Goal: Task Accomplishment & Management: Manage account settings

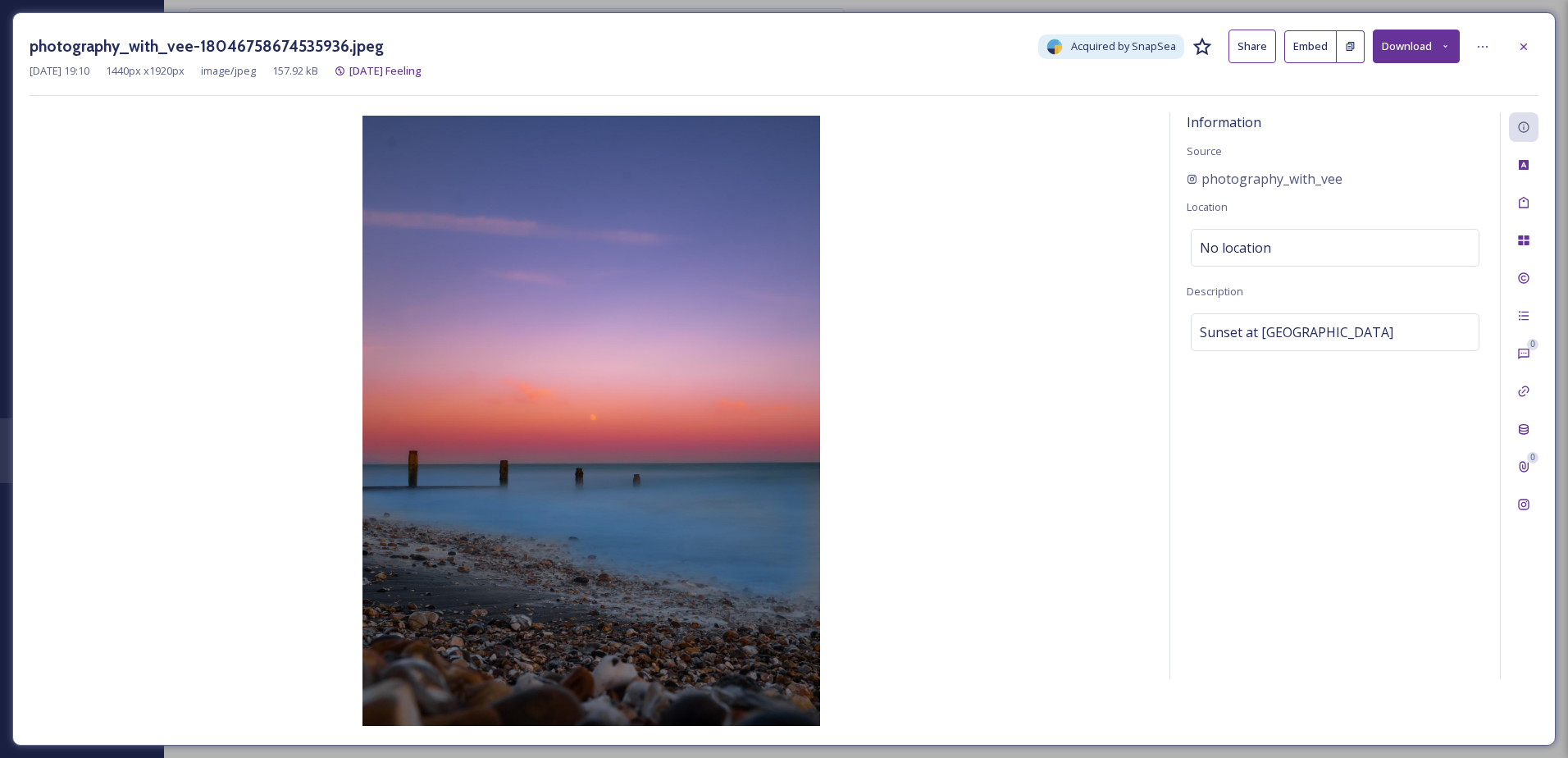
click at [1513, 49] on div at bounding box center [1524, 47] width 29 height 29
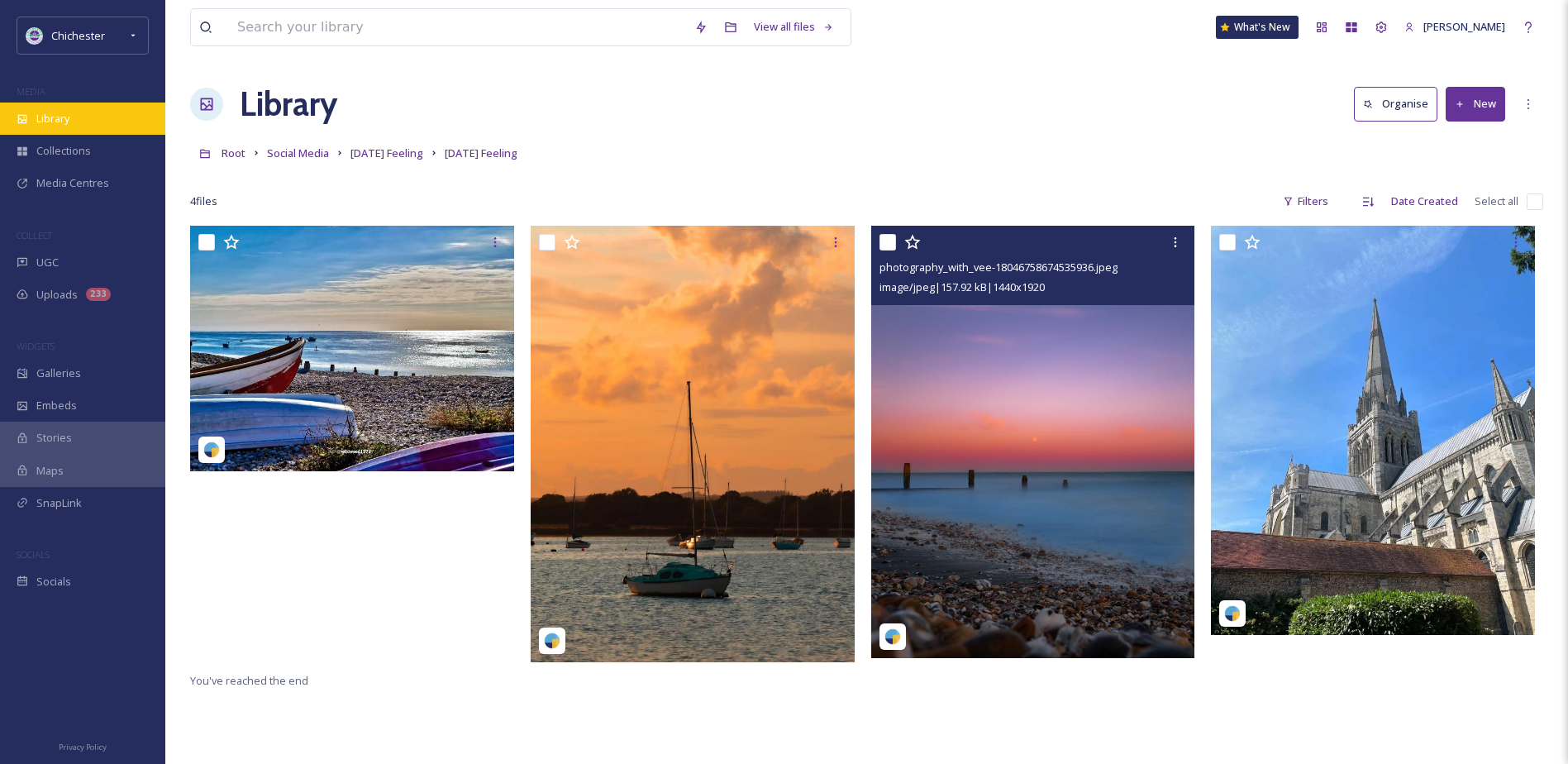
click at [74, 119] on div "Library" at bounding box center [82, 118] width 165 height 32
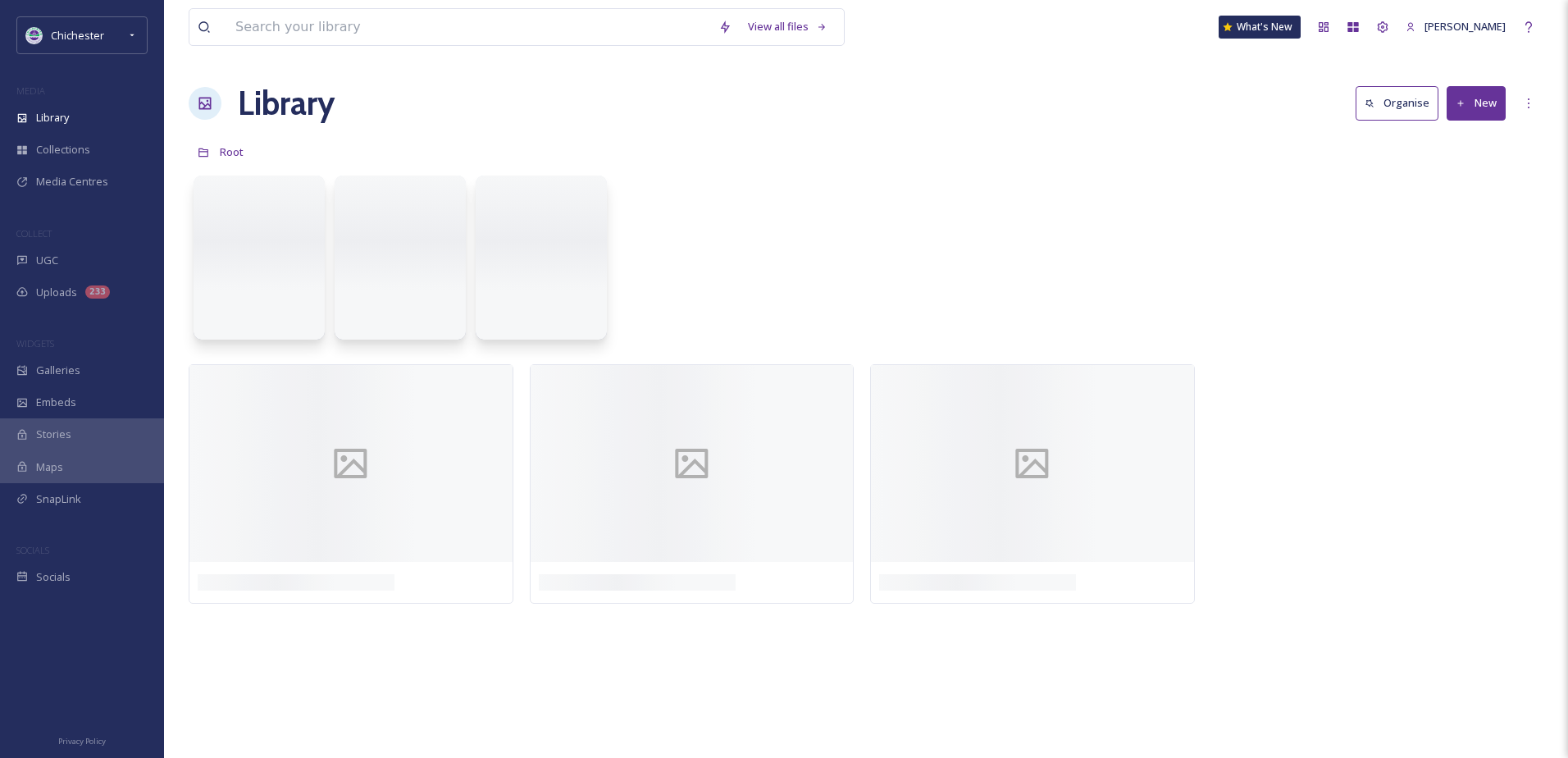
click at [71, 243] on div "COLLECT" at bounding box center [82, 233] width 164 height 21
click at [71, 262] on div "UGC" at bounding box center [82, 260] width 164 height 32
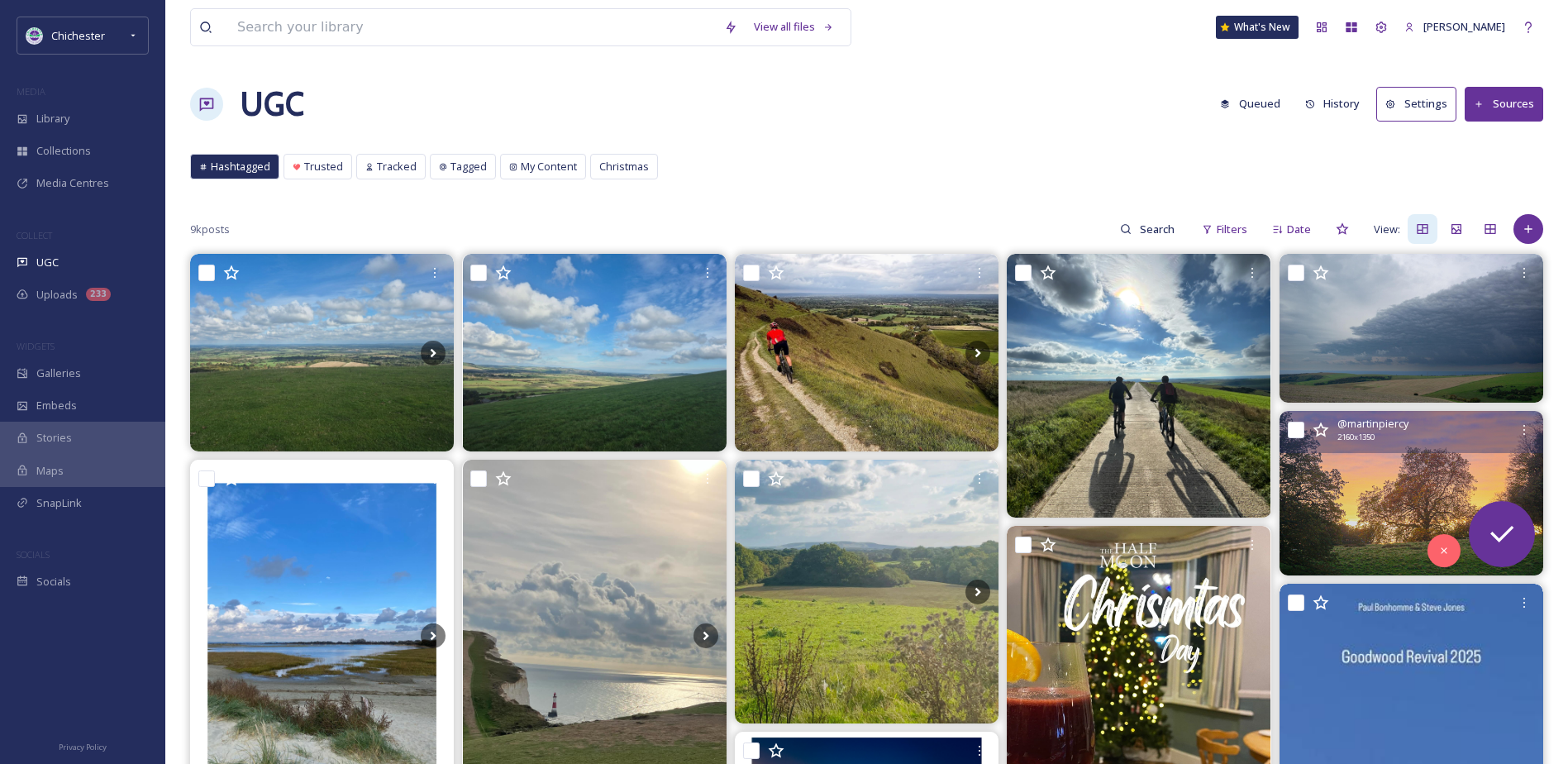
click at [1436, 480] on img at bounding box center [1411, 493] width 264 height 164
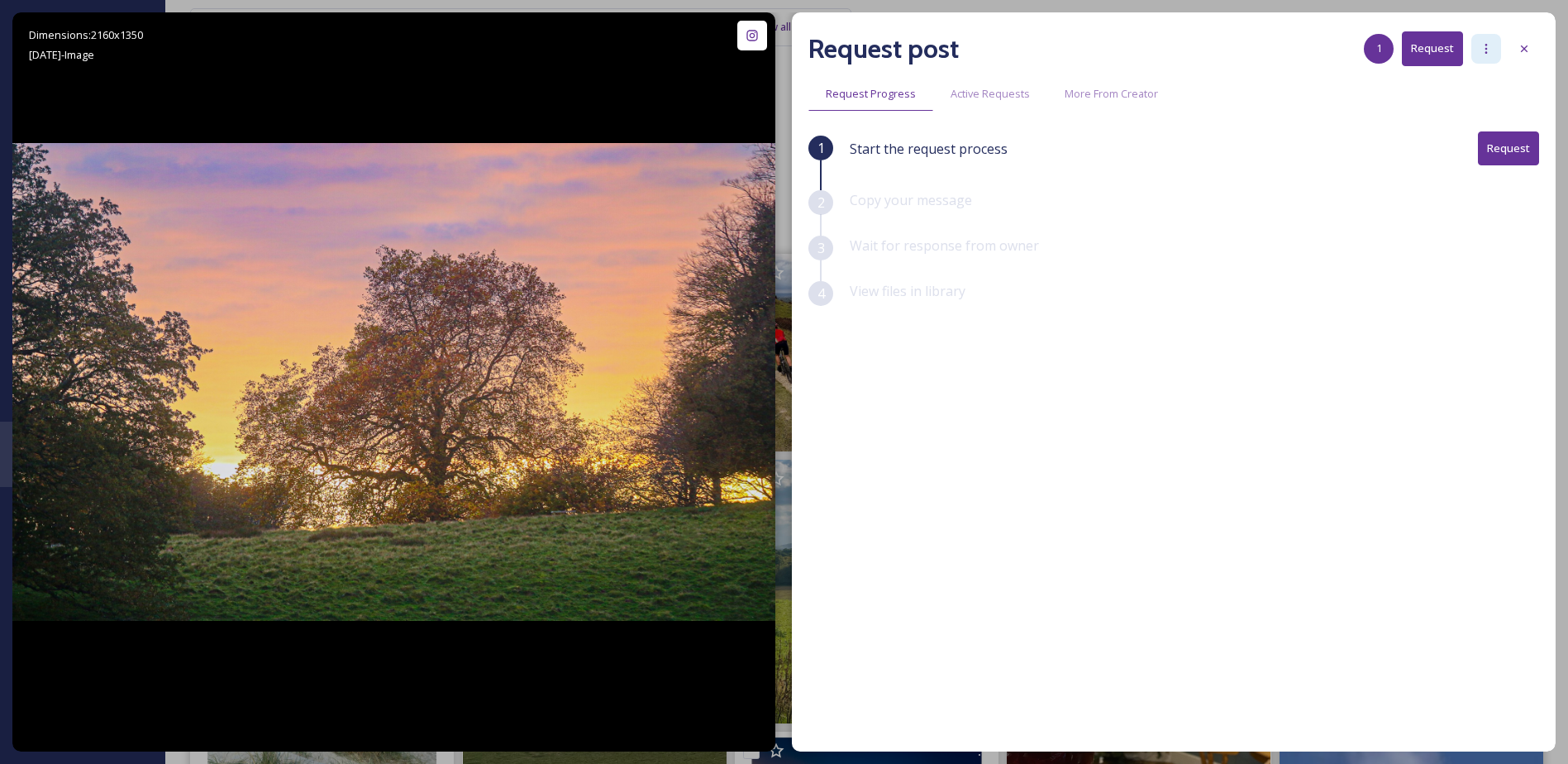
click at [1493, 48] on div at bounding box center [1486, 49] width 30 height 30
click at [1468, 96] on div "Add Posts To Queue" at bounding box center [1441, 84] width 119 height 32
click at [1549, 40] on div "Request post 1 Request Request Progress Active Requests More From Creator 1 Sta…" at bounding box center [1173, 382] width 764 height 739
click at [1542, 44] on div "Request post 1 Request Request Progress Active Requests More From Creator 1 Sta…" at bounding box center [1173, 382] width 764 height 739
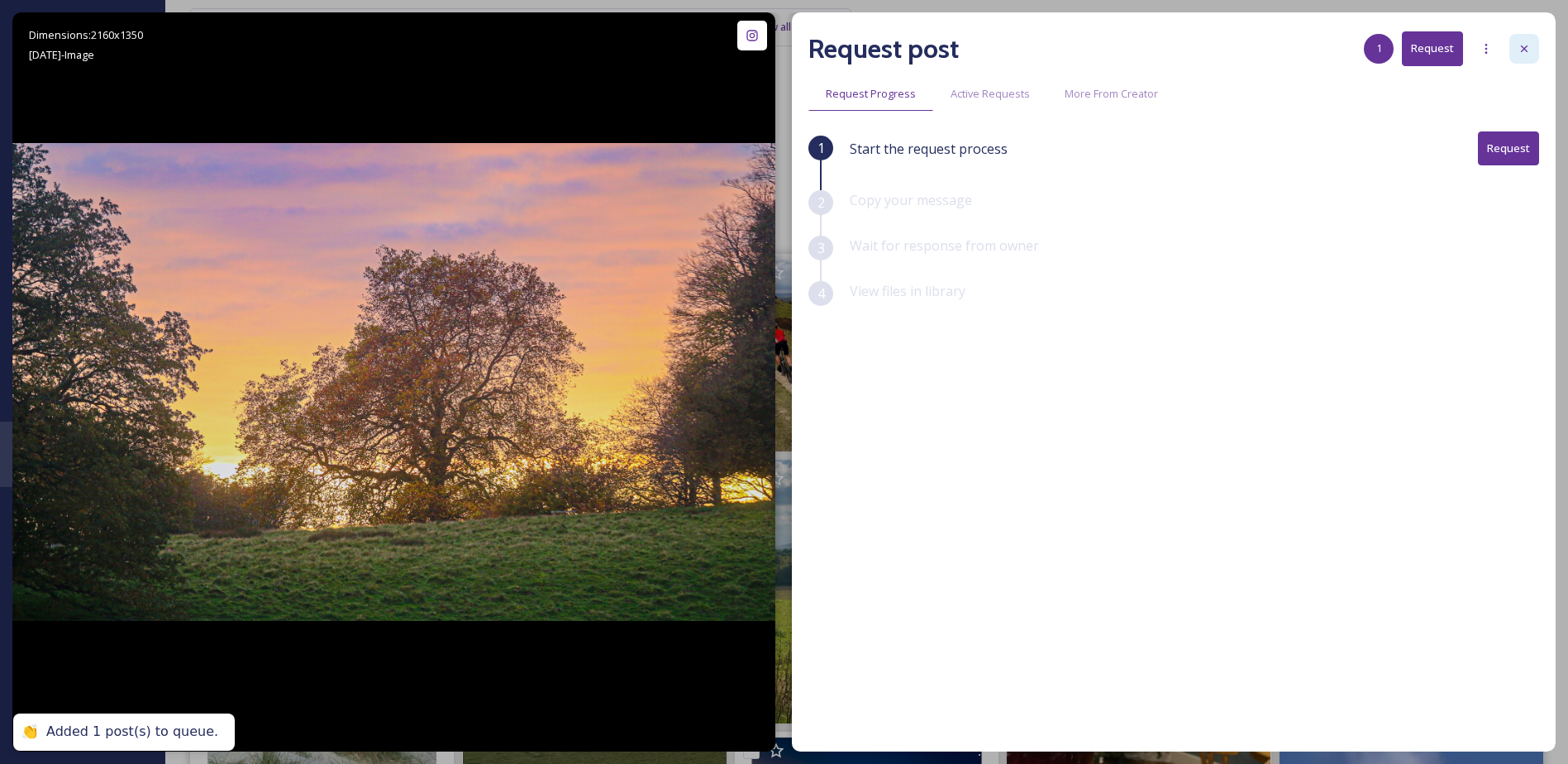
click at [1535, 48] on div at bounding box center [1524, 49] width 30 height 30
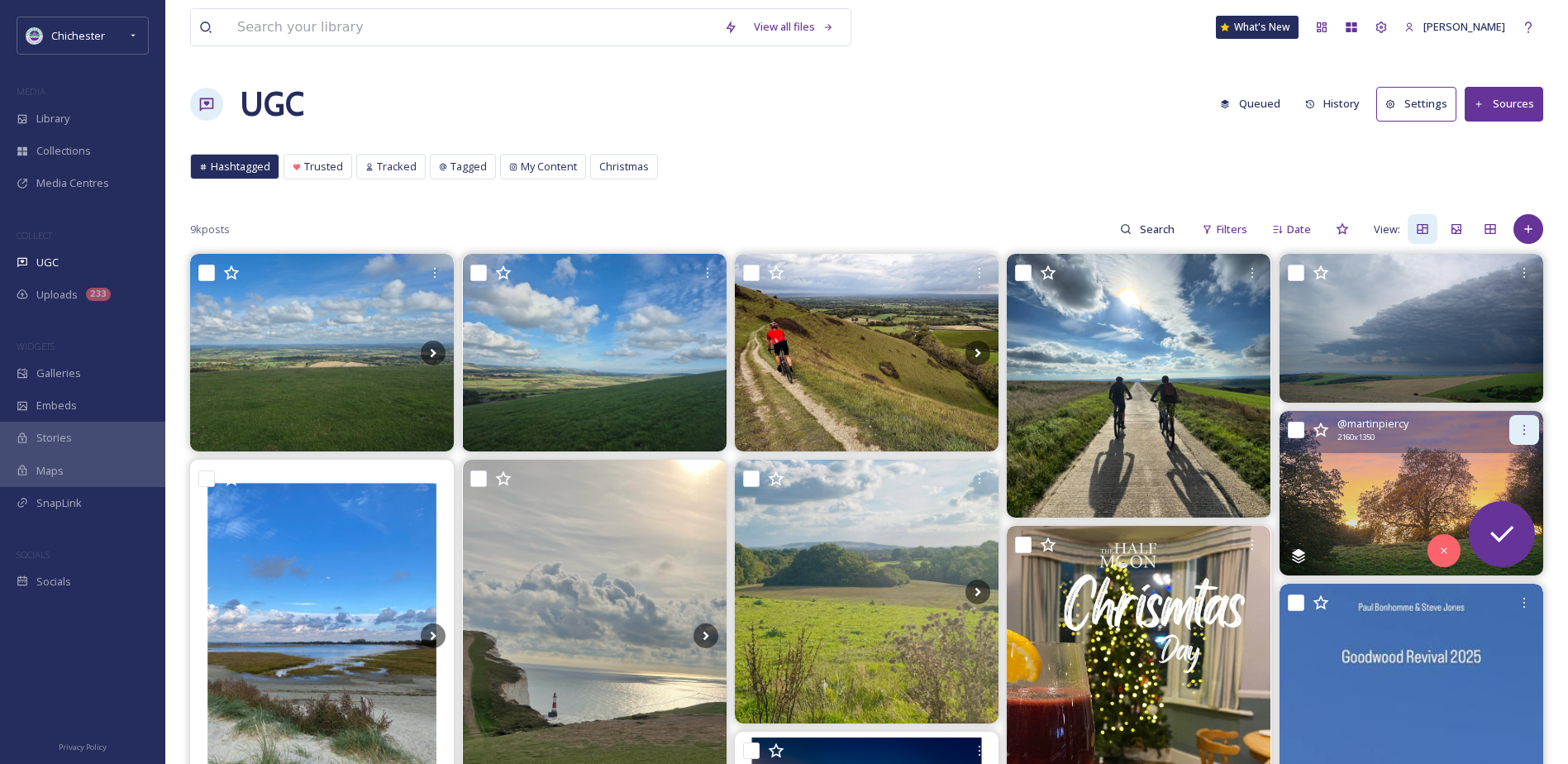
click at [1516, 418] on div at bounding box center [1524, 430] width 30 height 30
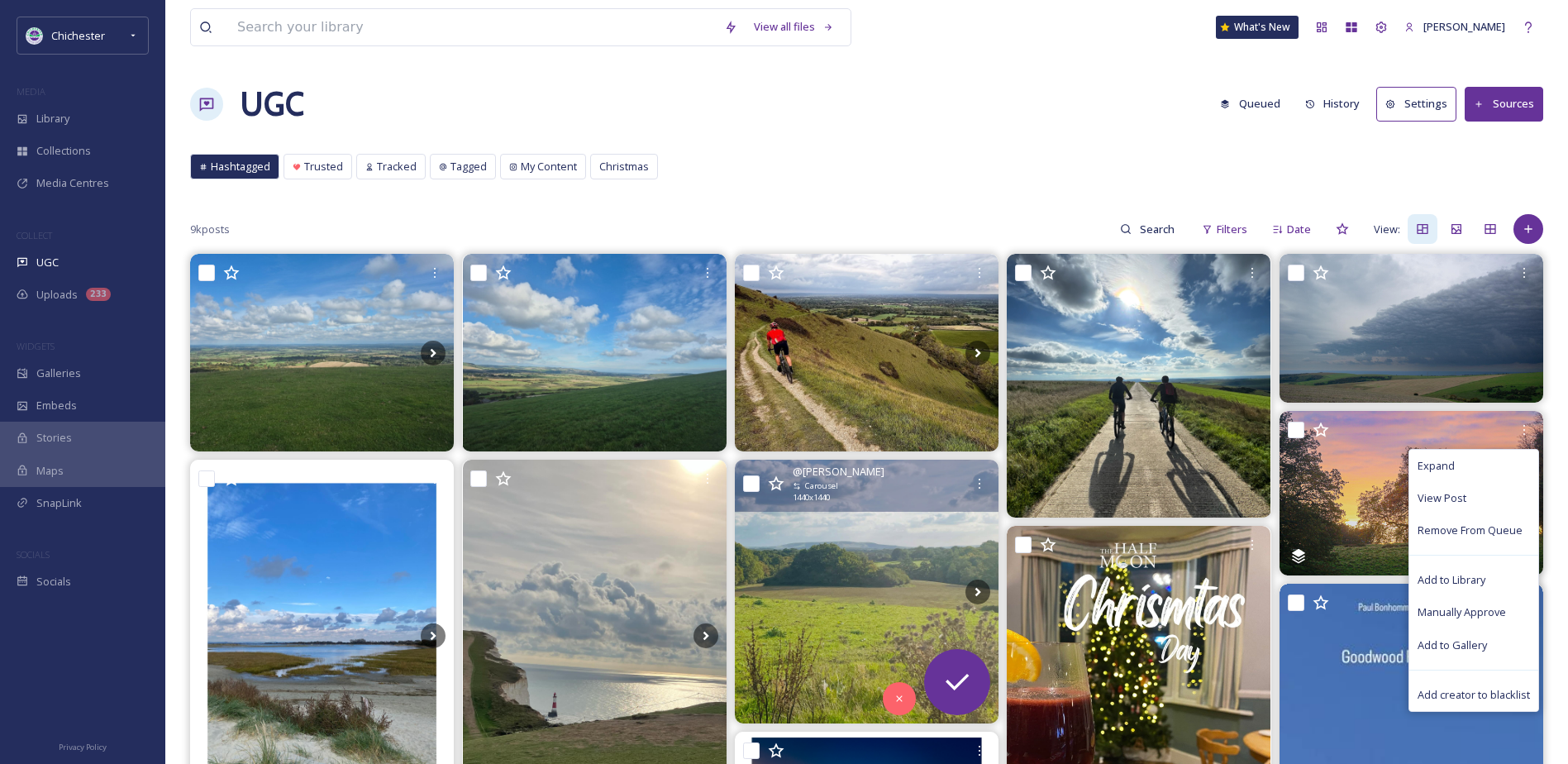
click at [879, 575] on img at bounding box center [867, 592] width 264 height 264
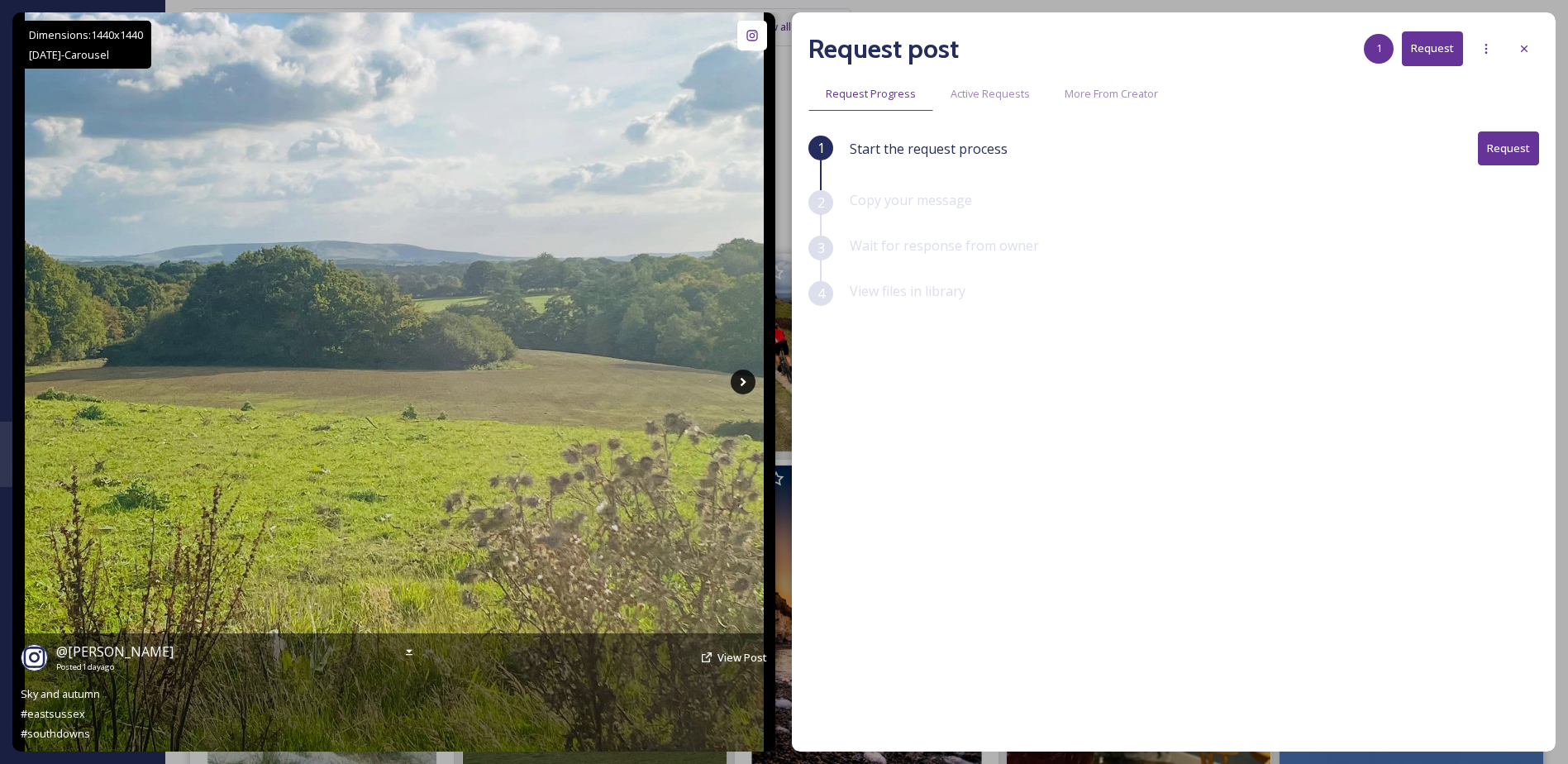
click at [752, 379] on icon at bounding box center [742, 382] width 25 height 25
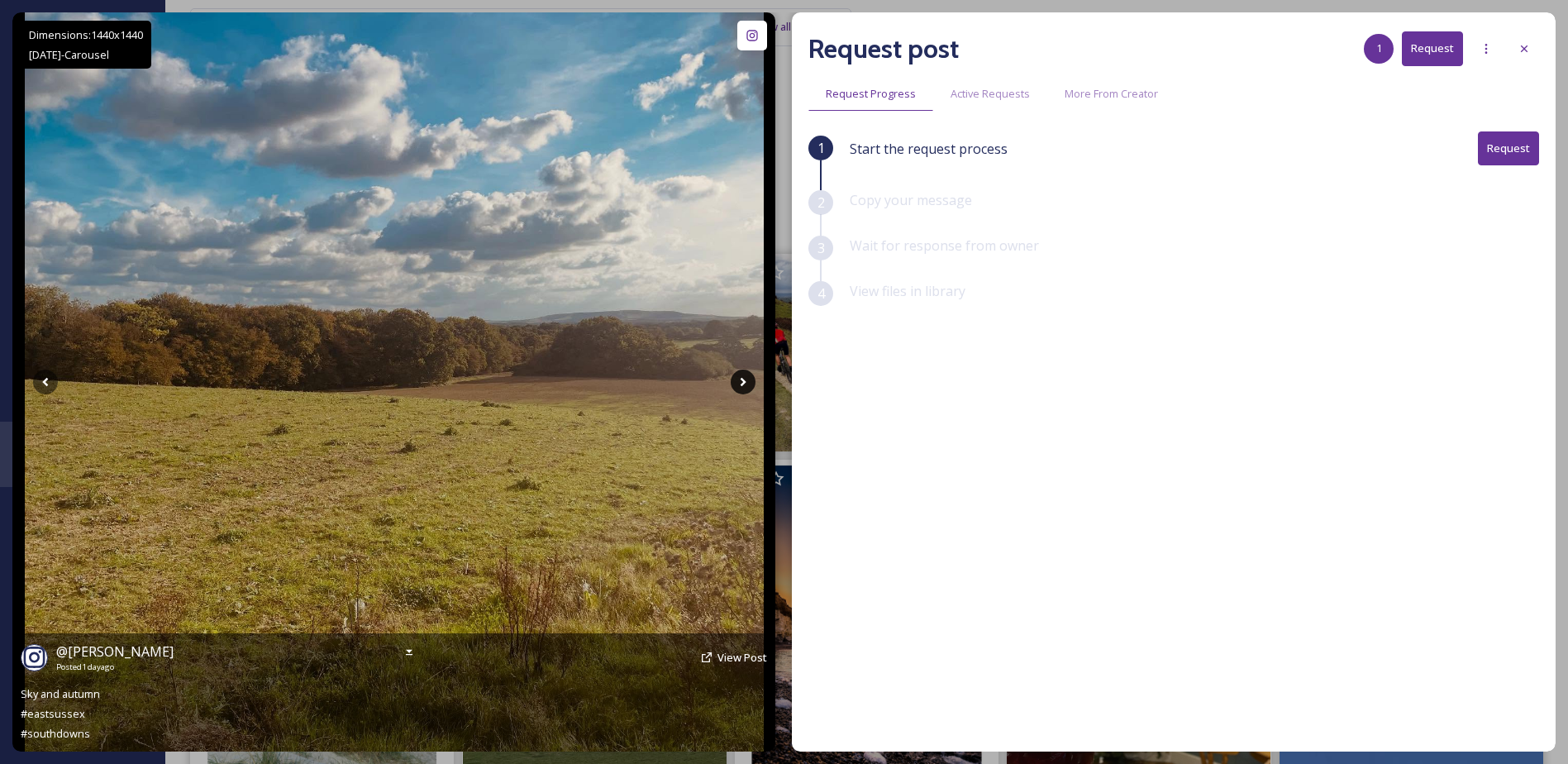
click at [745, 381] on icon at bounding box center [742, 382] width 25 height 25
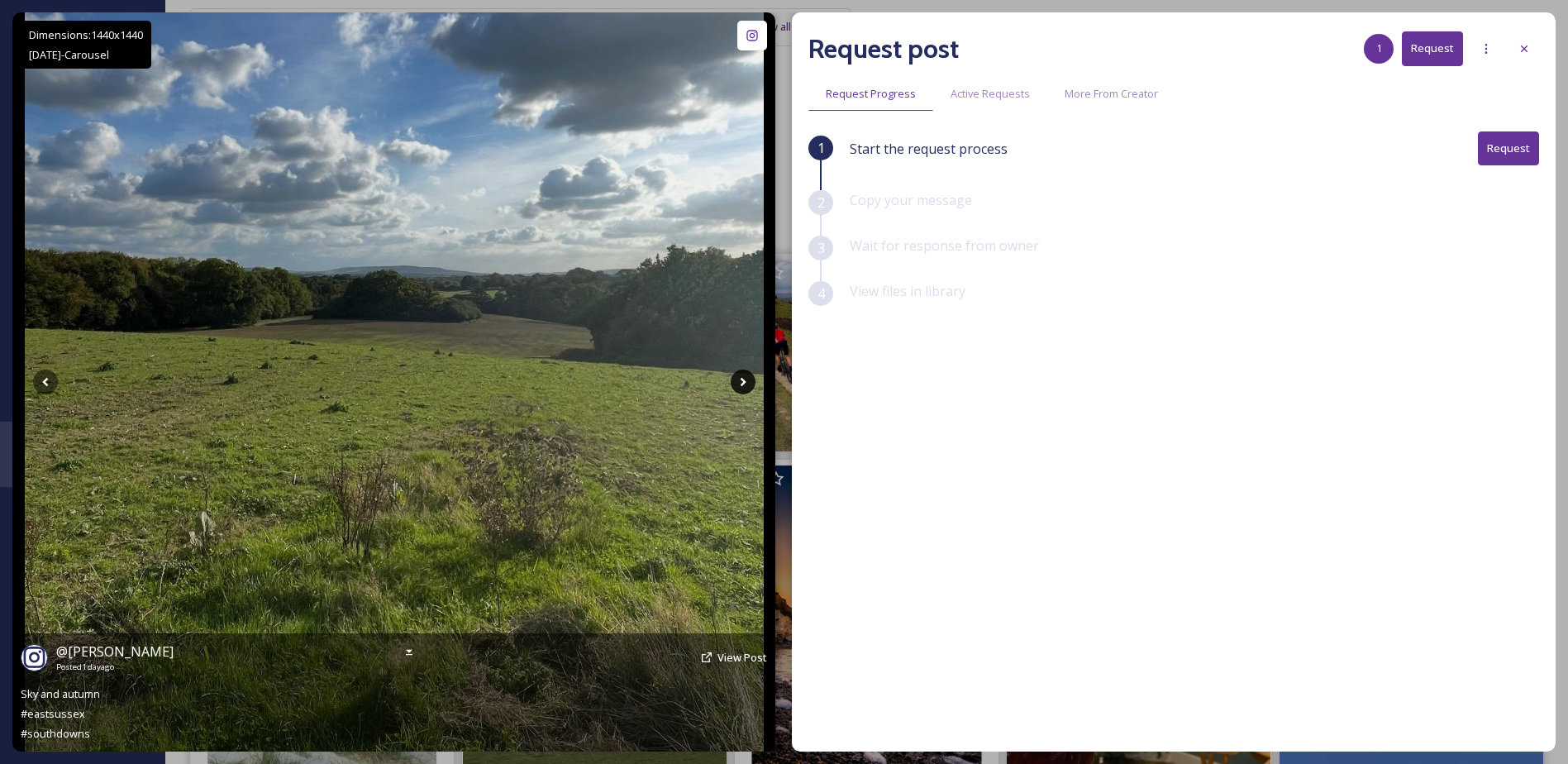
click at [742, 382] on icon at bounding box center [742, 382] width 25 height 25
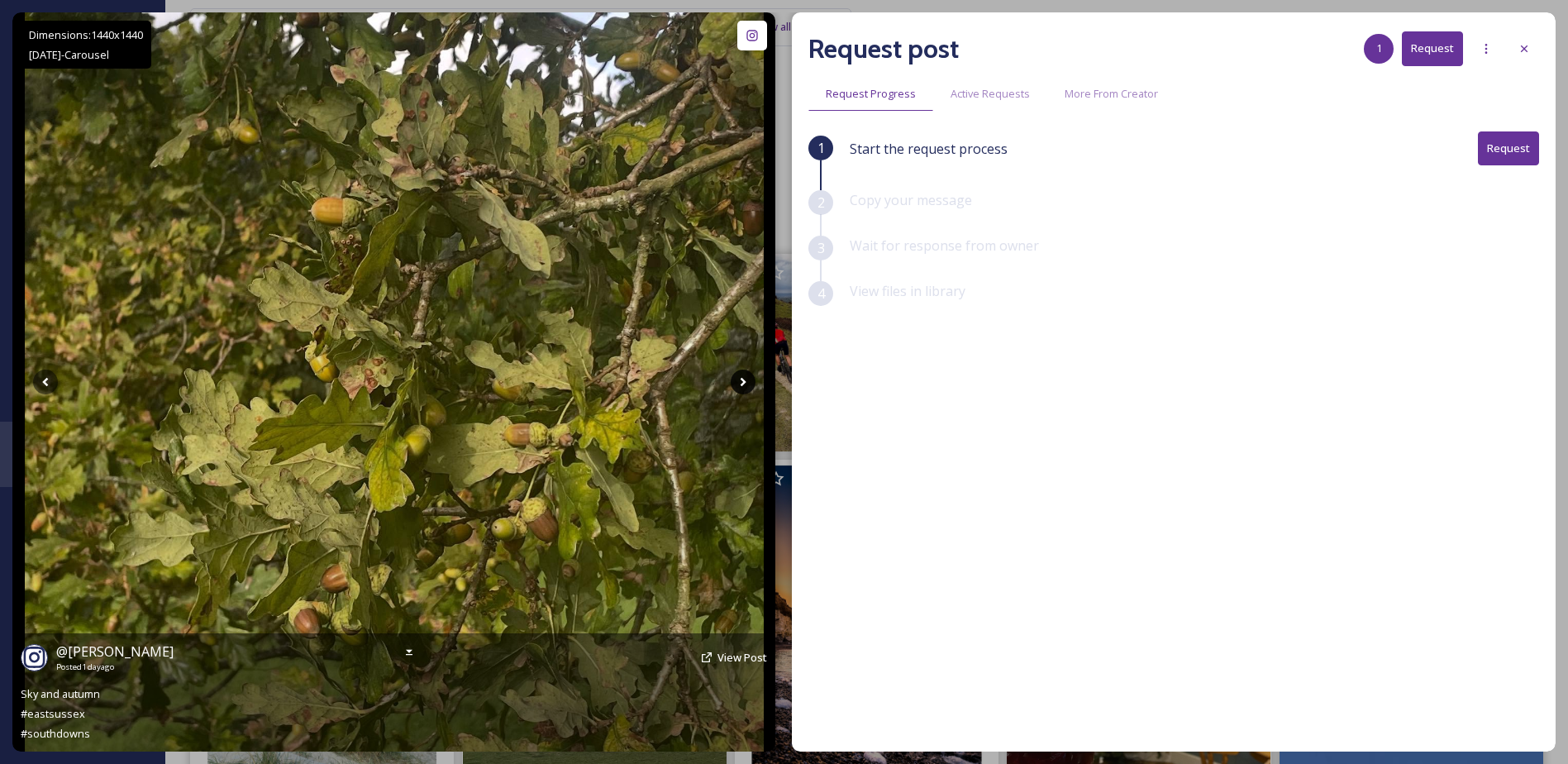
click at [742, 382] on icon at bounding box center [742, 382] width 25 height 25
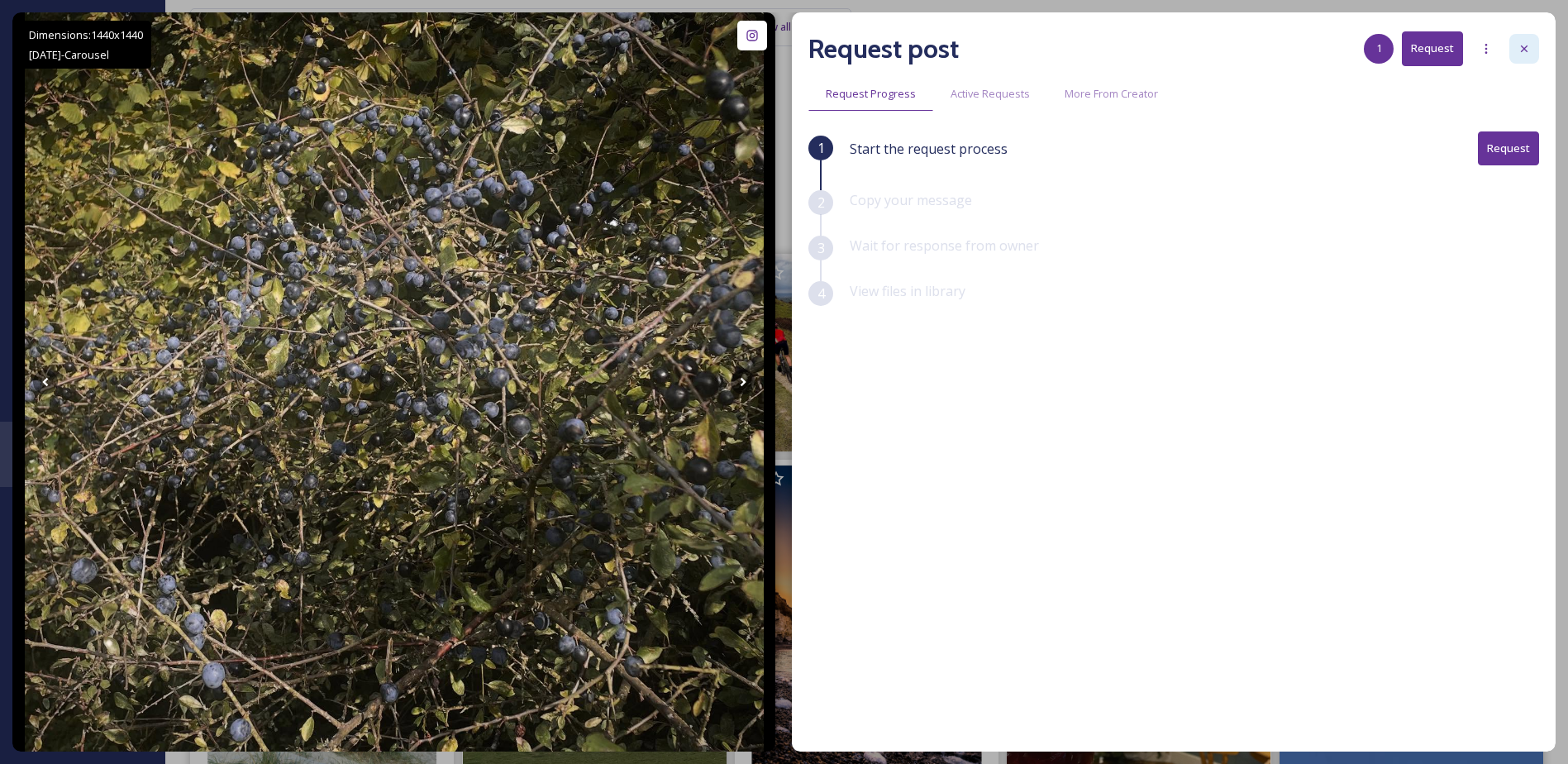
click at [1518, 50] on icon at bounding box center [1524, 49] width 13 height 13
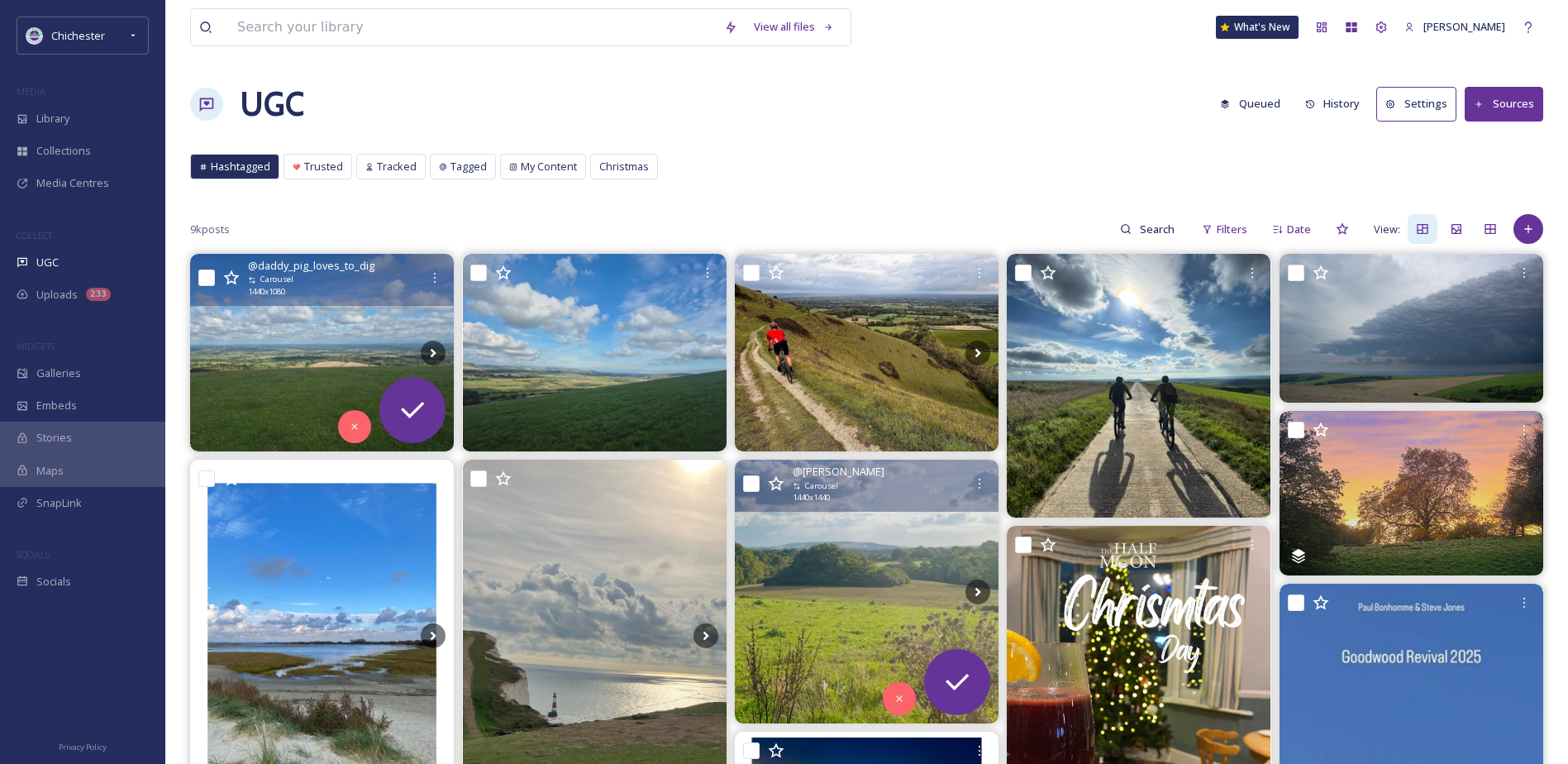
click at [305, 322] on img at bounding box center [322, 353] width 264 height 198
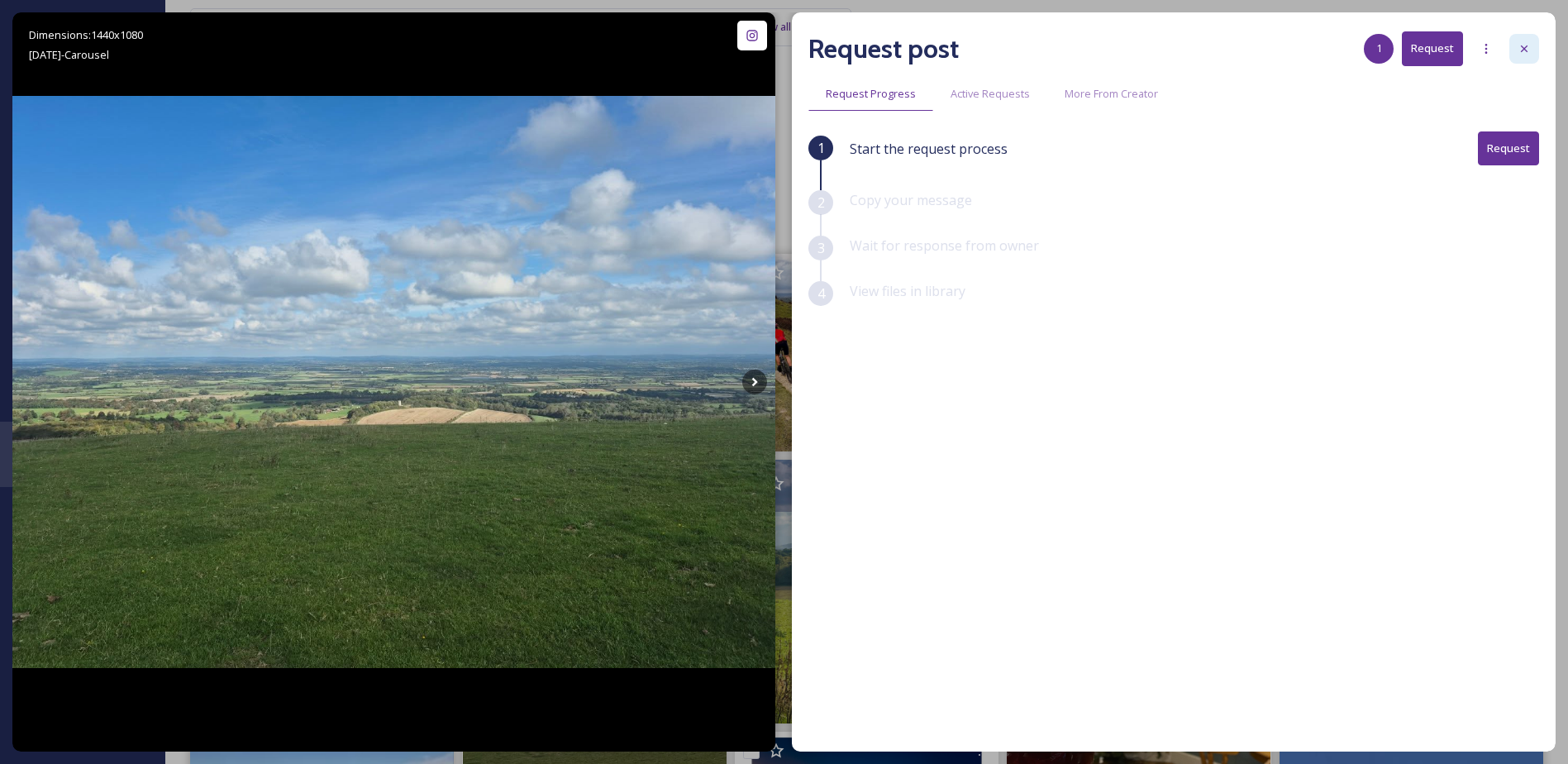
click at [1530, 43] on icon at bounding box center [1524, 49] width 13 height 13
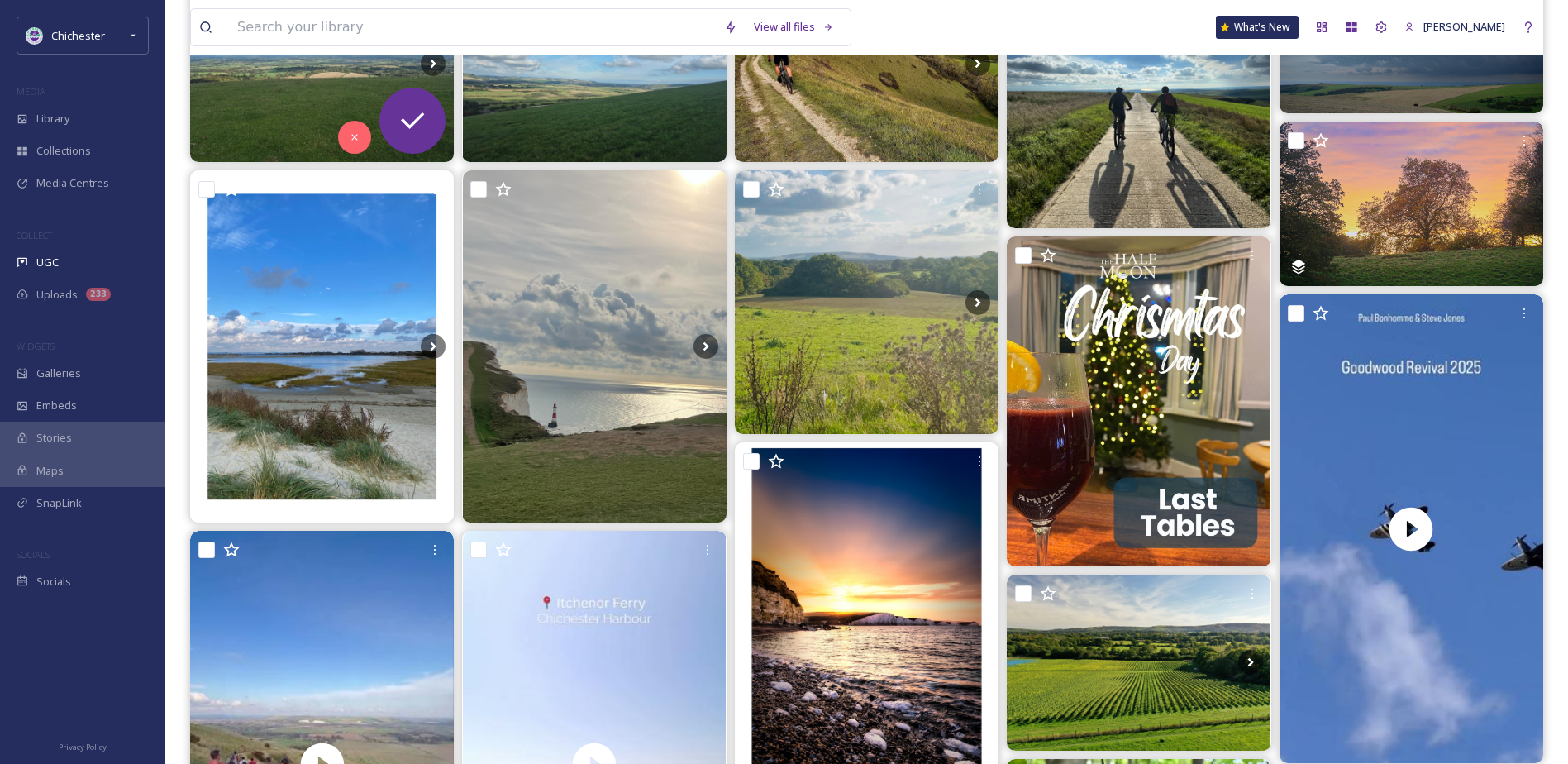
scroll to position [331, 0]
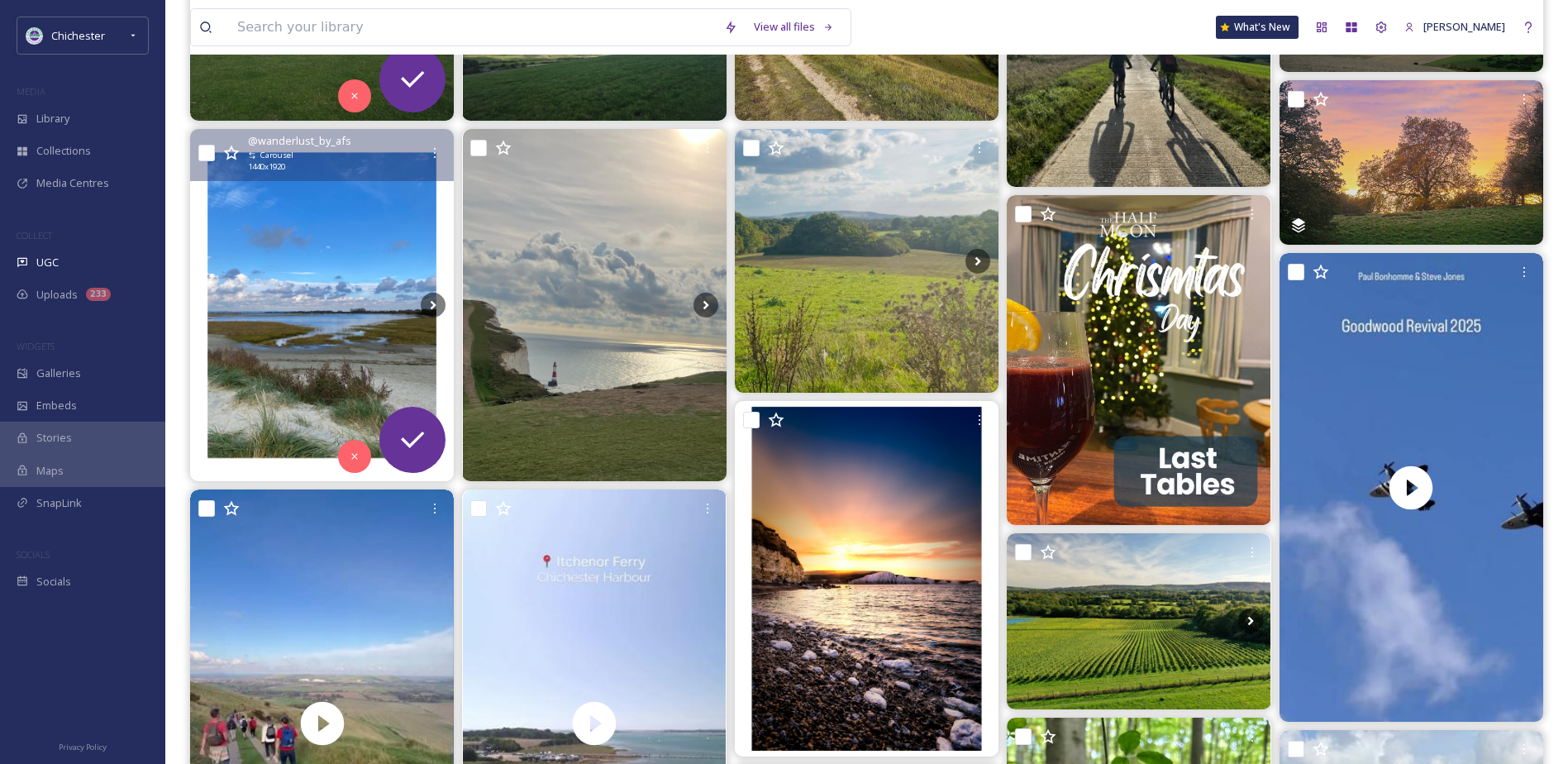
click at [374, 303] on img at bounding box center [322, 305] width 264 height 351
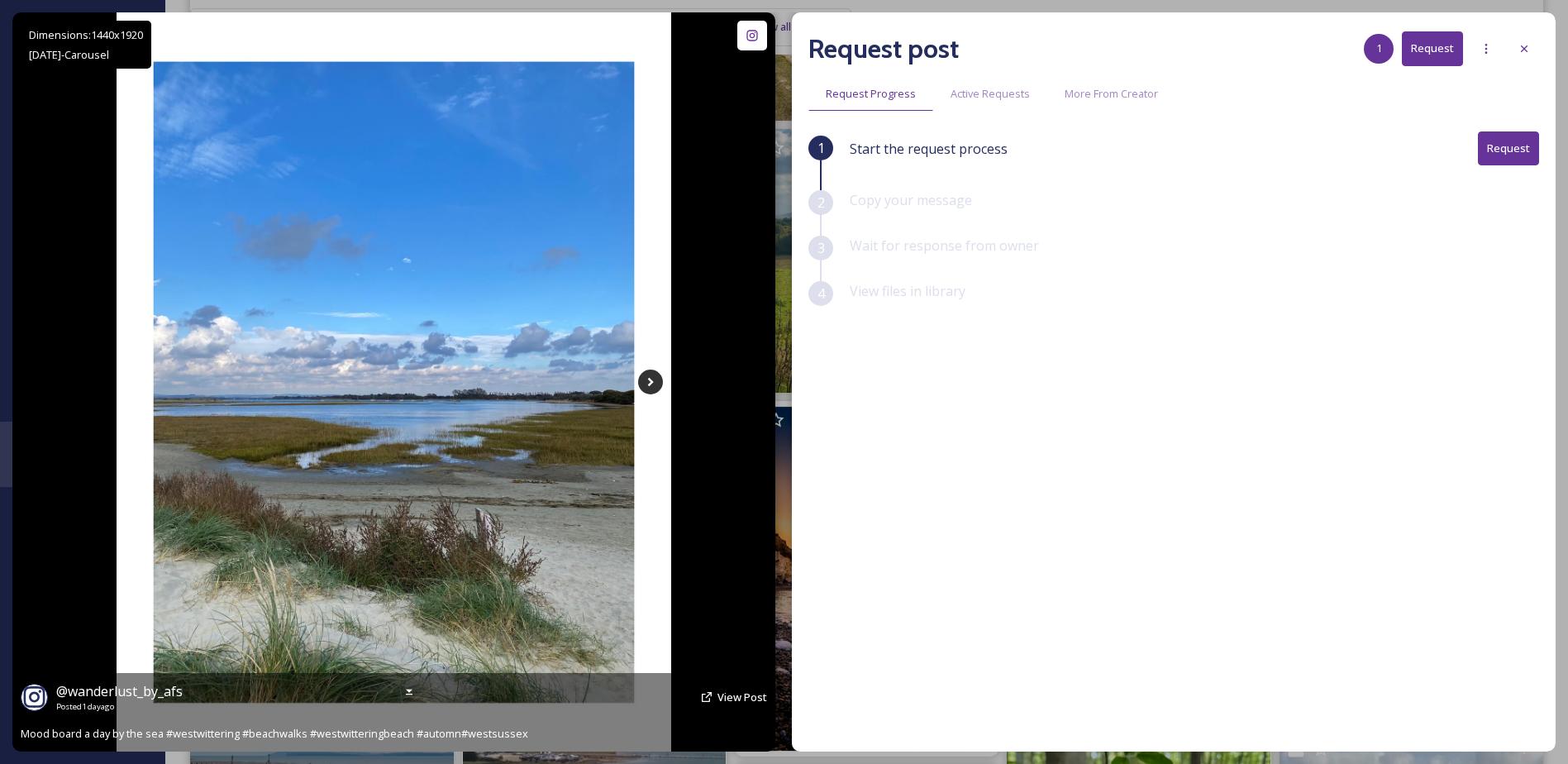
click at [657, 374] on icon at bounding box center [650, 382] width 25 height 25
click at [651, 380] on icon at bounding box center [650, 382] width 25 height 25
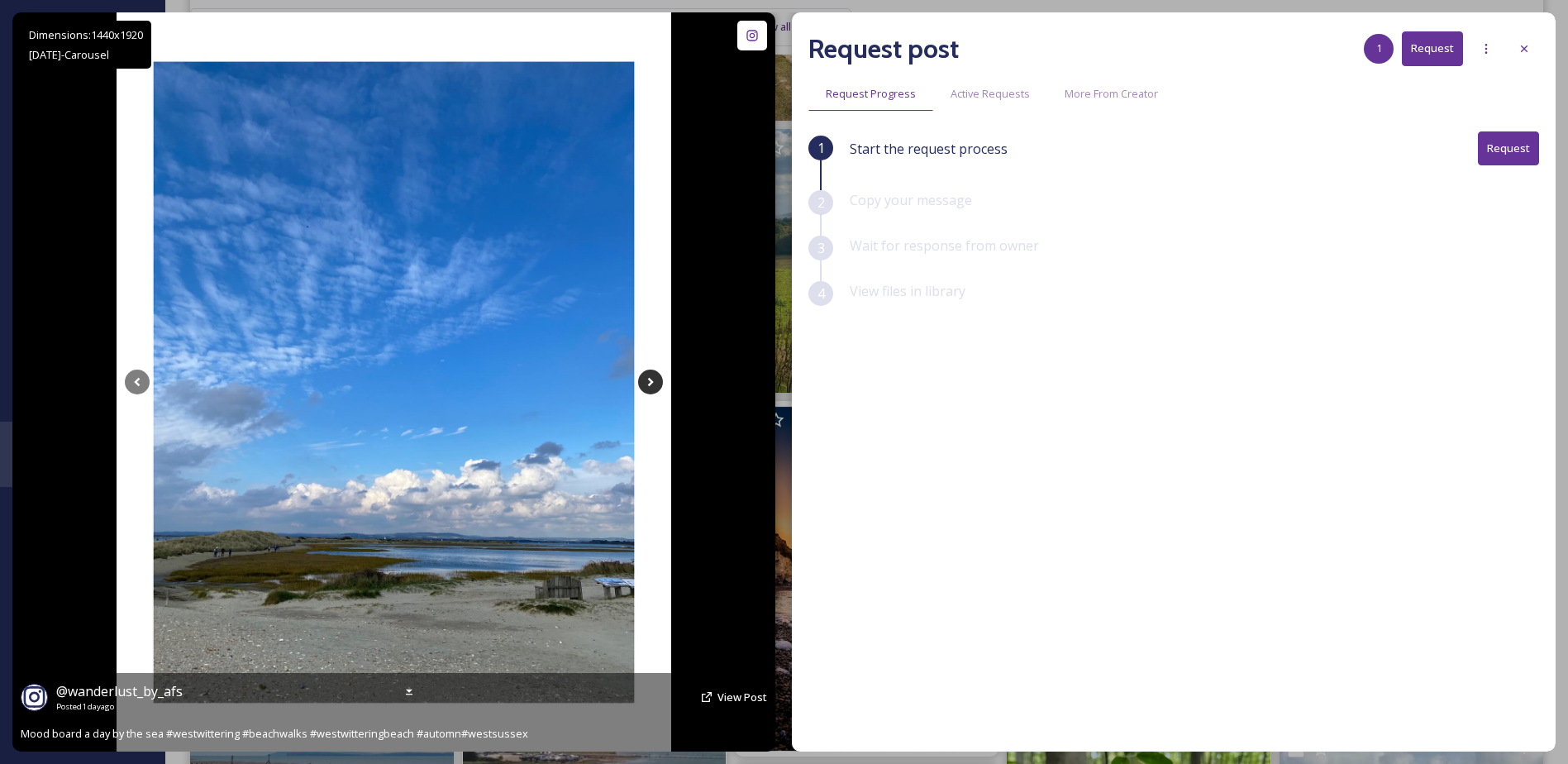
click at [651, 380] on icon at bounding box center [650, 382] width 25 height 25
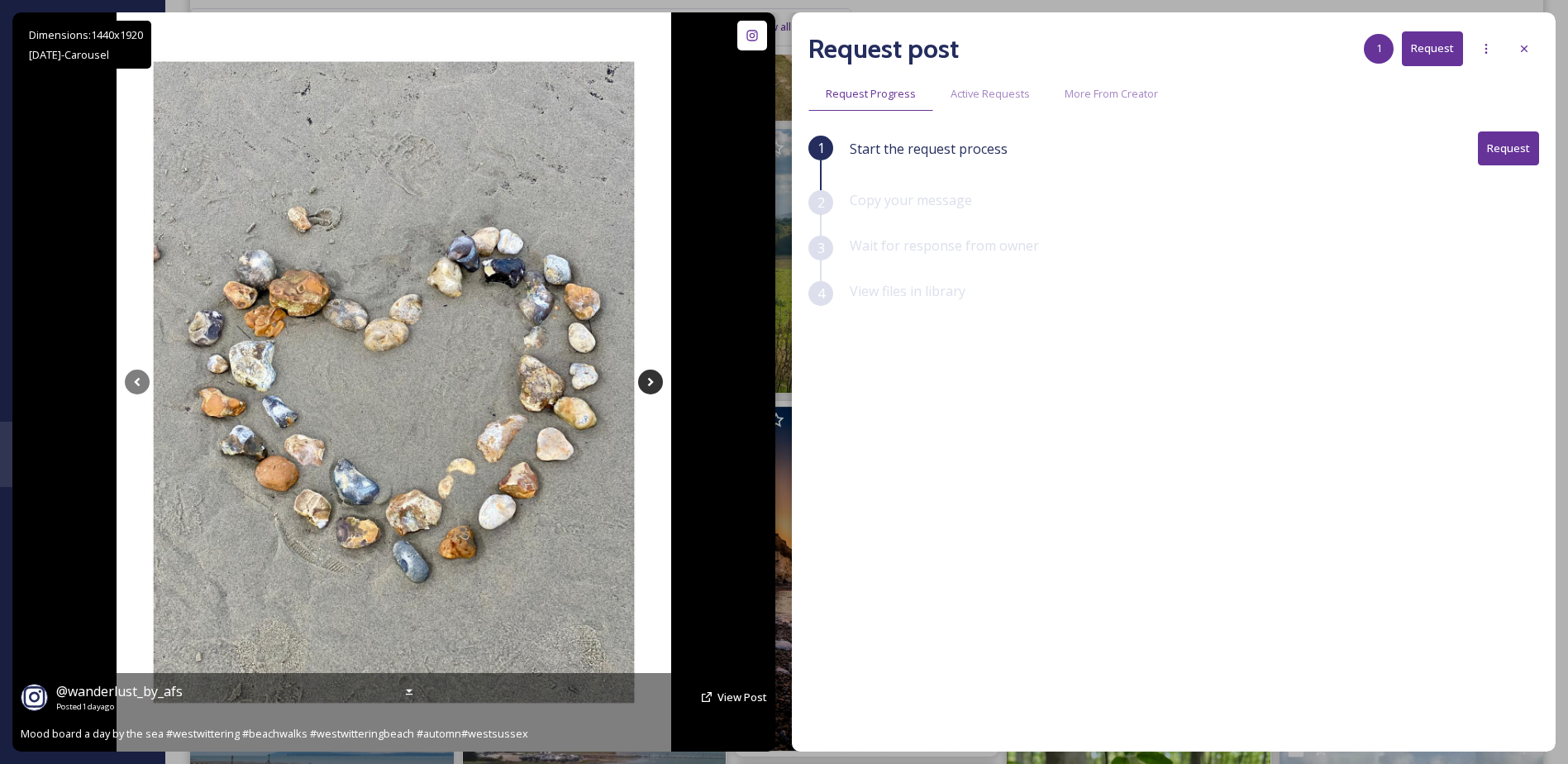
click at [651, 380] on icon at bounding box center [650, 382] width 25 height 25
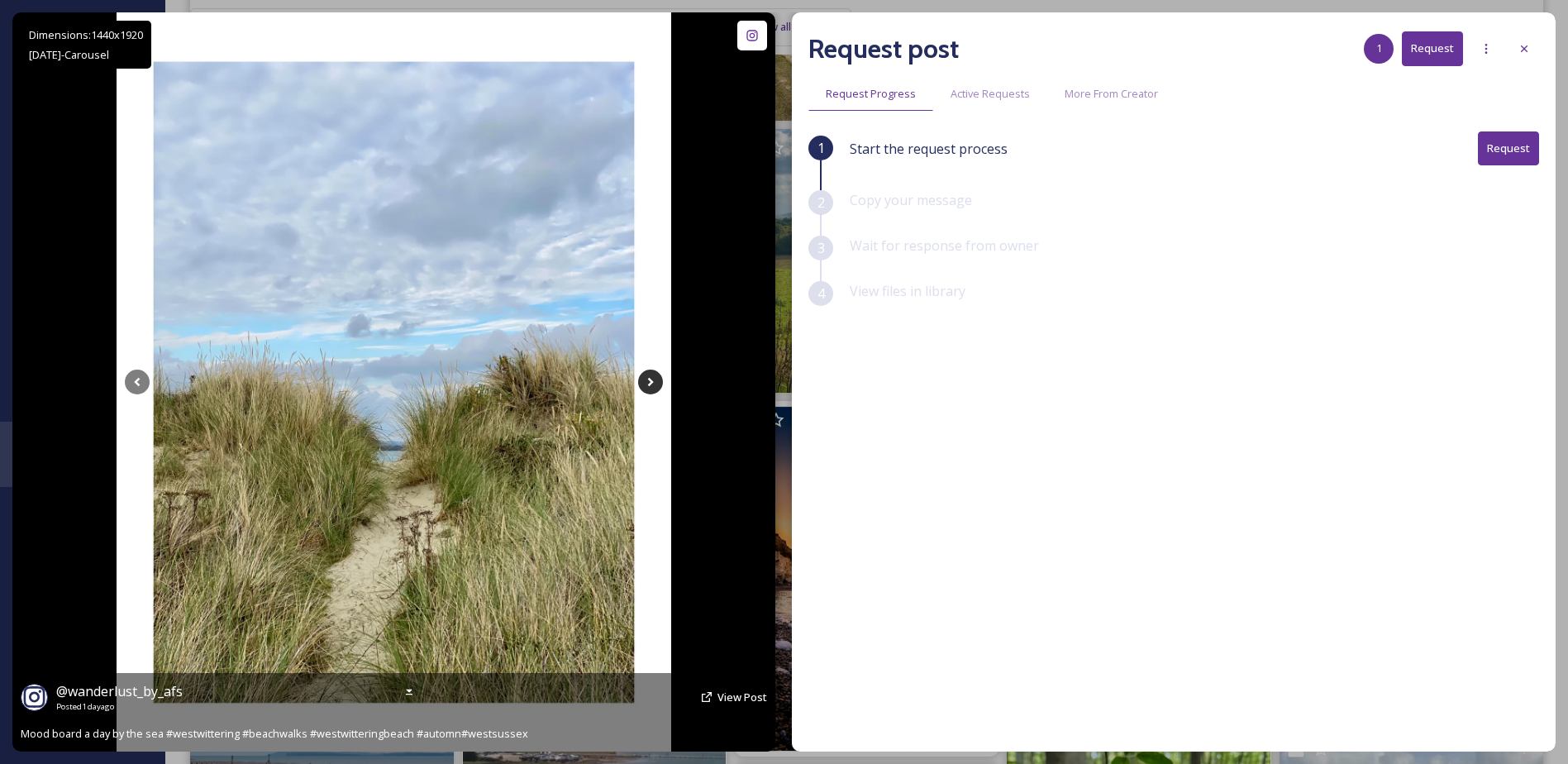
click at [649, 380] on icon at bounding box center [650, 382] width 25 height 25
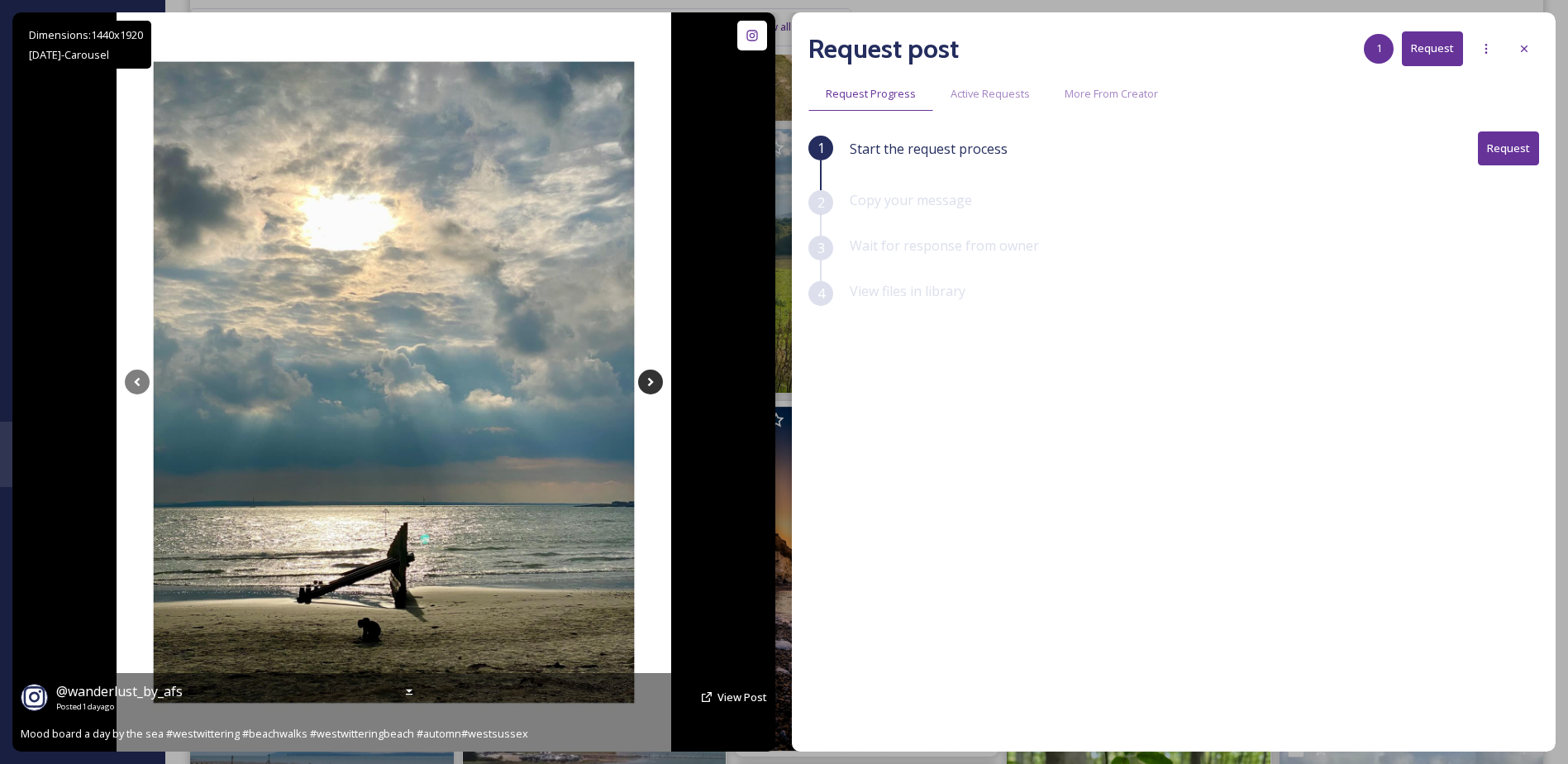
click at [647, 381] on icon at bounding box center [650, 382] width 25 height 25
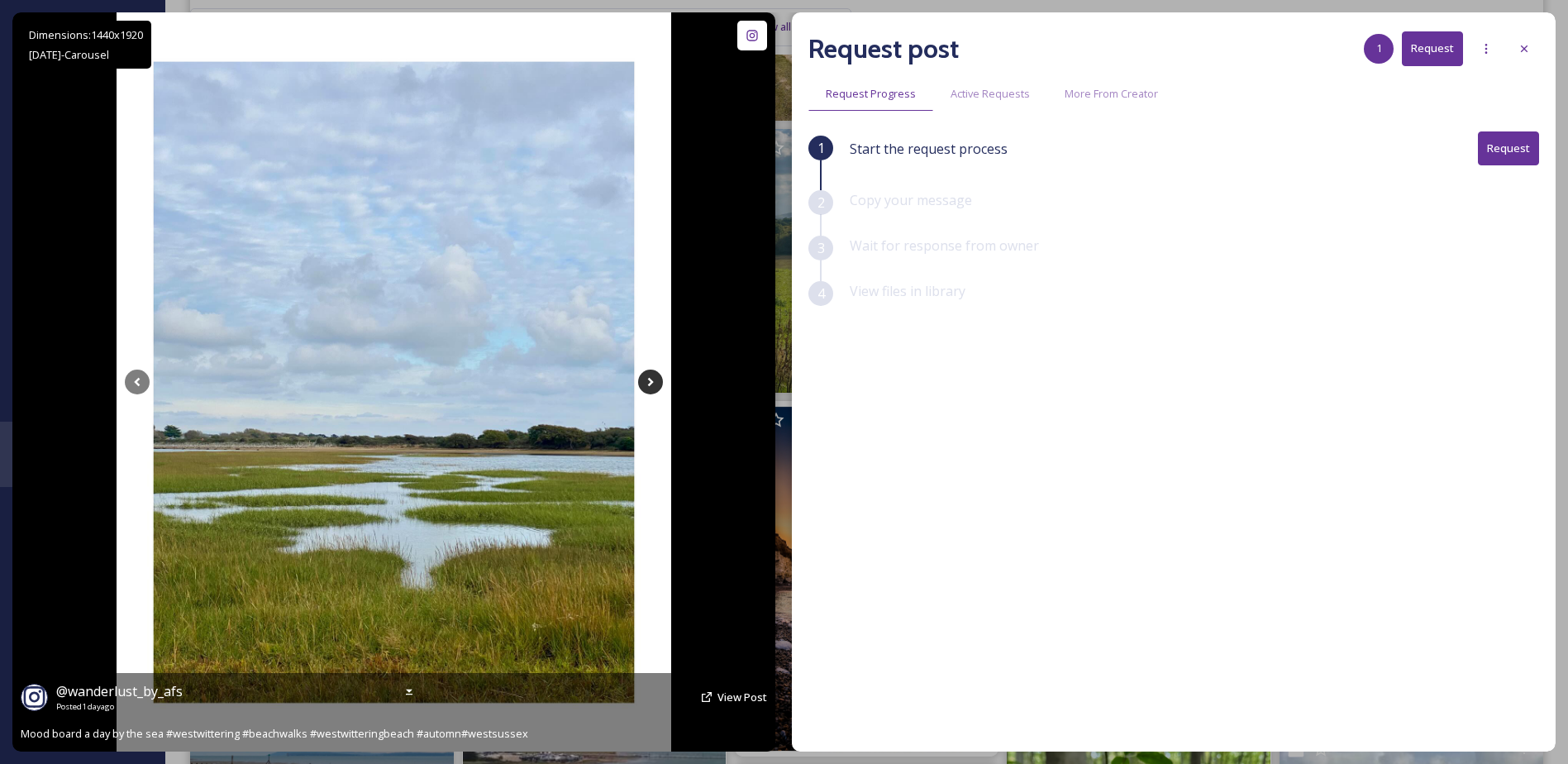
click at [647, 381] on icon at bounding box center [650, 382] width 25 height 25
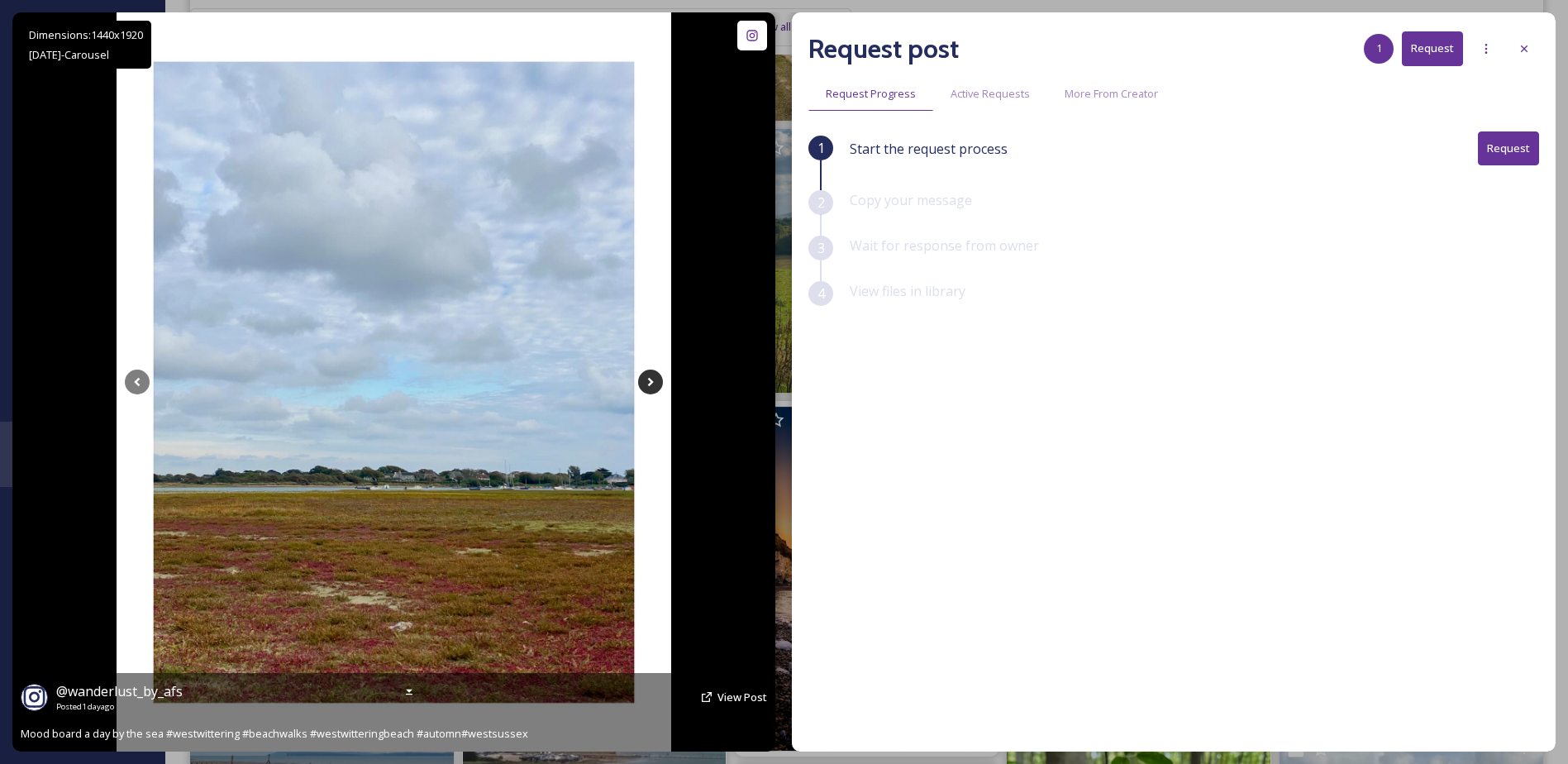
click at [647, 381] on icon at bounding box center [650, 382] width 25 height 25
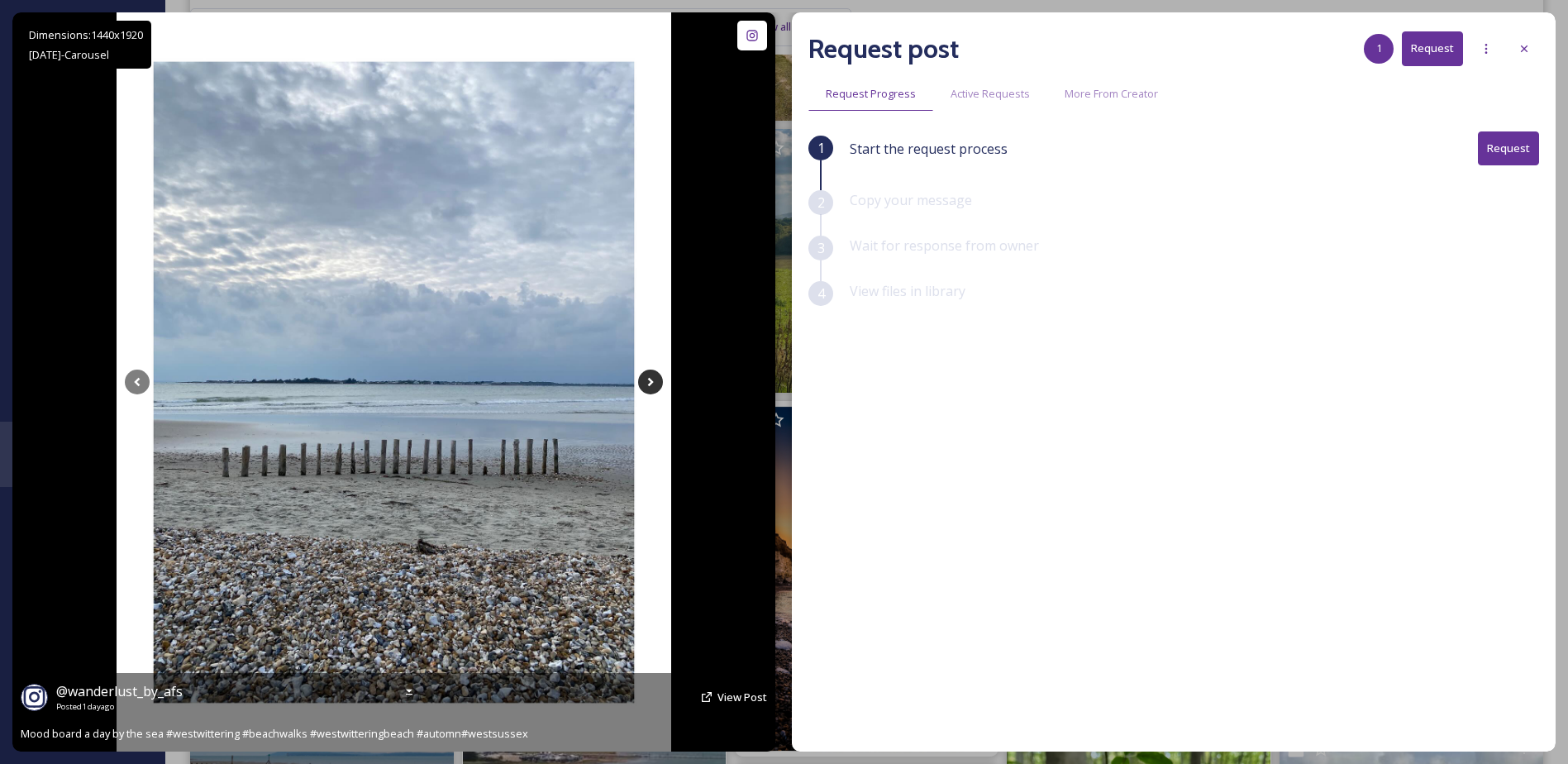
click at [647, 381] on icon at bounding box center [650, 382] width 25 height 25
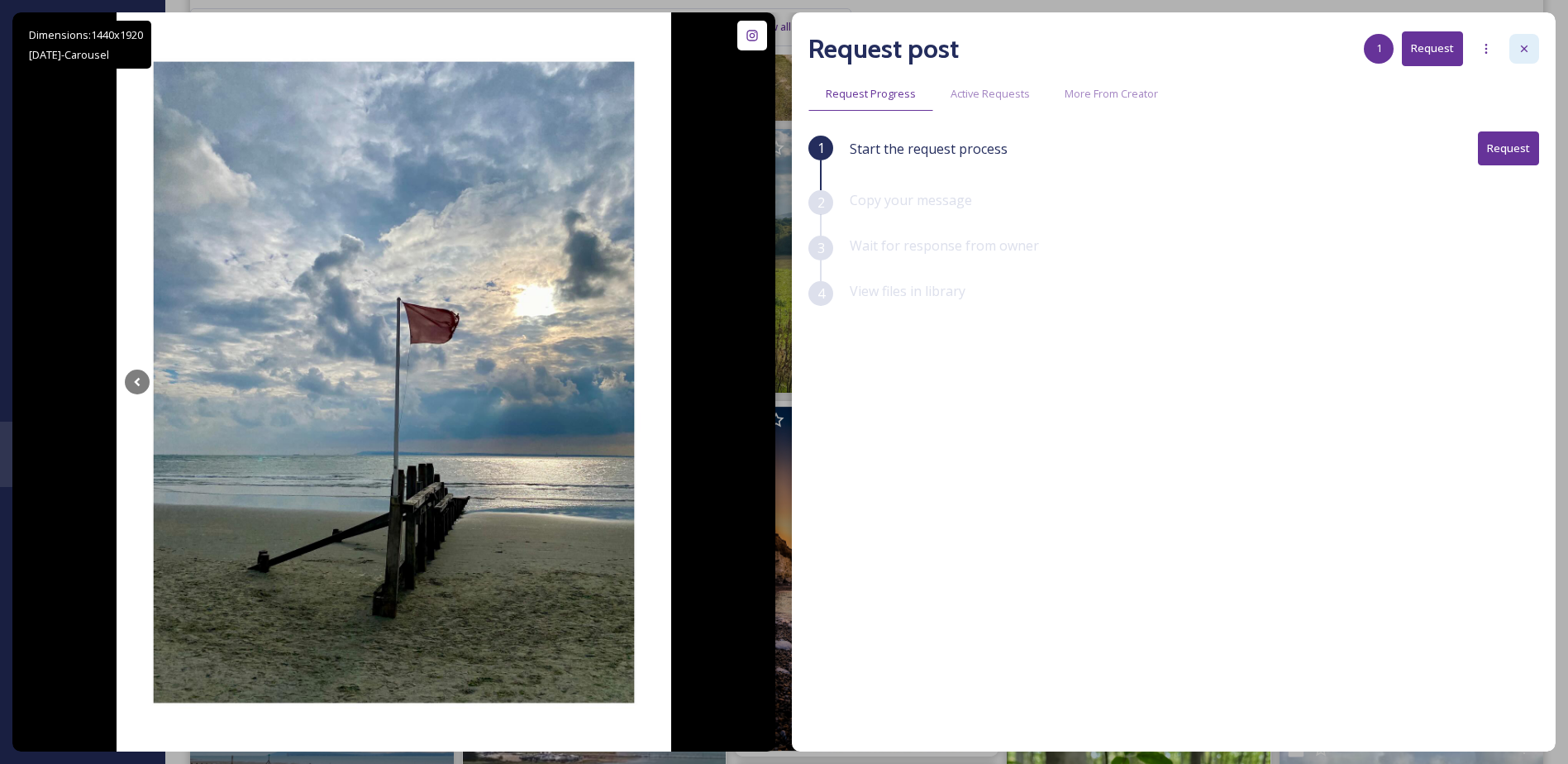
click at [1524, 42] on icon at bounding box center [1524, 49] width 13 height 13
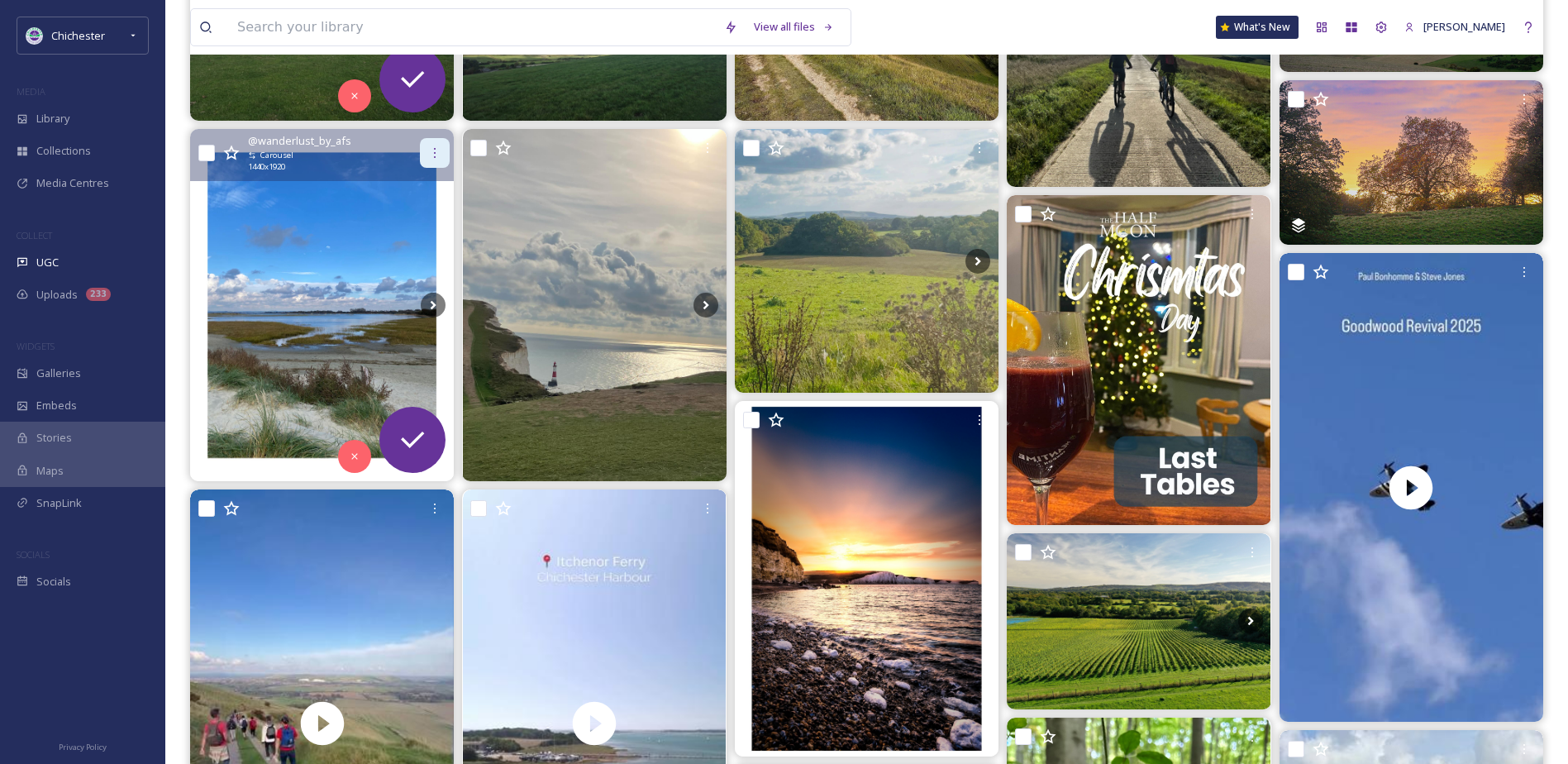
click at [434, 160] on icon at bounding box center [435, 152] width 13 height 13
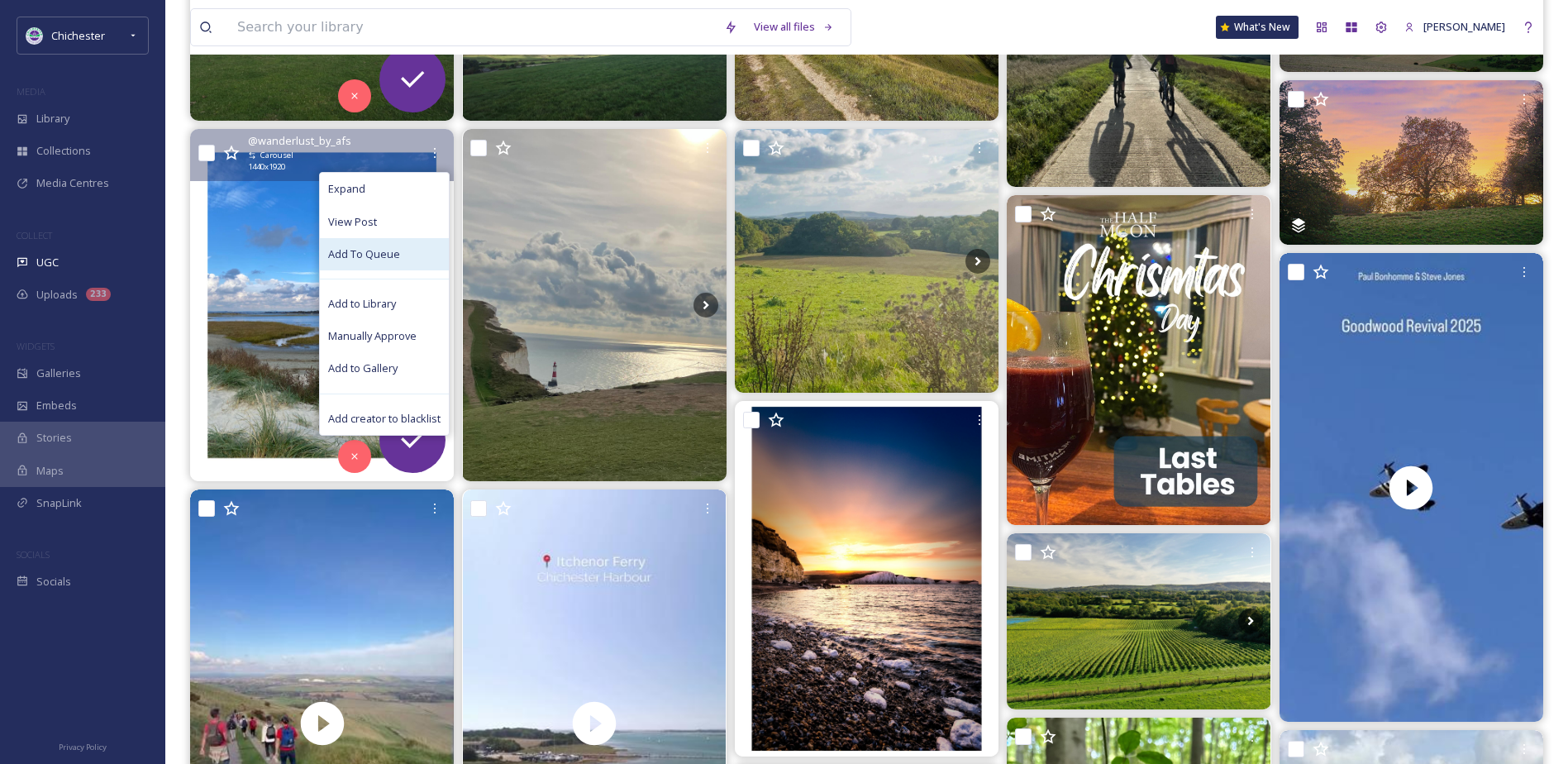
click at [398, 262] on div "Add To Queue" at bounding box center [384, 254] width 129 height 32
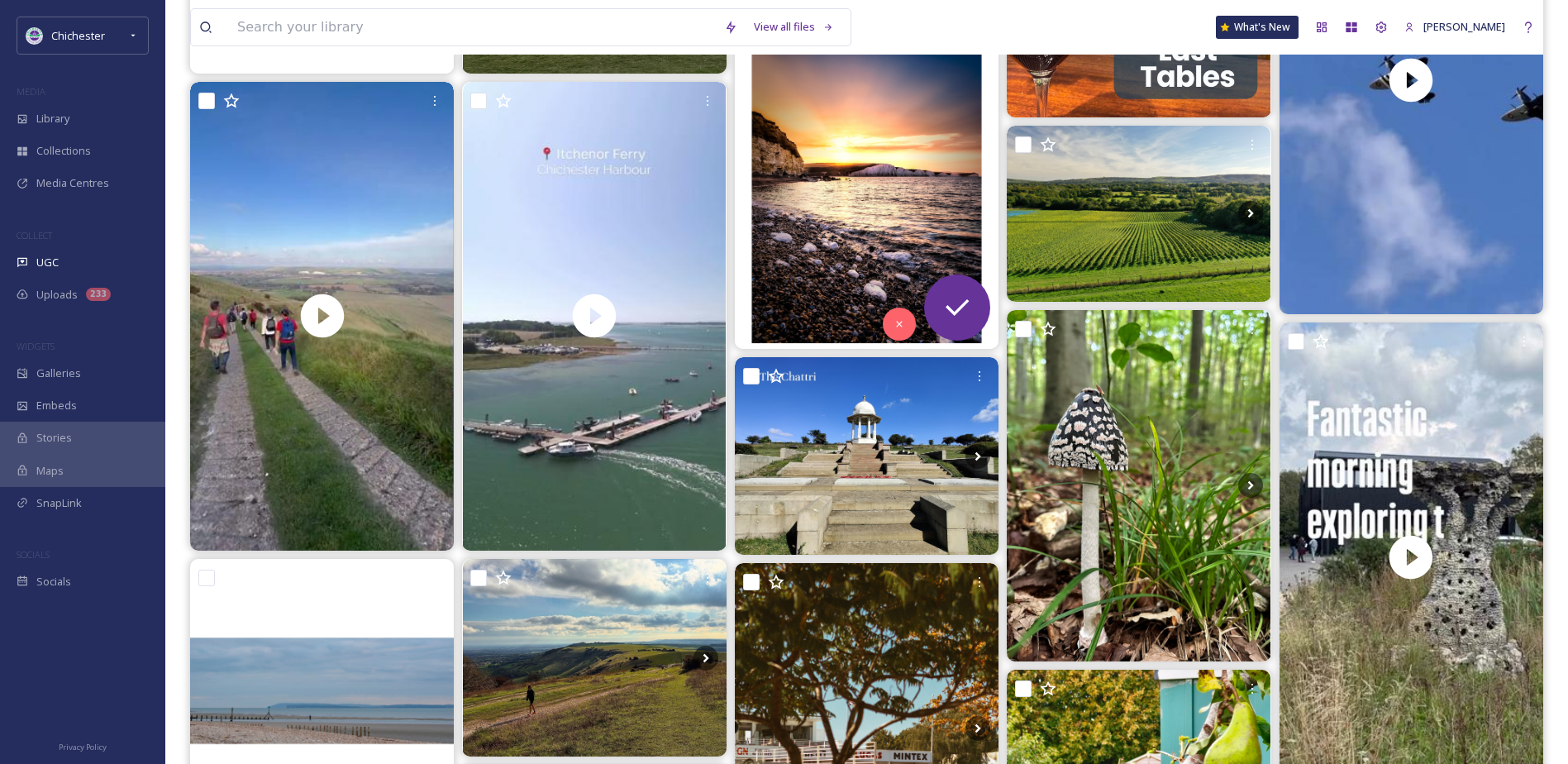
scroll to position [827, 0]
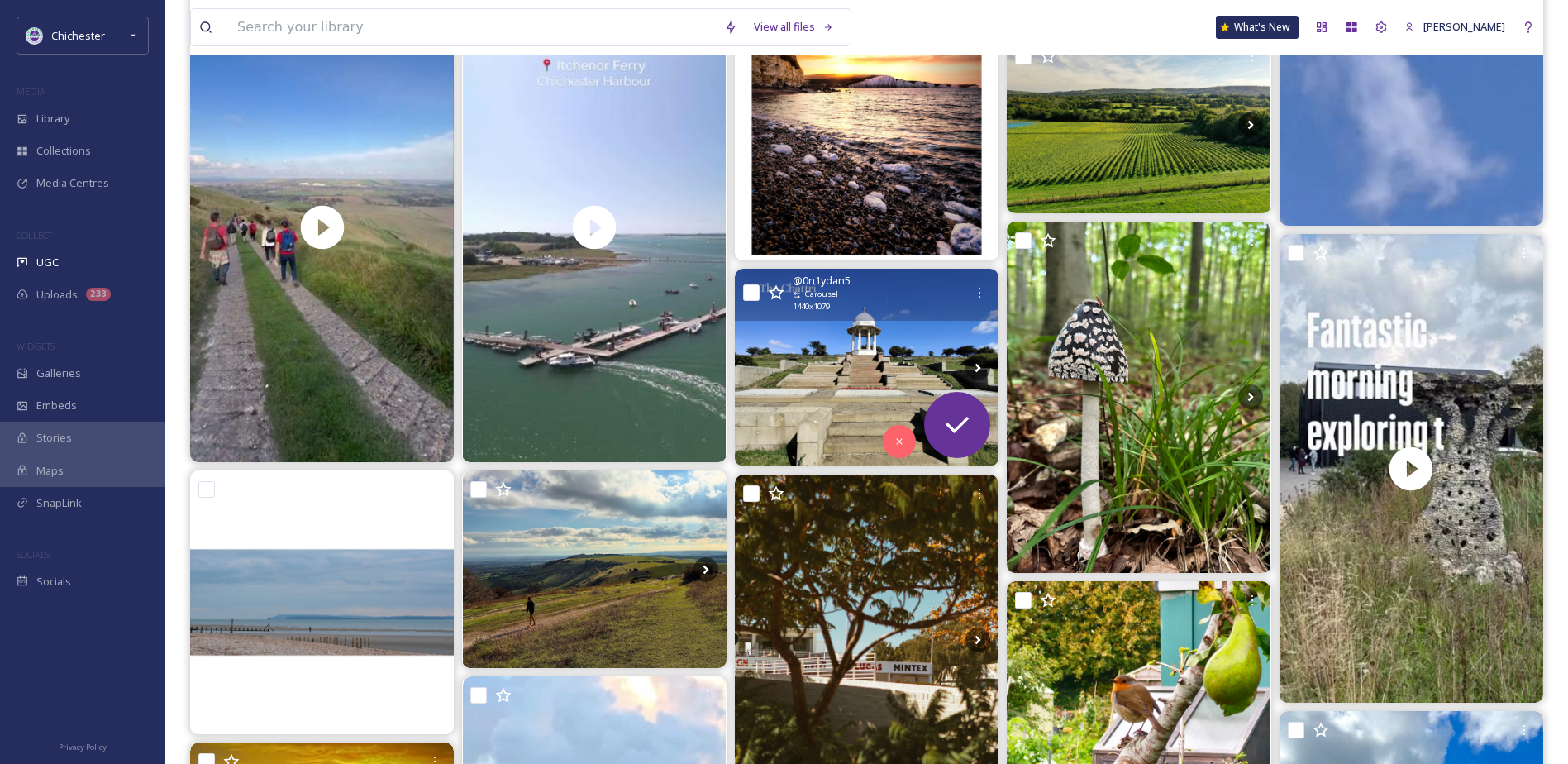
click at [878, 356] on img at bounding box center [867, 368] width 264 height 198
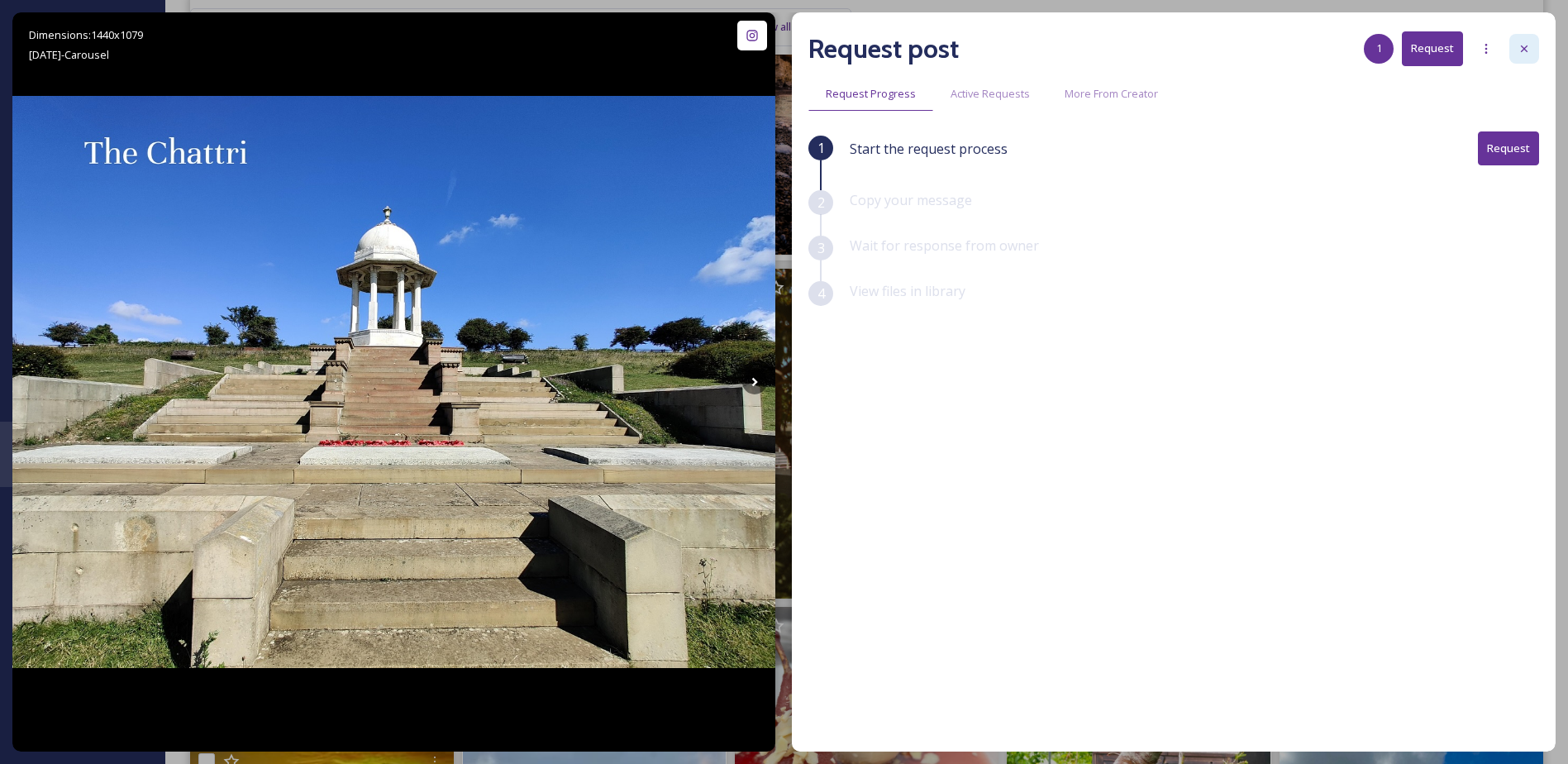
click at [1526, 49] on icon at bounding box center [1524, 49] width 13 height 13
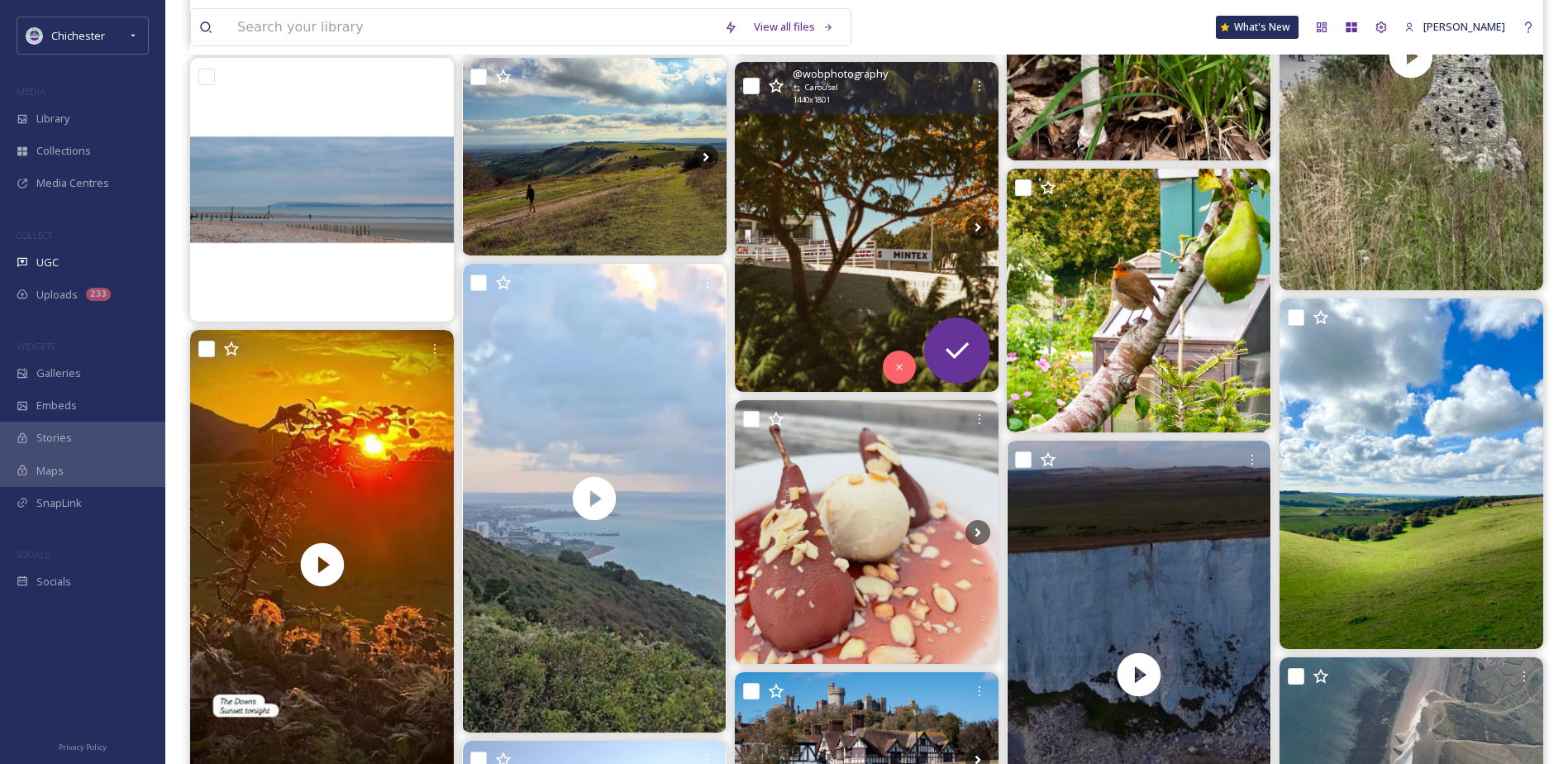
scroll to position [1240, 0]
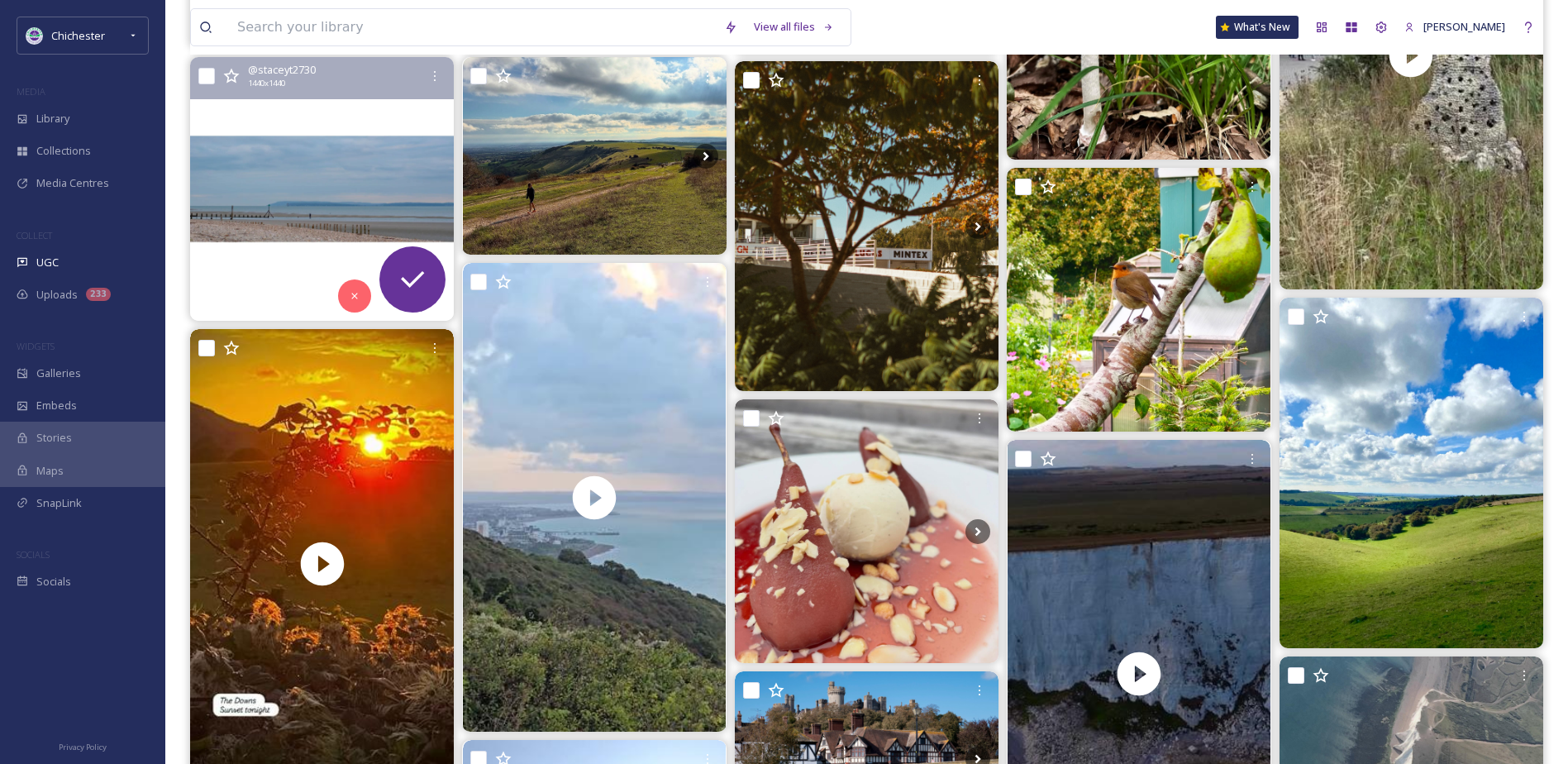
click at [278, 171] on img at bounding box center [322, 189] width 264 height 264
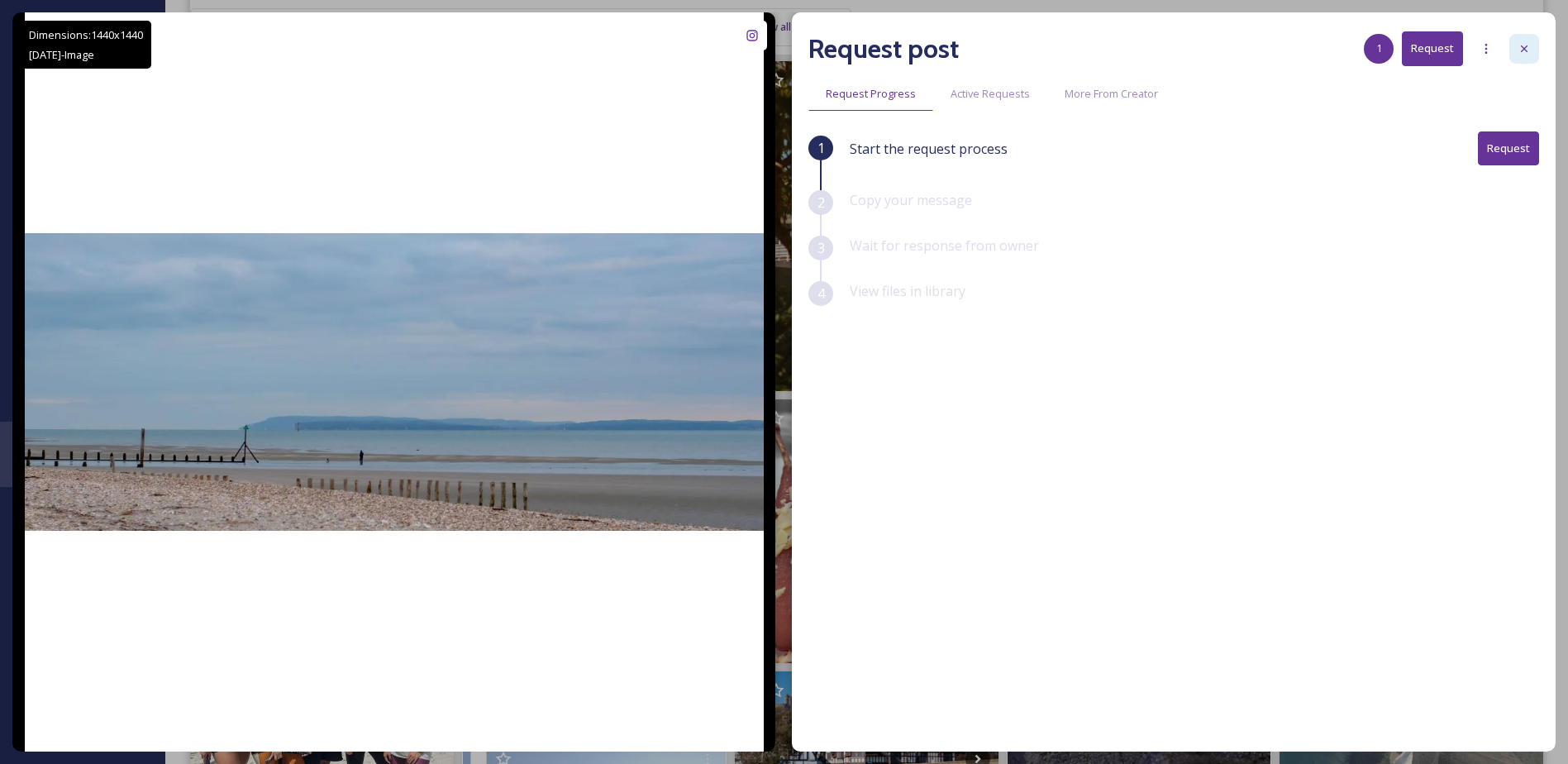
click at [1514, 47] on div at bounding box center [1524, 49] width 30 height 30
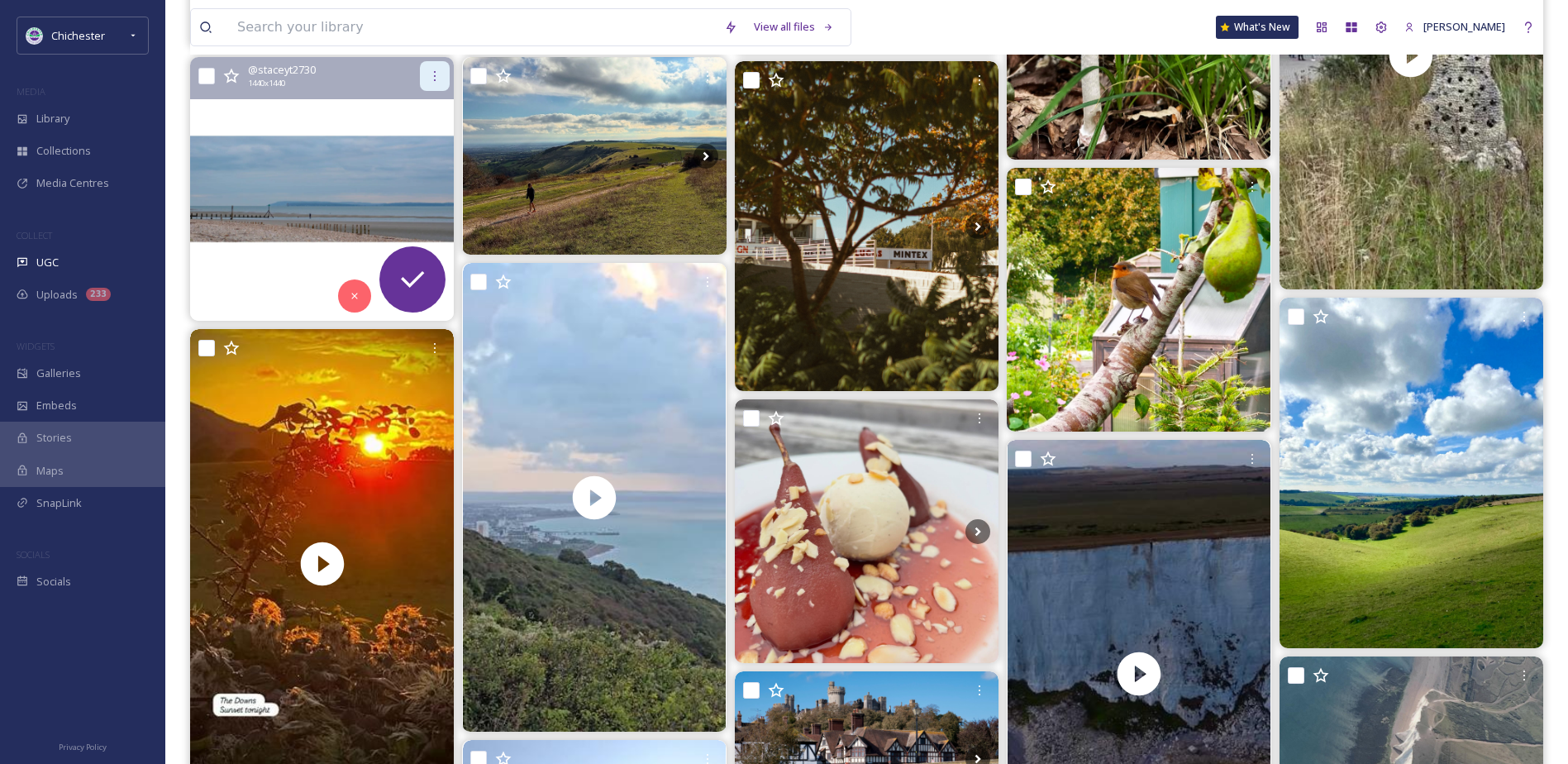
click at [429, 75] on icon at bounding box center [435, 76] width 13 height 13
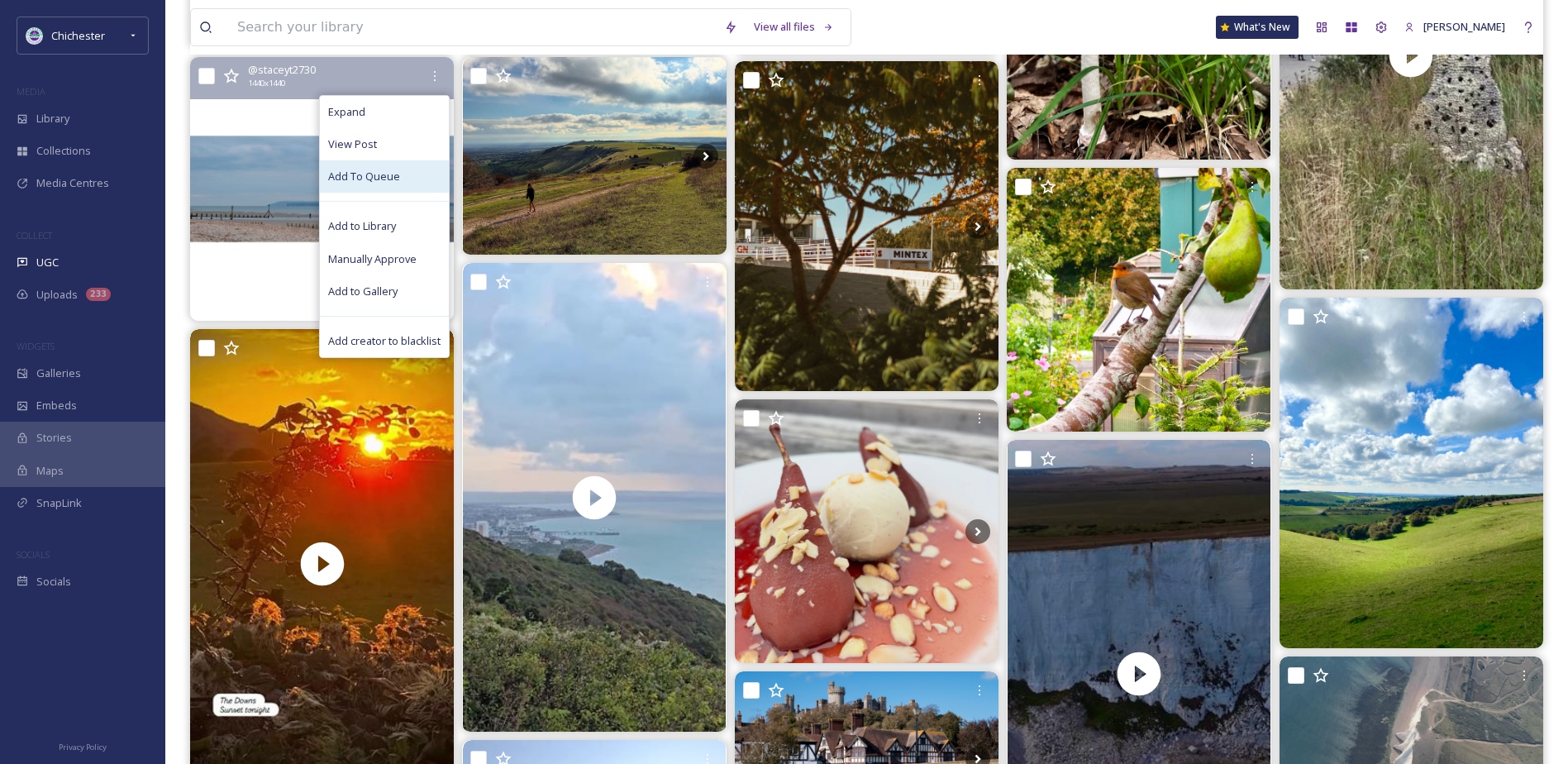
click at [394, 185] on span "Add To Queue" at bounding box center [364, 176] width 72 height 16
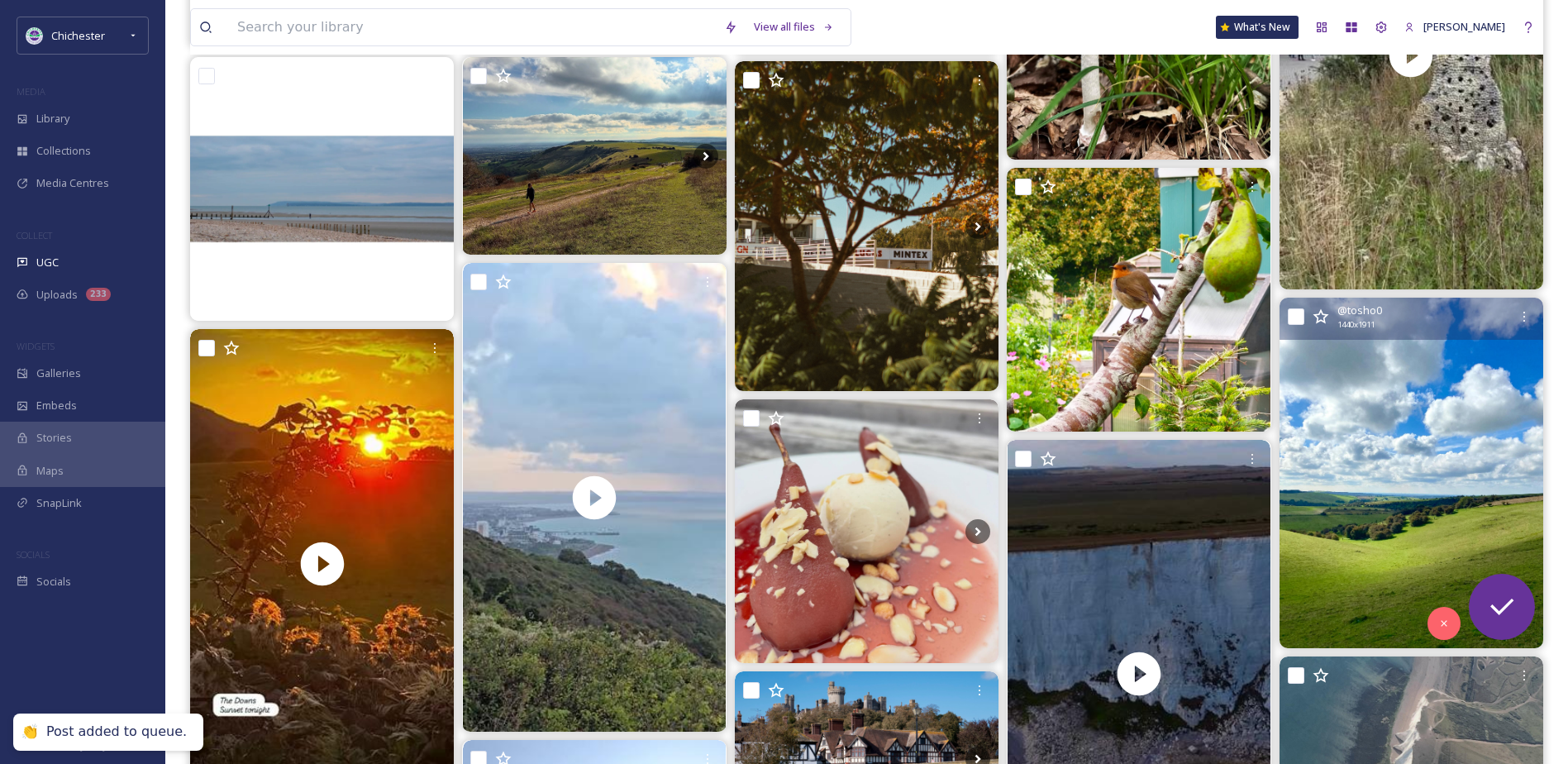
click at [1436, 464] on img at bounding box center [1411, 472] width 264 height 350
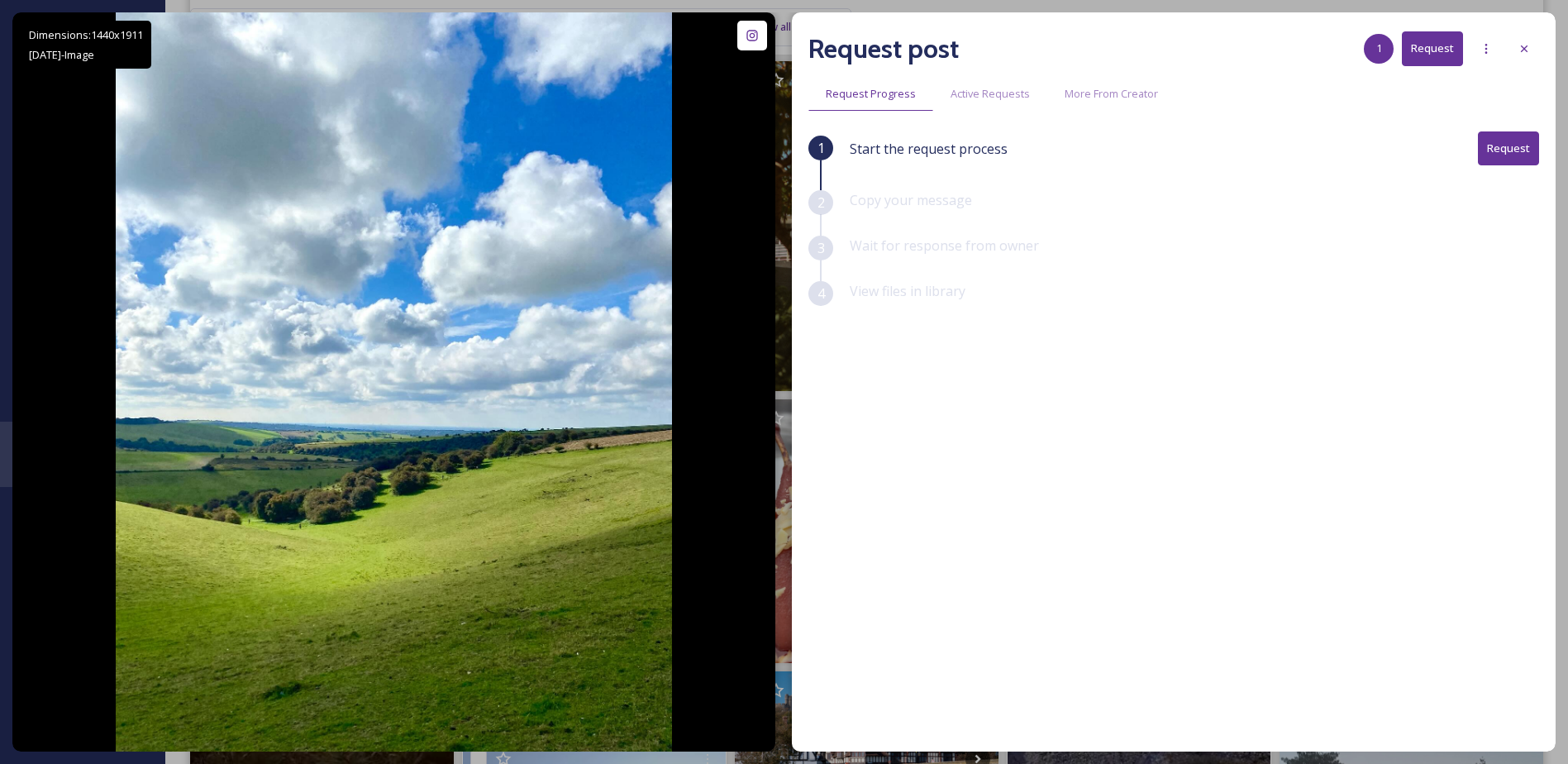
click at [1539, 38] on div "Request post 1 Request Request Progress Active Requests More From Creator 1 Sta…" at bounding box center [1173, 382] width 764 height 739
click at [1527, 43] on icon at bounding box center [1524, 49] width 13 height 13
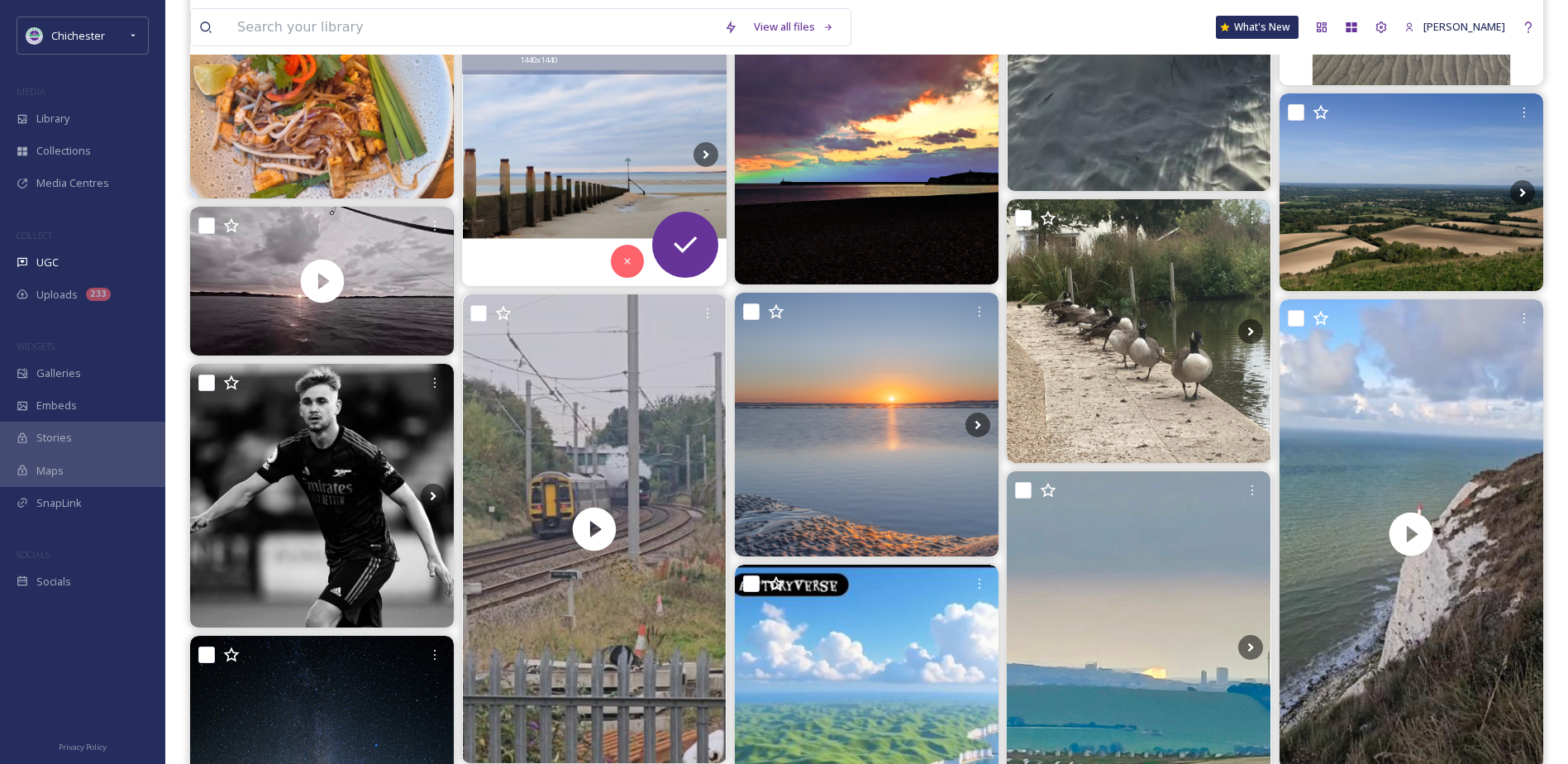
scroll to position [2811, 0]
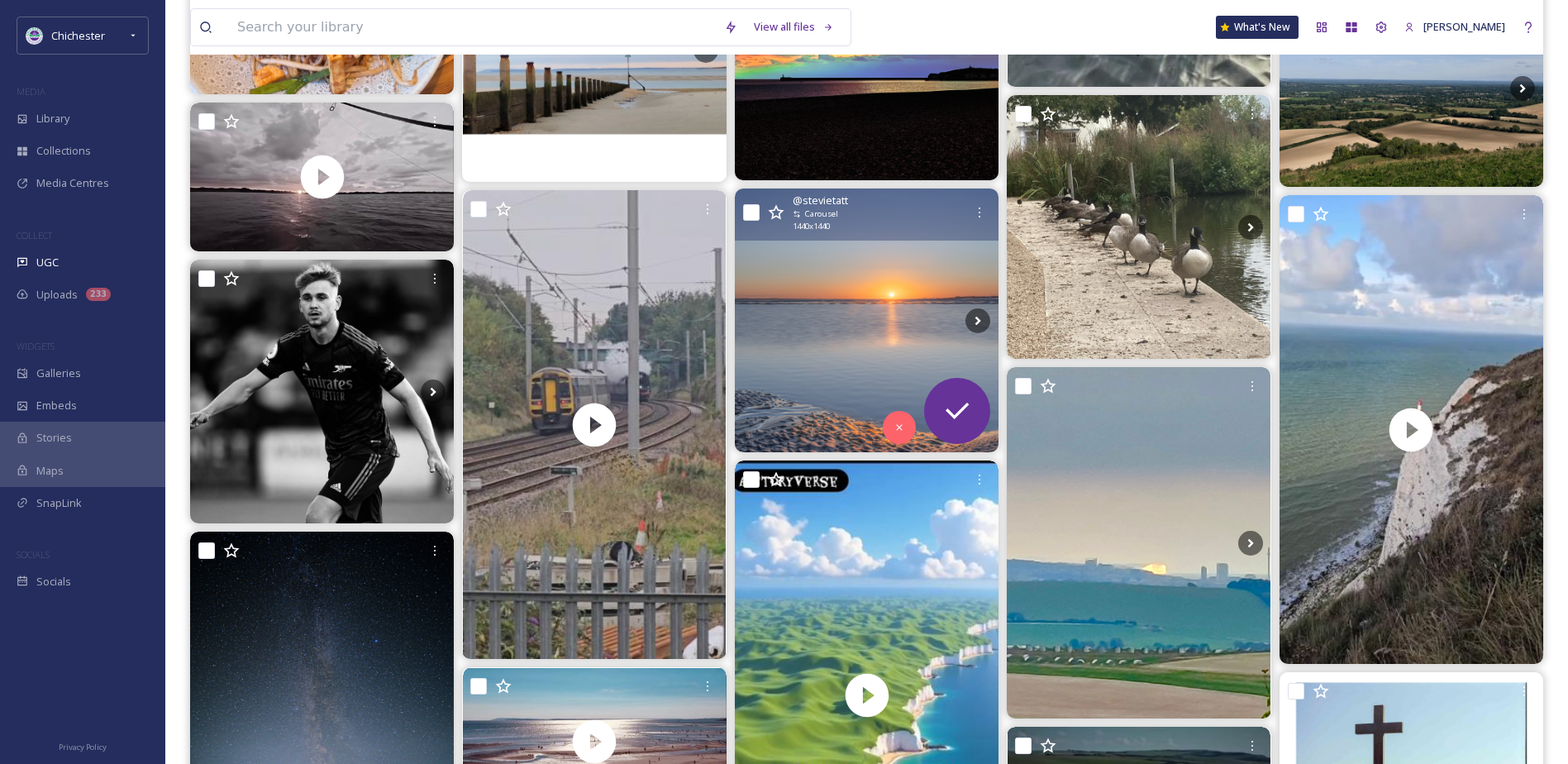
click at [820, 334] on img at bounding box center [867, 321] width 264 height 264
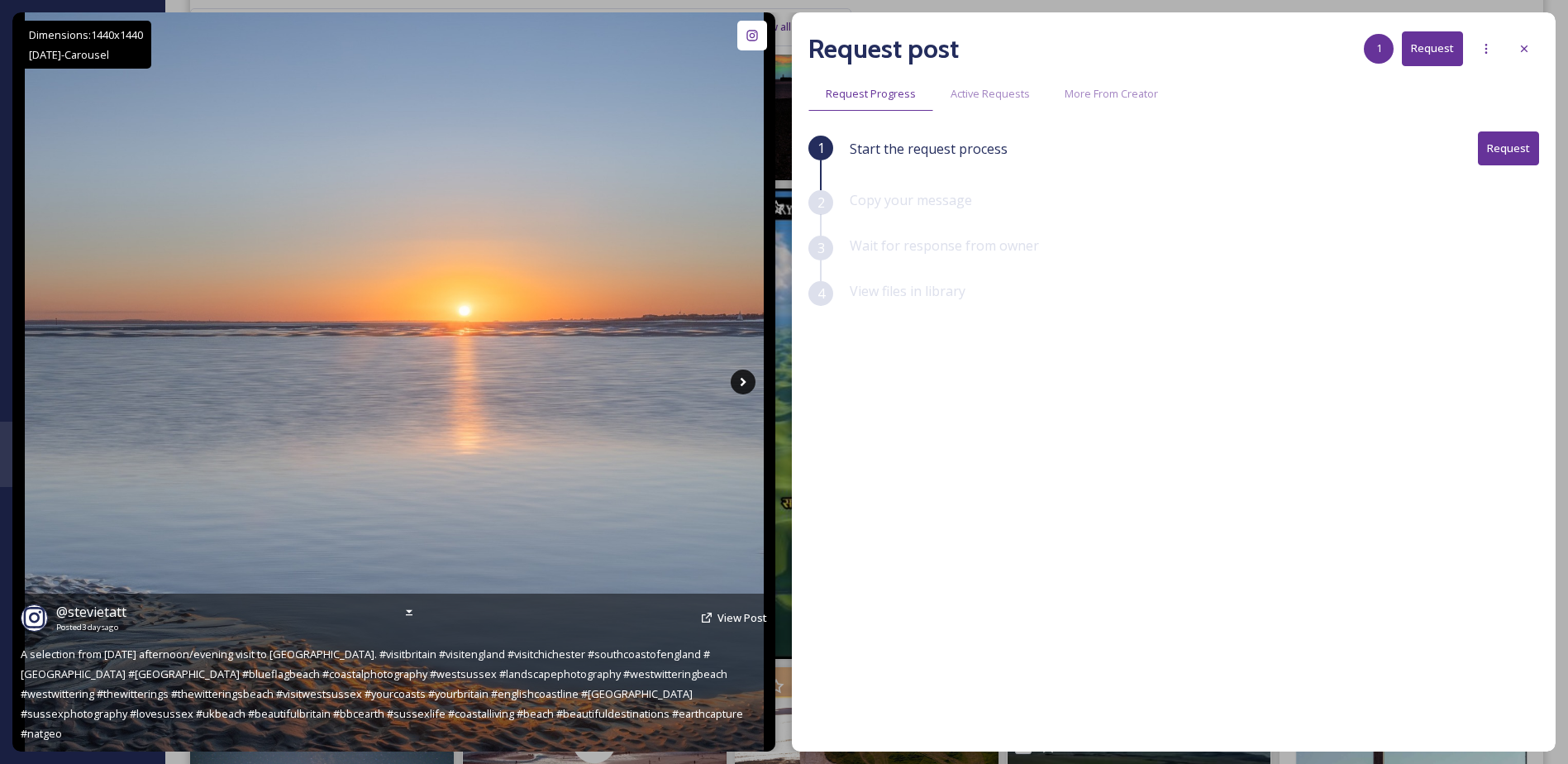
click at [738, 377] on icon at bounding box center [742, 382] width 25 height 25
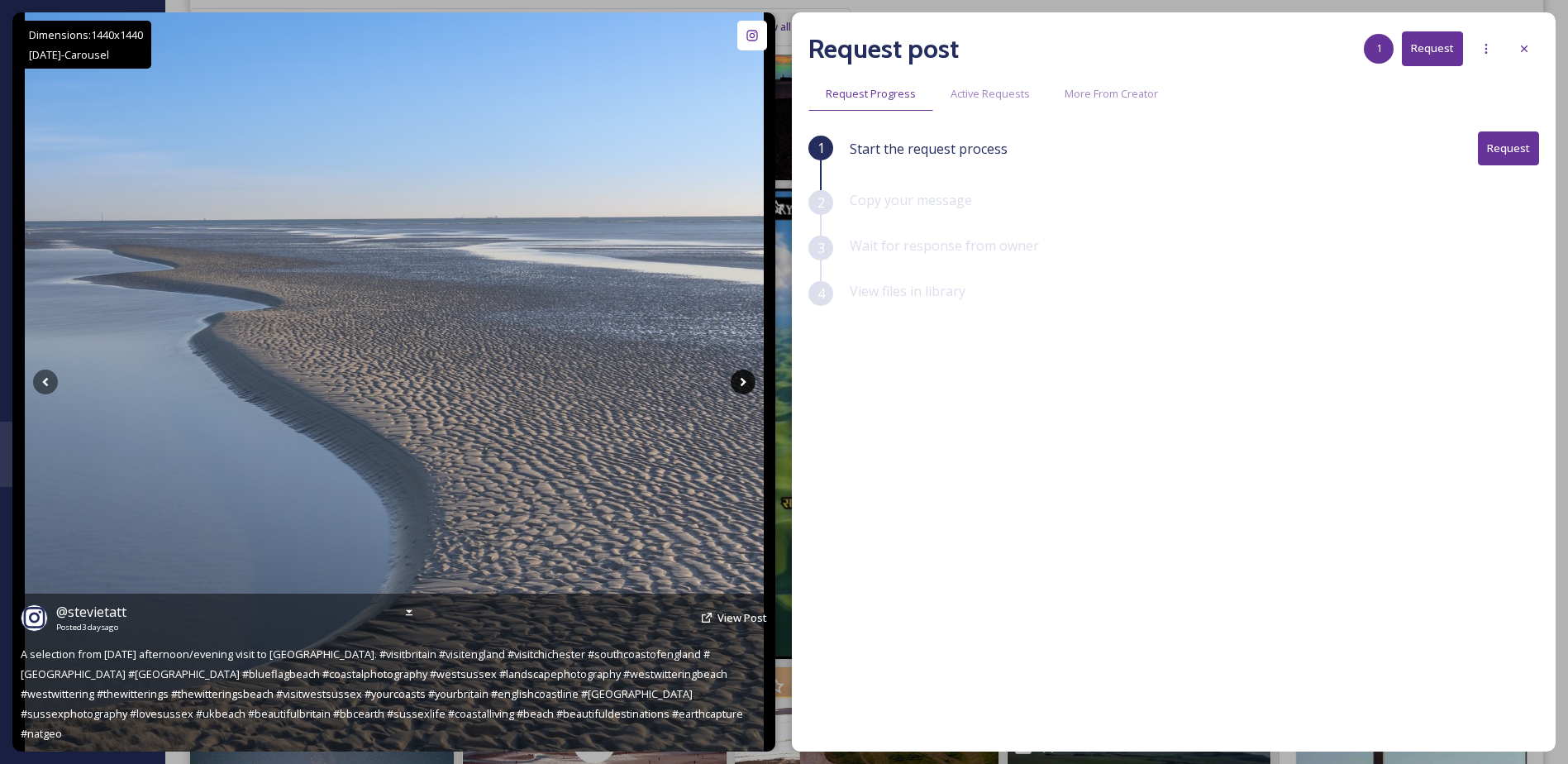
click at [737, 377] on icon at bounding box center [742, 382] width 25 height 25
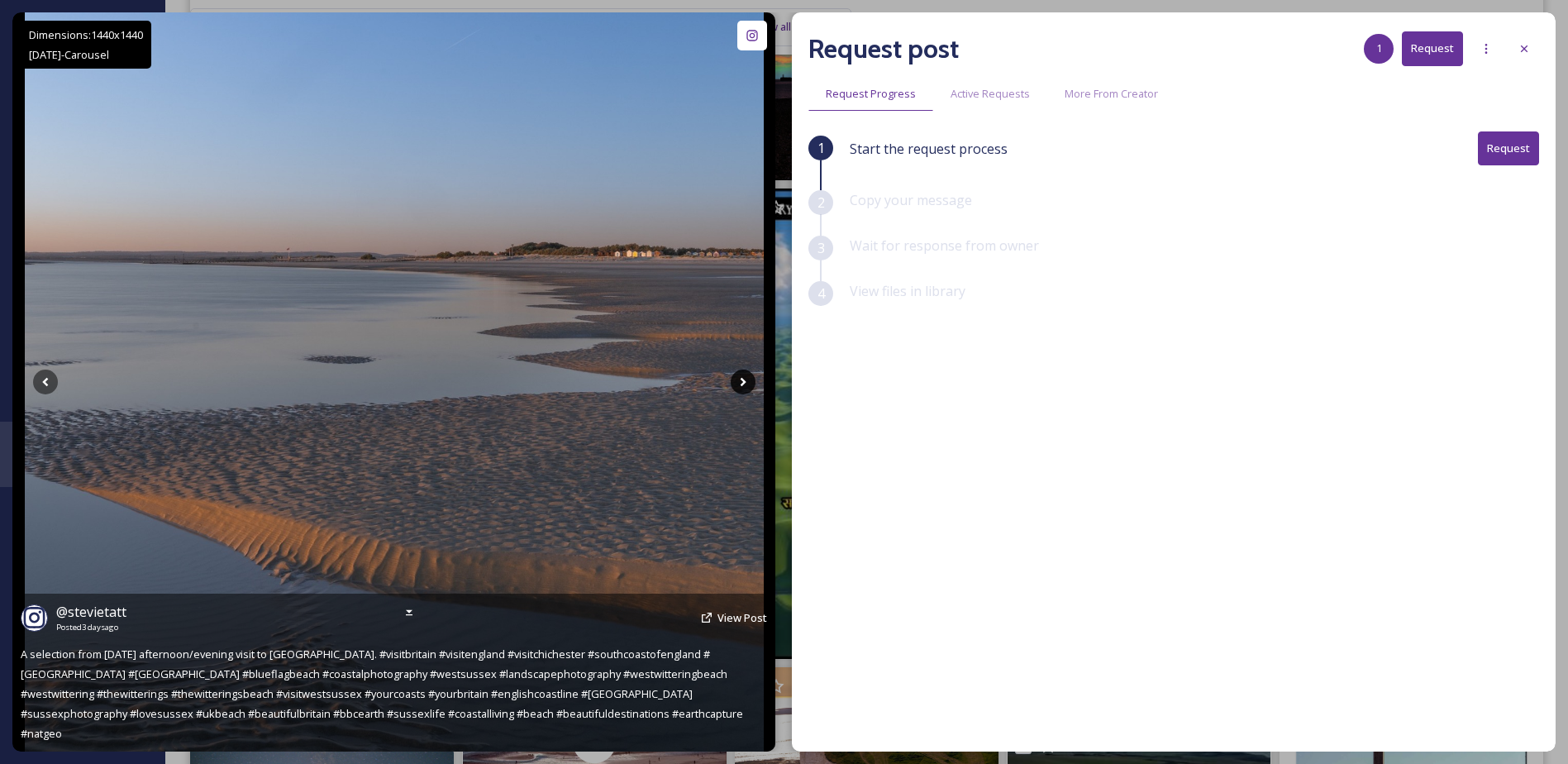
click at [737, 377] on icon at bounding box center [742, 382] width 25 height 25
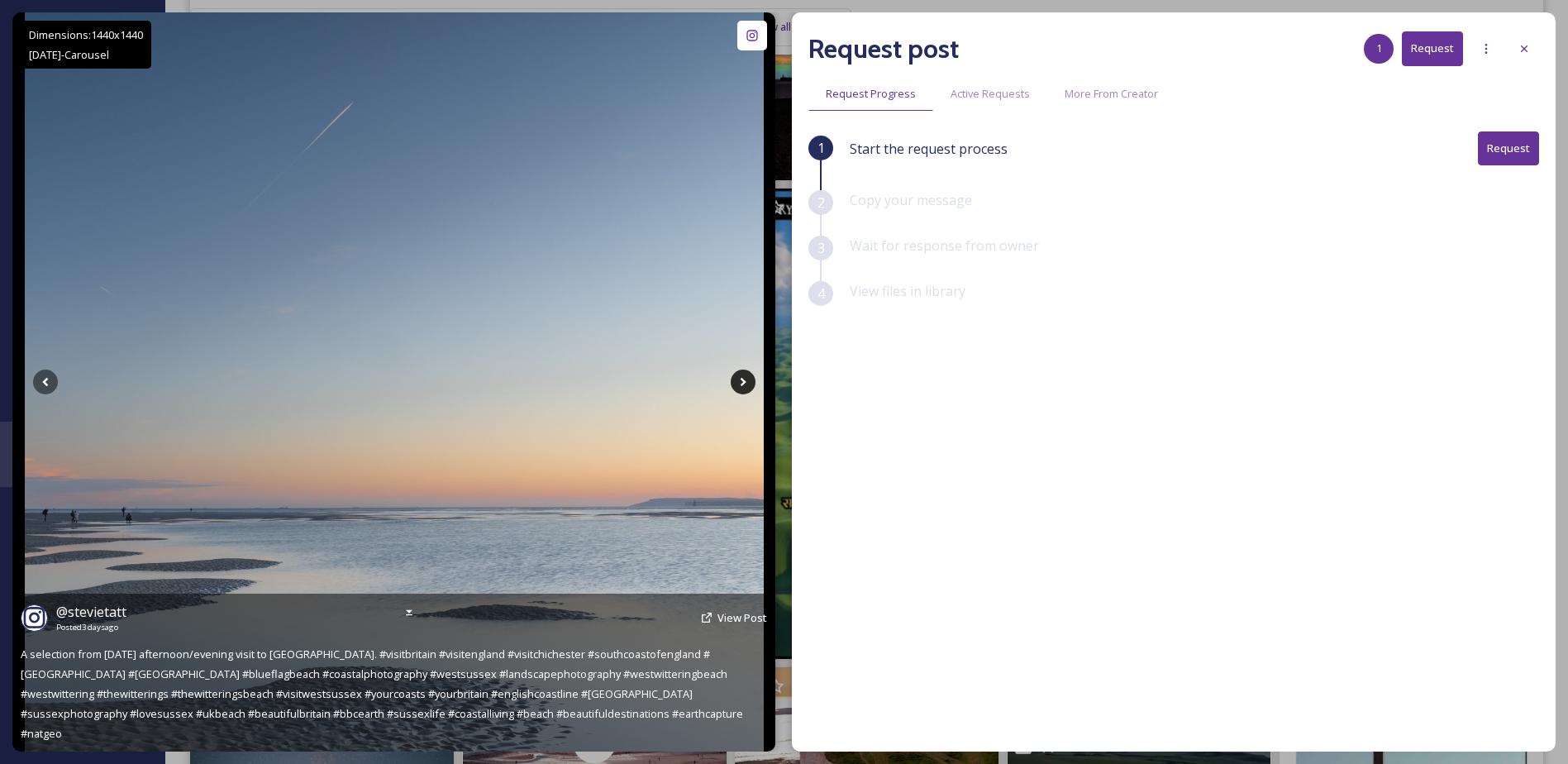
click at [737, 377] on icon at bounding box center [742, 382] width 25 height 25
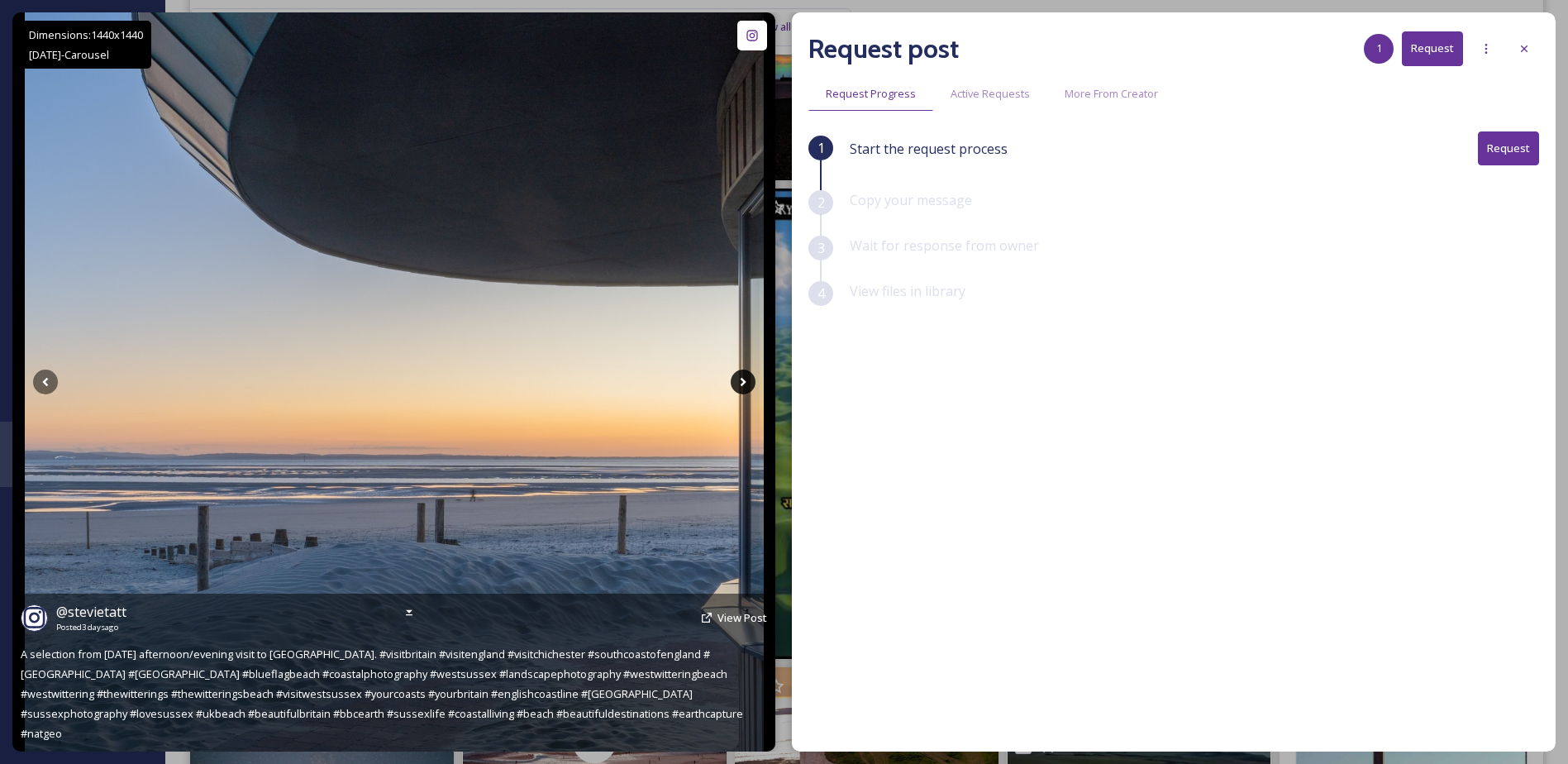
click at [737, 377] on icon at bounding box center [742, 382] width 25 height 25
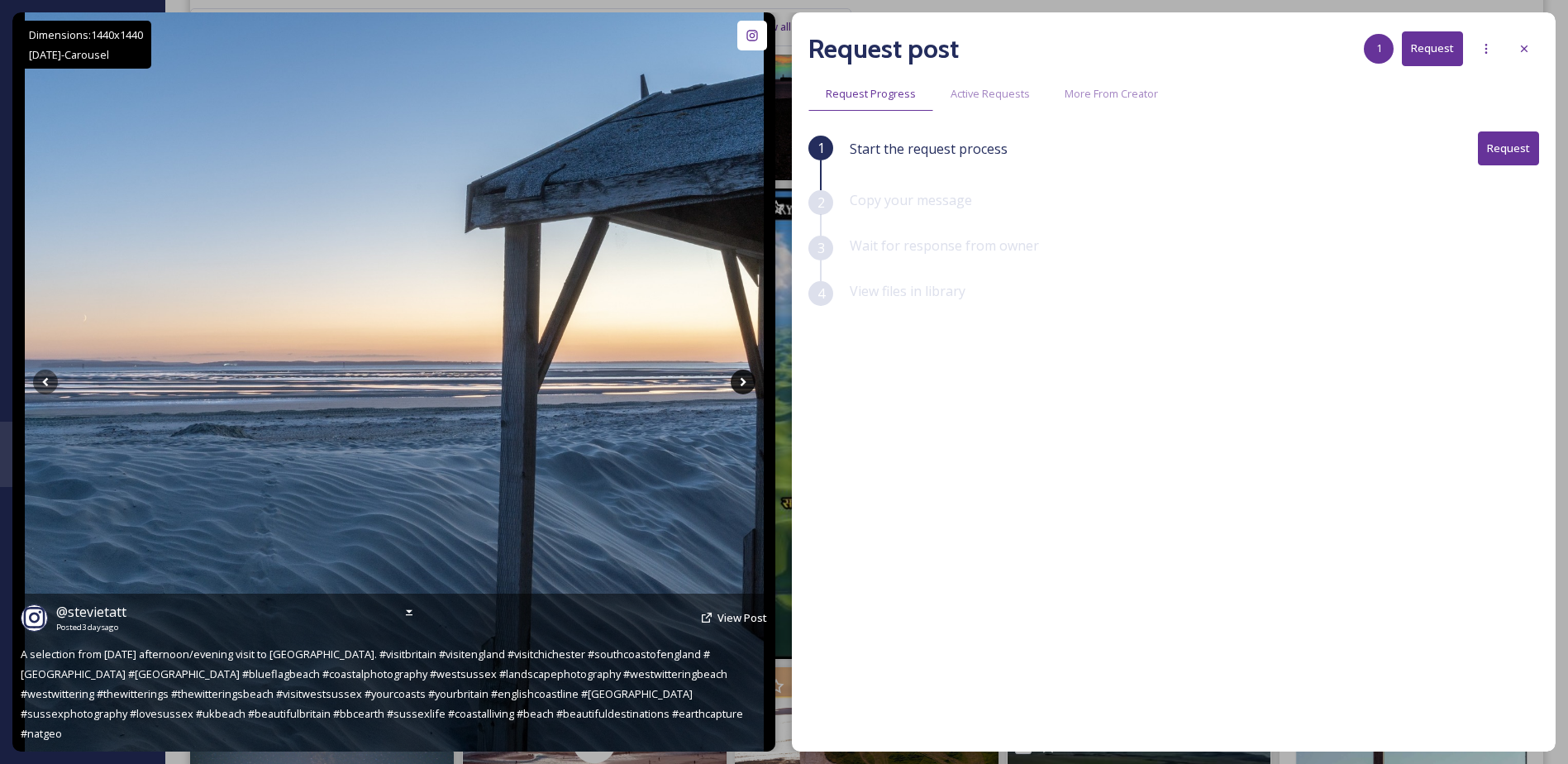
click at [737, 377] on icon at bounding box center [742, 382] width 25 height 25
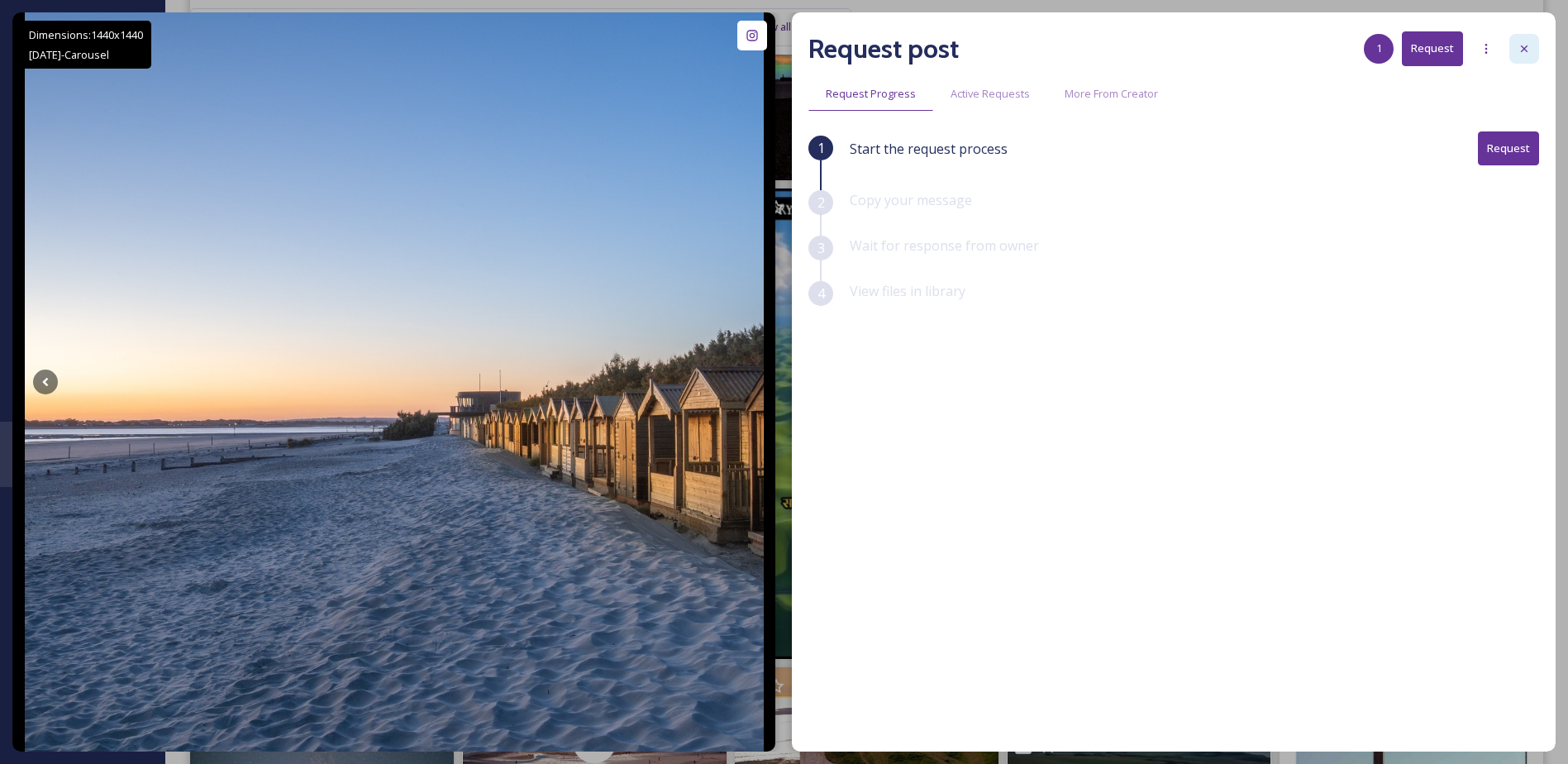
click at [1518, 51] on icon at bounding box center [1524, 49] width 13 height 13
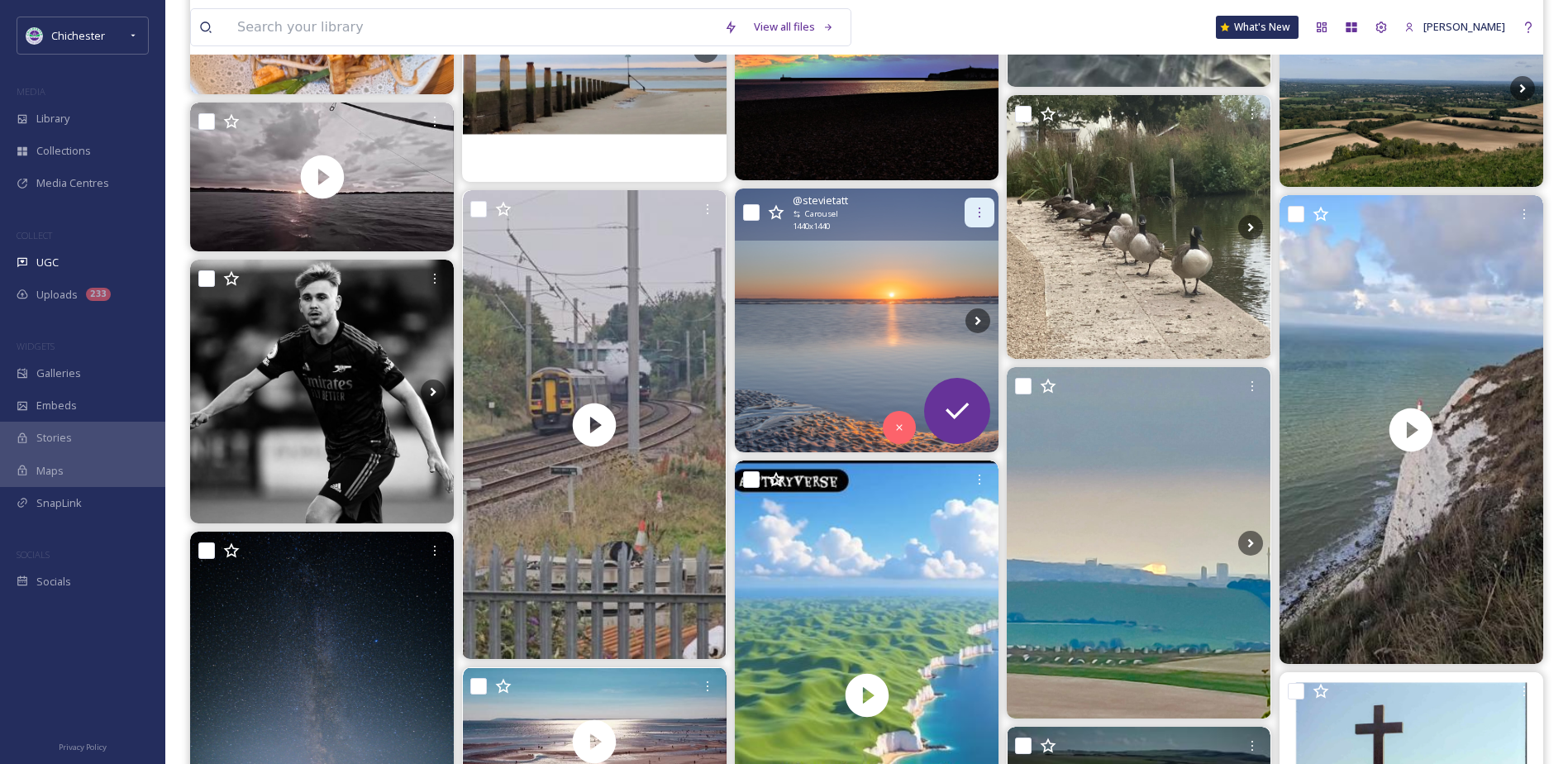
click at [983, 209] on icon at bounding box center [979, 212] width 13 height 13
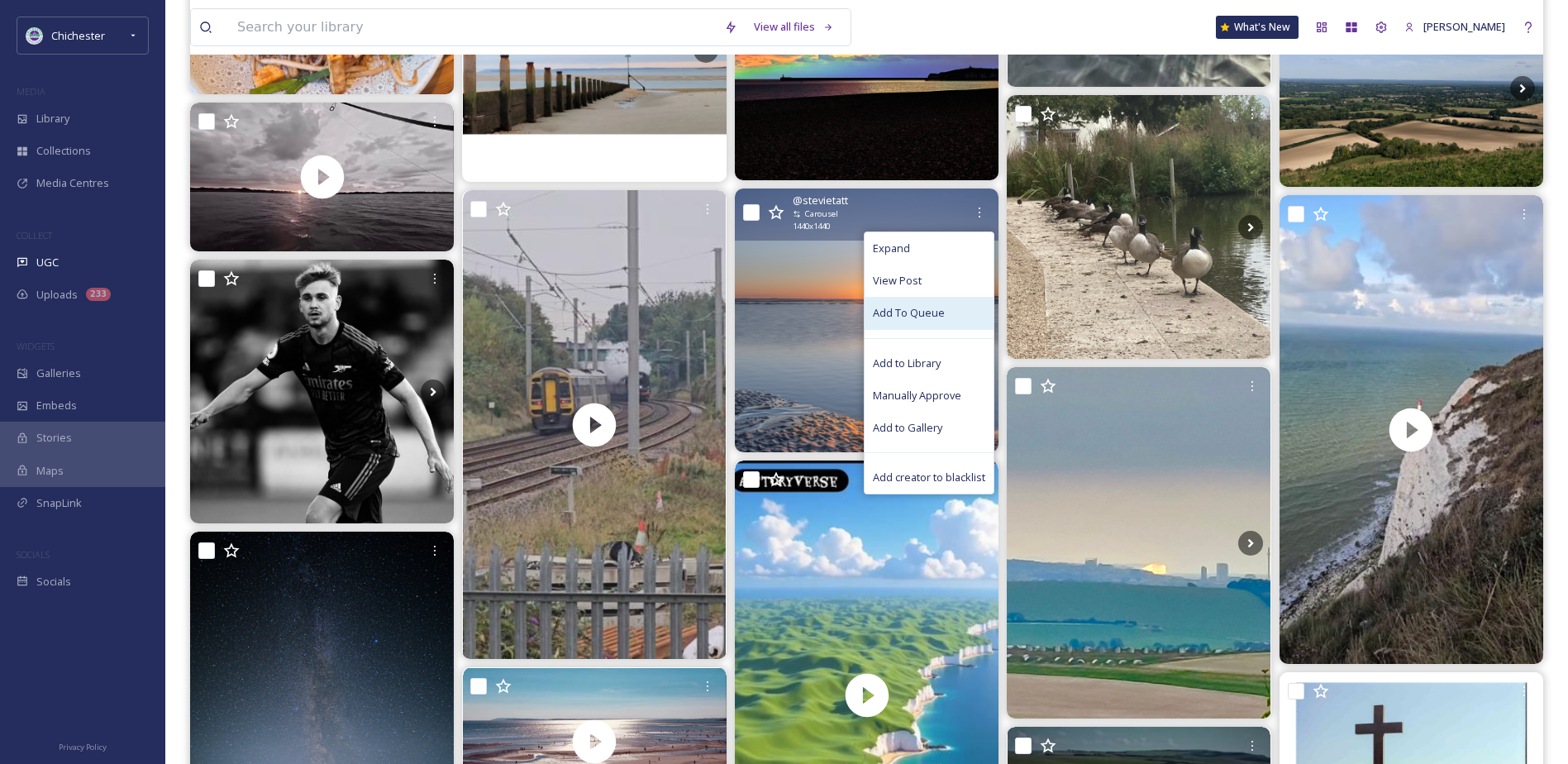
click at [918, 313] on span "Add To Queue" at bounding box center [909, 312] width 72 height 16
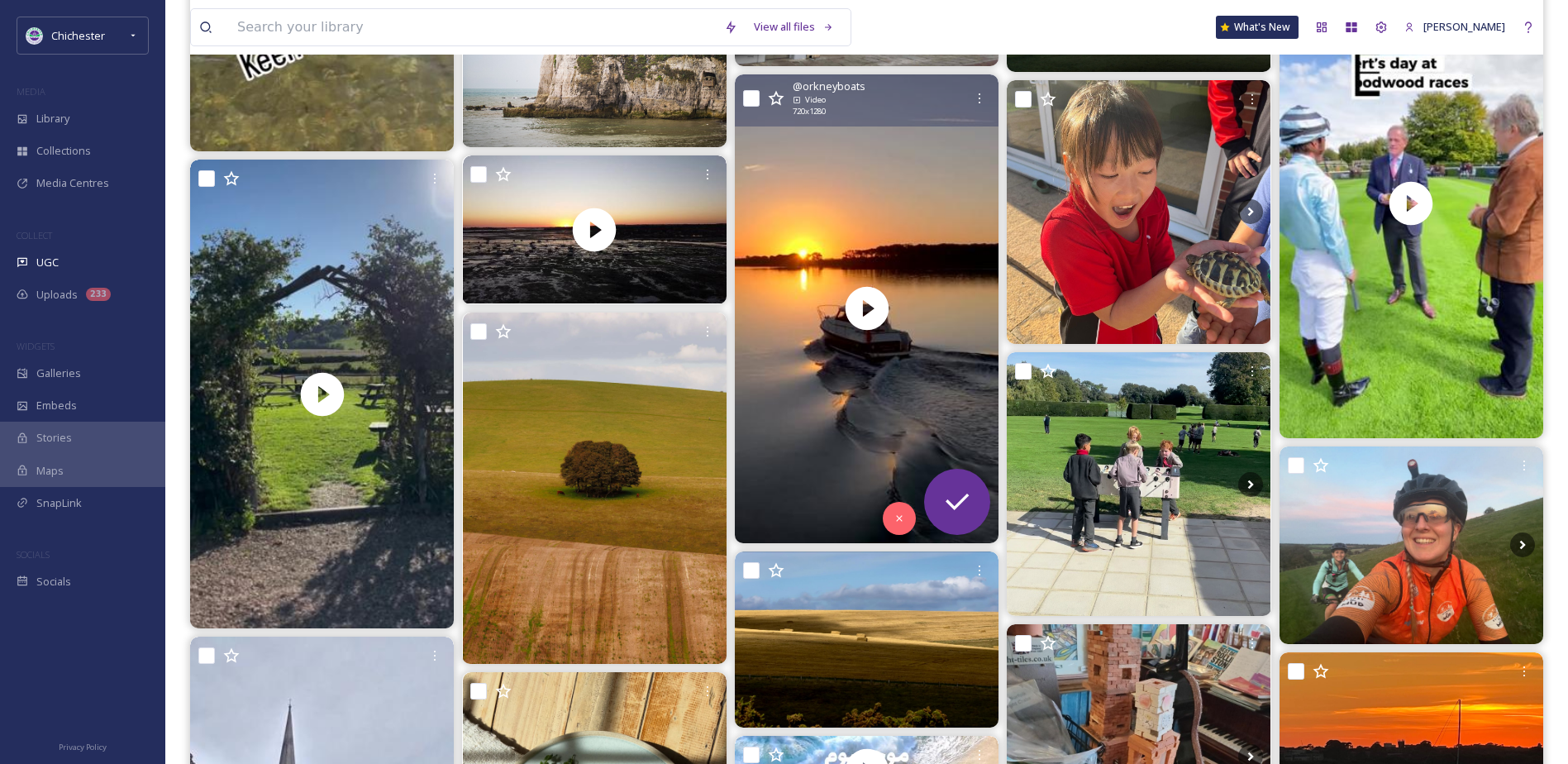
scroll to position [4796, 0]
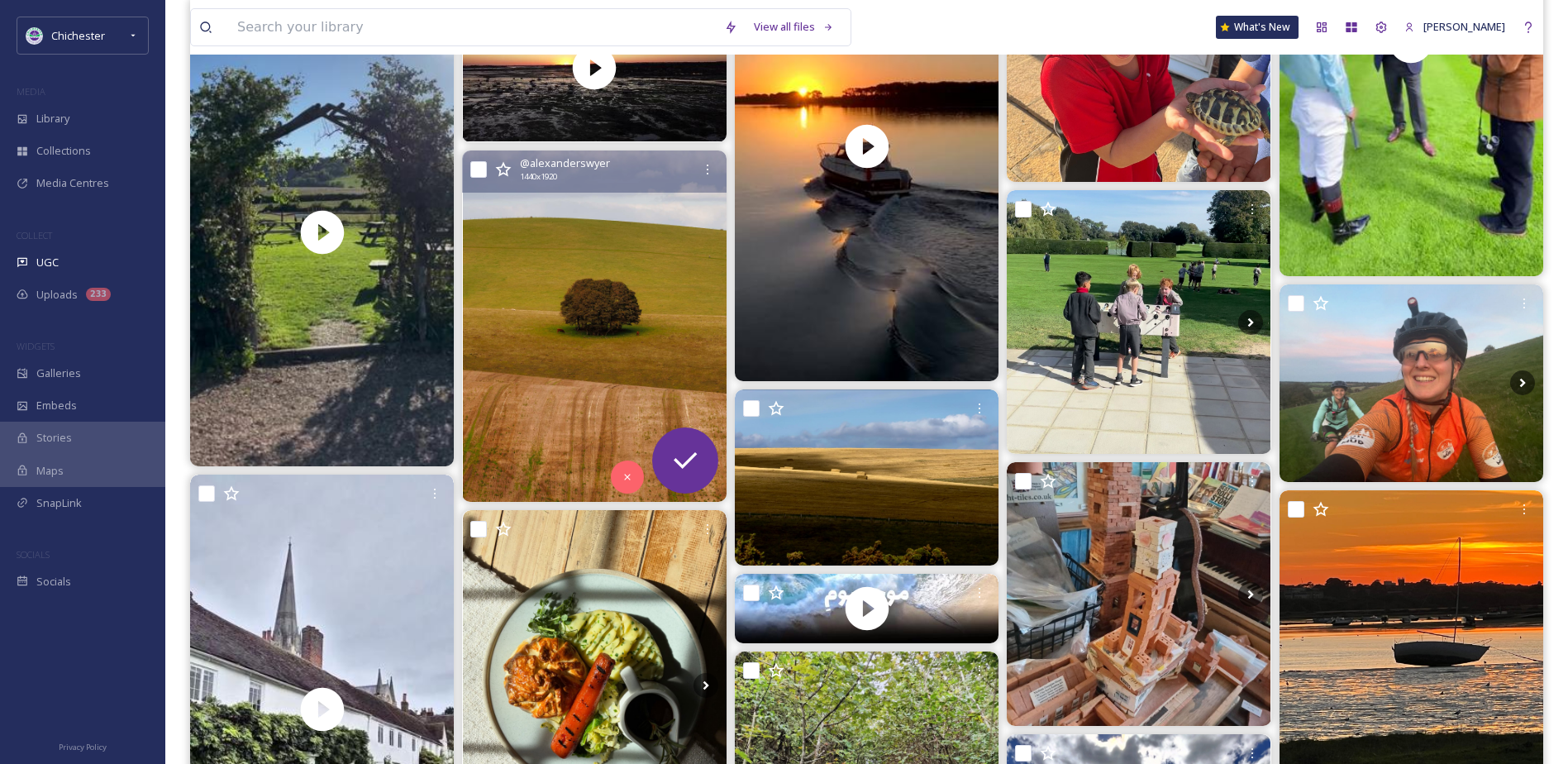
click at [676, 286] on img at bounding box center [595, 326] width 264 height 351
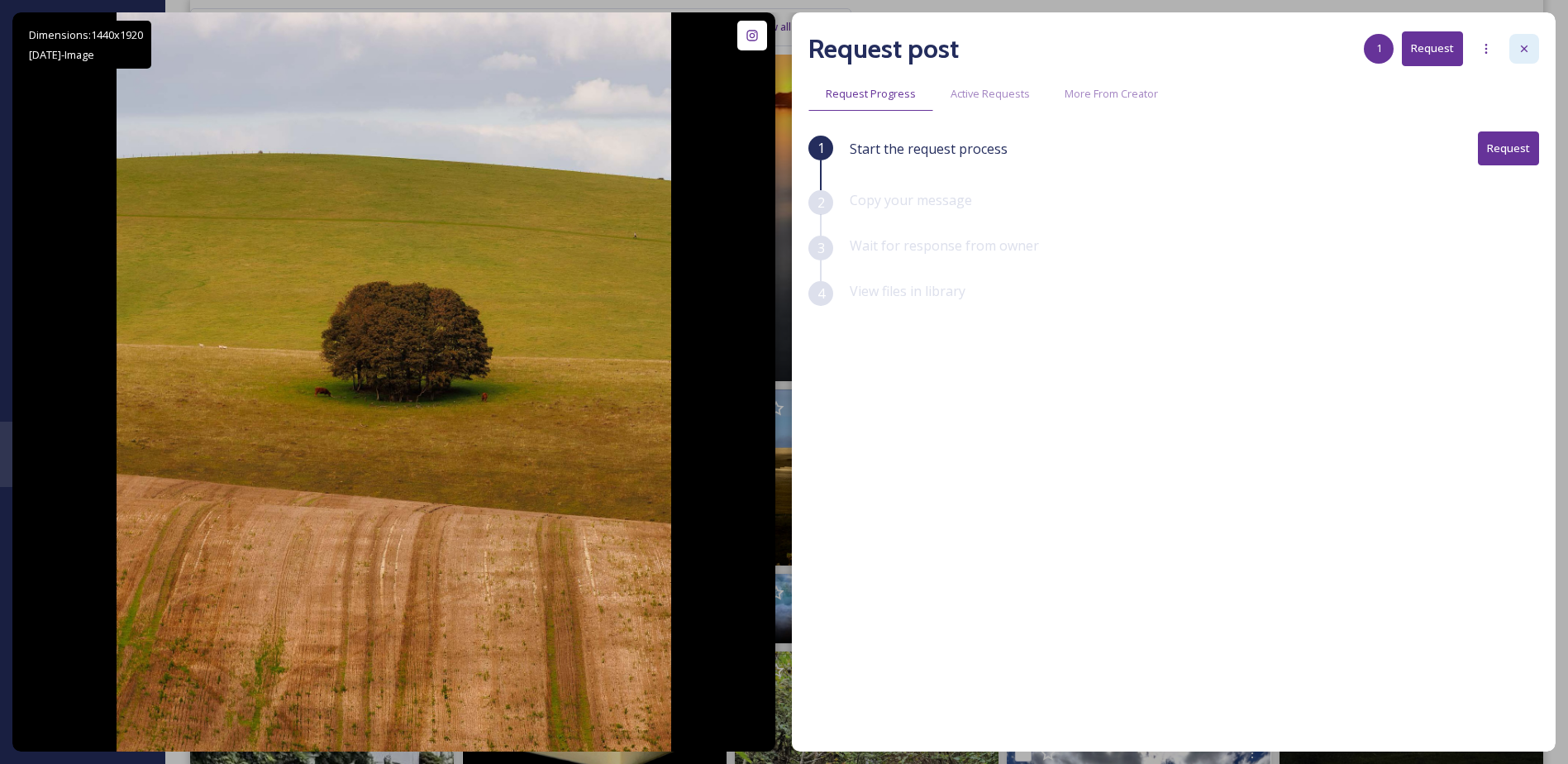
click at [1525, 44] on icon at bounding box center [1524, 49] width 13 height 13
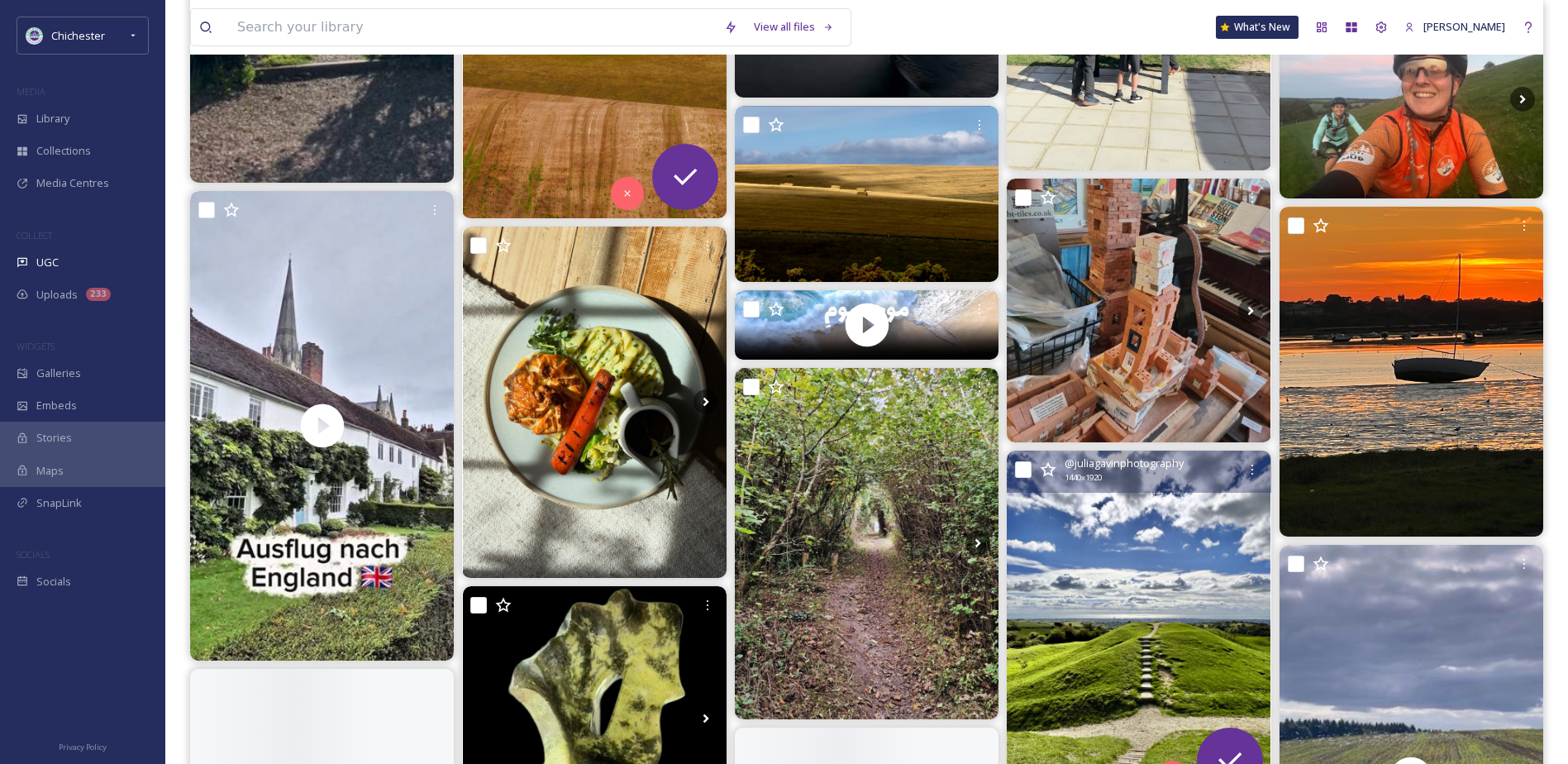
scroll to position [5374, 0]
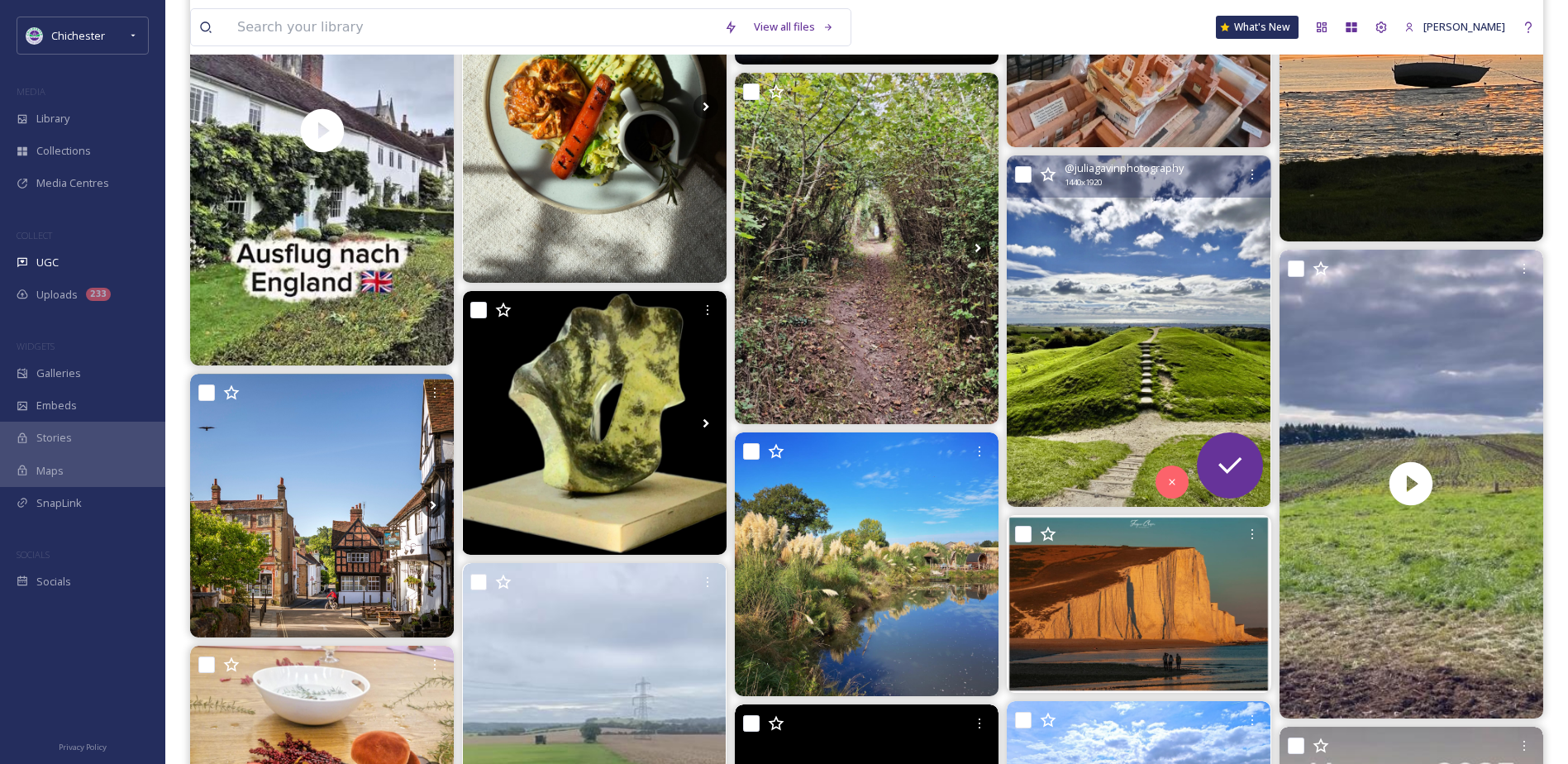
click at [1172, 330] on img at bounding box center [1139, 331] width 264 height 351
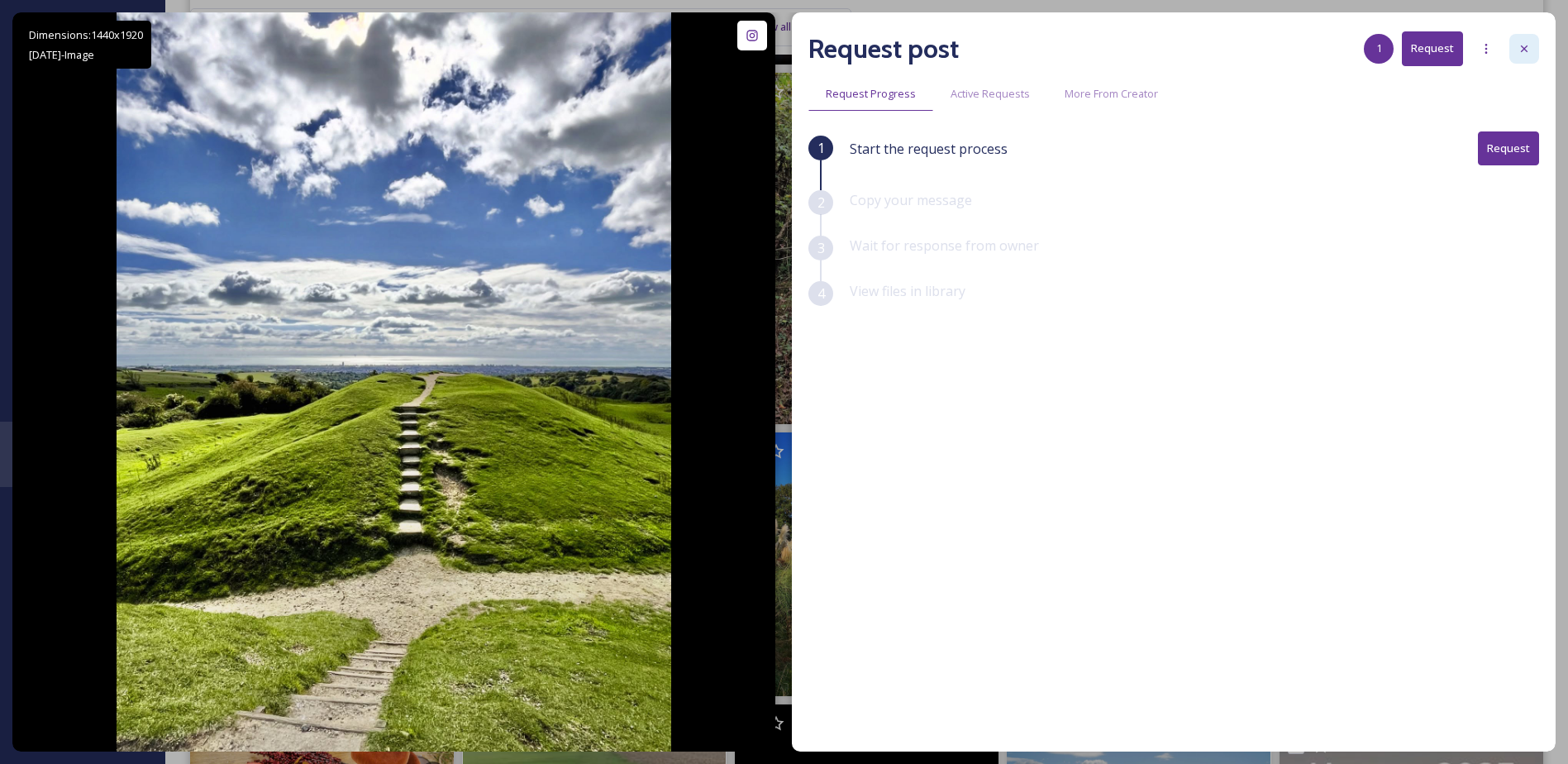
click at [1513, 58] on div at bounding box center [1524, 49] width 30 height 30
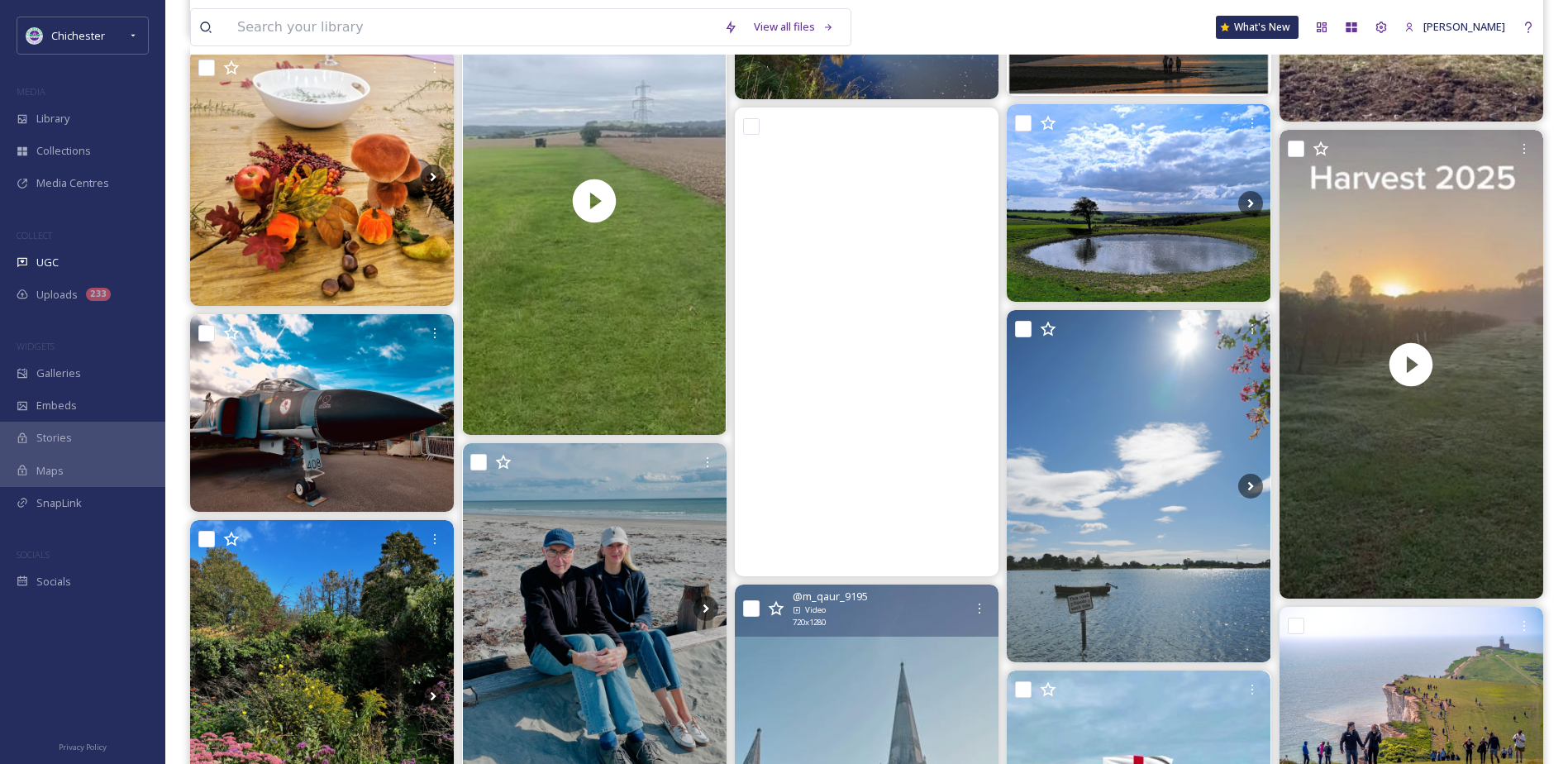
scroll to position [5870, 0]
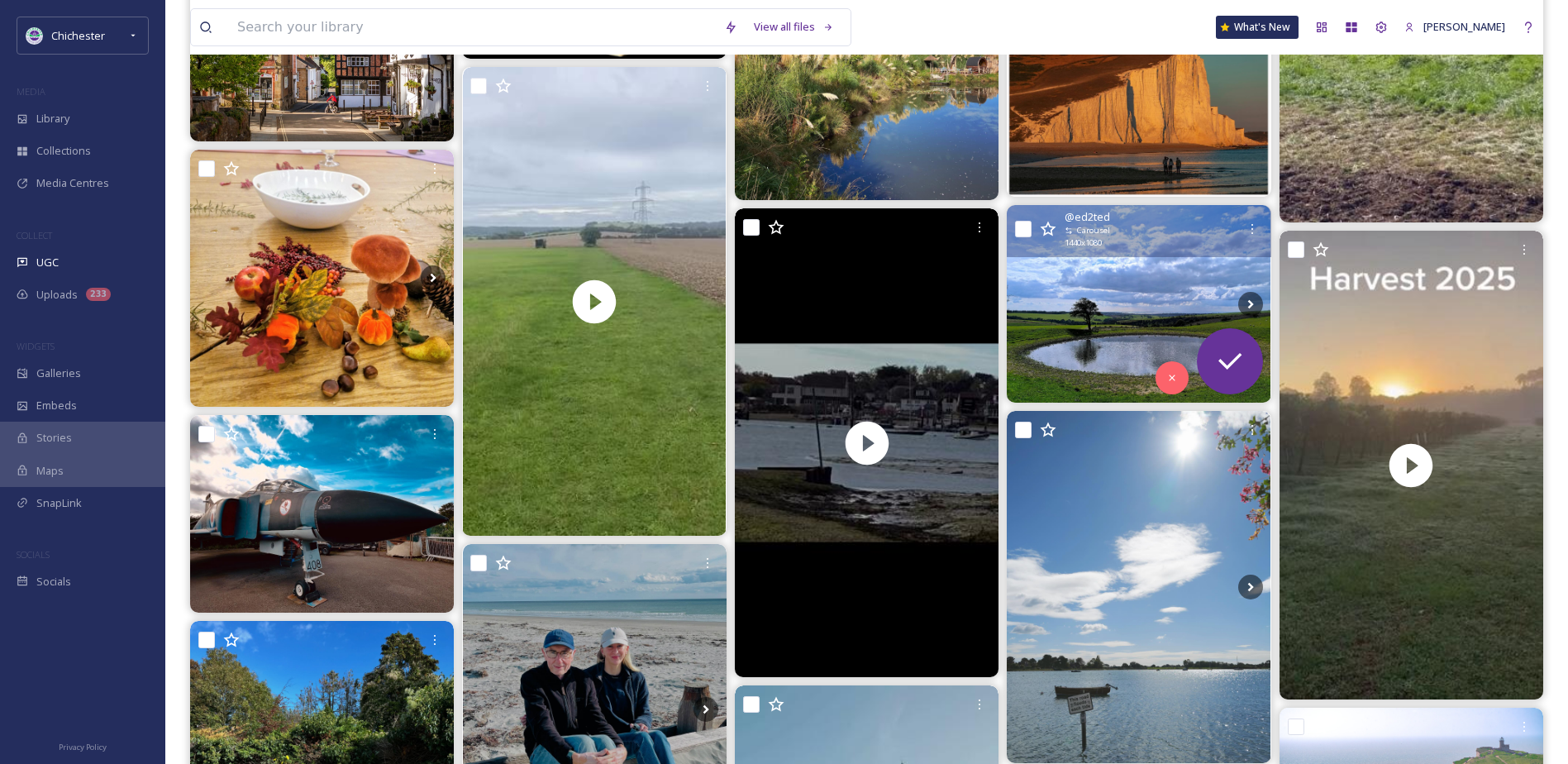
click at [1135, 292] on img at bounding box center [1139, 304] width 264 height 198
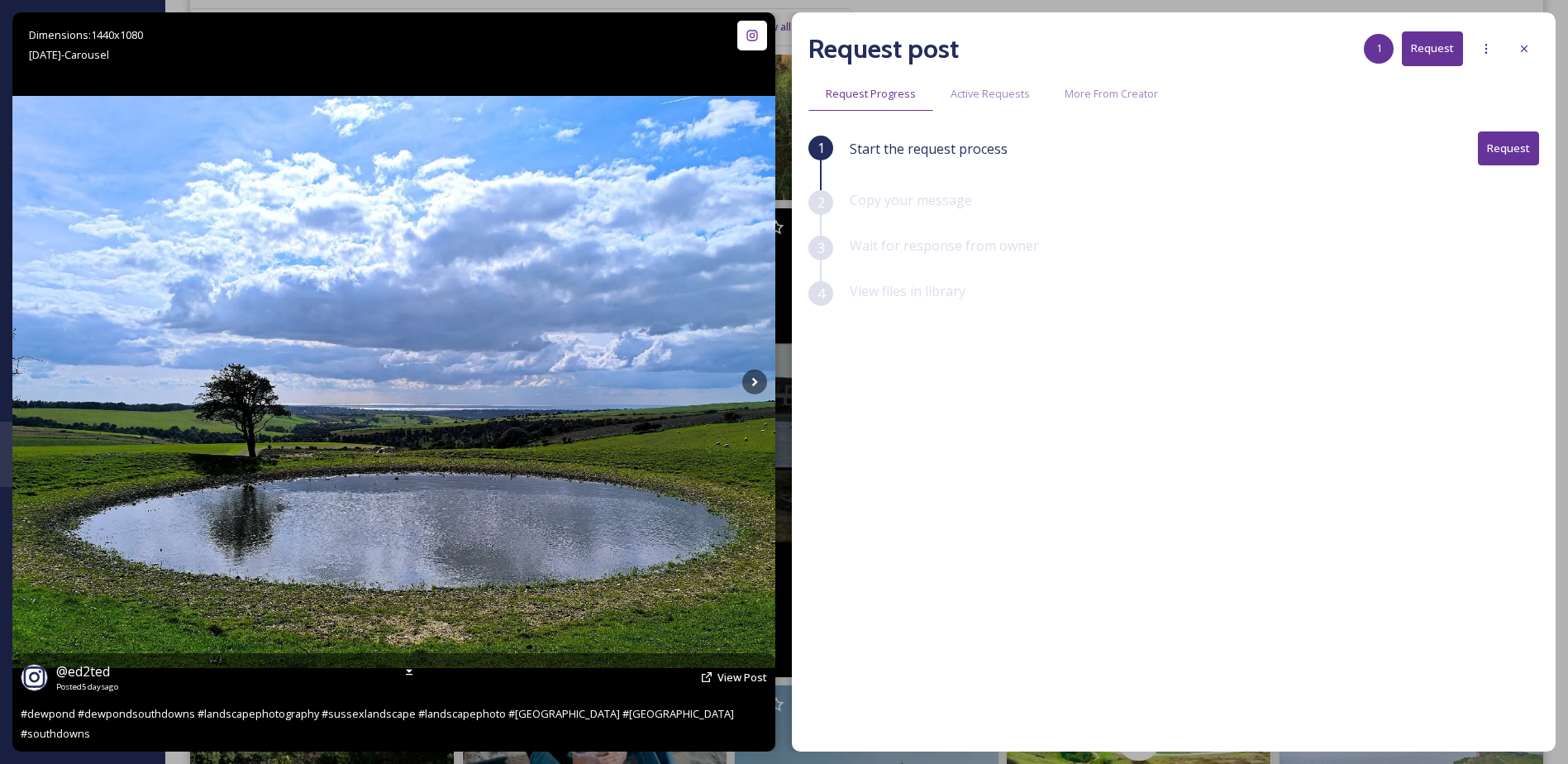
click at [741, 382] on img at bounding box center [393, 382] width 763 height 572
click at [749, 381] on icon at bounding box center [754, 382] width 25 height 25
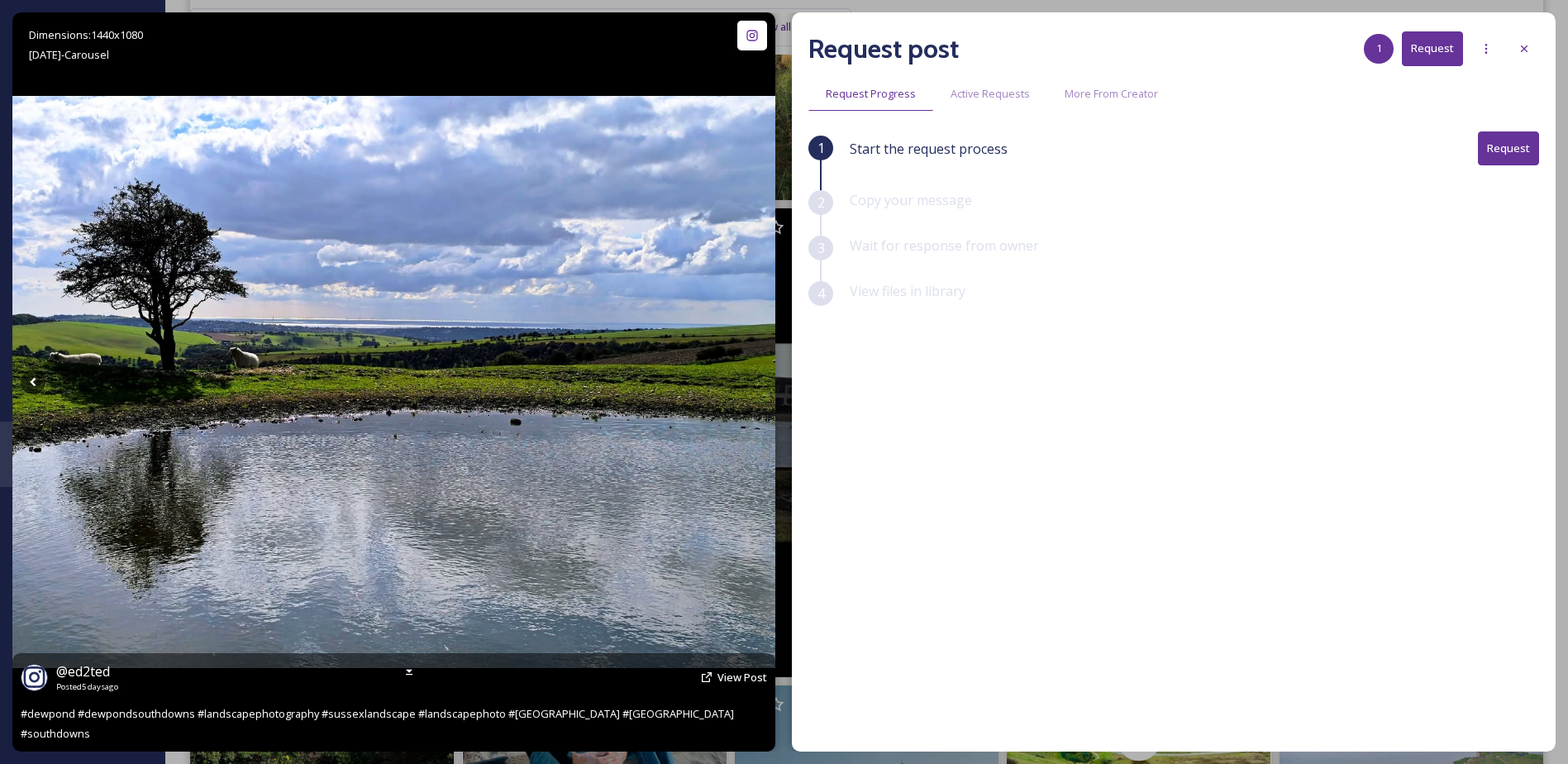
click at [752, 381] on icon at bounding box center [754, 382] width 25 height 25
click at [728, 688] on div "@ ed2ted Posted [DATE] View Post" at bounding box center [393, 677] width 746 height 31
click at [728, 685] on span "View Post" at bounding box center [742, 677] width 50 height 15
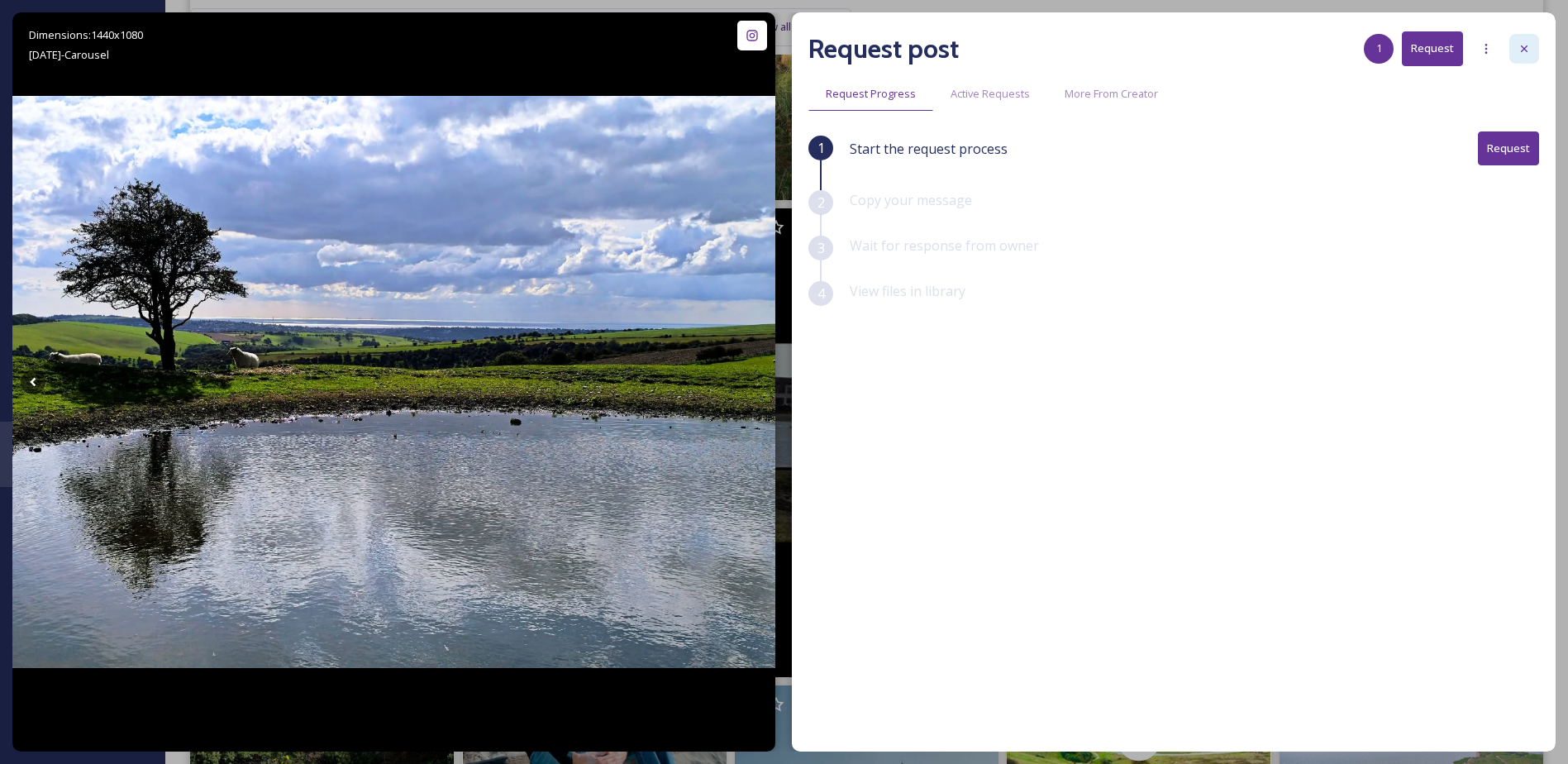
click at [1521, 43] on icon at bounding box center [1524, 49] width 13 height 13
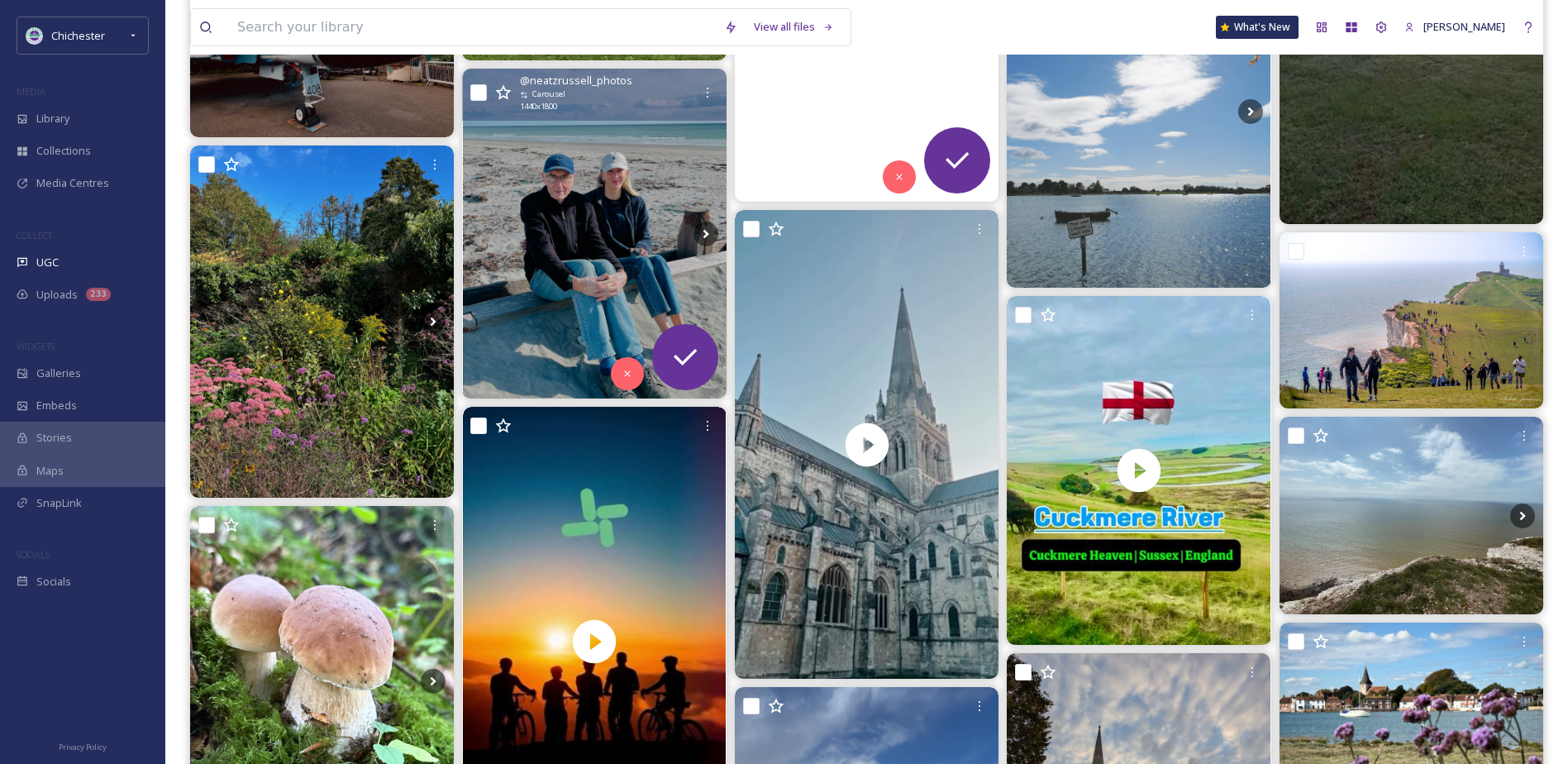
scroll to position [6118, 0]
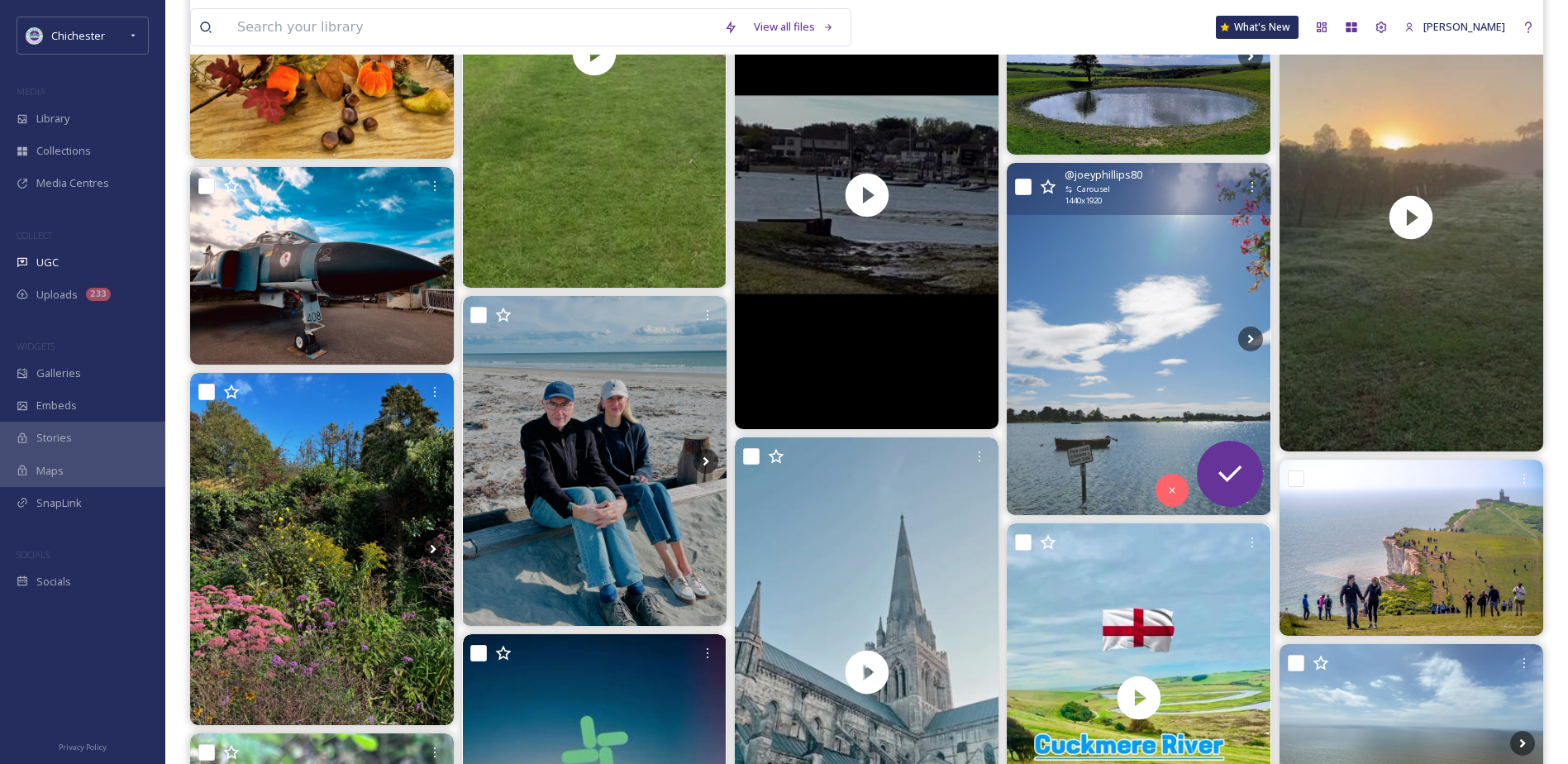
click at [1130, 281] on img at bounding box center [1139, 338] width 264 height 351
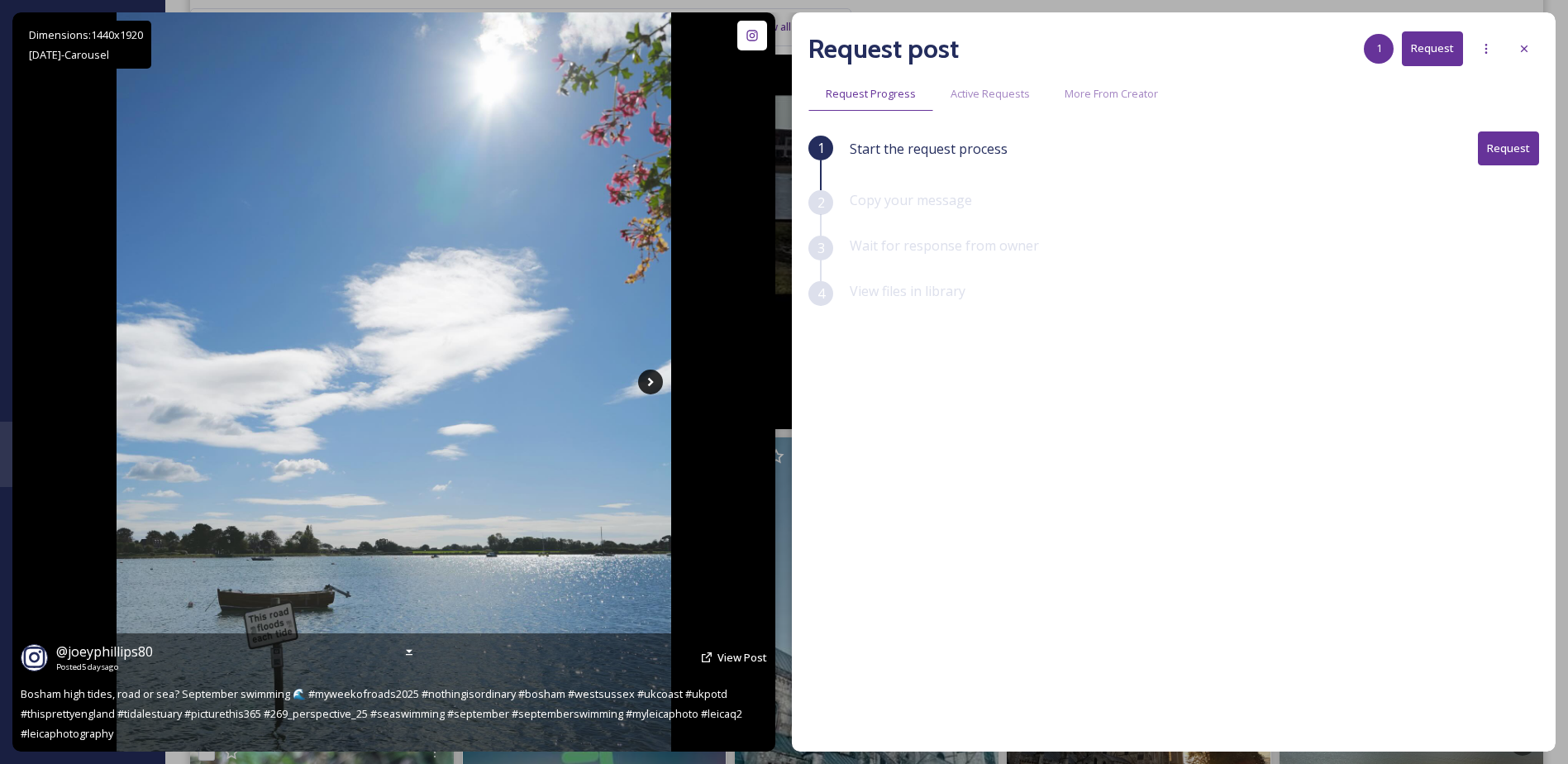
click at [656, 385] on icon at bounding box center [650, 382] width 25 height 25
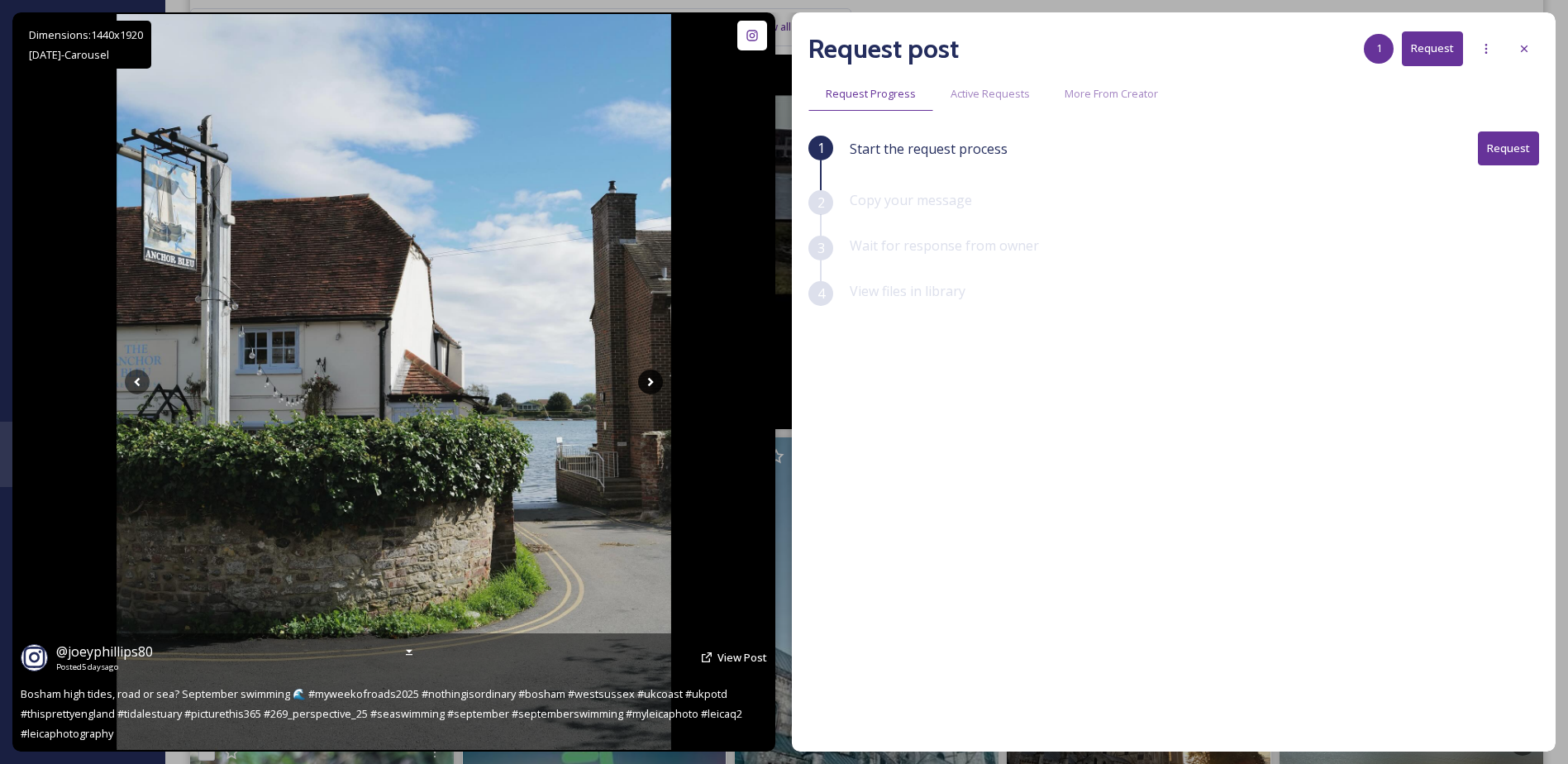
click at [656, 385] on icon at bounding box center [650, 382] width 25 height 25
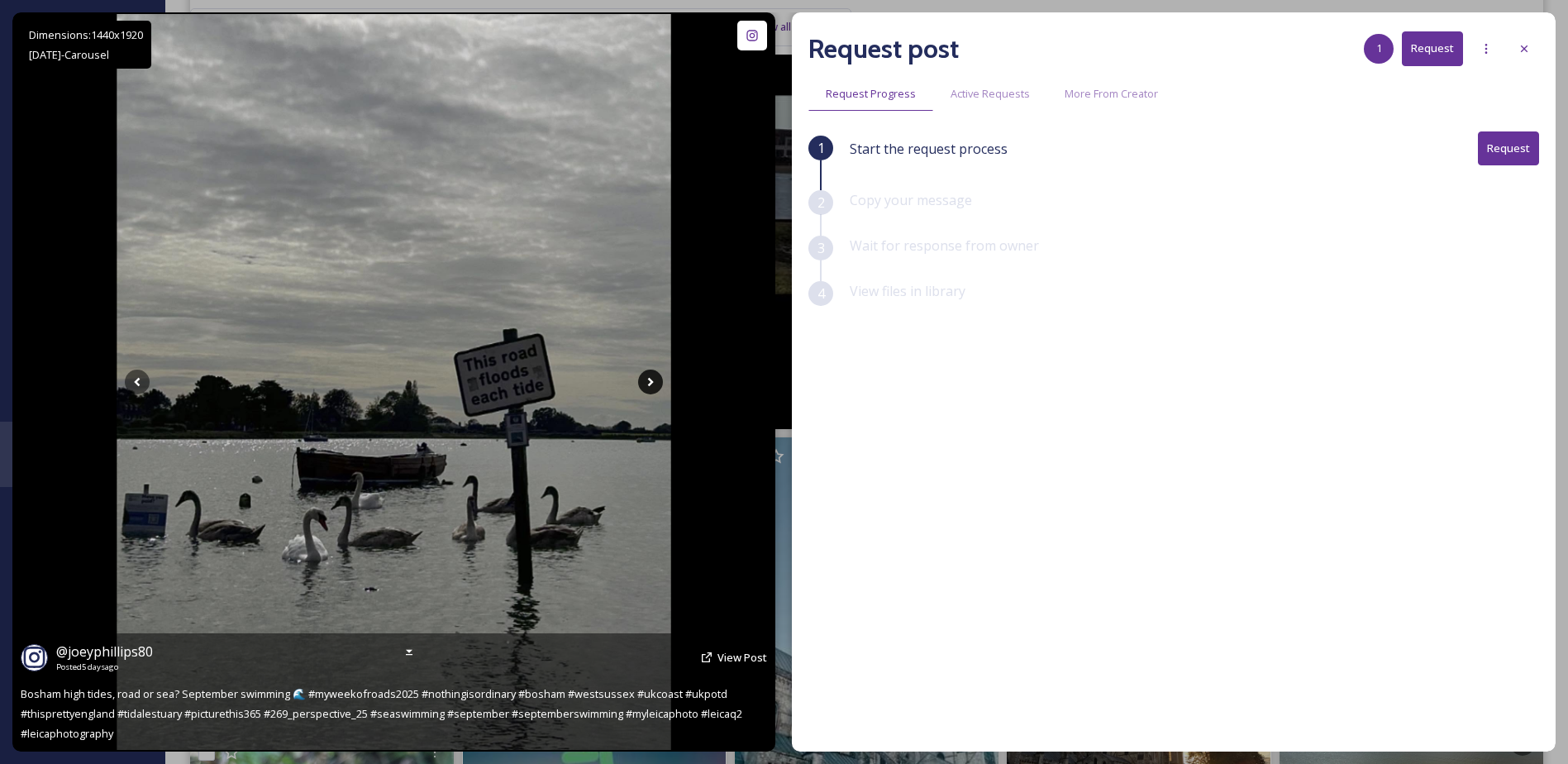
click at [656, 385] on icon at bounding box center [650, 382] width 25 height 25
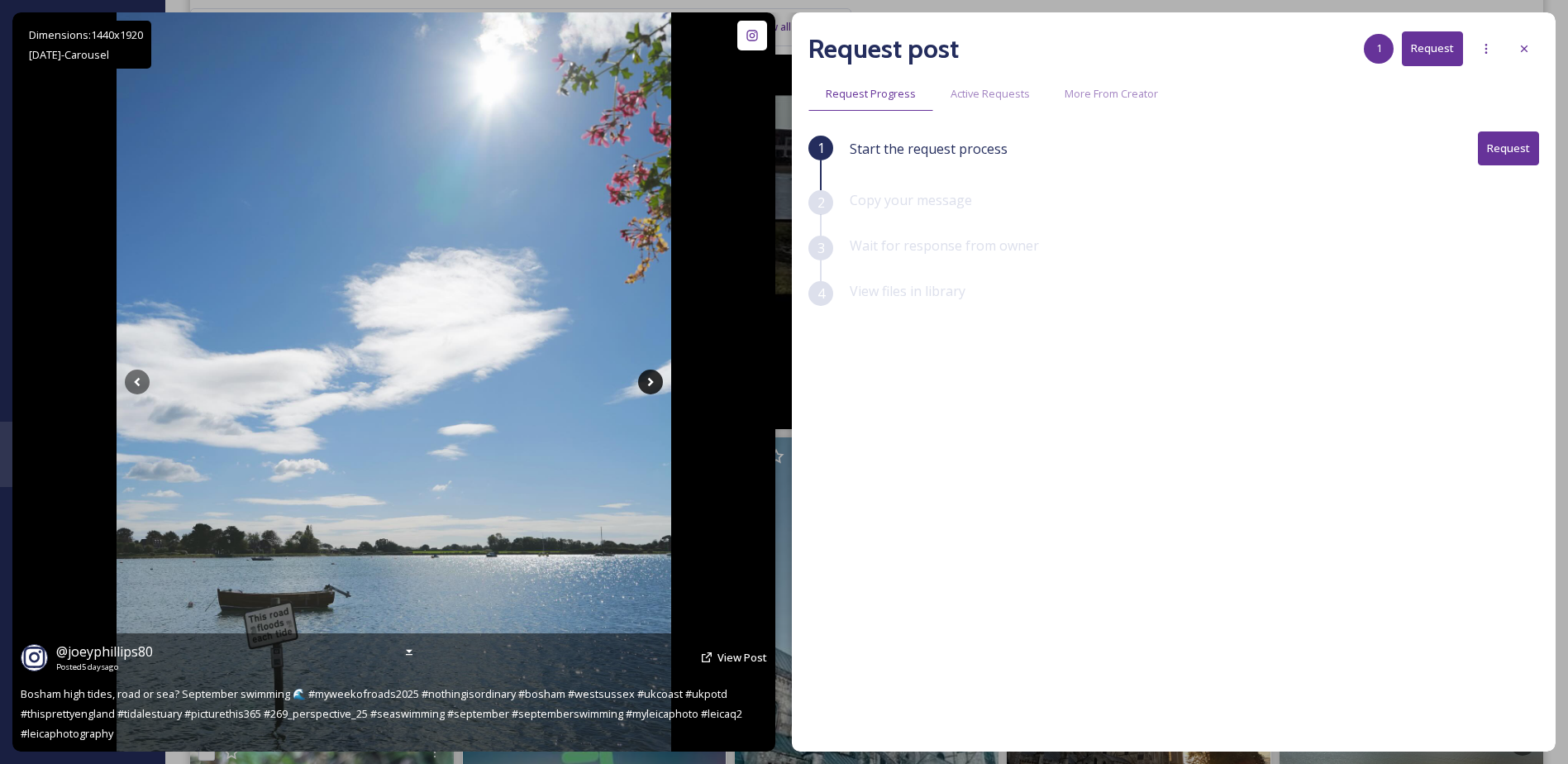
click at [656, 385] on icon at bounding box center [650, 382] width 25 height 25
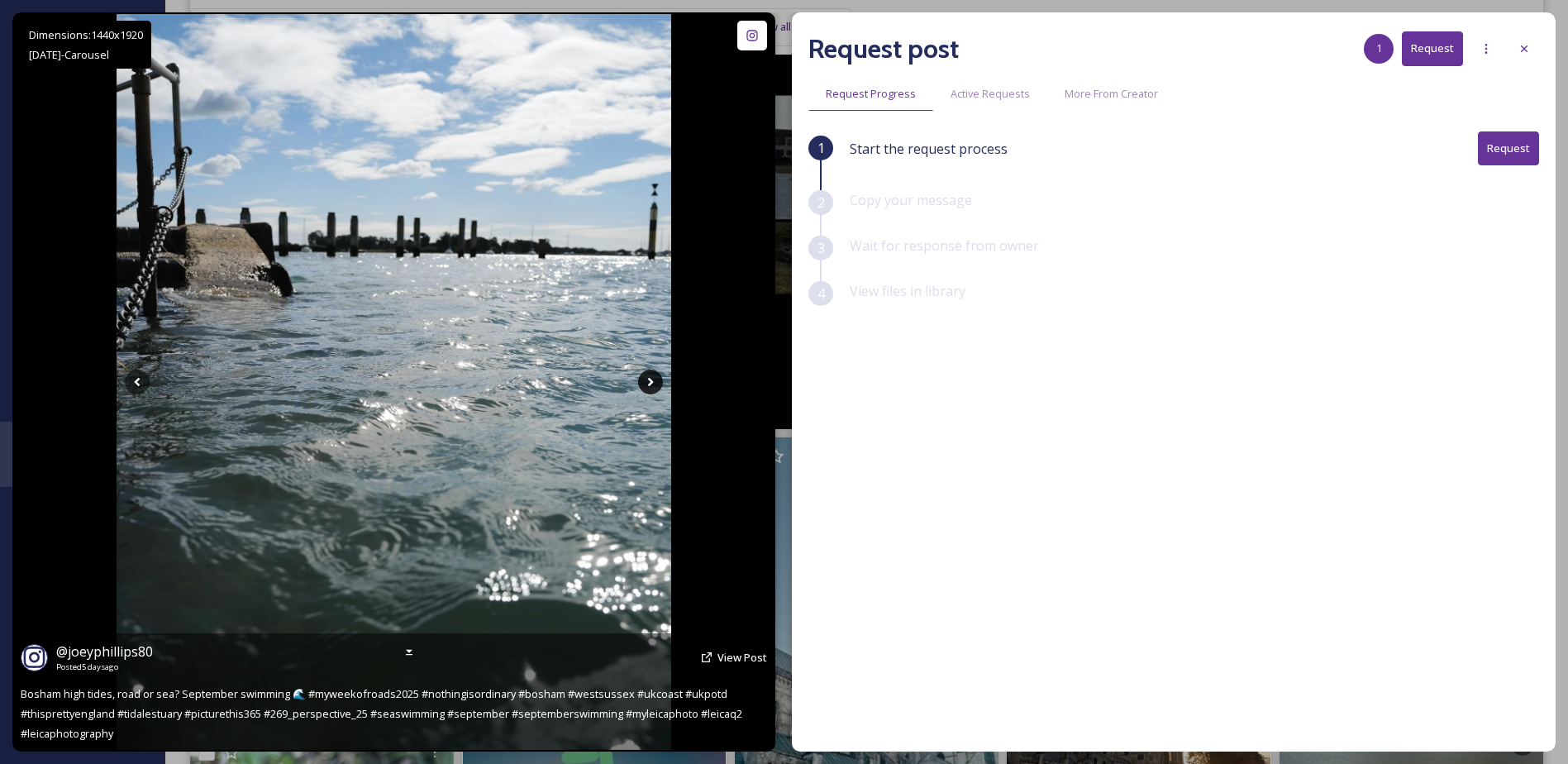
click at [656, 385] on icon at bounding box center [650, 382] width 25 height 25
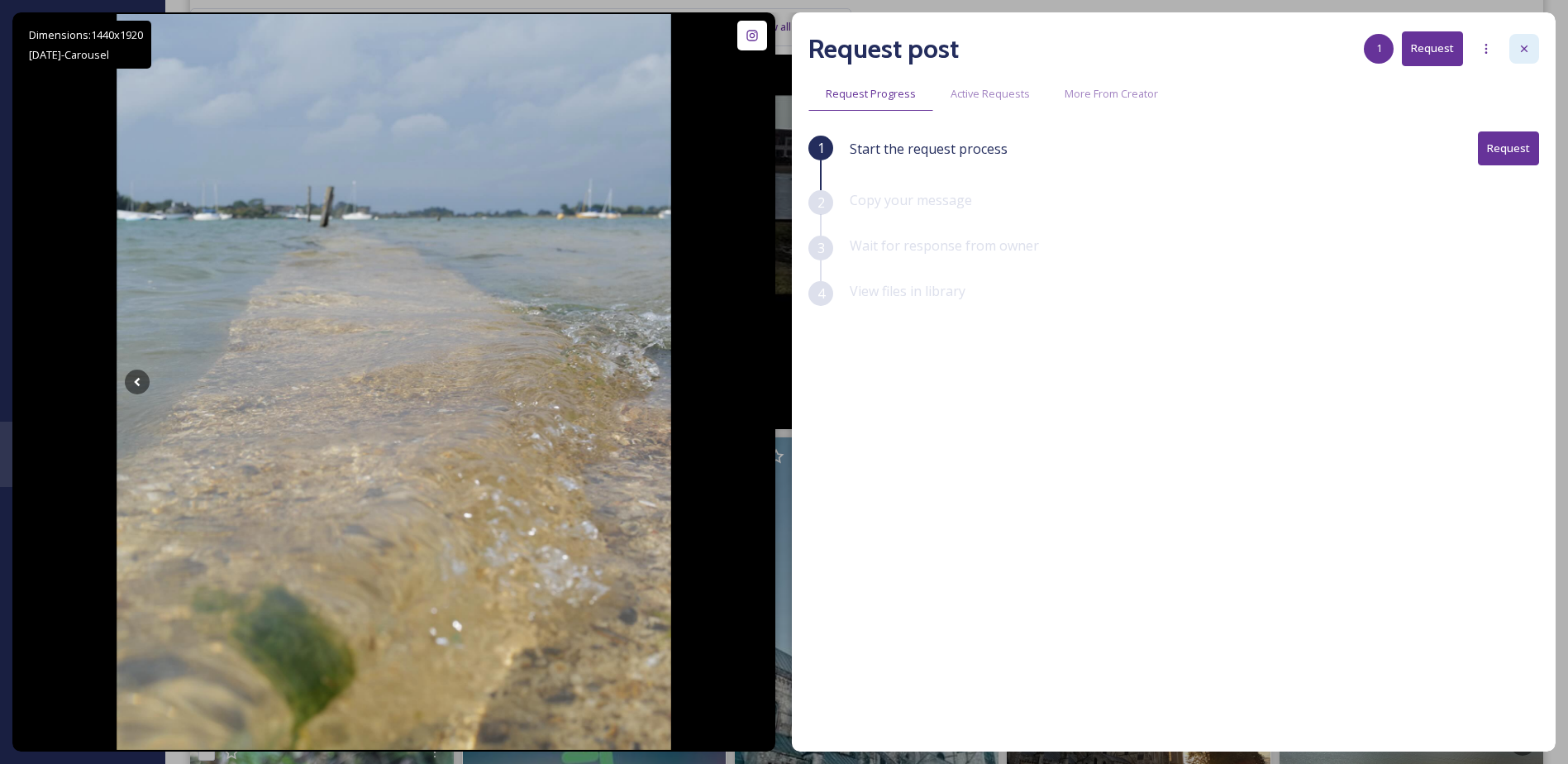
click at [1514, 47] on div at bounding box center [1524, 49] width 30 height 30
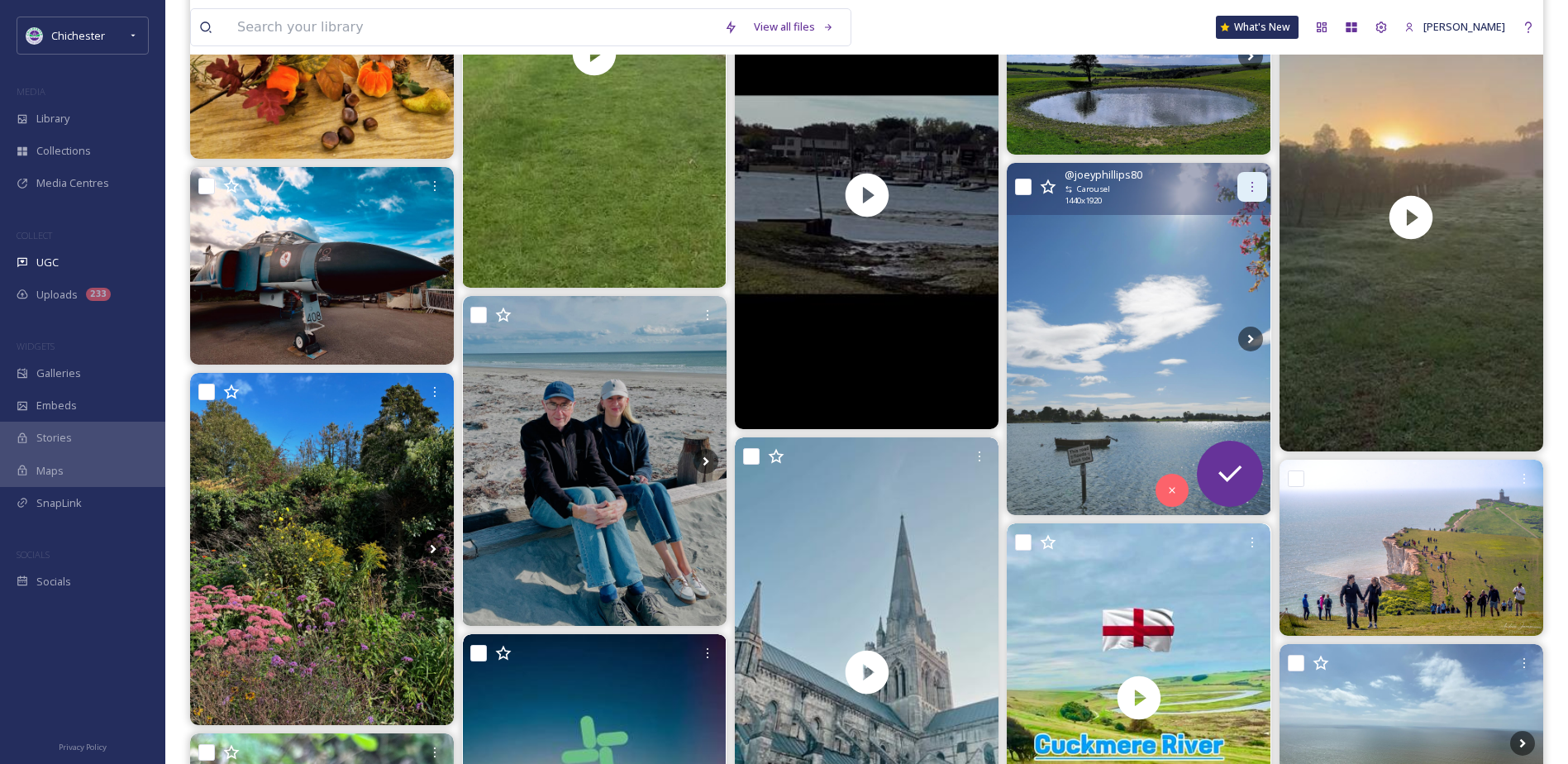
click at [1254, 185] on icon at bounding box center [1252, 187] width 13 height 13
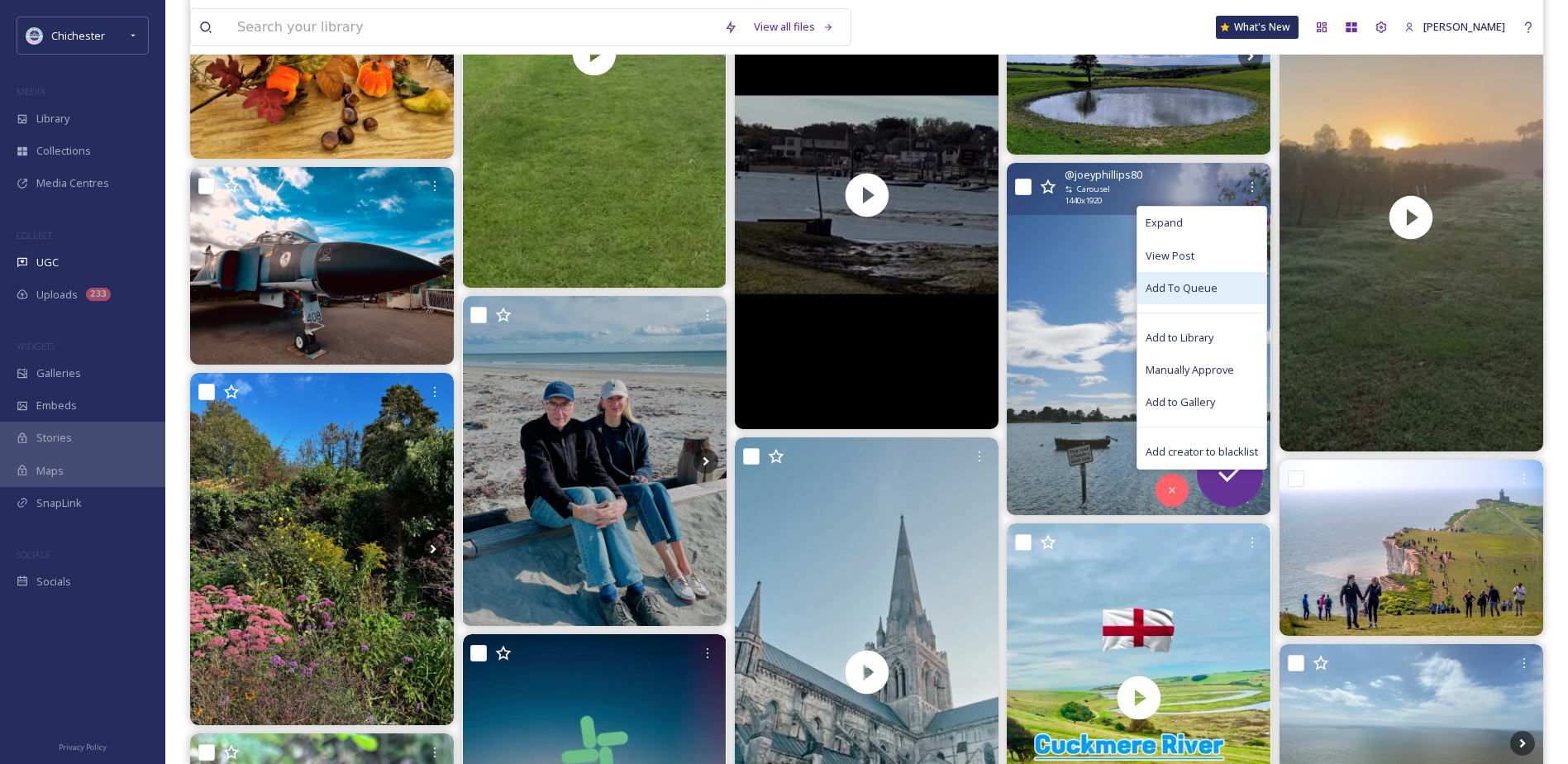
click at [1184, 286] on span "Add To Queue" at bounding box center [1181, 287] width 72 height 16
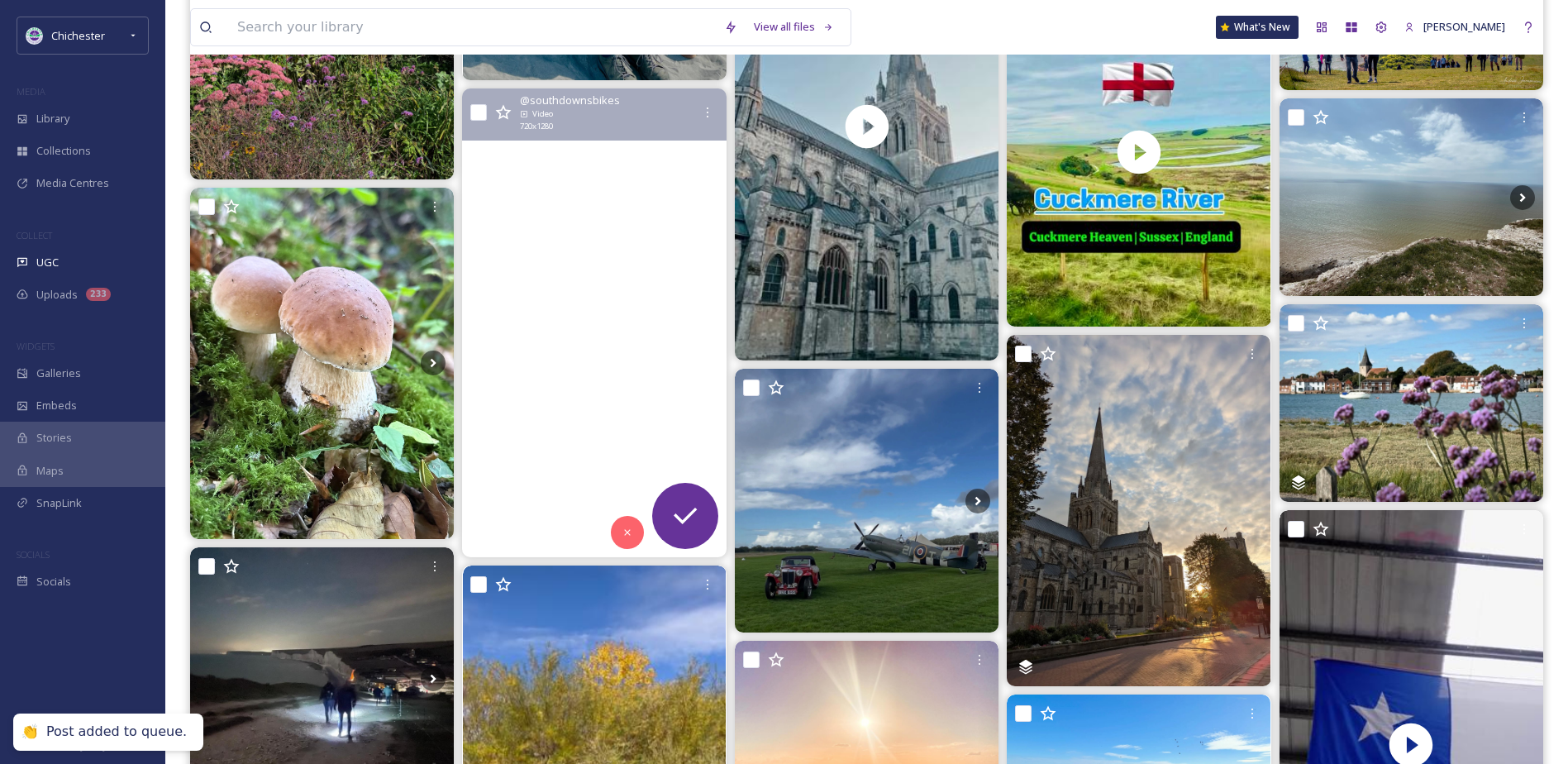
scroll to position [6862, 0]
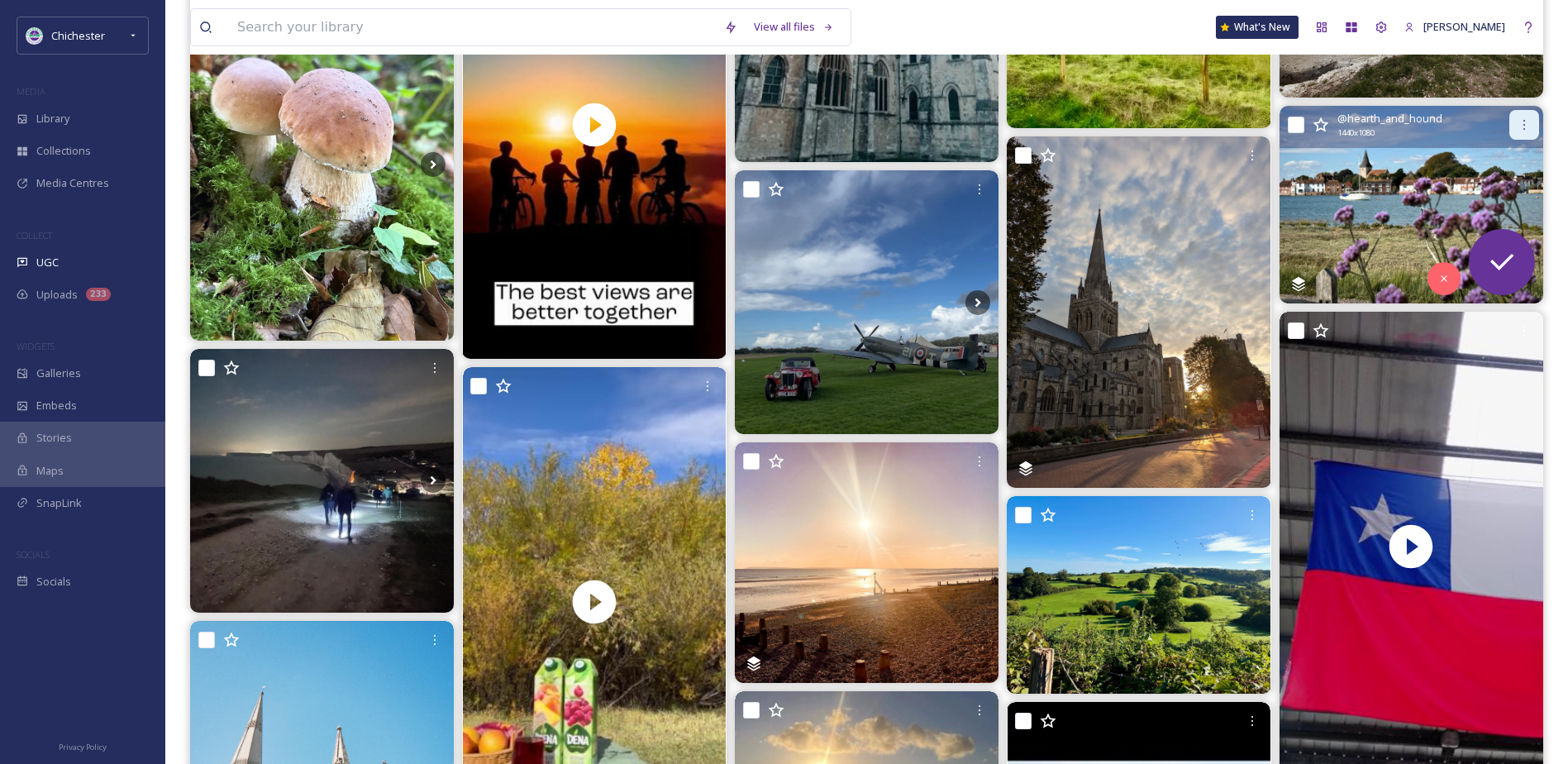
click at [1523, 121] on icon at bounding box center [1524, 125] width 13 height 13
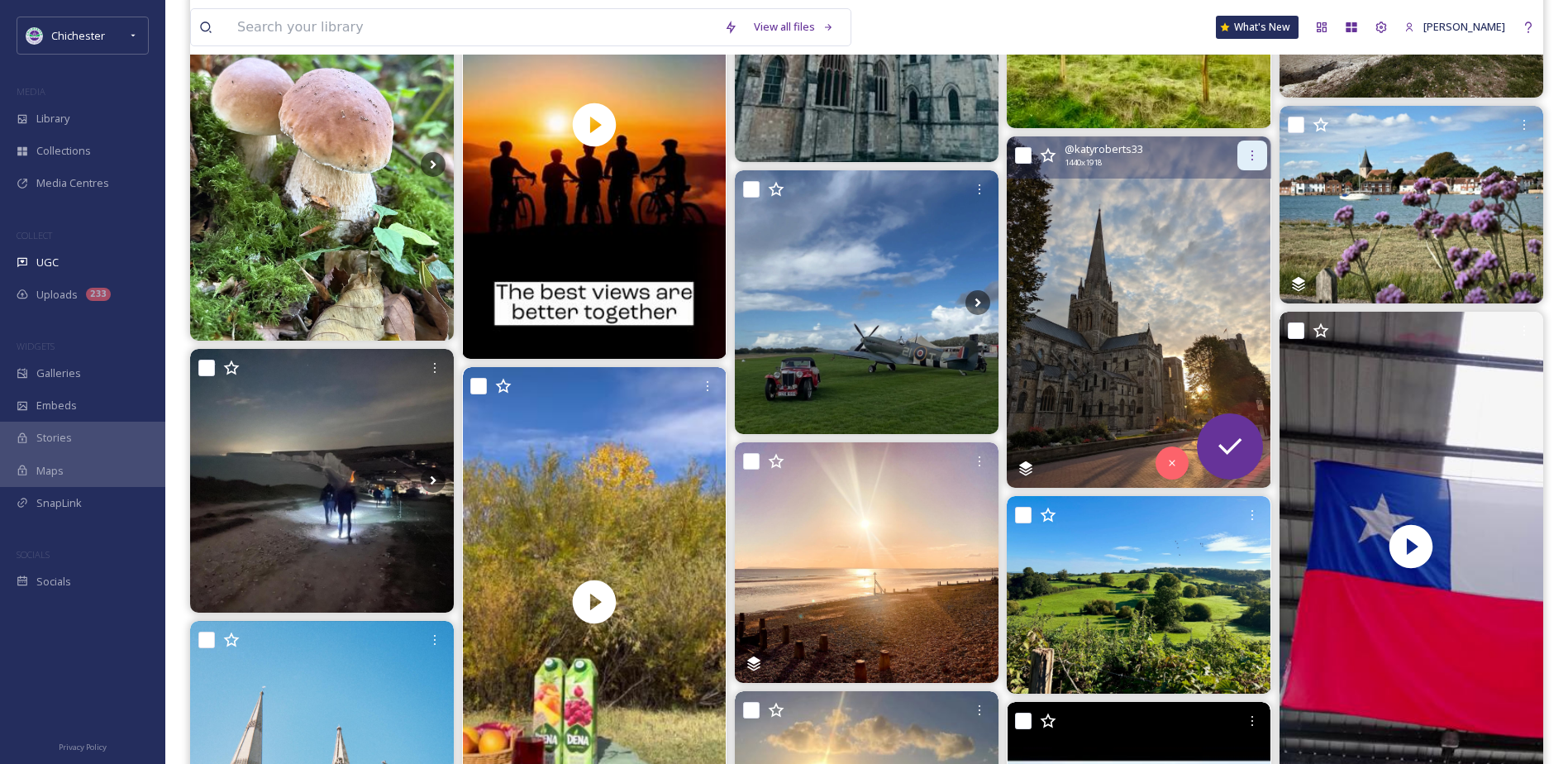
click at [1248, 157] on icon at bounding box center [1252, 155] width 13 height 13
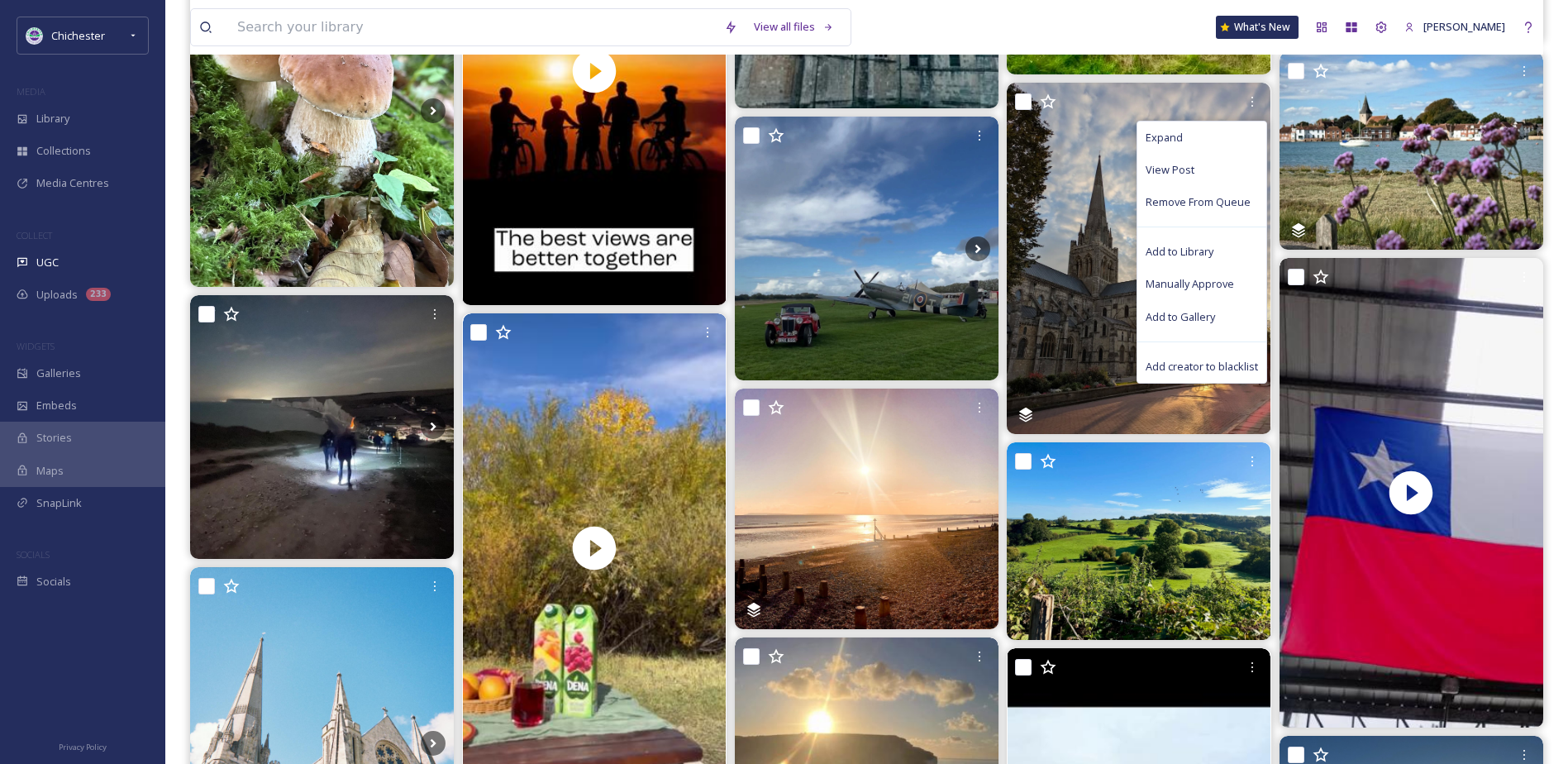
scroll to position [7111, 0]
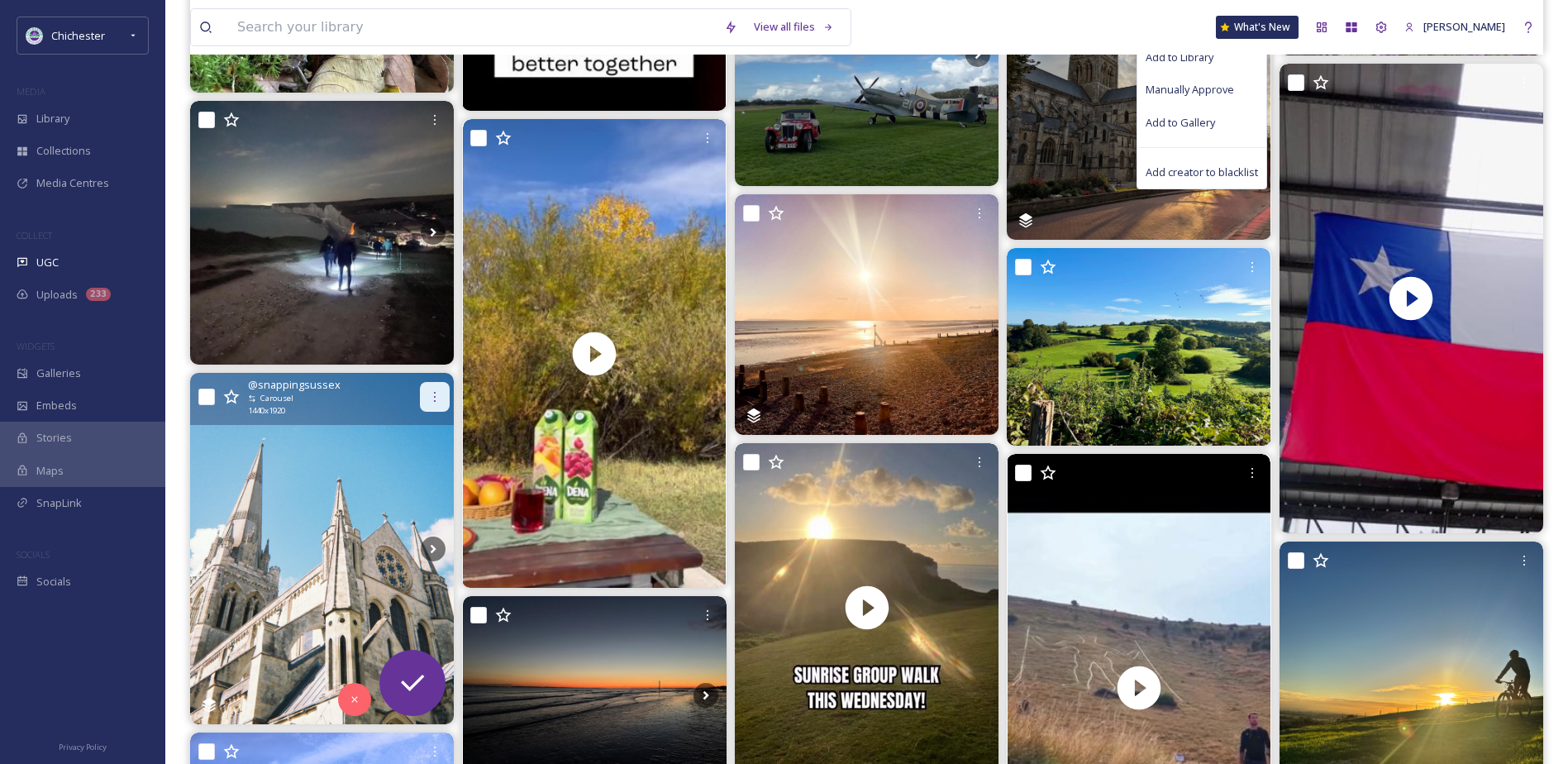
click at [437, 390] on icon at bounding box center [435, 396] width 13 height 13
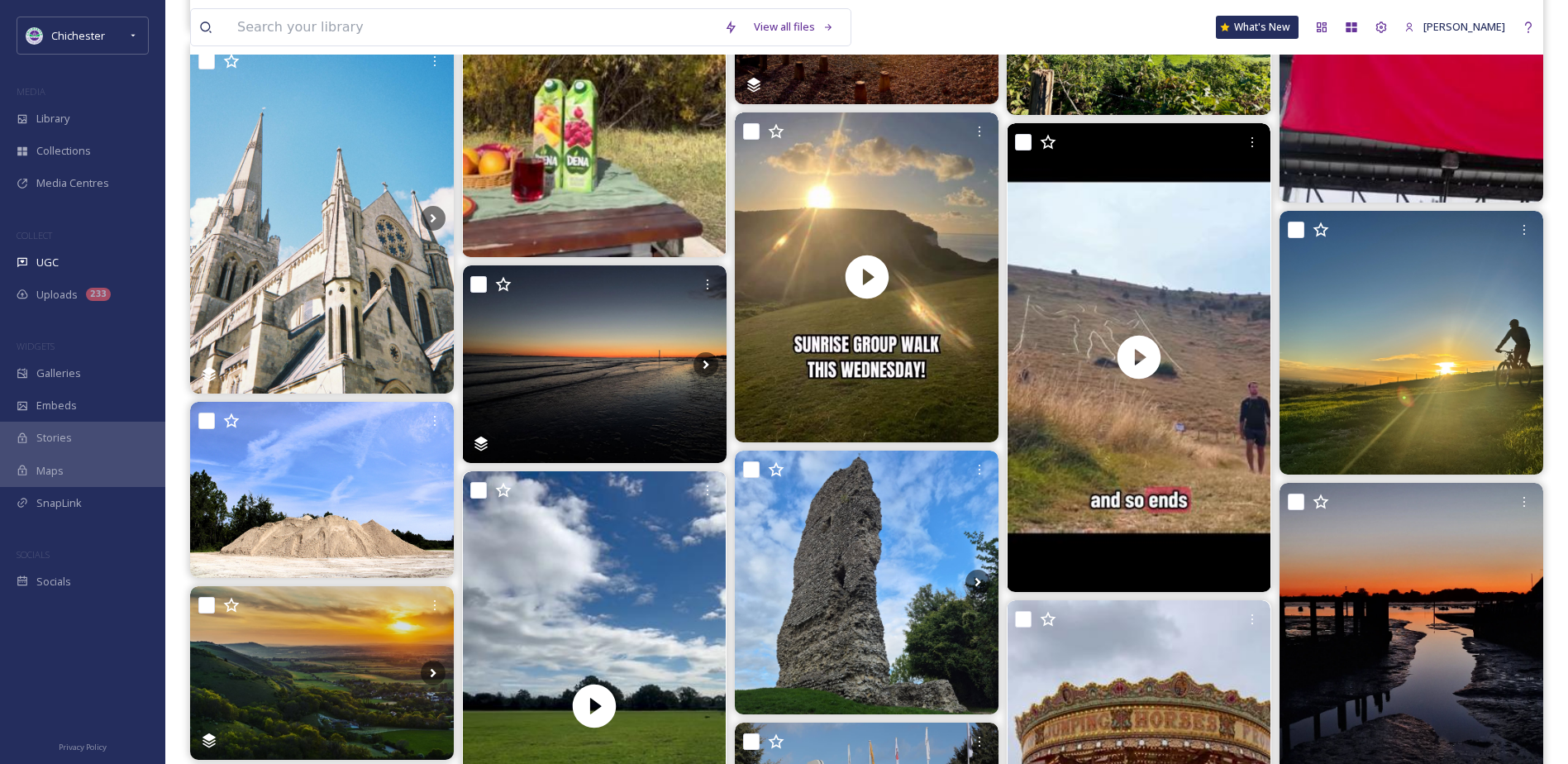
scroll to position [0, 0]
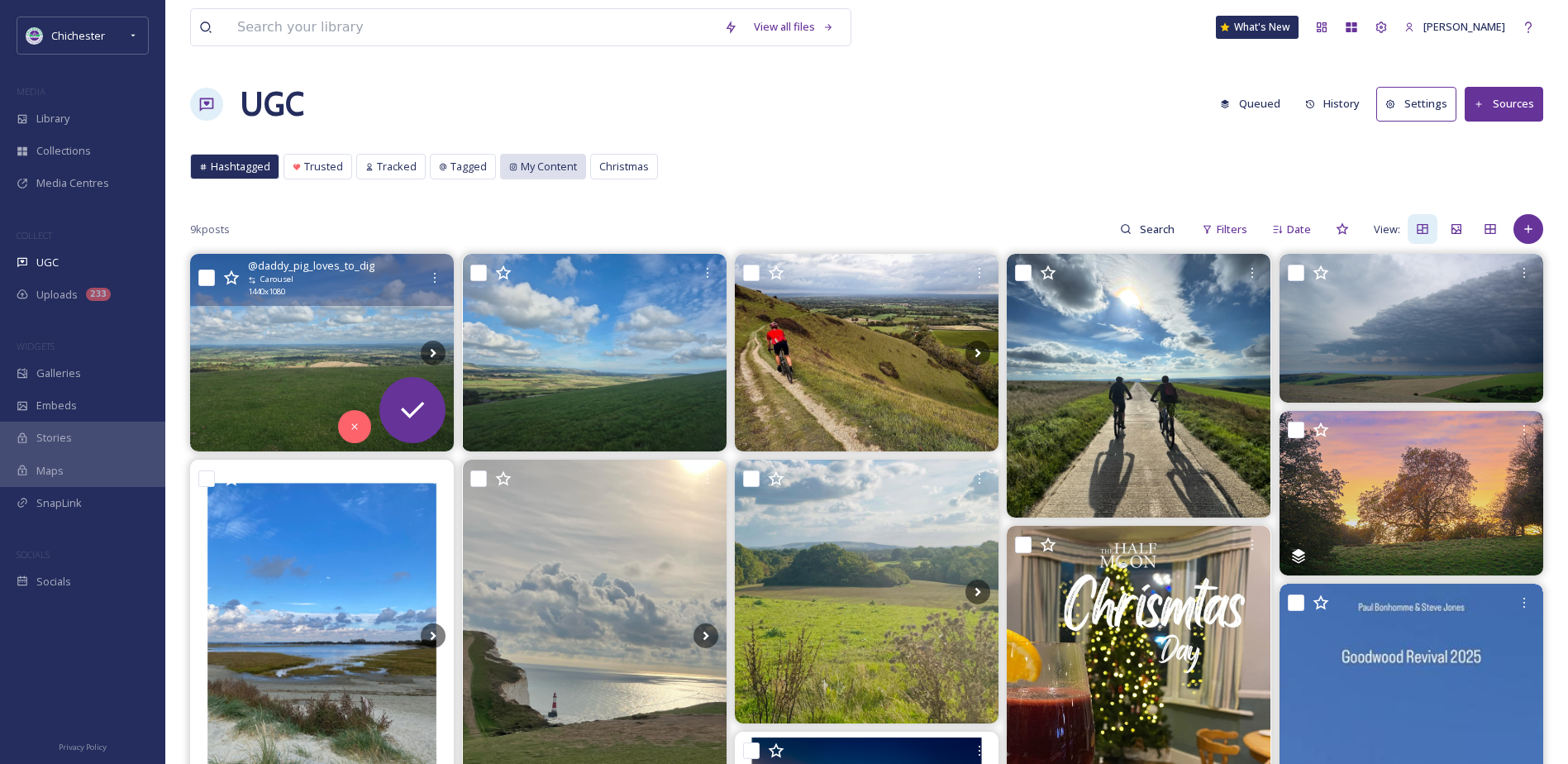
click at [526, 166] on span "My Content" at bounding box center [549, 166] width 56 height 16
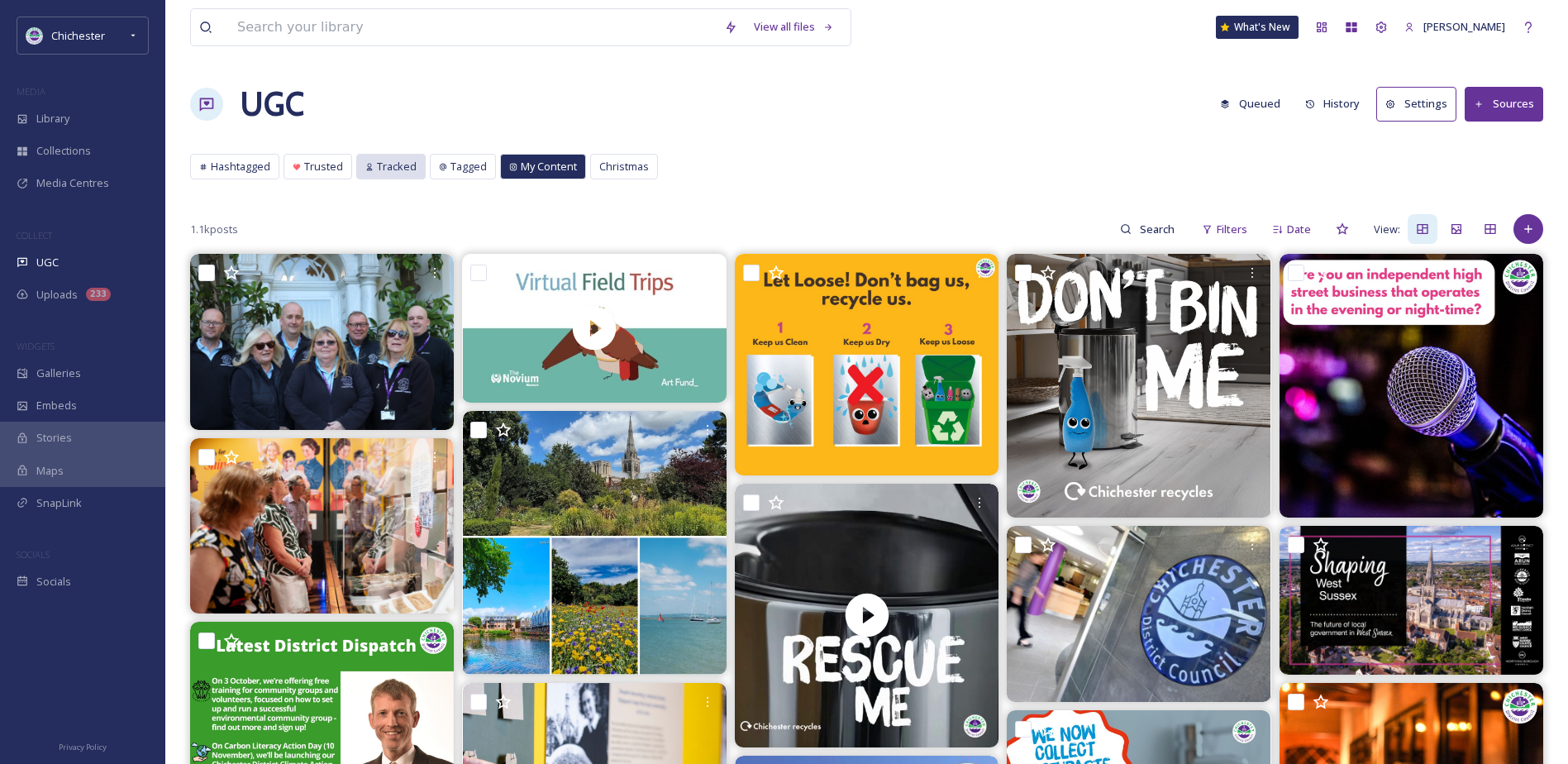
click at [407, 172] on span "Tracked" at bounding box center [396, 166] width 40 height 16
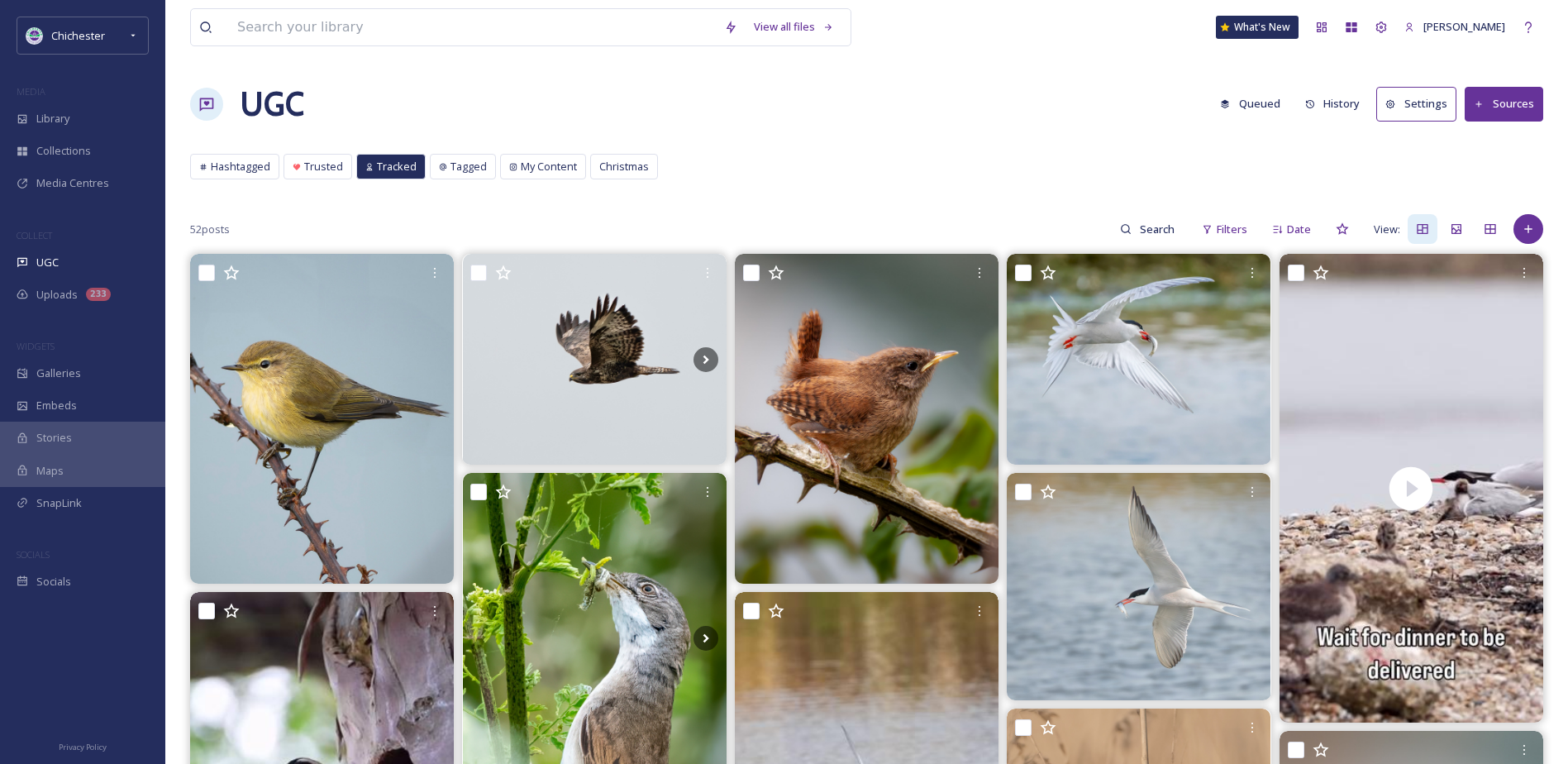
drag, startPoint x: 493, startPoint y: 152, endPoint x: 456, endPoint y: 167, distance: 39.9
click at [456, 167] on span "Tagged" at bounding box center [468, 166] width 36 height 16
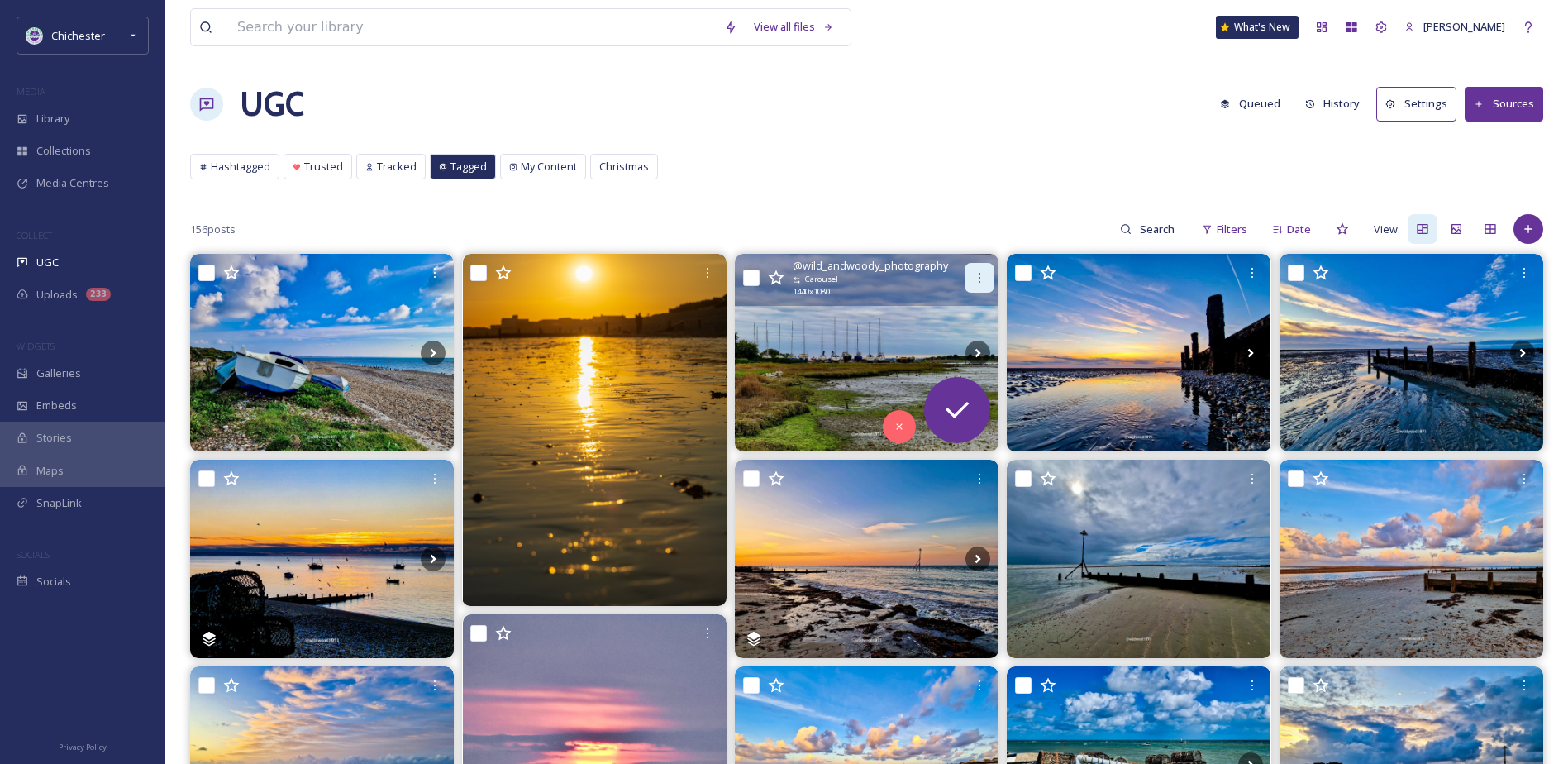
click at [971, 273] on div at bounding box center [979, 278] width 30 height 30
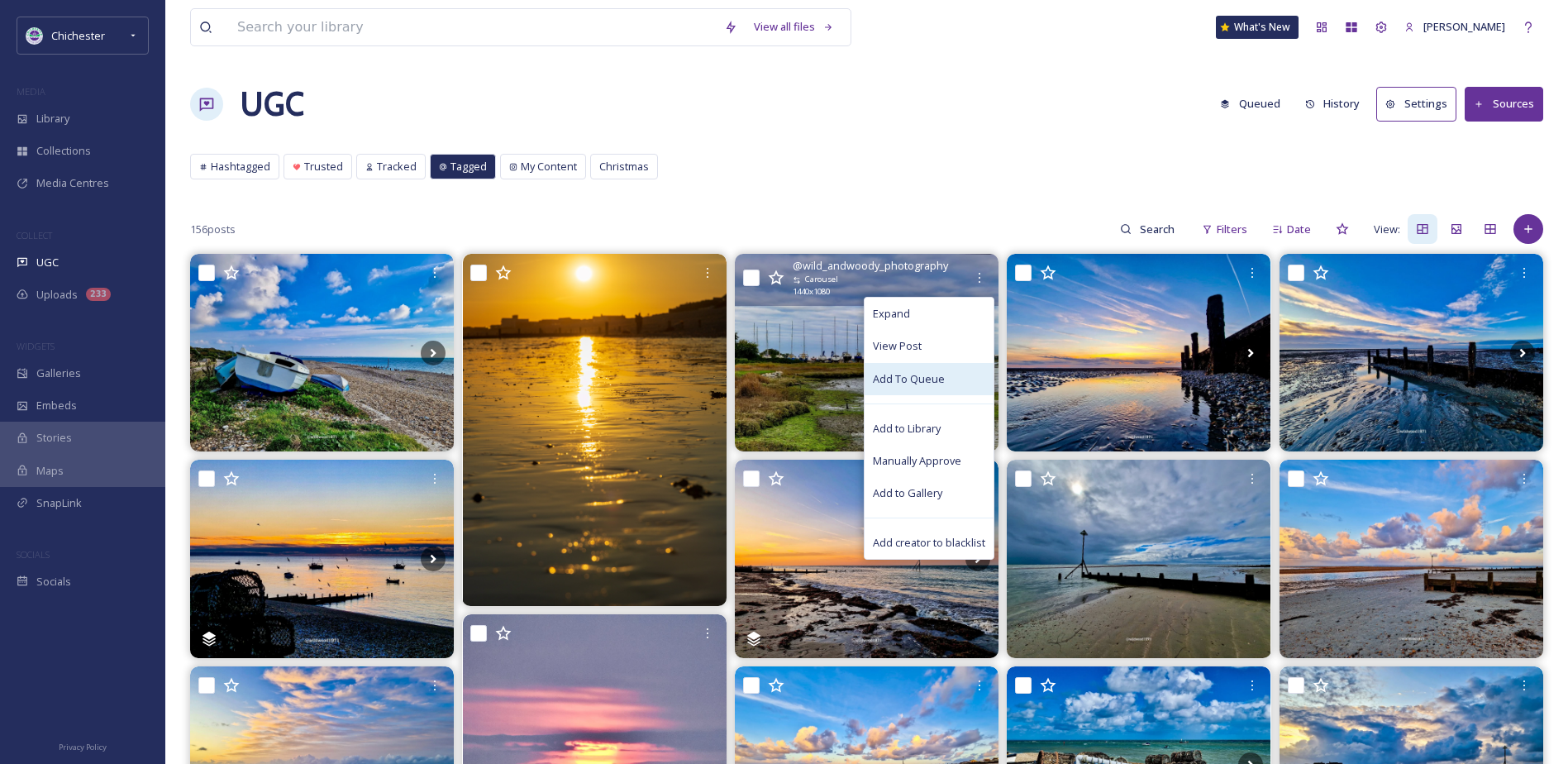
click at [960, 372] on div "Add To Queue" at bounding box center [929, 379] width 129 height 32
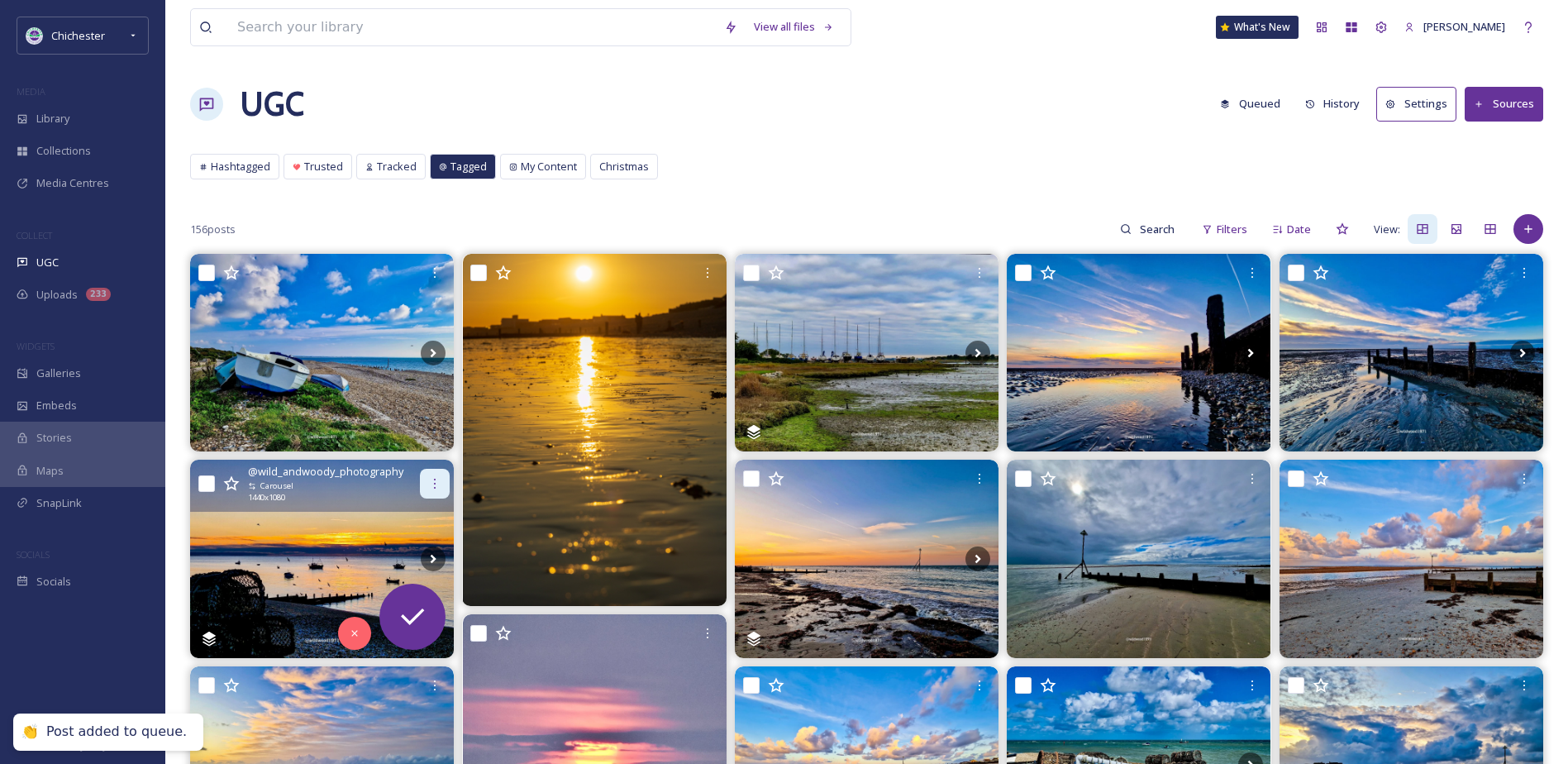
click at [439, 481] on icon at bounding box center [435, 483] width 13 height 13
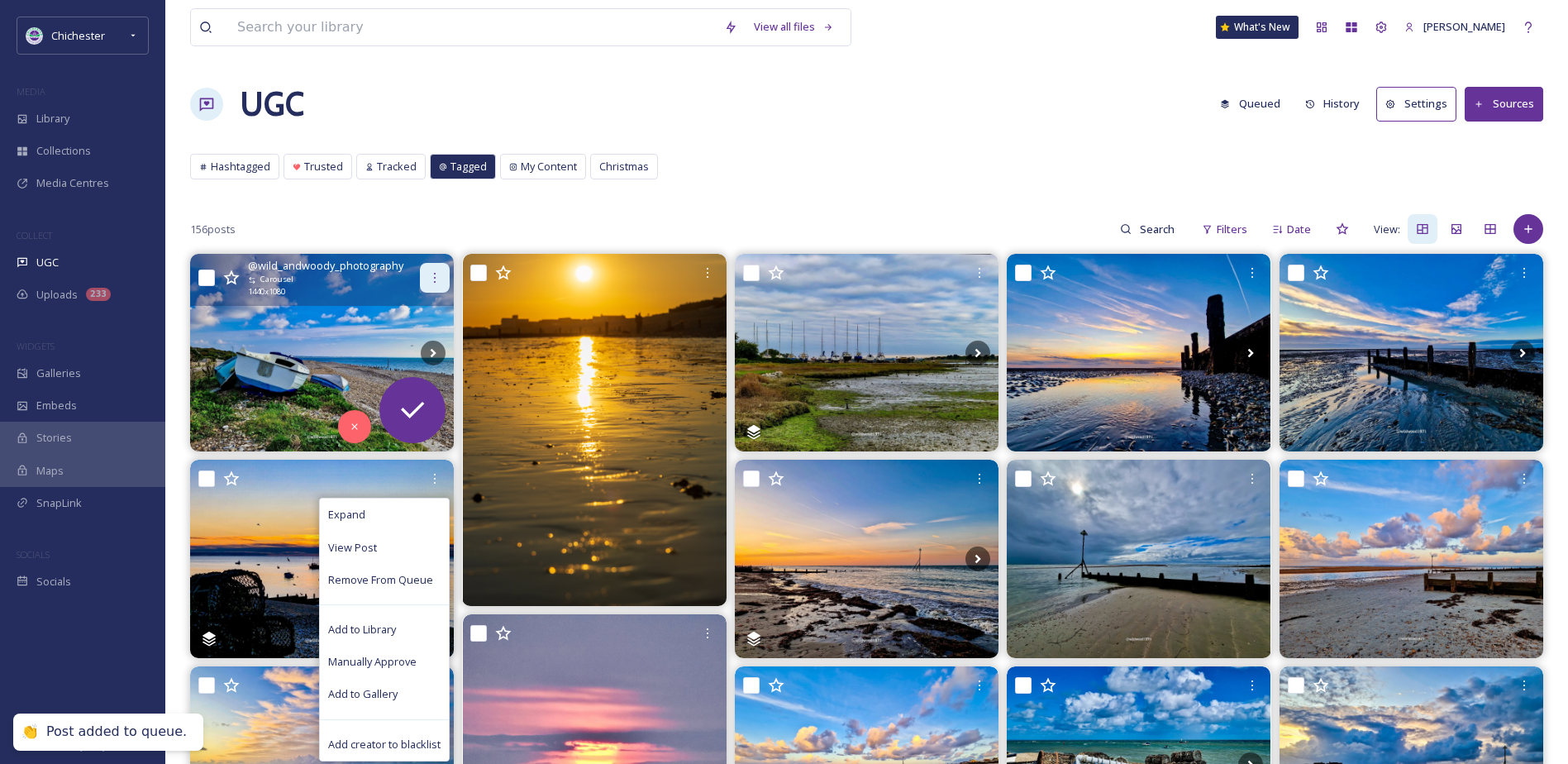
click at [433, 277] on icon at bounding box center [435, 278] width 13 height 13
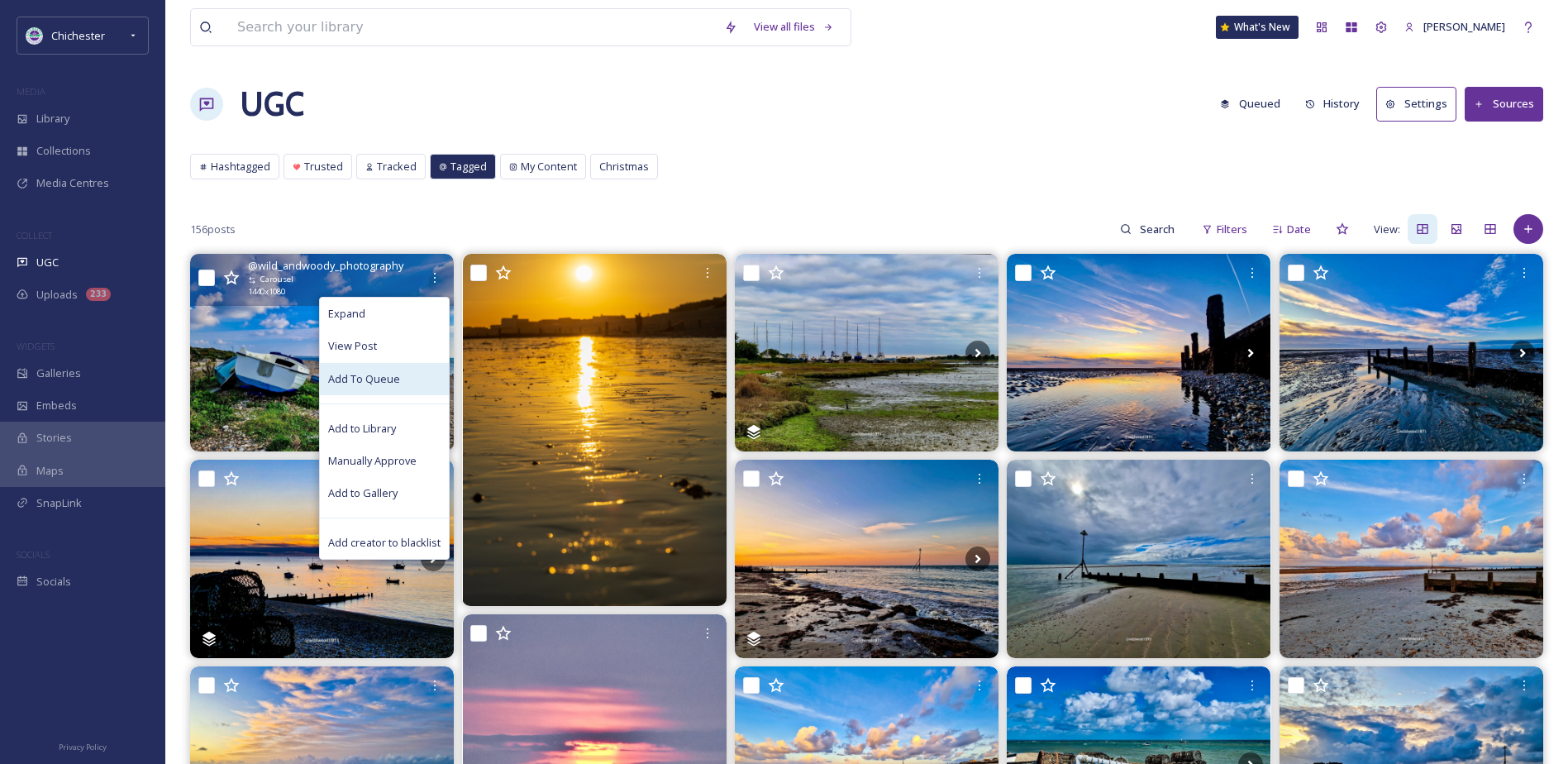
click at [368, 383] on span "Add To Queue" at bounding box center [364, 379] width 72 height 16
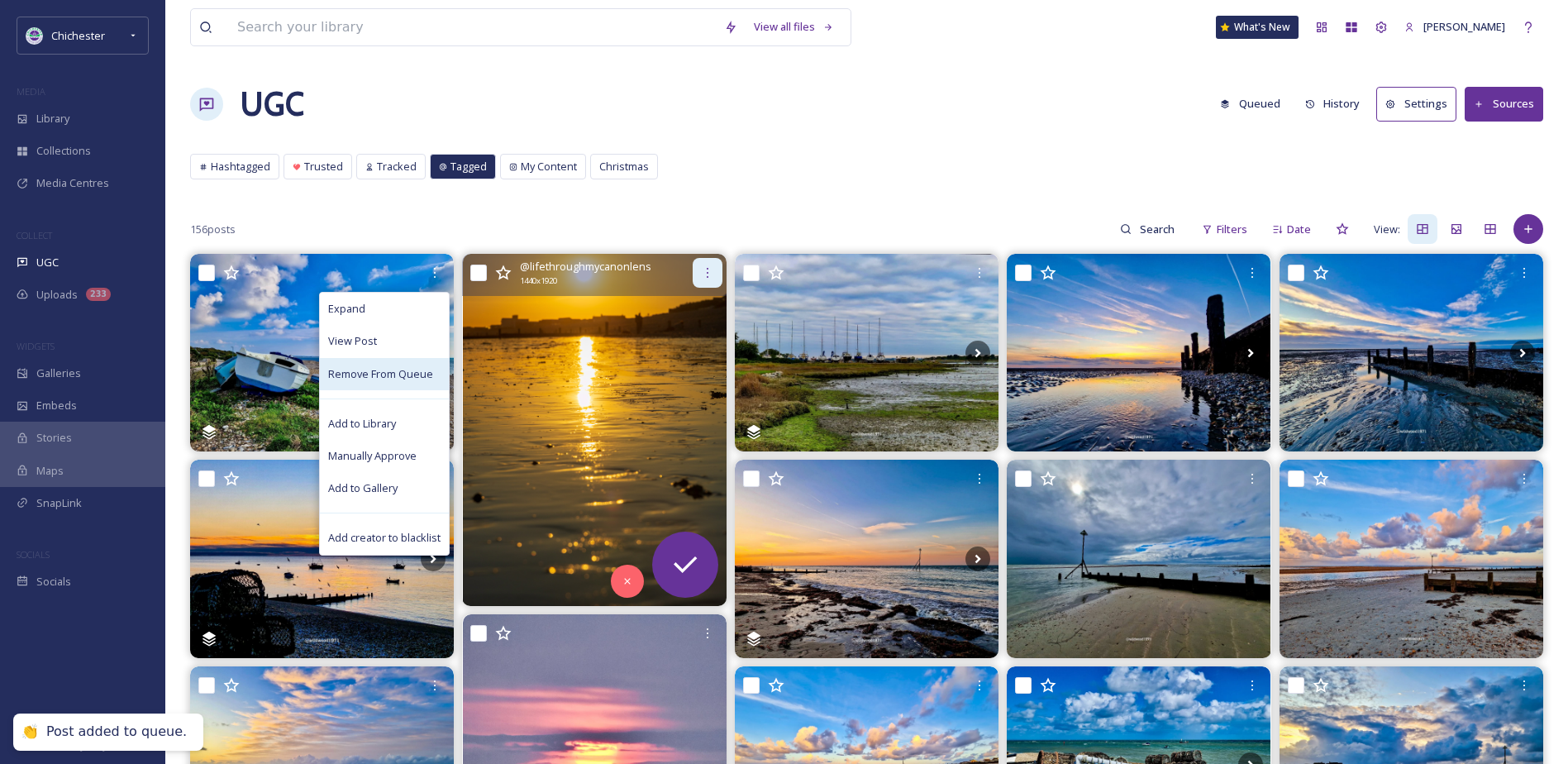
click at [712, 277] on icon at bounding box center [707, 273] width 13 height 13
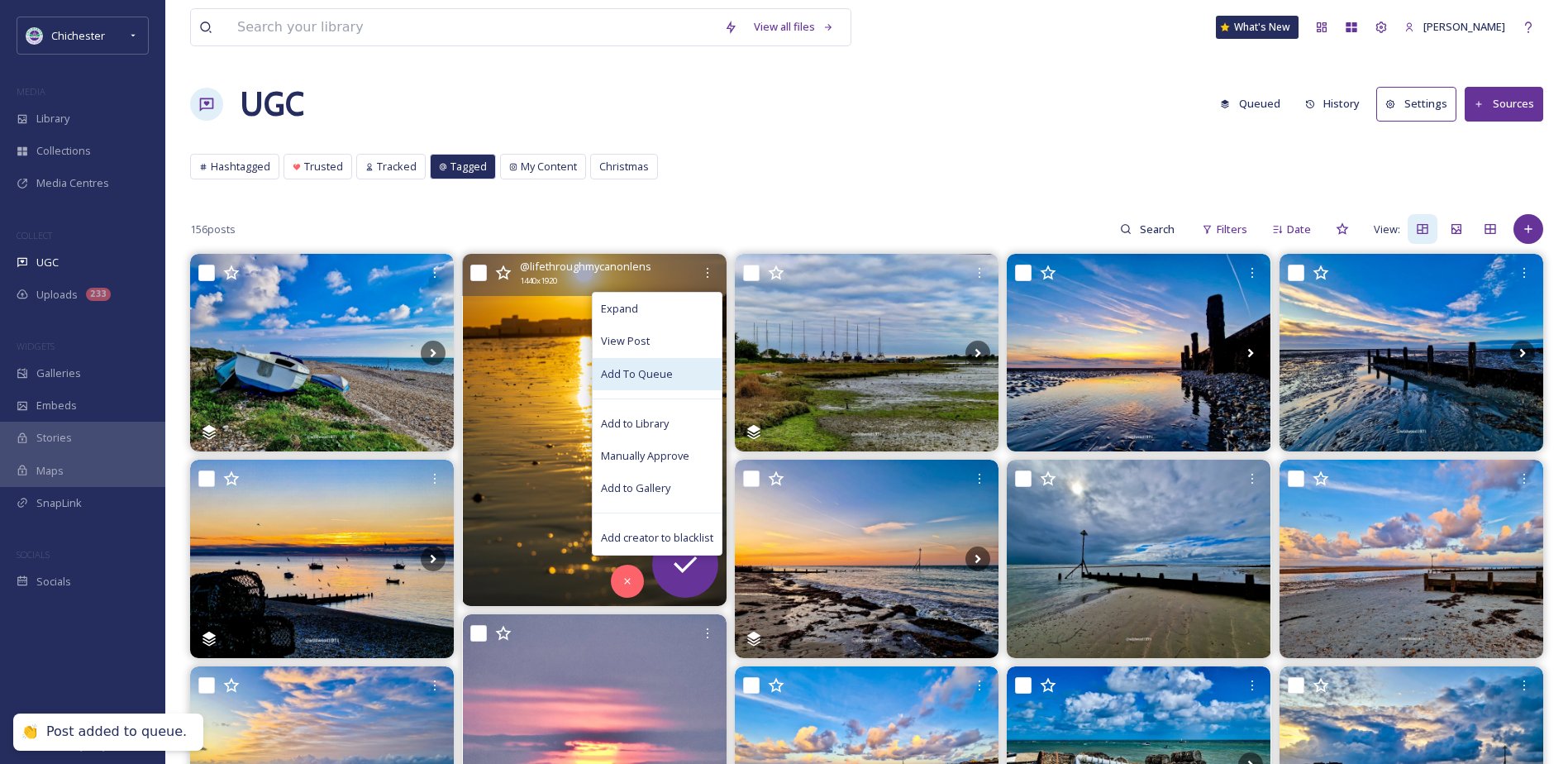
click at [639, 377] on span "Add To Queue" at bounding box center [637, 373] width 72 height 16
click at [519, 383] on img at bounding box center [595, 430] width 264 height 351
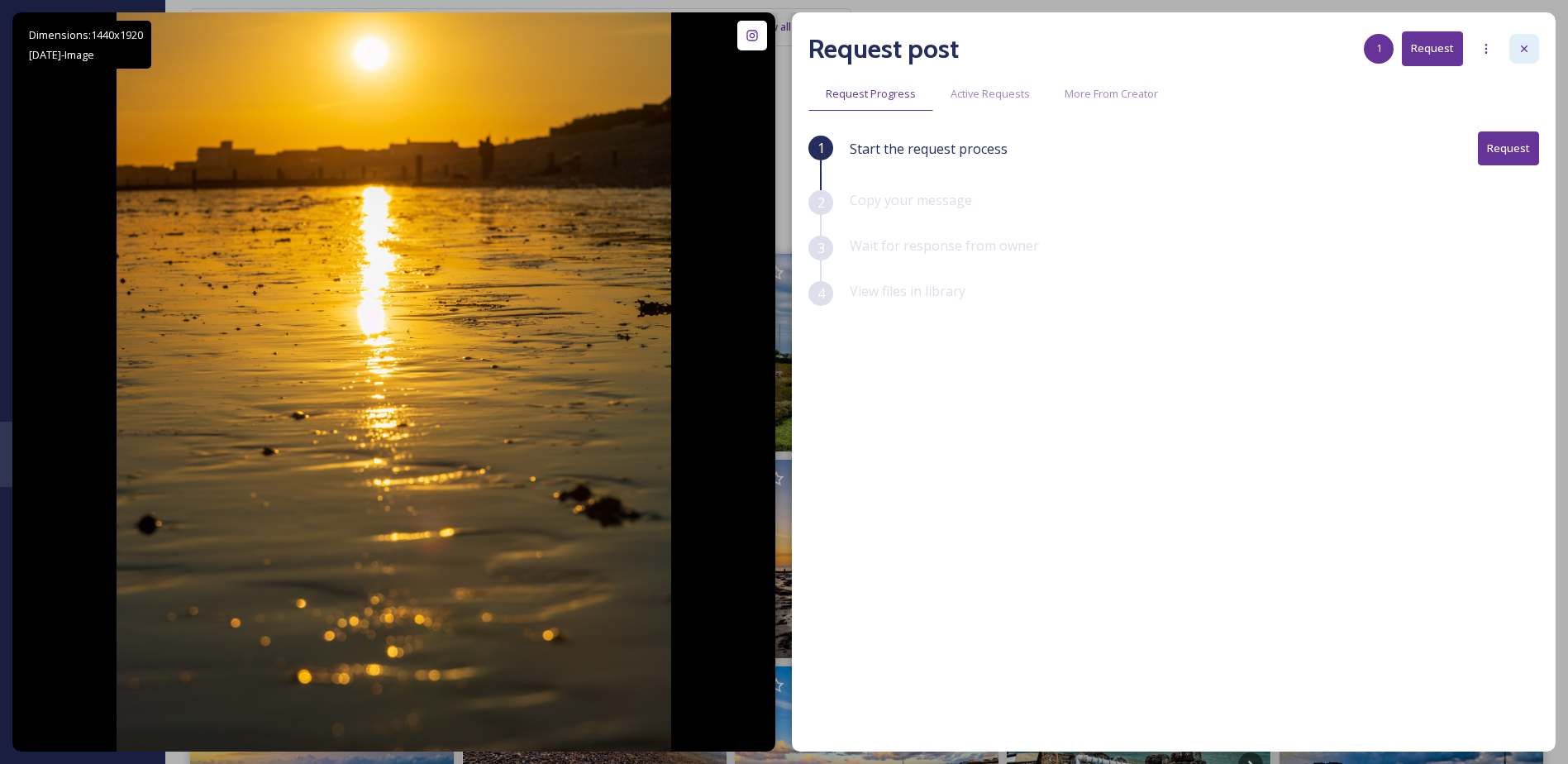
click at [1510, 42] on div at bounding box center [1524, 49] width 30 height 30
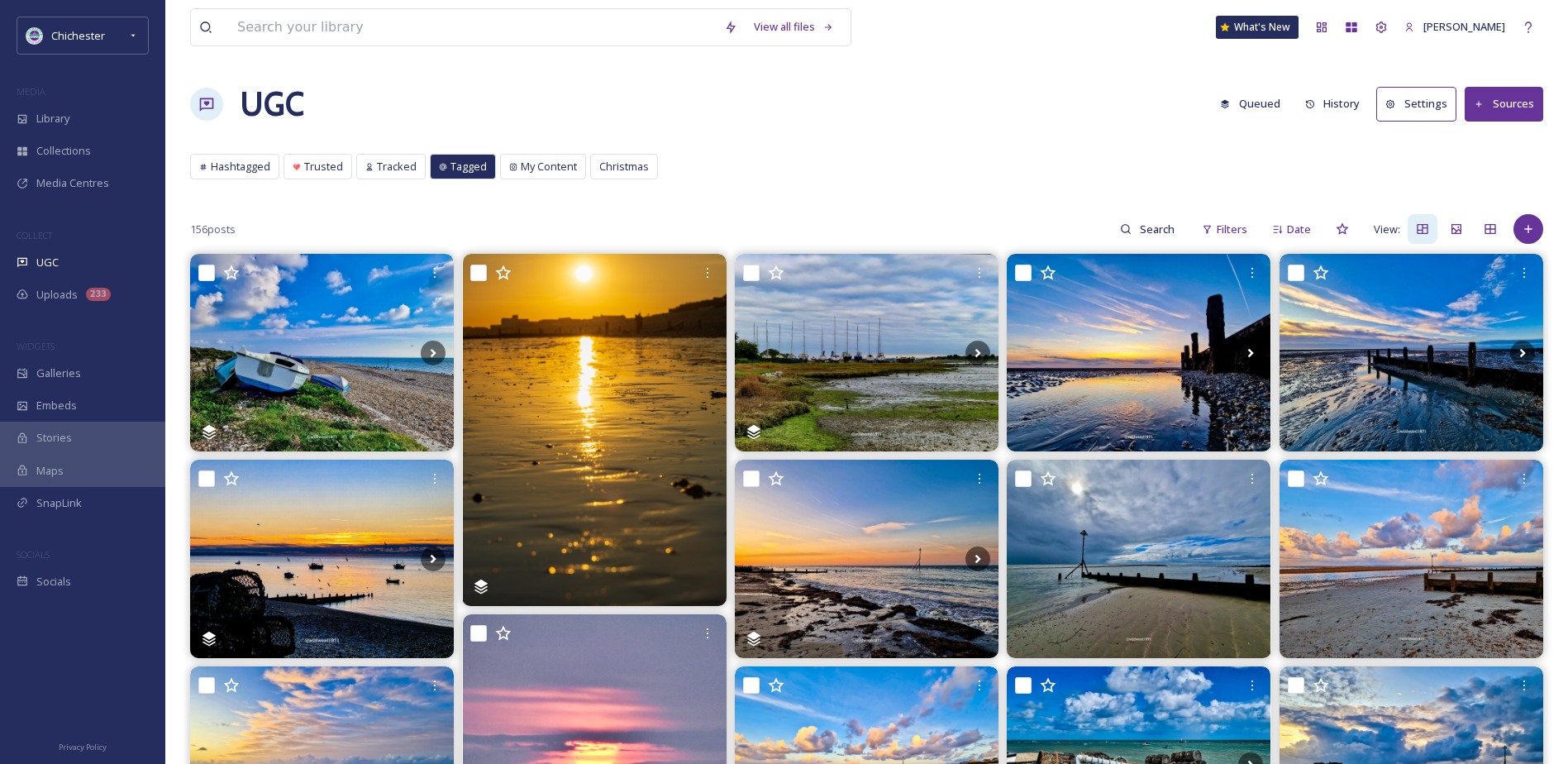
click at [1259, 100] on button "Queued" at bounding box center [1249, 103] width 77 height 32
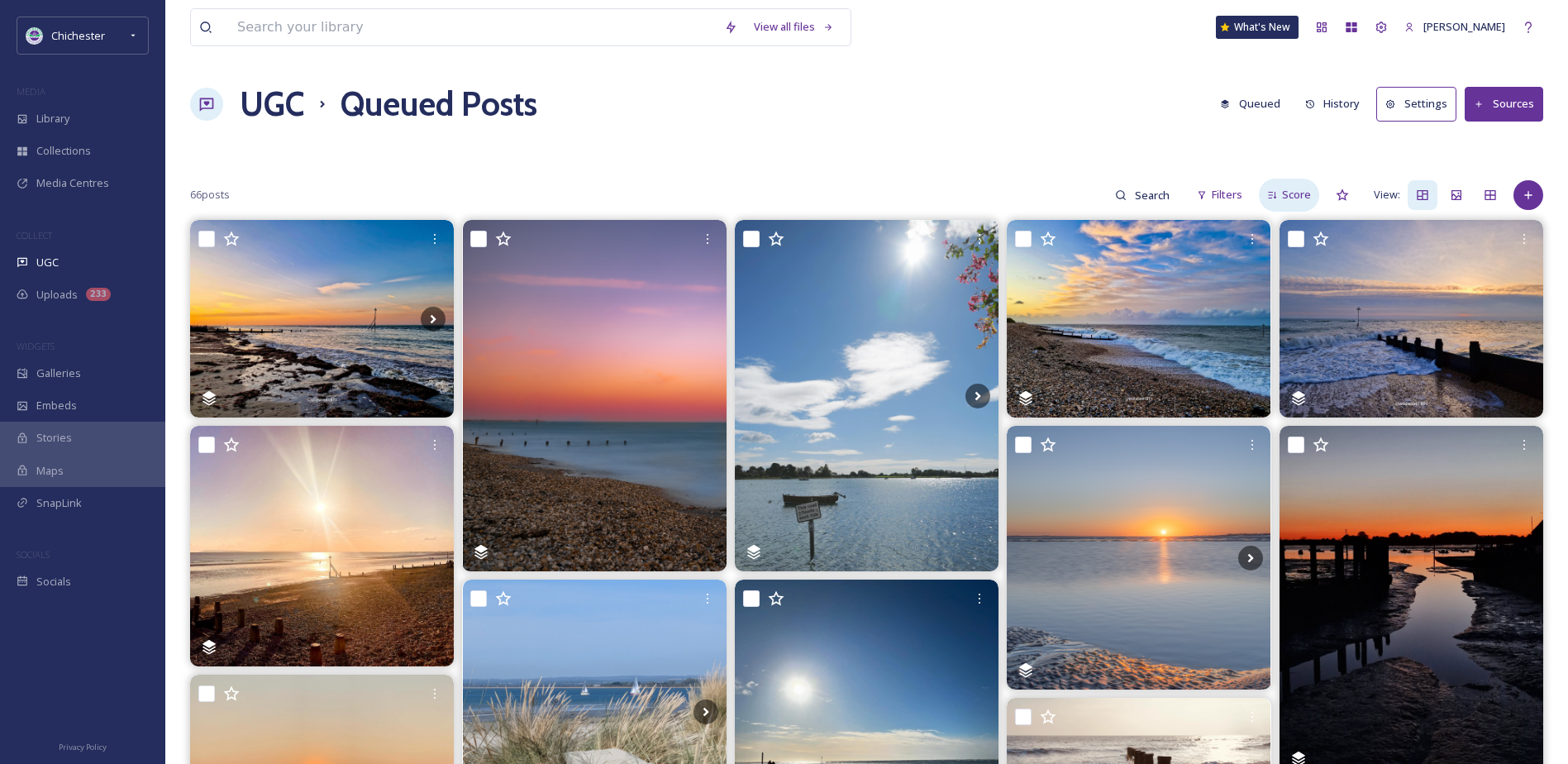
click at [1282, 197] on div "Score" at bounding box center [1288, 194] width 60 height 32
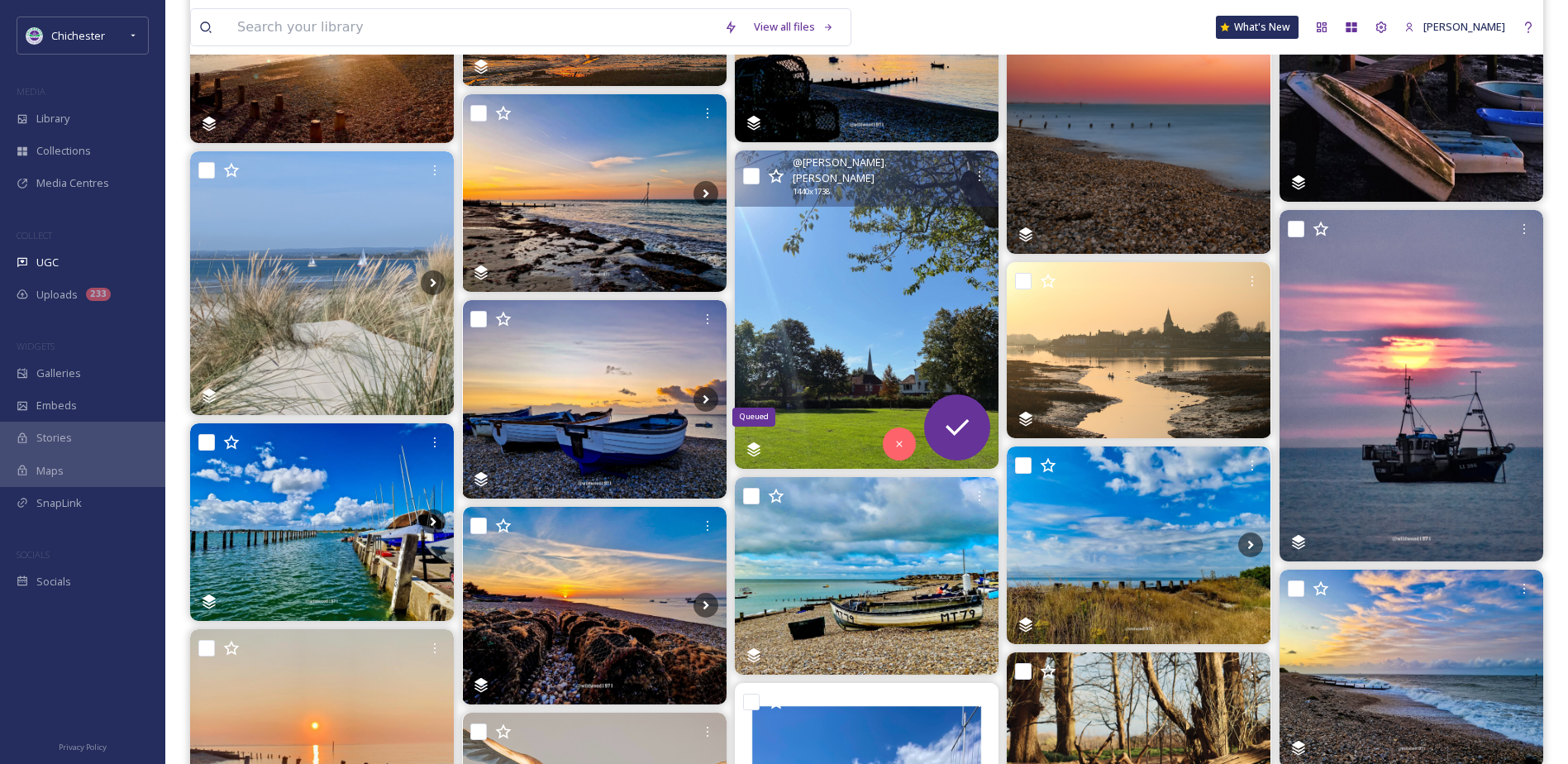
scroll to position [1074, 0]
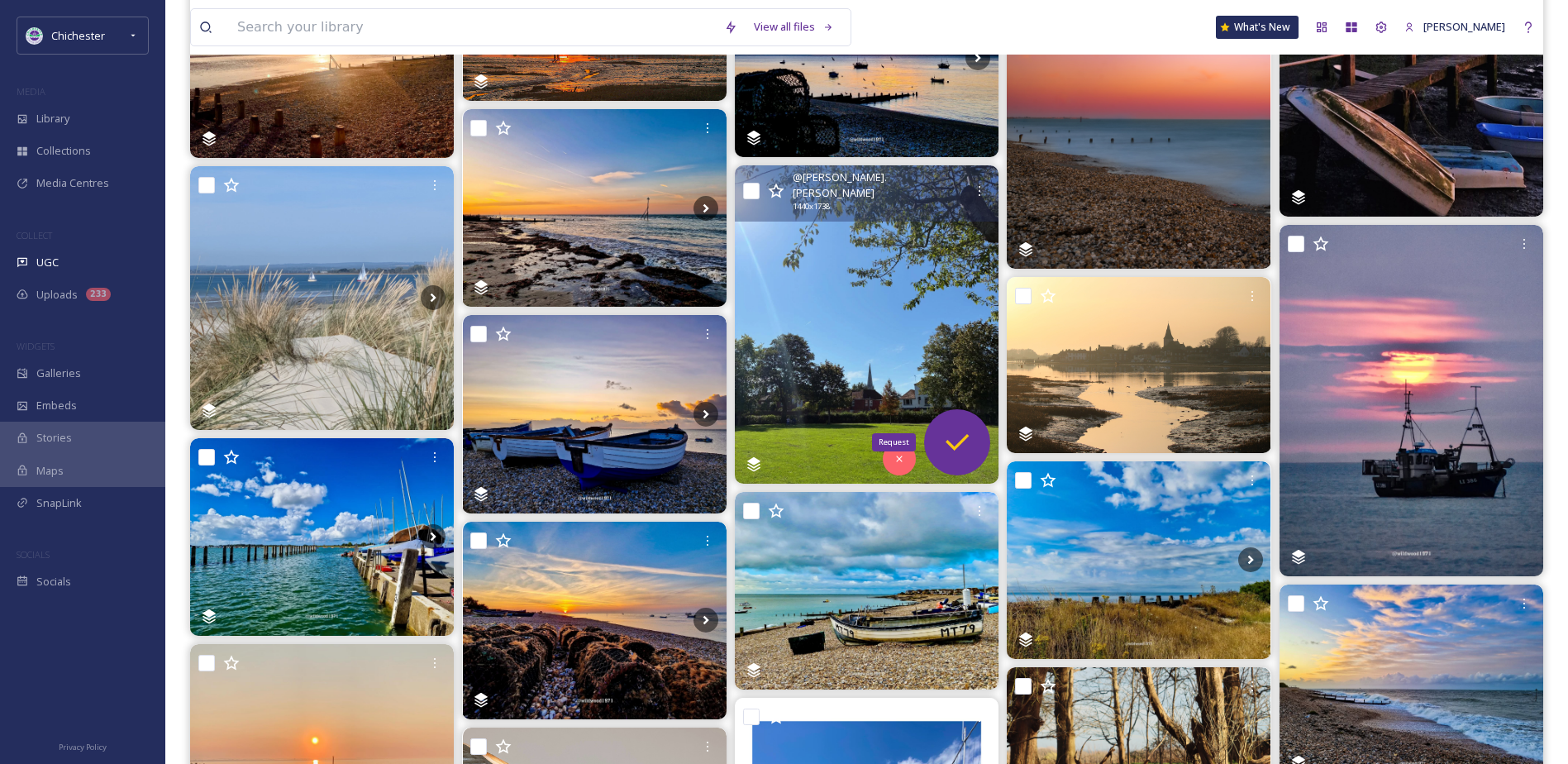
click at [956, 427] on icon at bounding box center [958, 443] width 33 height 33
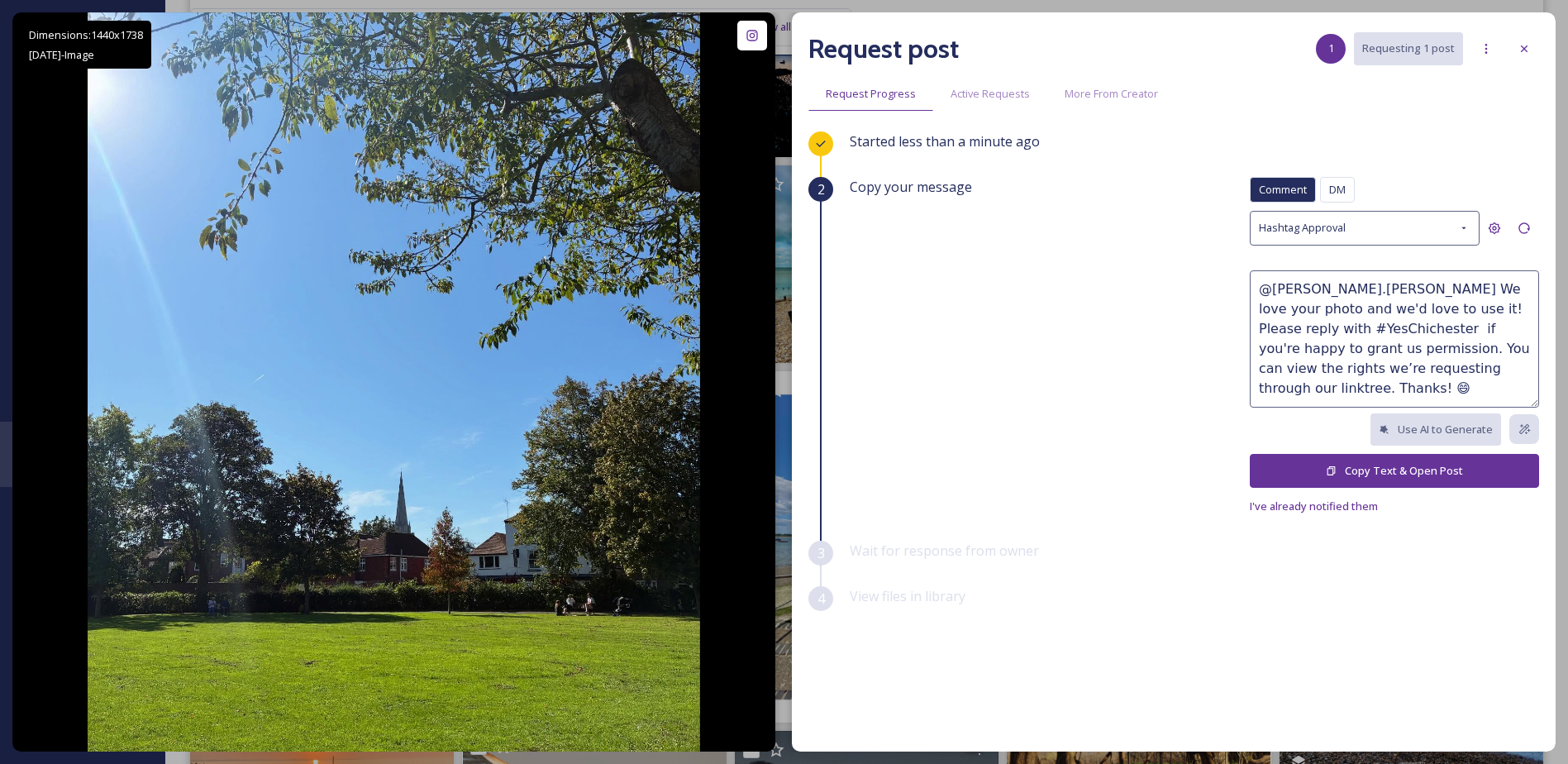
click at [1399, 491] on div "Comment DM Comment DM Hashtag Approval @[PERSON_NAME].[PERSON_NAME] We love you…" at bounding box center [1393, 346] width 289 height 339
click at [1397, 481] on button "Copy Text & Open Post" at bounding box center [1393, 470] width 289 height 34
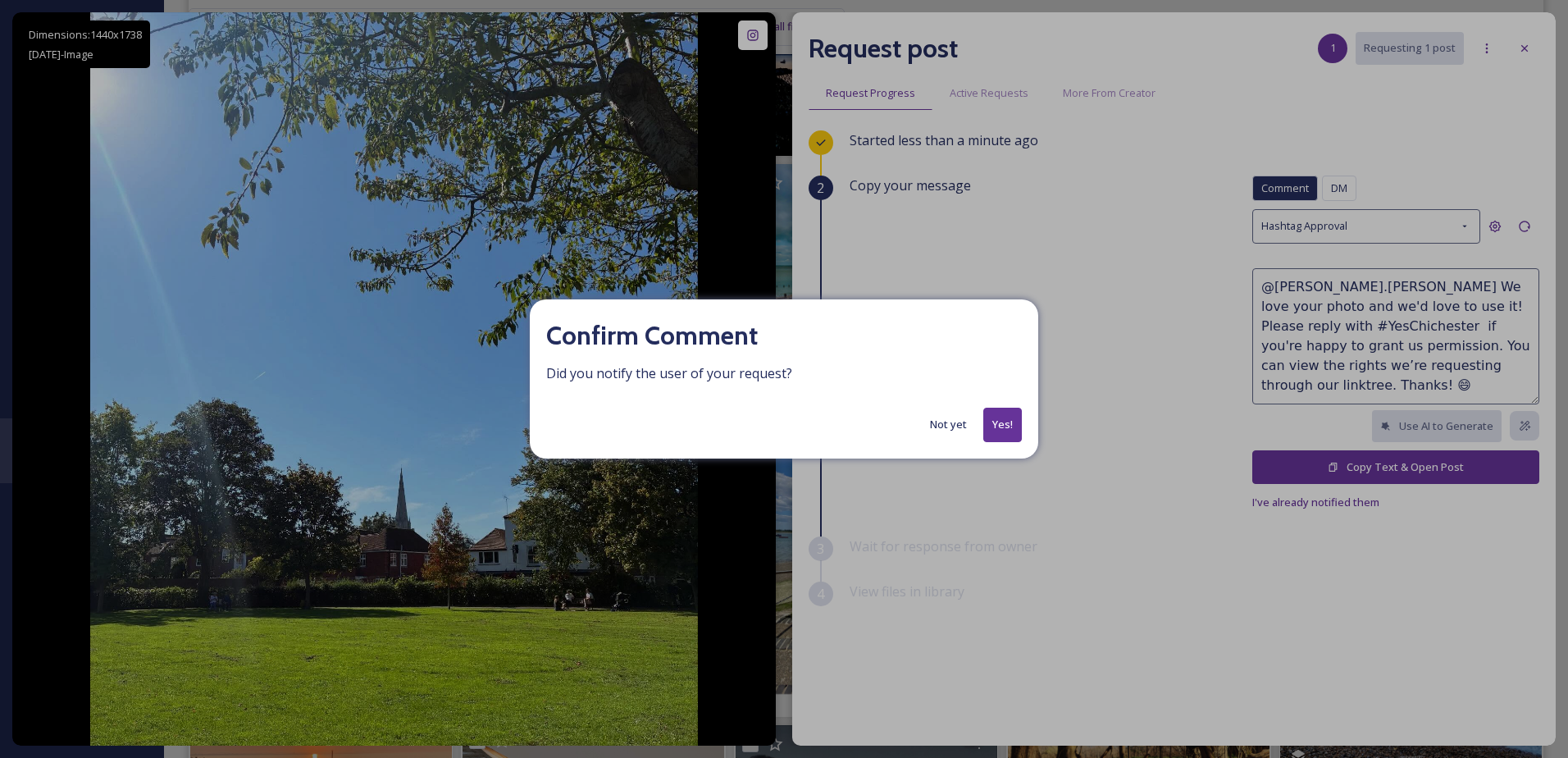
click at [995, 429] on button "Yes!" at bounding box center [1003, 424] width 38 height 34
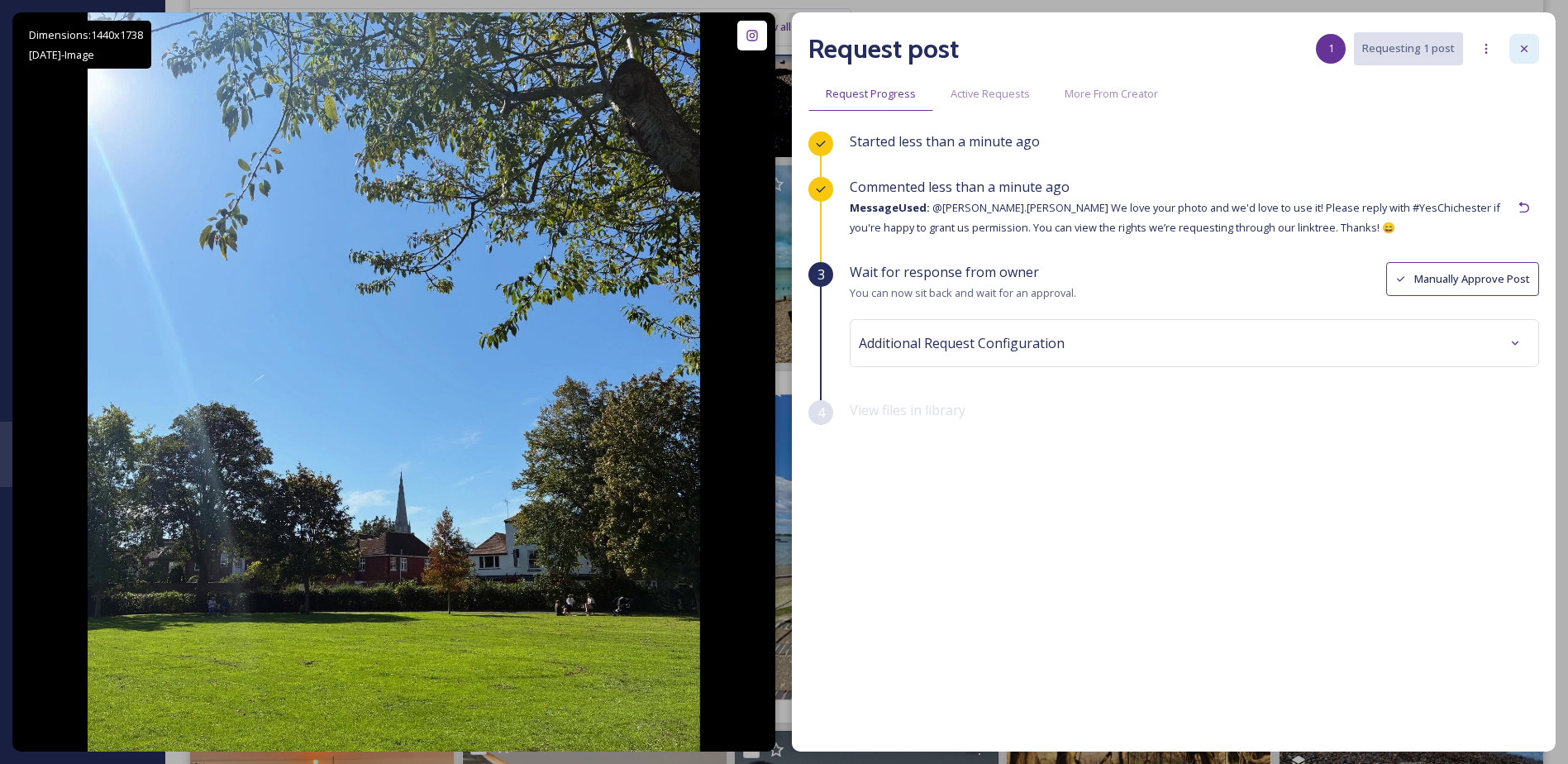
click at [1529, 49] on icon at bounding box center [1524, 49] width 13 height 13
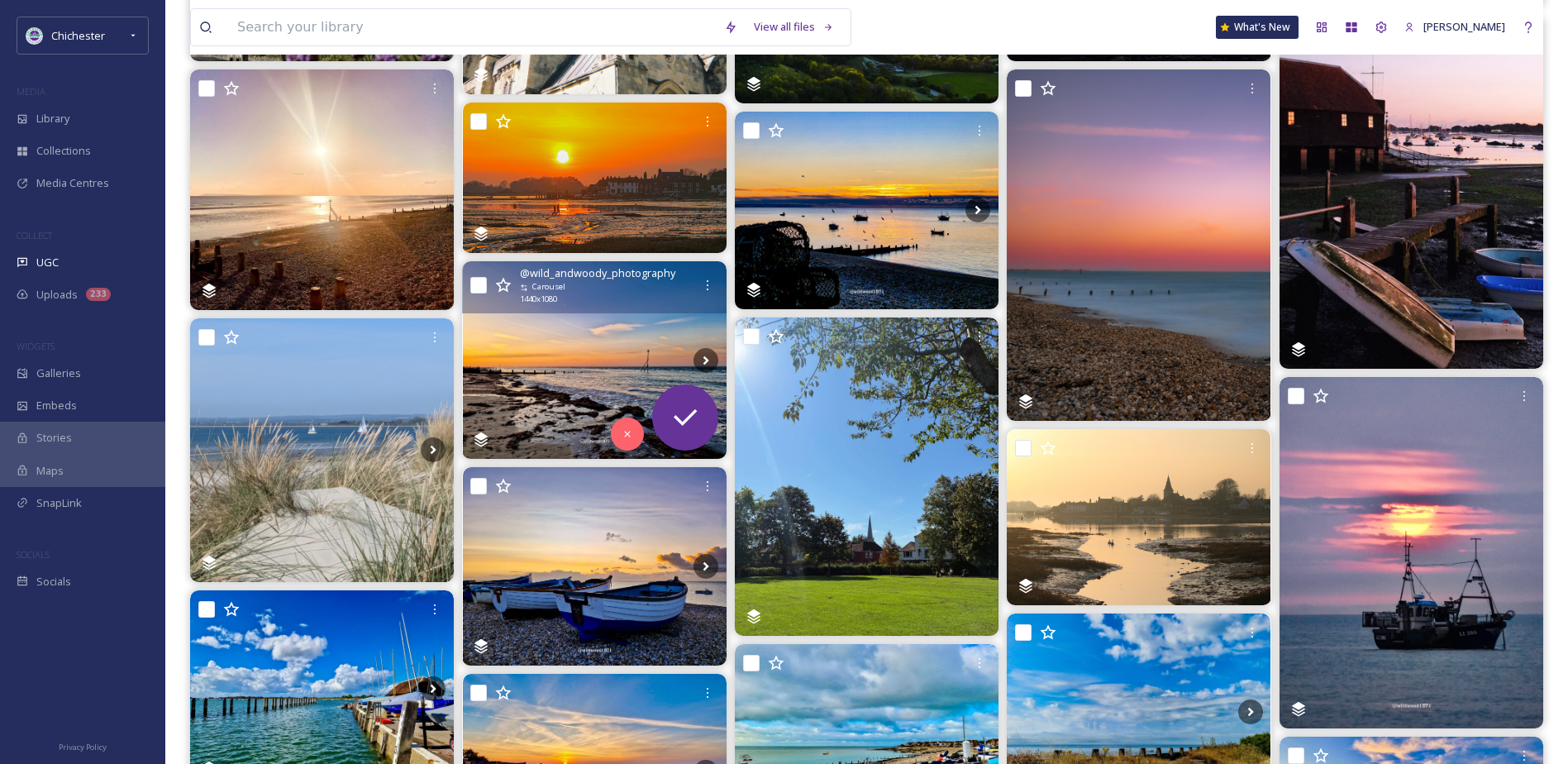
scroll to position [909, 0]
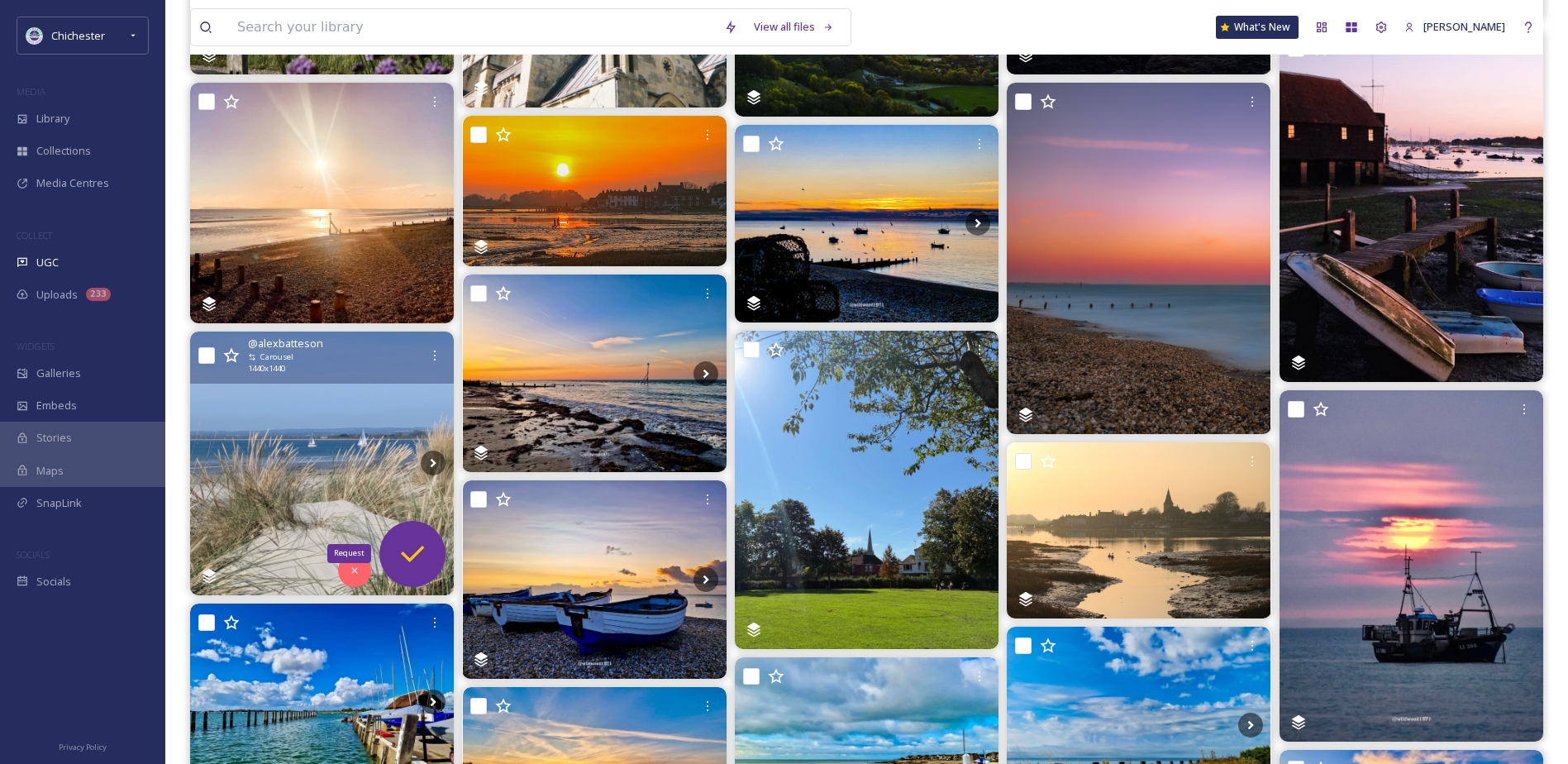
click at [425, 556] on icon at bounding box center [413, 554] width 33 height 33
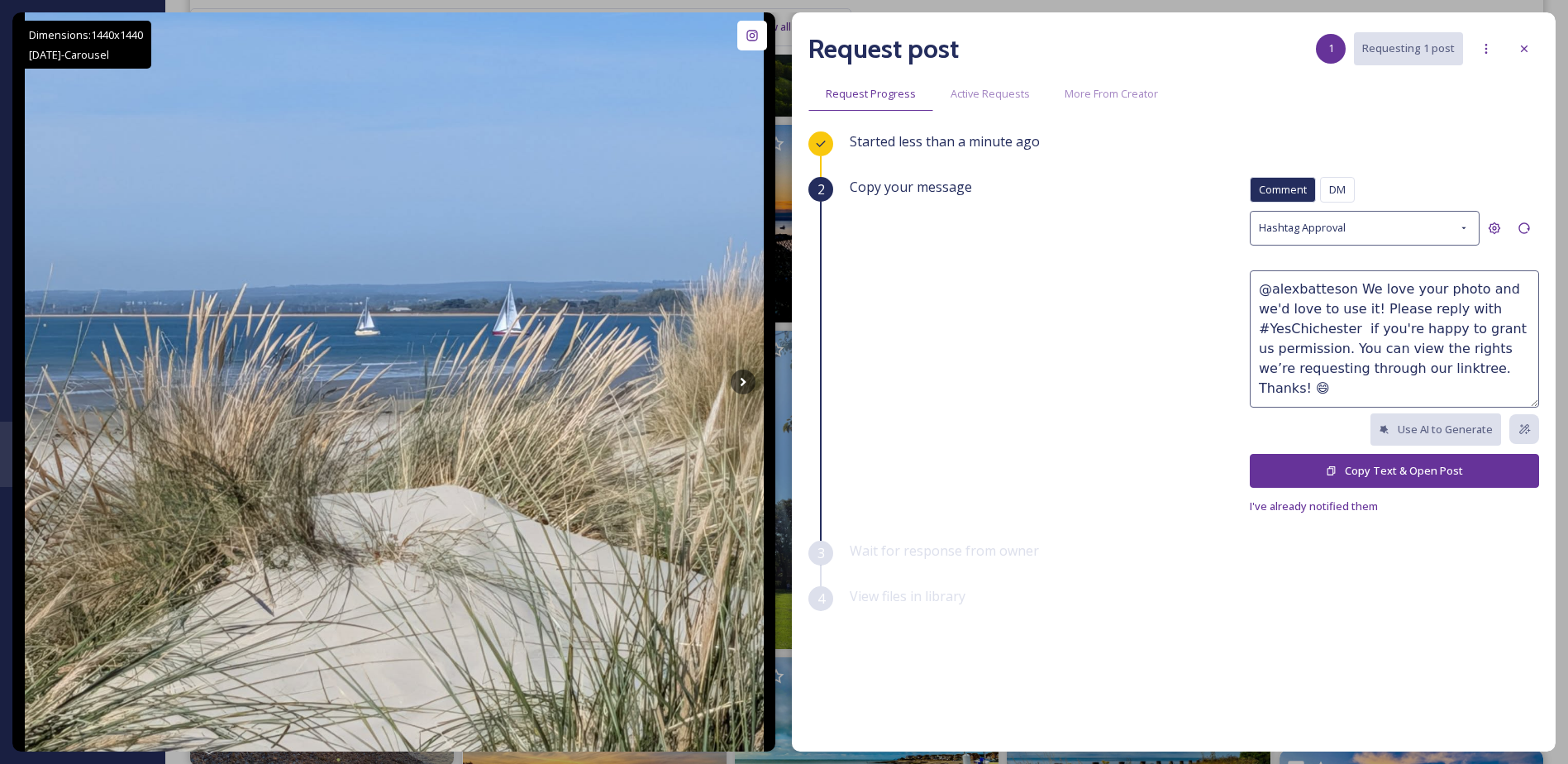
click at [1309, 473] on button "Copy Text & Open Post" at bounding box center [1393, 470] width 289 height 34
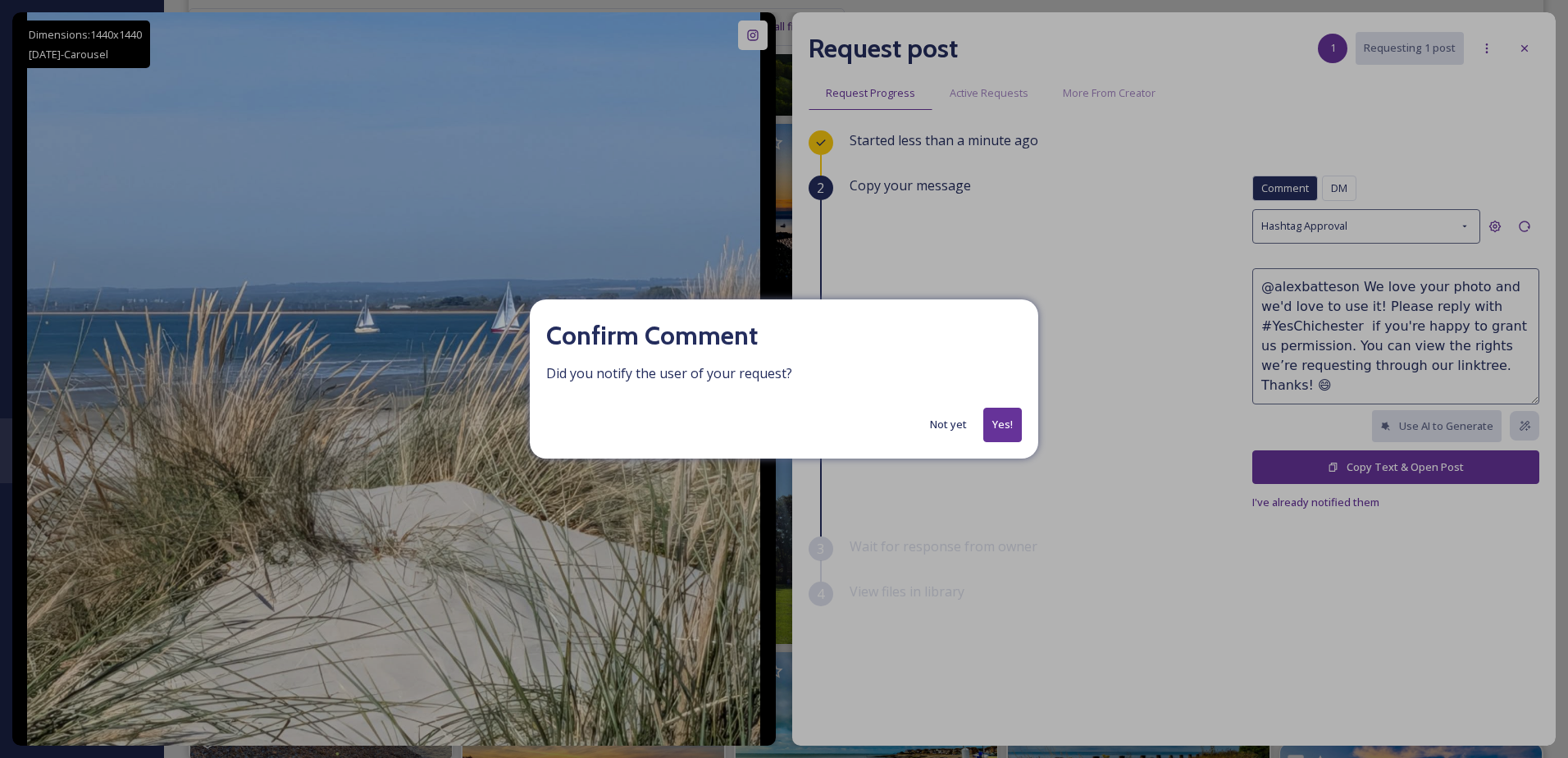
click at [992, 414] on button "Yes!" at bounding box center [1003, 424] width 38 height 34
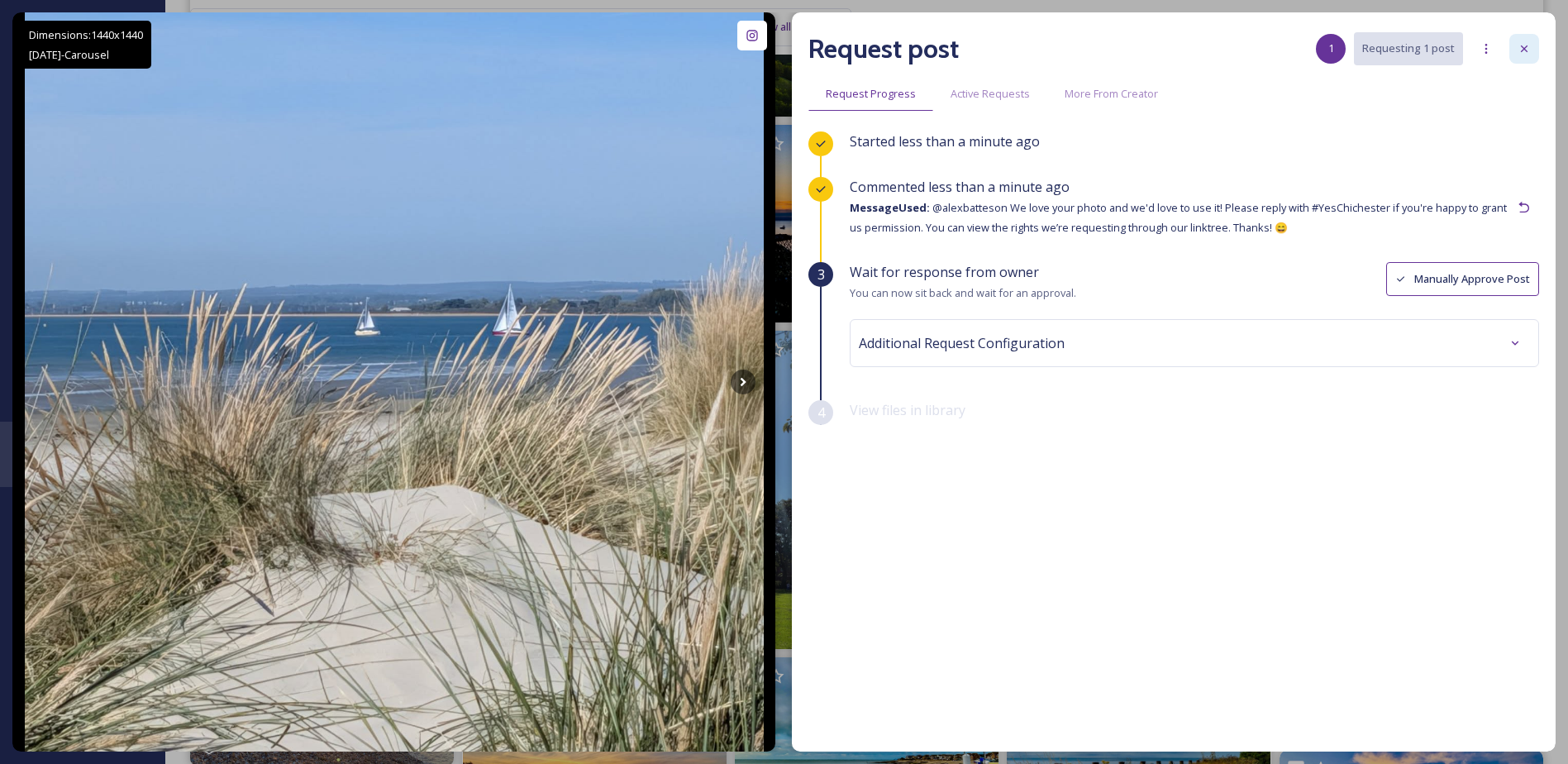
click at [1527, 52] on icon at bounding box center [1524, 49] width 13 height 13
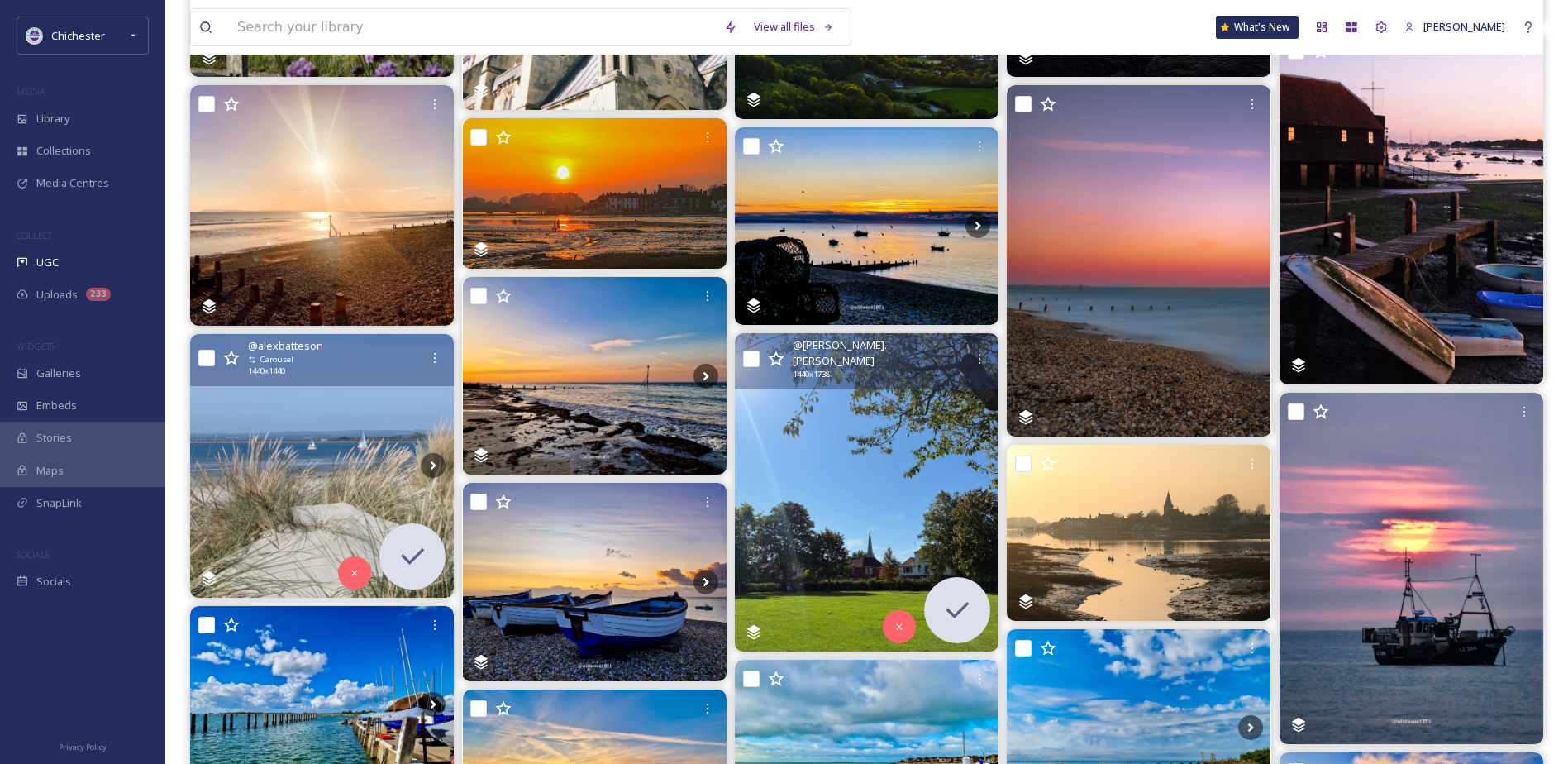
scroll to position [827, 0]
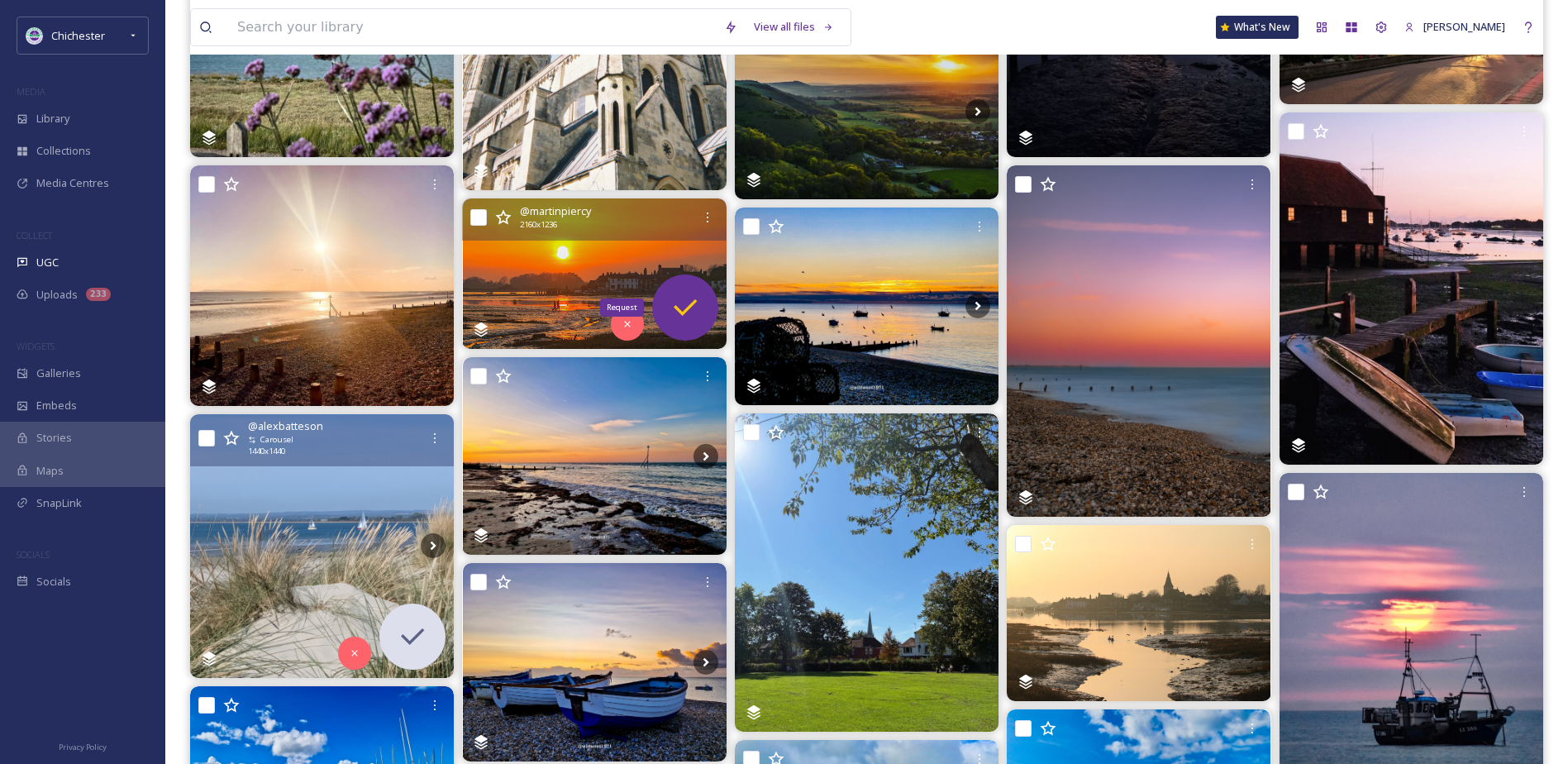
click at [681, 291] on icon at bounding box center [685, 308] width 33 height 33
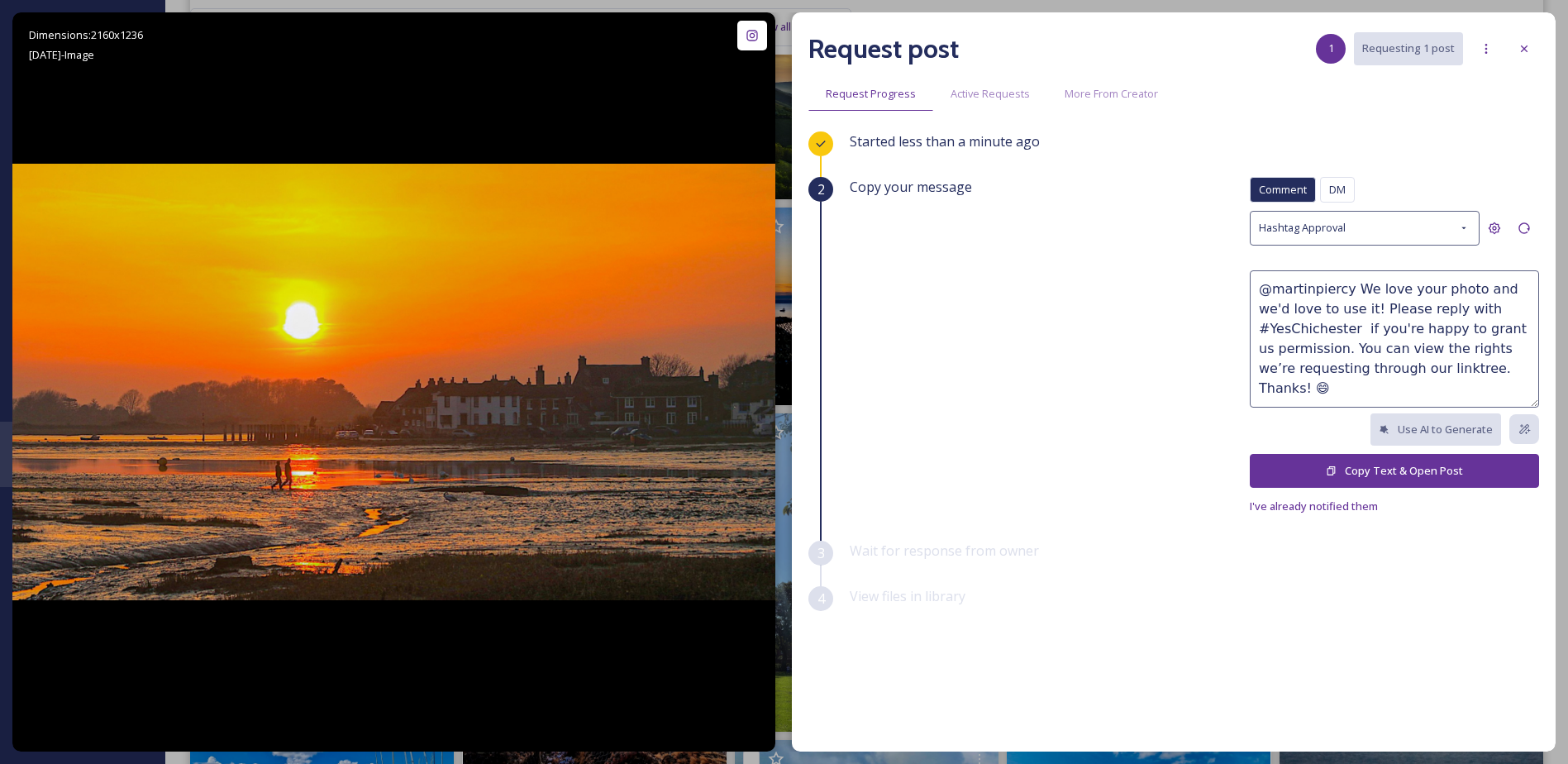
click at [1388, 469] on button "Copy Text & Open Post" at bounding box center [1393, 470] width 289 height 34
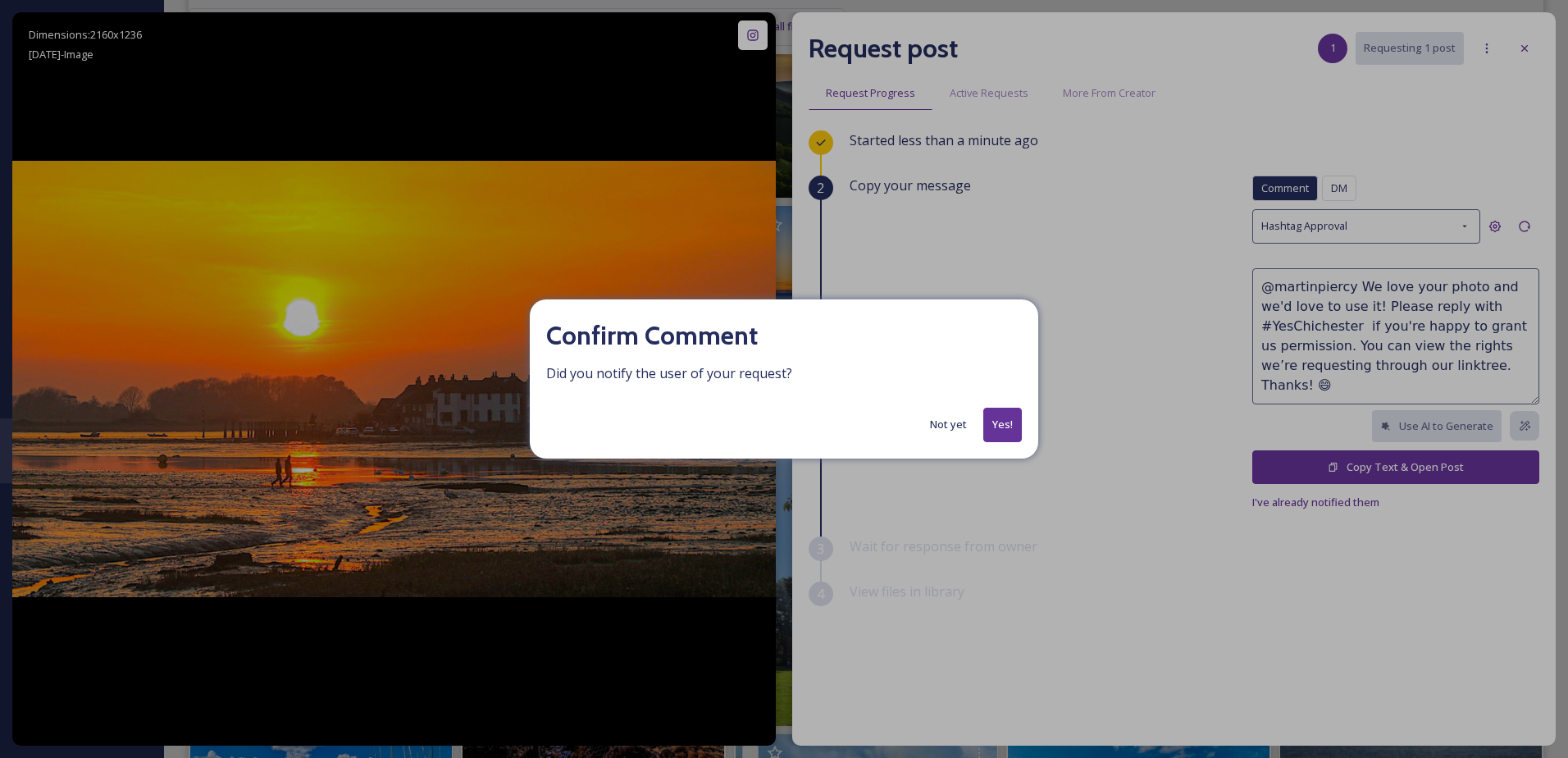
click at [951, 423] on button "Not yet" at bounding box center [948, 424] width 53 height 32
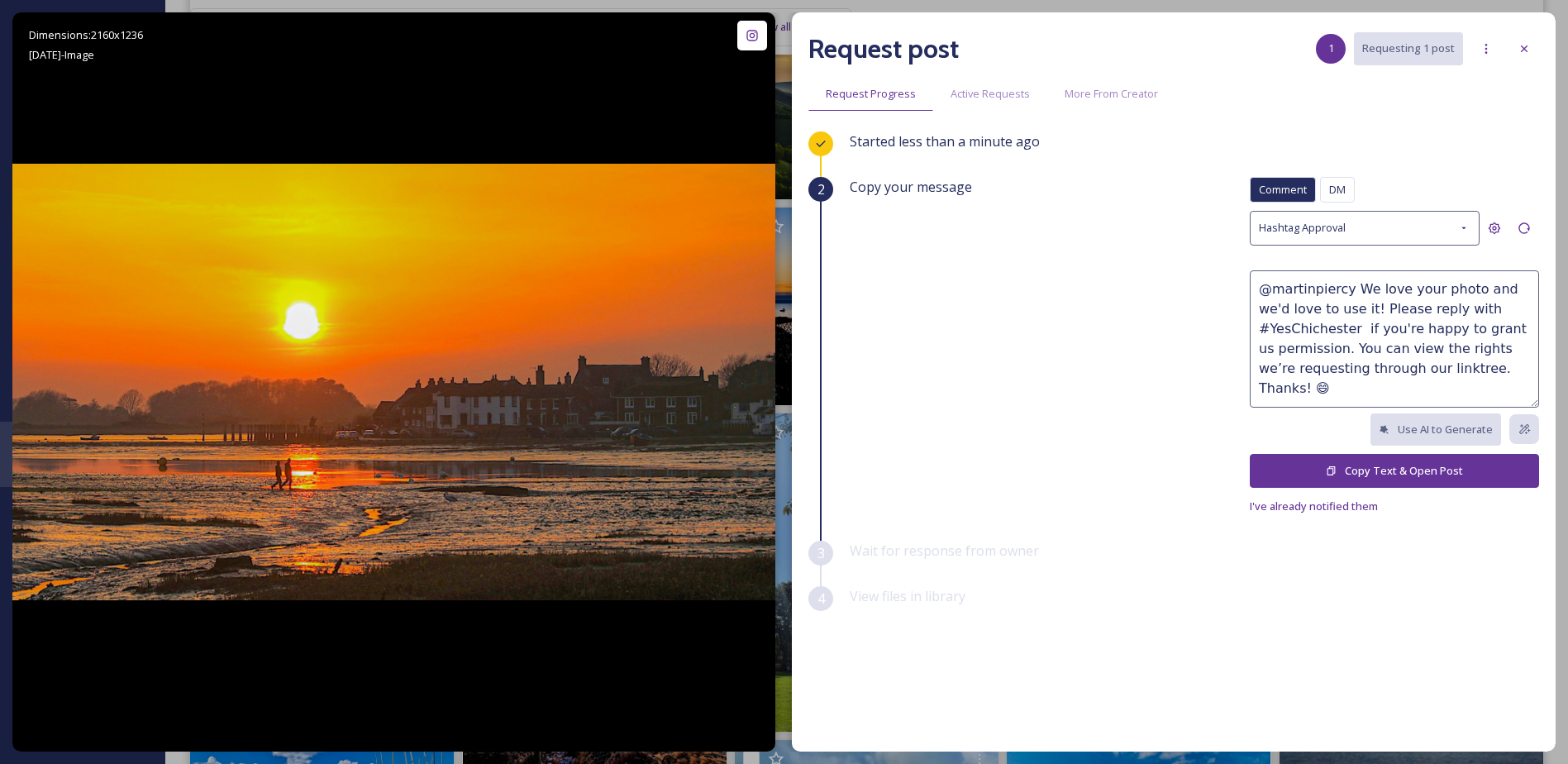
click at [1514, 50] on div at bounding box center [1524, 49] width 30 height 30
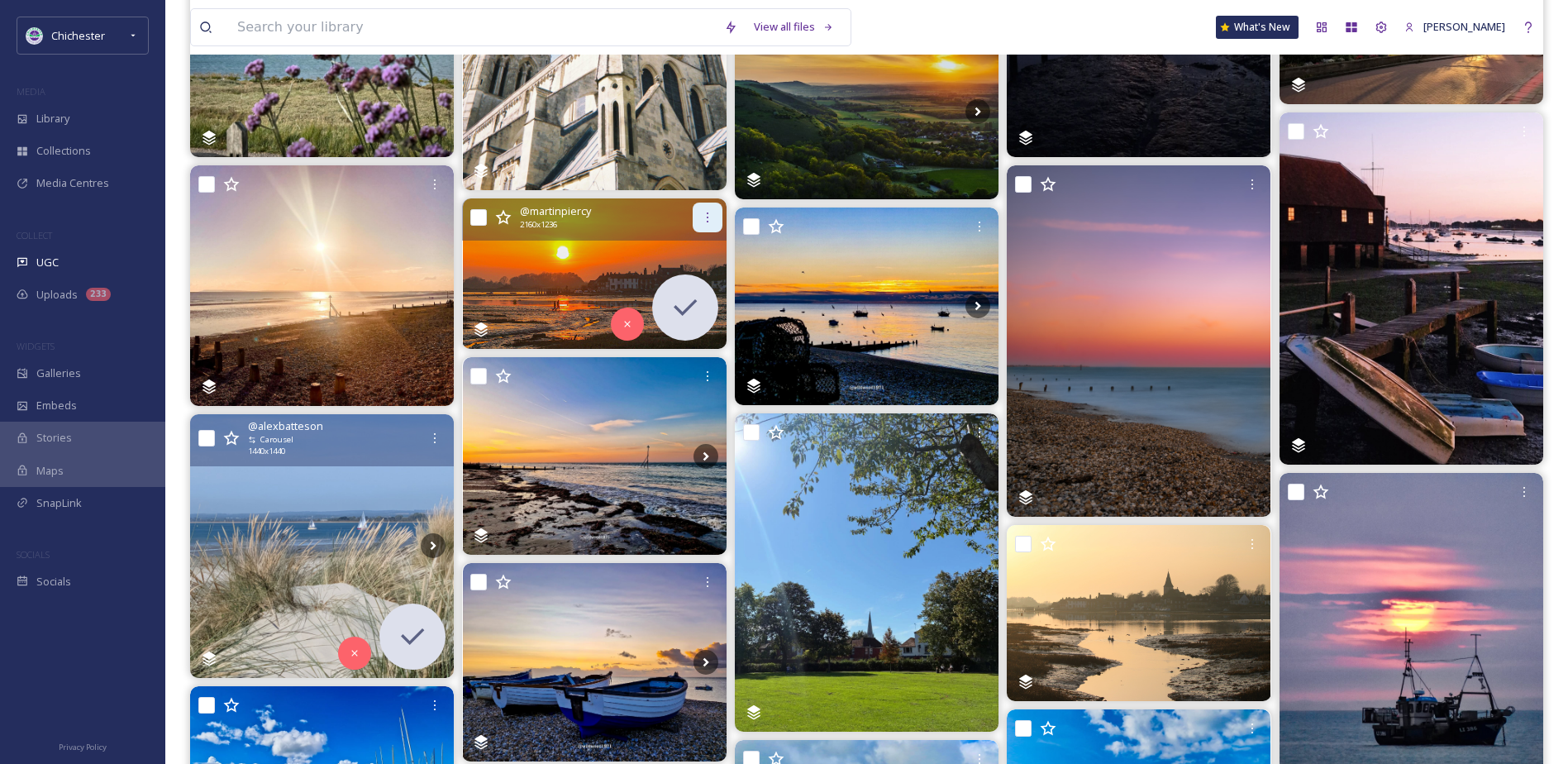
click at [707, 214] on icon at bounding box center [707, 217] width 13 height 13
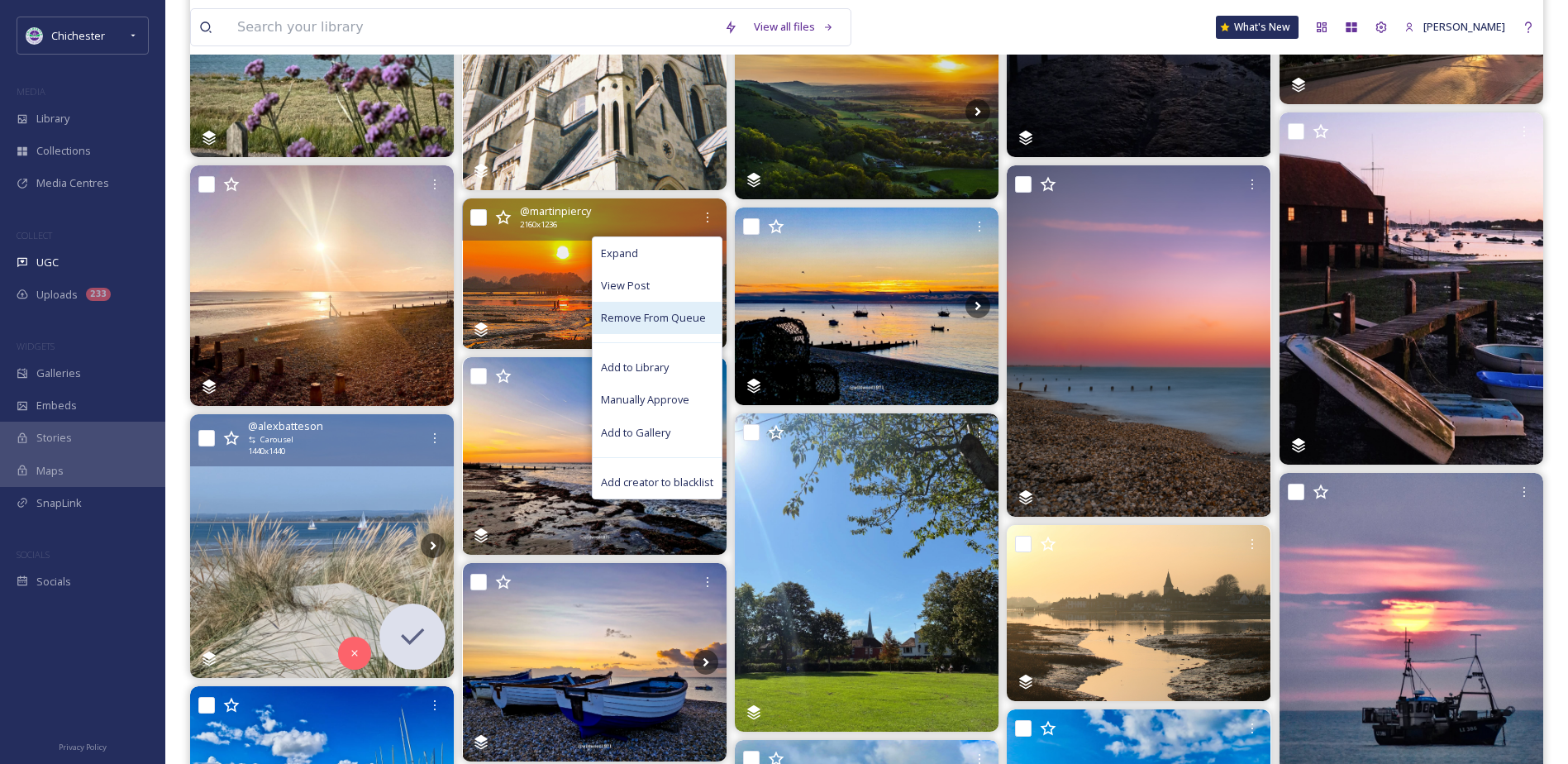
click at [662, 323] on span "Remove From Queue" at bounding box center [654, 318] width 105 height 16
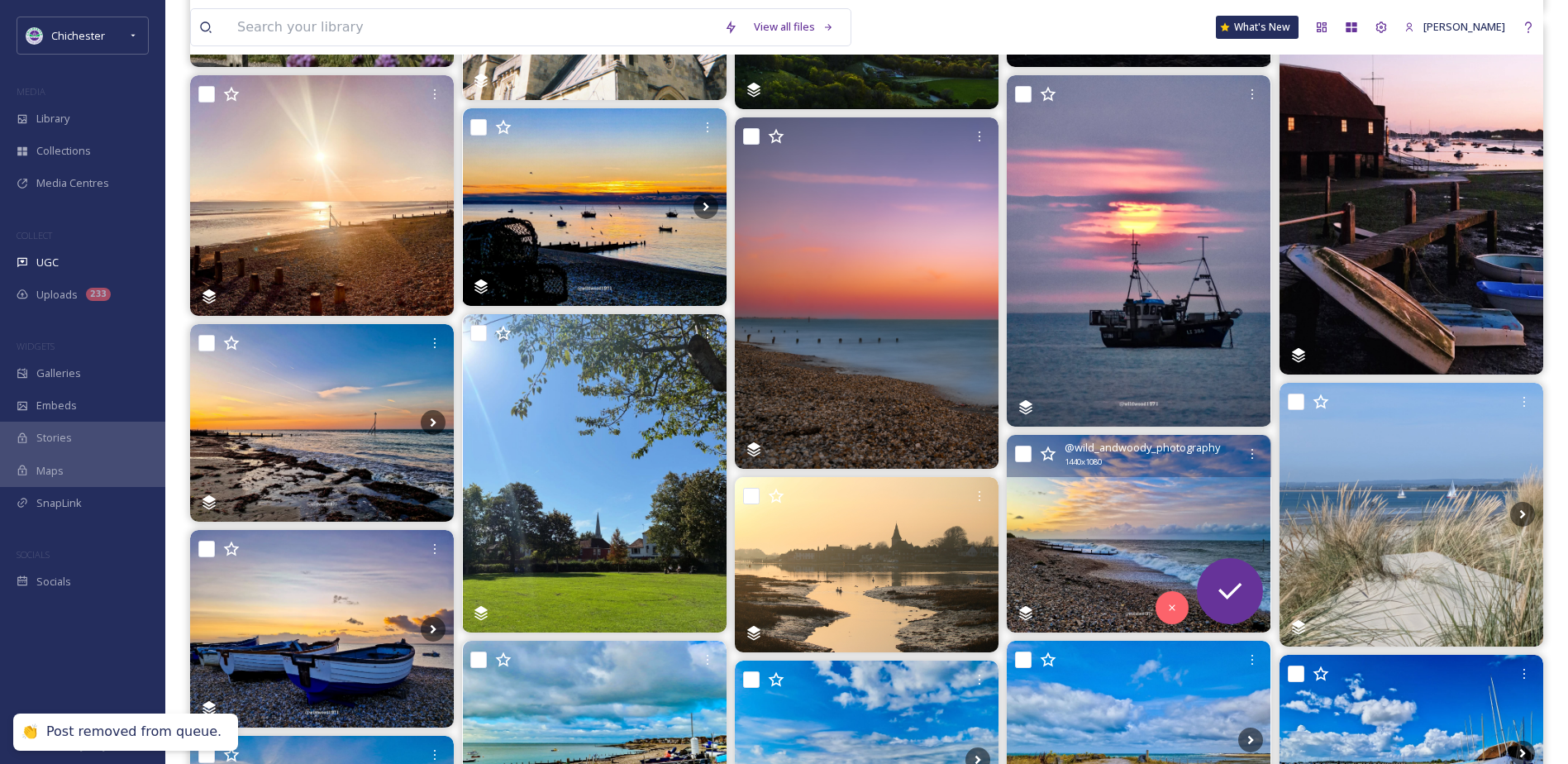
scroll to position [992, 0]
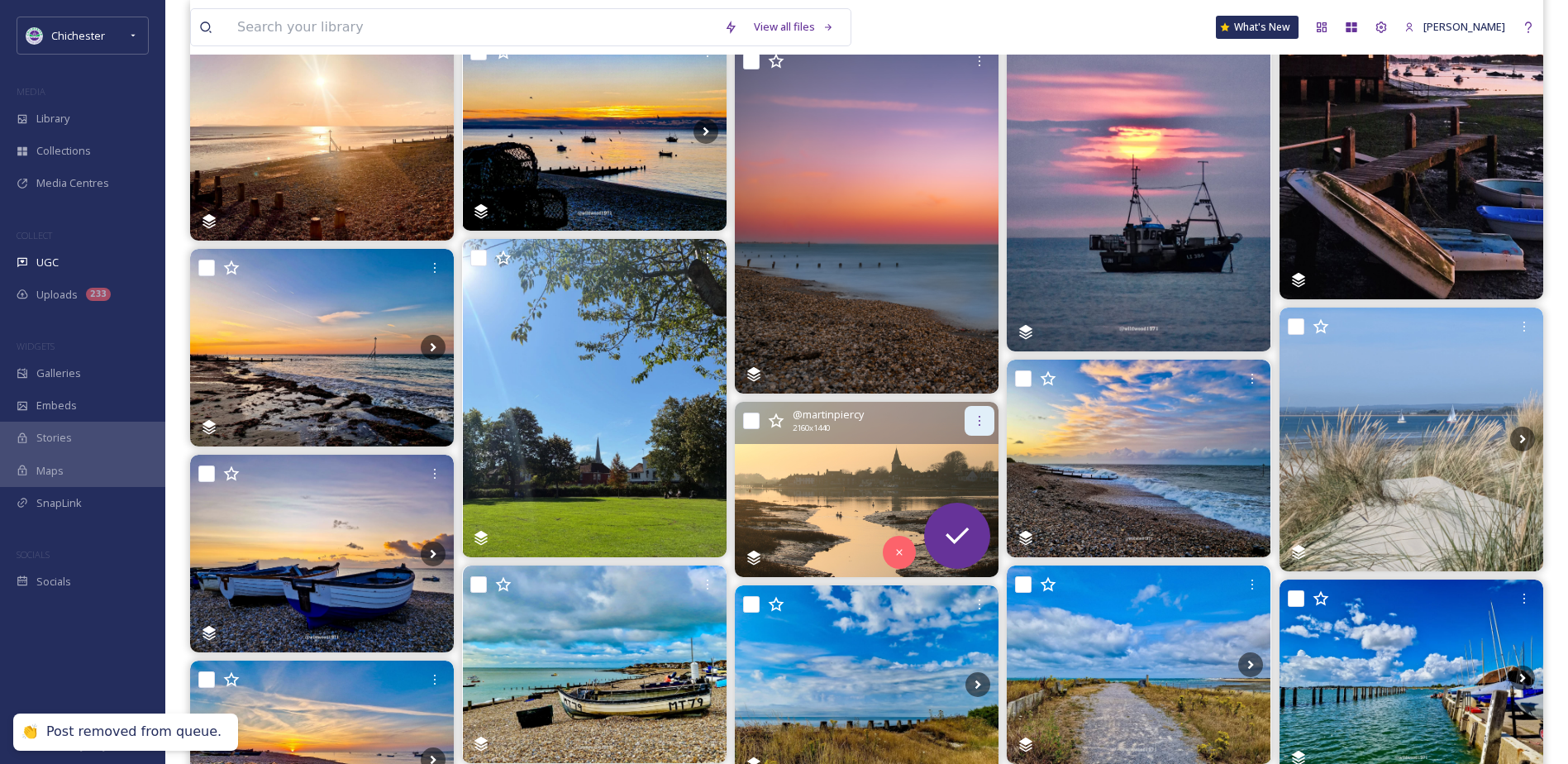
click at [970, 418] on div at bounding box center [979, 420] width 30 height 30
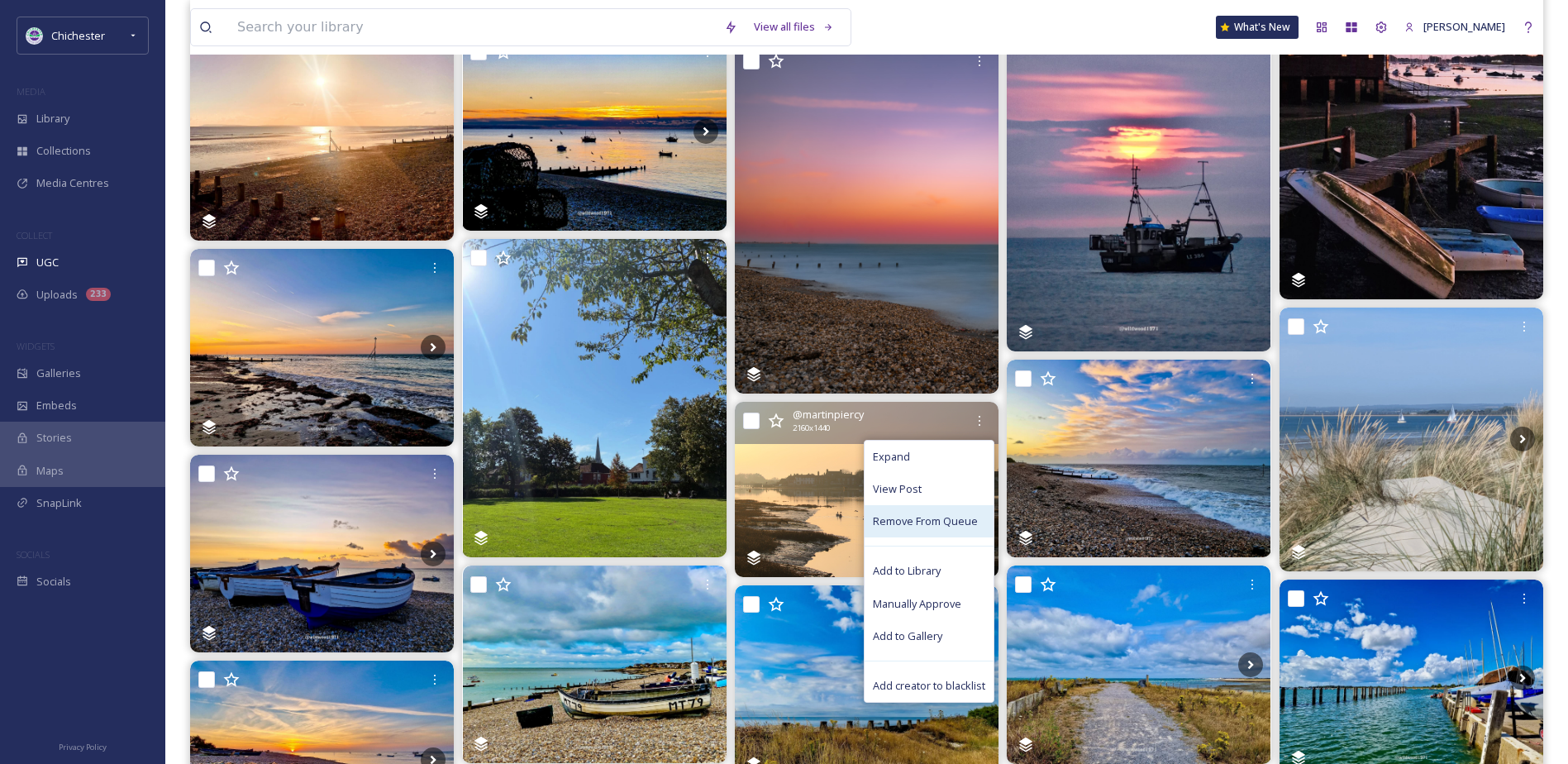
click at [937, 515] on span "Remove From Queue" at bounding box center [925, 521] width 105 height 16
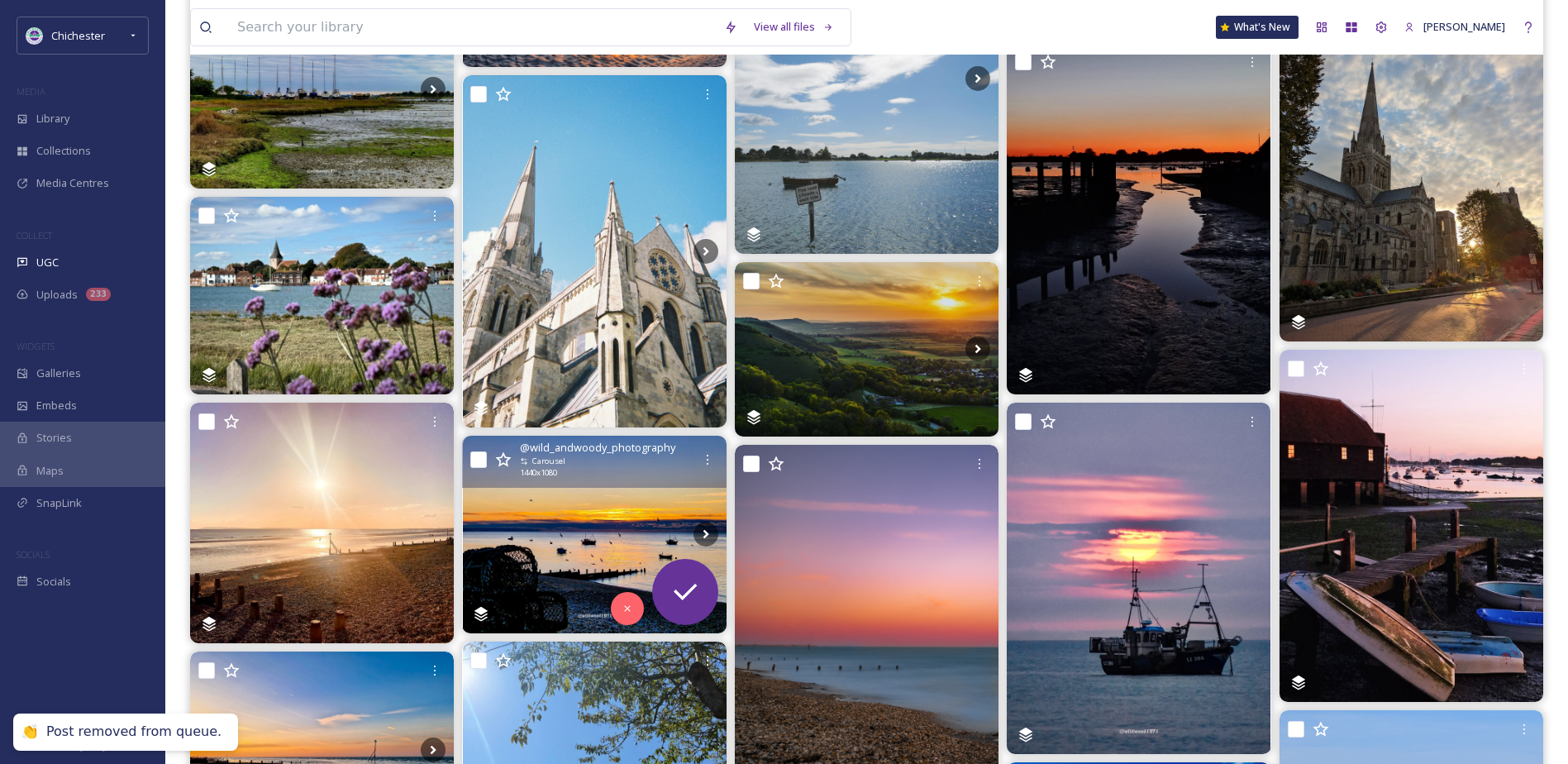
scroll to position [496, 0]
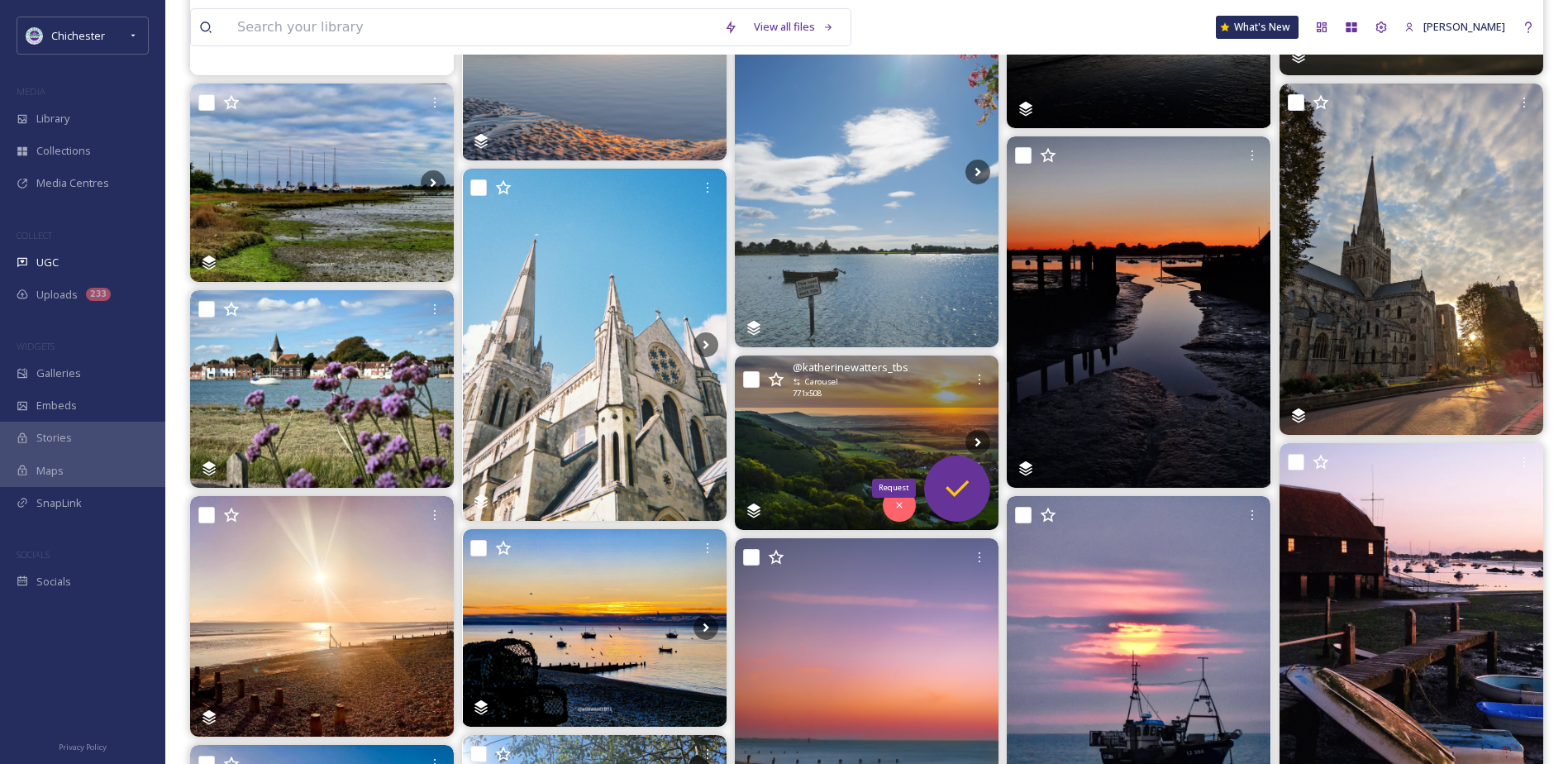
click at [956, 463] on div "Request" at bounding box center [958, 489] width 66 height 67
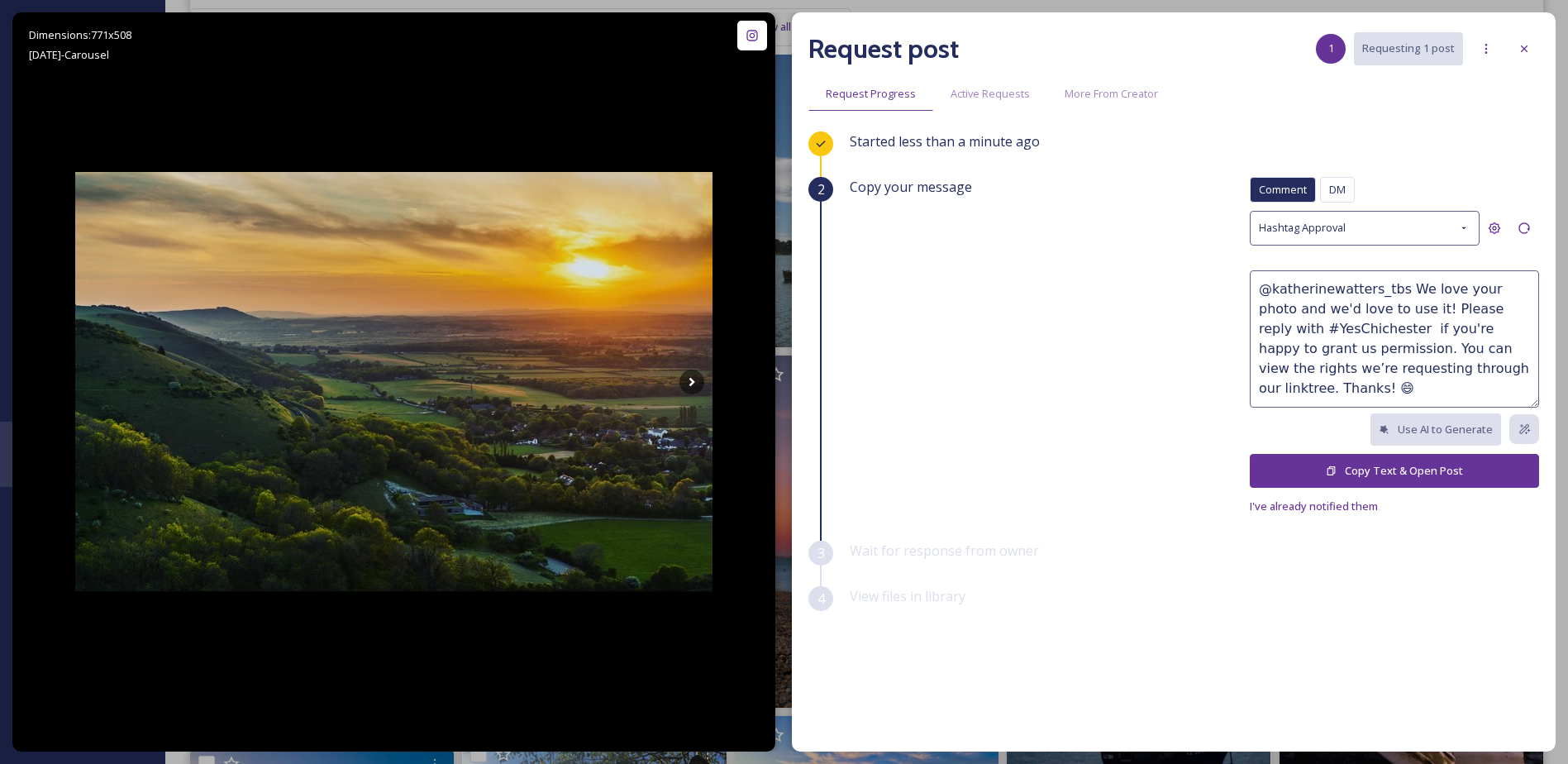
click at [1455, 466] on button "Copy Text & Open Post" at bounding box center [1393, 470] width 289 height 34
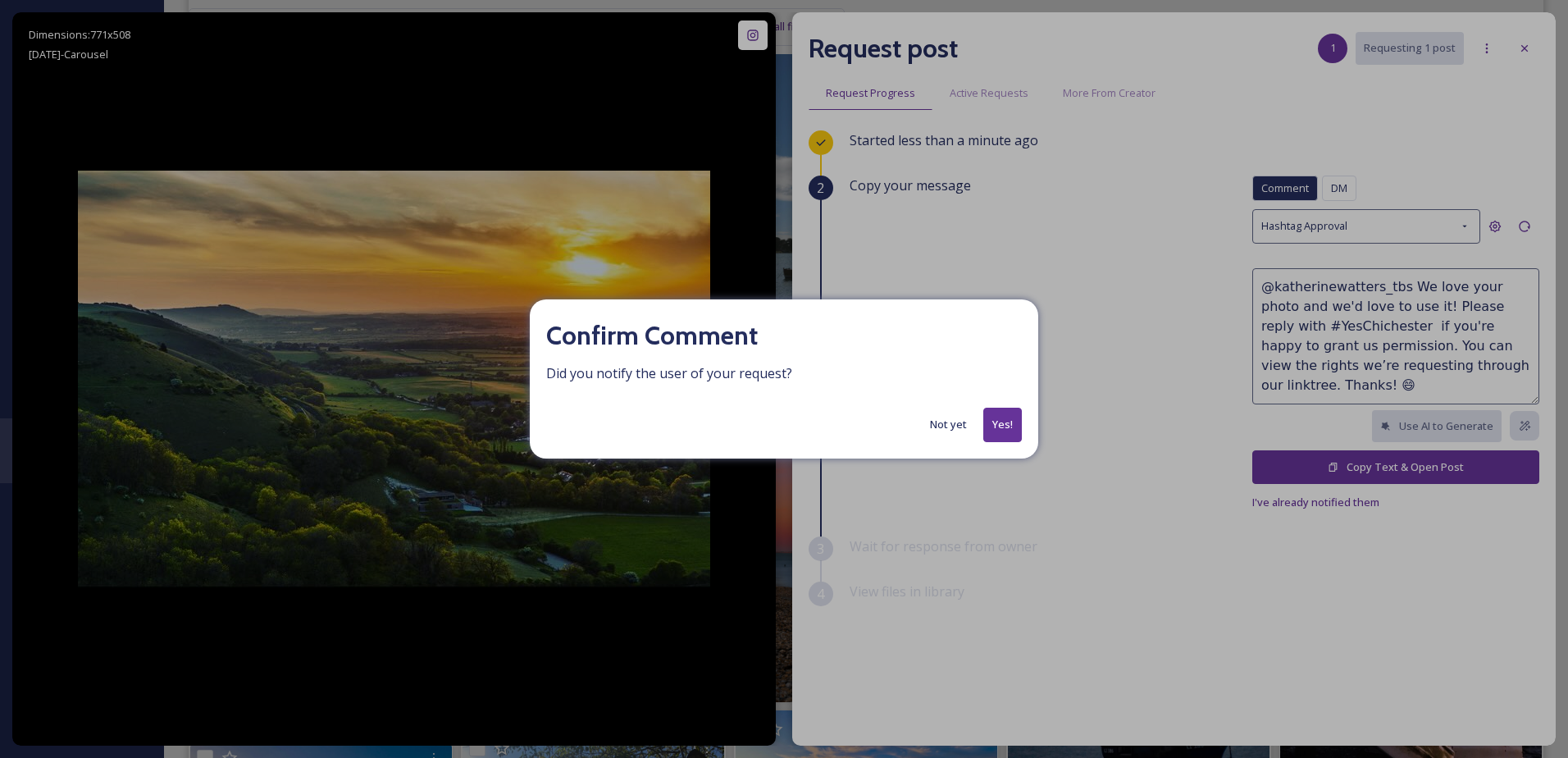
drag, startPoint x: 1016, startPoint y: 424, endPoint x: 999, endPoint y: 424, distance: 17.0
click at [1014, 424] on button "Yes!" at bounding box center [1003, 424] width 38 height 34
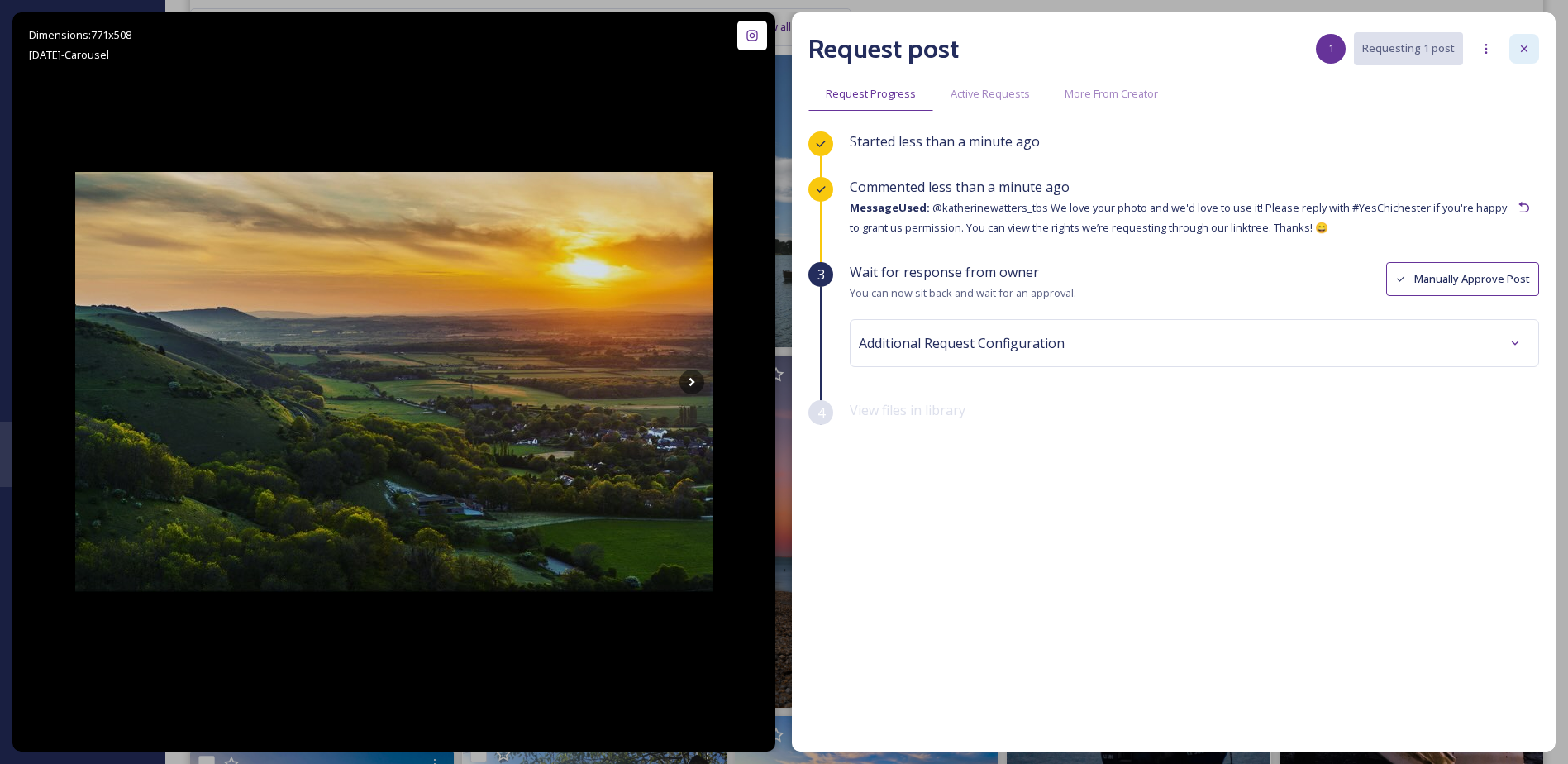
click at [1519, 51] on icon at bounding box center [1524, 49] width 13 height 13
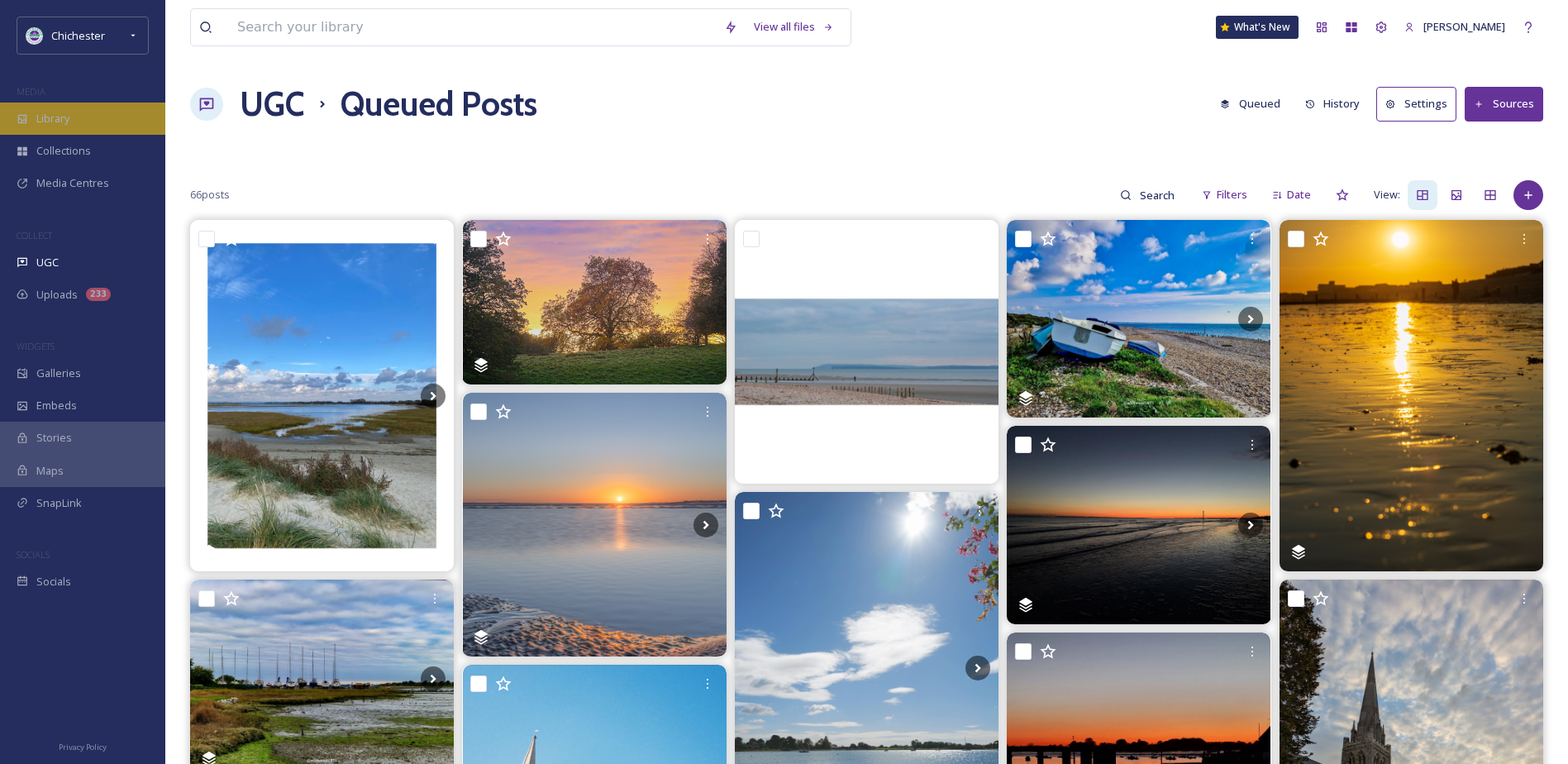
click at [73, 113] on div "Library" at bounding box center [82, 118] width 165 height 32
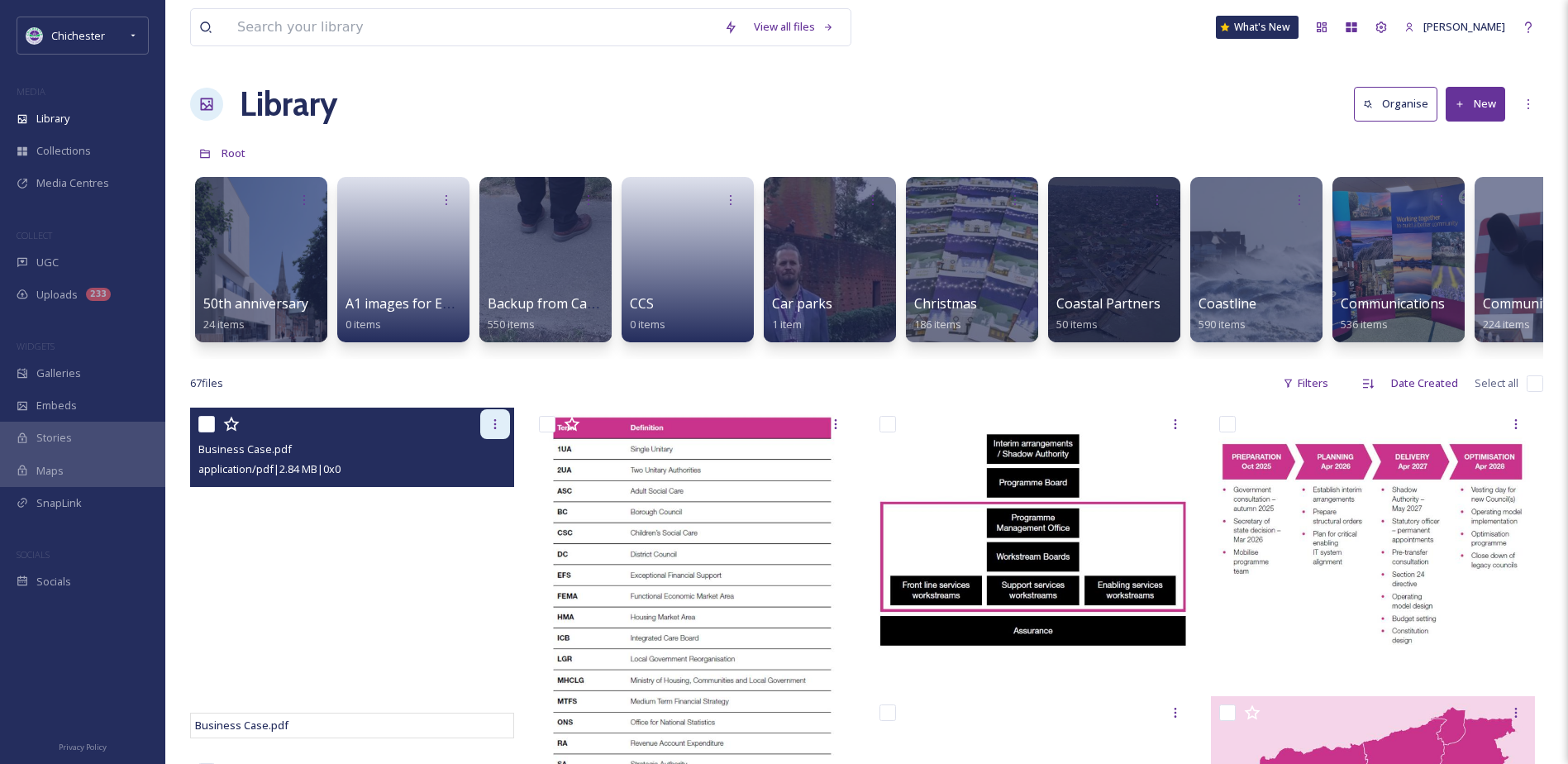
click at [490, 431] on icon at bounding box center [495, 424] width 13 height 13
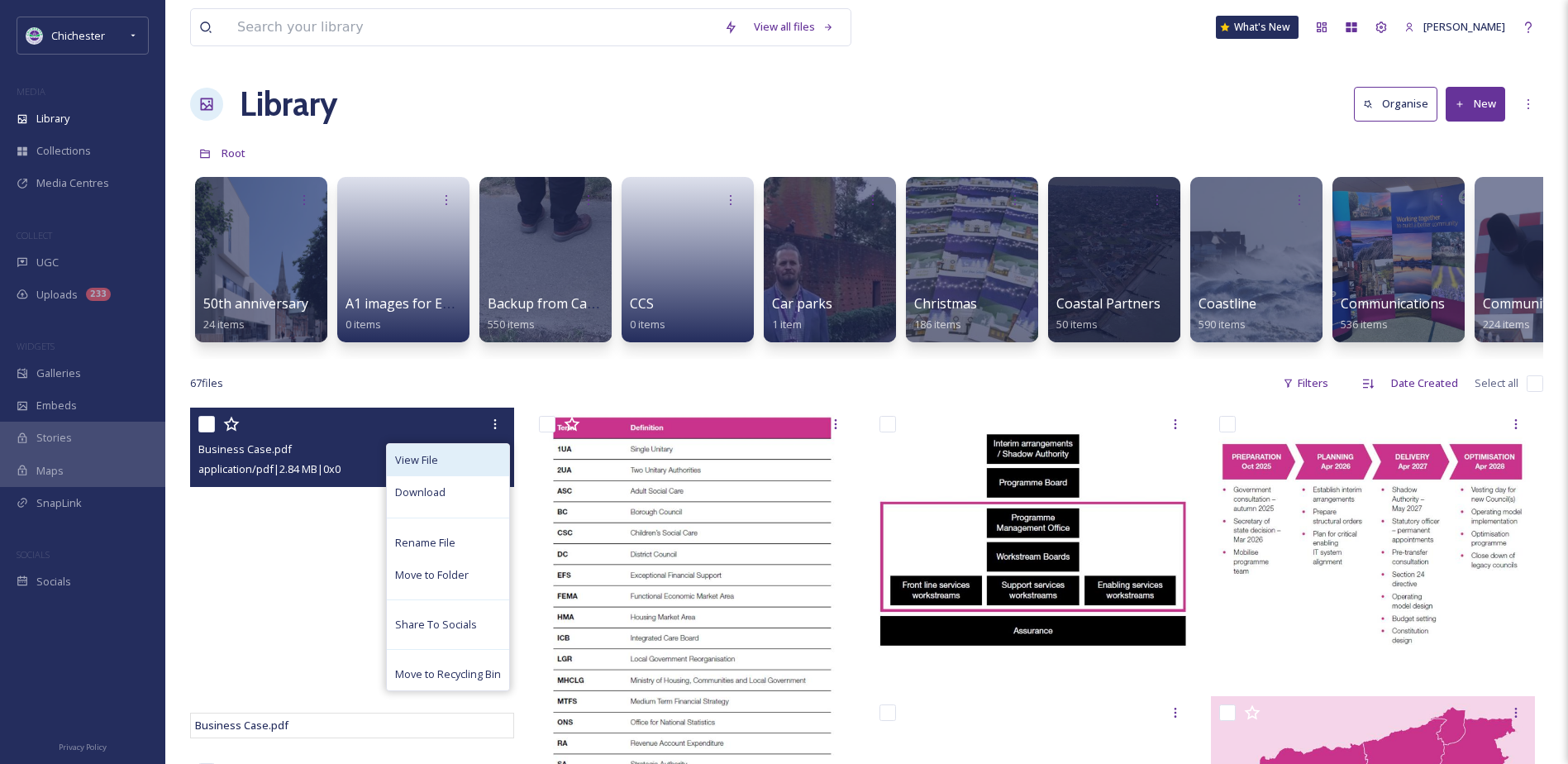
click at [454, 477] on div "View File" at bounding box center [448, 460] width 122 height 32
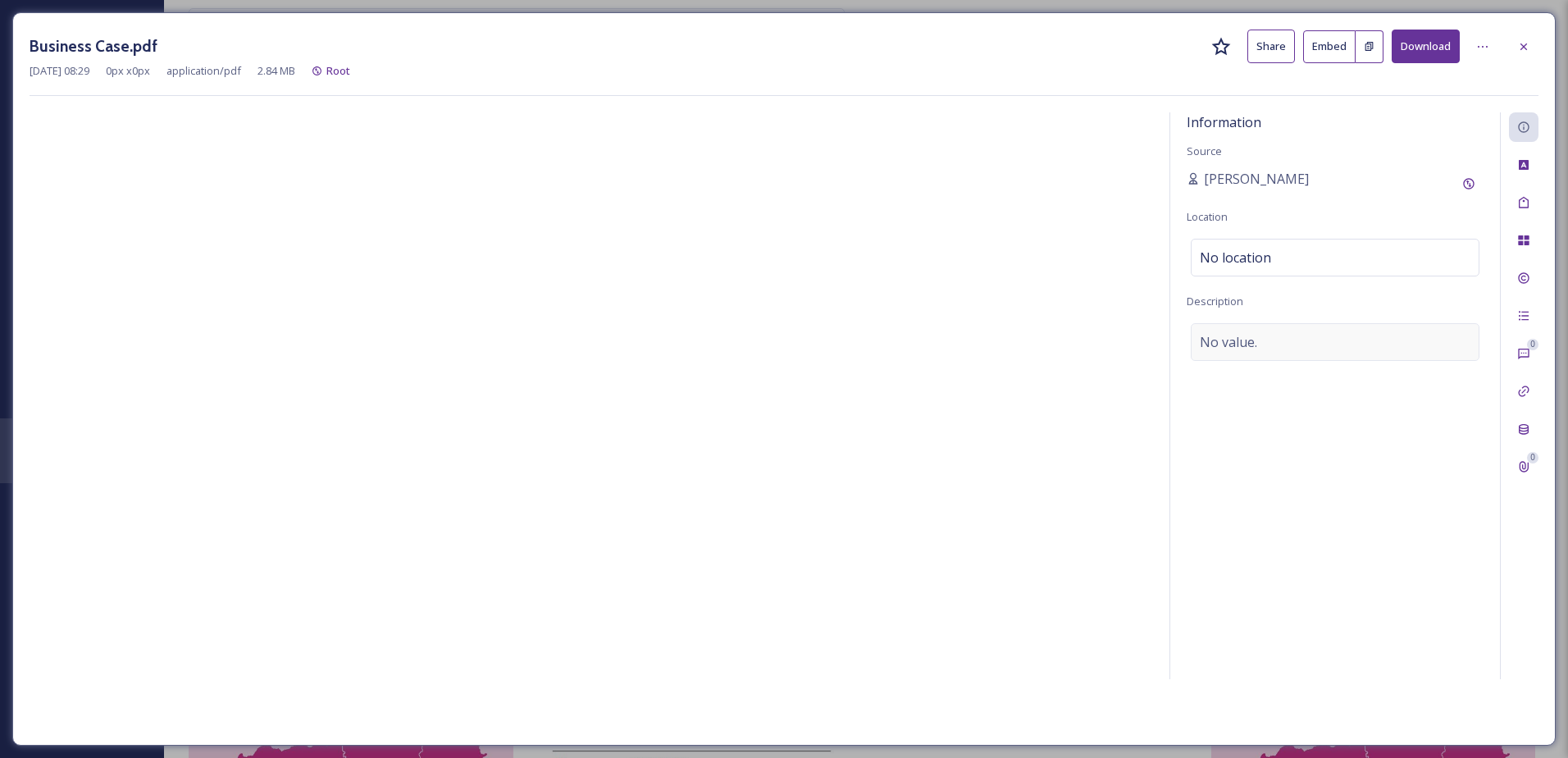
click at [1245, 337] on span "No value." at bounding box center [1228, 341] width 58 height 19
click at [1232, 345] on textarea at bounding box center [1335, 391] width 297 height 137
type textarea "Shaping [GEOGRAPHIC_DATA] Business Case PDF"
drag, startPoint x: 1453, startPoint y: 341, endPoint x: 1165, endPoint y: 332, distance: 288.1
click at [1165, 332] on div "Information Source [PERSON_NAME] Location No location Description Shaping [GEOG…" at bounding box center [784, 421] width 1509 height 616
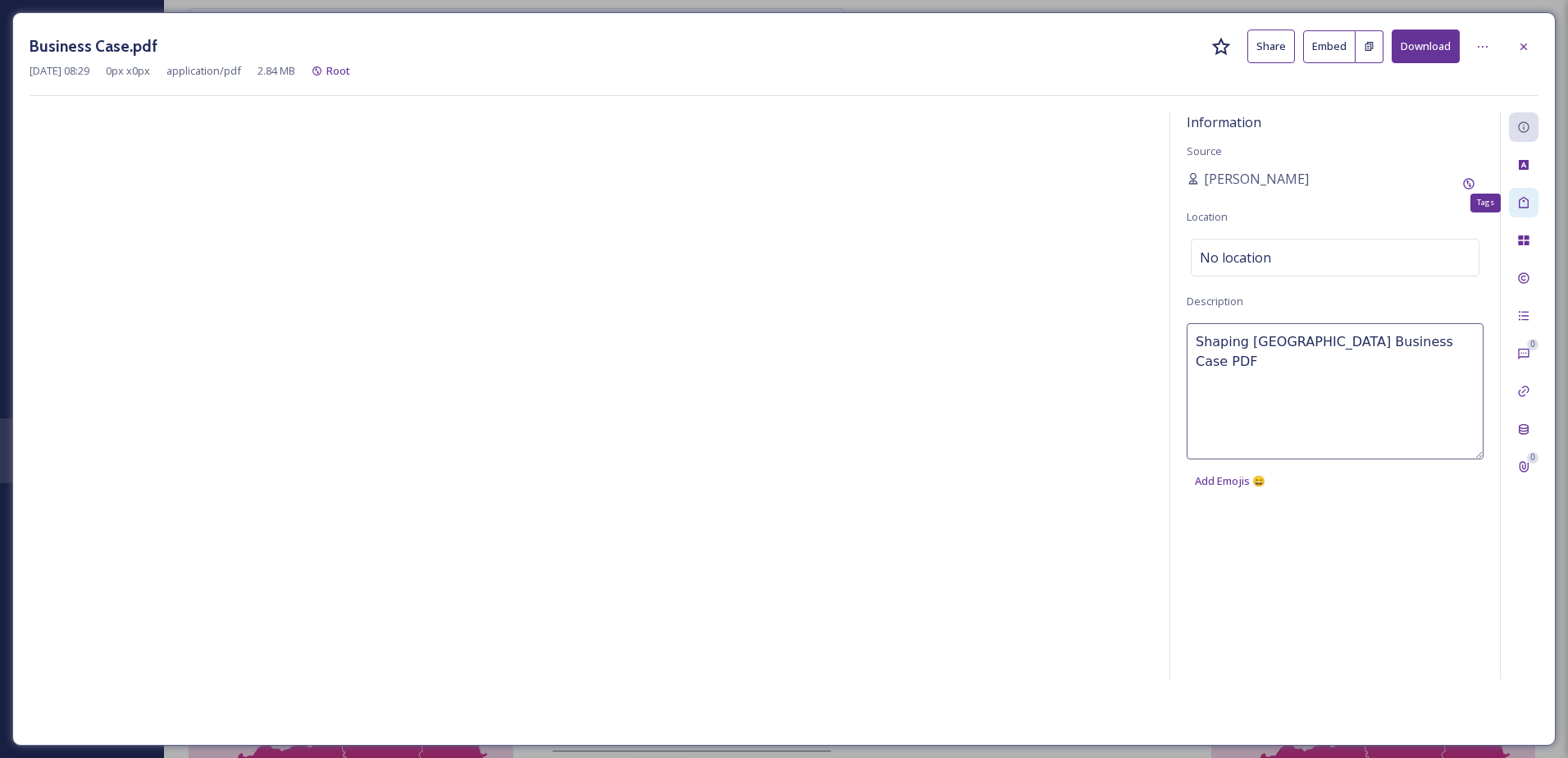
click at [1536, 207] on div "Tags" at bounding box center [1524, 203] width 29 height 29
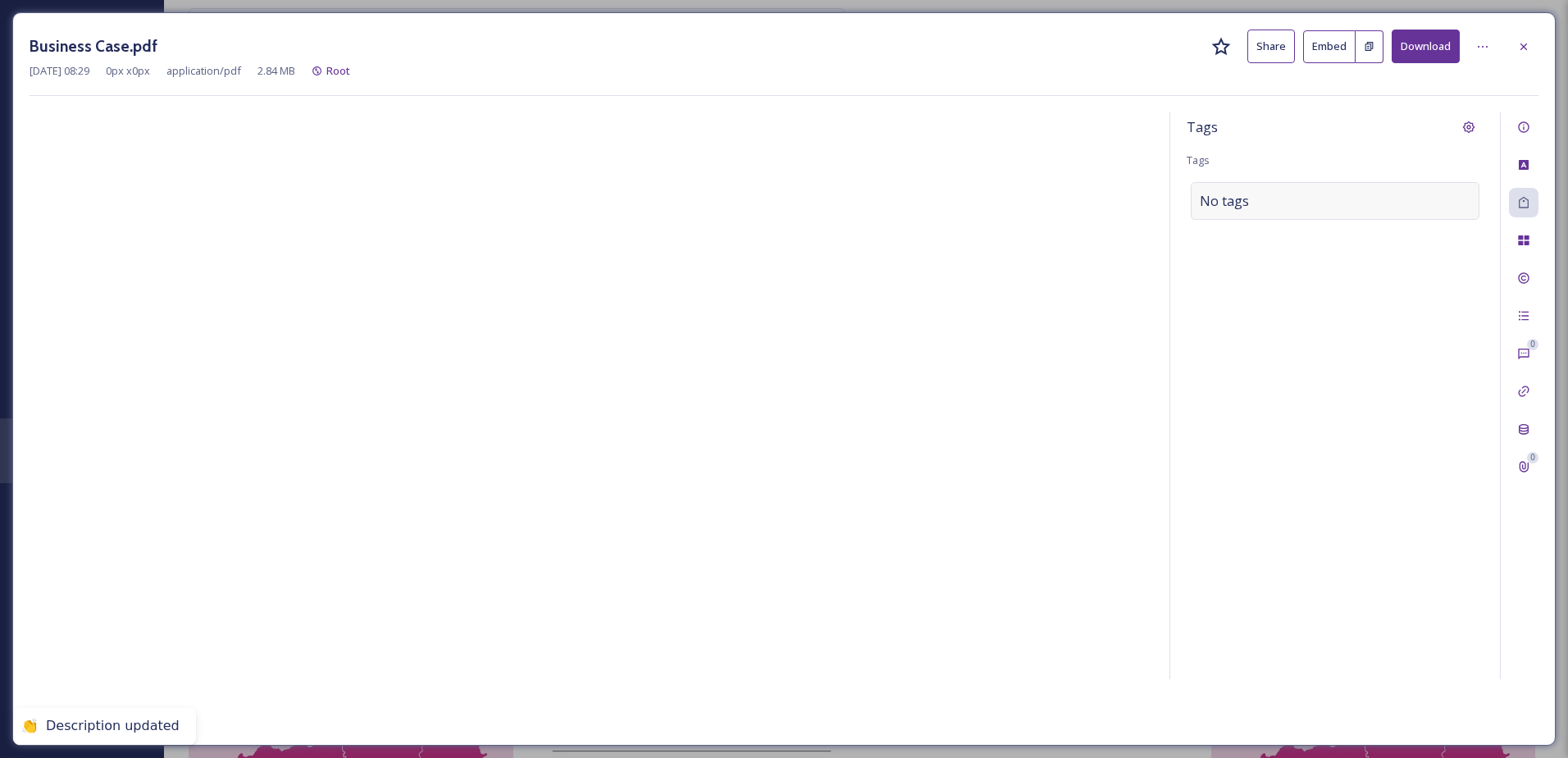
click at [1300, 196] on div "No tags" at bounding box center [1335, 201] width 289 height 38
click at [1240, 208] on input at bounding box center [1281, 201] width 164 height 19
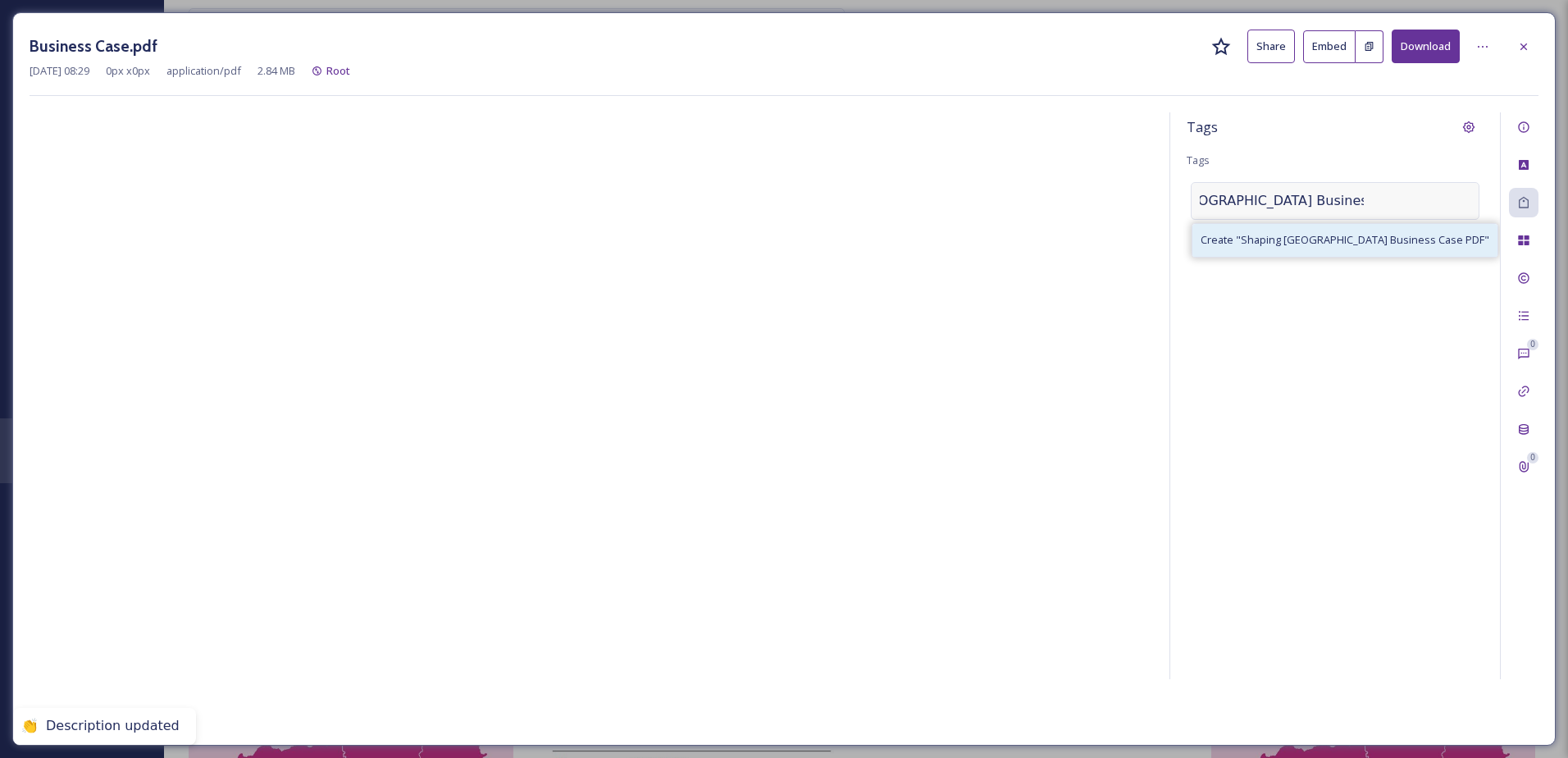
type input "Shaping [GEOGRAPHIC_DATA] Business Case PDF"
click at [1283, 247] on span "Create " Shaping [GEOGRAPHIC_DATA] Business Case PDF "" at bounding box center [1344, 239] width 289 height 16
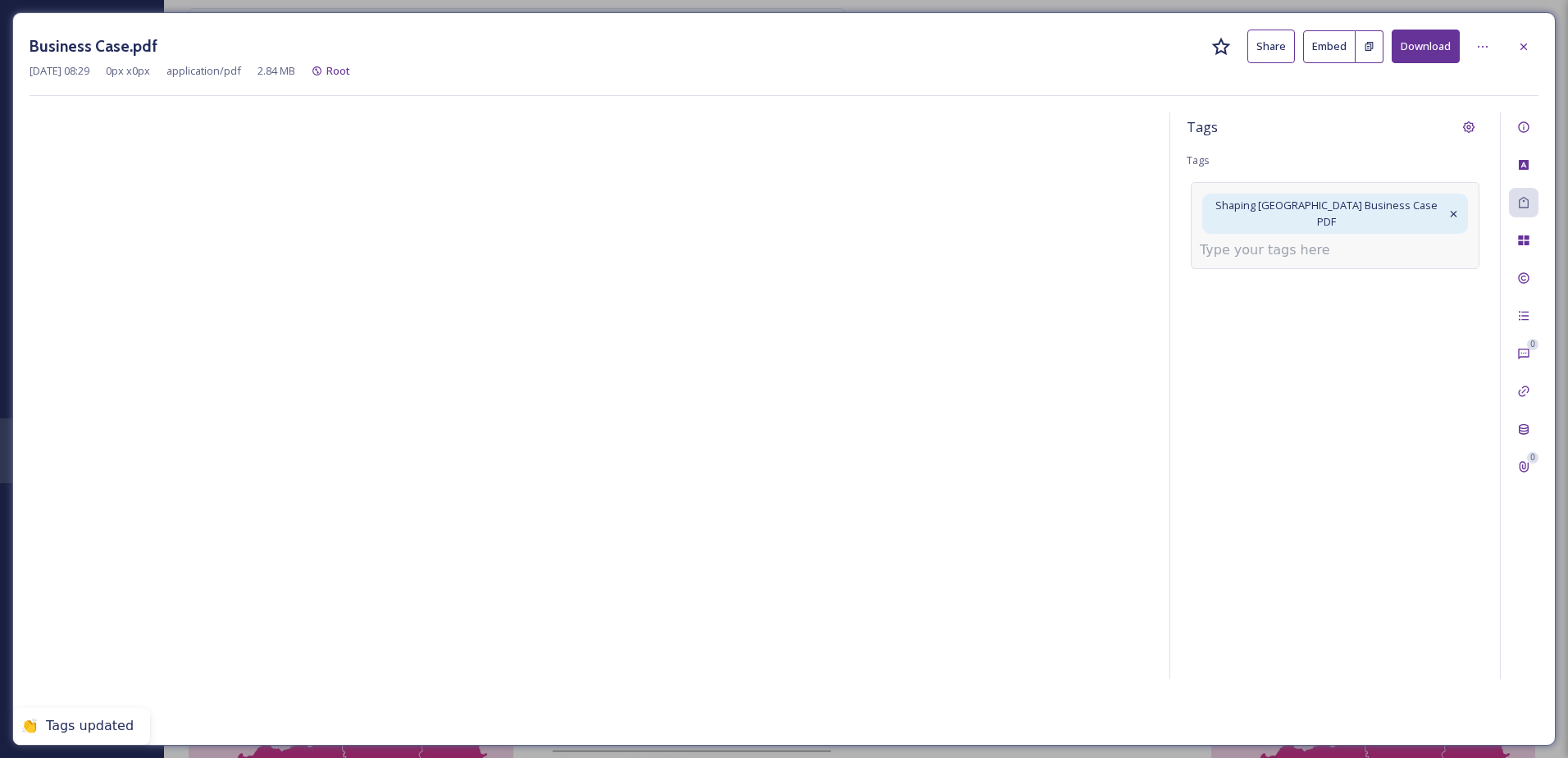
click at [1277, 245] on div "Shaping [GEOGRAPHIC_DATA] Business Case PDF" at bounding box center [1335, 225] width 289 height 86
type input "s"
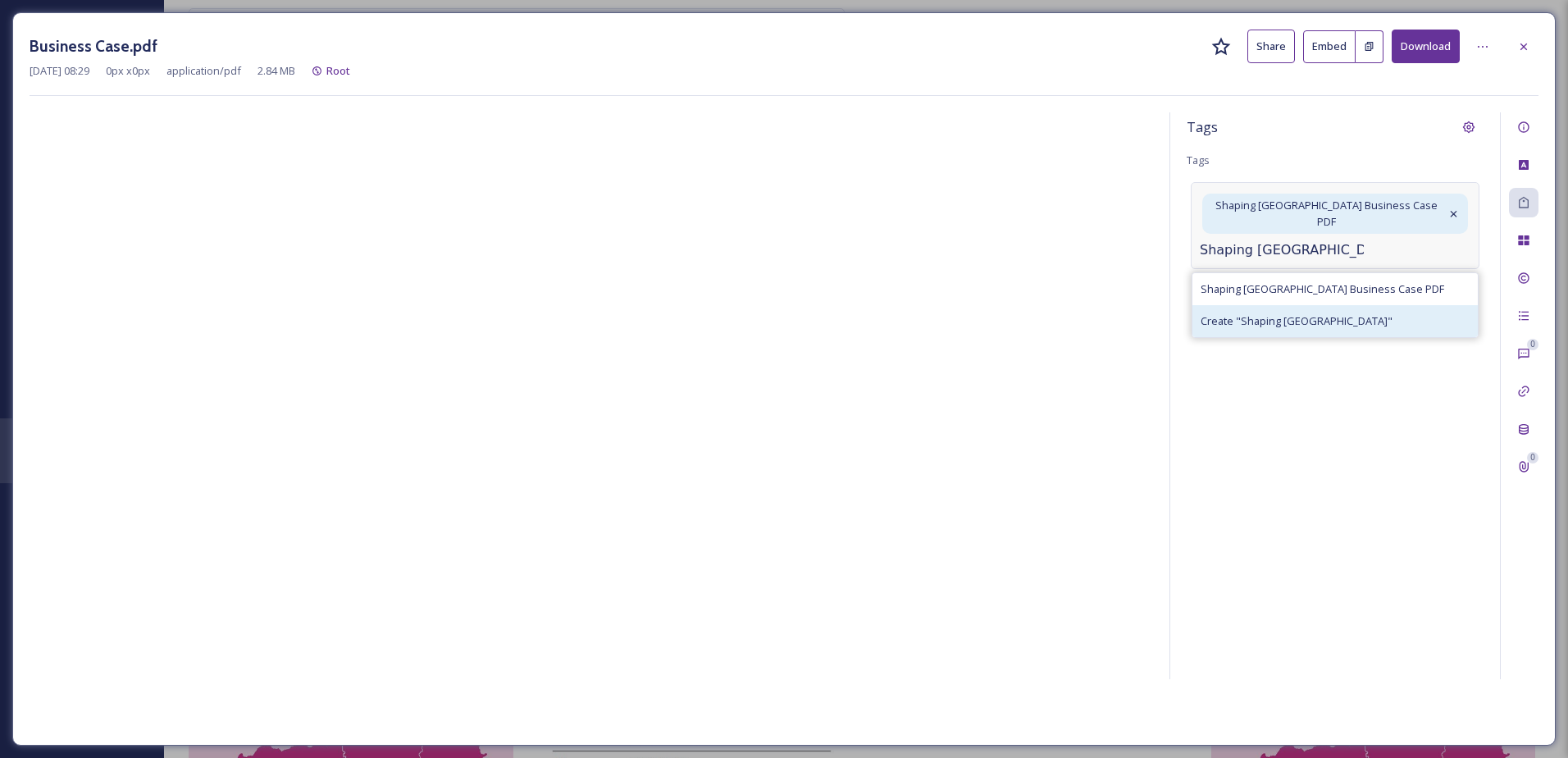
type input "Shaping [GEOGRAPHIC_DATA]"
click at [1283, 313] on span "Create " Shaping [GEOGRAPHIC_DATA] "" at bounding box center [1296, 321] width 192 height 16
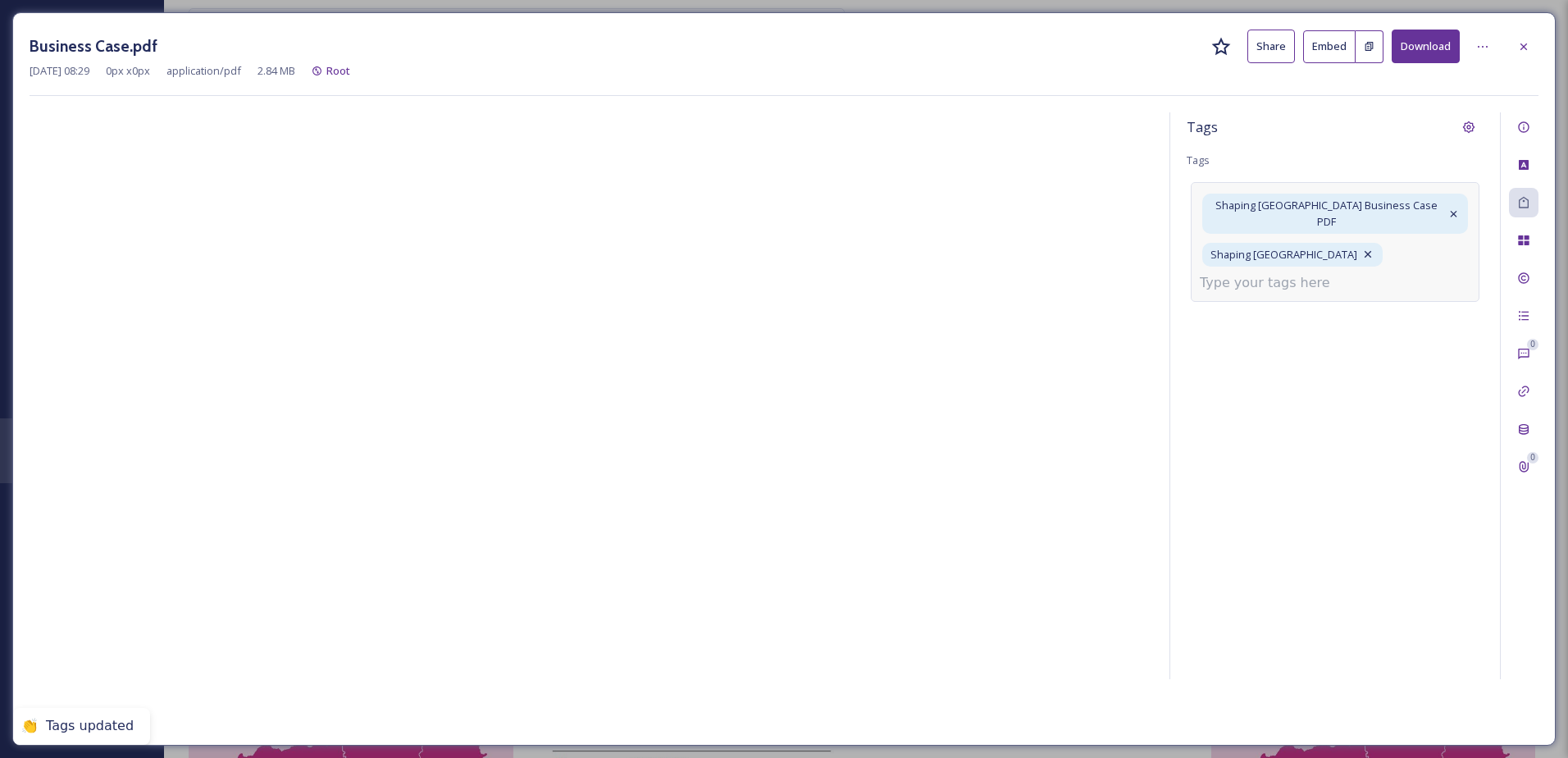
click at [1326, 273] on input at bounding box center [1281, 282] width 164 height 19
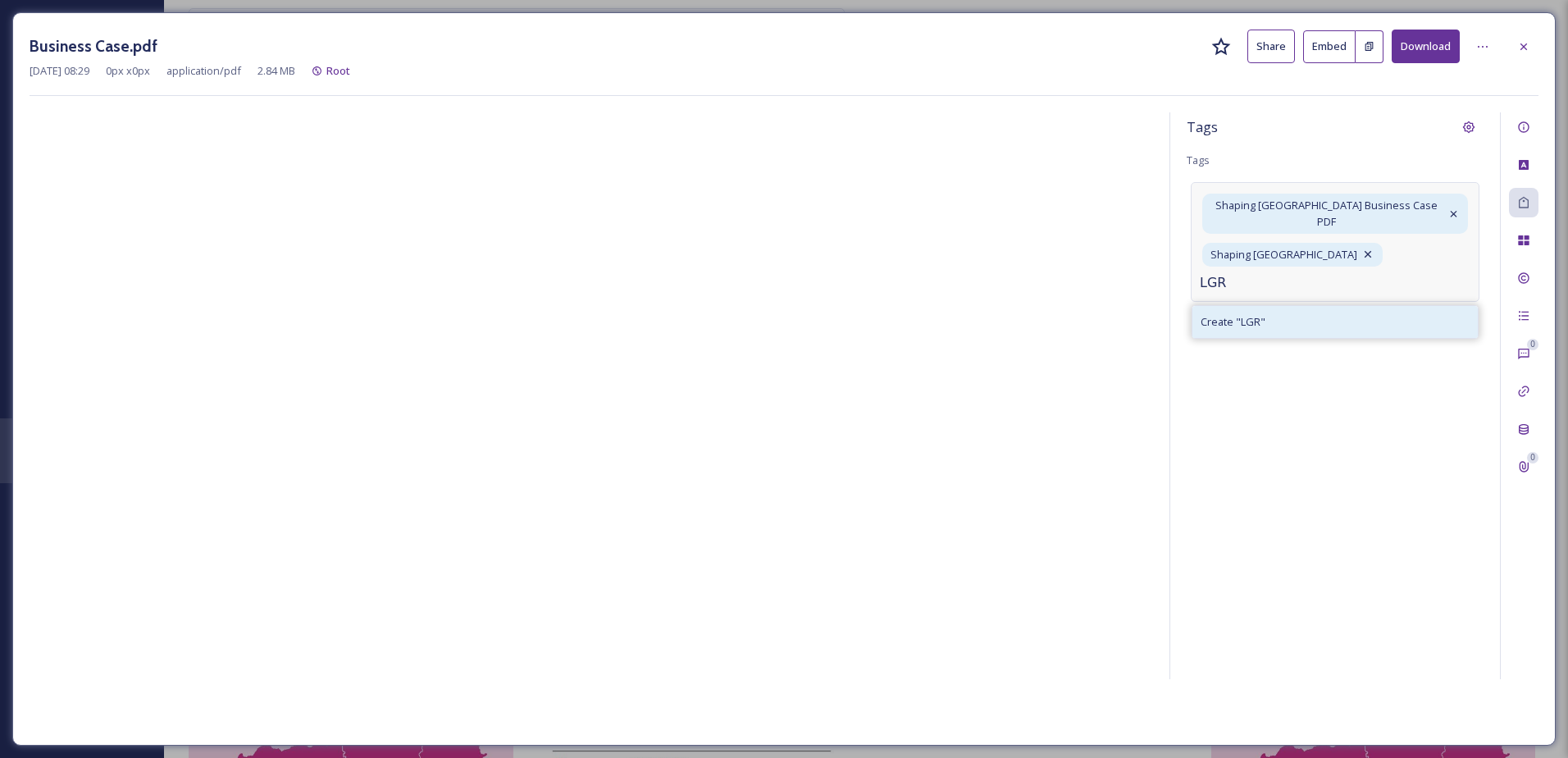
type input "LGR"
click at [1235, 314] on span "Create " LGR "" at bounding box center [1233, 322] width 65 height 16
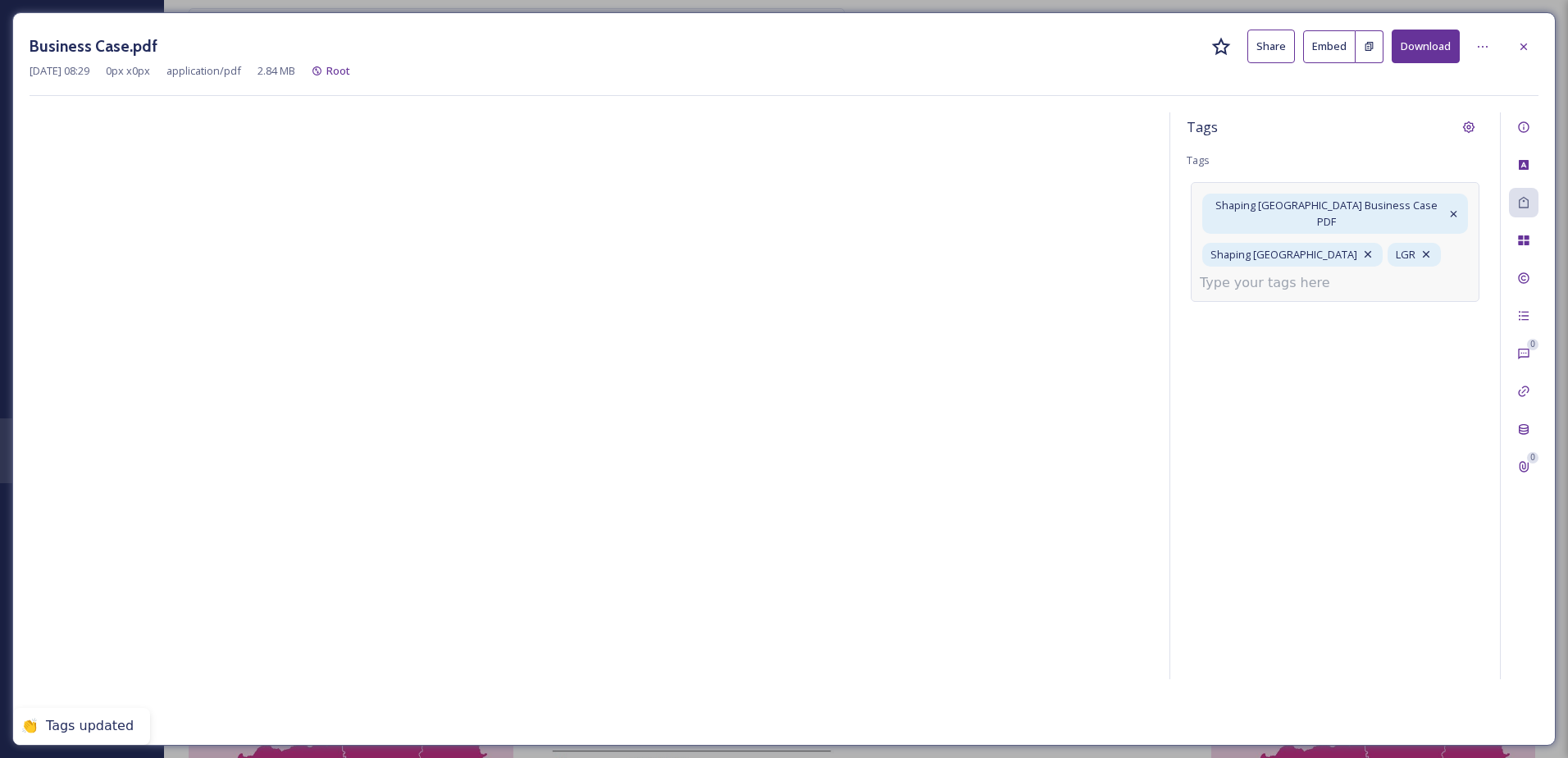
click at [1251, 273] on input at bounding box center [1281, 282] width 164 height 19
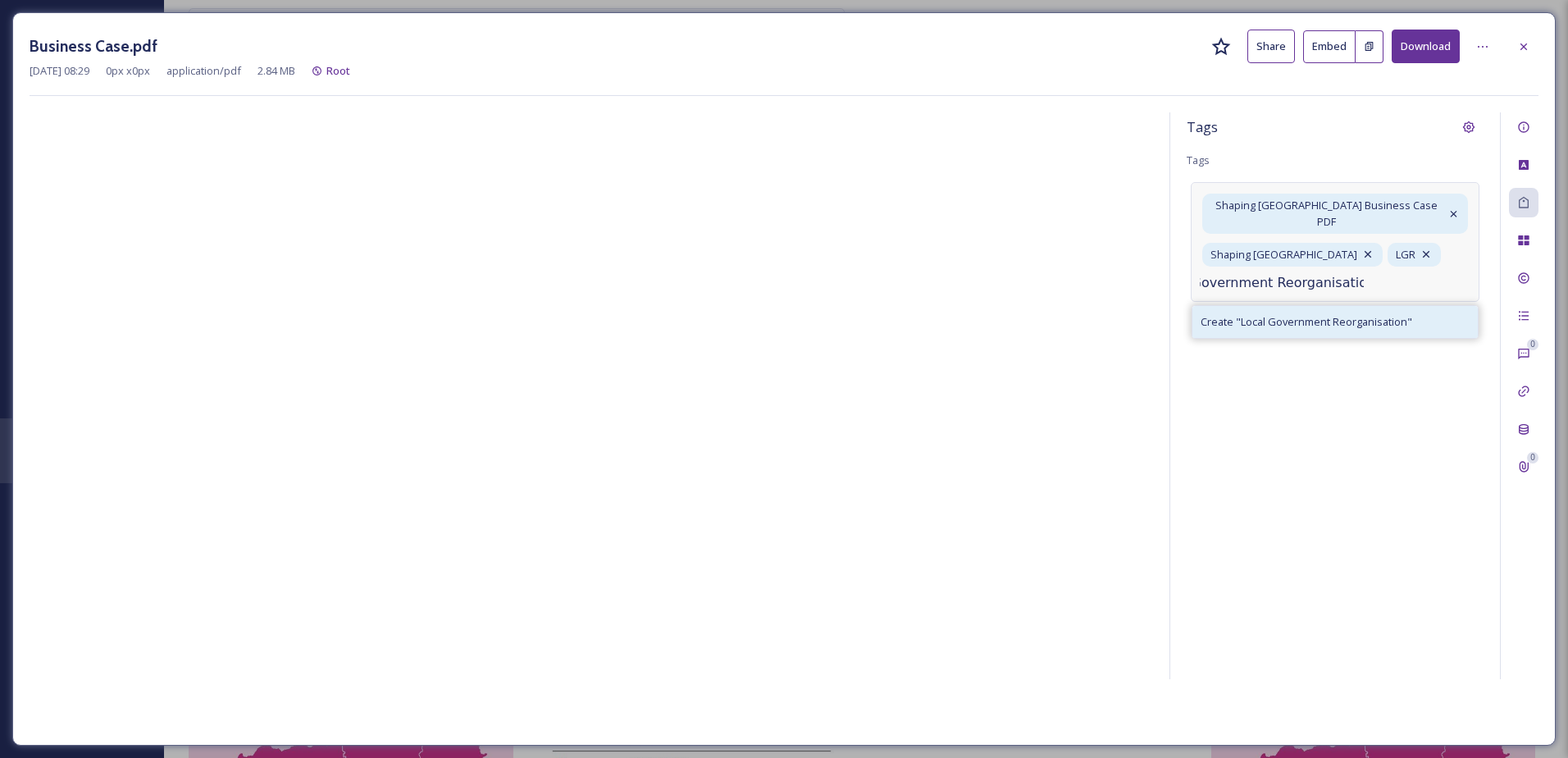
type input "Local Government Reorganisation"
click at [1269, 314] on span "Create " Local Government Reorganisation "" at bounding box center [1306, 322] width 212 height 16
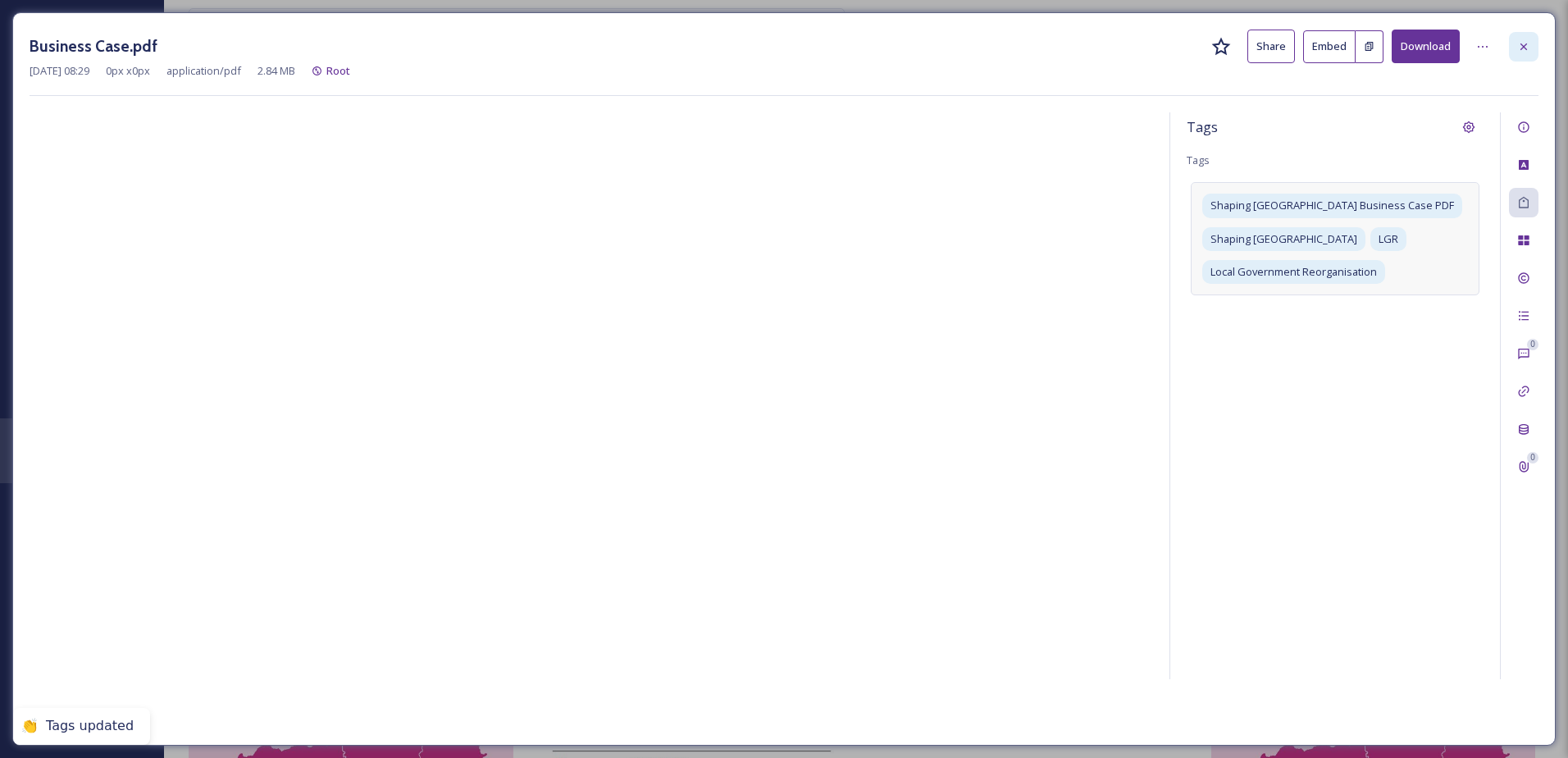
click at [1530, 43] on div at bounding box center [1524, 47] width 29 height 29
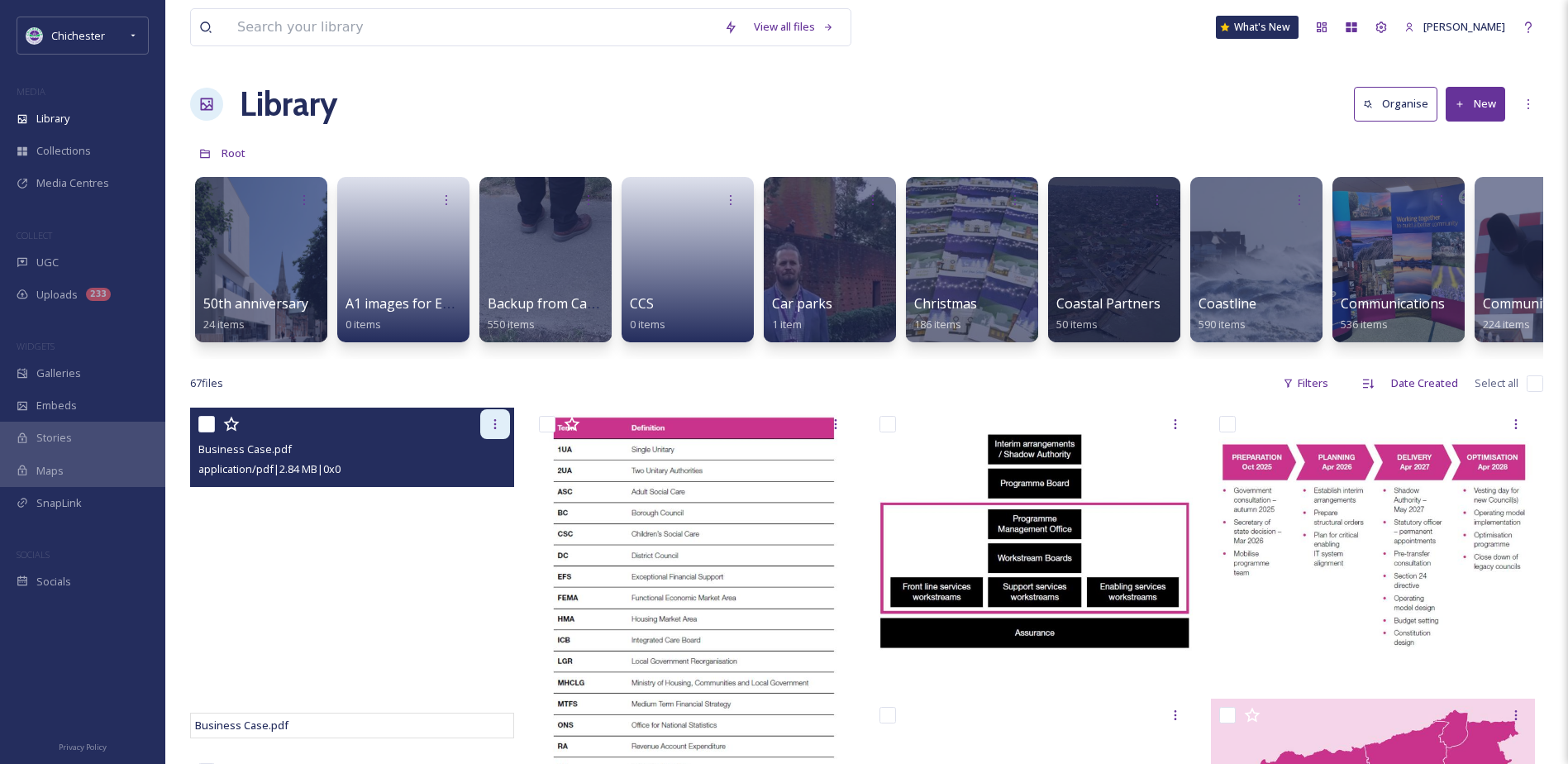
click at [491, 431] on icon at bounding box center [495, 424] width 13 height 13
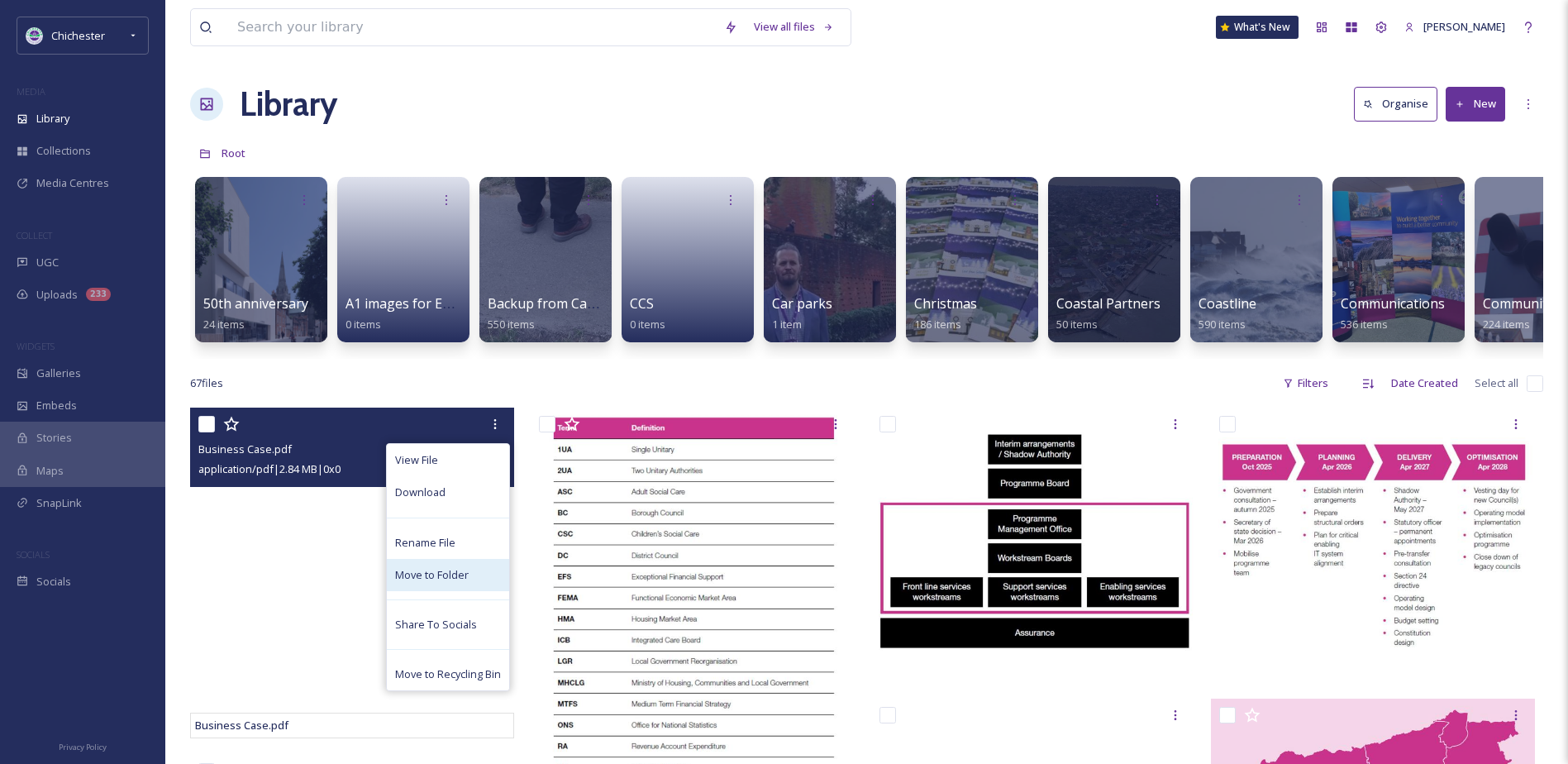
click at [437, 583] on span "Move to Folder" at bounding box center [432, 575] width 74 height 16
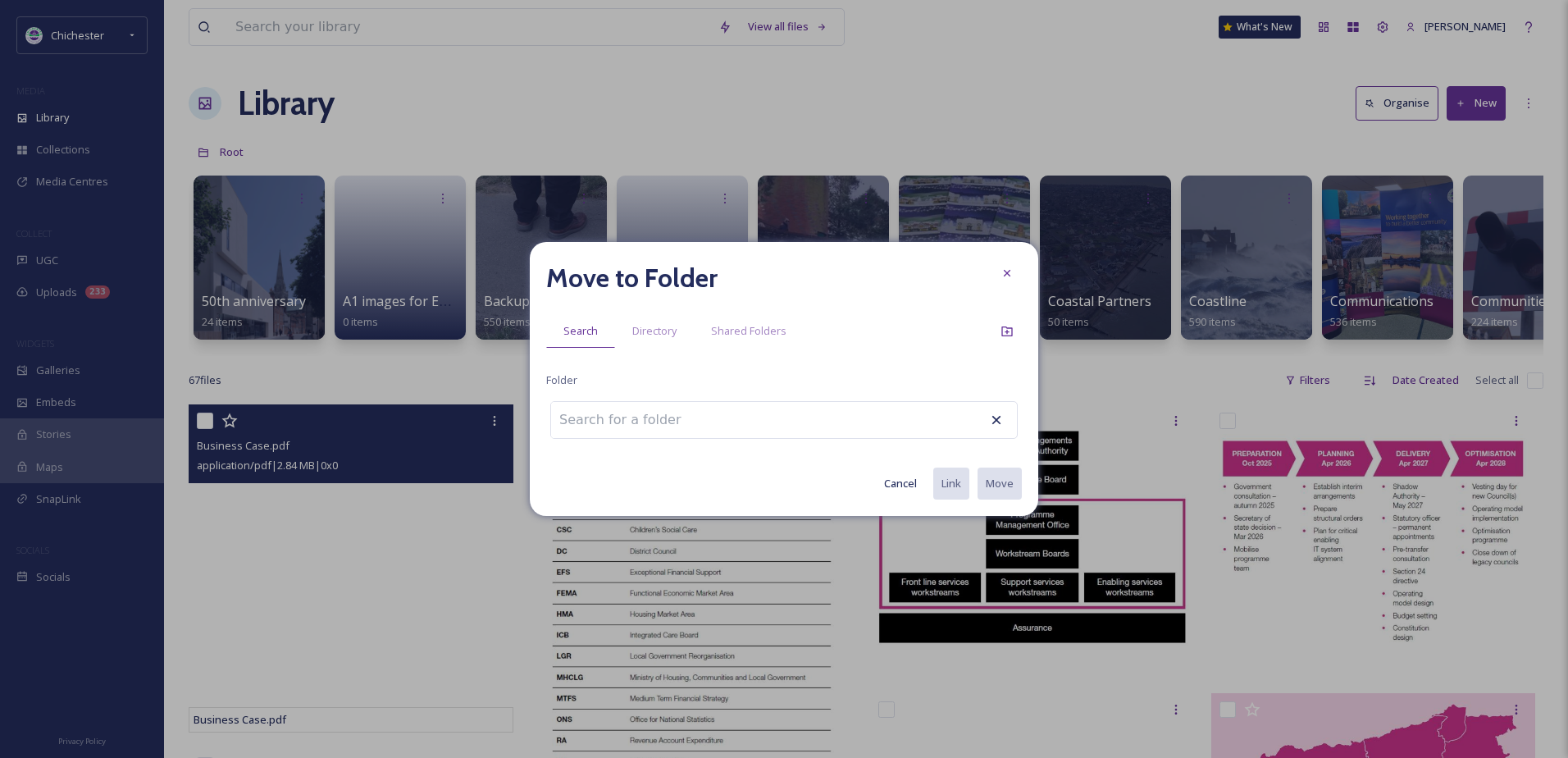
click at [645, 417] on input at bounding box center [641, 420] width 181 height 36
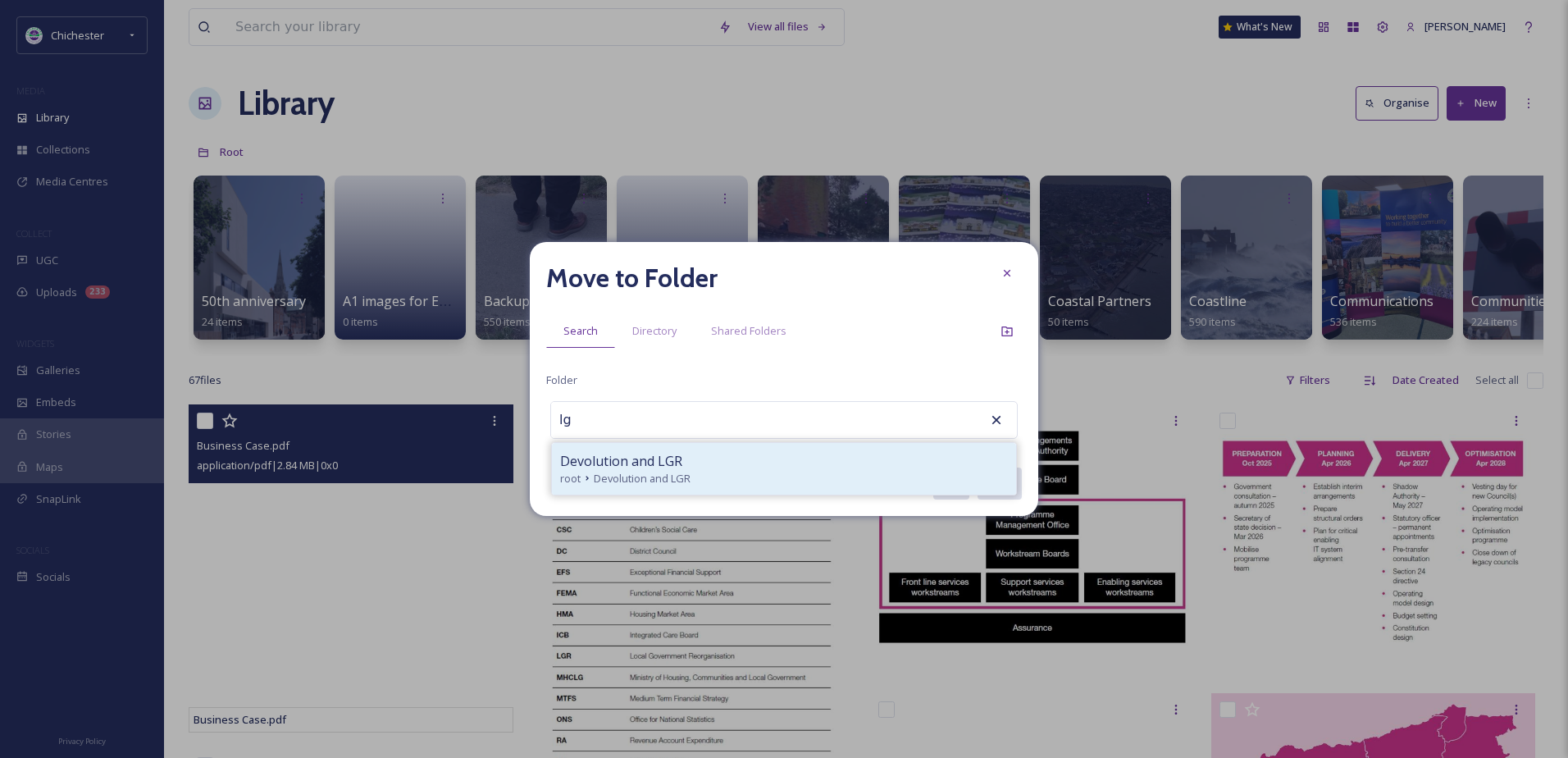
click at [659, 472] on span "Devolution and LGR" at bounding box center [642, 478] width 97 height 16
type input "Devolution and LGR"
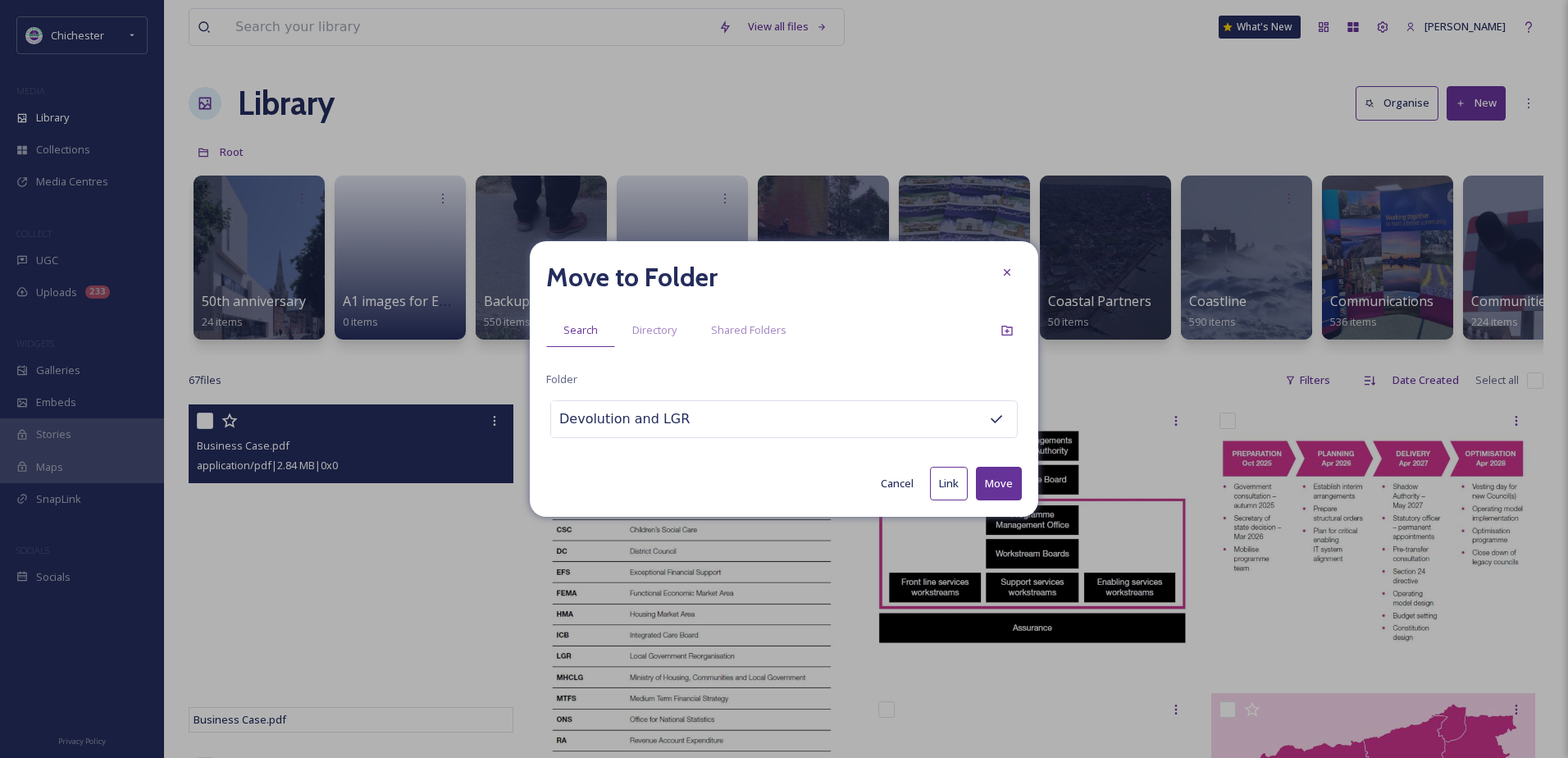
click at [983, 472] on button "Move" at bounding box center [999, 483] width 46 height 34
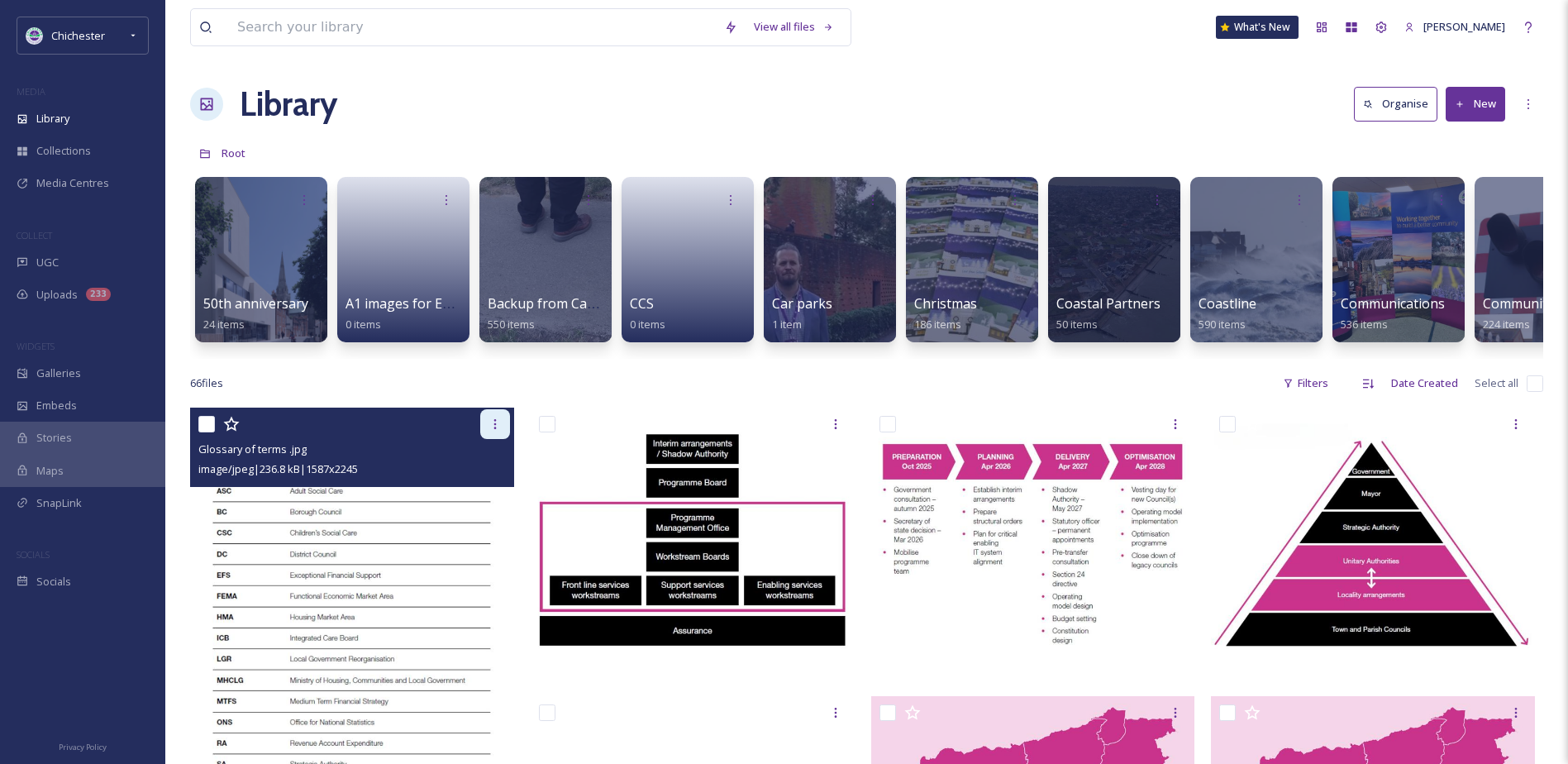
click at [488, 439] on div at bounding box center [495, 424] width 30 height 30
click at [326, 584] on img at bounding box center [352, 637] width 324 height 458
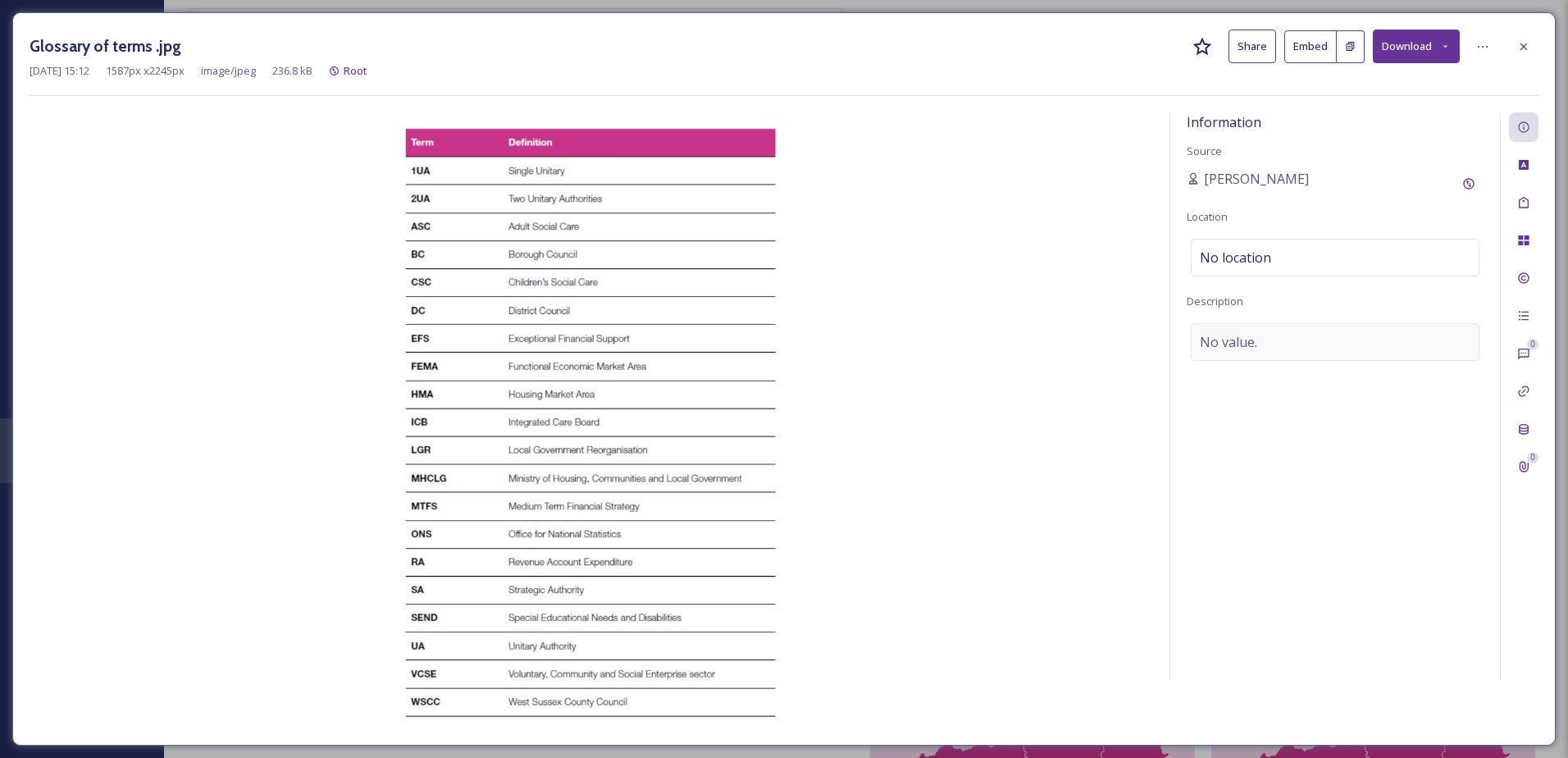
click at [1255, 341] on span "No value." at bounding box center [1228, 341] width 58 height 19
click at [1212, 367] on textarea at bounding box center [1335, 391] width 297 height 137
type textarea "Shaping West Sussex Business Case Glossary of Terms"
click at [1537, 202] on div "Tags" at bounding box center [1524, 203] width 29 height 29
click at [1279, 208] on div "No tags" at bounding box center [1335, 201] width 289 height 38
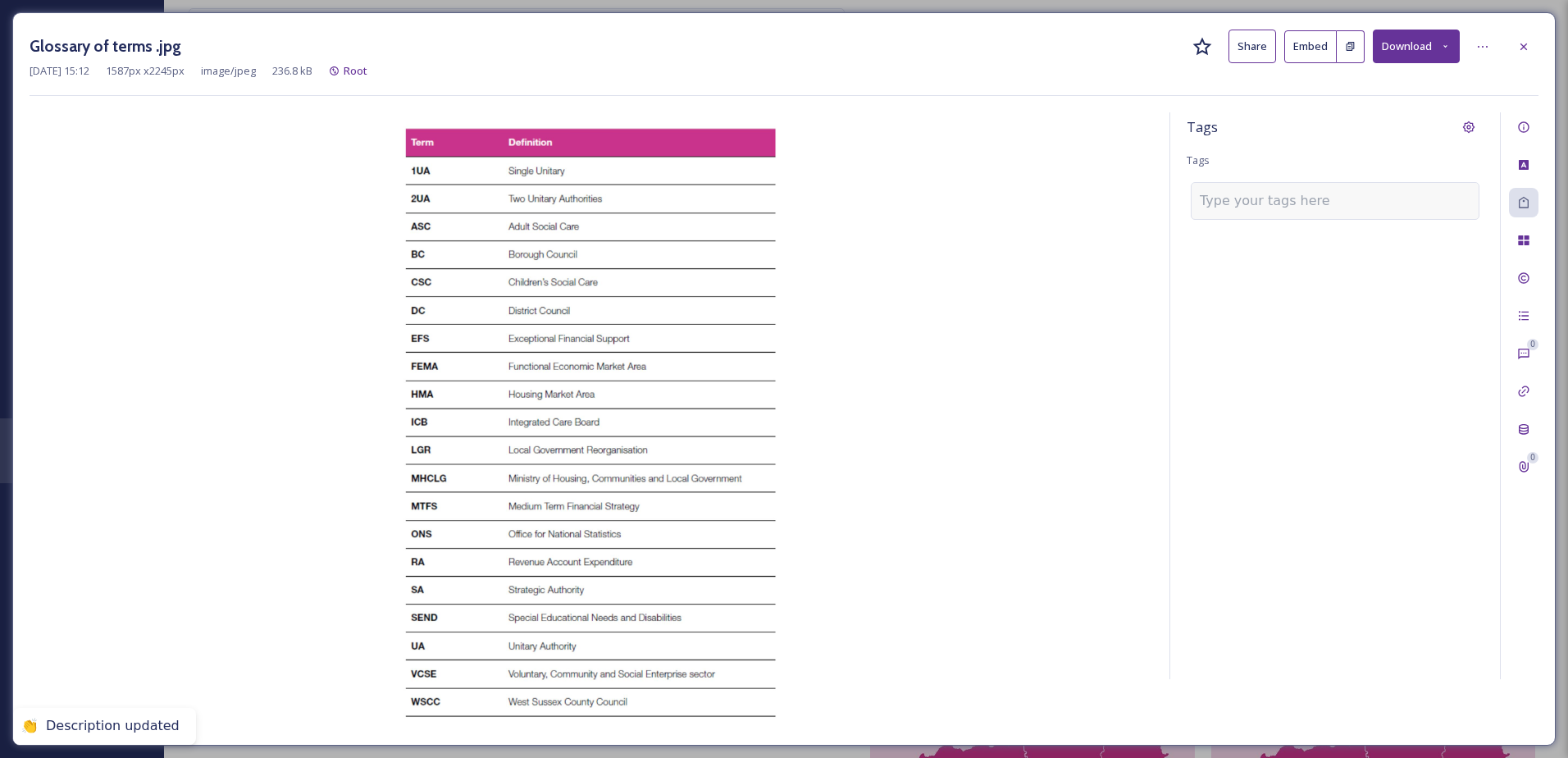
click at [1249, 208] on input at bounding box center [1281, 201] width 164 height 19
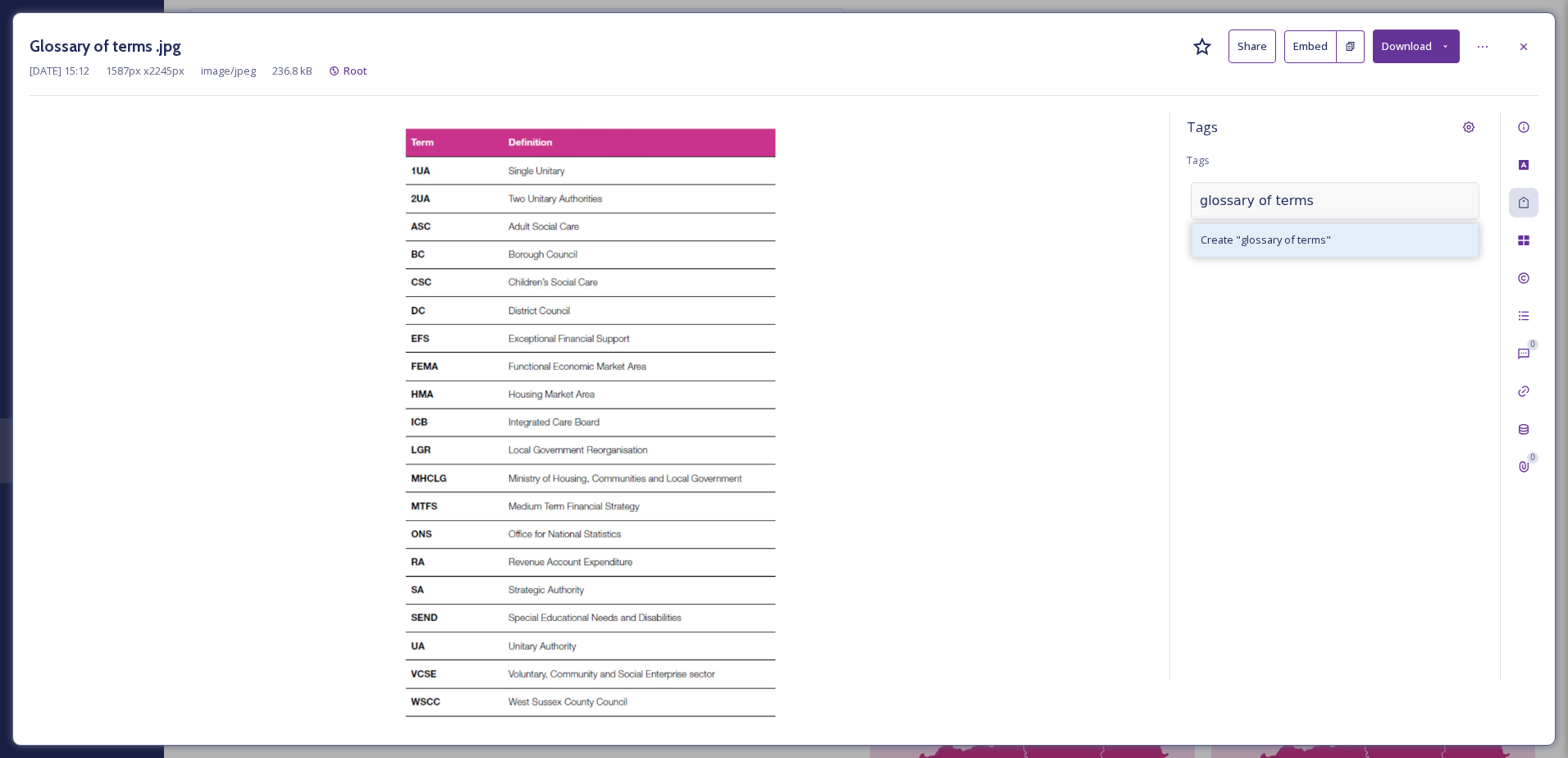
type input "glossary of terms"
click at [1254, 246] on span "Create " glossary of terms "" at bounding box center [1266, 239] width 130 height 16
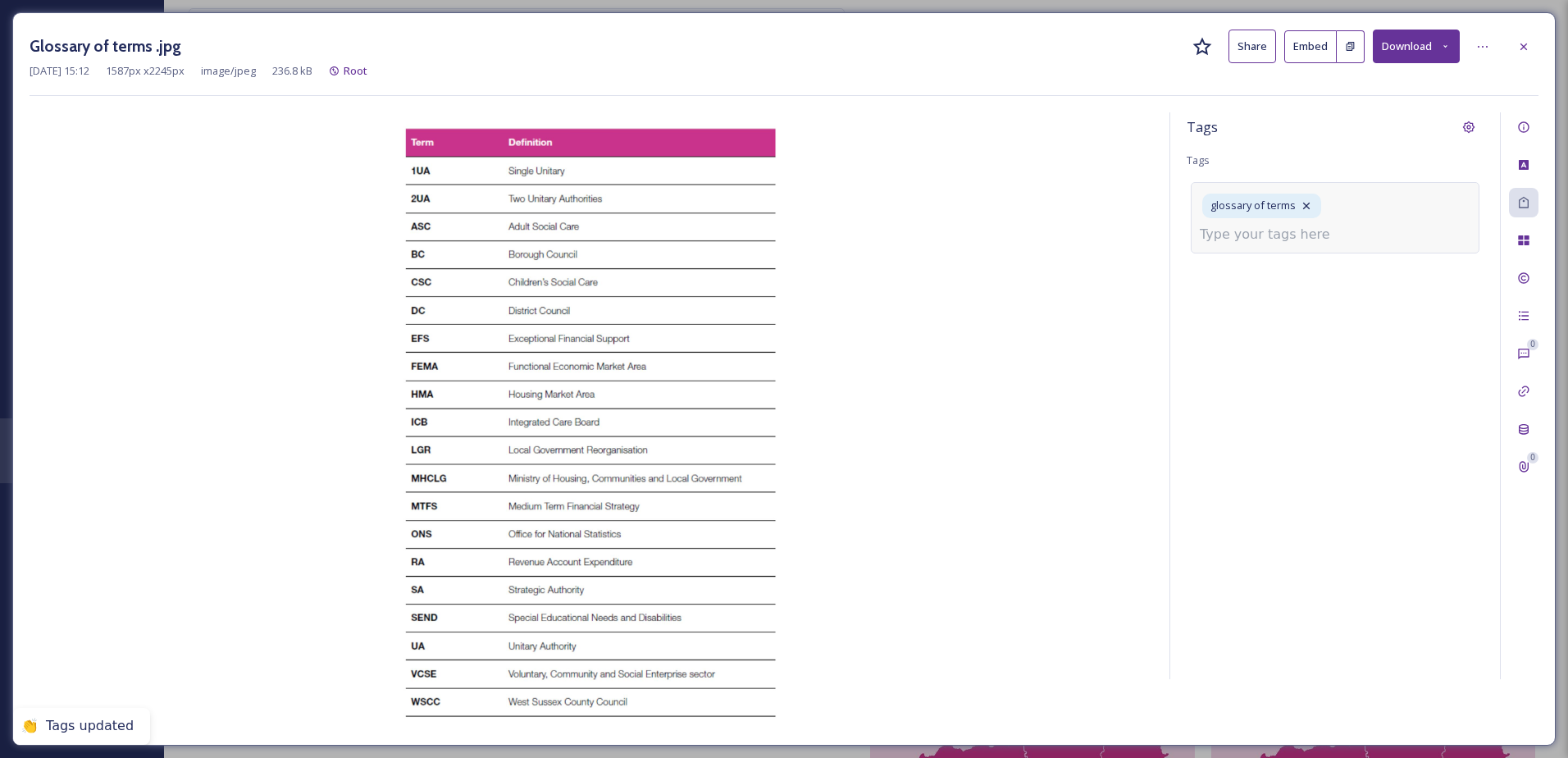
click at [1244, 242] on input at bounding box center [1281, 234] width 164 height 19
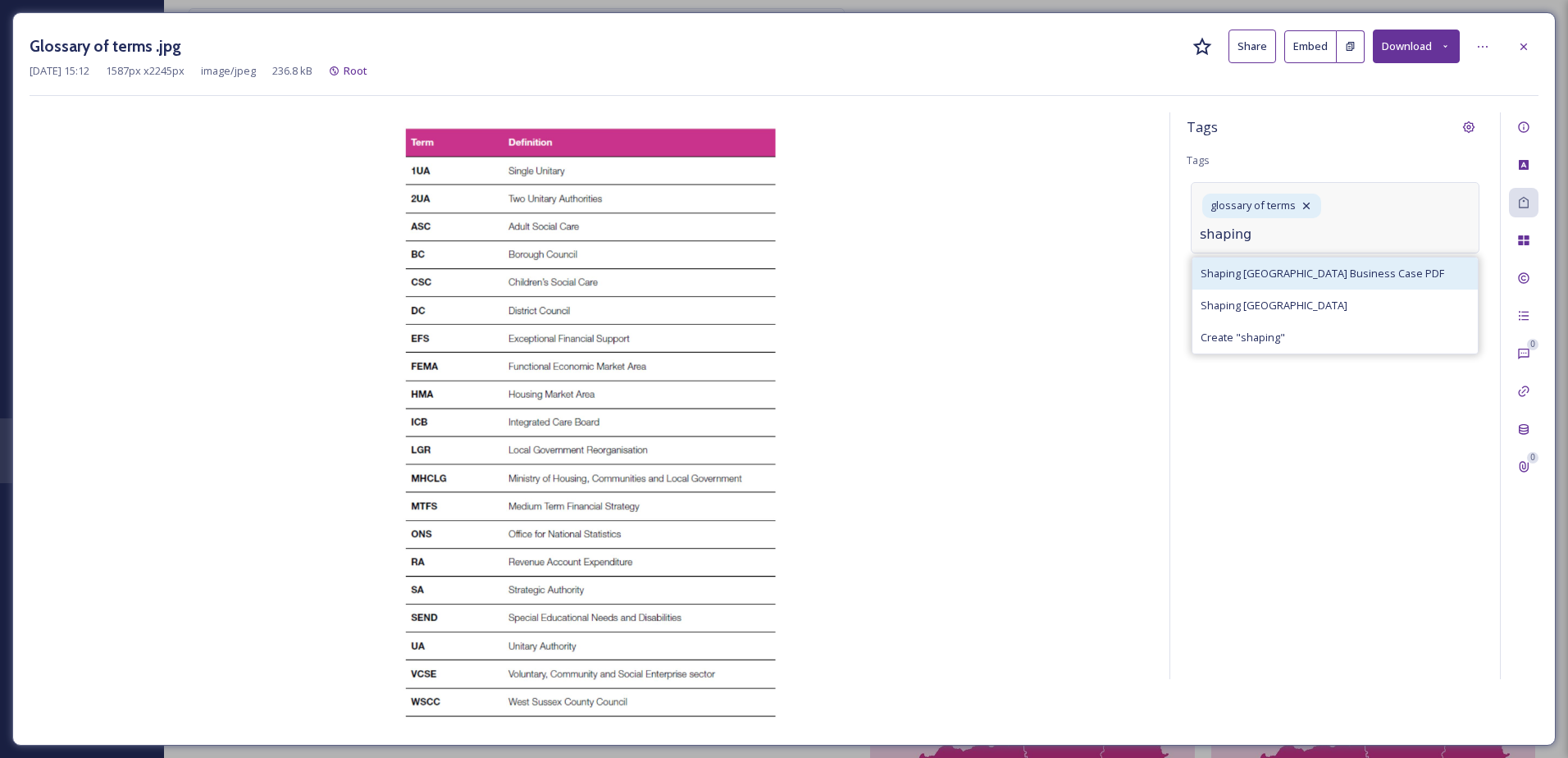
type input "shaping"
click at [1255, 264] on div "Shaping [GEOGRAPHIC_DATA] Business Case PDF" at bounding box center [1334, 273] width 285 height 32
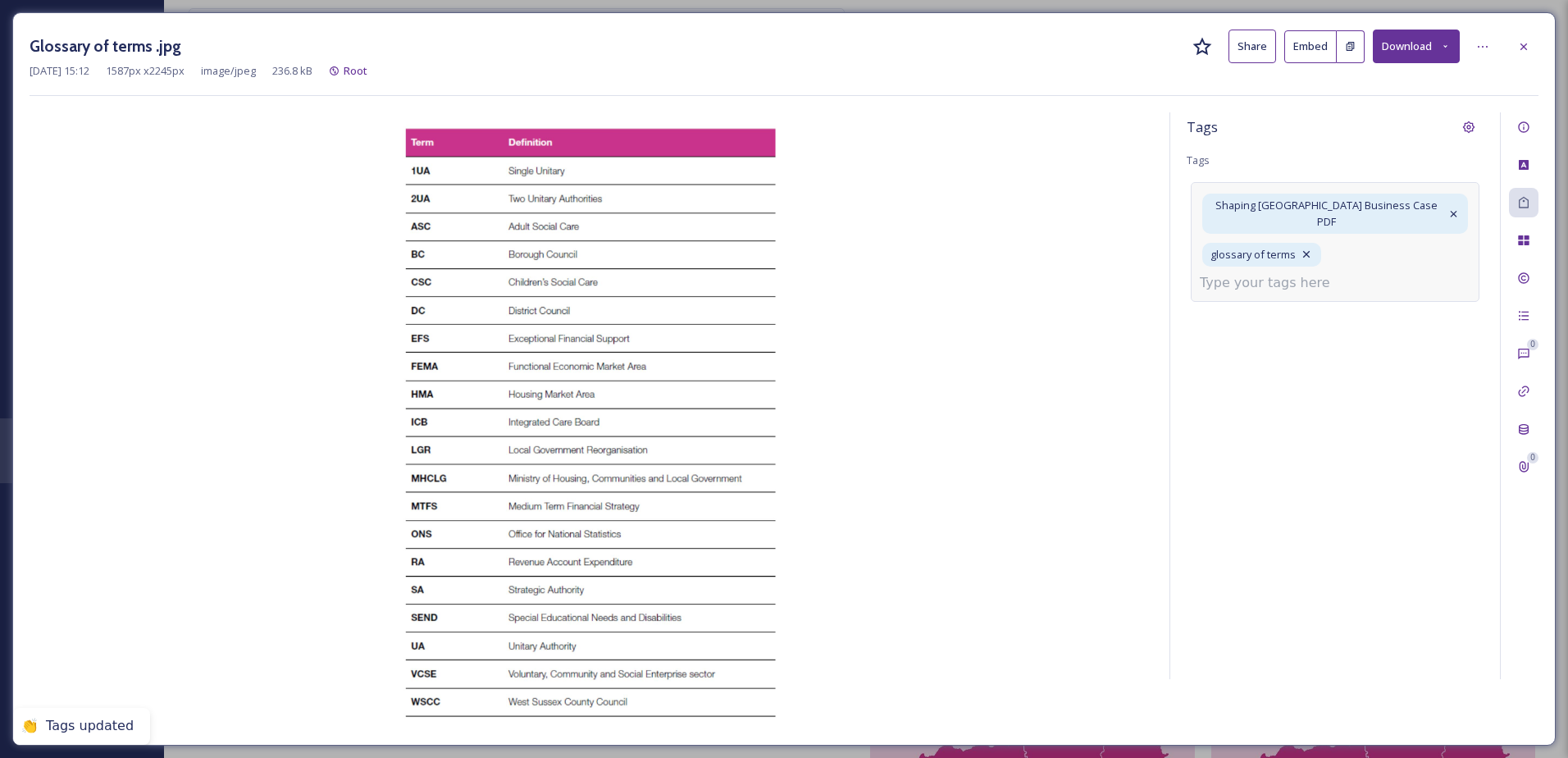
click at [1305, 273] on input at bounding box center [1281, 282] width 164 height 19
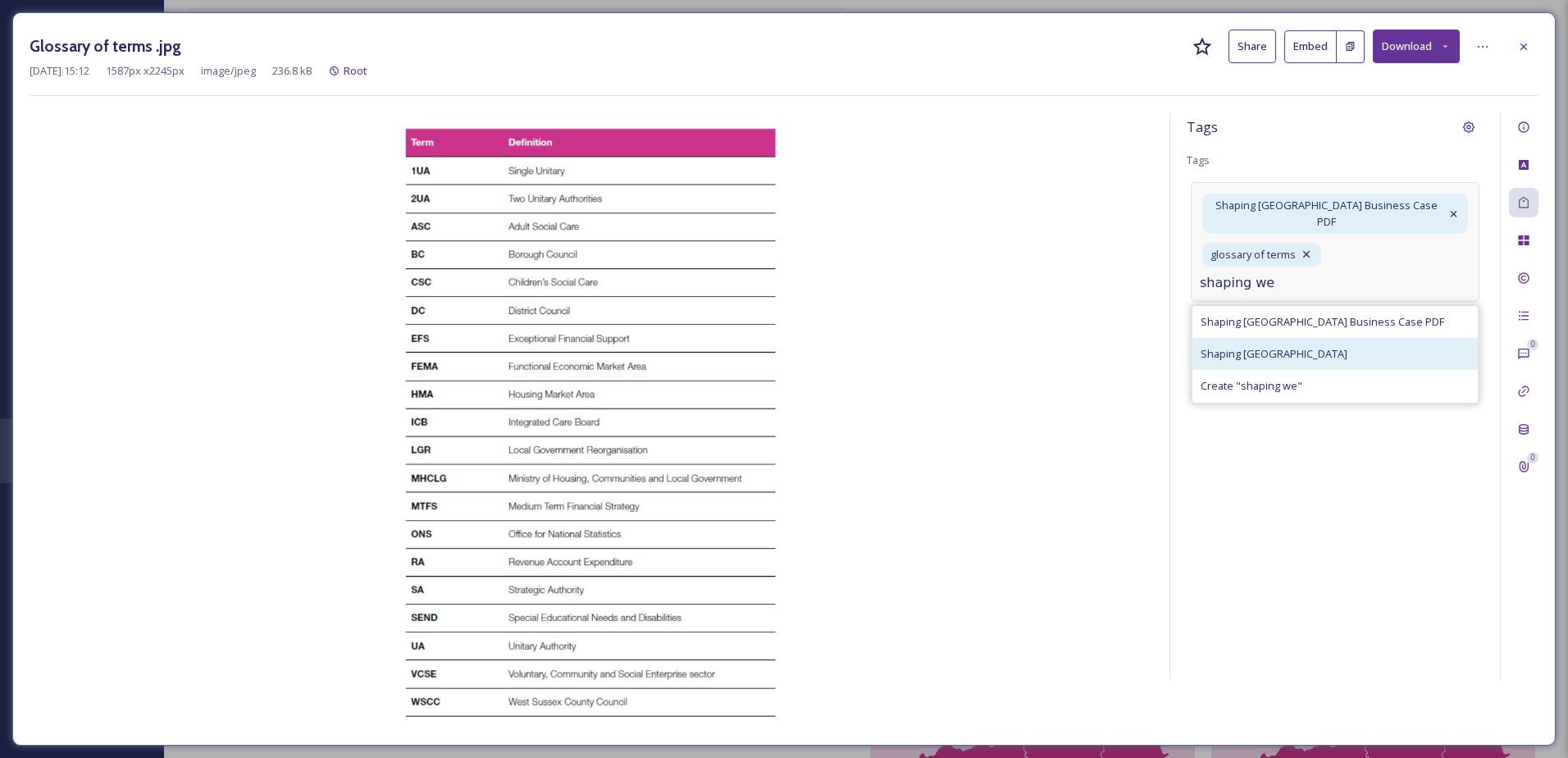
type input "shaping we"
click at [1295, 338] on div "Shaping [GEOGRAPHIC_DATA]" at bounding box center [1334, 354] width 285 height 32
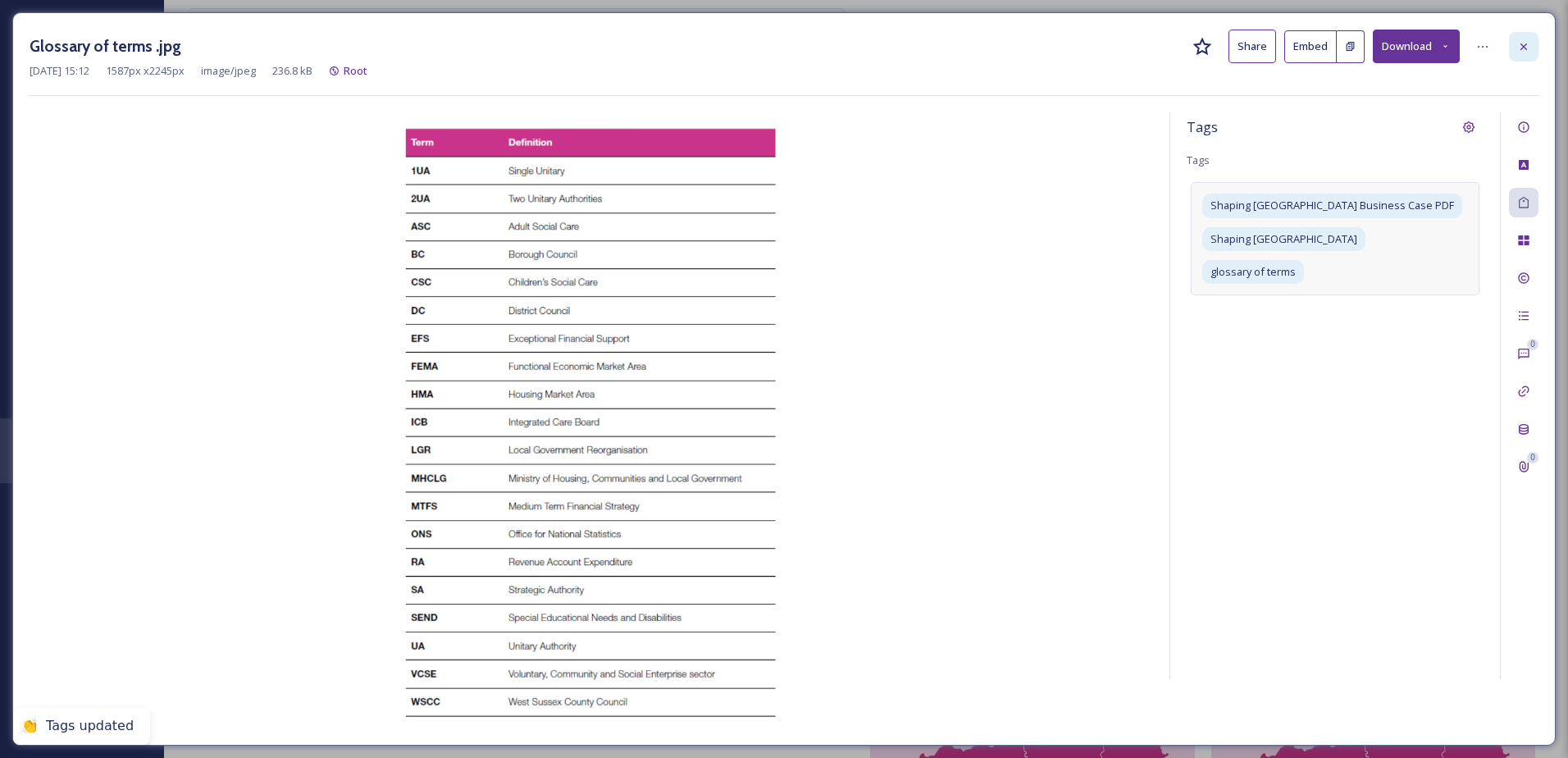
click at [1520, 43] on icon at bounding box center [1524, 47] width 13 height 13
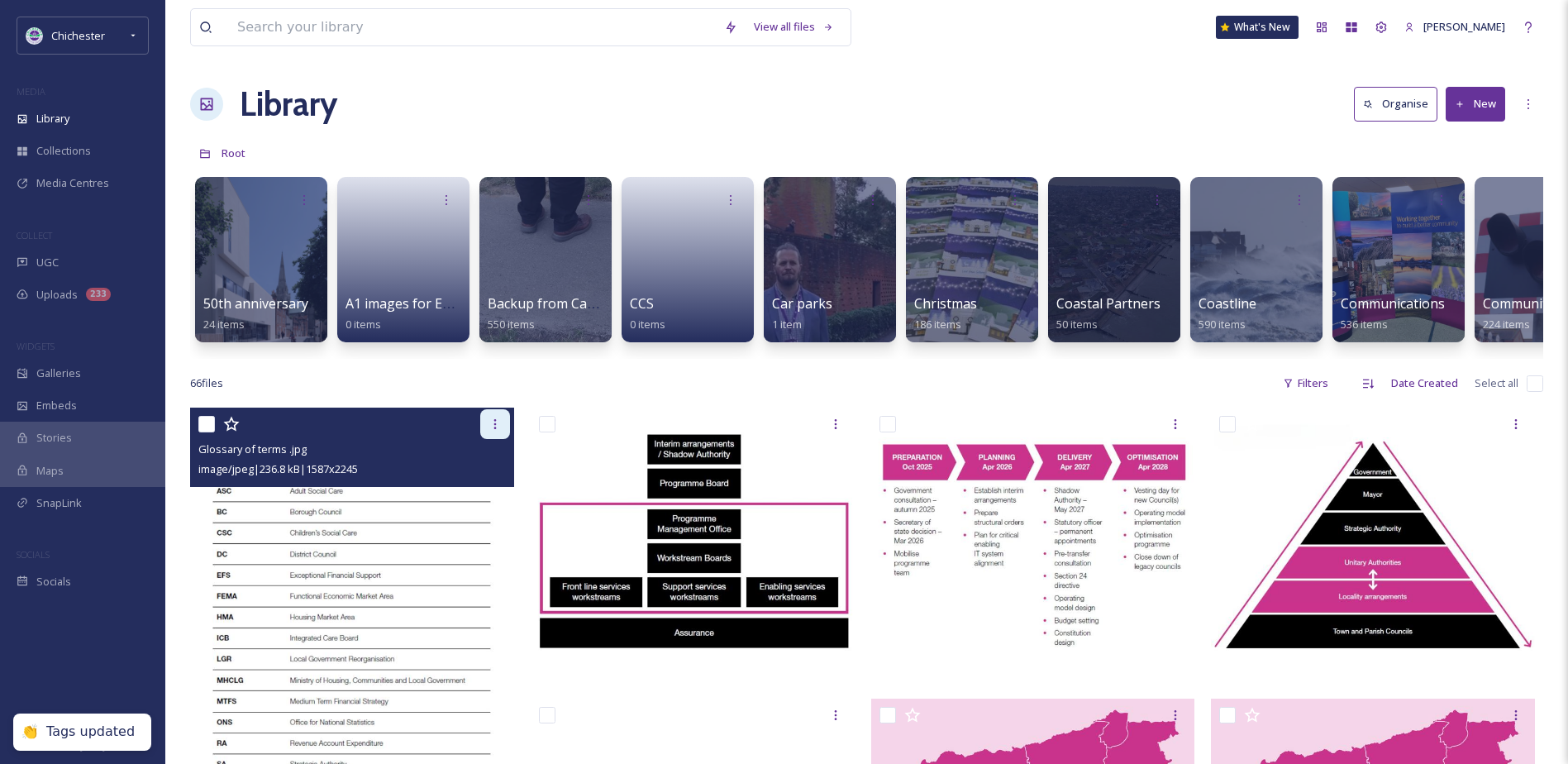
click at [503, 437] on div at bounding box center [495, 424] width 30 height 30
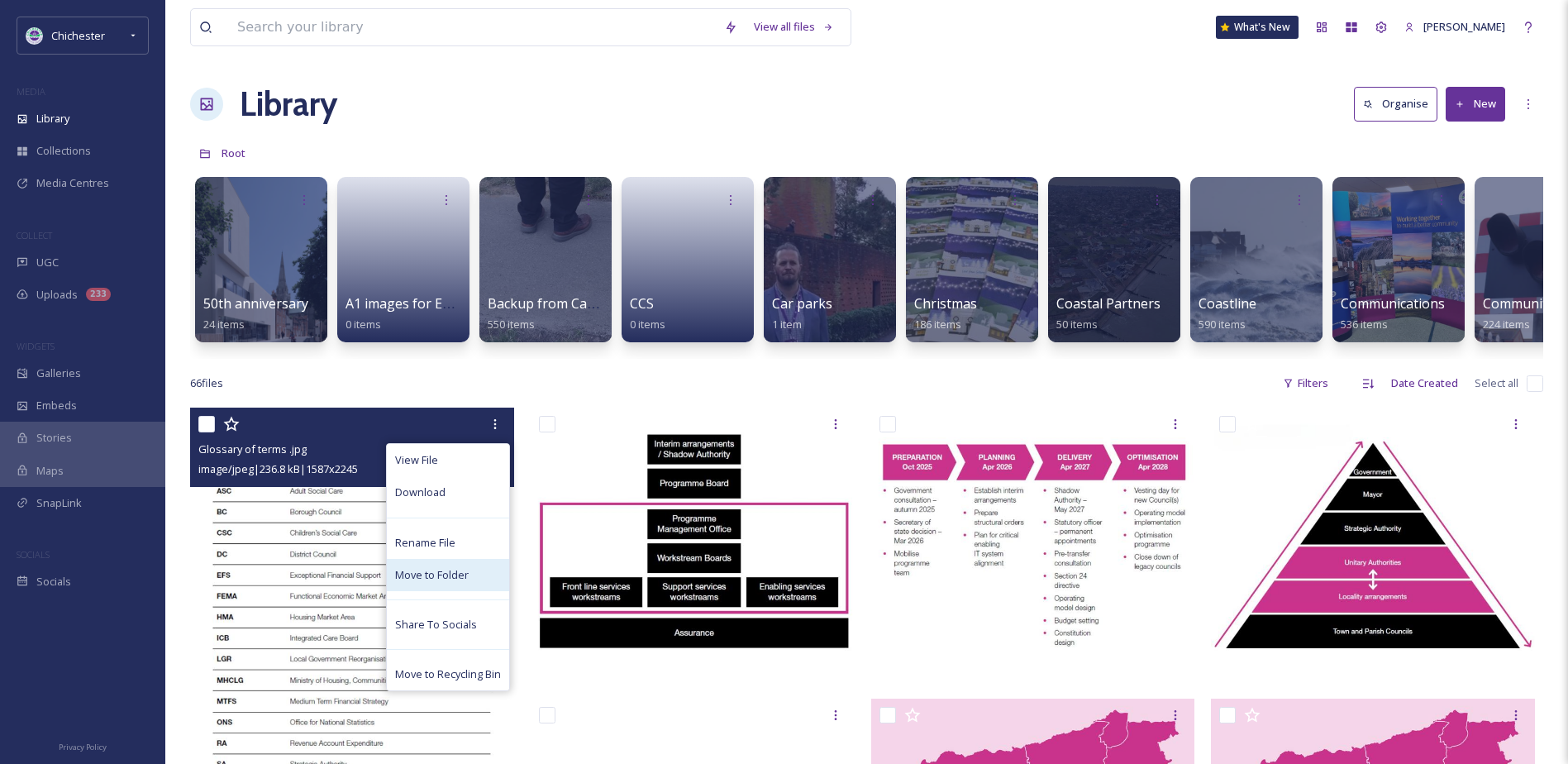
click at [438, 583] on span "Move to Folder" at bounding box center [432, 575] width 74 height 16
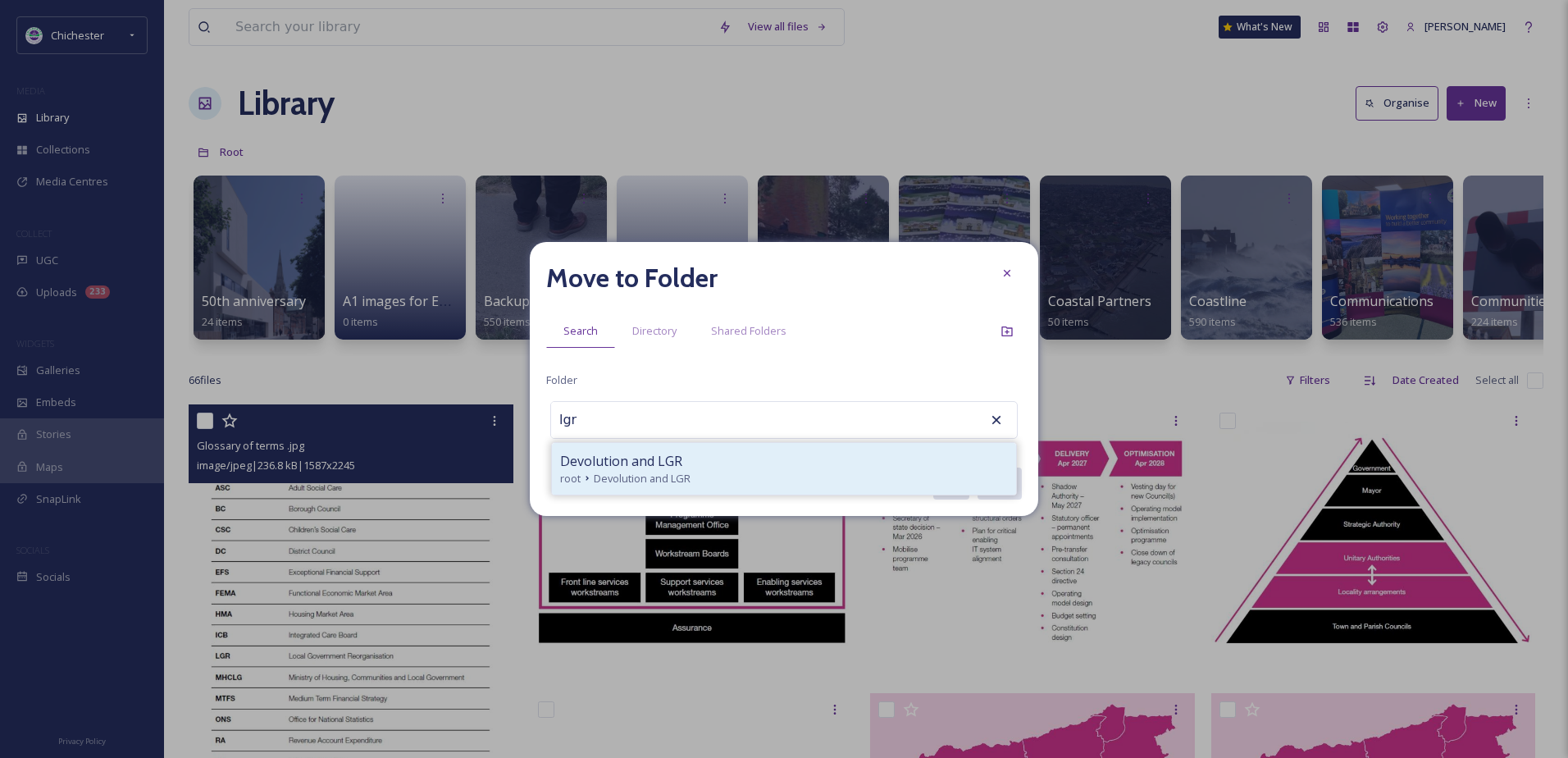
click at [745, 473] on div "root Devolution and LGR" at bounding box center [784, 478] width 448 height 16
type input "Devolution and LGR"
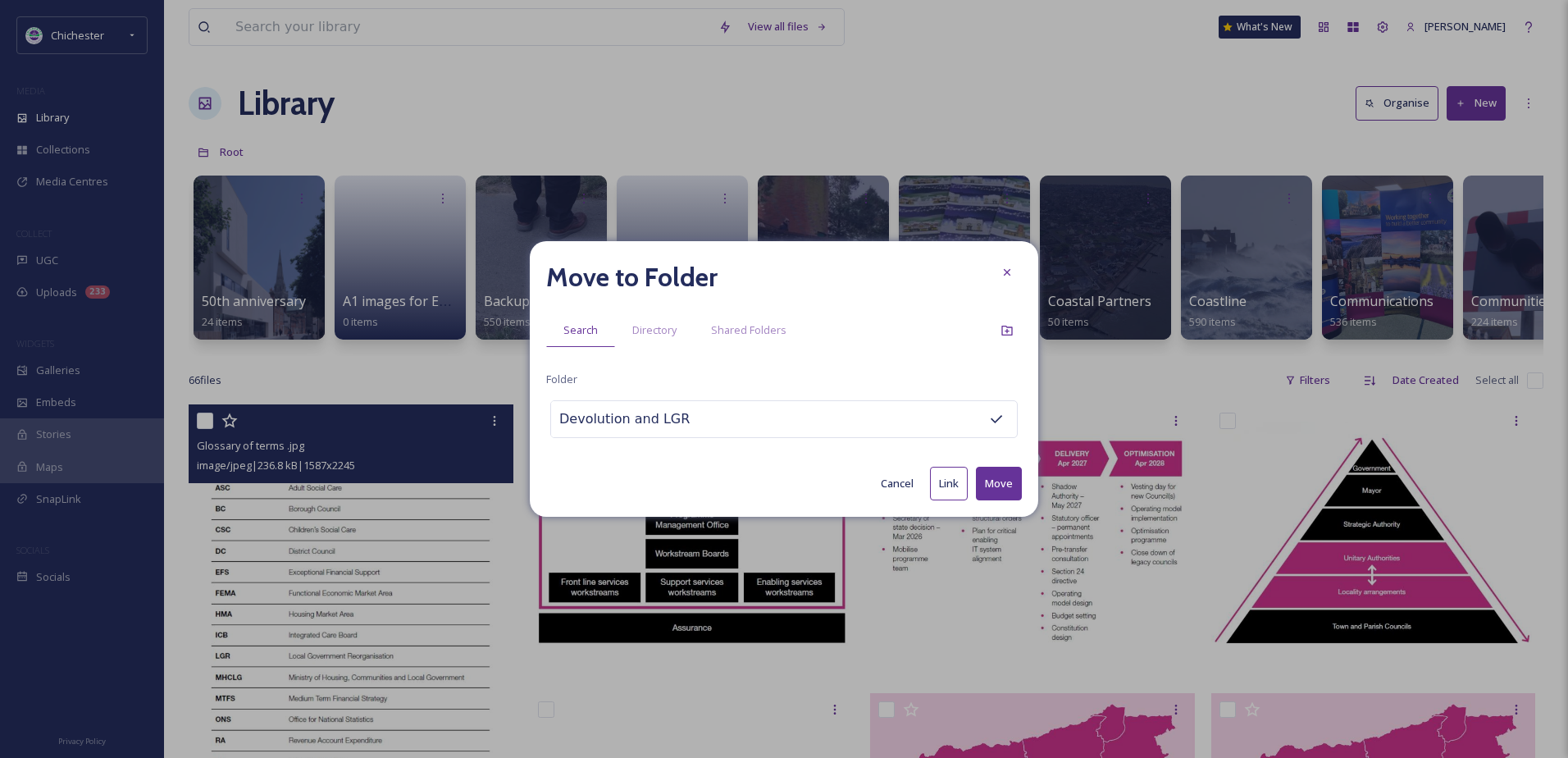
click at [1001, 481] on button "Move" at bounding box center [999, 483] width 46 height 34
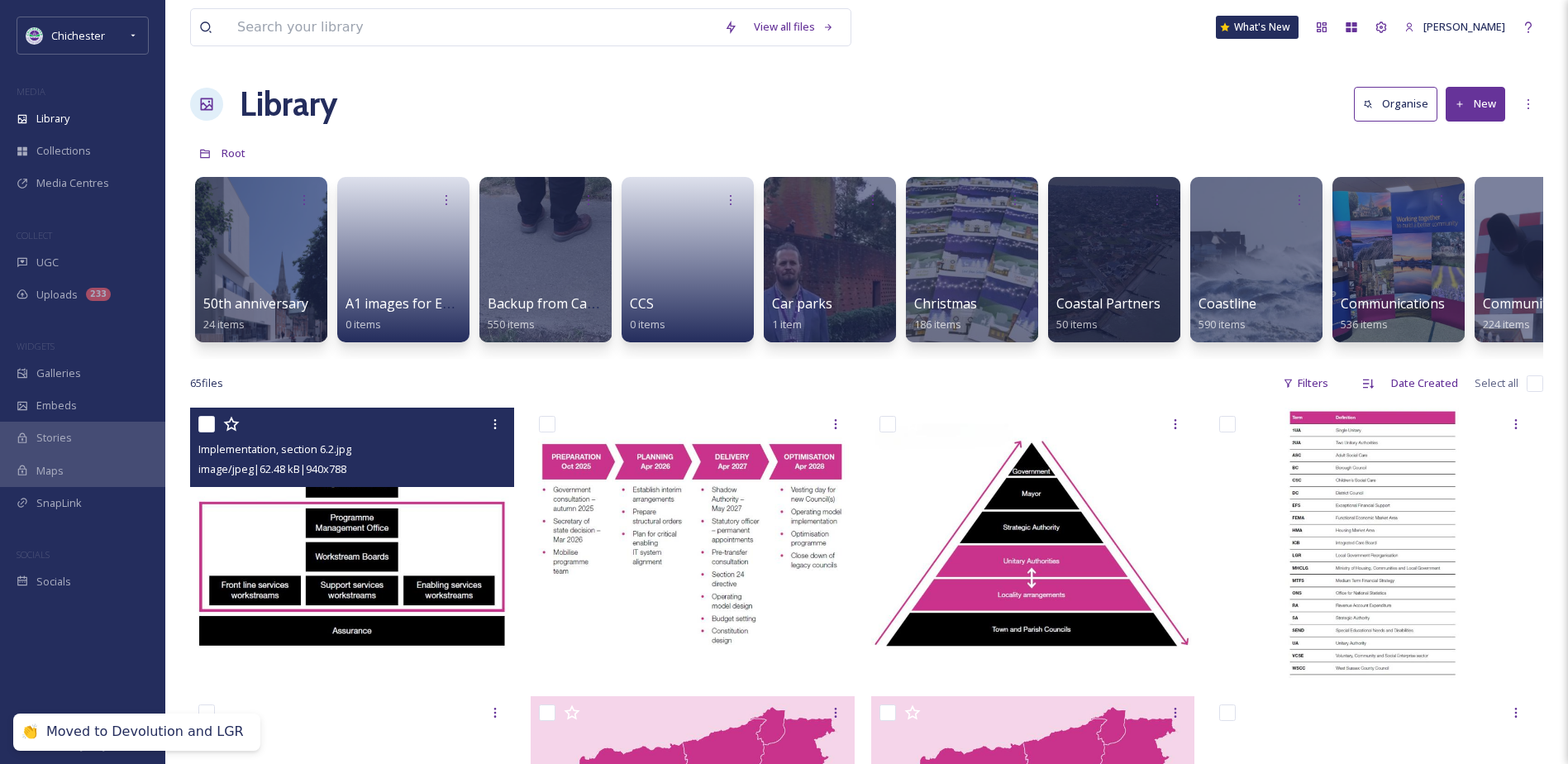
click at [332, 549] on img at bounding box center [352, 543] width 324 height 272
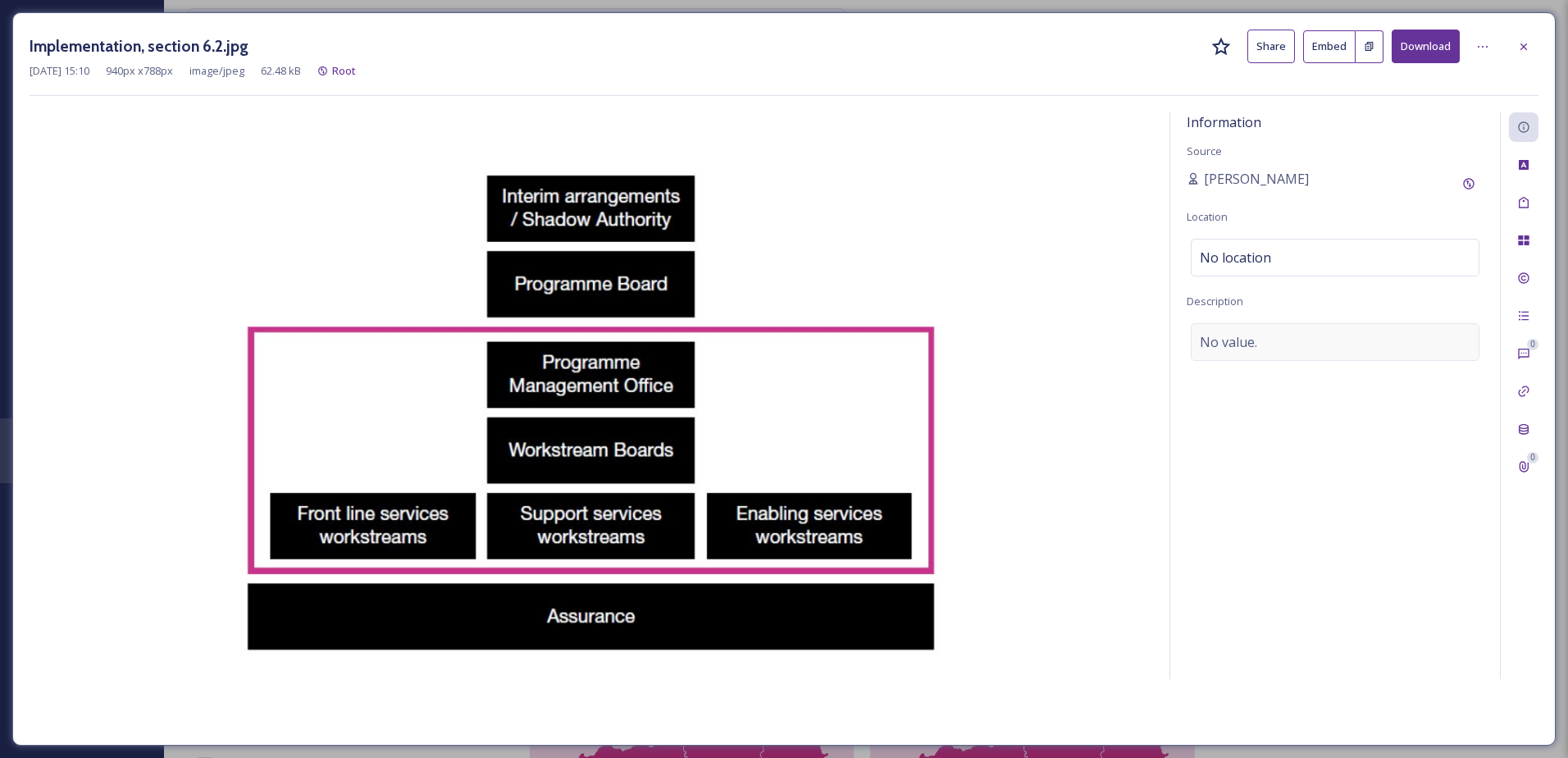
click at [1282, 336] on div "No value." at bounding box center [1335, 342] width 289 height 38
click at [1248, 348] on textarea at bounding box center [1335, 391] width 297 height 137
drag, startPoint x: 219, startPoint y: 43, endPoint x: 27, endPoint y: 46, distance: 192.0
click at [27, 46] on div "Implementation, section 6.2.jpg Share Embed Download [DATE] 15:10 940 px x 788 …" at bounding box center [784, 379] width 1543 height 733
copy h3 "Implementation, section 6.2"
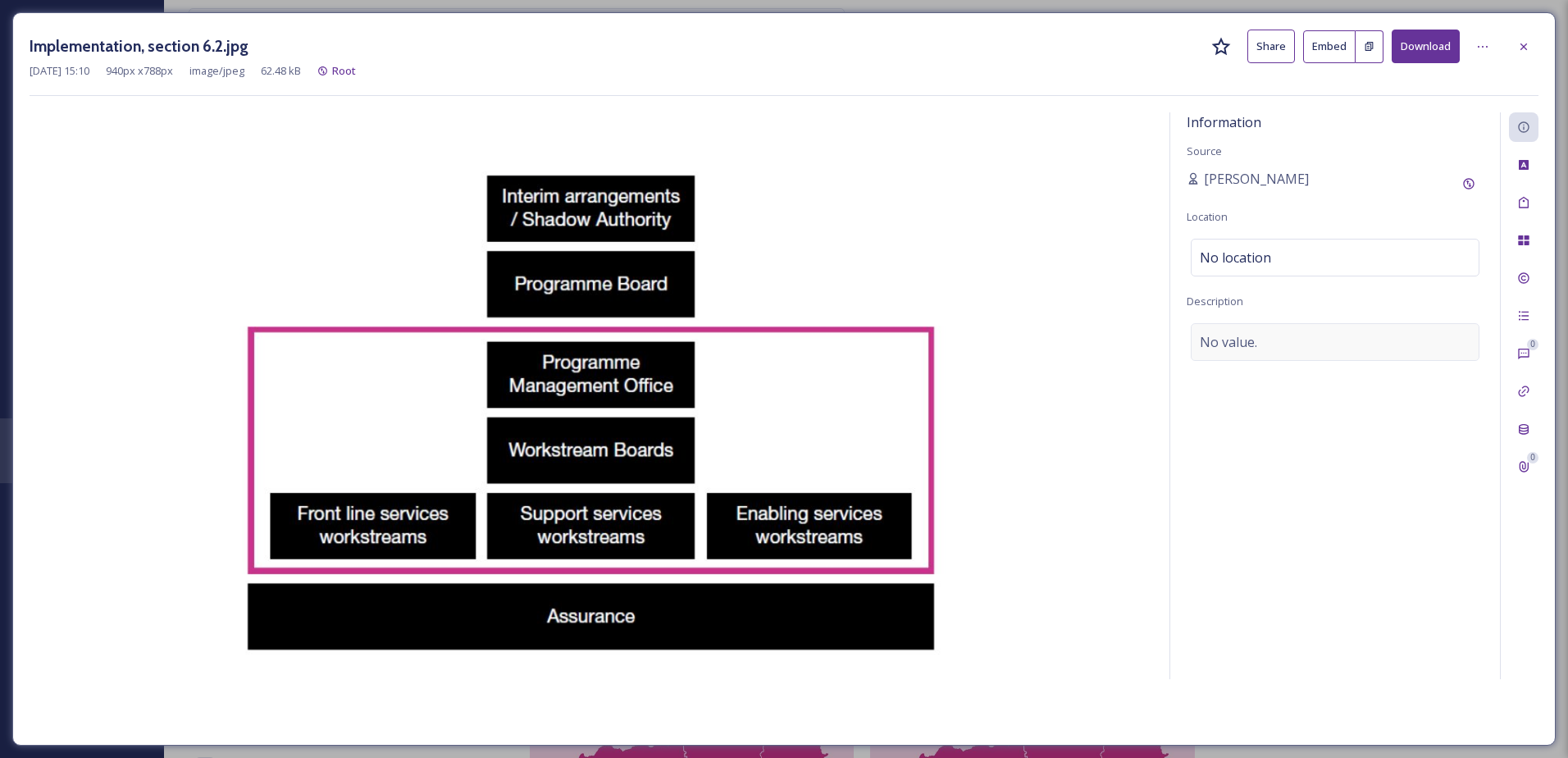
click at [1264, 330] on div "No value." at bounding box center [1335, 342] width 289 height 38
type textarea "Shaping West Sussex Business Case Implementation, section 6.2"
click at [1534, 194] on div "Implementation, section 6.2.jpg Share Embed Download [DATE] 15:10 940 px x 788 …" at bounding box center [784, 379] width 1543 height 733
click at [1531, 194] on div "Tags" at bounding box center [1524, 203] width 29 height 29
click at [1264, 197] on div "No tags" at bounding box center [1335, 201] width 289 height 38
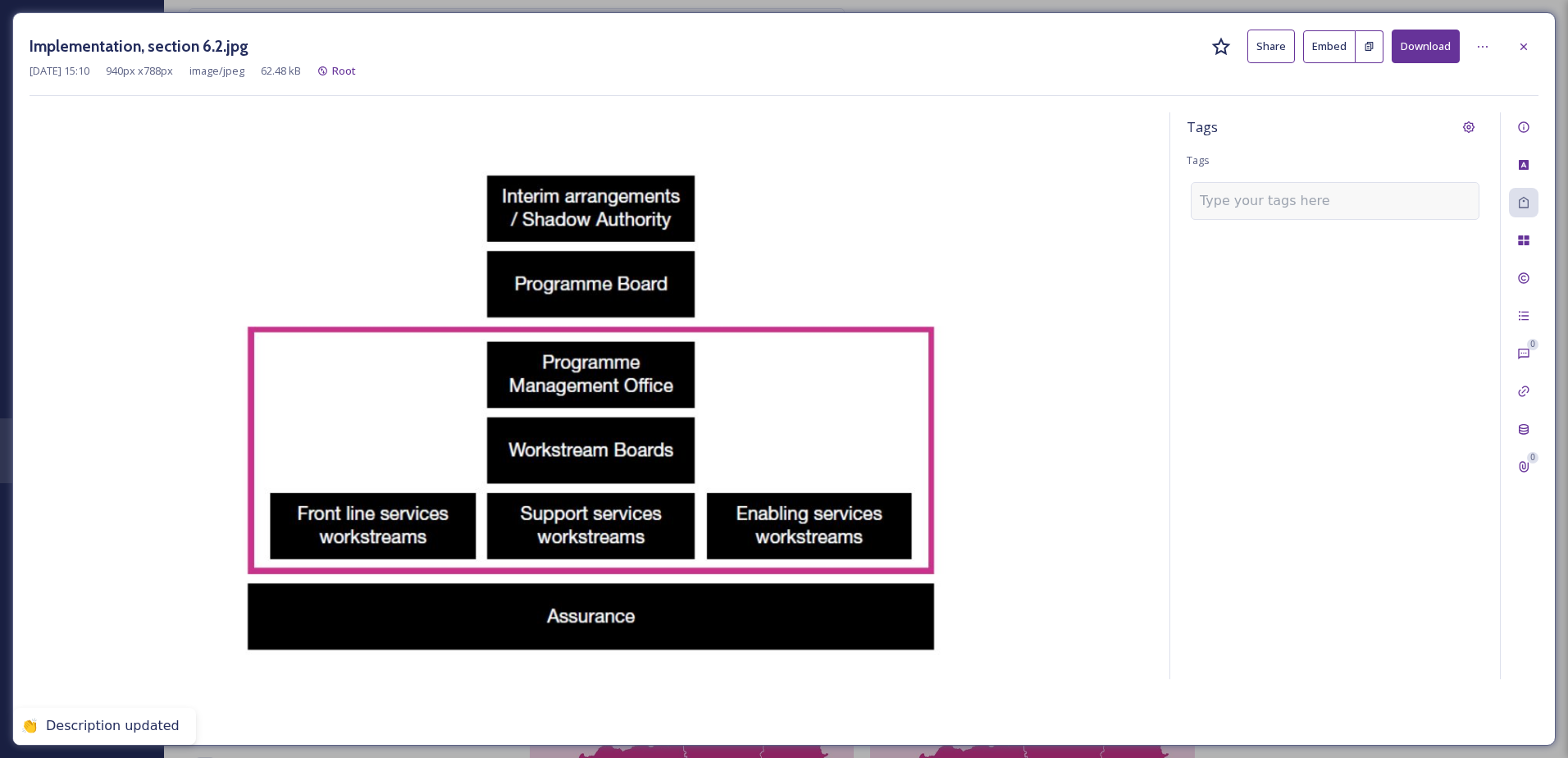
click at [1239, 207] on input at bounding box center [1281, 201] width 164 height 19
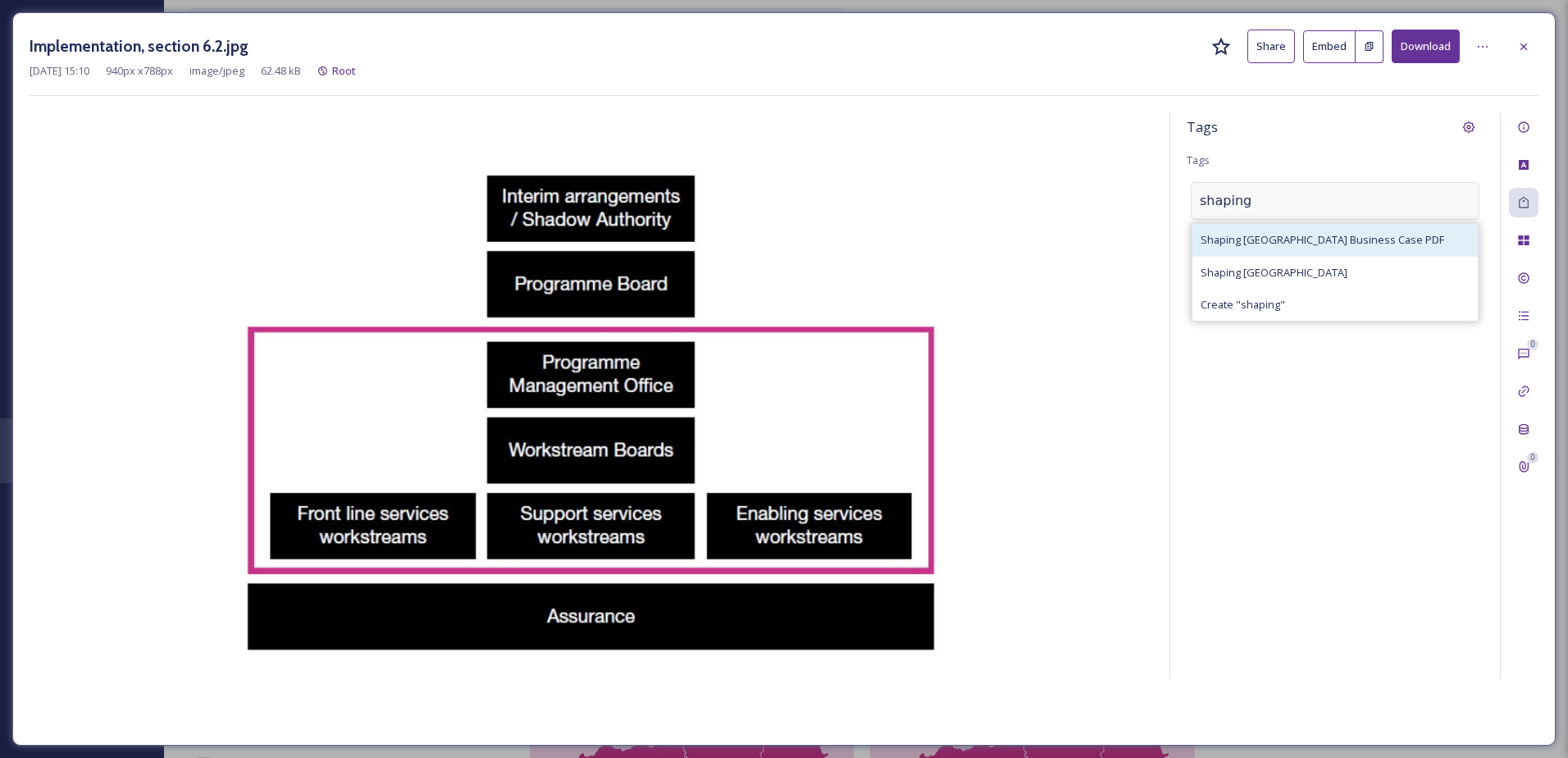
type input "shaping"
click at [1306, 243] on span "Shaping [GEOGRAPHIC_DATA] Business Case PDF" at bounding box center [1322, 239] width 244 height 16
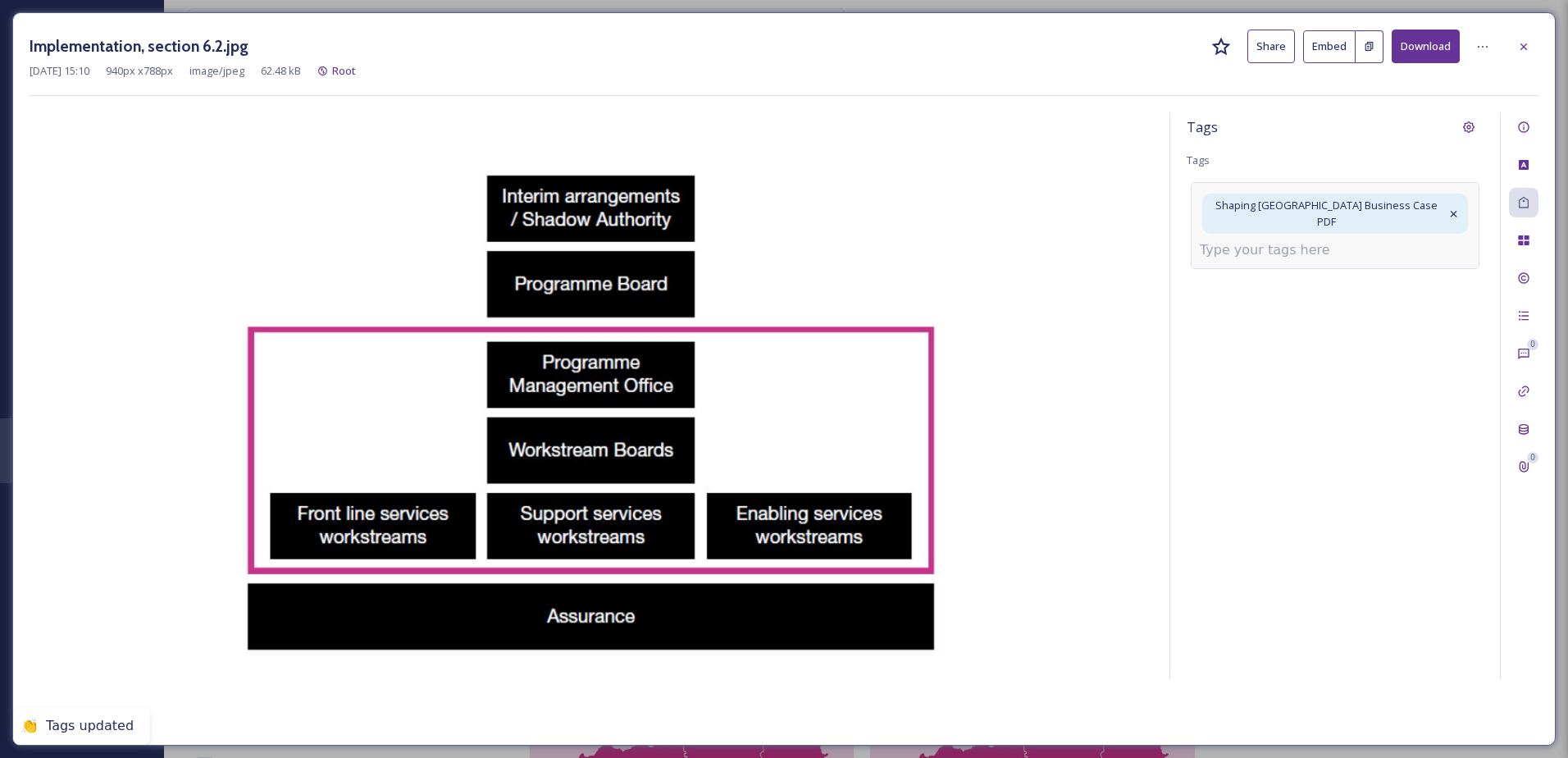
click at [1306, 244] on input at bounding box center [1281, 249] width 164 height 19
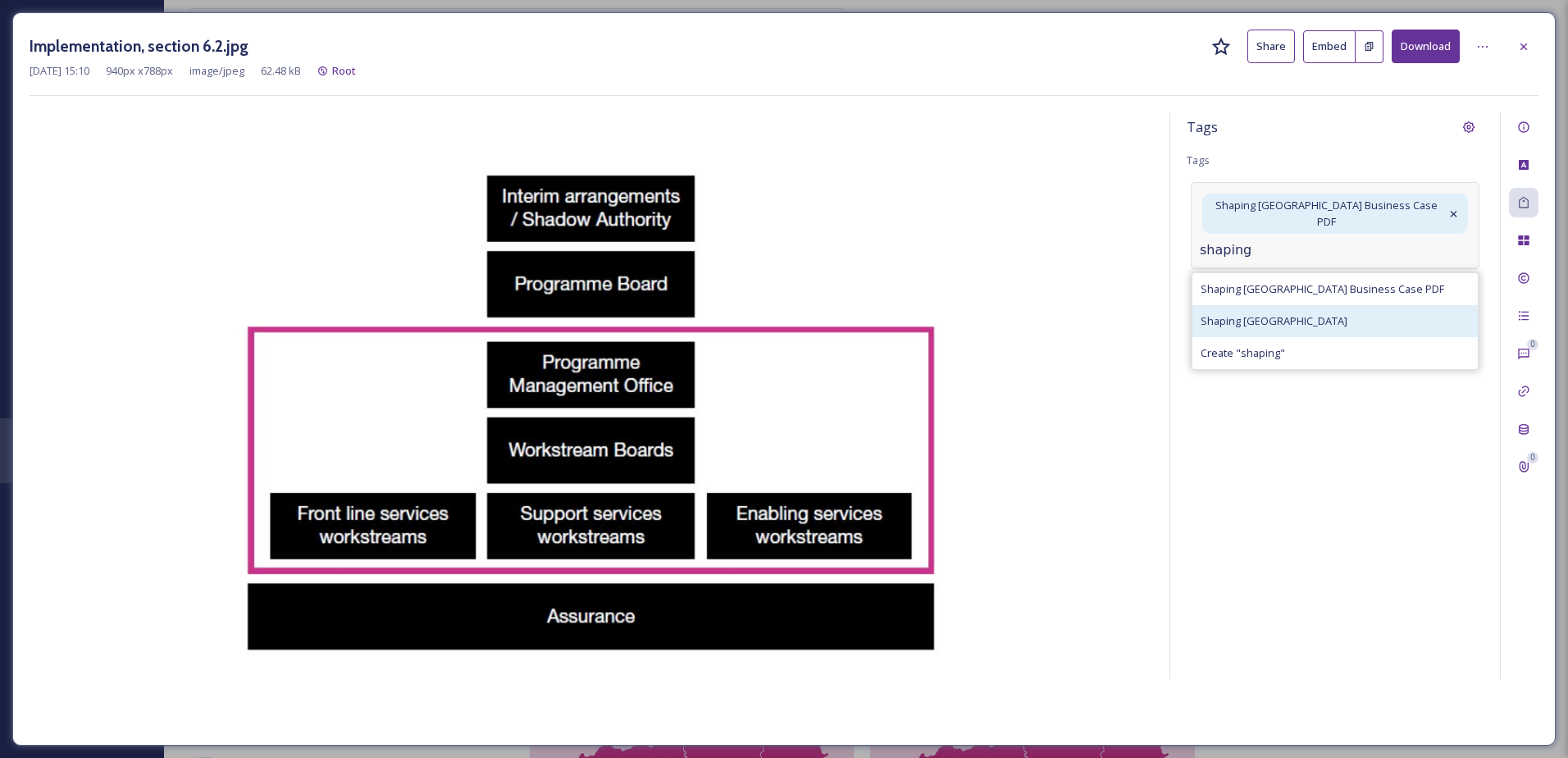
type input "shaping"
click at [1293, 313] on span "Shaping [GEOGRAPHIC_DATA]" at bounding box center [1274, 321] width 147 height 16
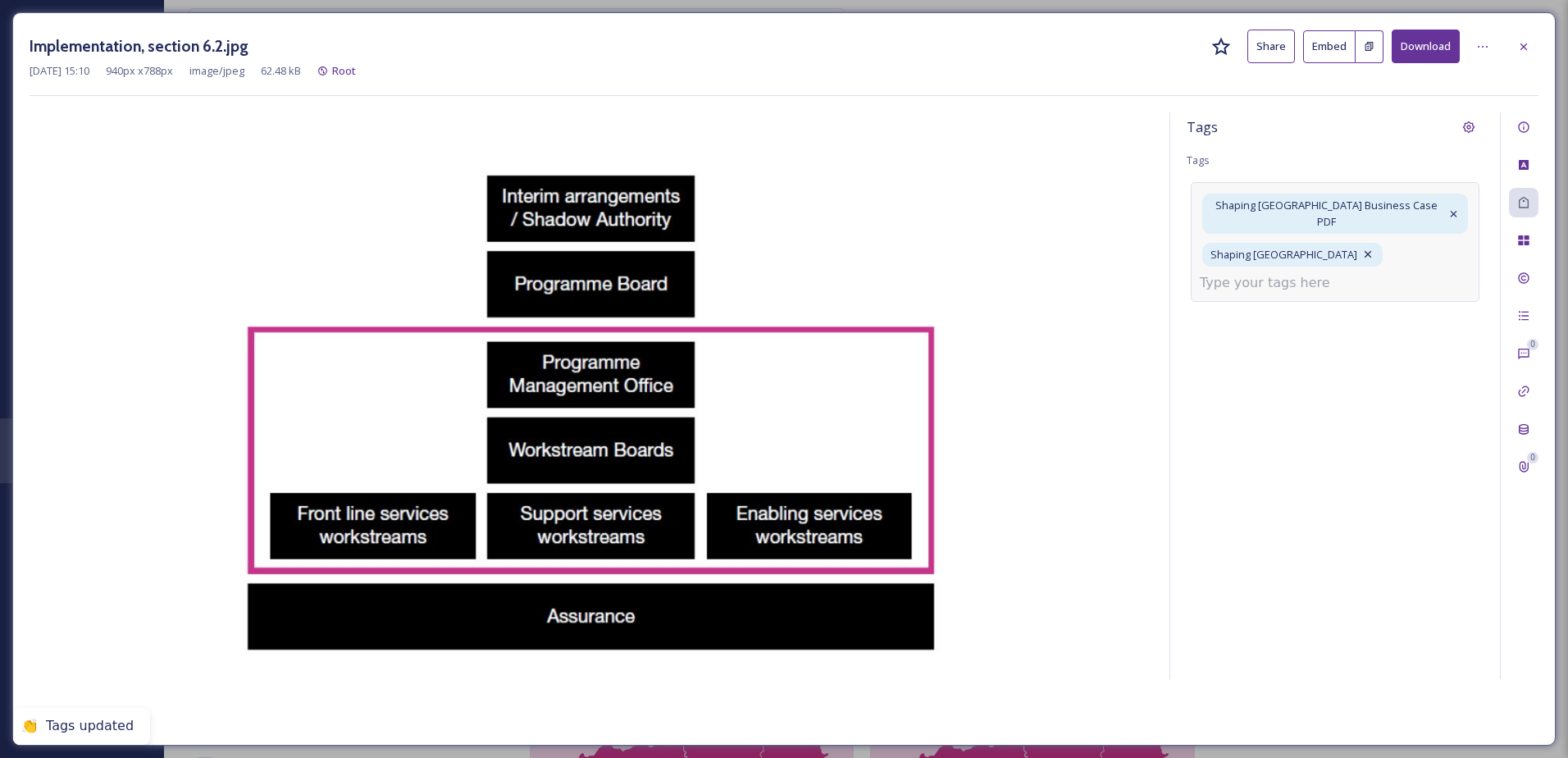
click at [1254, 273] on input at bounding box center [1281, 282] width 164 height 19
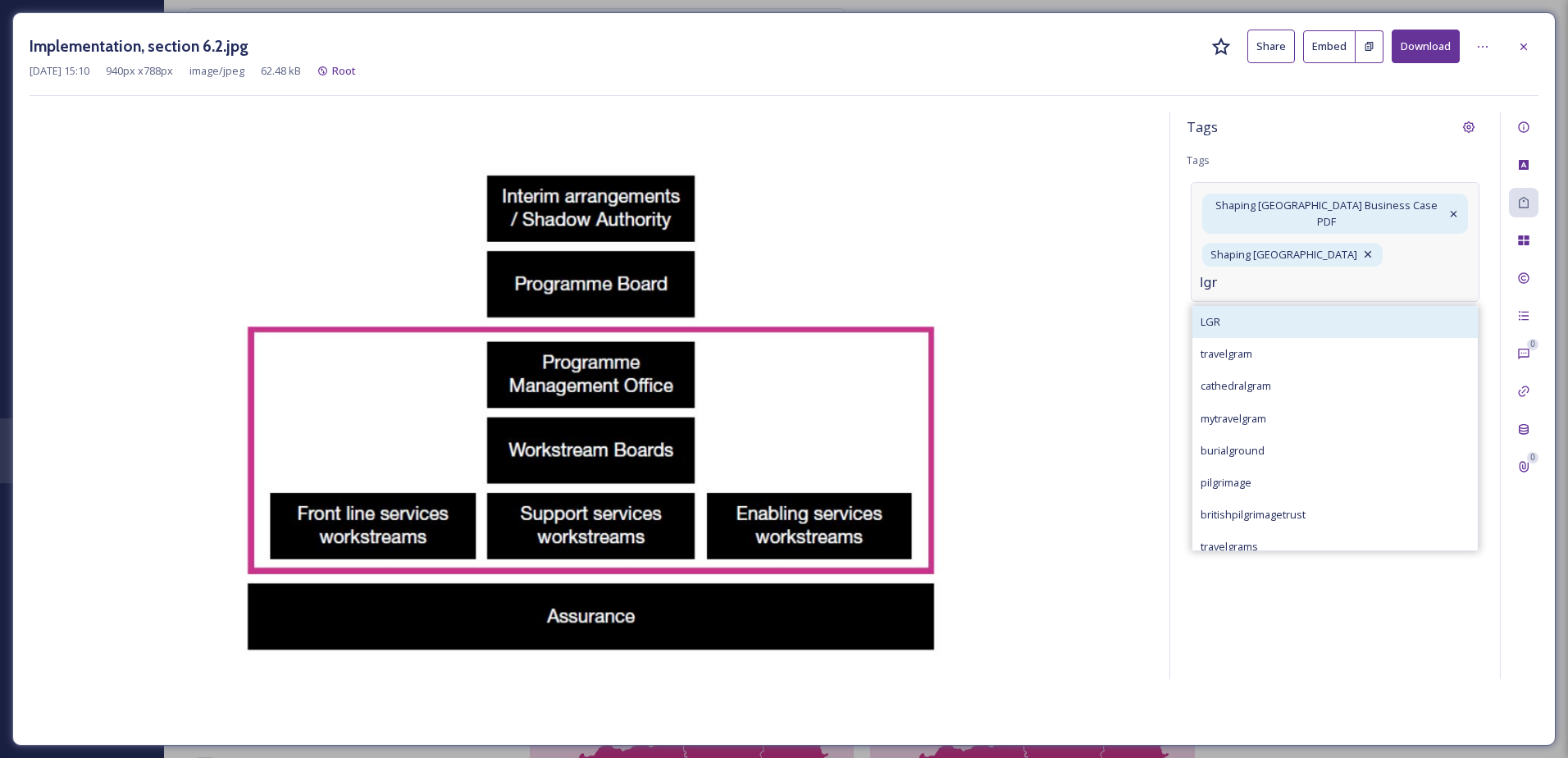
type input "lgr"
click at [1248, 307] on div "LGR" at bounding box center [1334, 322] width 285 height 32
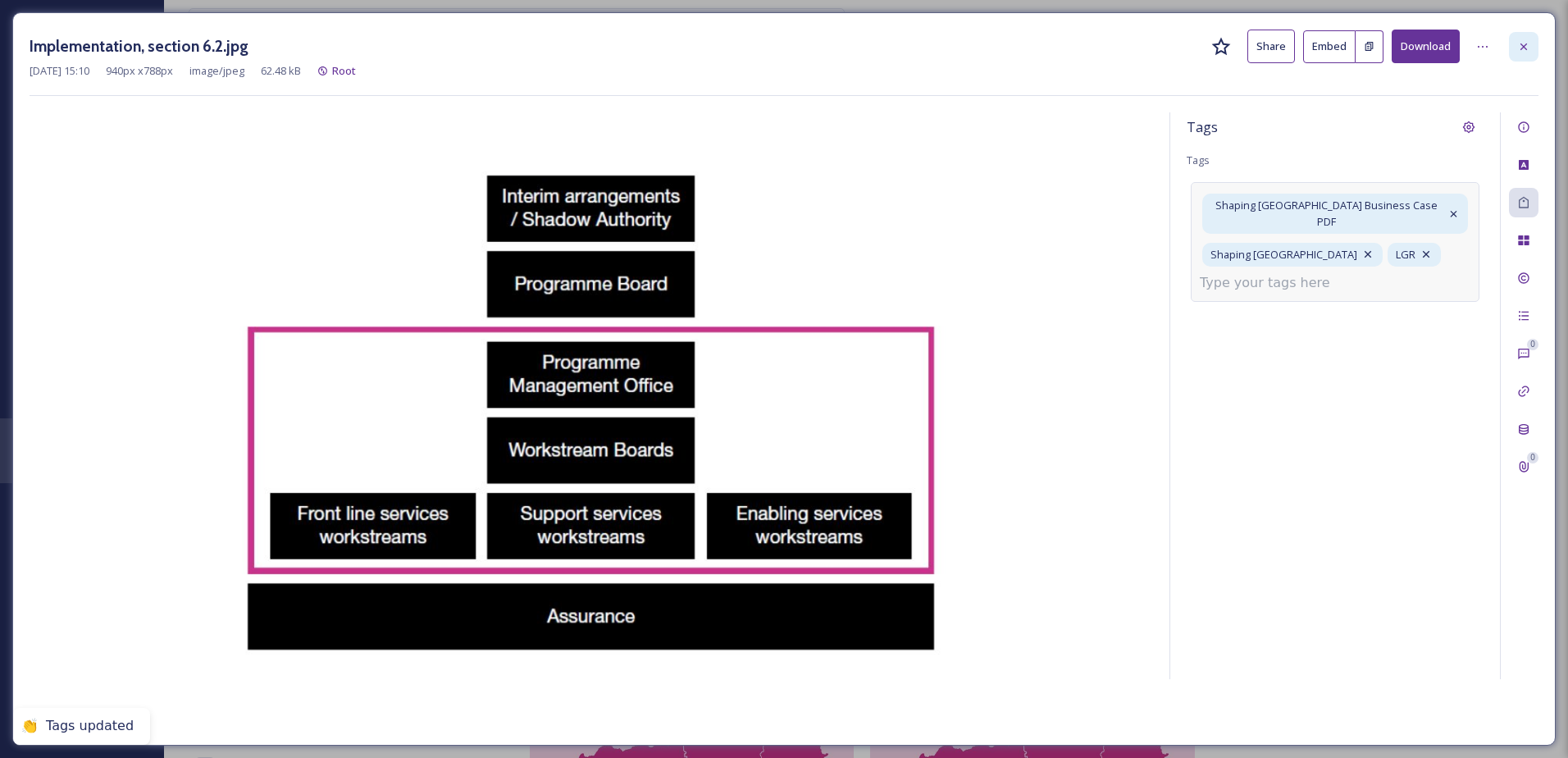
click at [1531, 50] on div at bounding box center [1524, 47] width 29 height 29
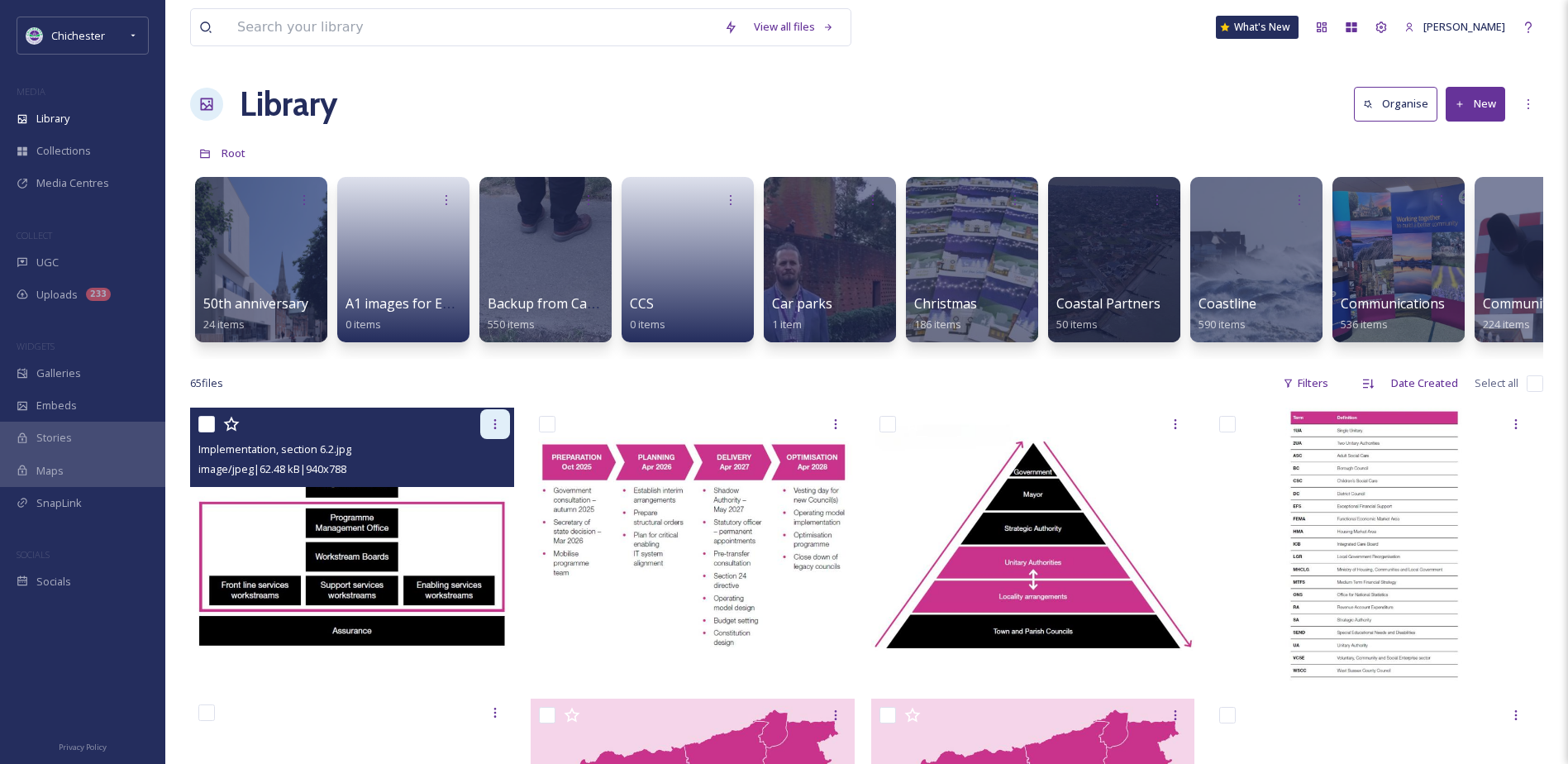
click at [488, 431] on icon at bounding box center [495, 424] width 13 height 13
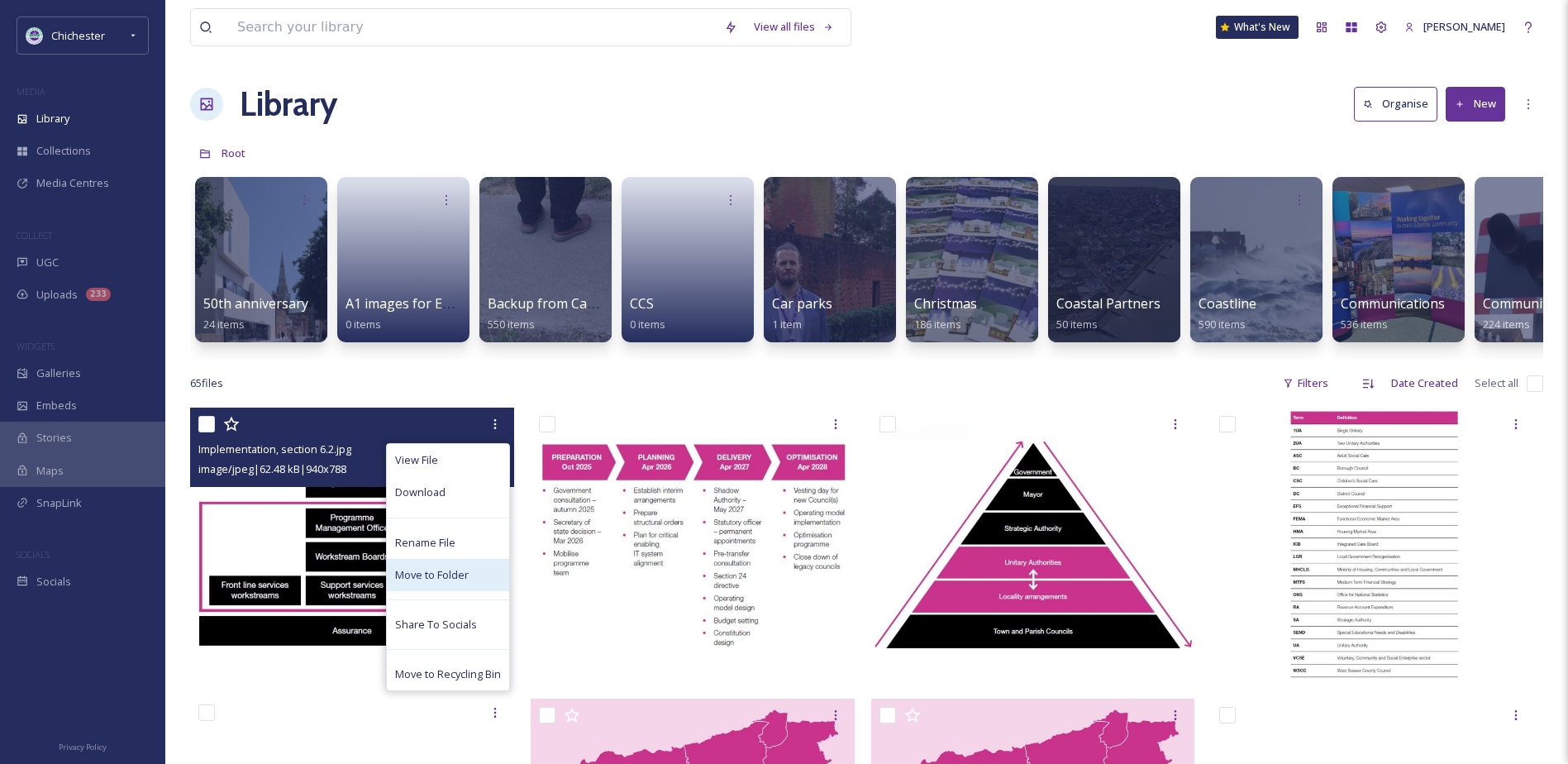
click at [431, 583] on span "Move to Folder" at bounding box center [432, 575] width 74 height 16
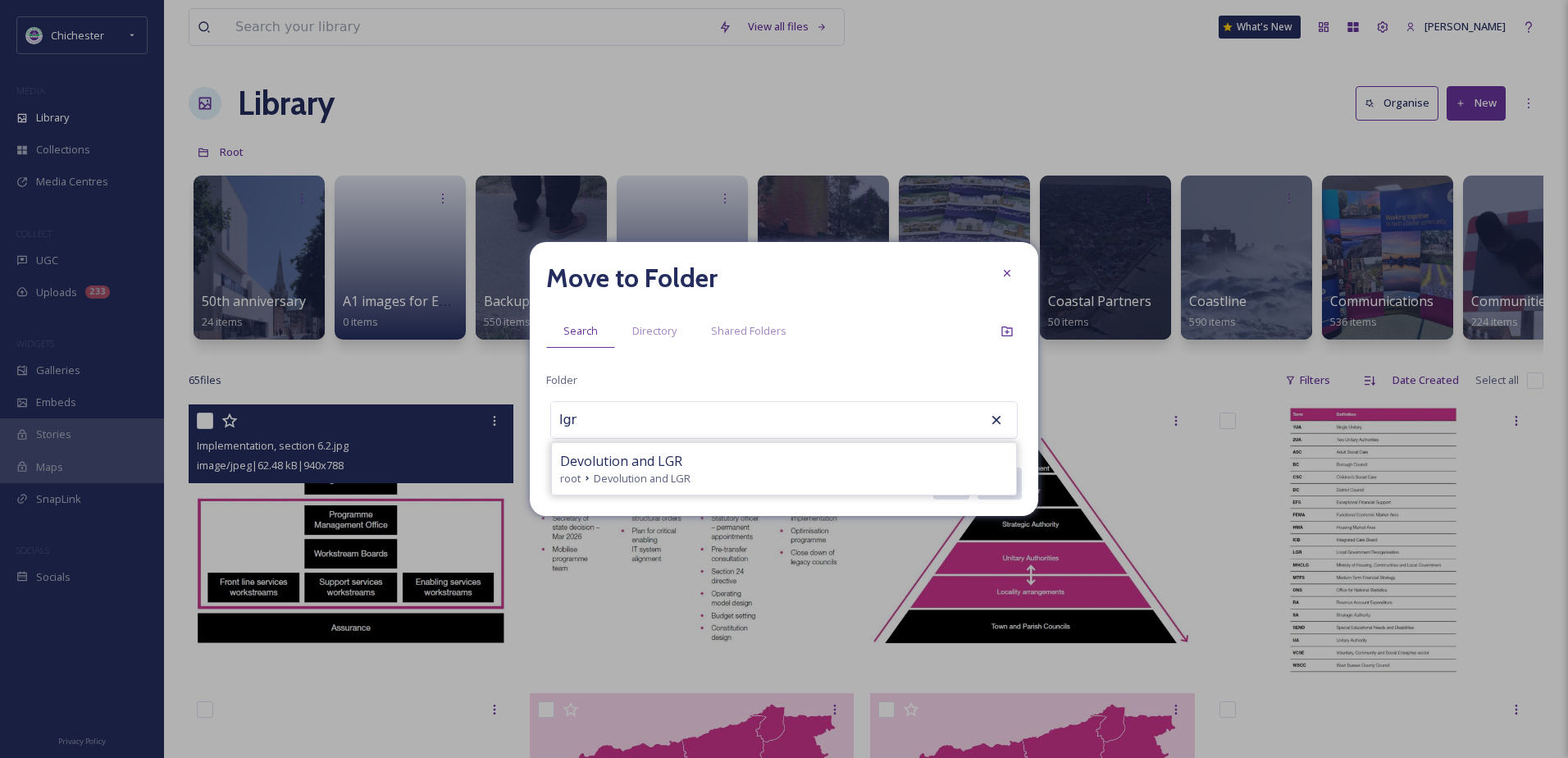
click at [839, 471] on div "root Devolution and LGR" at bounding box center [784, 478] width 448 height 16
type input "Devolution and LGR"
click at [986, 472] on button "Move" at bounding box center [999, 483] width 46 height 34
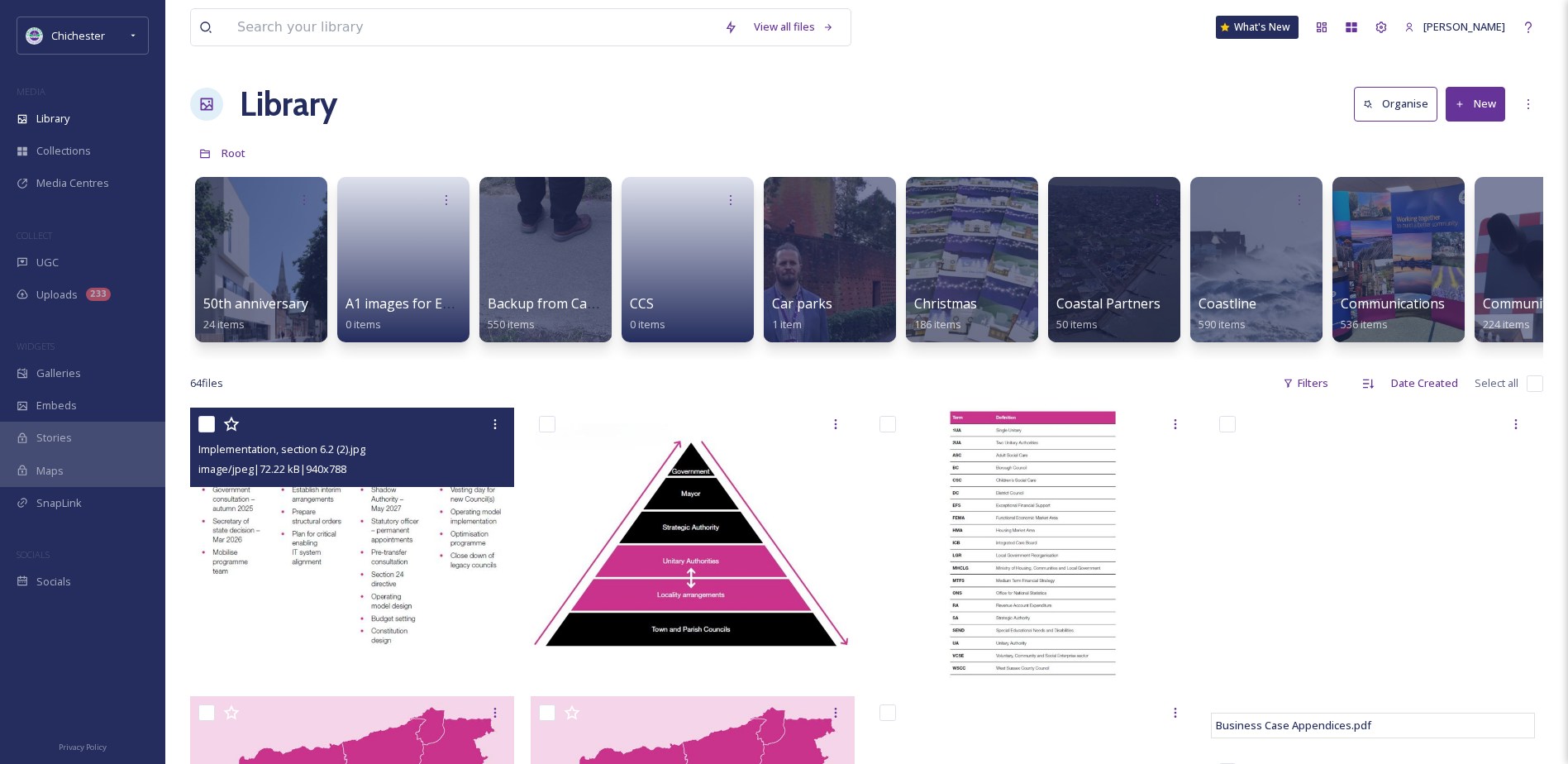
click at [380, 592] on img at bounding box center [352, 543] width 324 height 272
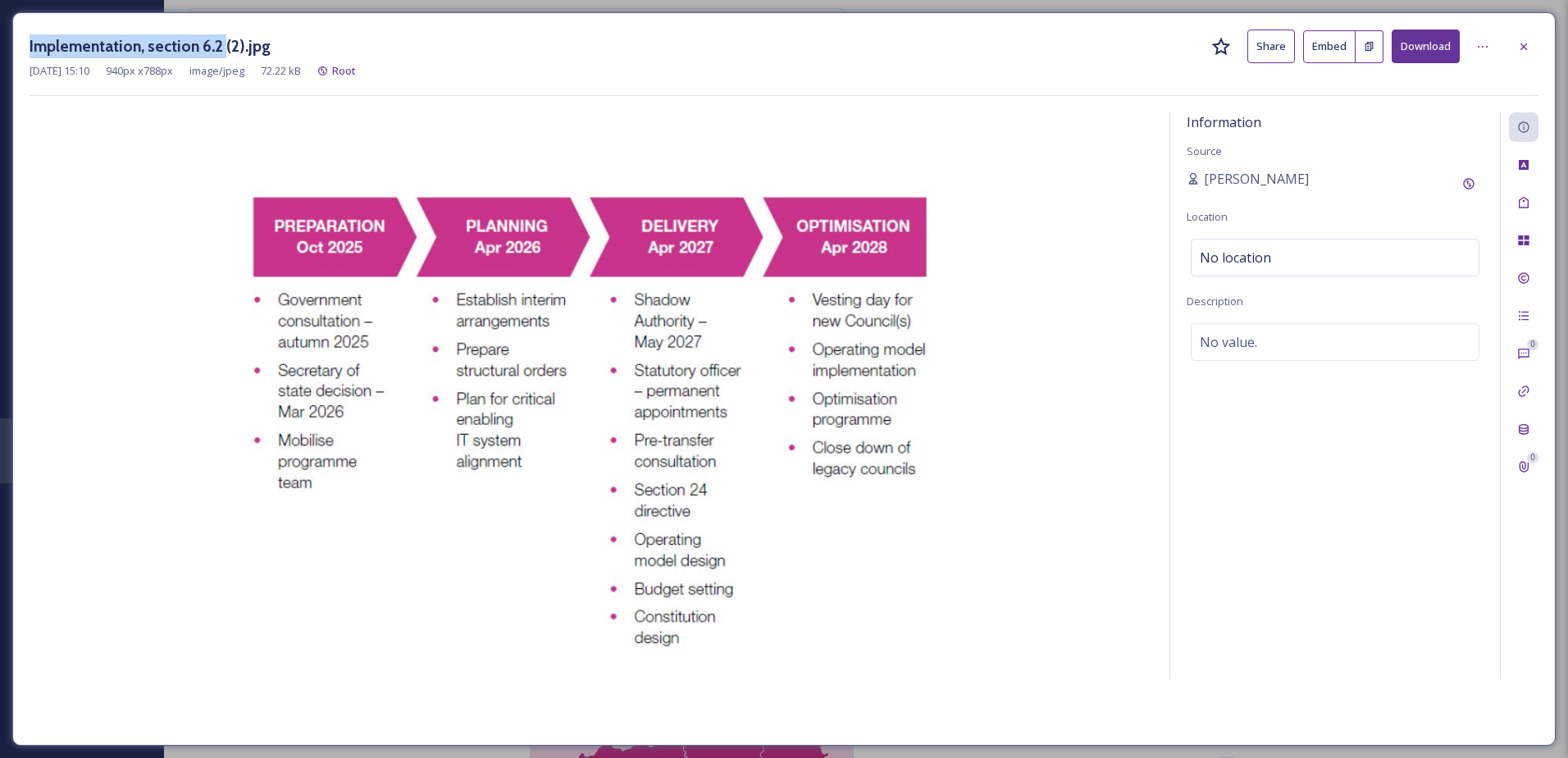
drag, startPoint x: 222, startPoint y: 45, endPoint x: 14, endPoint y: 48, distance: 208.0
click at [14, 48] on div "Implementation, section 6.2 (2).jpg Share Embed Download [DATE] 15:10 940 px x …" at bounding box center [784, 379] width 1543 height 733
click at [1273, 330] on div "No value." at bounding box center [1335, 342] width 289 height 38
click at [1256, 335] on textarea at bounding box center [1335, 391] width 297 height 137
paste textarea "Implementation, section 6.2"
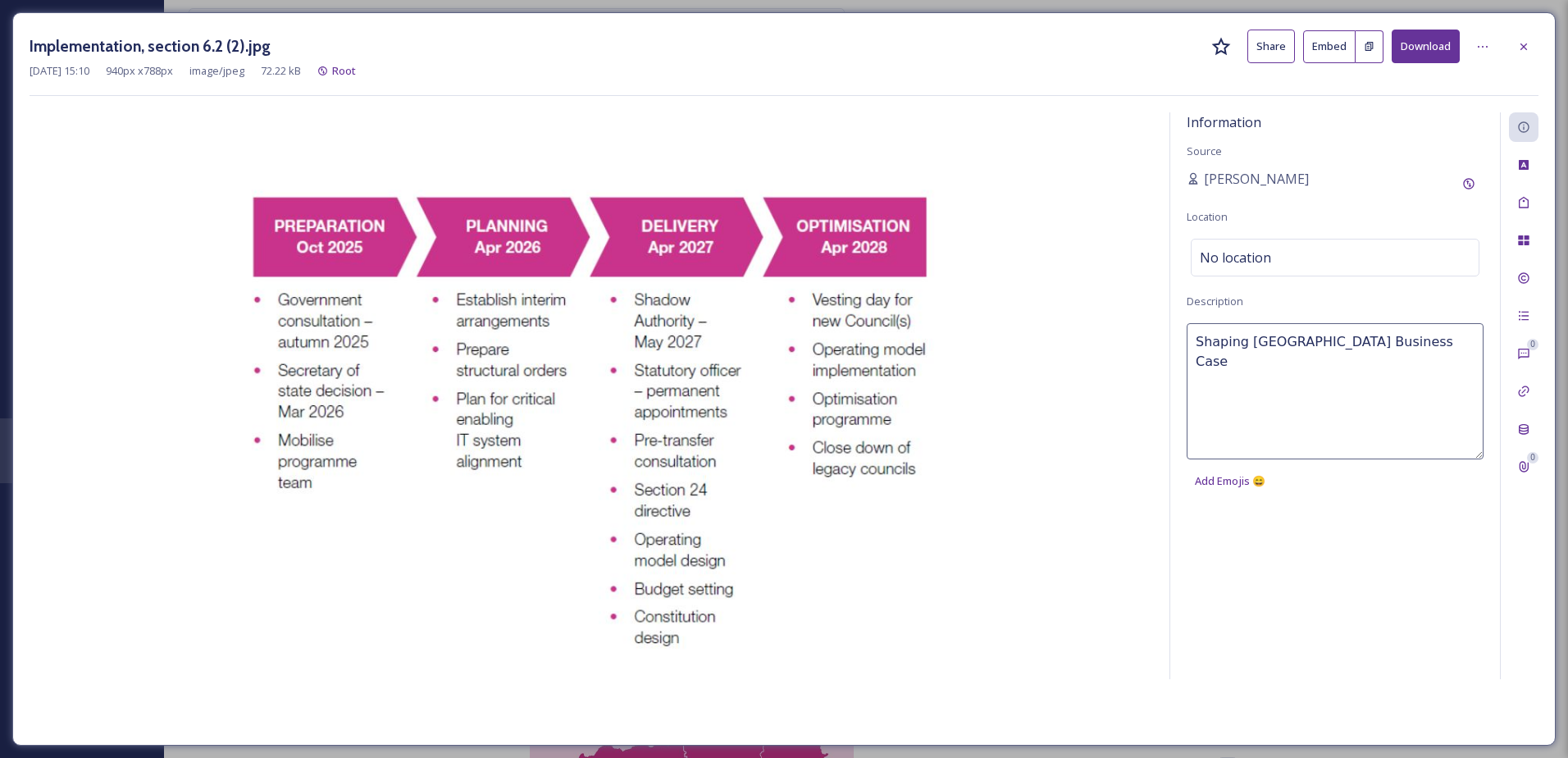
type textarea "Shaping West Sussex Business Case Implementation, section 6.2"
click at [1534, 192] on div at bounding box center [1524, 203] width 29 height 29
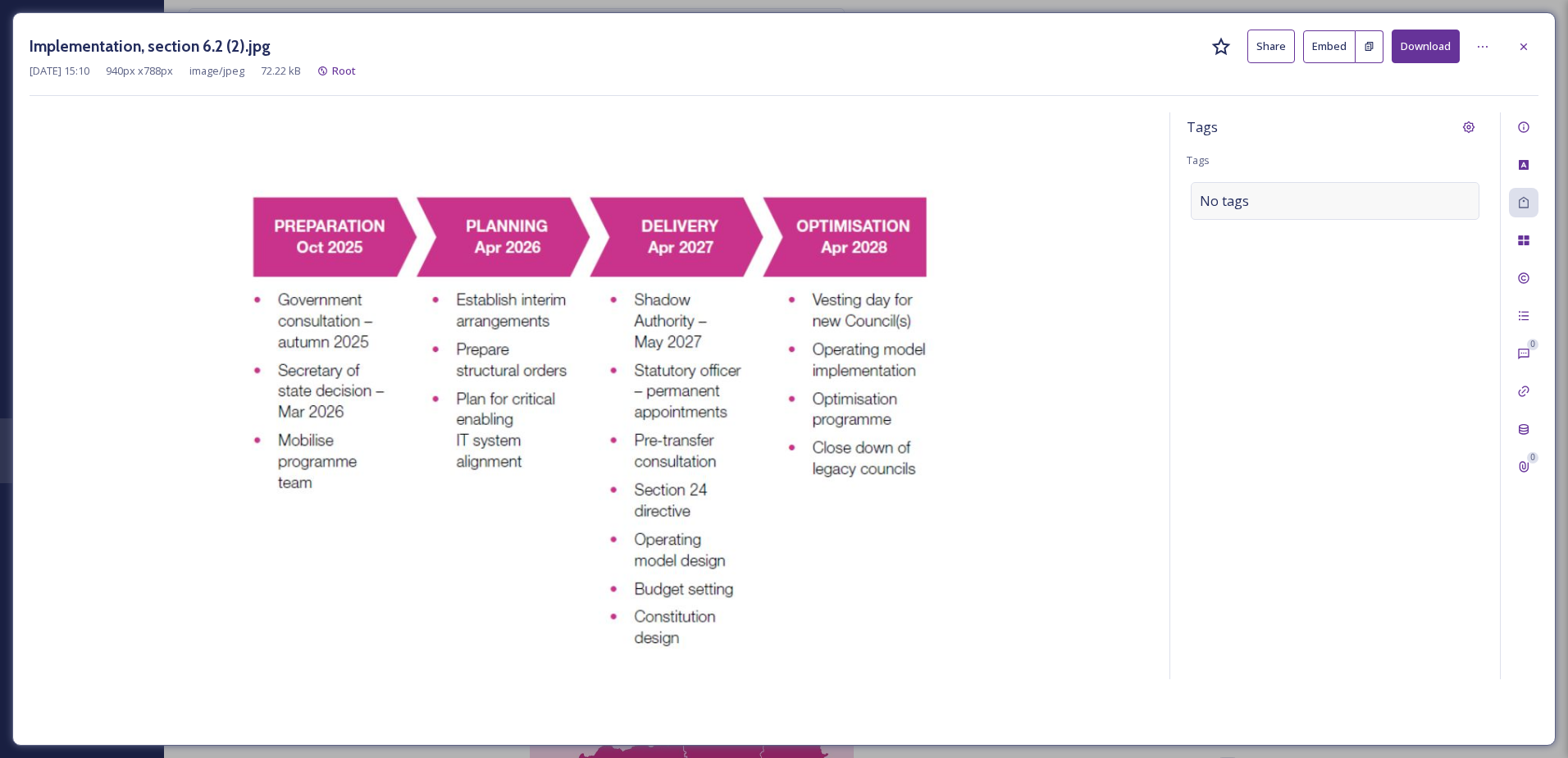
click at [1310, 194] on div "No tags" at bounding box center [1335, 201] width 289 height 38
click at [1236, 199] on input at bounding box center [1281, 201] width 164 height 19
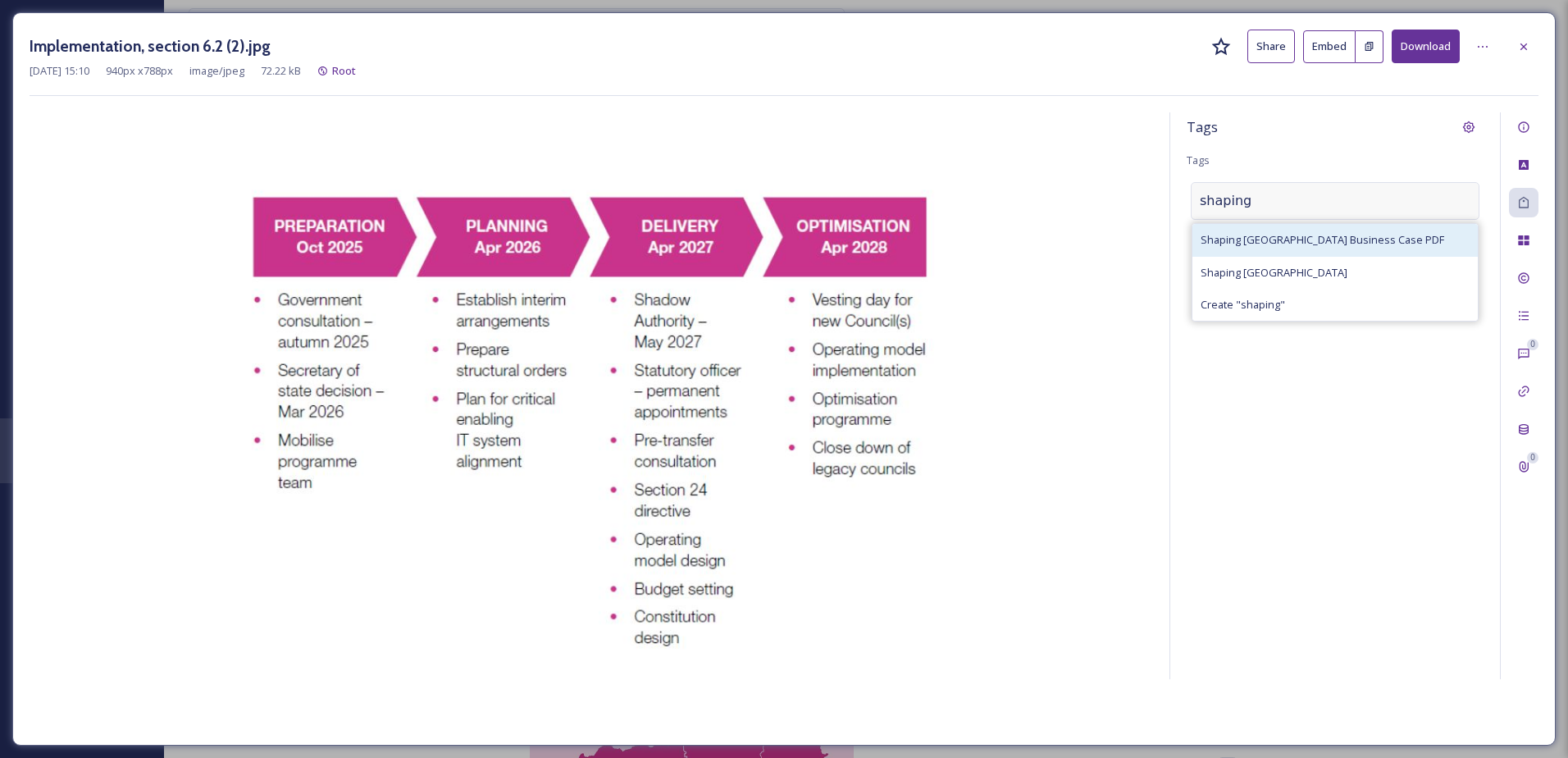
type input "shaping"
click at [1240, 228] on div "Shaping [GEOGRAPHIC_DATA] Business Case PDF" at bounding box center [1334, 239] width 285 height 32
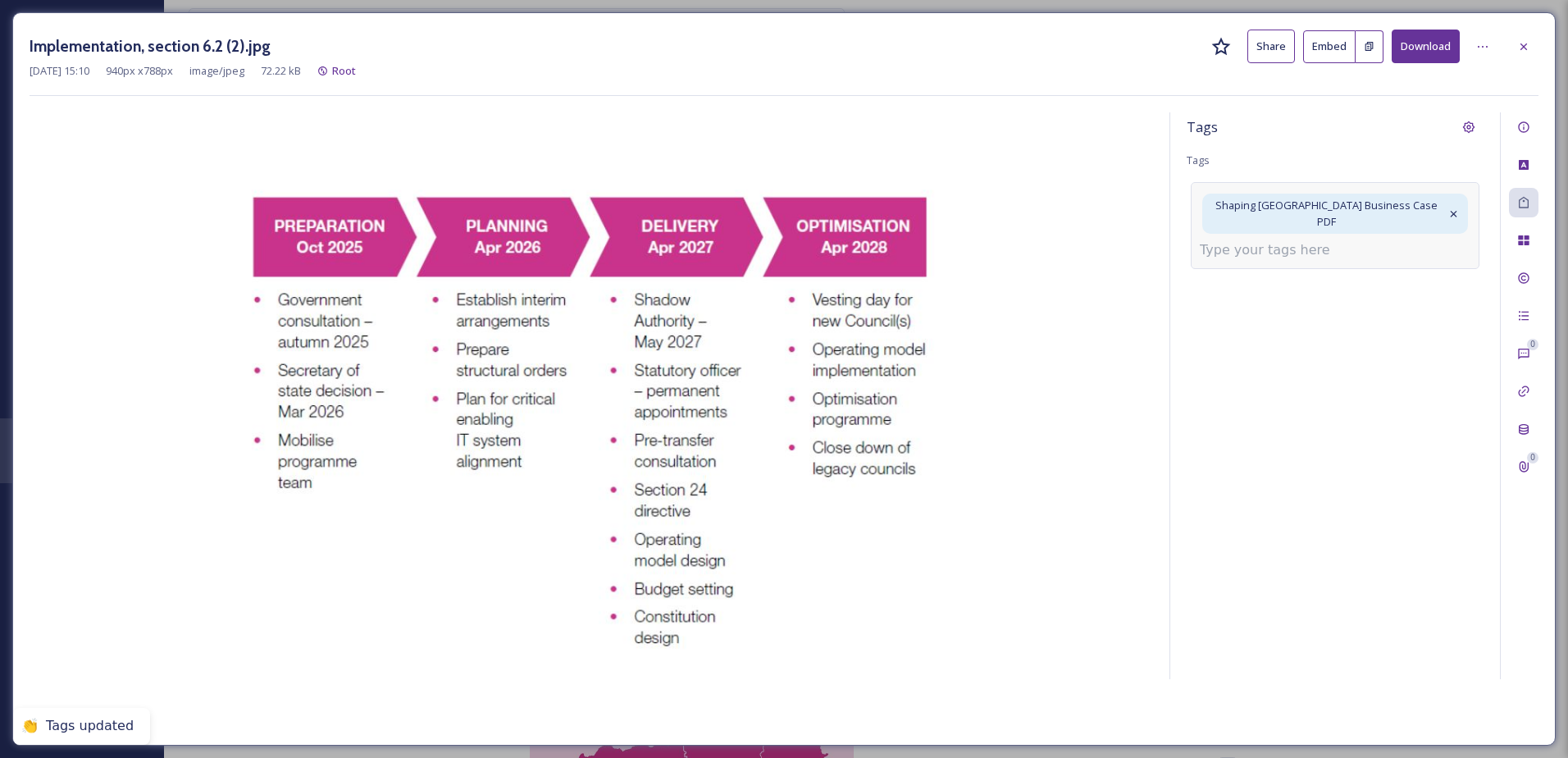
click at [1287, 240] on input at bounding box center [1281, 249] width 164 height 19
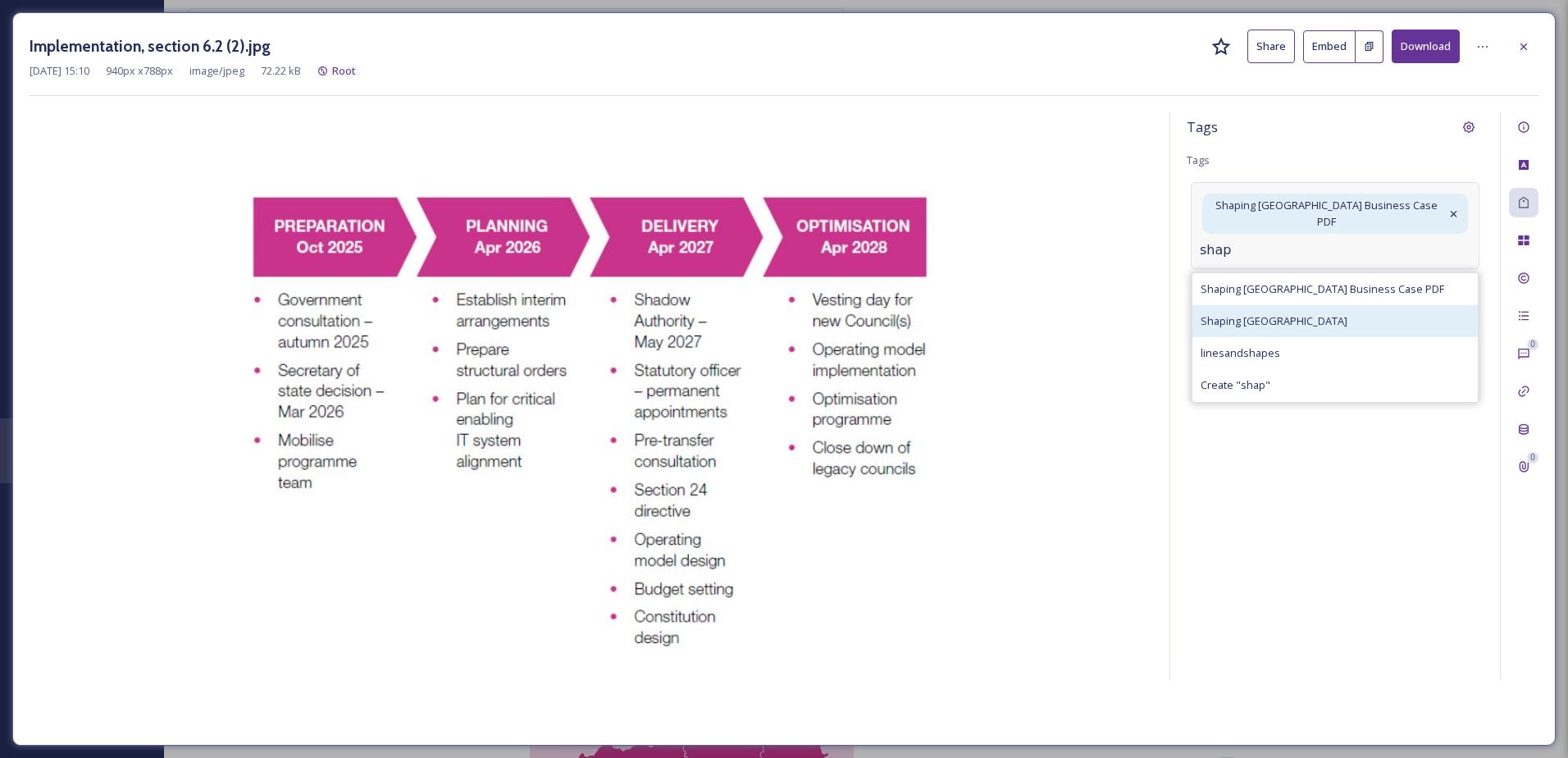
type input "shap"
click at [1286, 313] on span "Shaping [GEOGRAPHIC_DATA]" at bounding box center [1274, 321] width 147 height 16
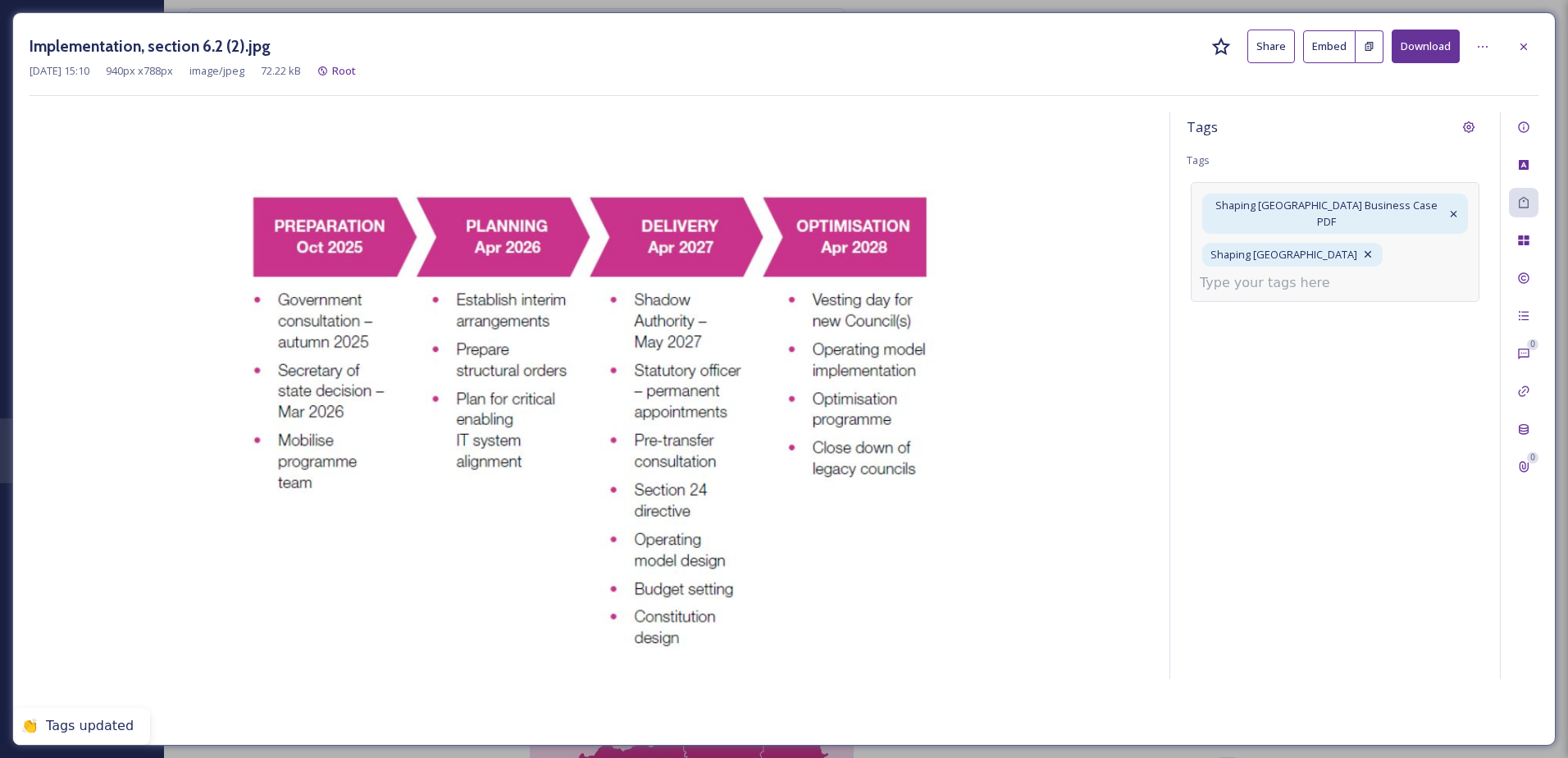
click at [1247, 273] on input at bounding box center [1281, 282] width 164 height 19
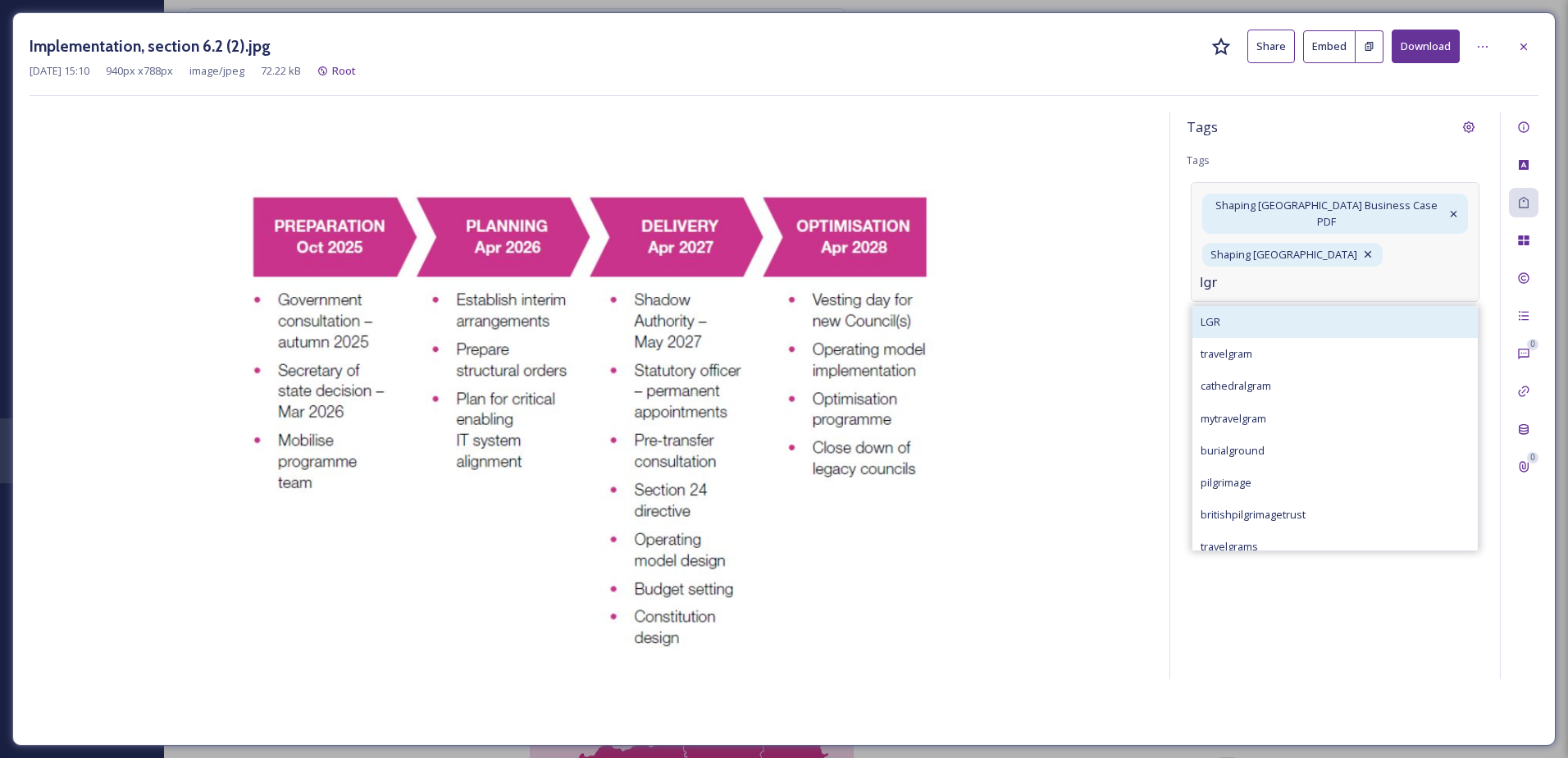
type input "lgr"
click at [1260, 307] on div "LGR" at bounding box center [1334, 322] width 285 height 32
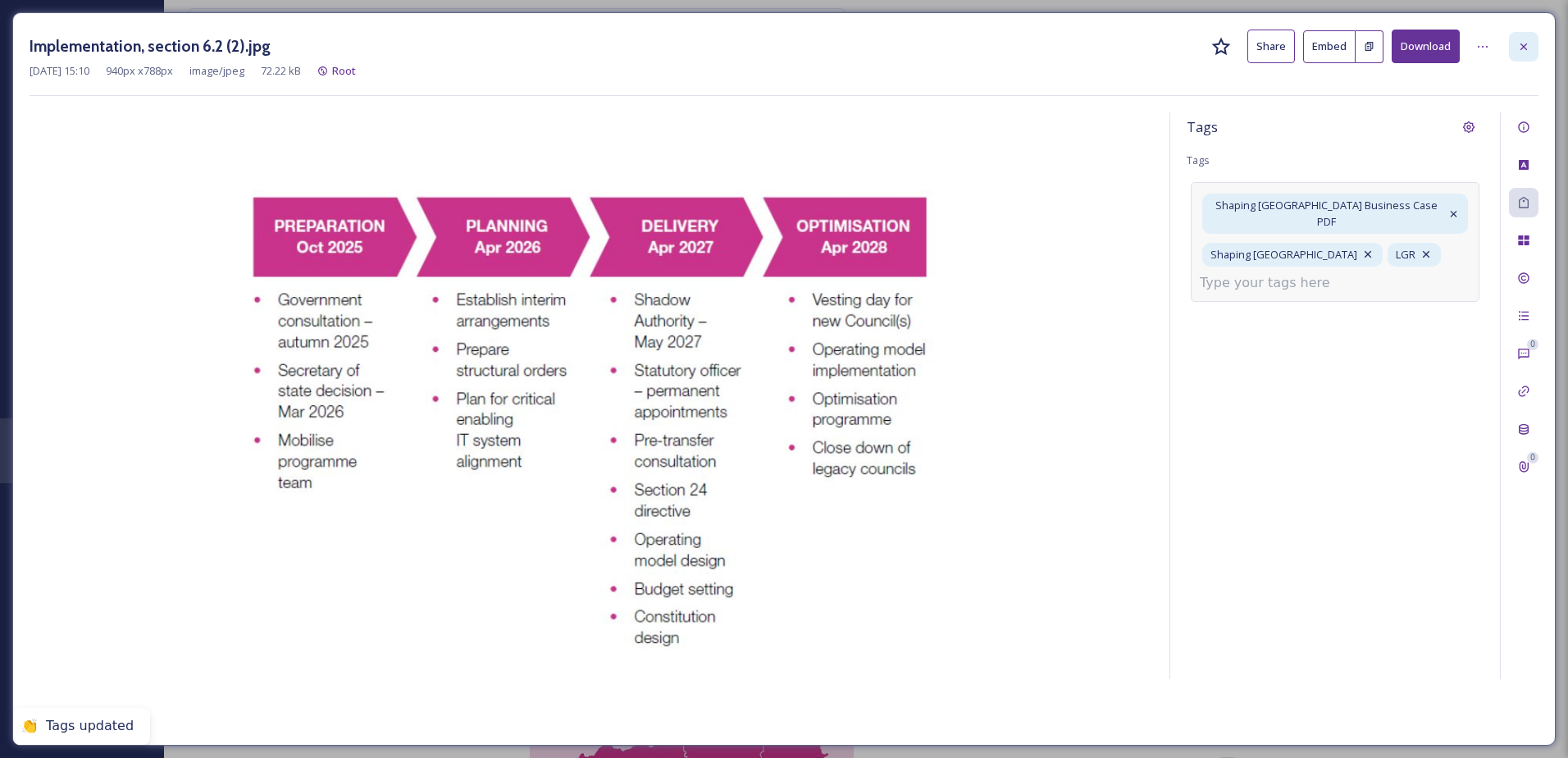
click at [1527, 45] on icon at bounding box center [1524, 47] width 13 height 13
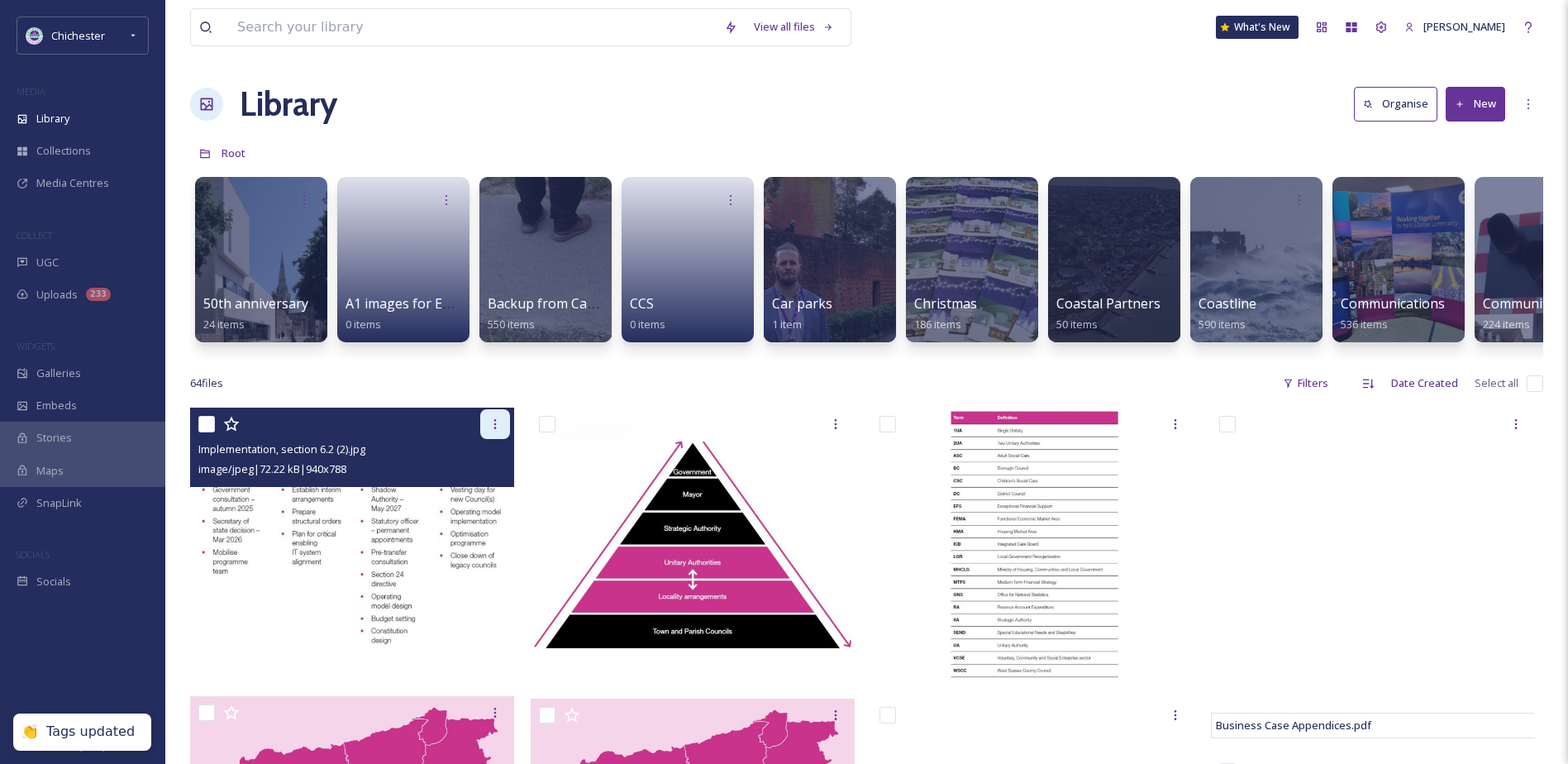
click at [492, 431] on icon at bounding box center [495, 424] width 13 height 13
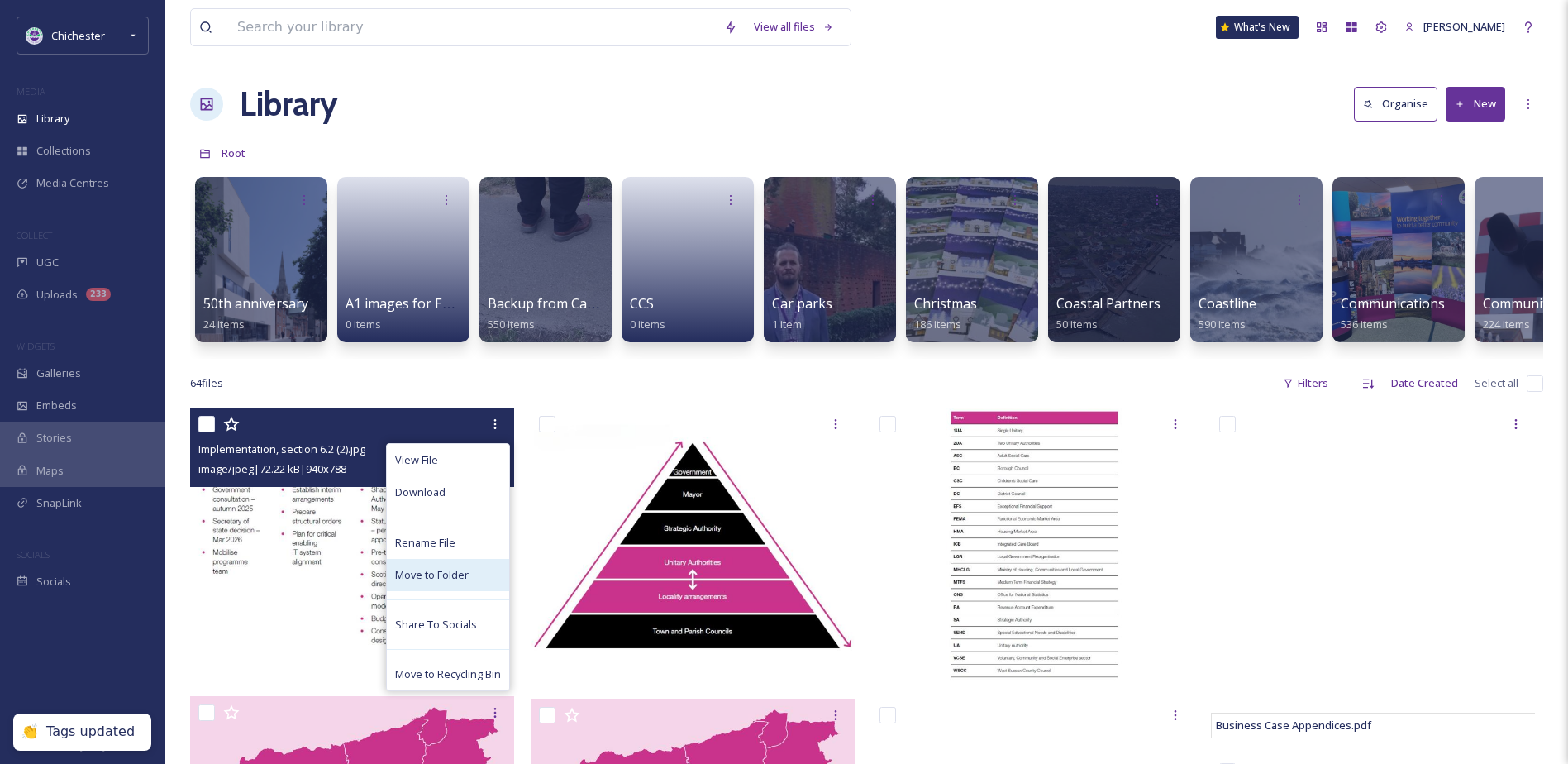
click at [424, 583] on span "Move to Folder" at bounding box center [432, 575] width 74 height 16
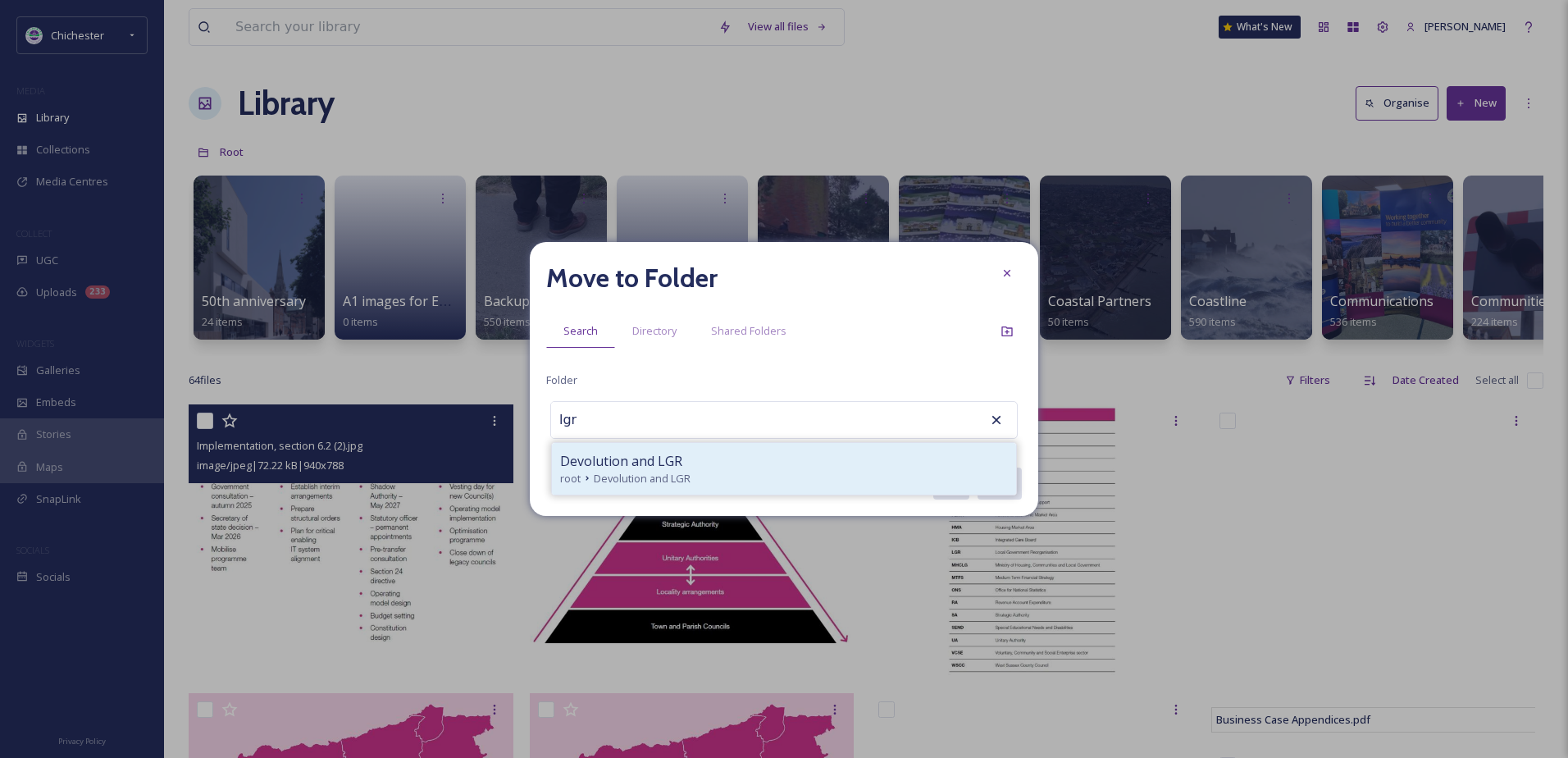
click at [641, 449] on div "Devolution and LGR root Devolution and LGR" at bounding box center [784, 468] width 465 height 51
type input "Devolution and LGR"
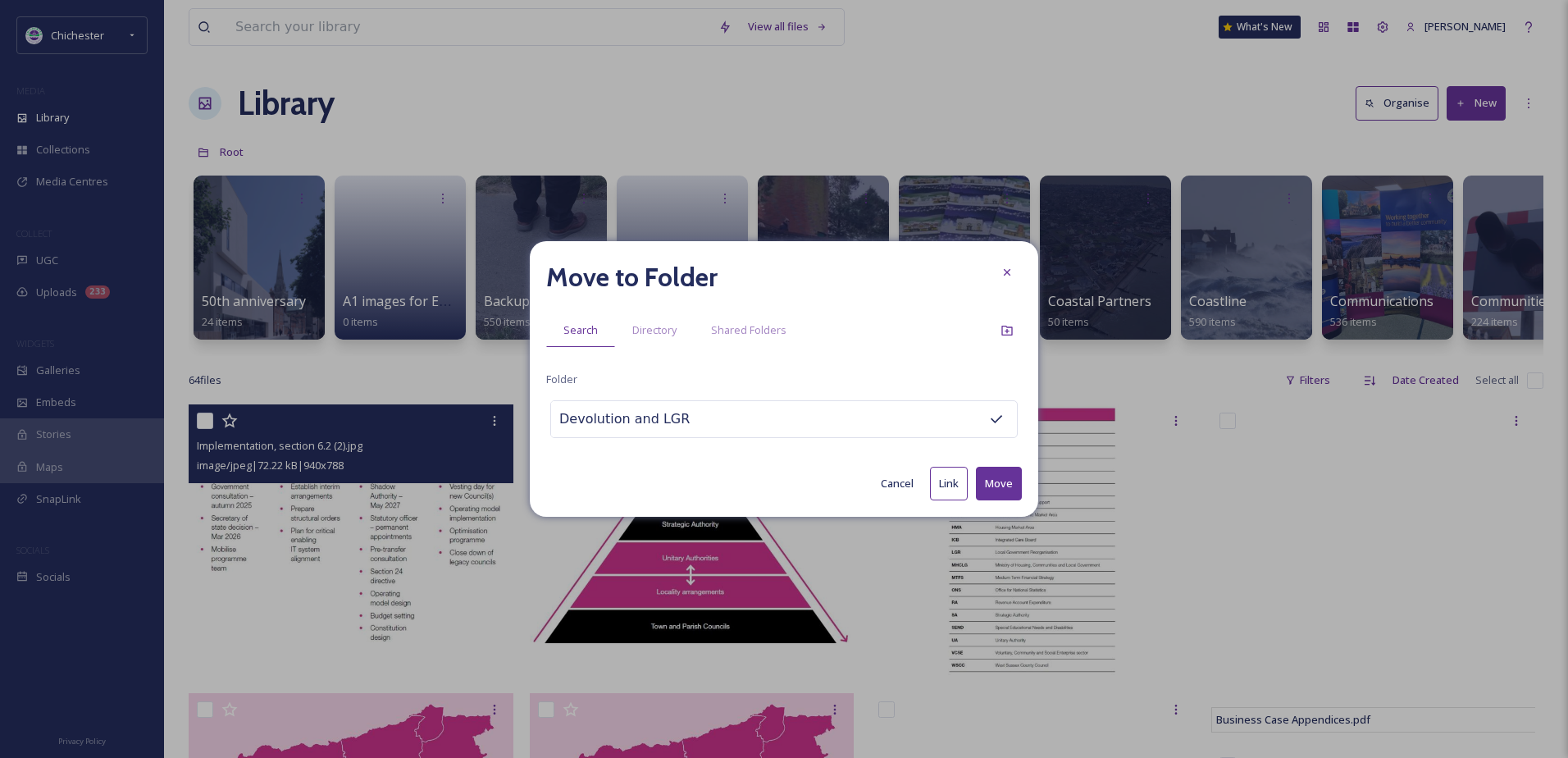
click at [996, 484] on button "Move" at bounding box center [999, 483] width 46 height 34
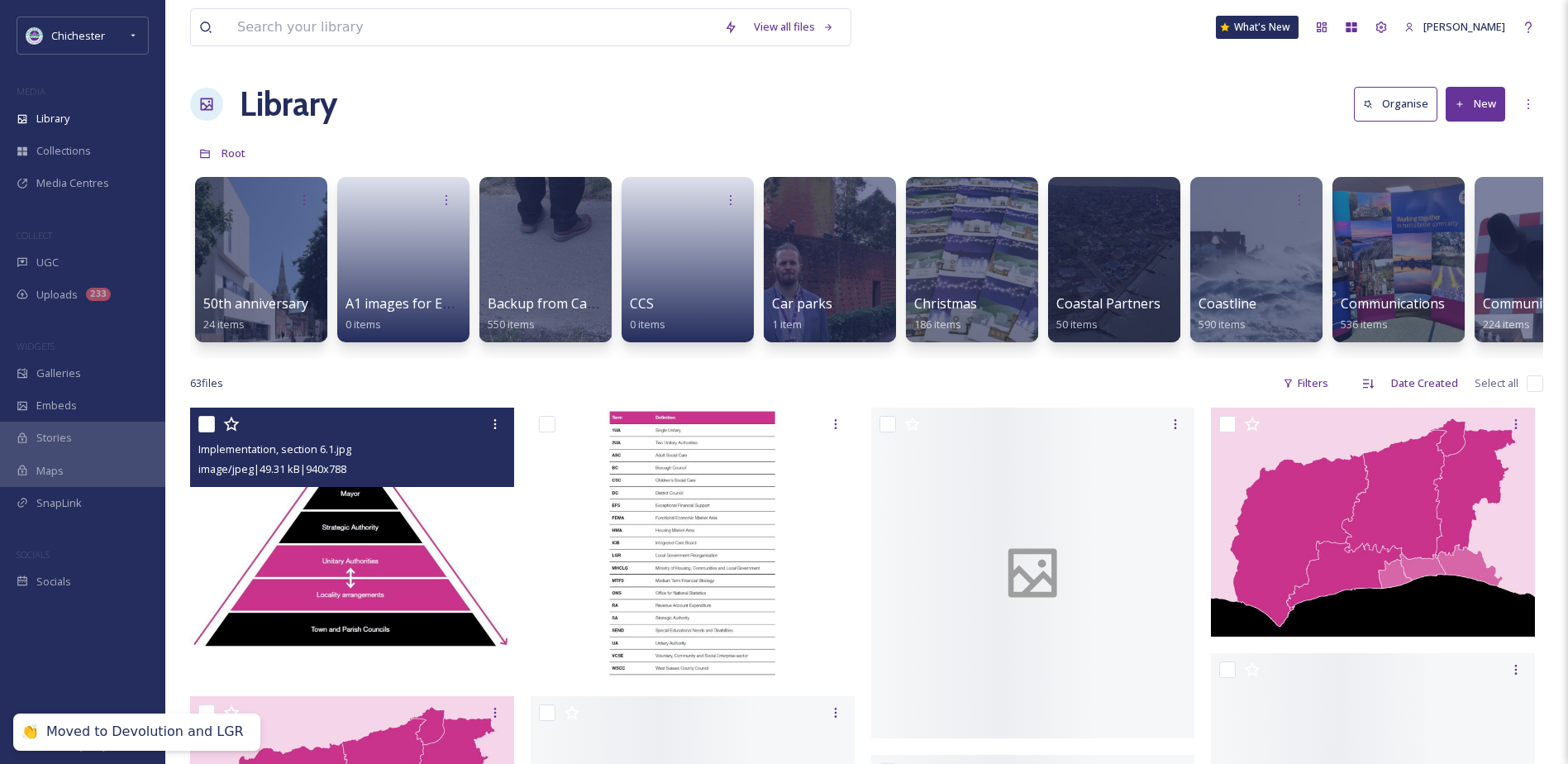
click at [343, 553] on img at bounding box center [352, 543] width 324 height 272
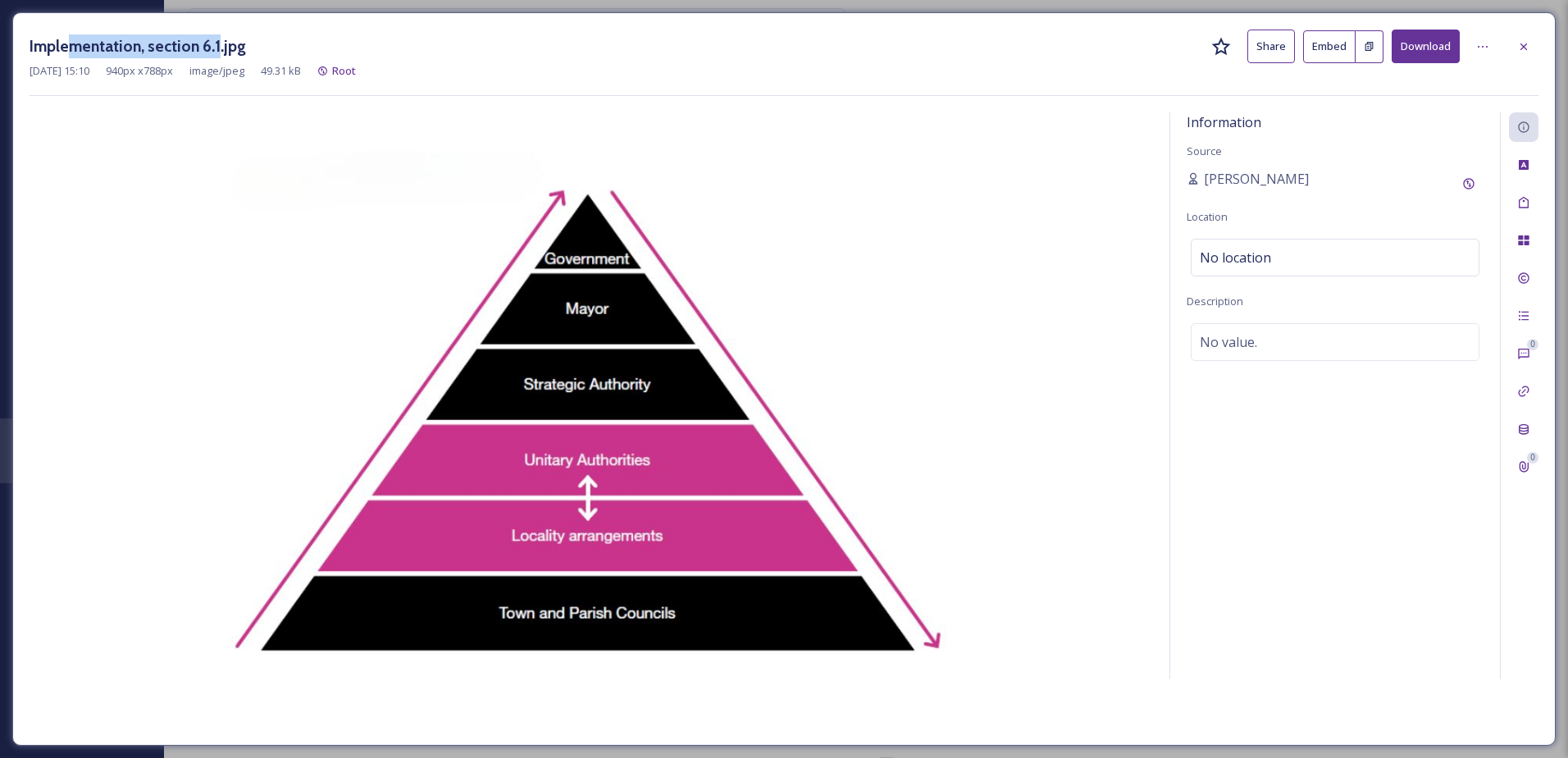
drag, startPoint x: 216, startPoint y: 46, endPoint x: 59, endPoint y: 43, distance: 157.0
click at [74, 45] on h3 "Implementation, section 6.1.jpg" at bounding box center [137, 47] width 216 height 24
click at [59, 43] on h3 "Implementation, section 6.1.jpg" at bounding box center [137, 47] width 216 height 24
drag, startPoint x: 59, startPoint y: 43, endPoint x: 216, endPoint y: 49, distance: 157.1
click at [216, 49] on div "Implementation, section 6.1.jpg Share Embed Download [DATE] 15:10 940 px x 788 …" at bounding box center [784, 379] width 1543 height 733
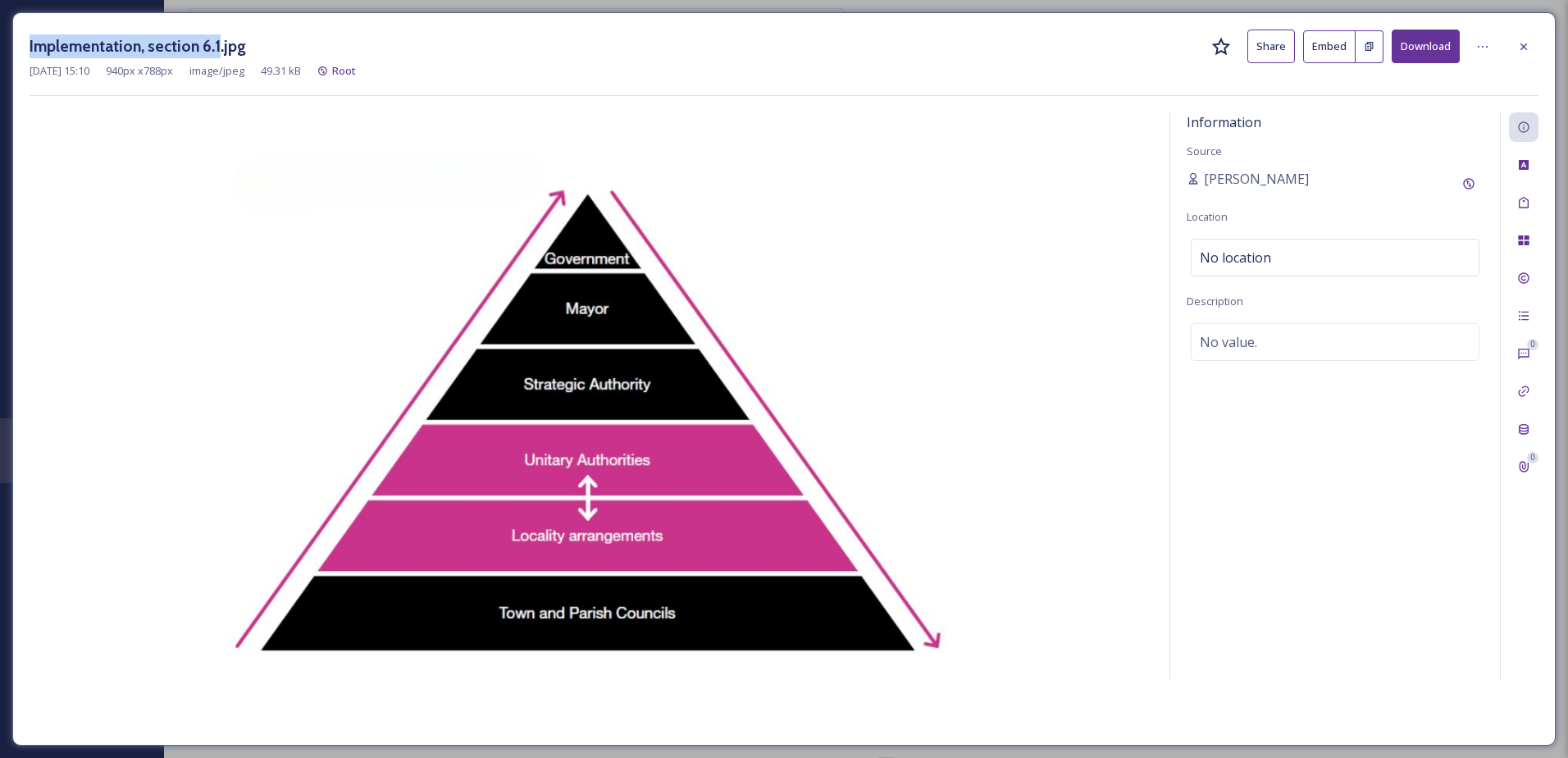
drag, startPoint x: 216, startPoint y: 49, endPoint x: 207, endPoint y: 49, distance: 9.0
copy h3 "Implementation, section 6.1"
drag, startPoint x: 1293, startPoint y: 349, endPoint x: 1284, endPoint y: 343, distance: 10.8
click at [1284, 343] on div "No value." at bounding box center [1335, 342] width 289 height 38
click at [1284, 343] on textarea at bounding box center [1335, 391] width 297 height 137
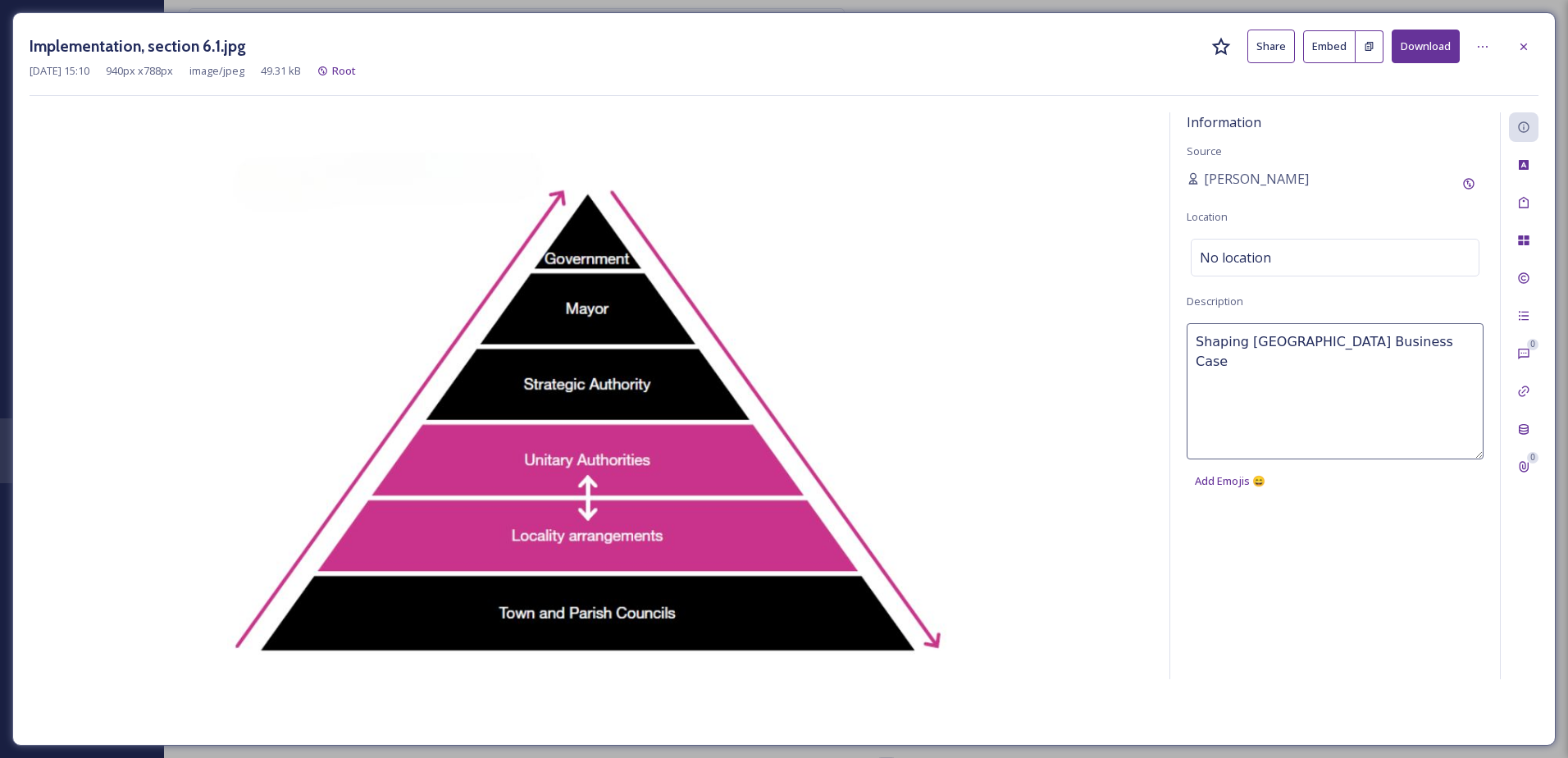
paste textarea "Implementation, section 6.1"
type textarea "Shaping West Sussex Business Case Implementation, section 6.1"
click at [1519, 205] on icon at bounding box center [1524, 203] width 10 height 12
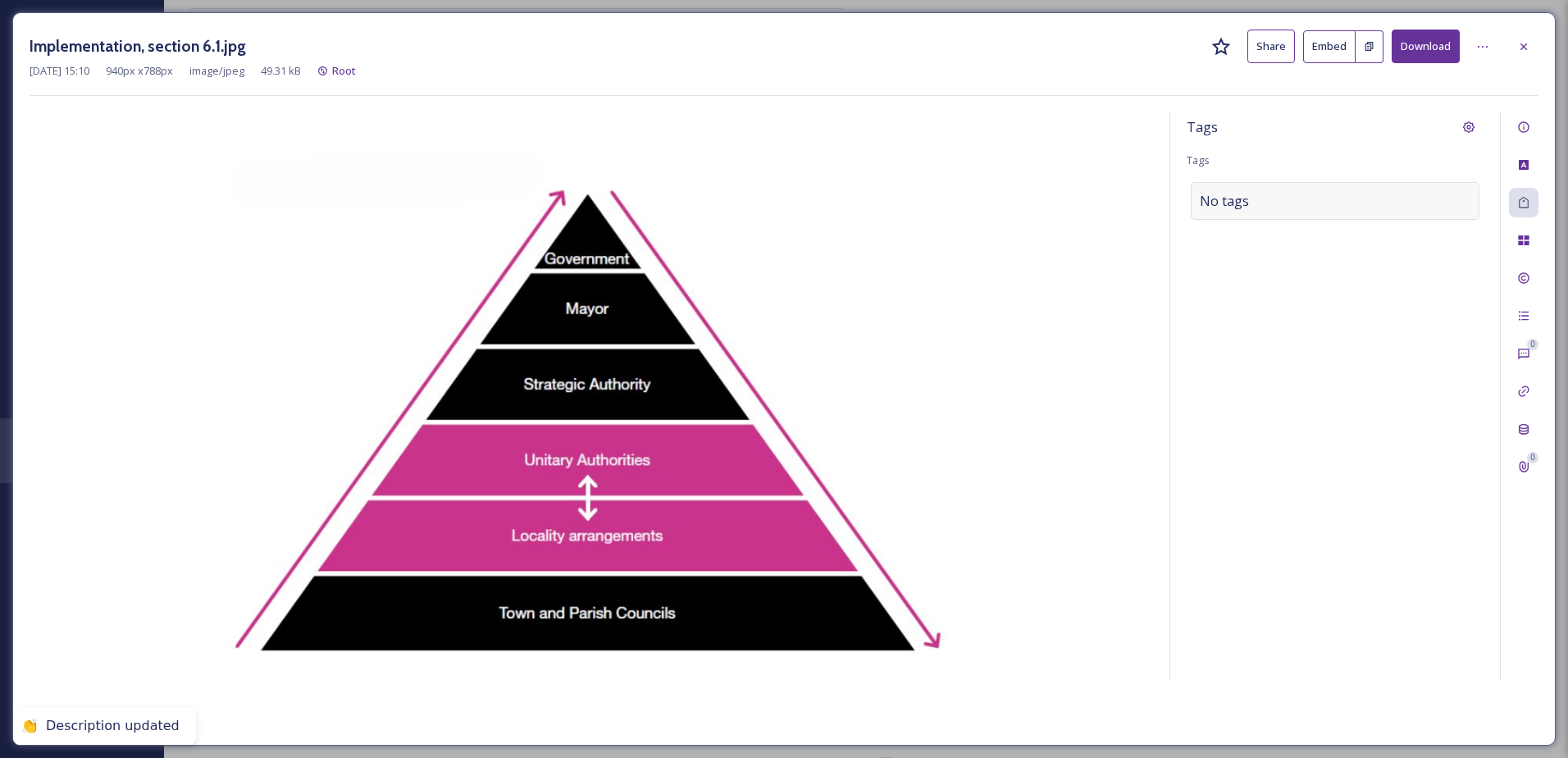
click at [1255, 201] on div "No tags" at bounding box center [1335, 201] width 289 height 38
click at [1244, 200] on input at bounding box center [1281, 201] width 164 height 19
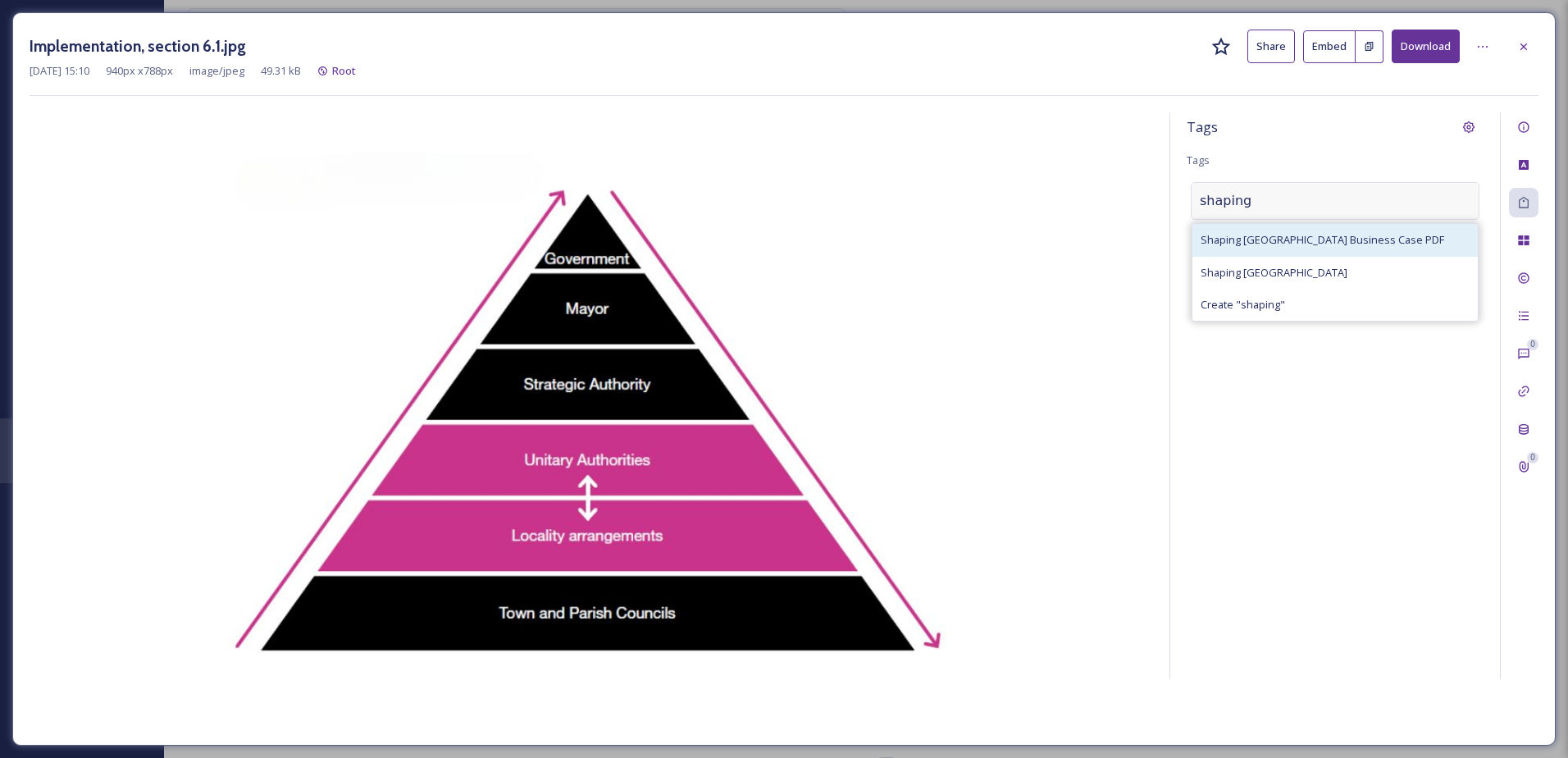
type input "shaping"
click at [1336, 232] on span "Shaping [GEOGRAPHIC_DATA] Business Case PDF" at bounding box center [1322, 239] width 244 height 16
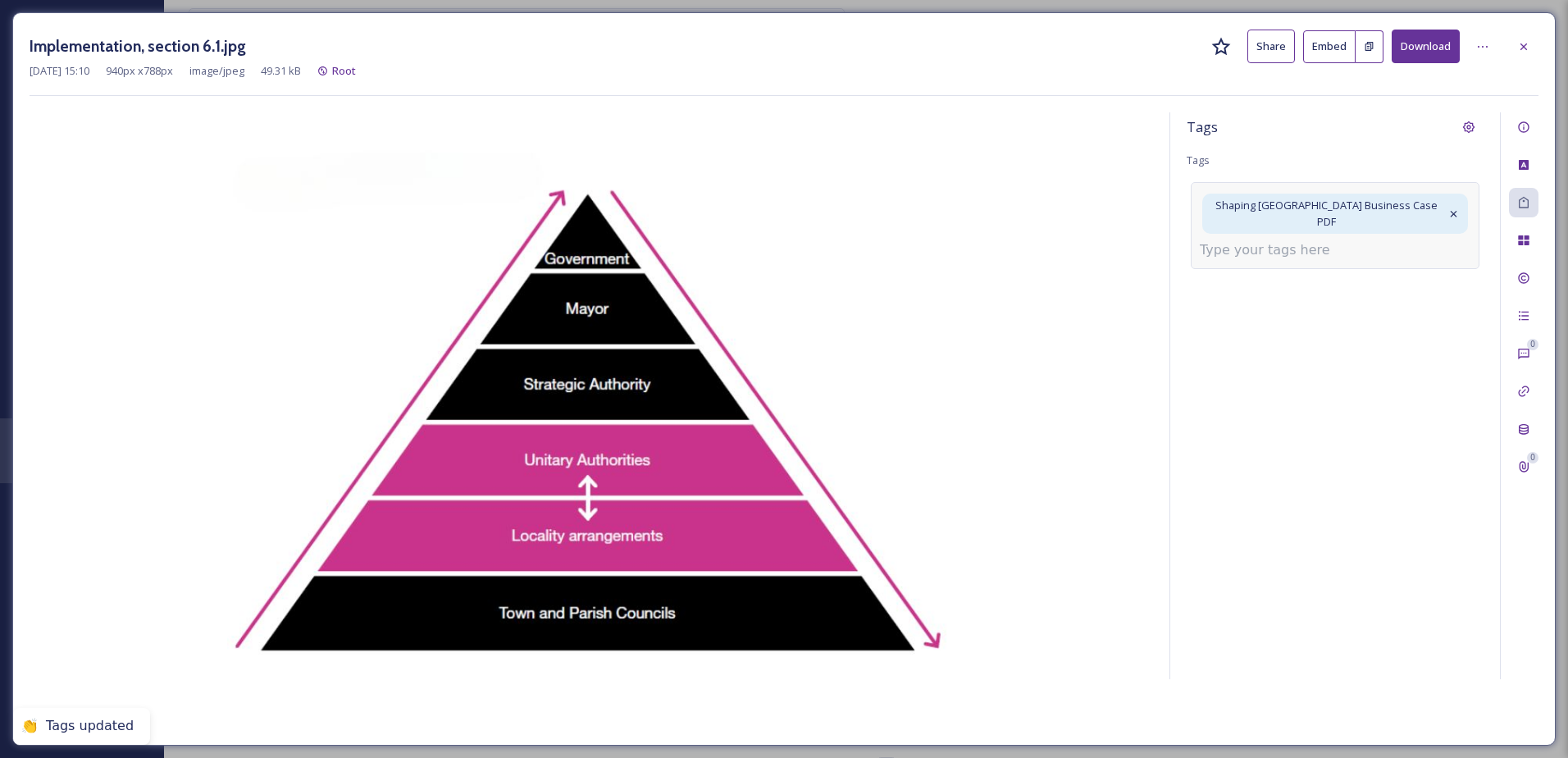
click at [1252, 240] on input at bounding box center [1281, 249] width 164 height 19
type input "shaping"
click at [1288, 305] on div "Shaping [GEOGRAPHIC_DATA]" at bounding box center [1334, 321] width 285 height 32
click at [1250, 273] on input at bounding box center [1281, 282] width 164 height 19
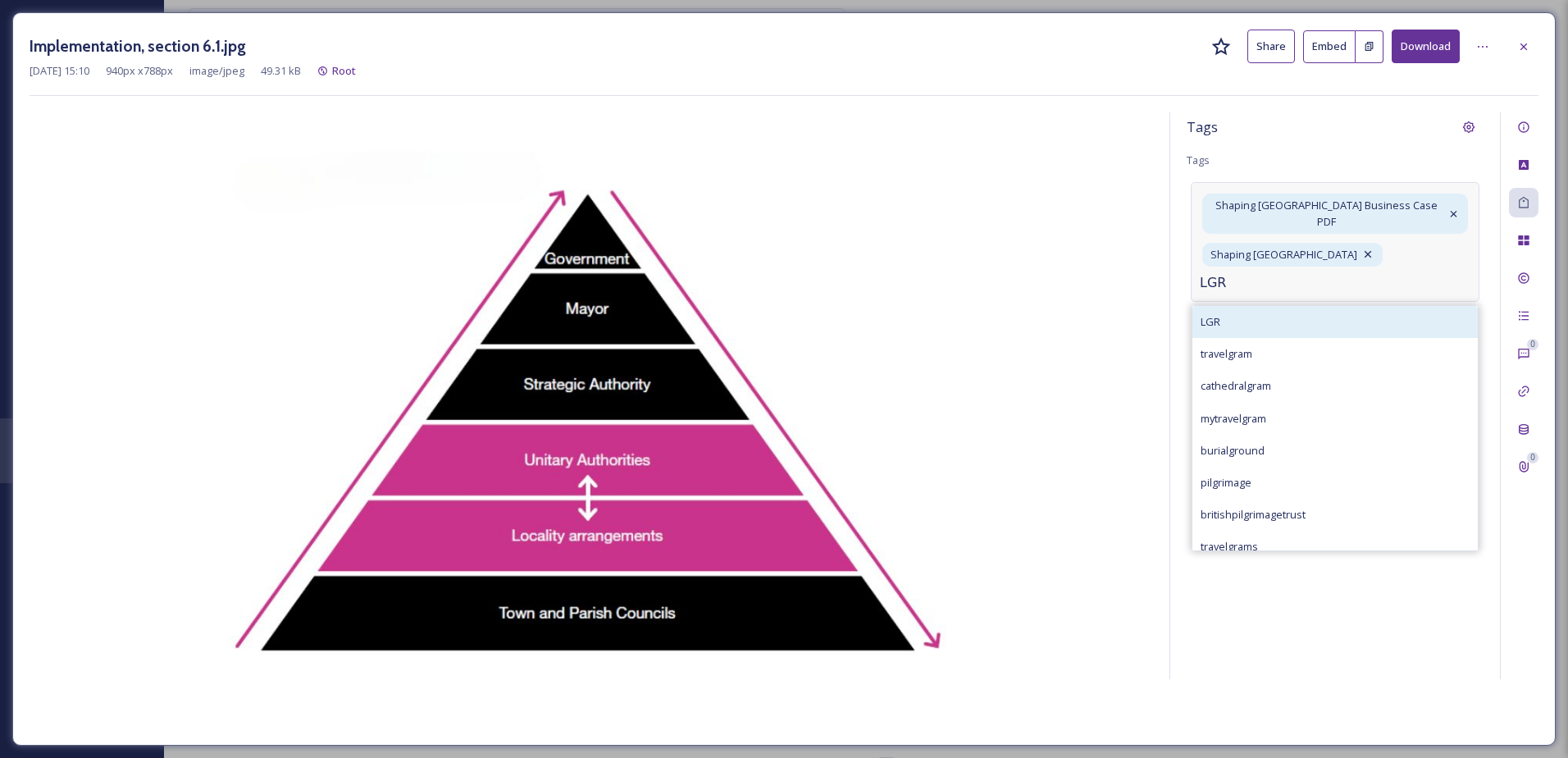
type input "LGR"
click at [1250, 286] on div "Tags Tags Shaping [GEOGRAPHIC_DATA] Business Case PDF Shaping [GEOGRAPHIC_DATA]…" at bounding box center [1335, 396] width 330 height 566
click at [1250, 306] on div "LGR" at bounding box center [1334, 322] width 285 height 32
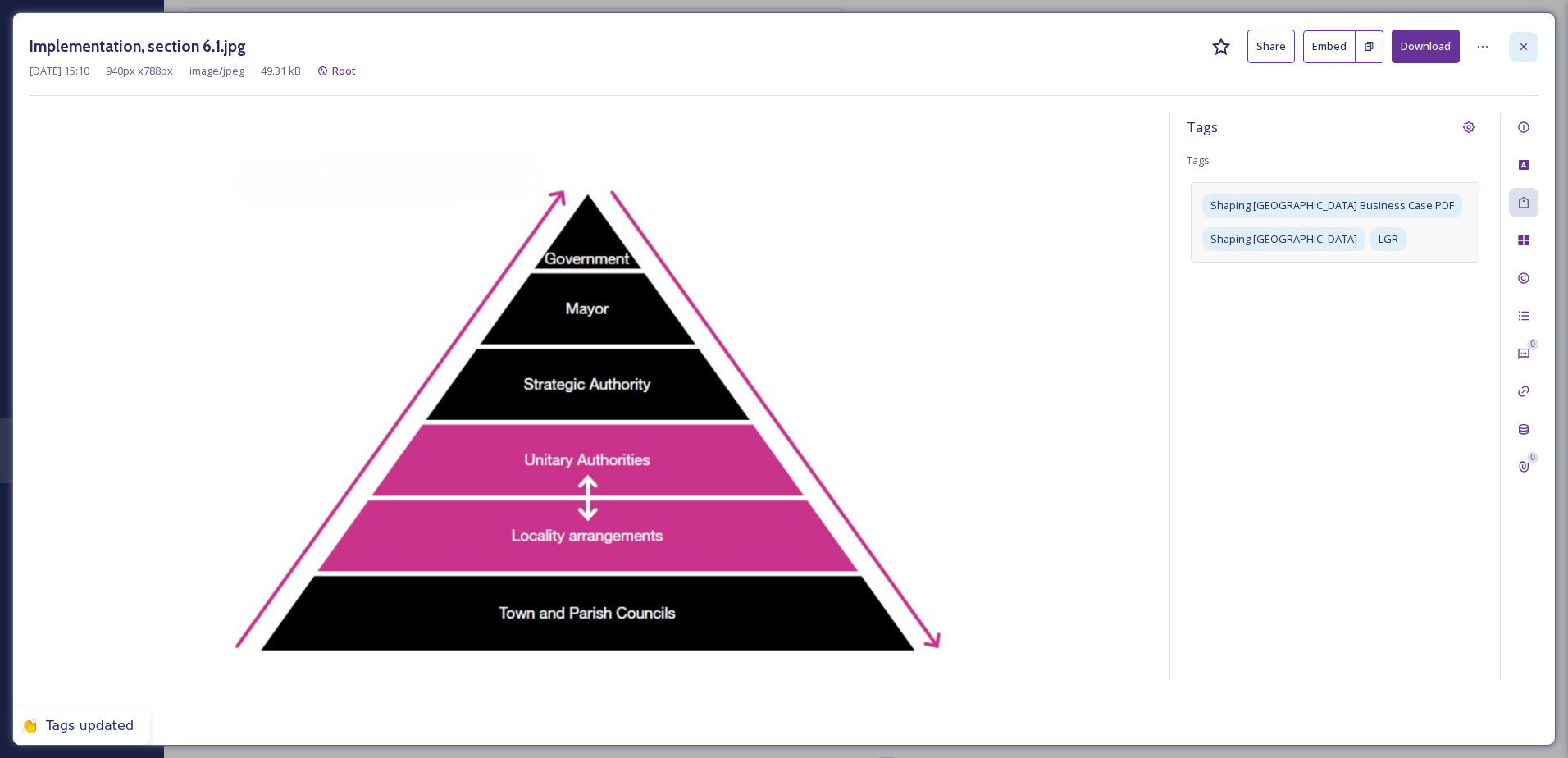
click at [1527, 47] on icon at bounding box center [1524, 47] width 13 height 13
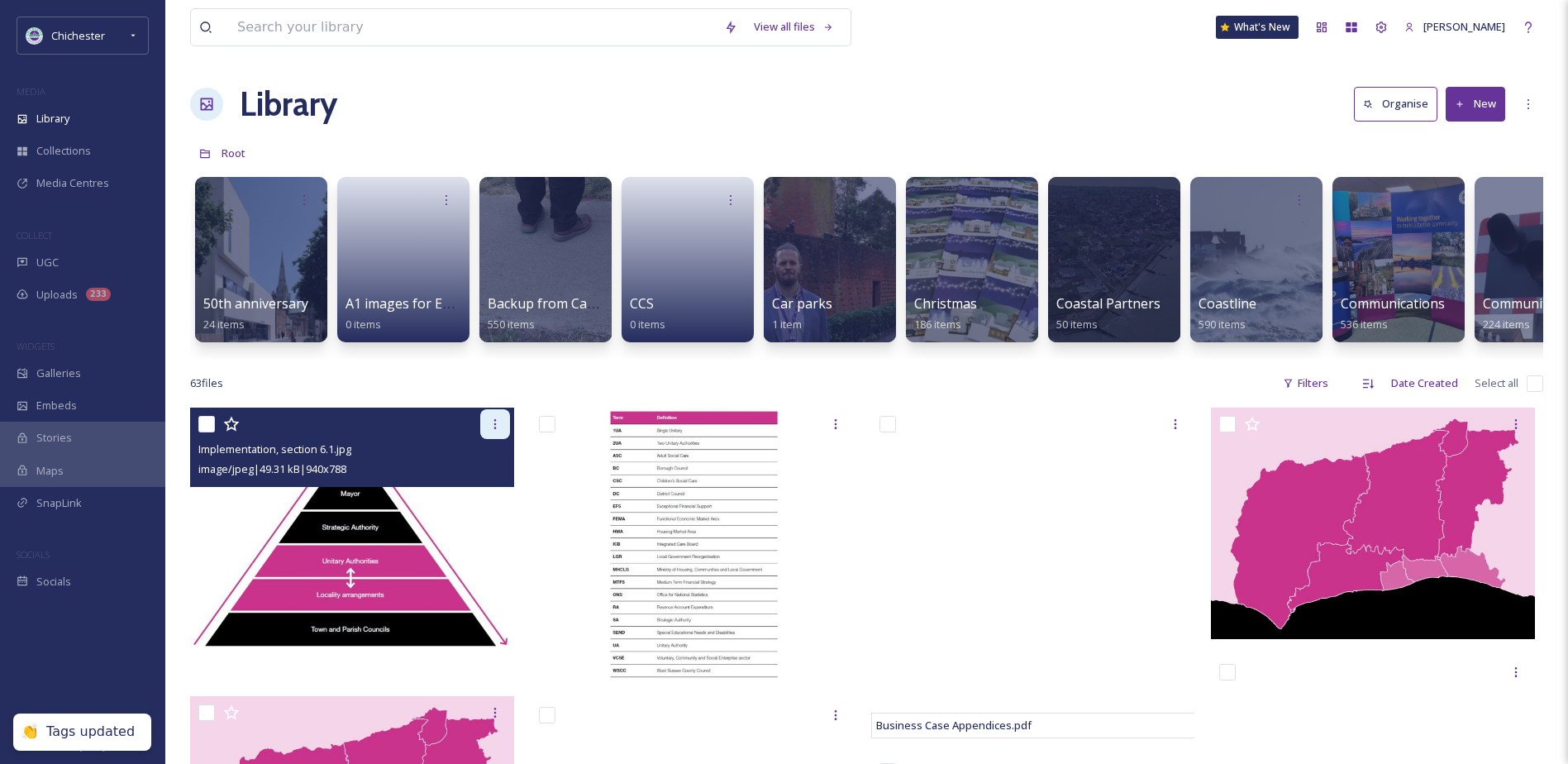
click at [493, 431] on icon at bounding box center [495, 424] width 13 height 13
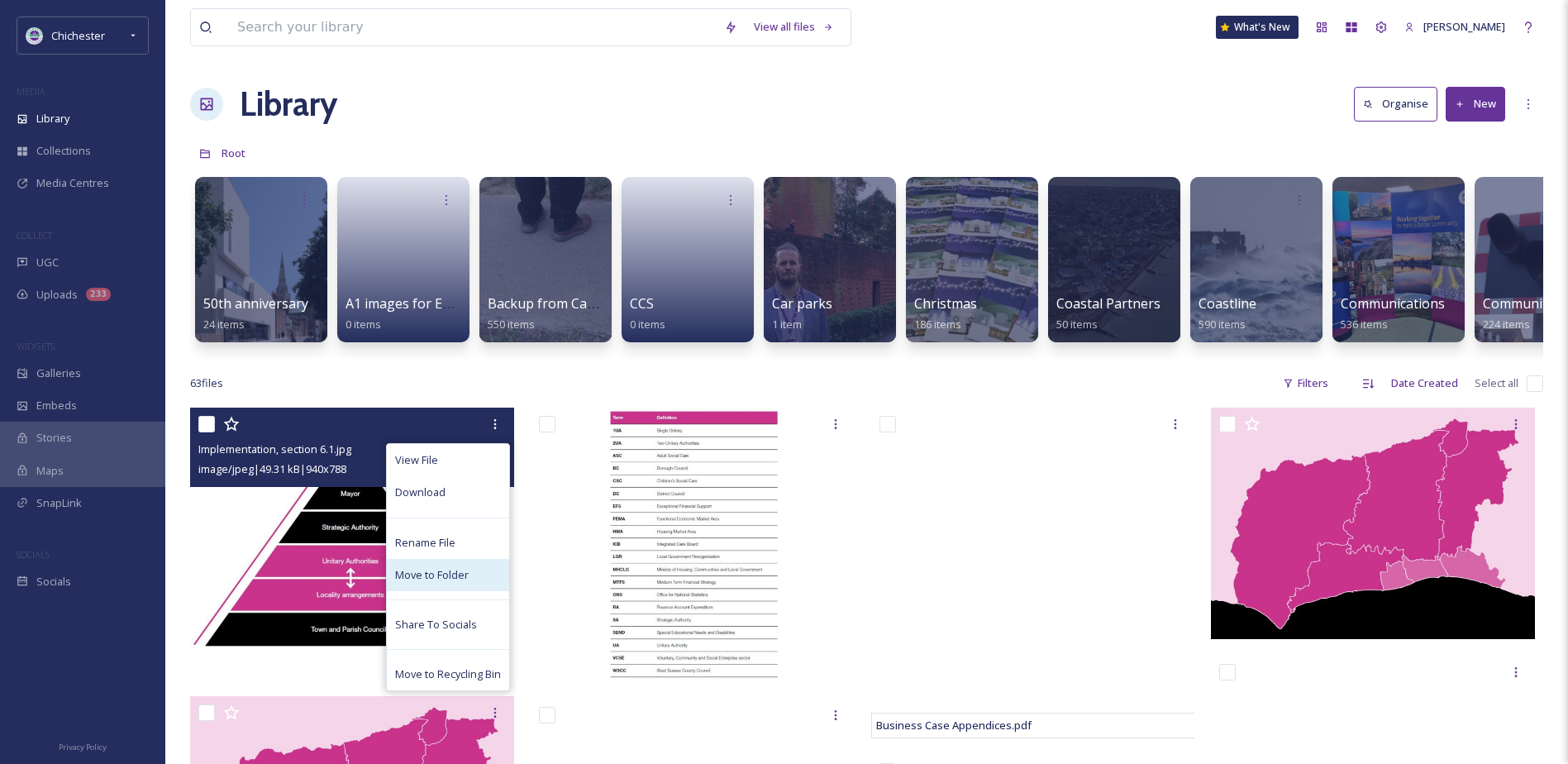
click at [423, 583] on span "Move to Folder" at bounding box center [432, 575] width 74 height 16
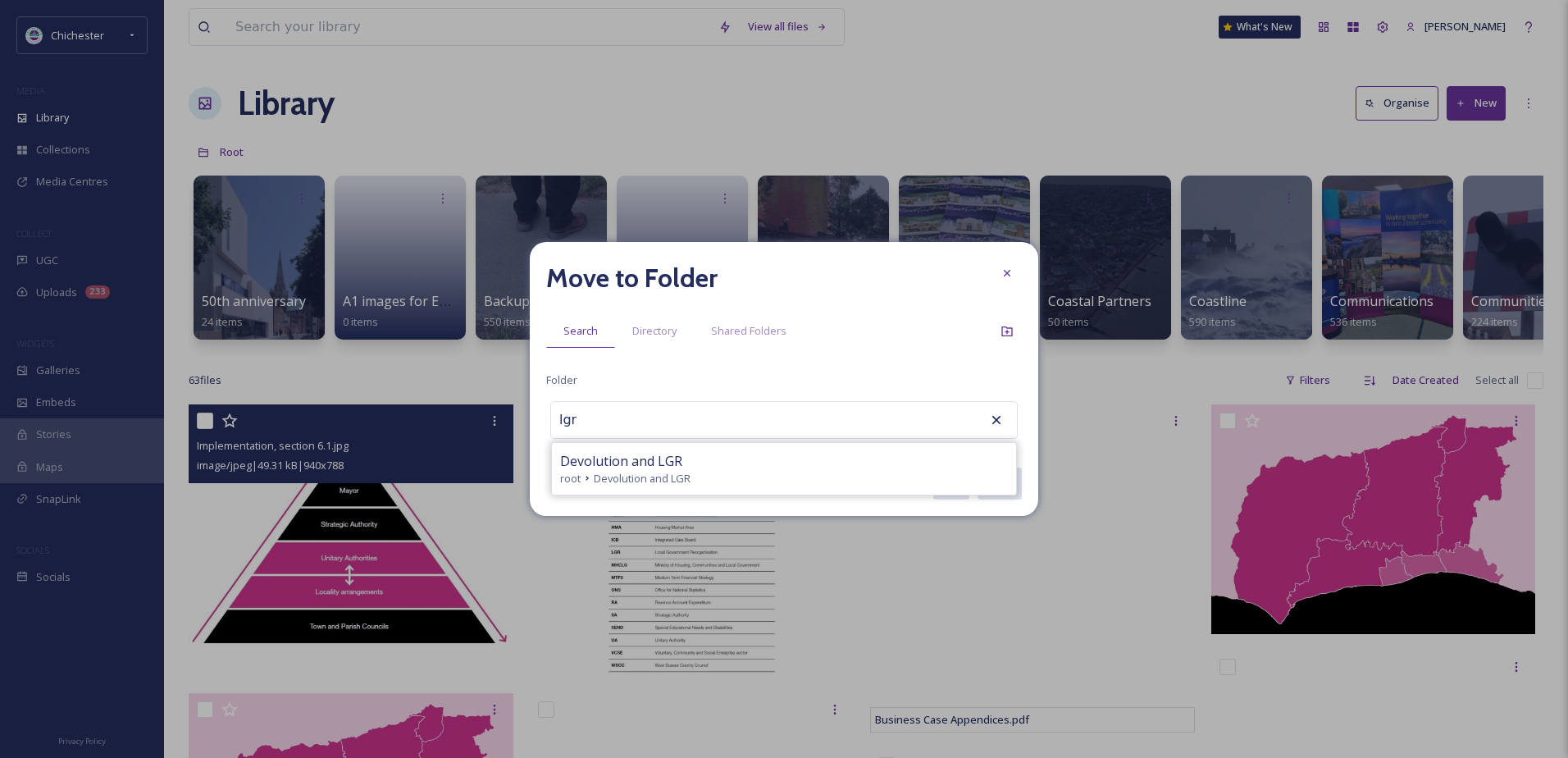
click at [696, 468] on div "Devolution and LGR" at bounding box center [784, 460] width 448 height 19
type input "Devolution and LGR"
click at [1021, 480] on button "Move" at bounding box center [999, 483] width 46 height 34
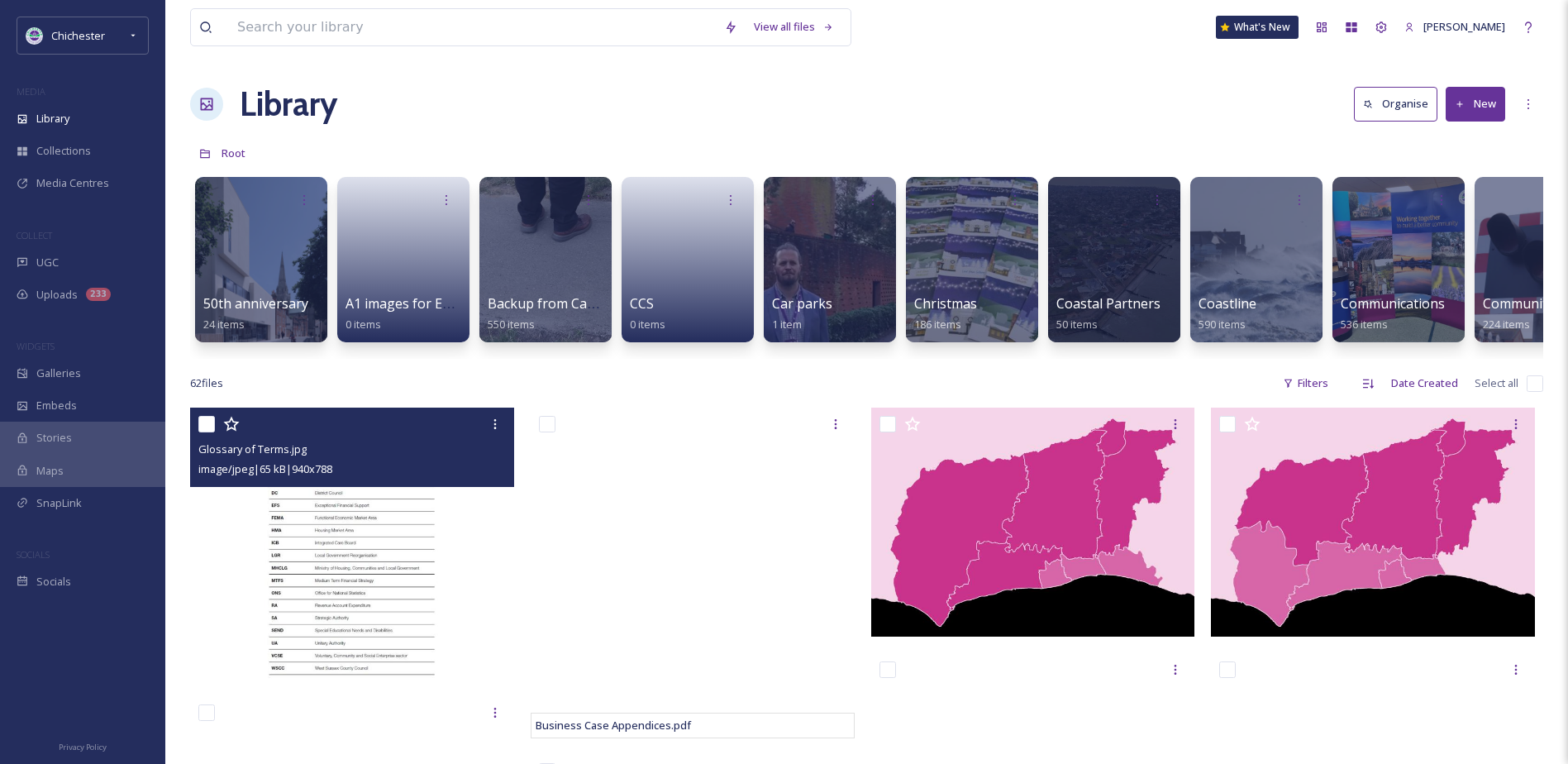
click at [403, 564] on img at bounding box center [352, 543] width 324 height 272
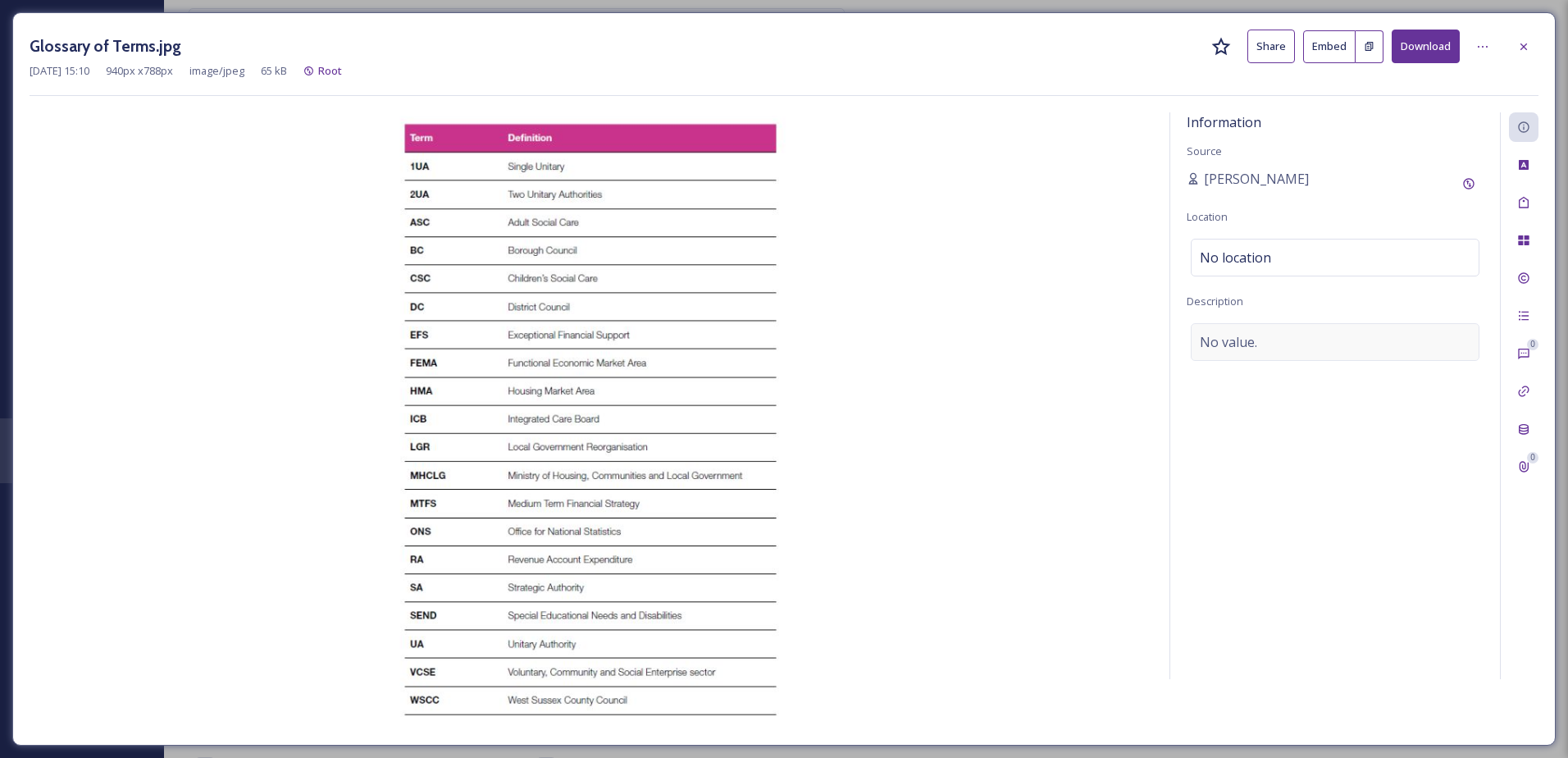
click at [1300, 346] on div "No value." at bounding box center [1335, 342] width 289 height 38
click at [1284, 348] on textarea at bounding box center [1335, 391] width 297 height 137
type textarea "Shaping West Sussex Business Case glossary of terms"
click at [1519, 205] on icon at bounding box center [1524, 203] width 13 height 13
click at [1325, 187] on div "No tags" at bounding box center [1335, 201] width 289 height 38
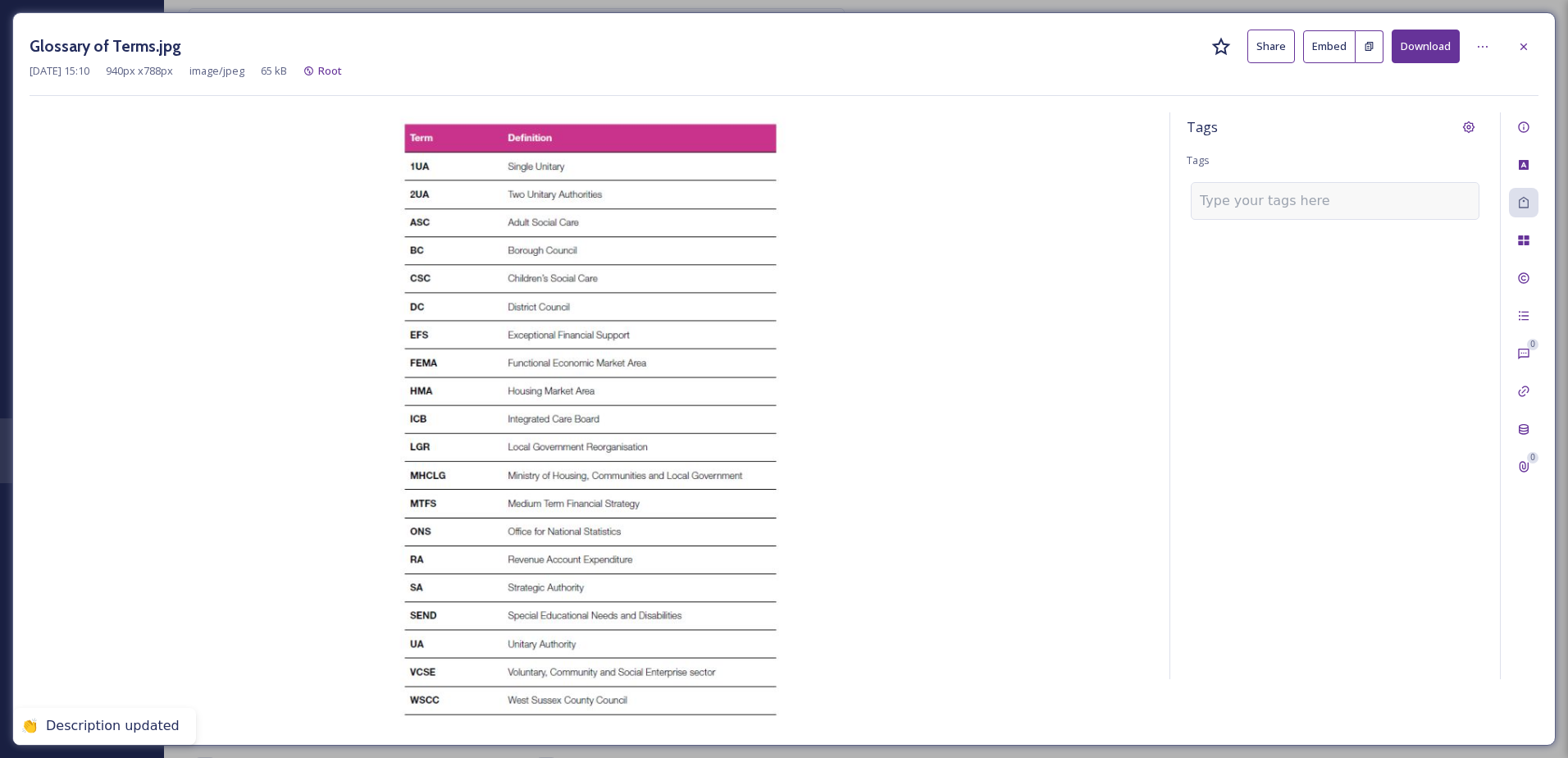
click at [1253, 203] on input at bounding box center [1281, 201] width 164 height 19
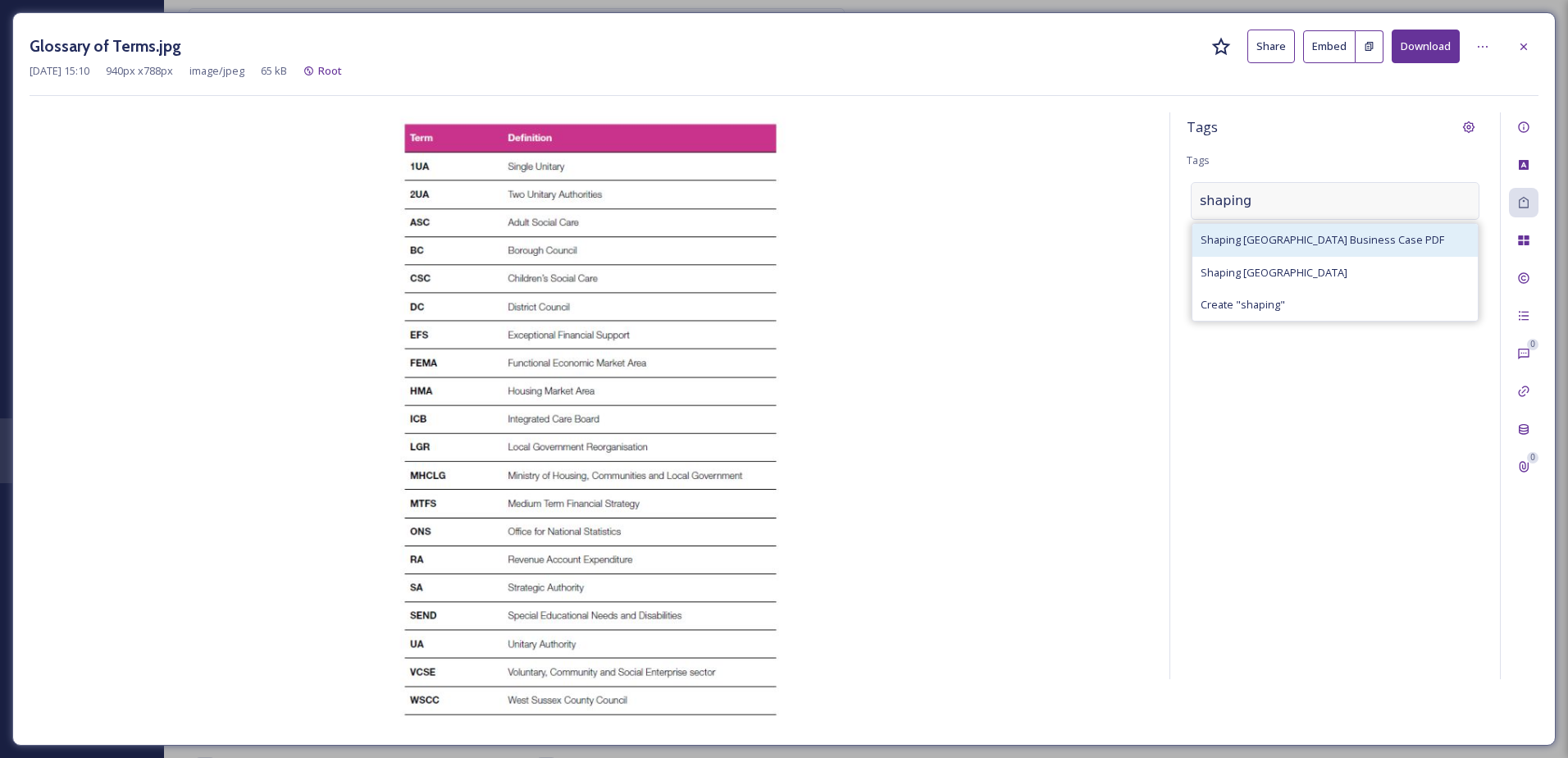
type input "shaping"
click at [1282, 237] on span "Shaping [GEOGRAPHIC_DATA] Business Case PDF" at bounding box center [1322, 239] width 244 height 16
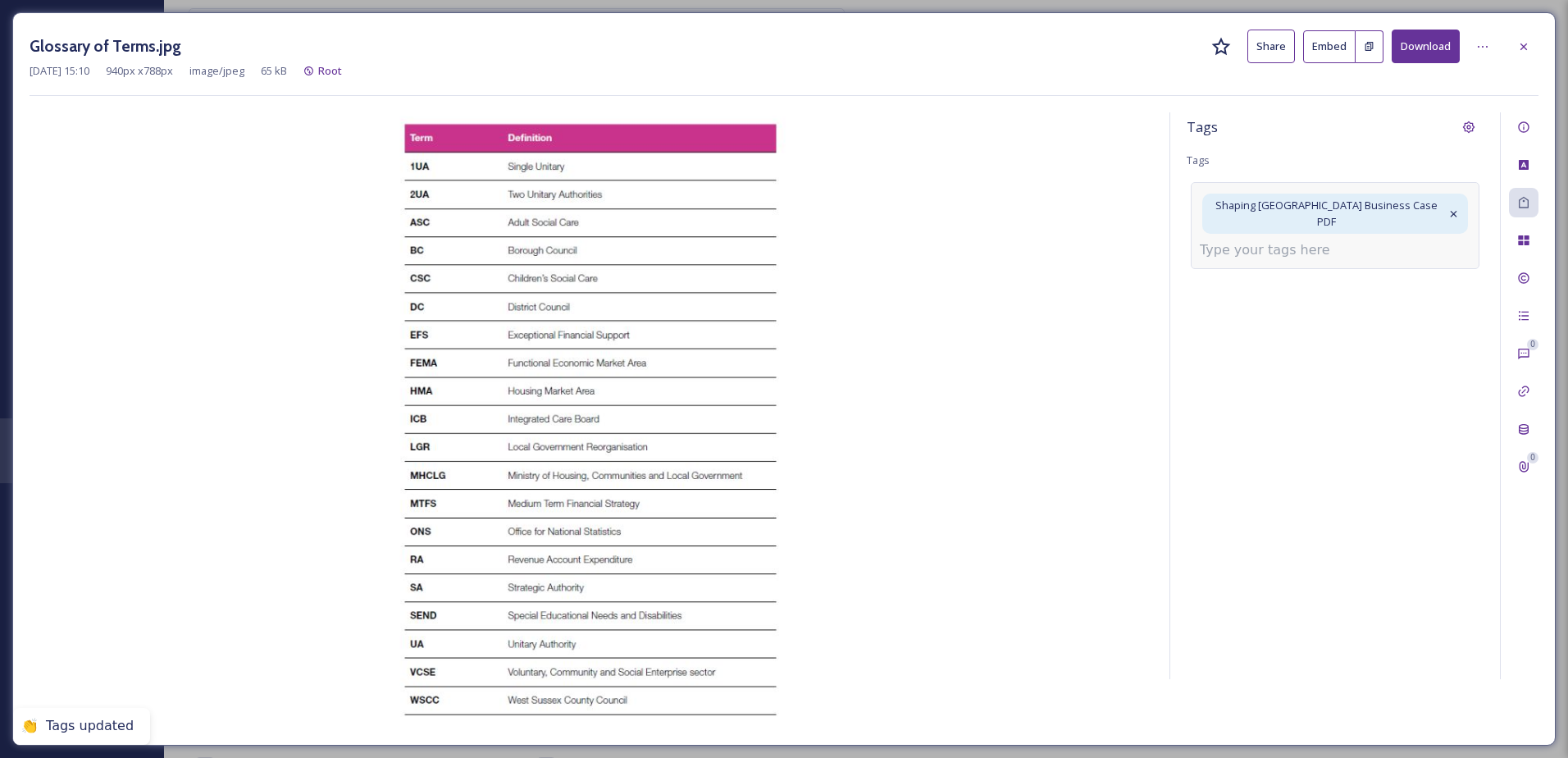
click at [1250, 245] on div "Shaping [GEOGRAPHIC_DATA] Business Case PDF" at bounding box center [1335, 225] width 289 height 86
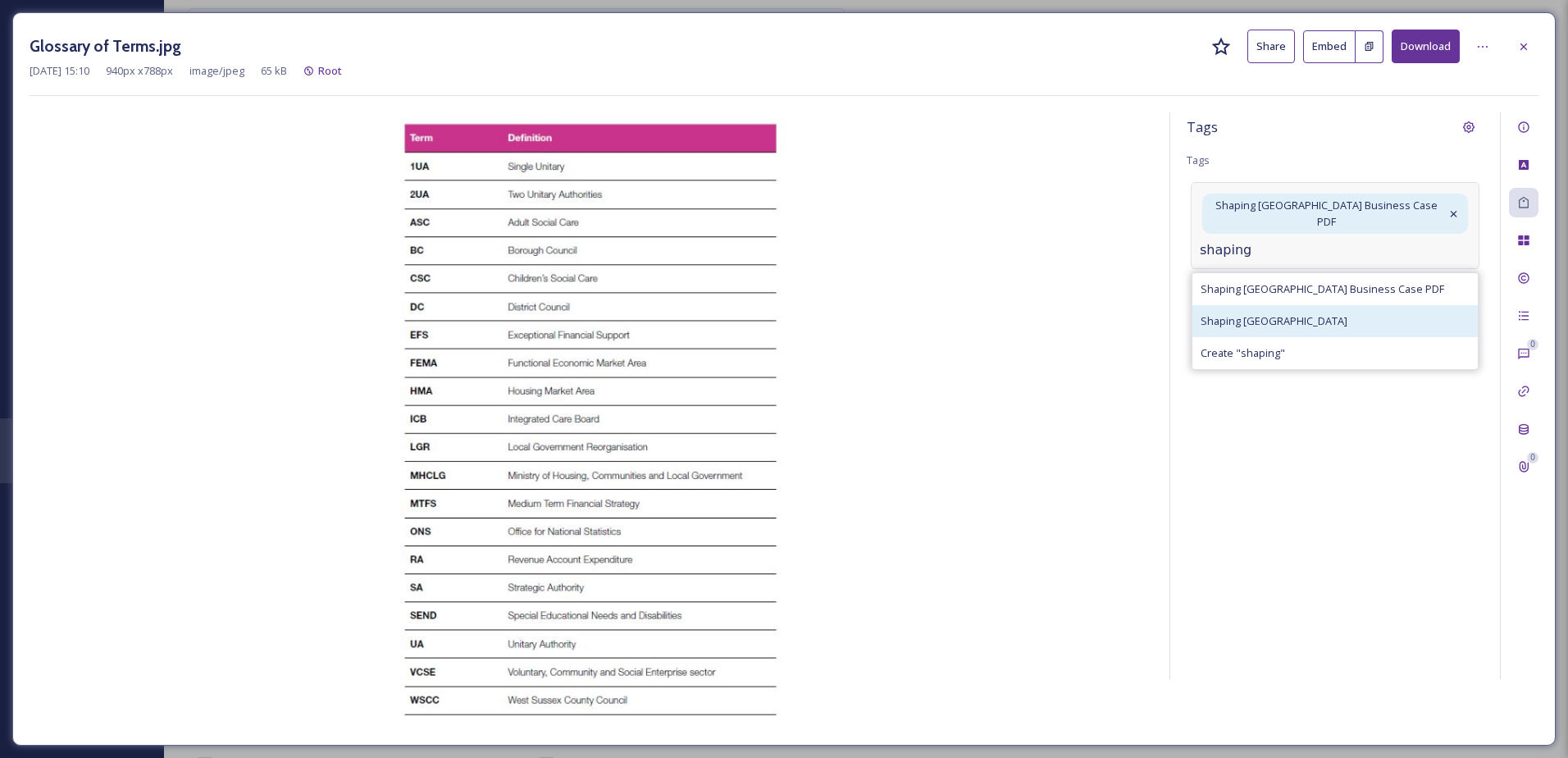
type input "shaping"
click at [1330, 305] on div "Shaping [GEOGRAPHIC_DATA]" at bounding box center [1334, 321] width 285 height 32
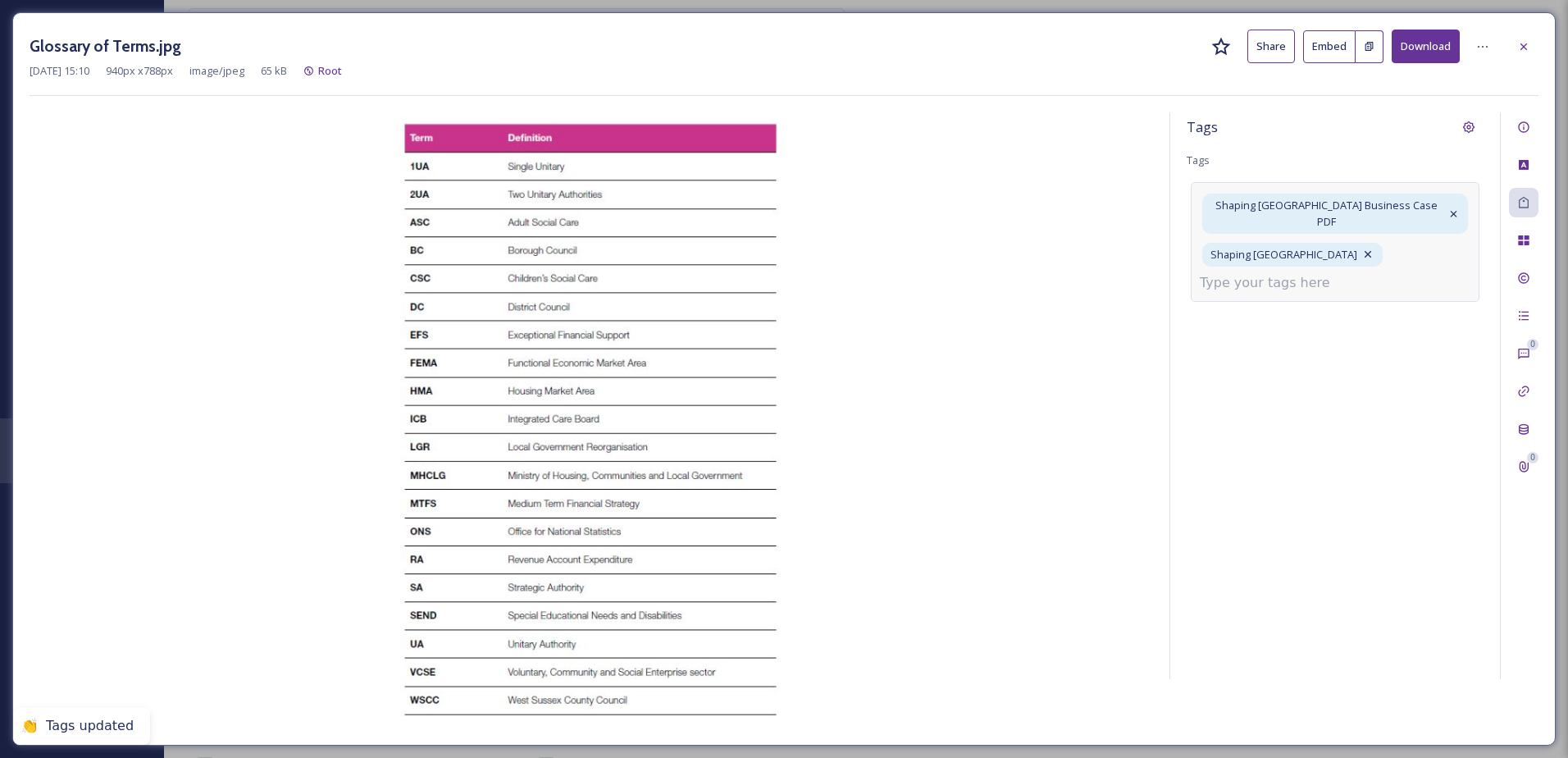
click at [1248, 273] on input at bounding box center [1281, 282] width 164 height 19
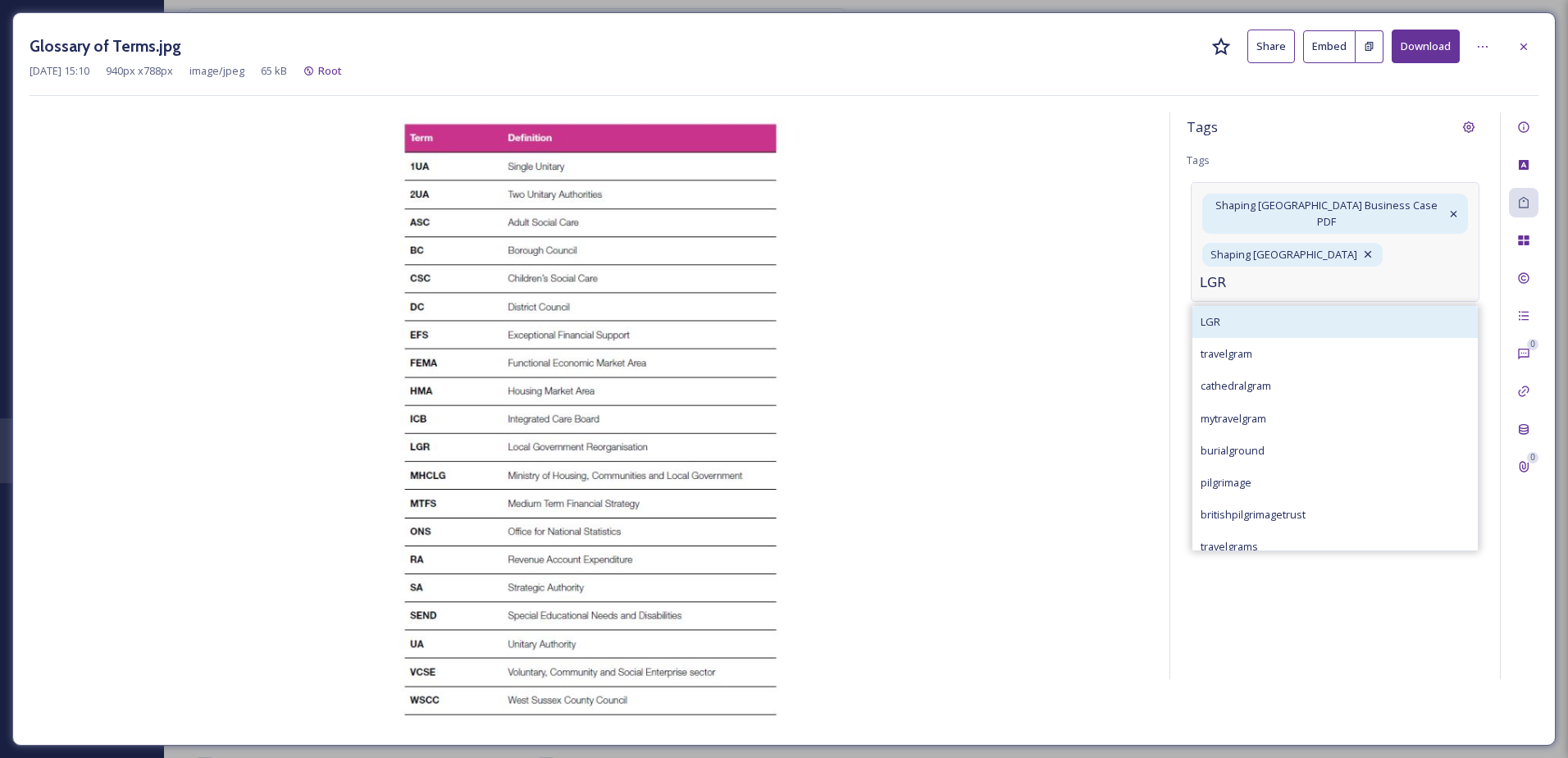
type input "LGR"
click at [1266, 318] on div "LGR" at bounding box center [1334, 322] width 285 height 32
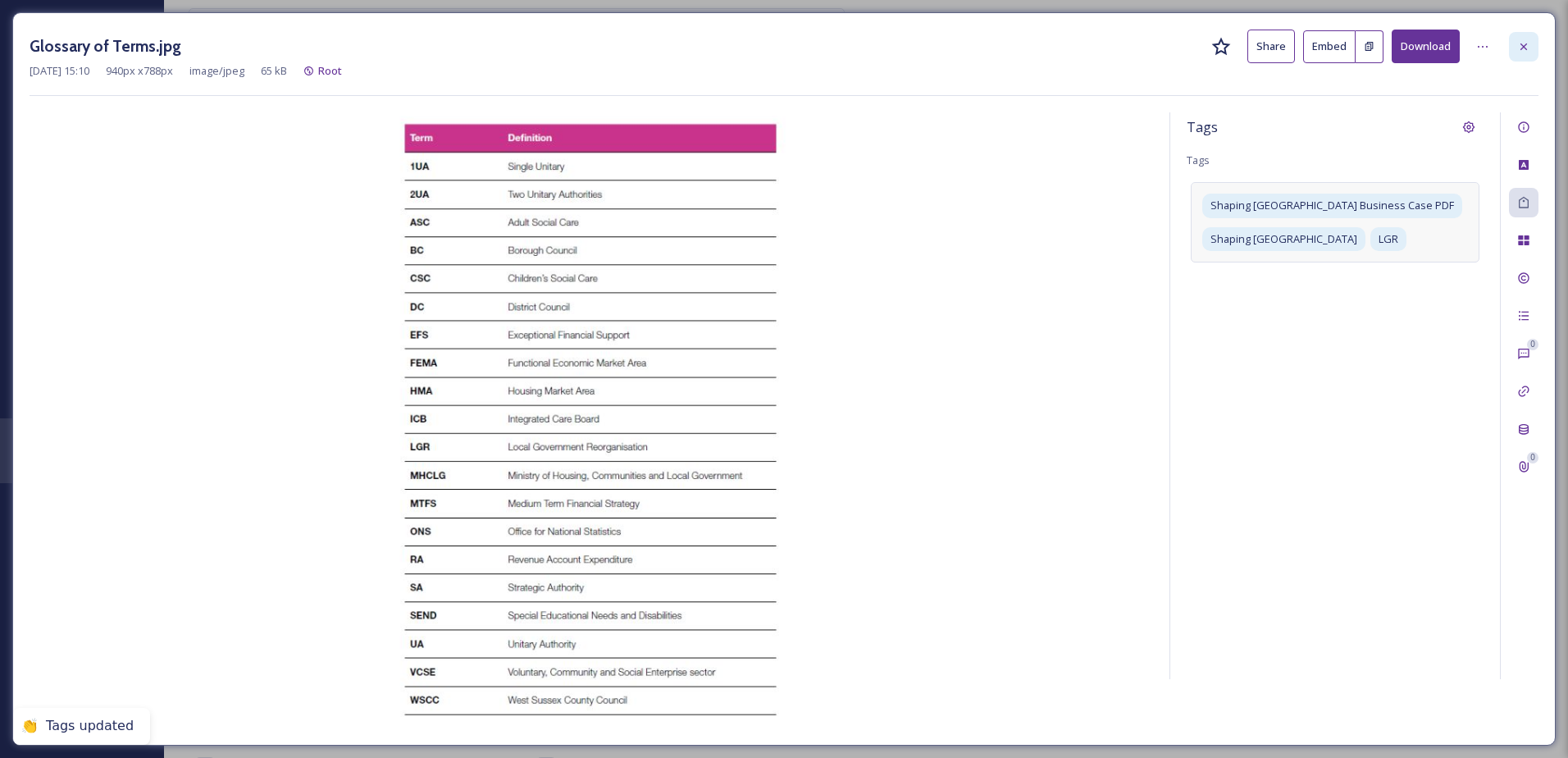
click at [1535, 48] on div at bounding box center [1524, 47] width 29 height 29
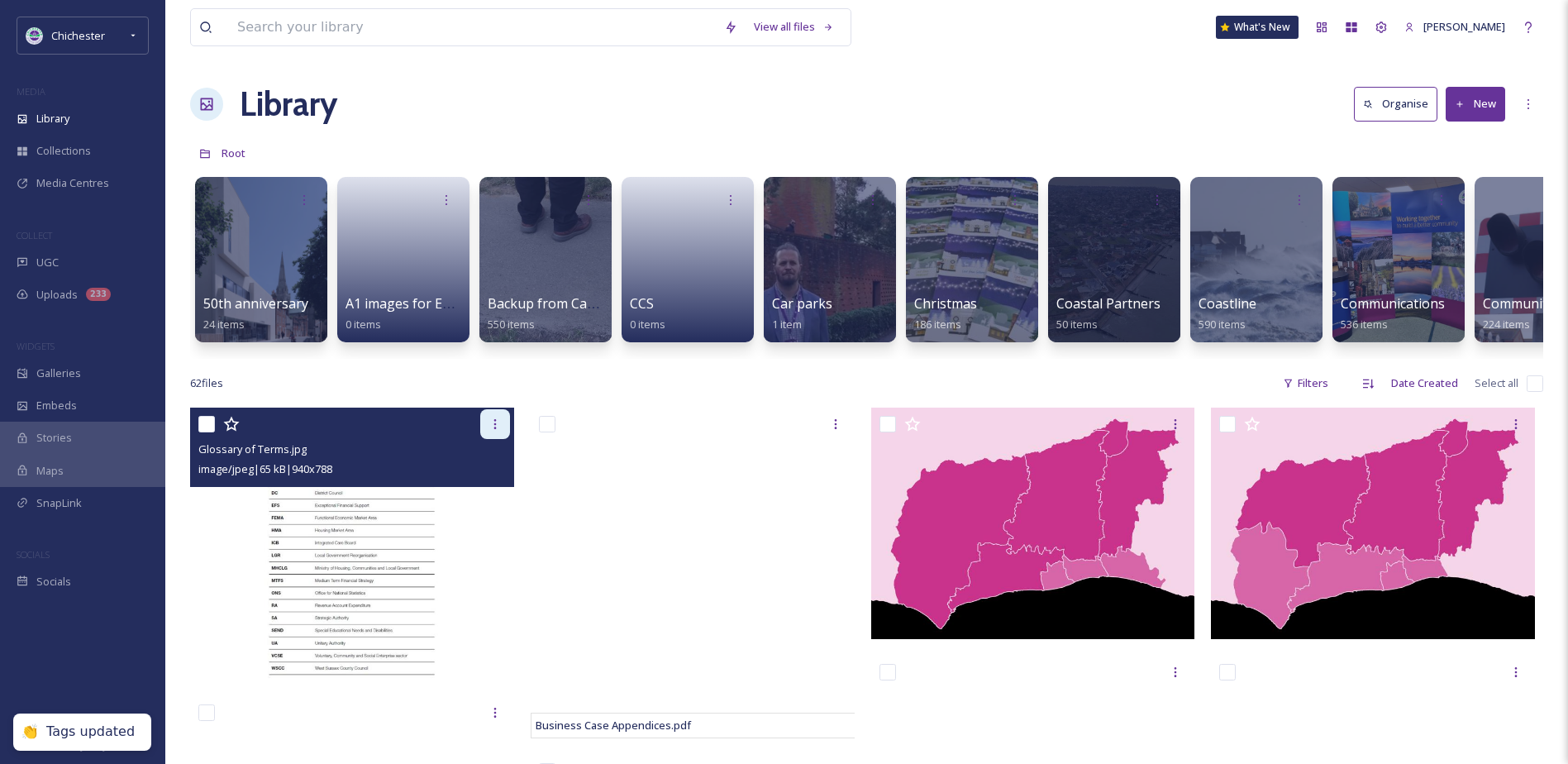
click at [501, 439] on div at bounding box center [495, 424] width 30 height 30
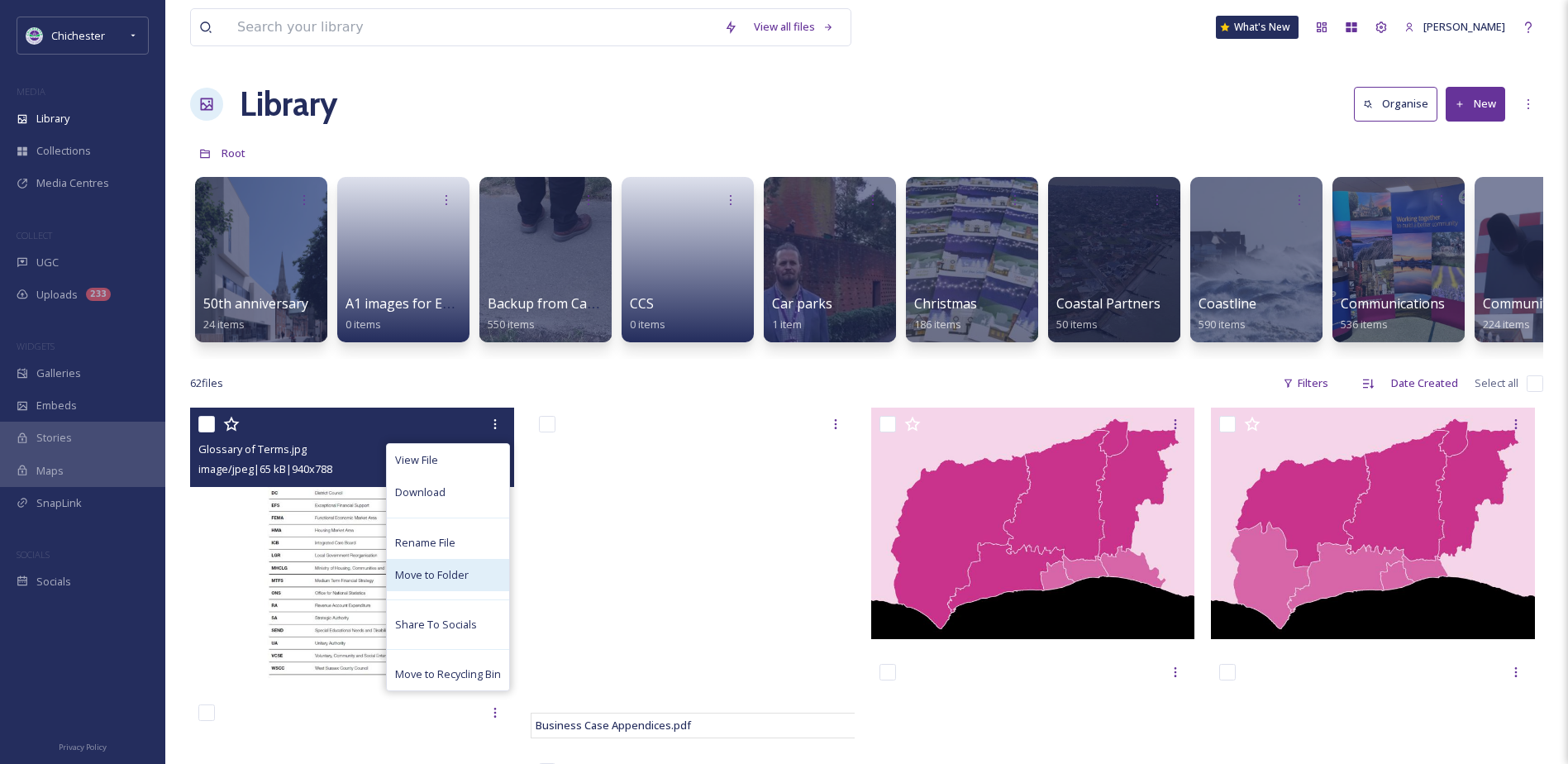
click at [428, 583] on span "Move to Folder" at bounding box center [432, 575] width 74 height 16
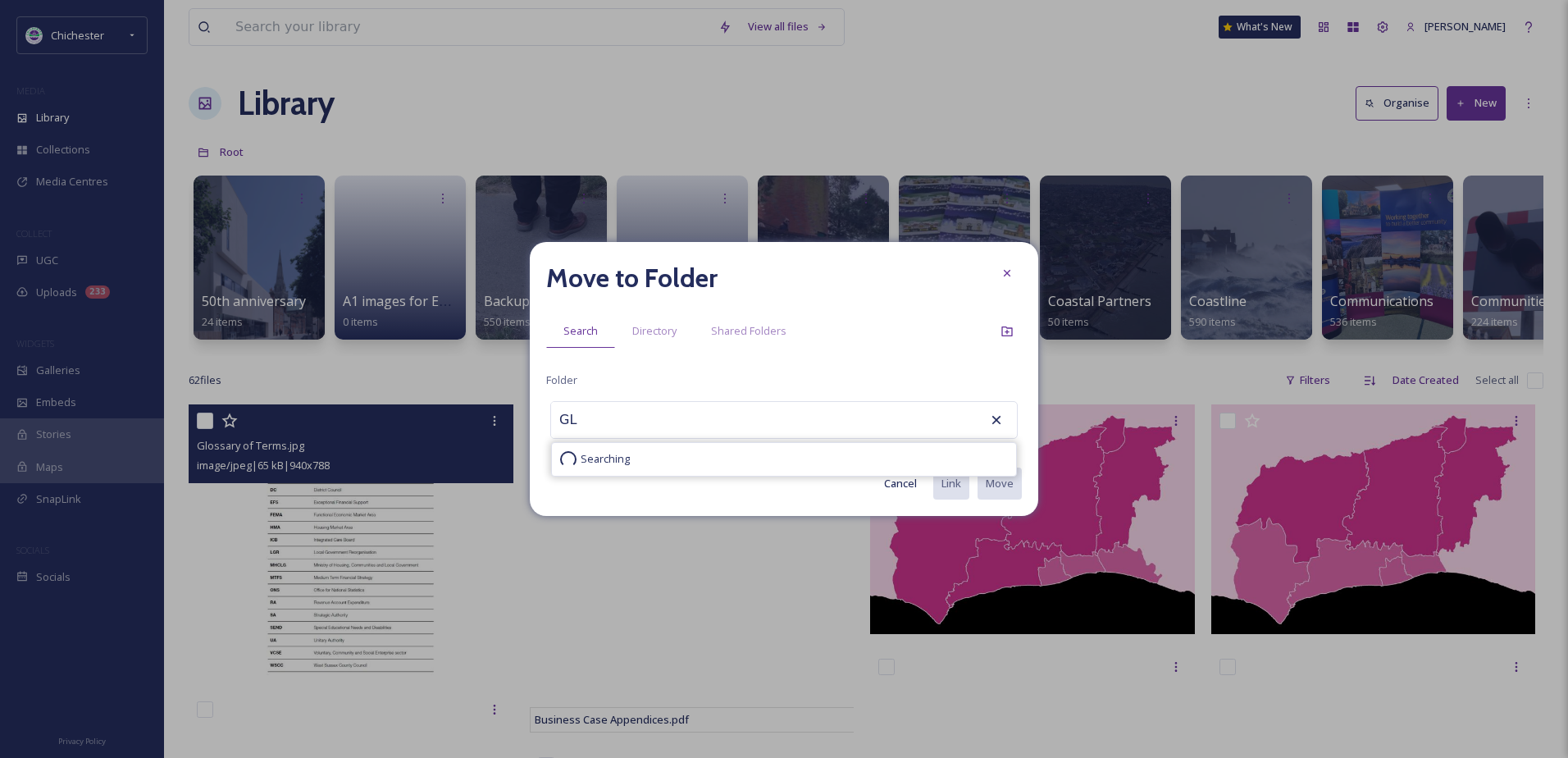
type input "G"
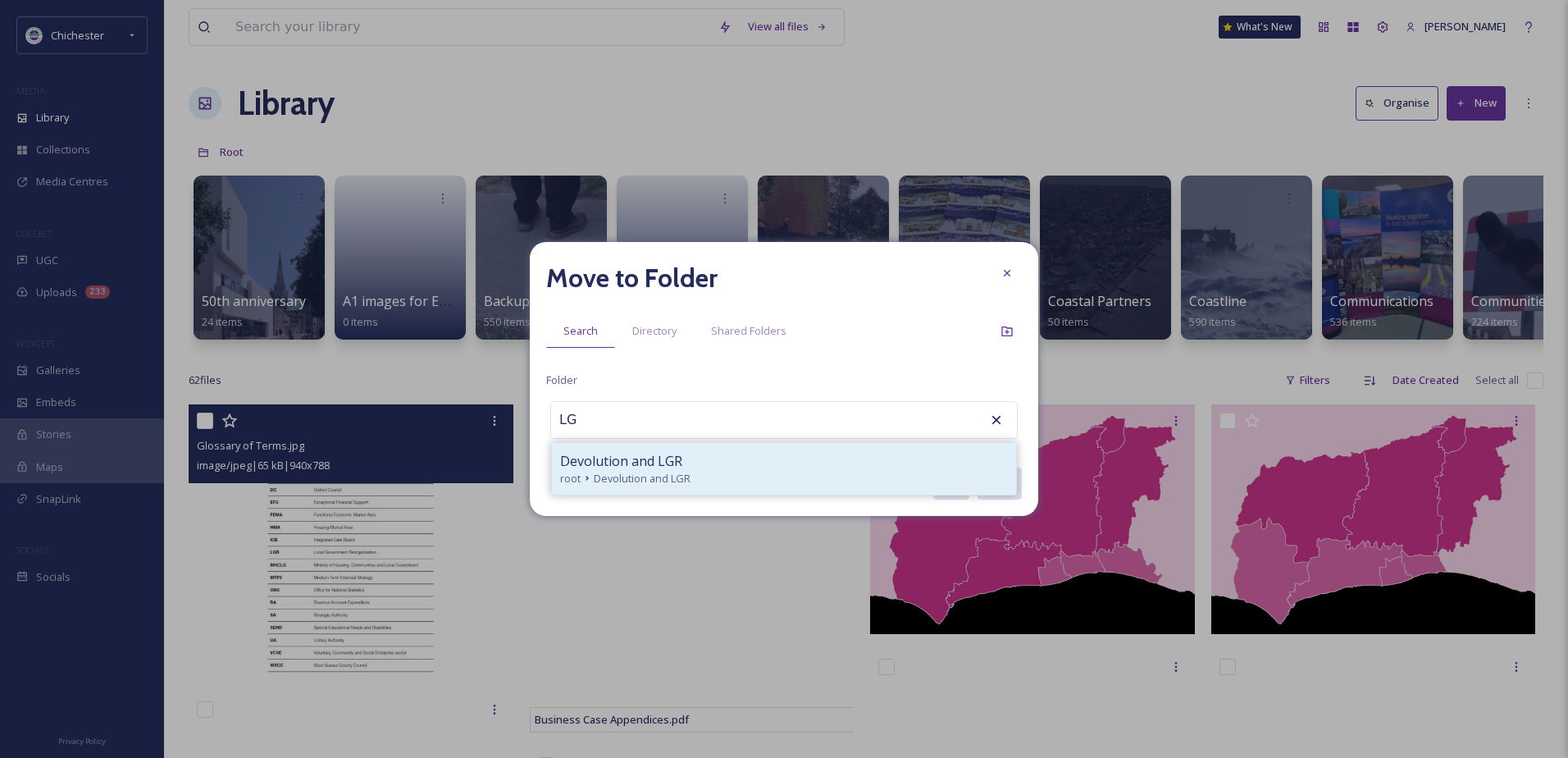
click at [621, 462] on span "Devolution and LGR" at bounding box center [620, 460] width 122 height 19
type input "Devolution and LGR"
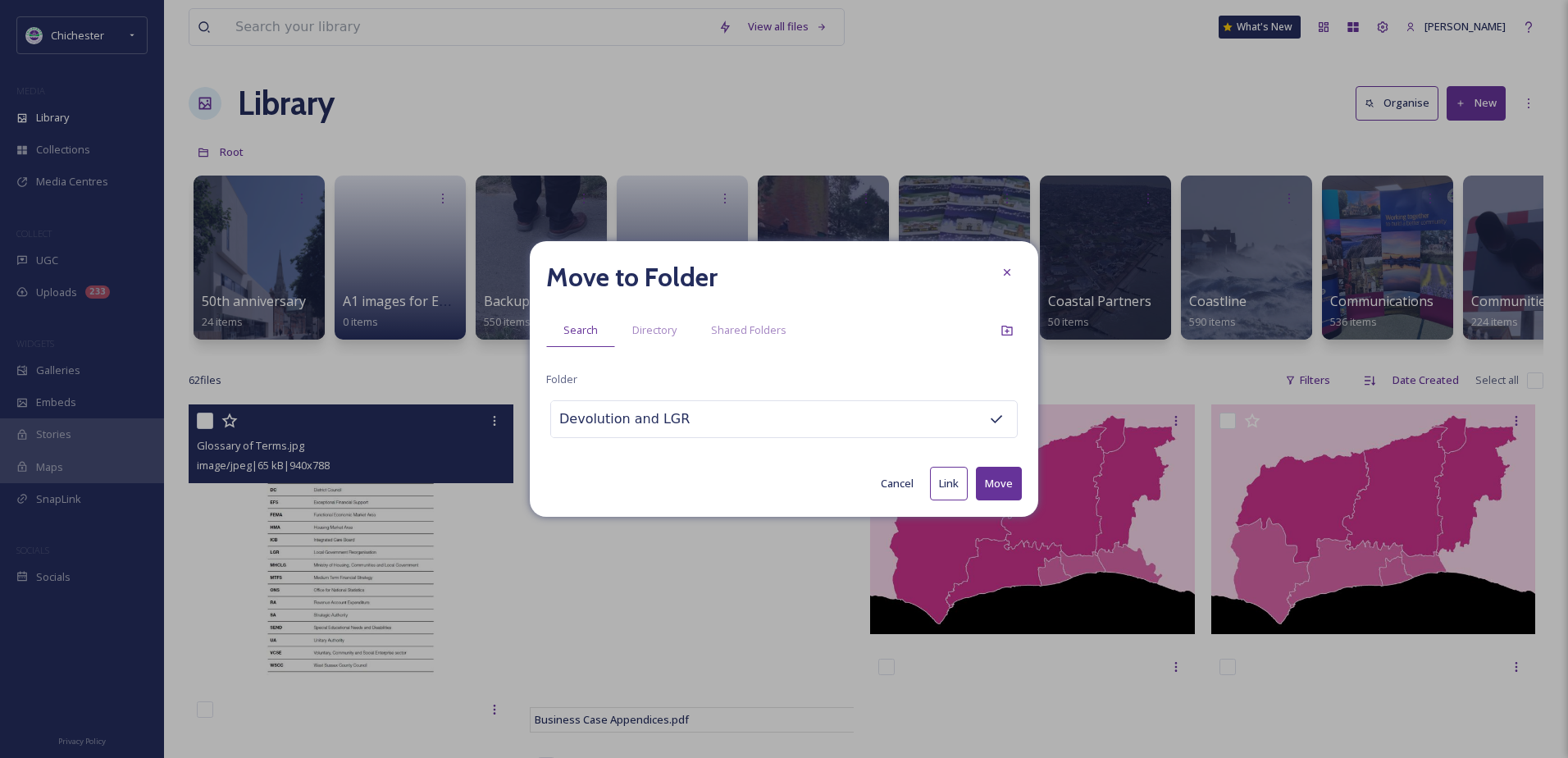
click at [988, 480] on button "Move" at bounding box center [999, 483] width 46 height 34
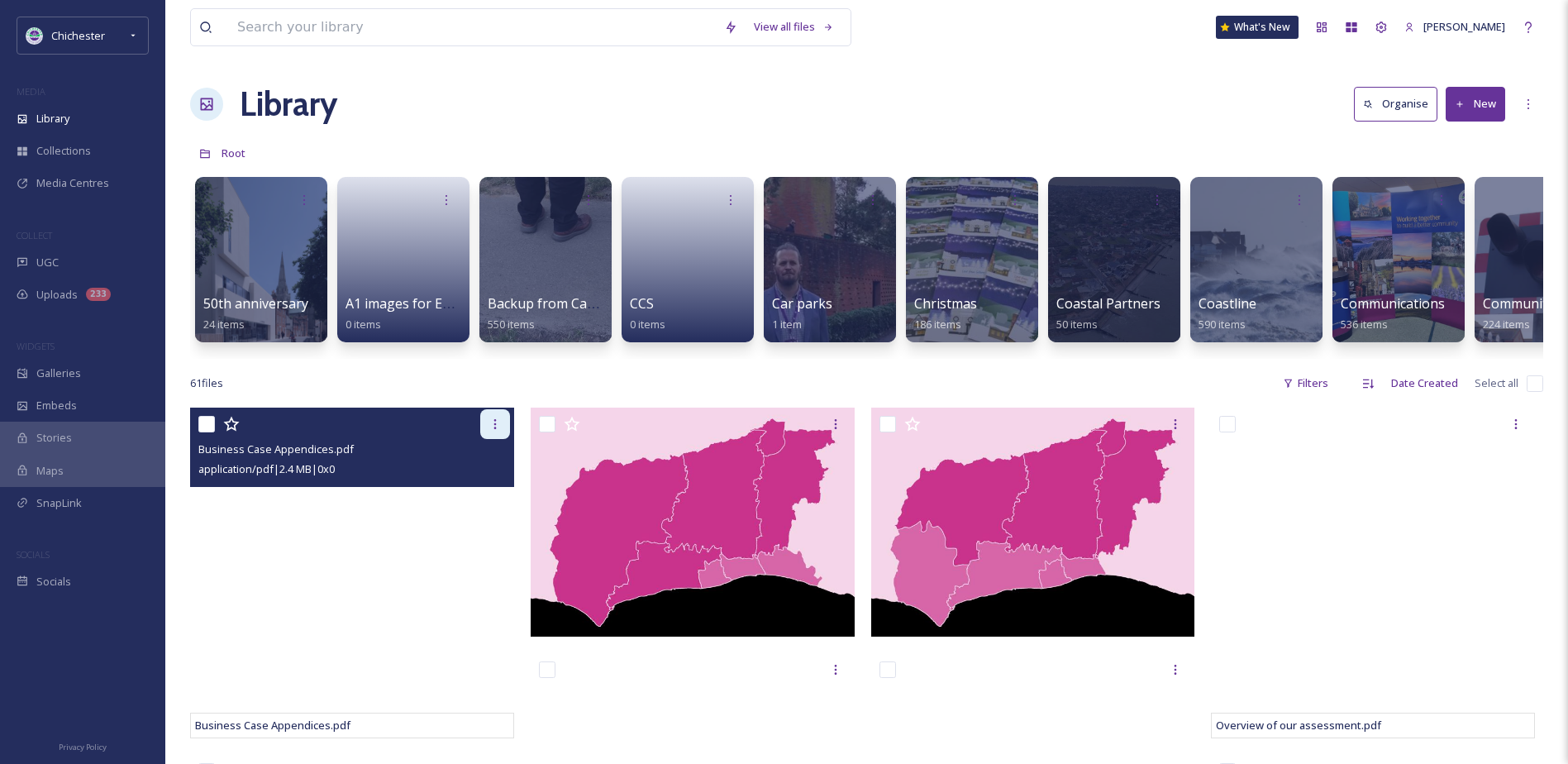
click at [489, 431] on icon at bounding box center [495, 424] width 13 height 13
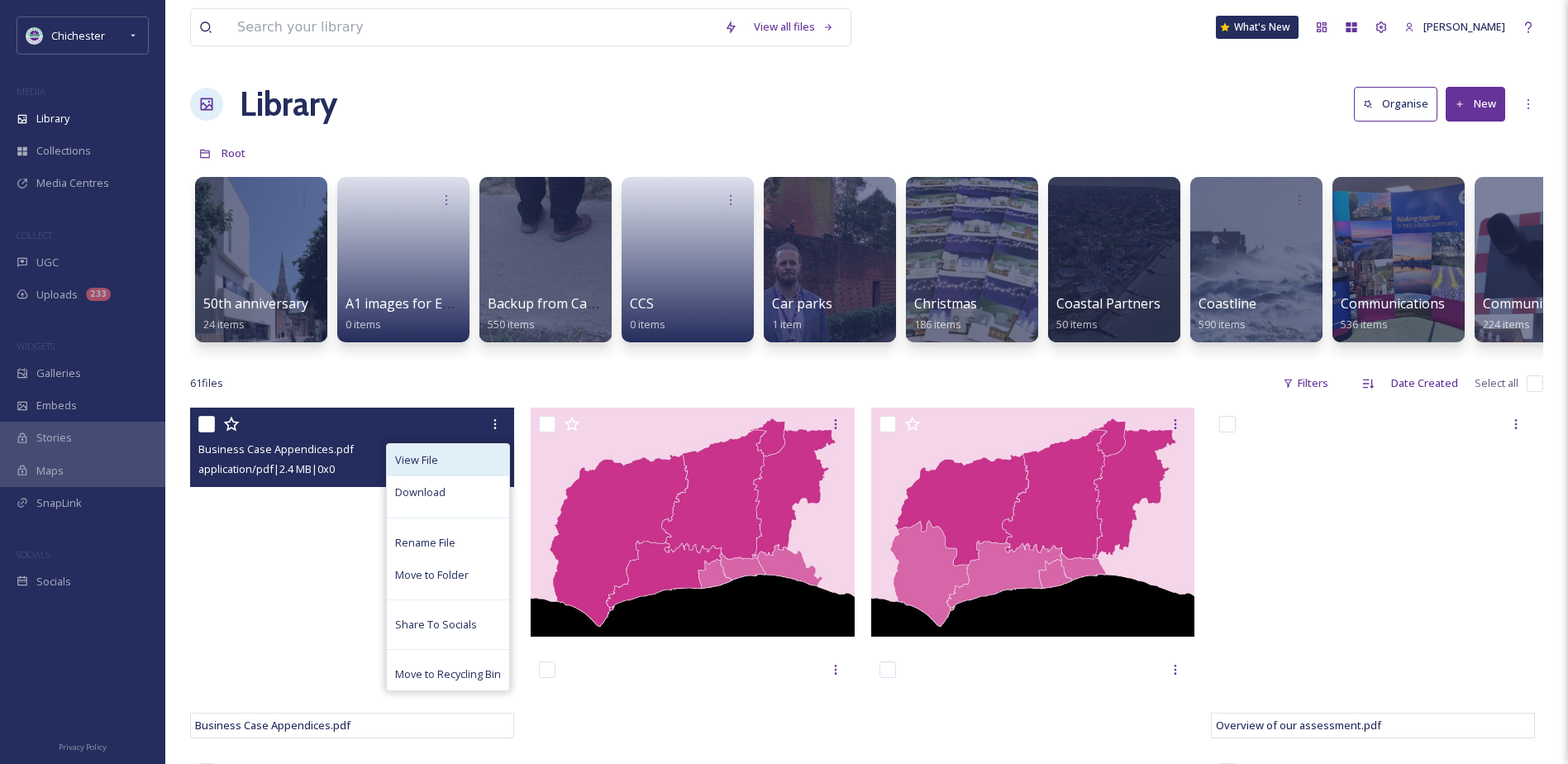
click at [452, 466] on div "View File" at bounding box center [448, 460] width 122 height 32
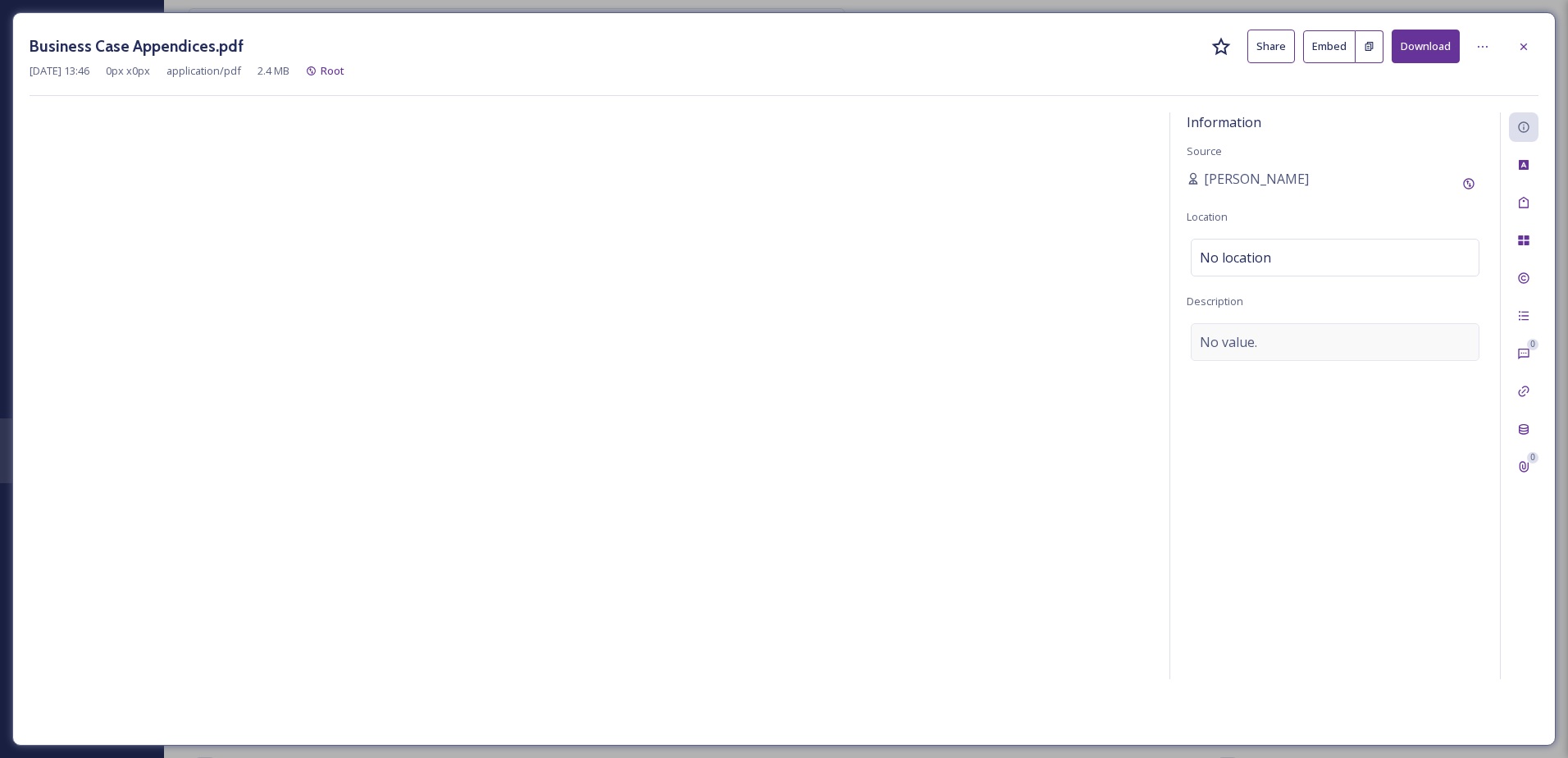
click at [1246, 338] on span "No value." at bounding box center [1228, 341] width 58 height 19
click at [1243, 343] on textarea at bounding box center [1335, 391] width 297 height 137
type textarea "s"
type textarea "Shaping West Sussex Business Case Appendices"
click at [1523, 191] on div "Tags" at bounding box center [1524, 203] width 29 height 29
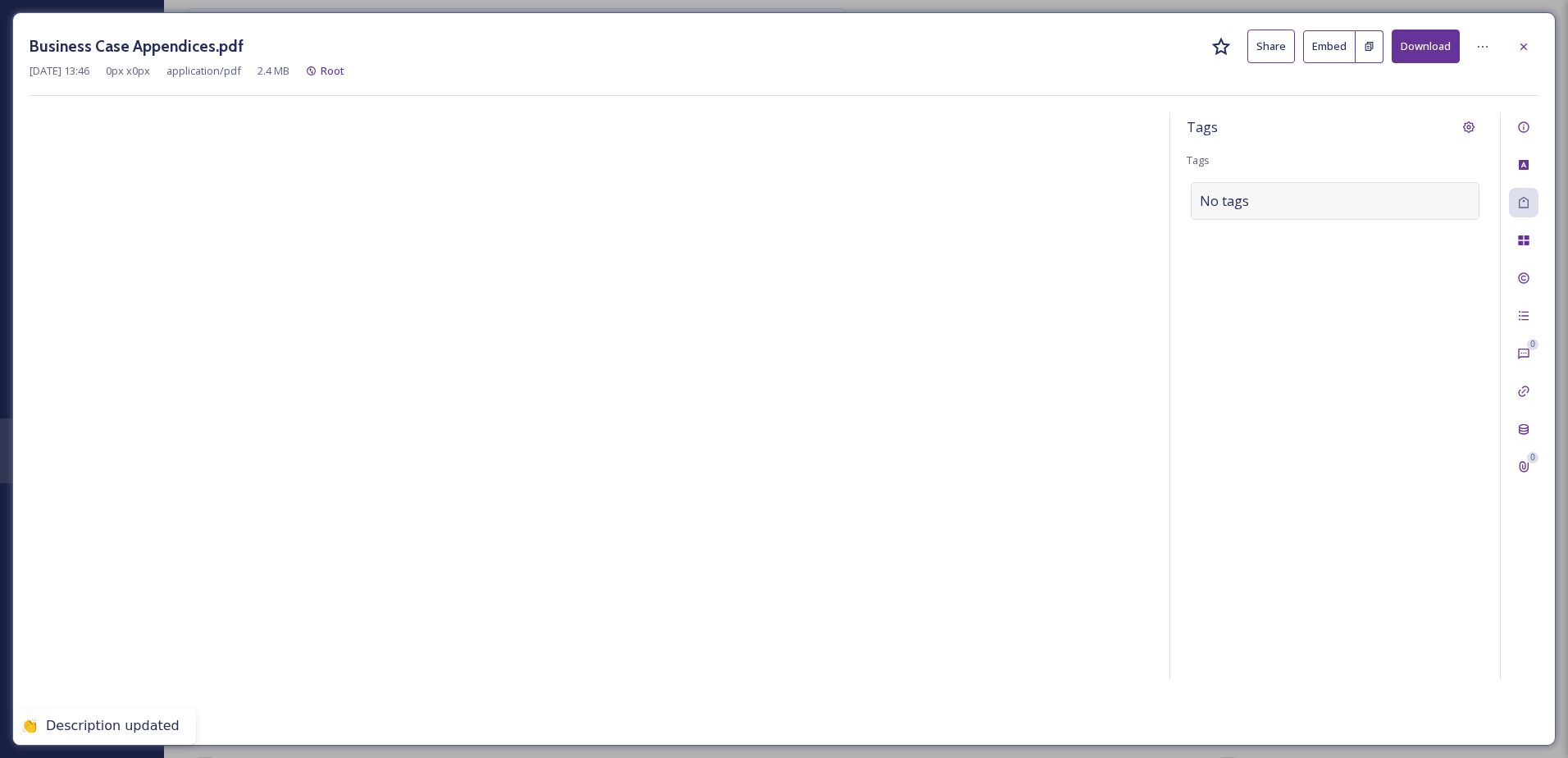
click at [1255, 193] on div "No tags" at bounding box center [1335, 201] width 289 height 38
click at [1224, 204] on input at bounding box center [1281, 201] width 164 height 19
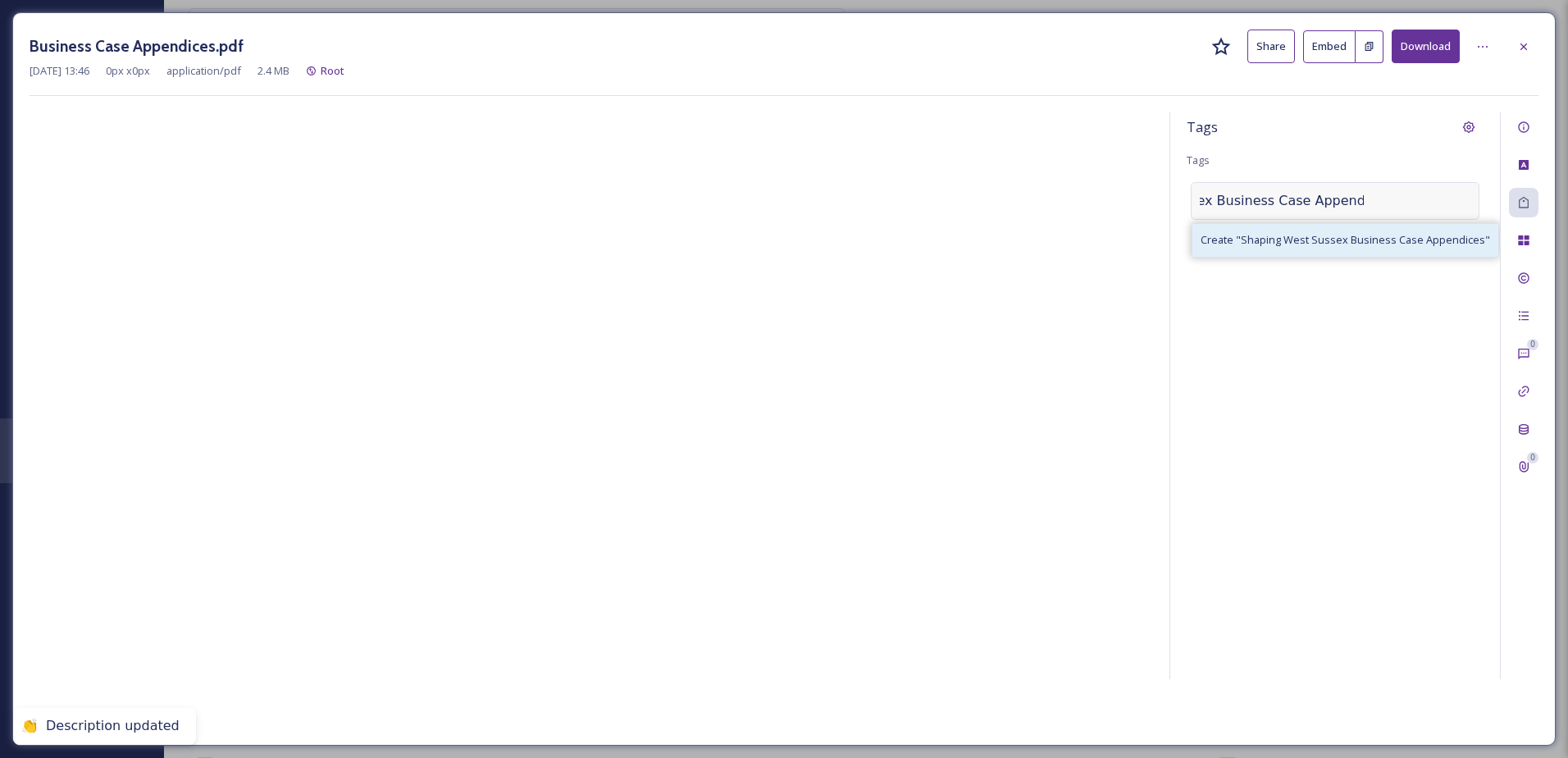
type input "Shaping West Sussex Business Case Appendices"
click at [1274, 247] on span "Create " Shaping [GEOGRAPHIC_DATA] Business Case Appendices "" at bounding box center [1345, 239] width 290 height 16
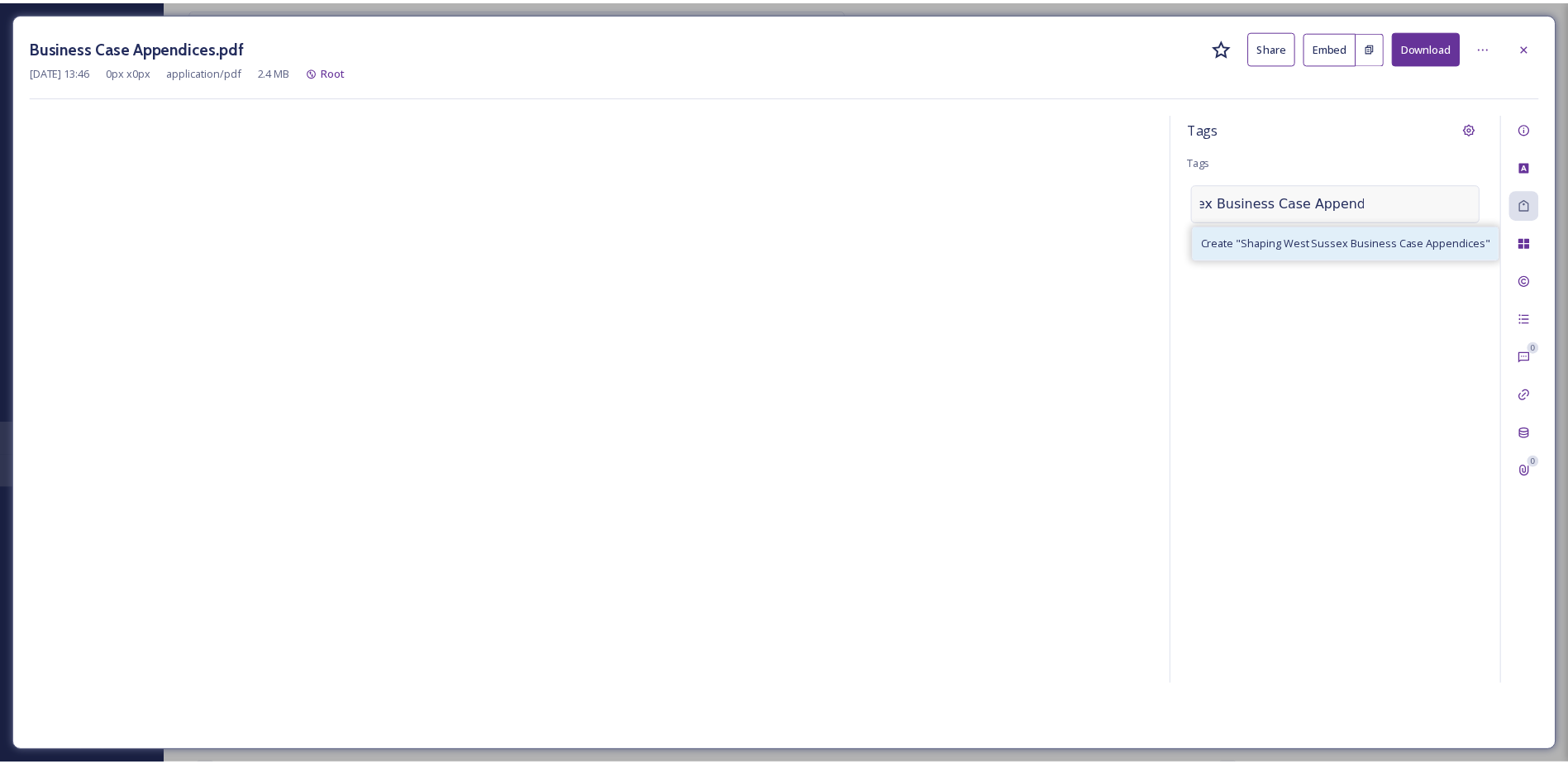
scroll to position [0, 0]
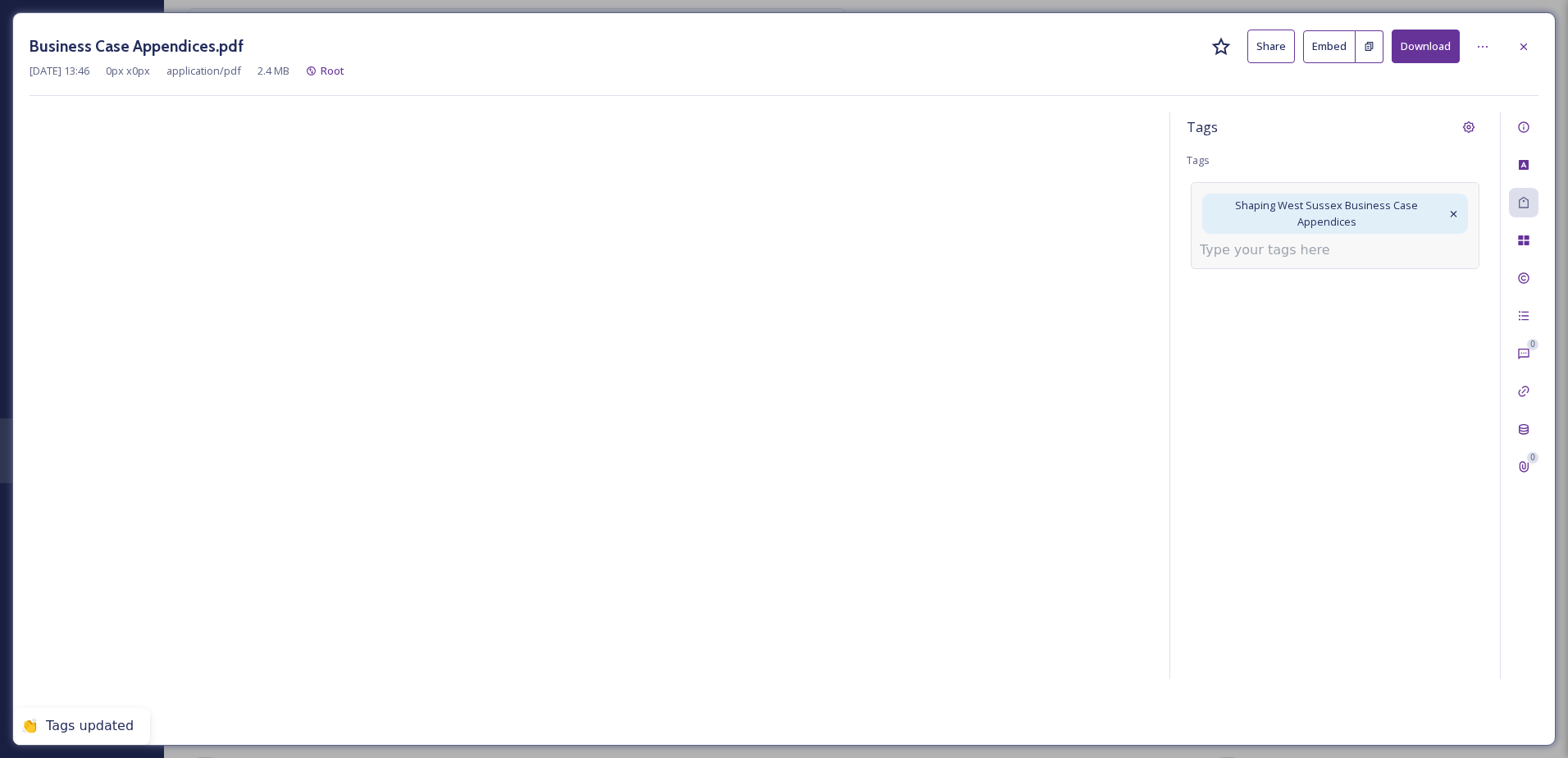
click at [1272, 254] on input at bounding box center [1281, 249] width 164 height 19
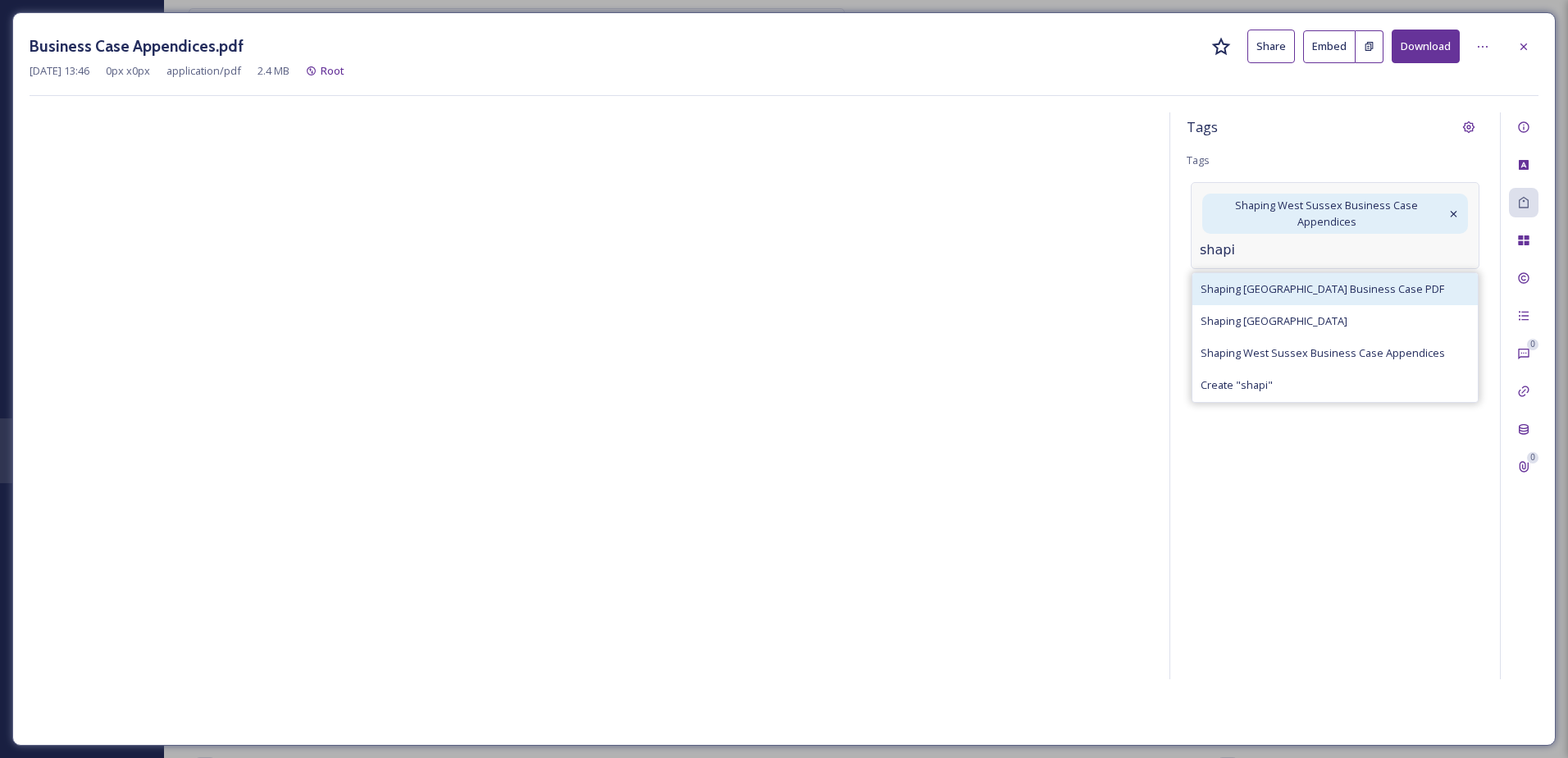
type input "shapi"
click at [1299, 278] on div "Shaping [GEOGRAPHIC_DATA] Business Case PDF" at bounding box center [1334, 289] width 285 height 32
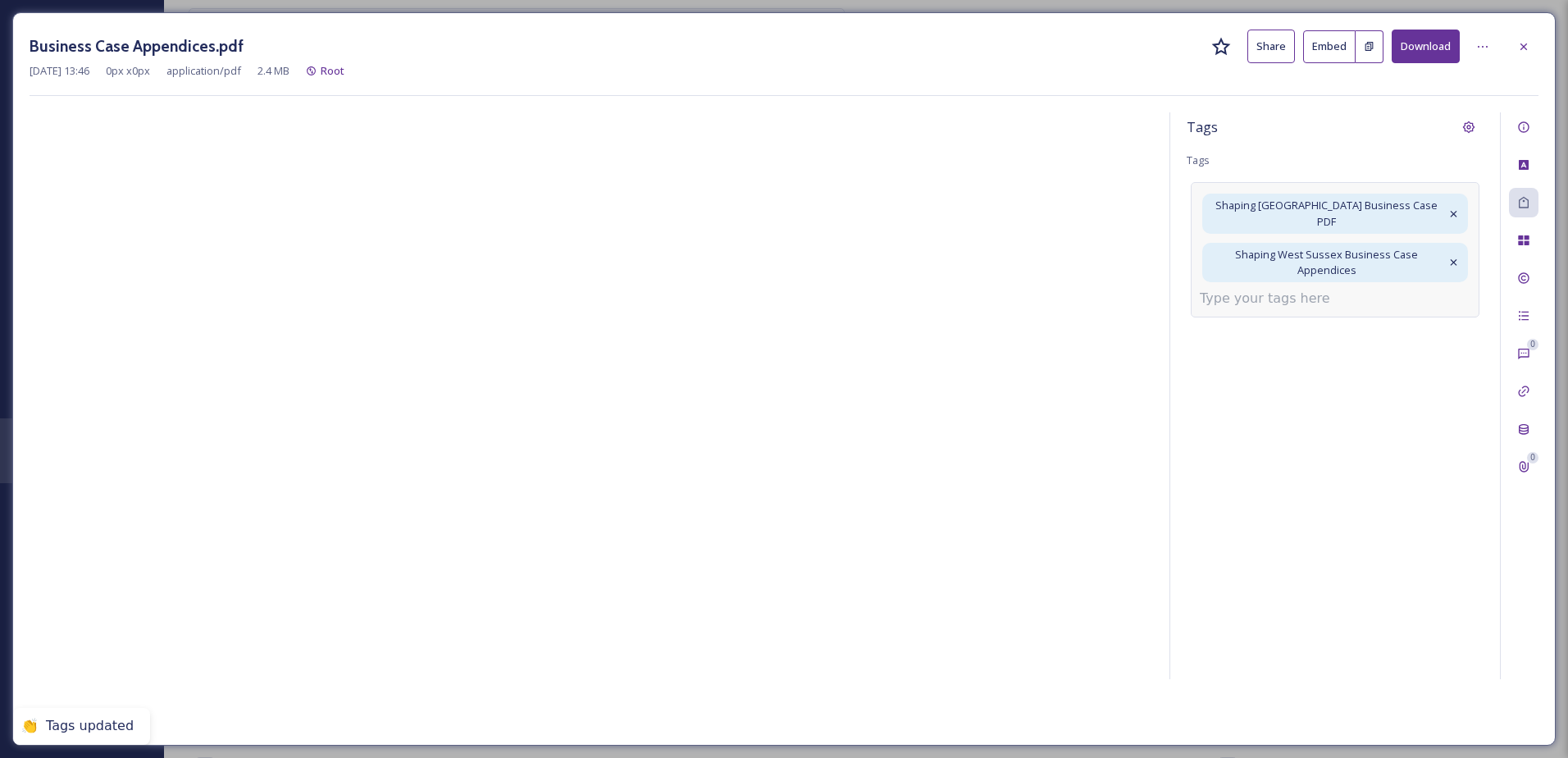
click at [1259, 289] on input at bounding box center [1281, 298] width 164 height 19
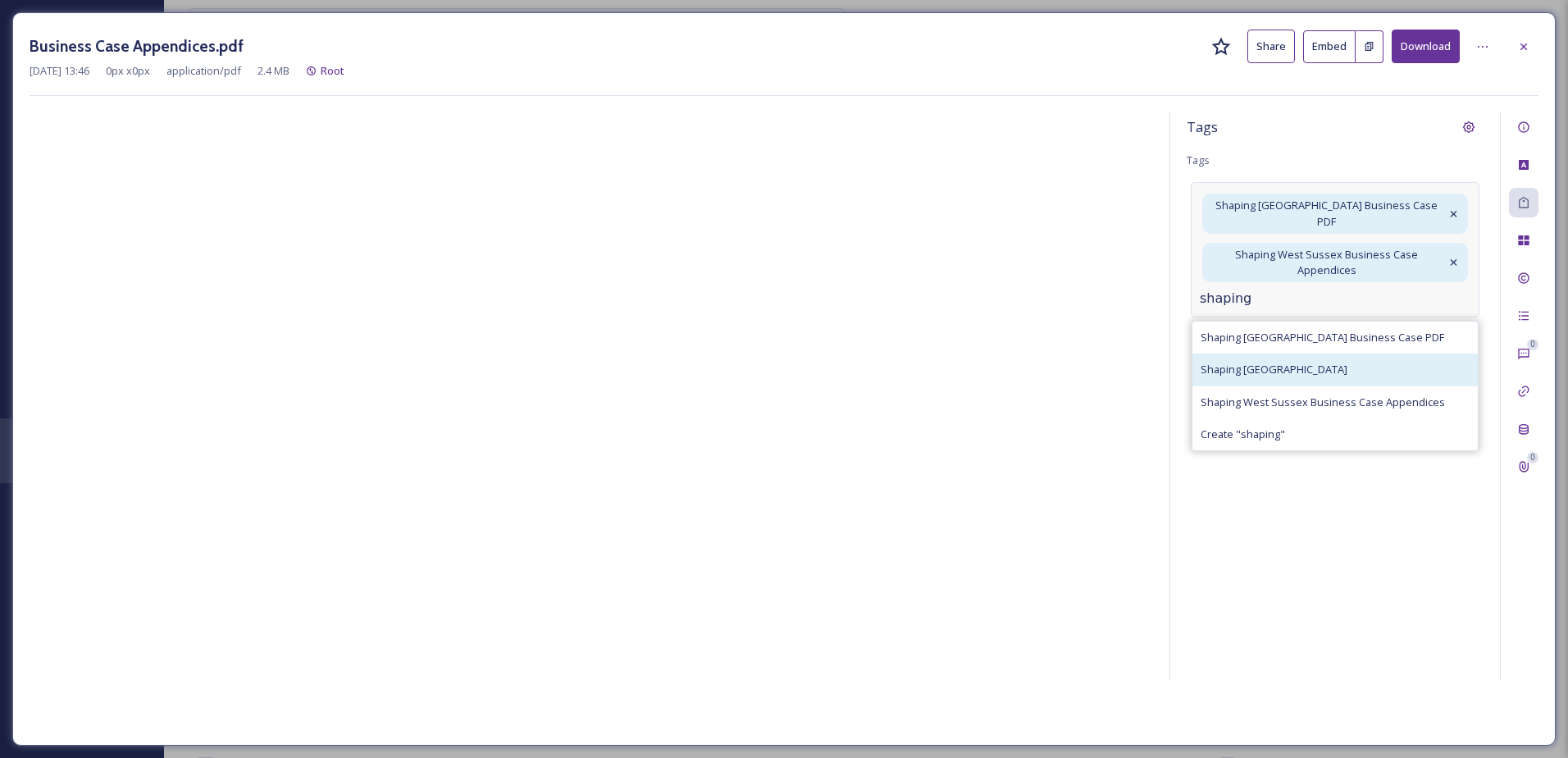
type input "shaping"
click at [1288, 365] on div "Shaping [GEOGRAPHIC_DATA]" at bounding box center [1334, 369] width 285 height 32
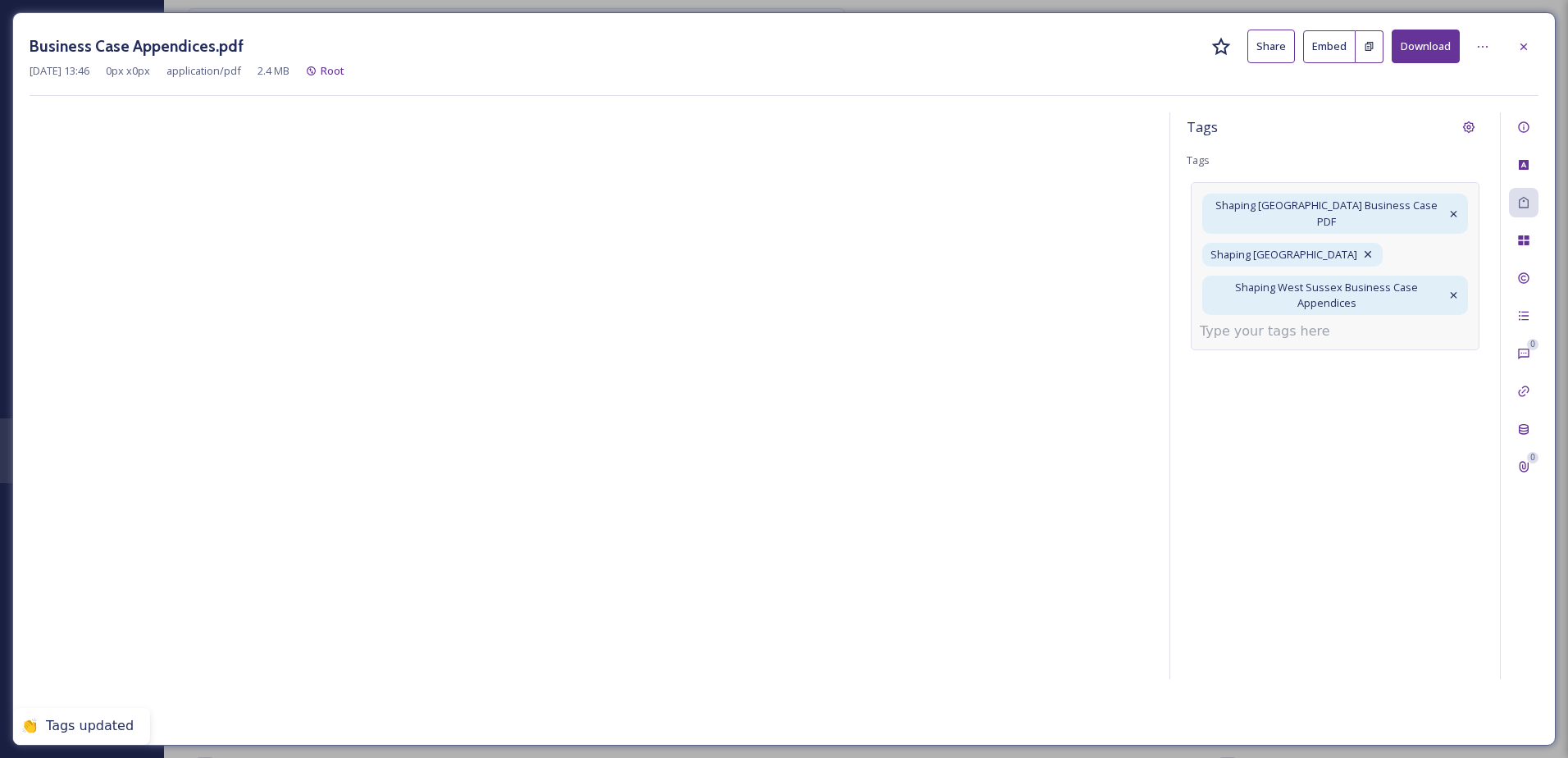
click at [1239, 322] on input at bounding box center [1281, 331] width 164 height 19
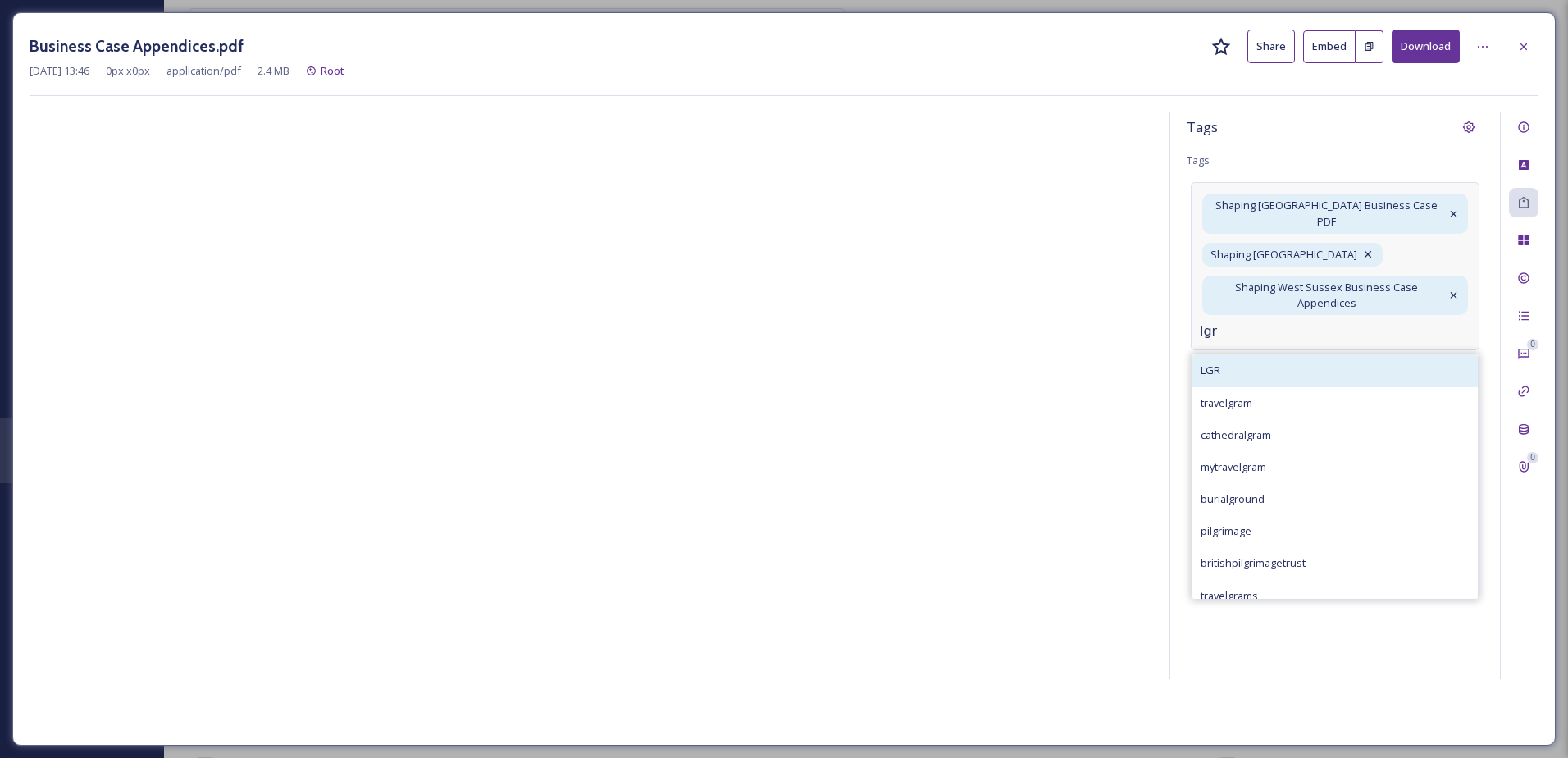
type input "lgr"
click at [1231, 367] on div "LGR" at bounding box center [1334, 370] width 285 height 32
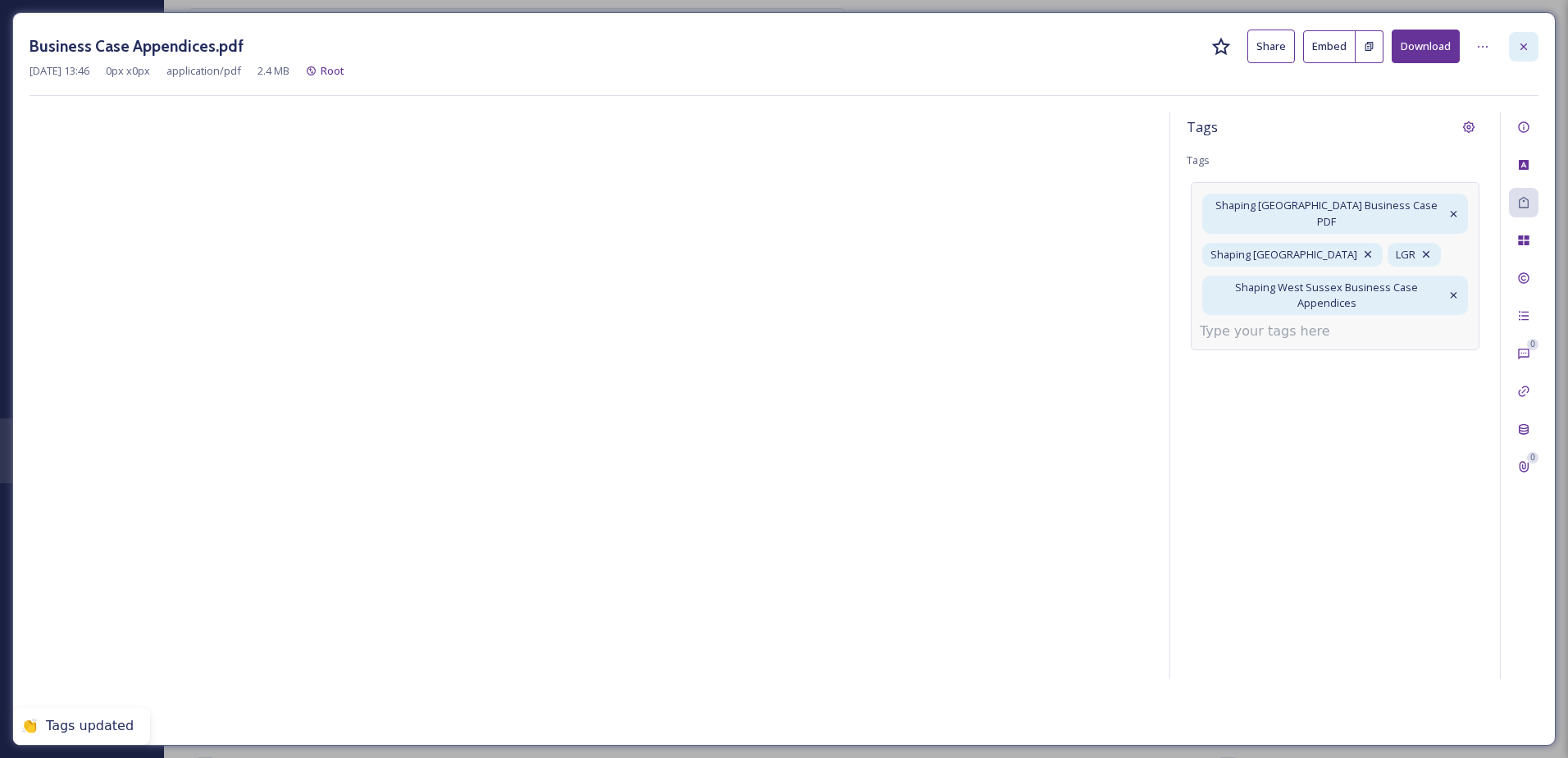
click at [1526, 43] on icon at bounding box center [1524, 47] width 13 height 13
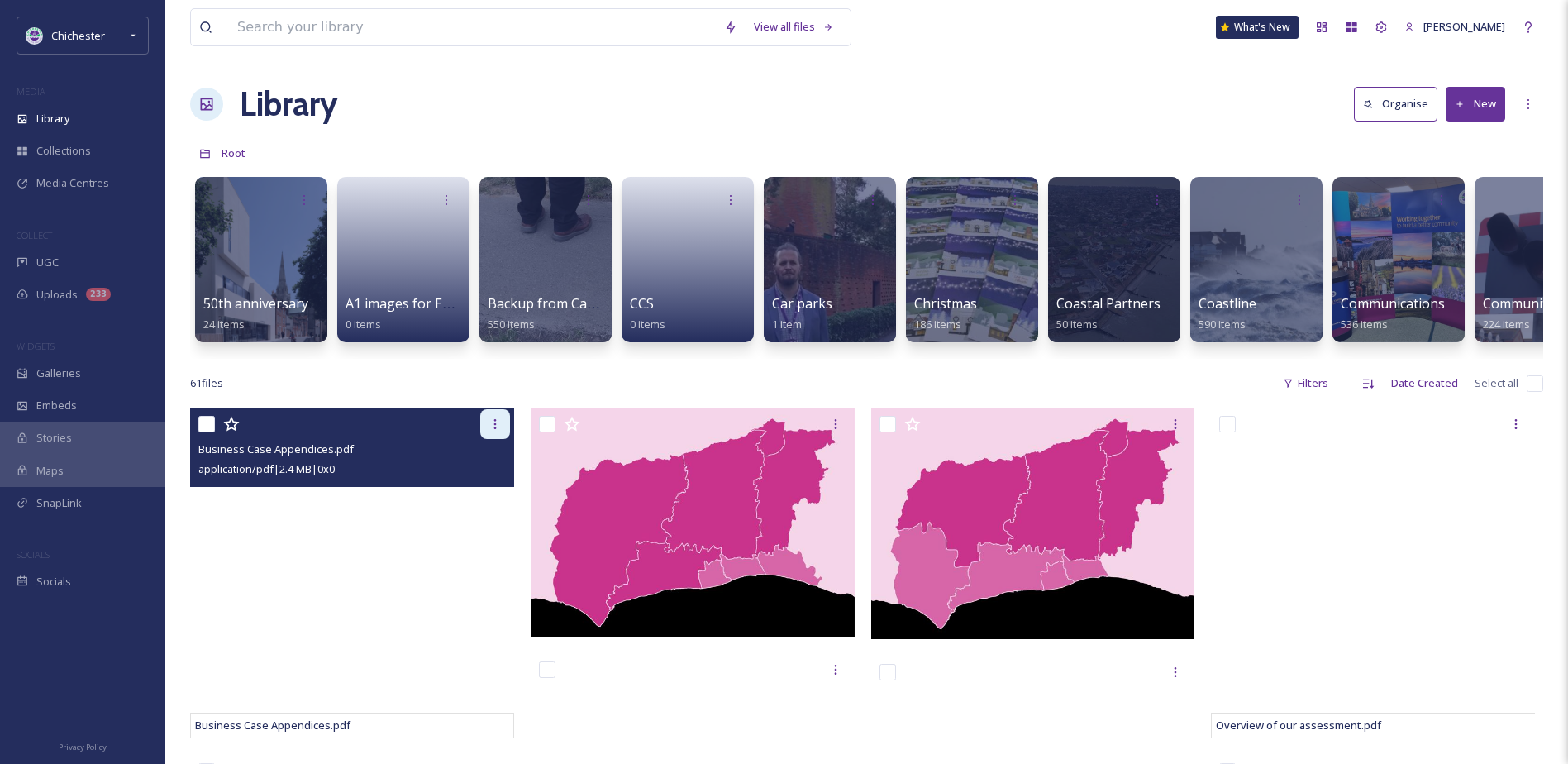
click at [497, 439] on div at bounding box center [495, 424] width 30 height 30
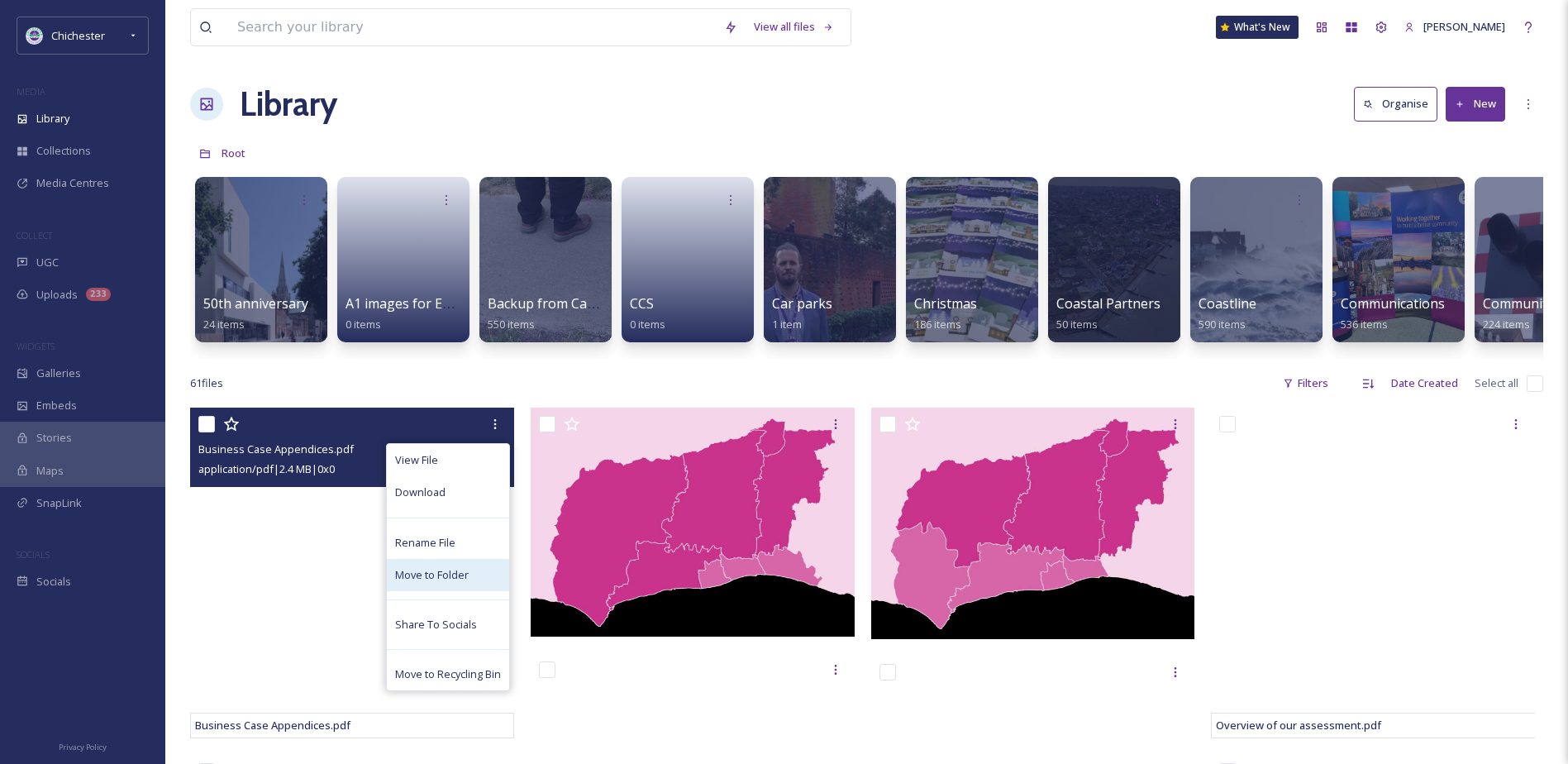
click at [427, 583] on span "Move to Folder" at bounding box center [432, 575] width 74 height 16
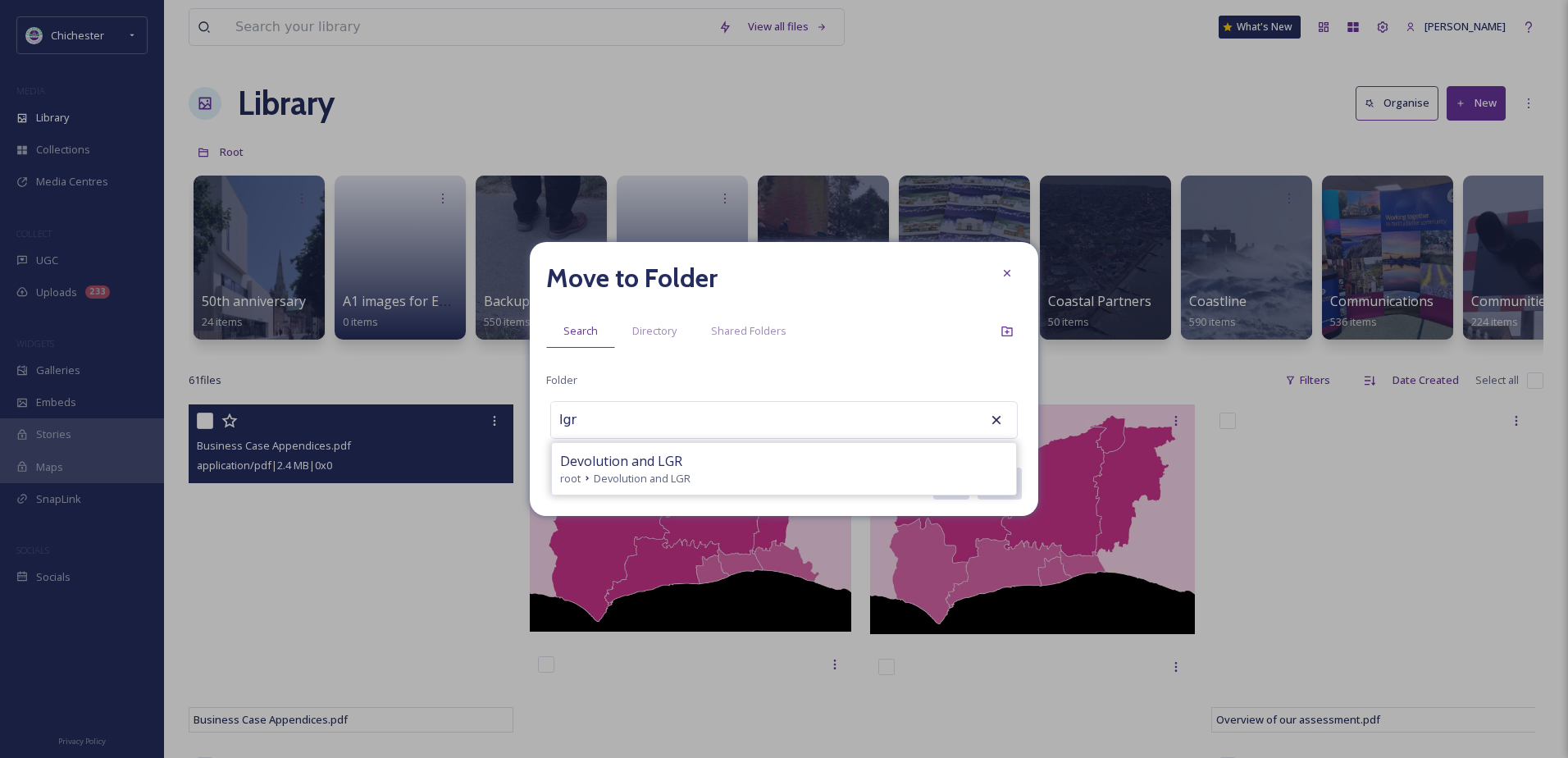
drag, startPoint x: 806, startPoint y: 483, endPoint x: 814, endPoint y: 478, distance: 9.4
click at [806, 482] on div "root Devolution and LGR" at bounding box center [784, 478] width 448 height 16
type input "Devolution and LGR"
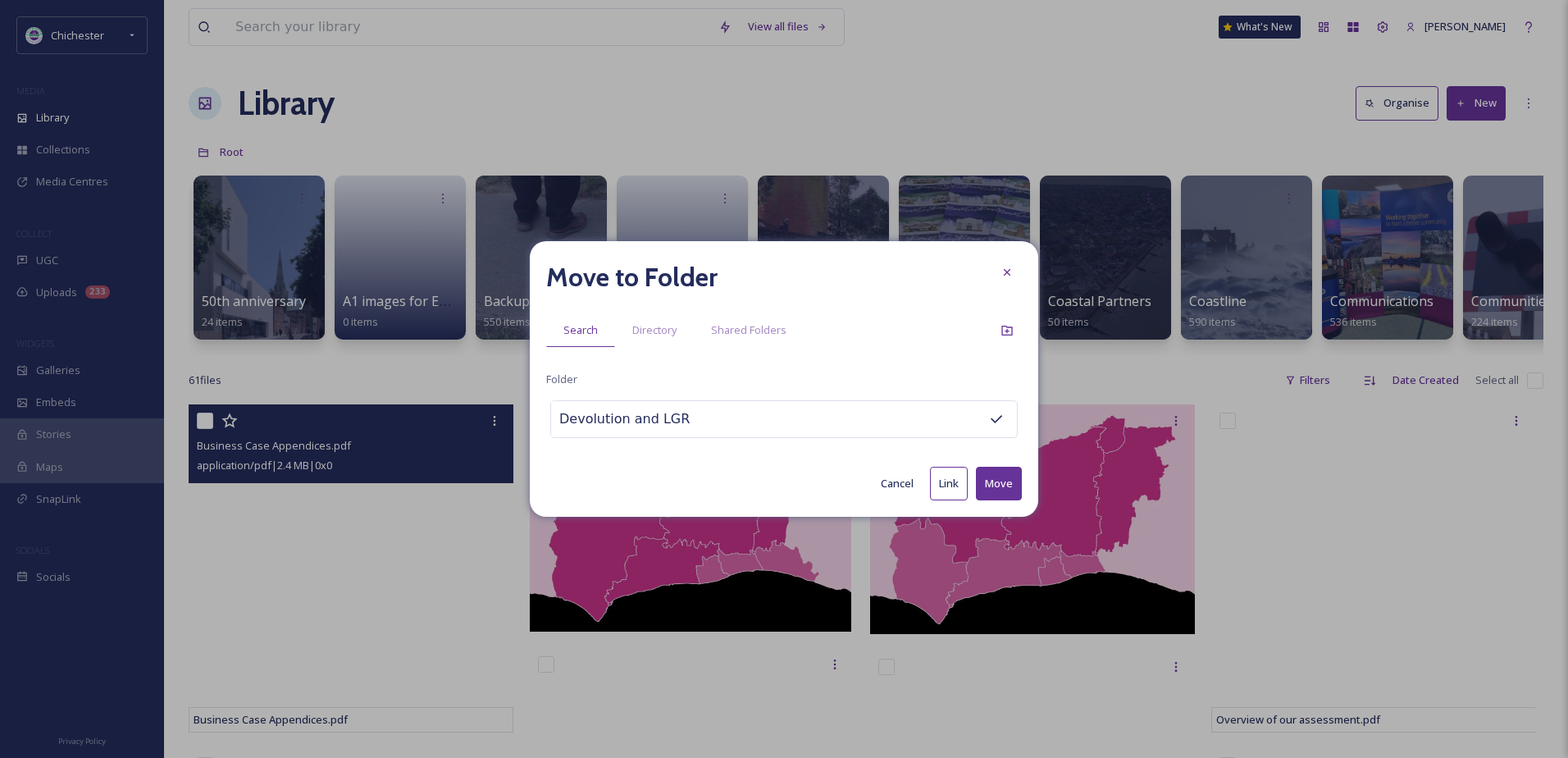
click at [1008, 478] on button "Move" at bounding box center [999, 483] width 46 height 34
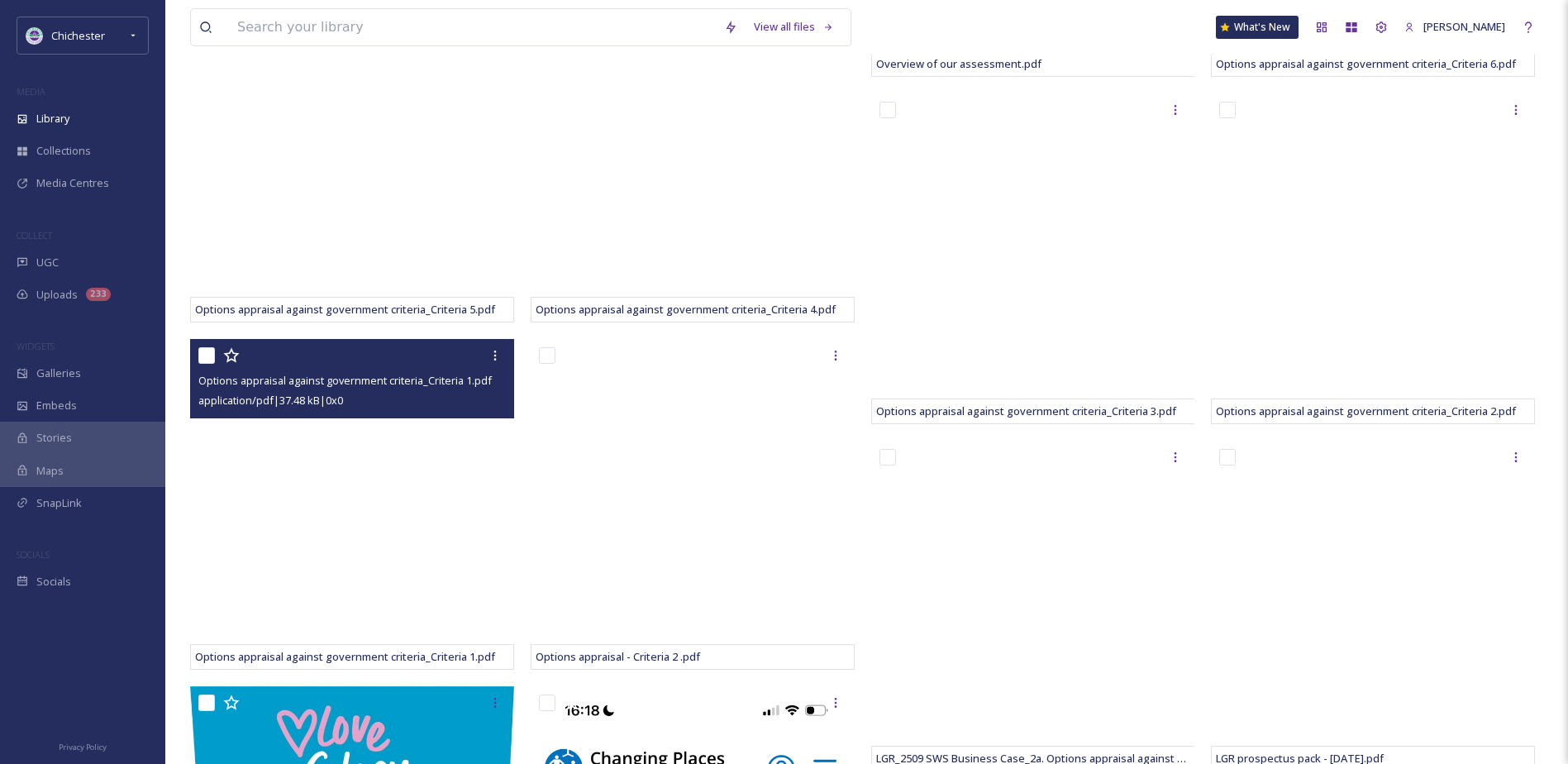
scroll to position [1158, 0]
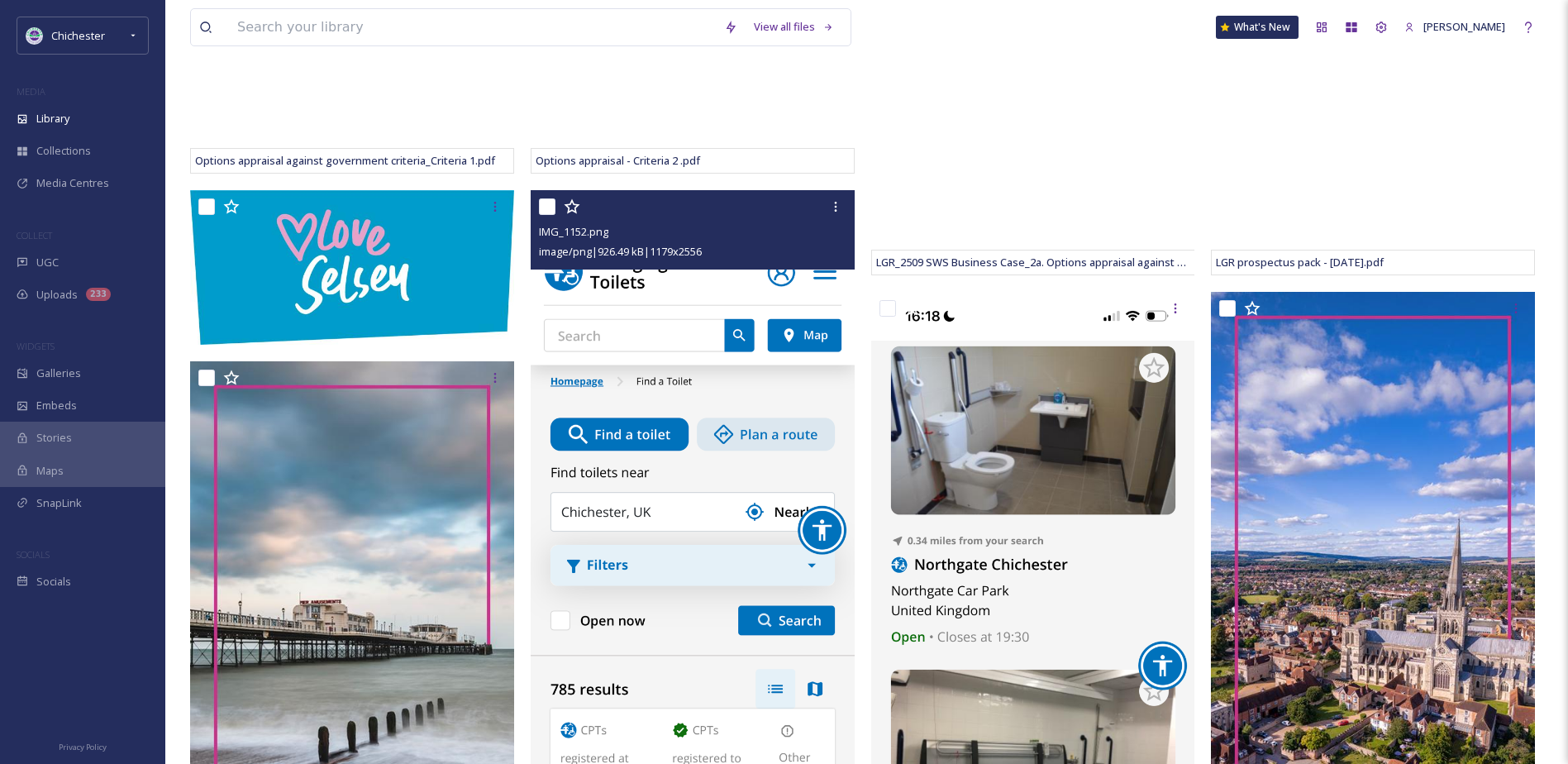
click at [652, 341] on img at bounding box center [693, 541] width 324 height 703
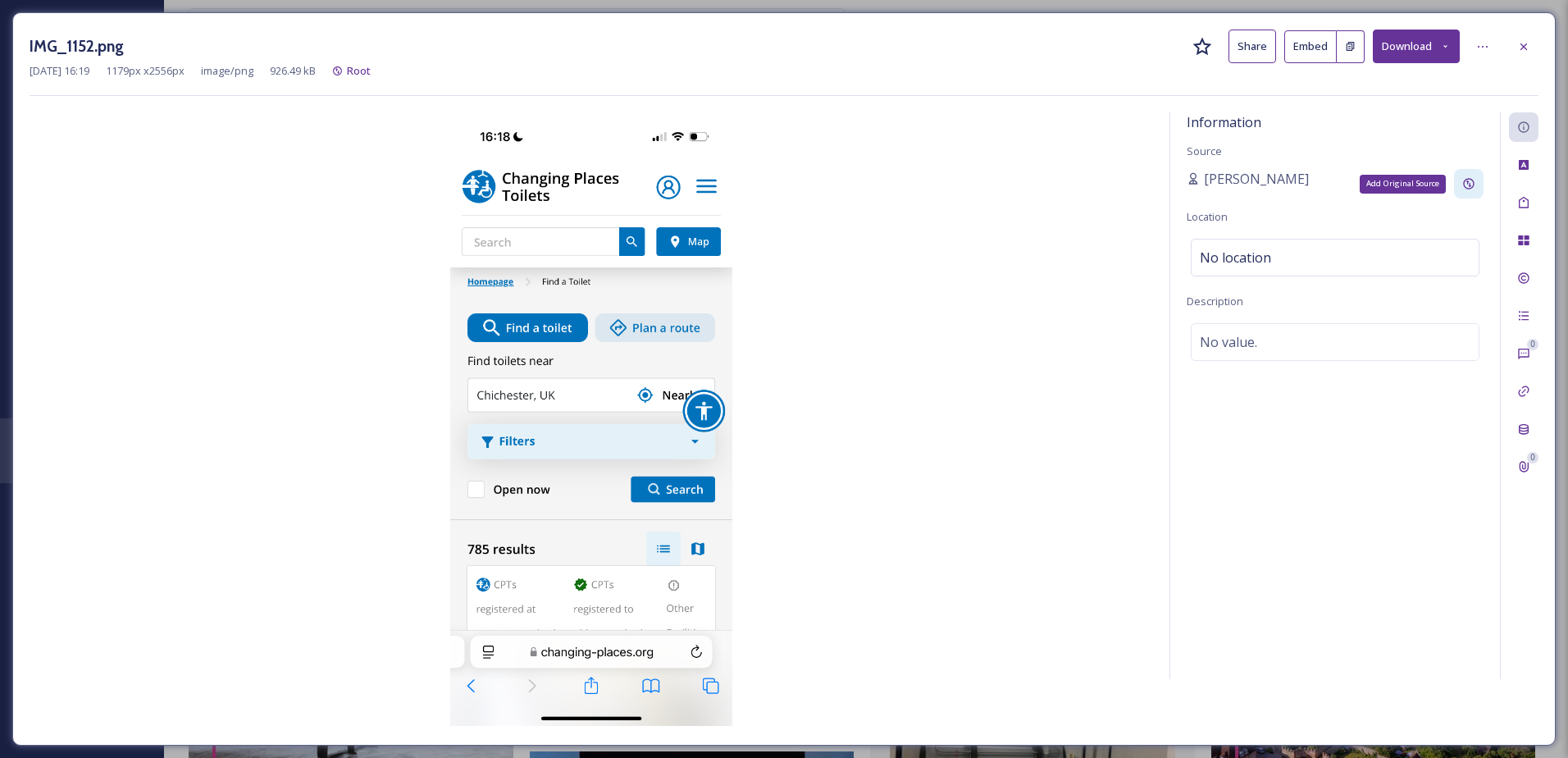
click at [1472, 177] on icon at bounding box center [1469, 183] width 13 height 13
click at [1518, 50] on icon at bounding box center [1524, 47] width 13 height 13
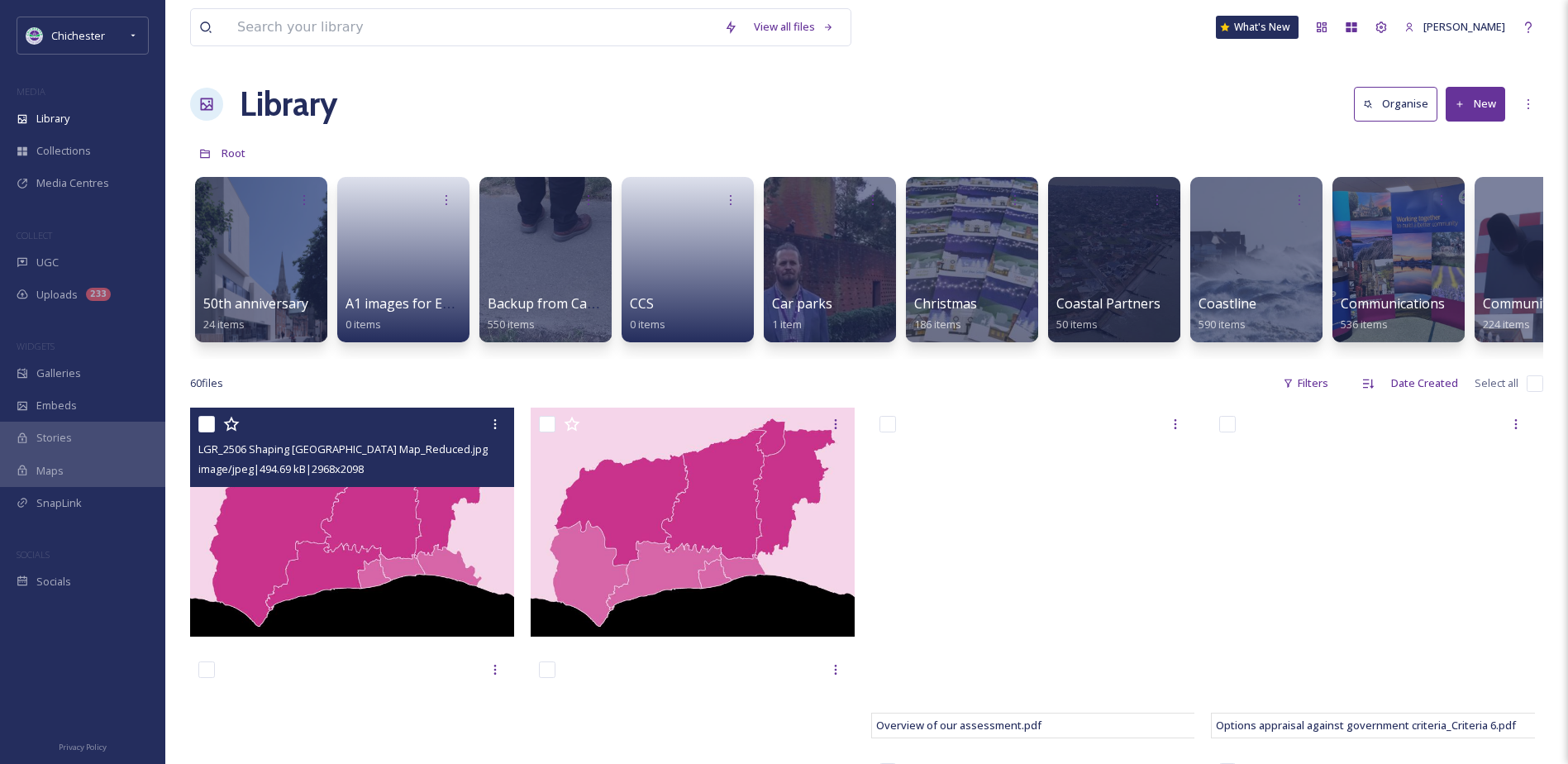
click at [385, 547] on img at bounding box center [352, 522] width 324 height 229
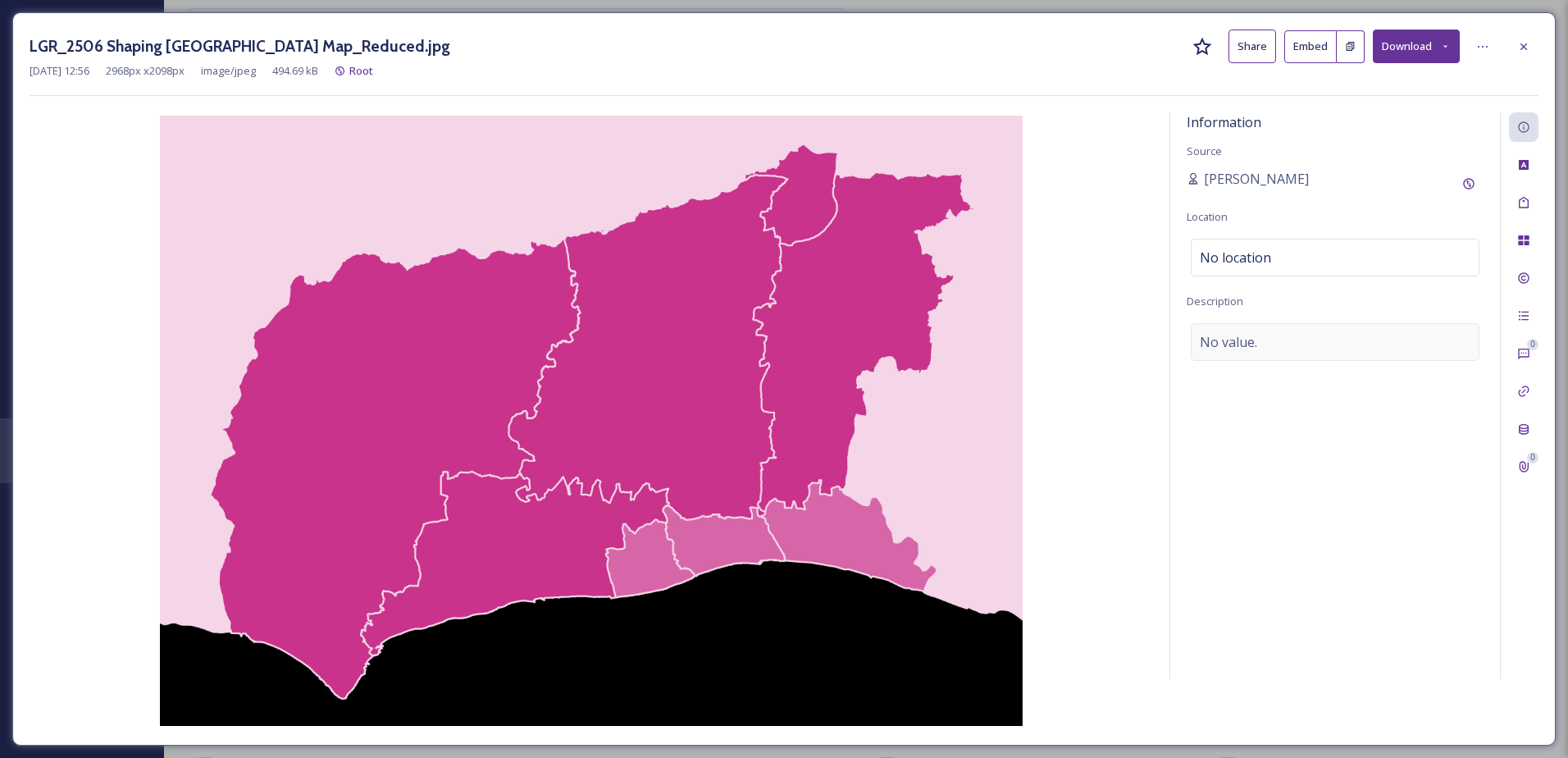
click at [1245, 346] on span "No value." at bounding box center [1228, 341] width 58 height 19
click at [1248, 346] on textarea at bounding box center [1335, 391] width 297 height 137
type textarea "Shaping [GEOGRAPHIC_DATA] map option"
click at [1517, 204] on div "Tags" at bounding box center [1524, 203] width 29 height 29
click at [1288, 197] on div "No tags" at bounding box center [1335, 201] width 289 height 38
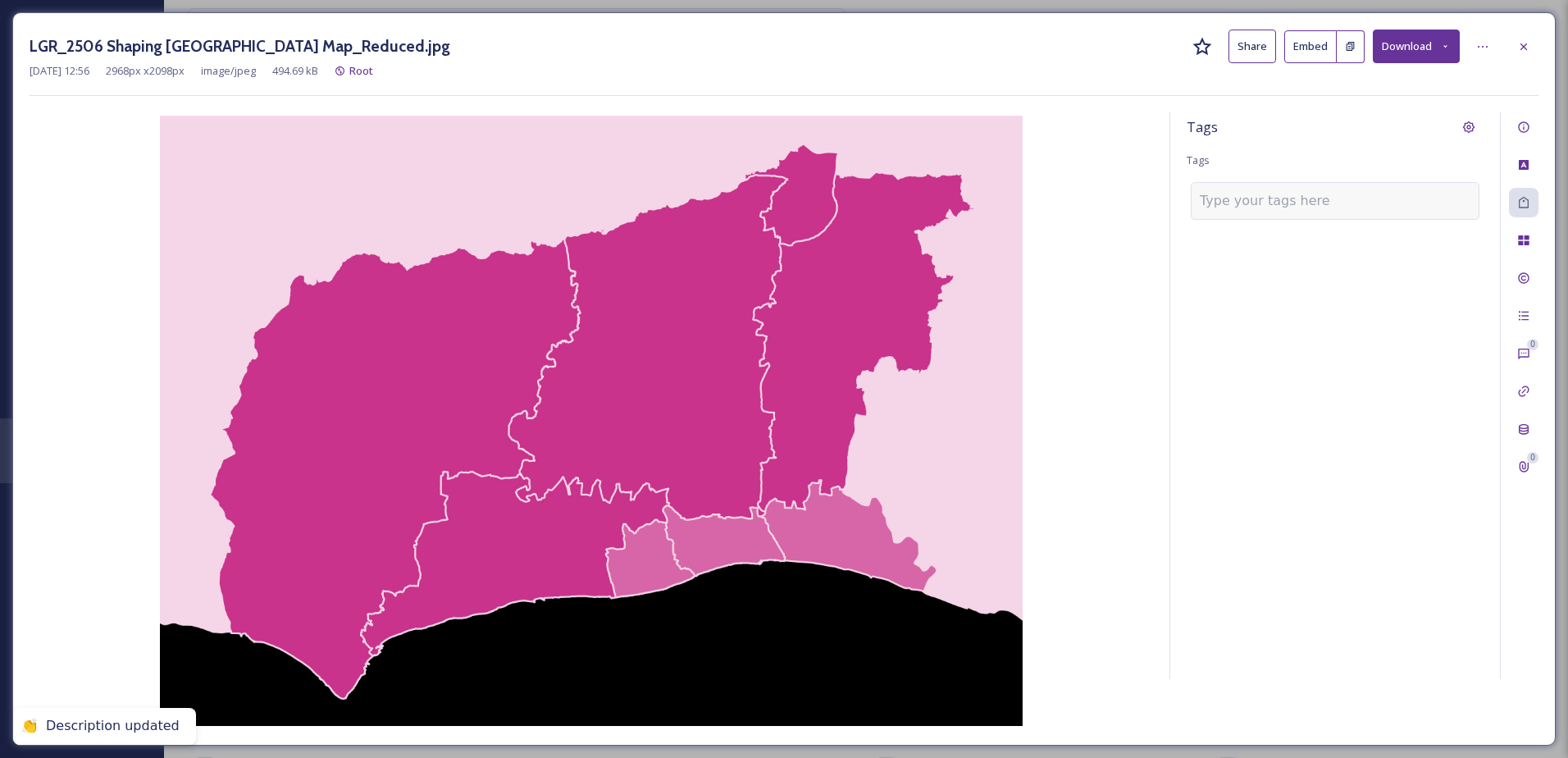
click at [1280, 196] on input at bounding box center [1281, 201] width 164 height 19
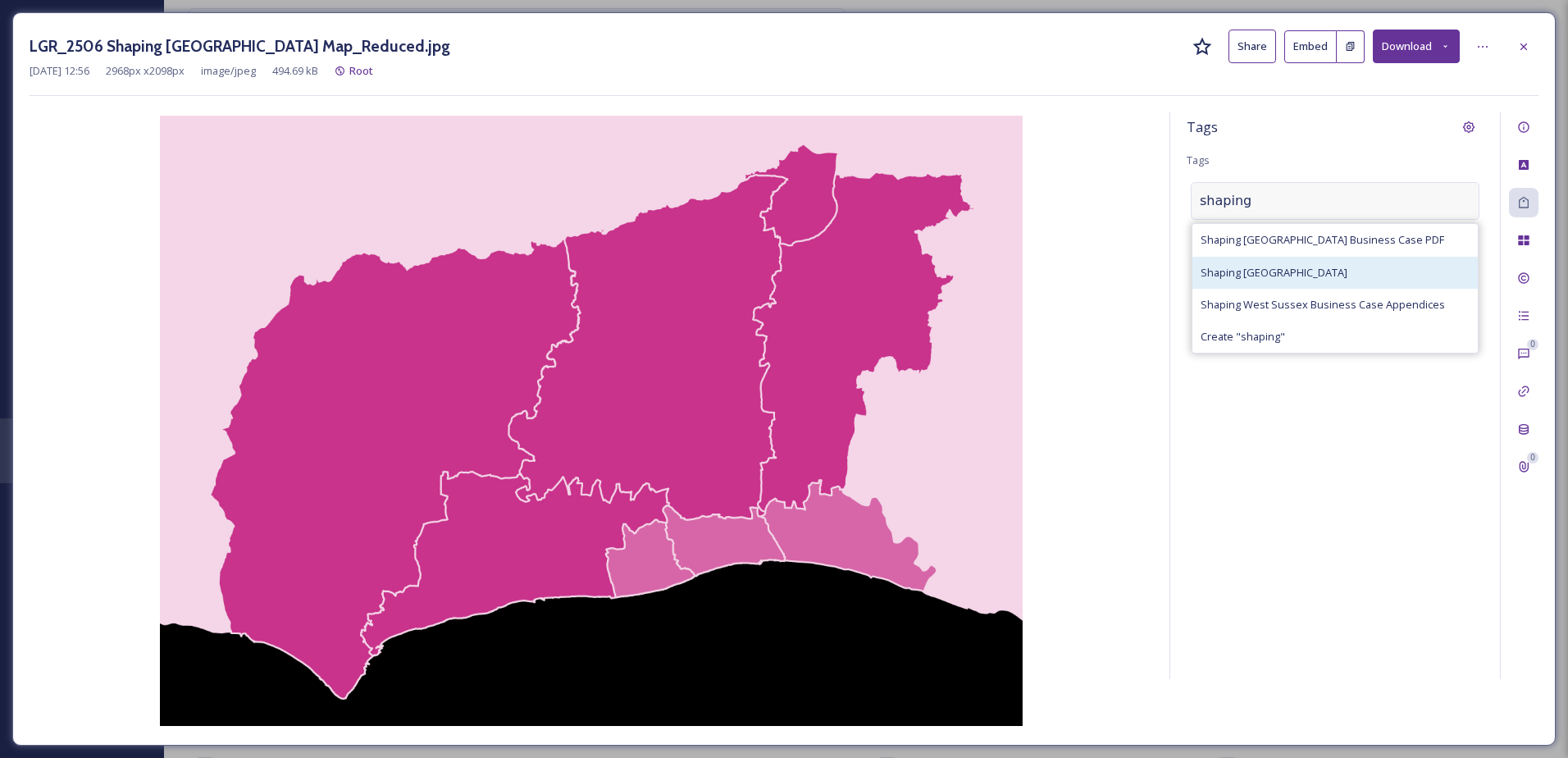
type input "shaping"
click at [1293, 263] on div "Shaping [GEOGRAPHIC_DATA]" at bounding box center [1334, 272] width 285 height 32
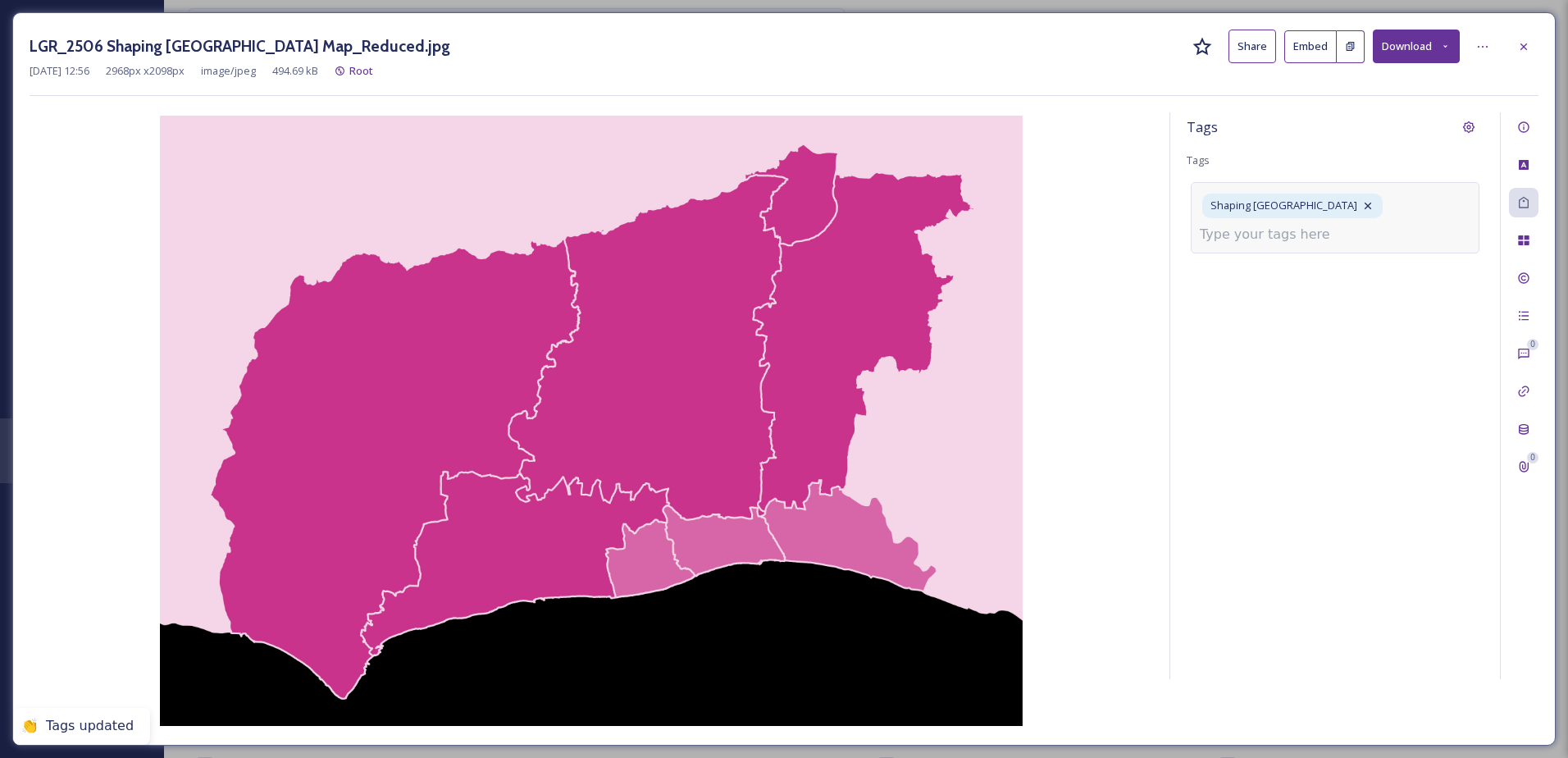
click at [1294, 236] on input at bounding box center [1281, 234] width 164 height 19
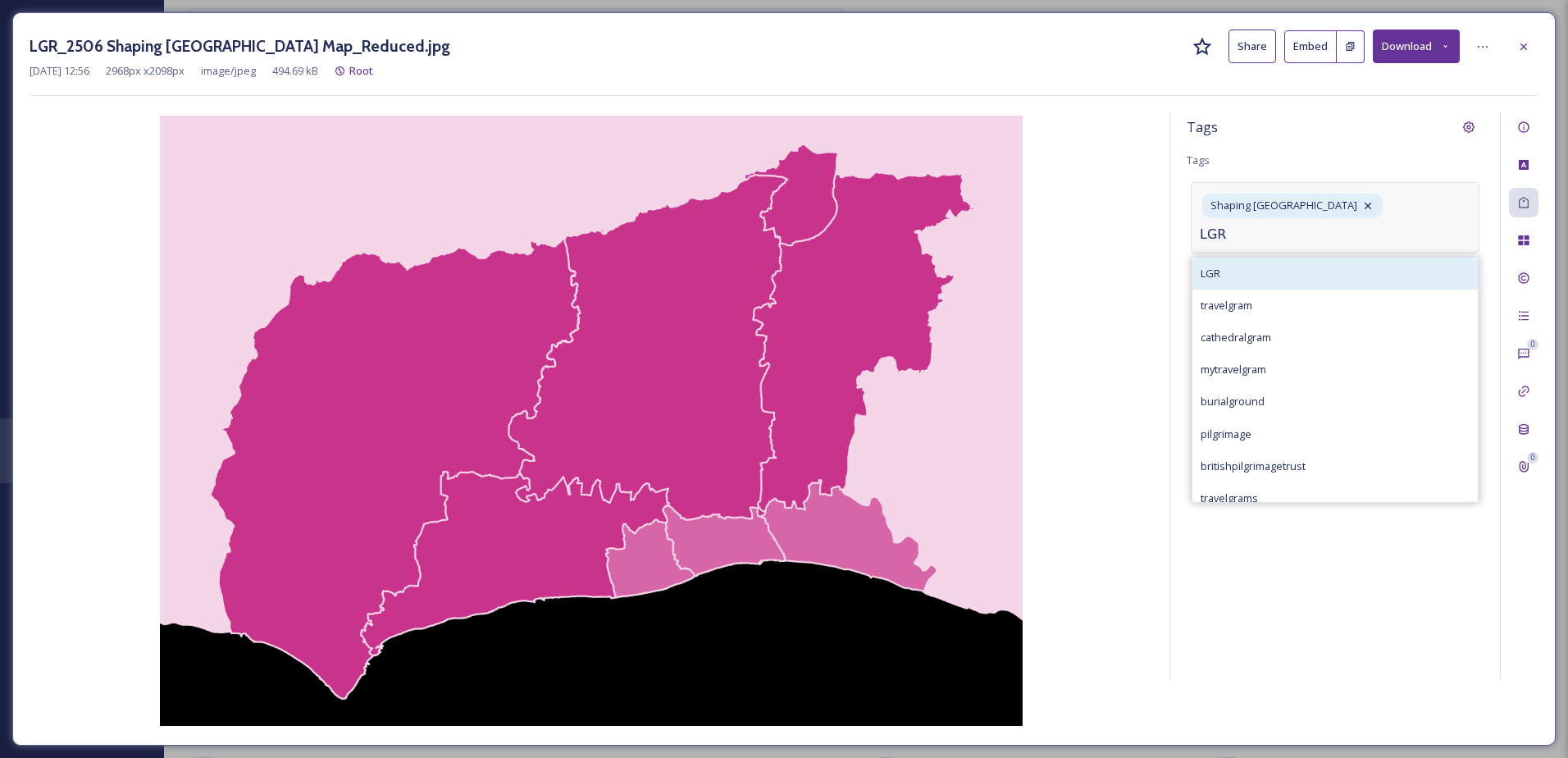
type input "LGR"
click at [1279, 261] on div "LGR" at bounding box center [1334, 273] width 285 height 32
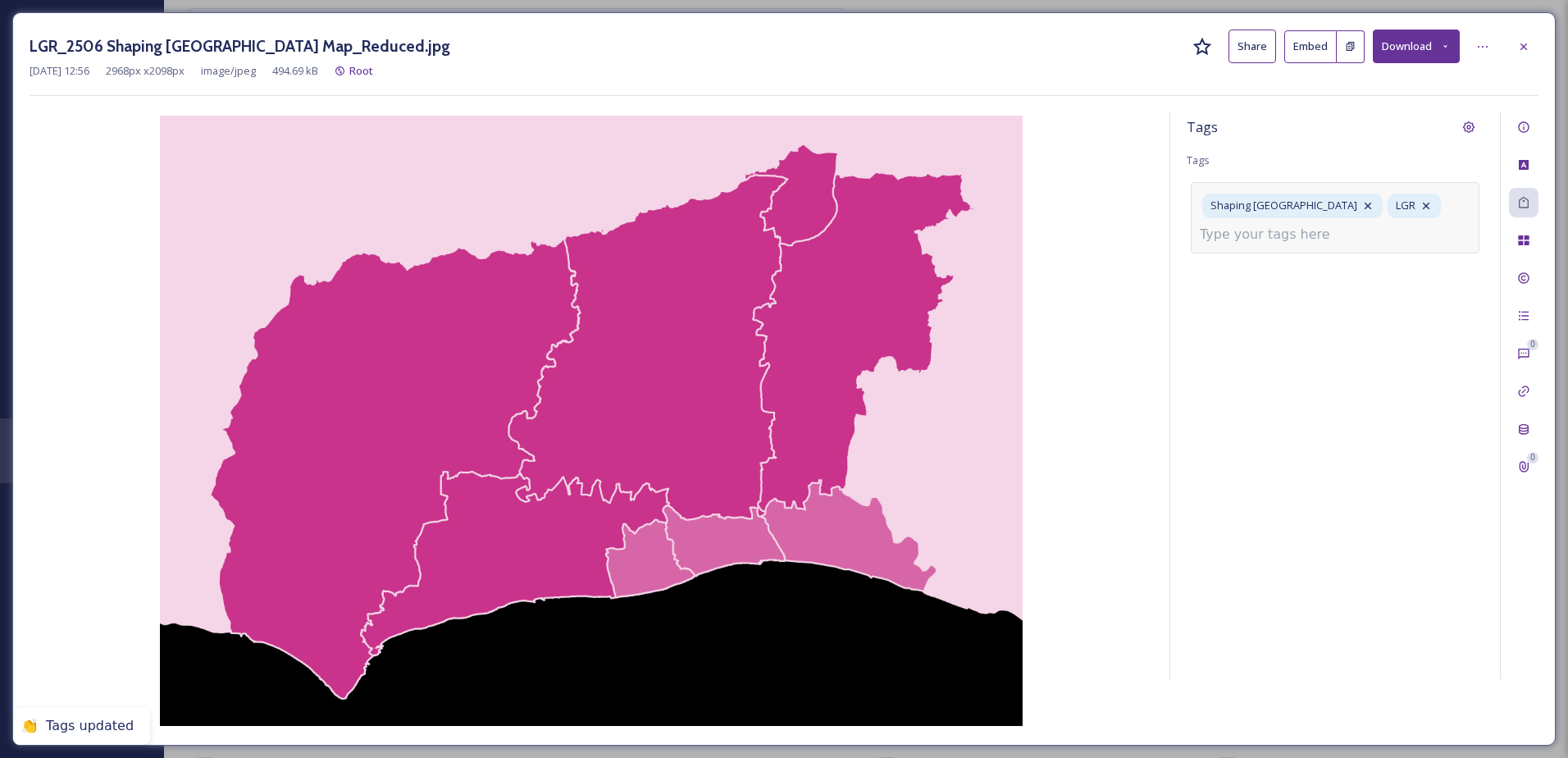
click at [1508, 46] on div "LGR_2506 Shaping [GEOGRAPHIC_DATA] Map_Reduced.jpg Share Embed Download" at bounding box center [784, 46] width 1509 height 34
click at [1524, 55] on div at bounding box center [1524, 47] width 29 height 29
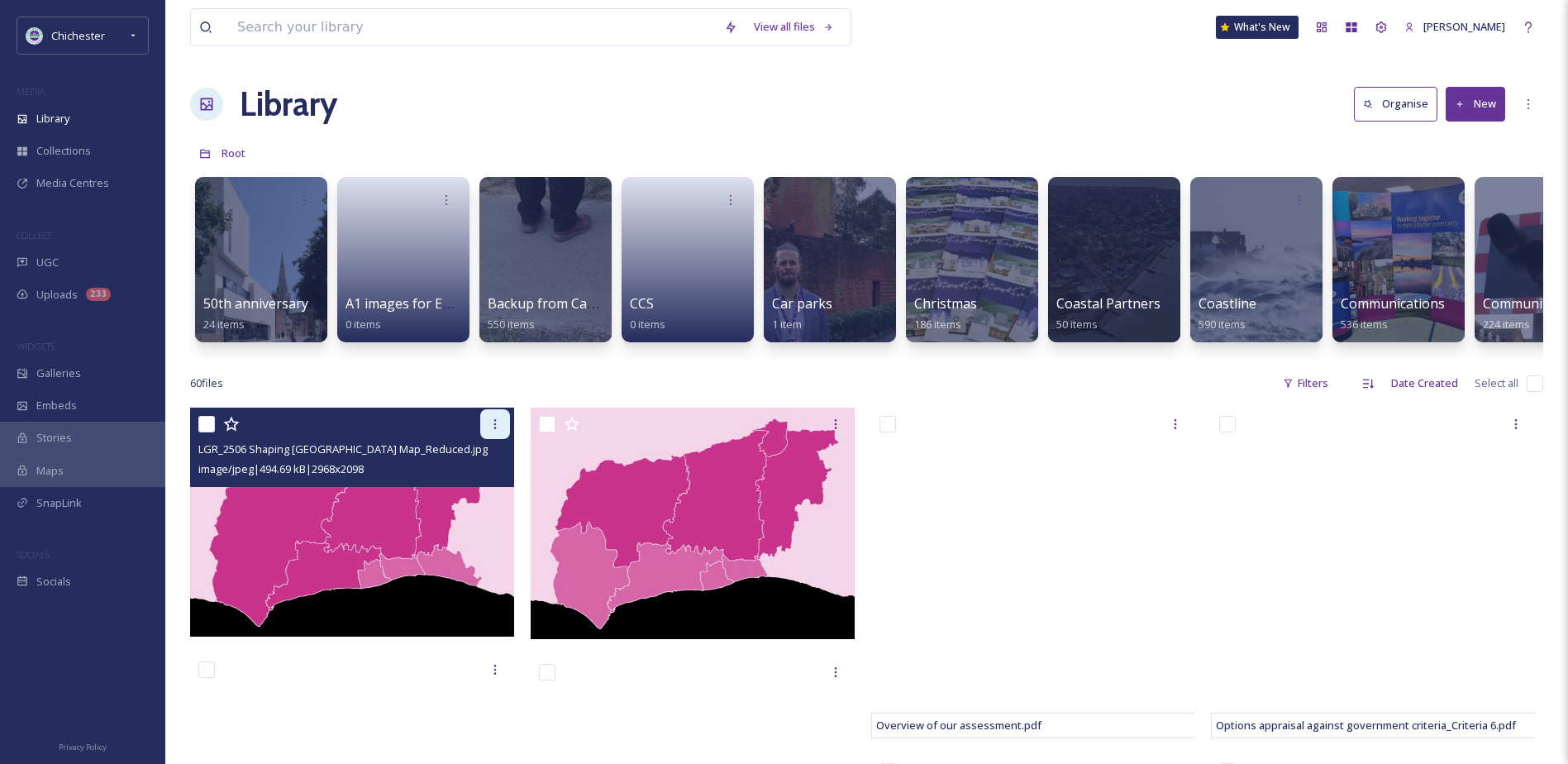
click at [503, 434] on div at bounding box center [495, 424] width 30 height 30
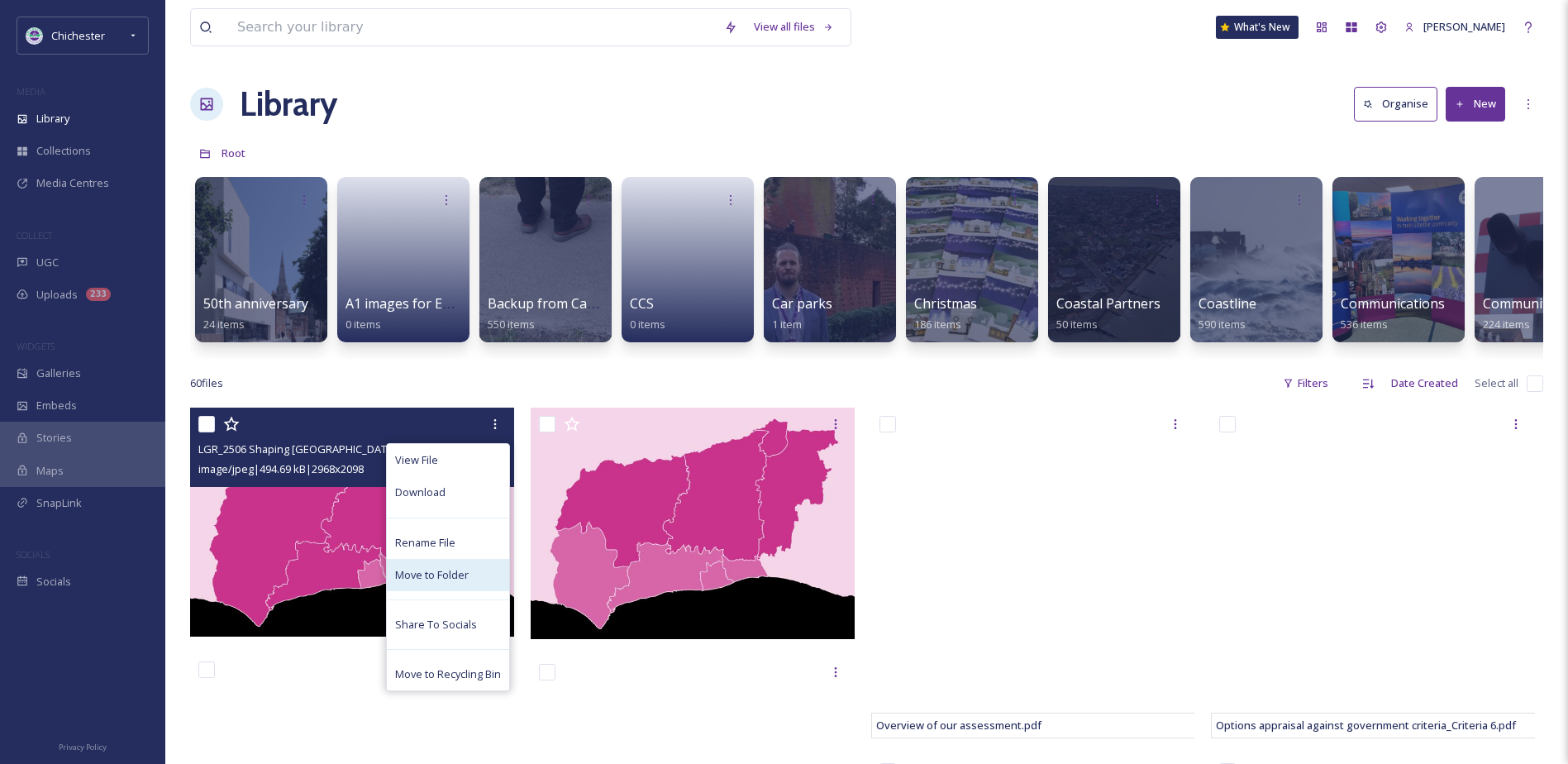
click at [437, 579] on span "Move to Folder" at bounding box center [432, 575] width 74 height 16
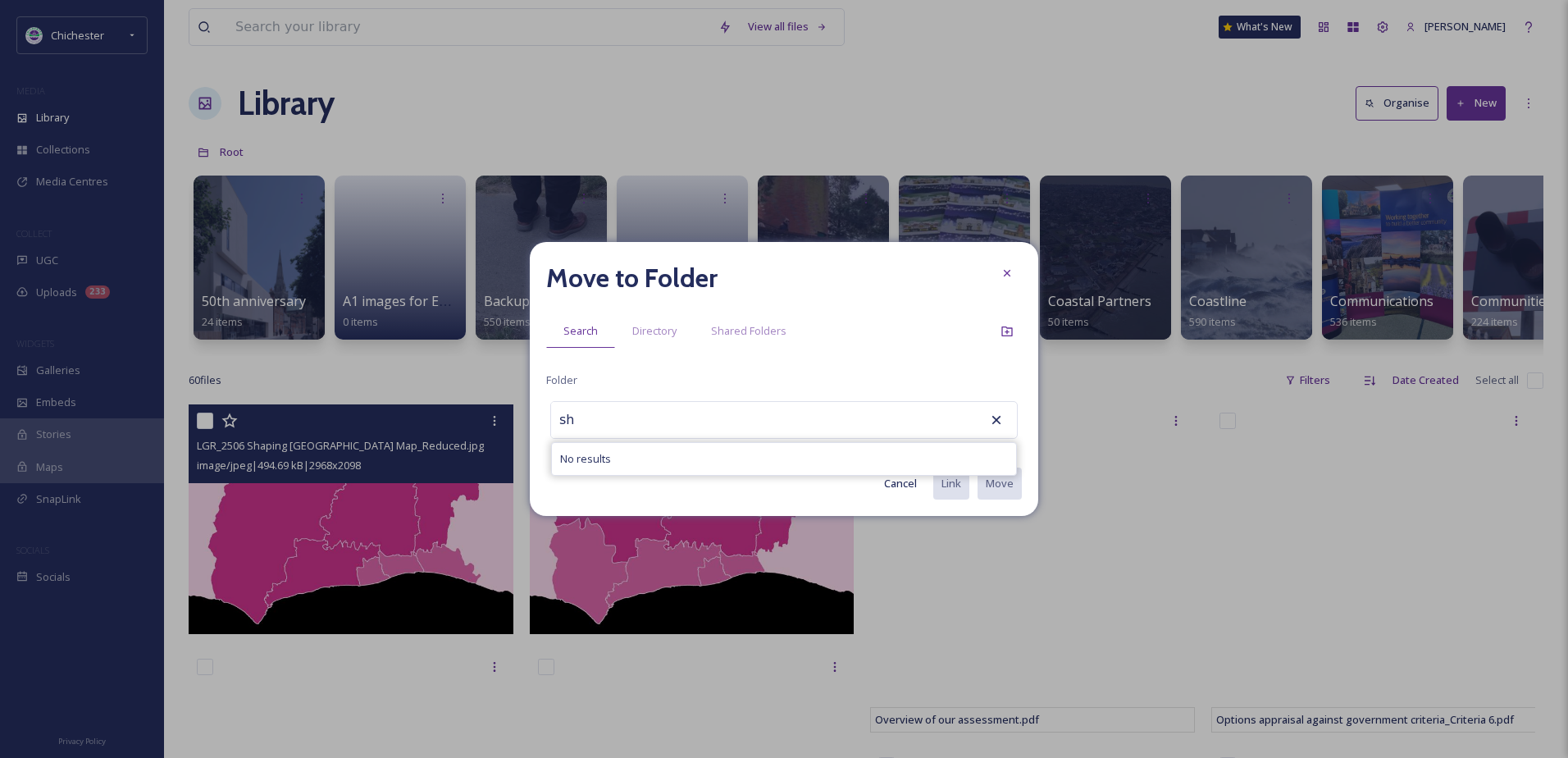
type input "s"
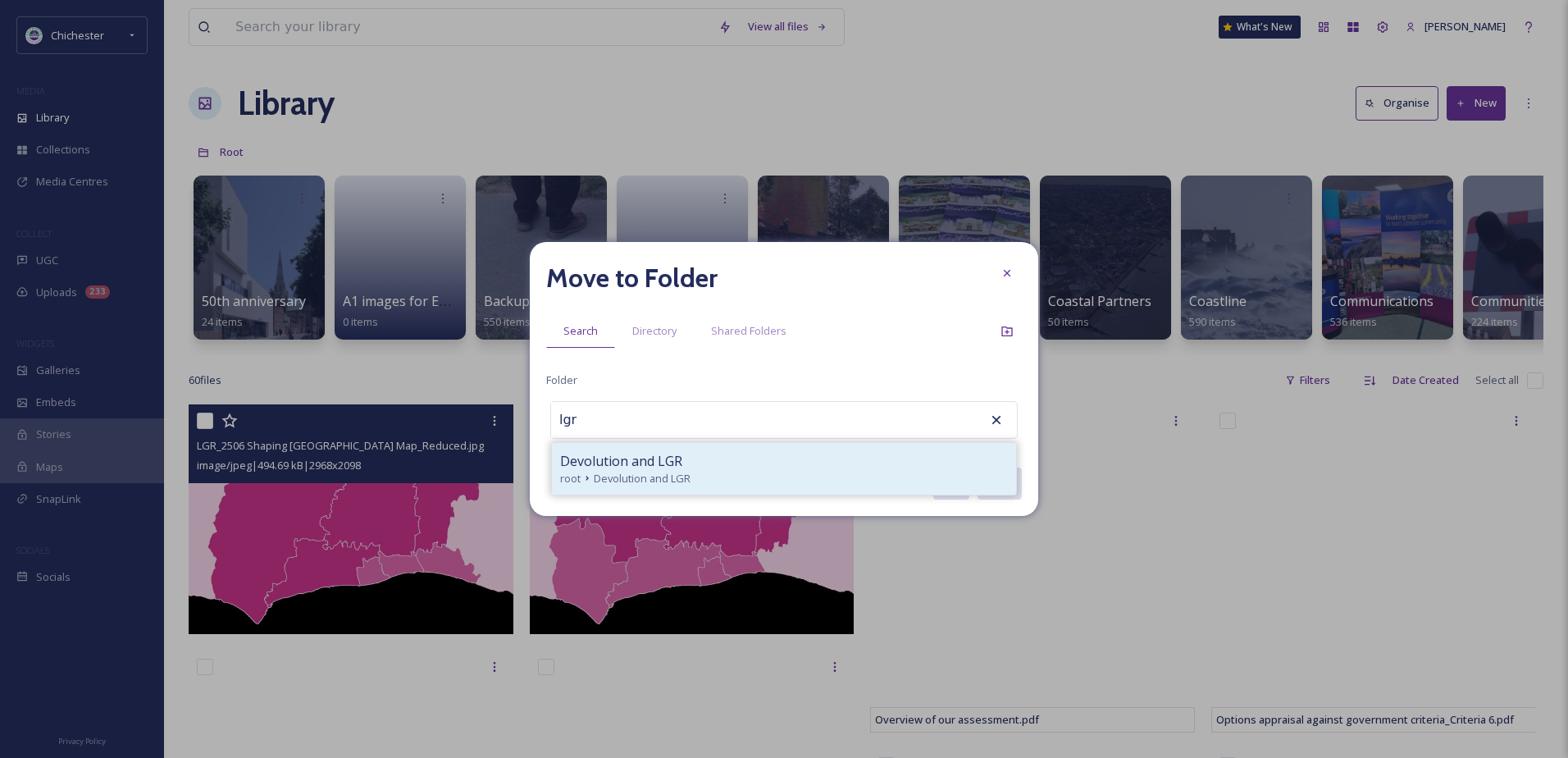
click at [668, 445] on div "Devolution and LGR root Devolution and LGR" at bounding box center [784, 468] width 465 height 51
type input "Devolution and LGR"
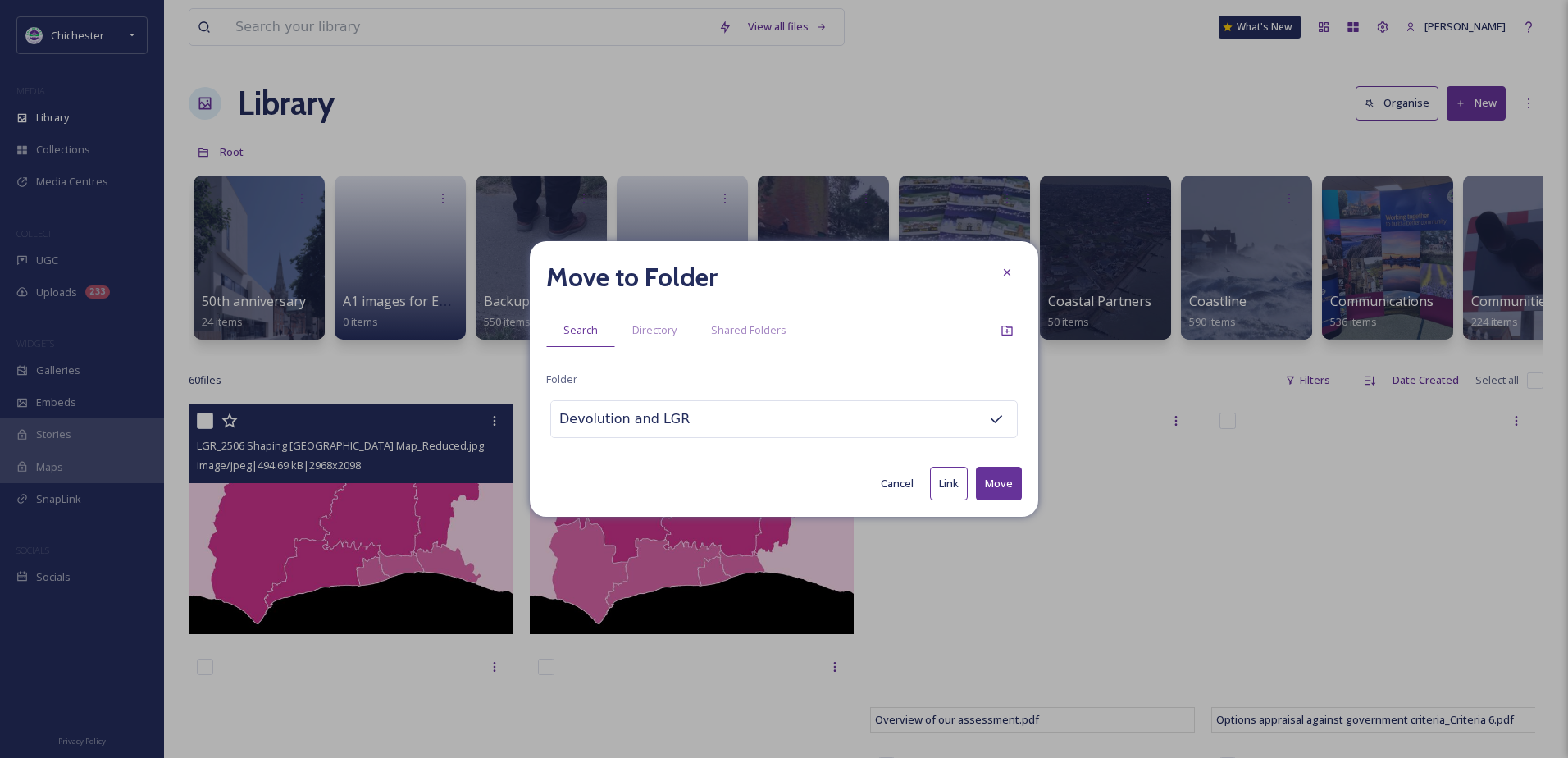
click at [996, 494] on button "Move" at bounding box center [999, 483] width 46 height 34
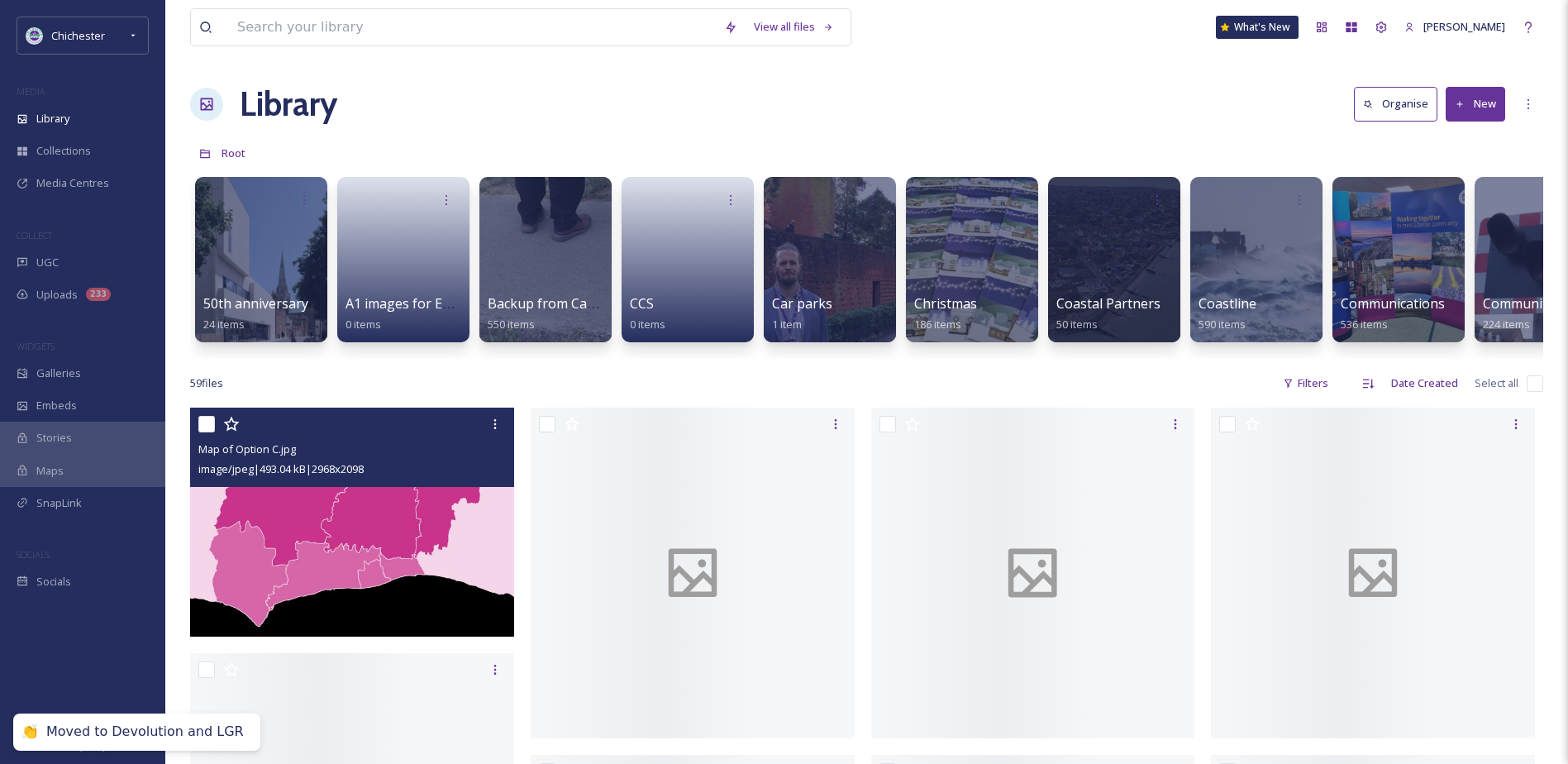
click at [340, 557] on img at bounding box center [352, 522] width 324 height 229
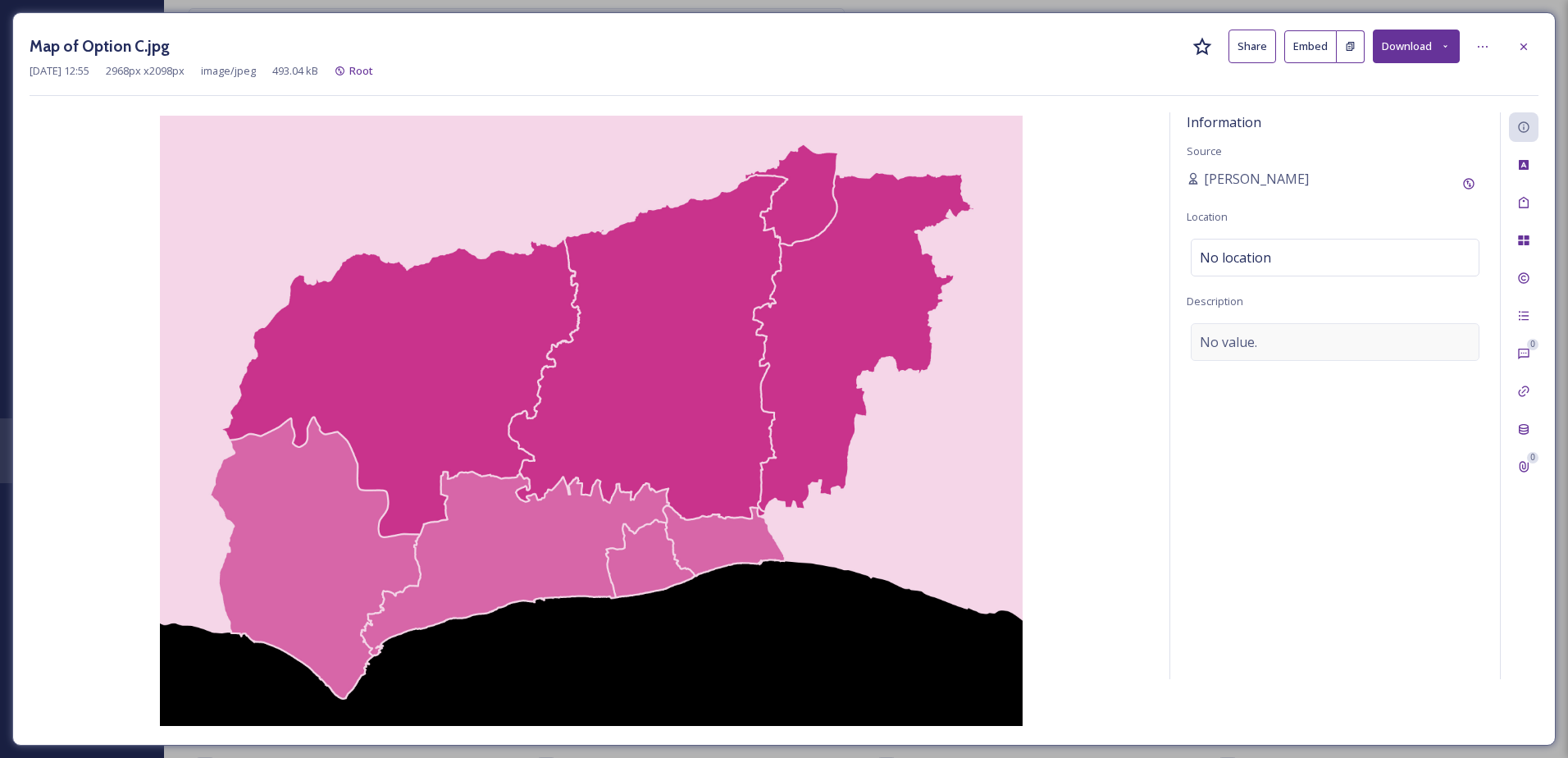
click at [1258, 332] on div "No value." at bounding box center [1335, 342] width 289 height 38
click at [1325, 398] on textarea at bounding box center [1335, 391] width 297 height 137
drag, startPoint x: 33, startPoint y: 47, endPoint x: 144, endPoint y: 35, distance: 111.6
click at [144, 35] on h3 "Map of Option C.jpg" at bounding box center [99, 47] width 140 height 24
drag, startPoint x: 144, startPoint y: 35, endPoint x: 121, endPoint y: 42, distance: 24.0
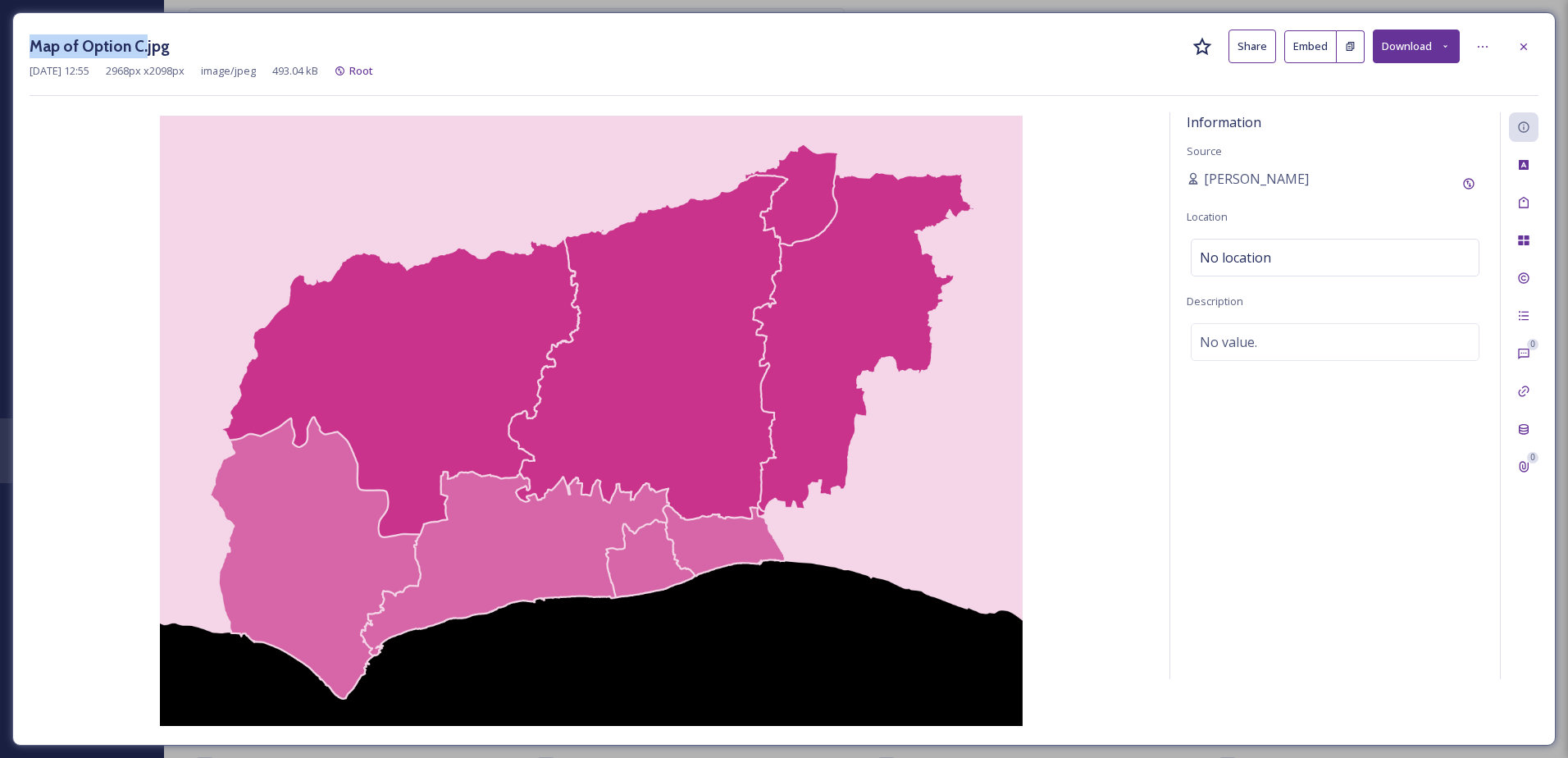
click at [121, 42] on h3 "Map of Option C.jpg" at bounding box center [99, 47] width 140 height 24
drag, startPoint x: 28, startPoint y: 43, endPoint x: 137, endPoint y: 49, distance: 109.2
click at [137, 49] on div "Map of Option C.jpg Share Embed Download [DATE] 12:55 2968 px x 2098 px image/j…" at bounding box center [784, 379] width 1543 height 733
copy h3 "Map of Option C"
click at [1252, 340] on span "No value." at bounding box center [1228, 341] width 58 height 19
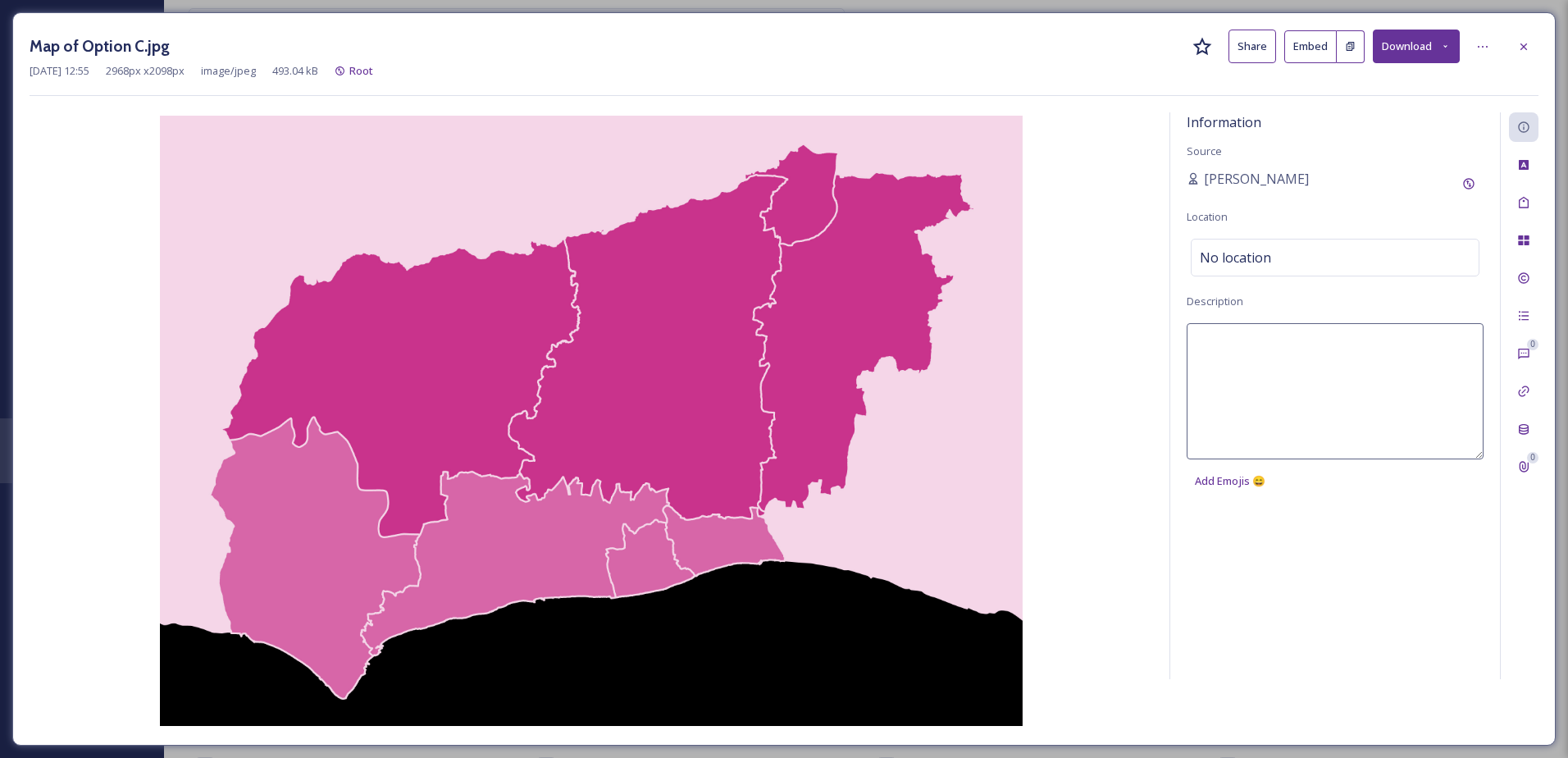
click at [1252, 340] on textarea at bounding box center [1335, 391] width 297 height 137
paste textarea "Map of Option C"
type textarea "Shaping [GEOGRAPHIC_DATA] Map of Option C"
click at [1527, 199] on icon at bounding box center [1524, 203] width 10 height 12
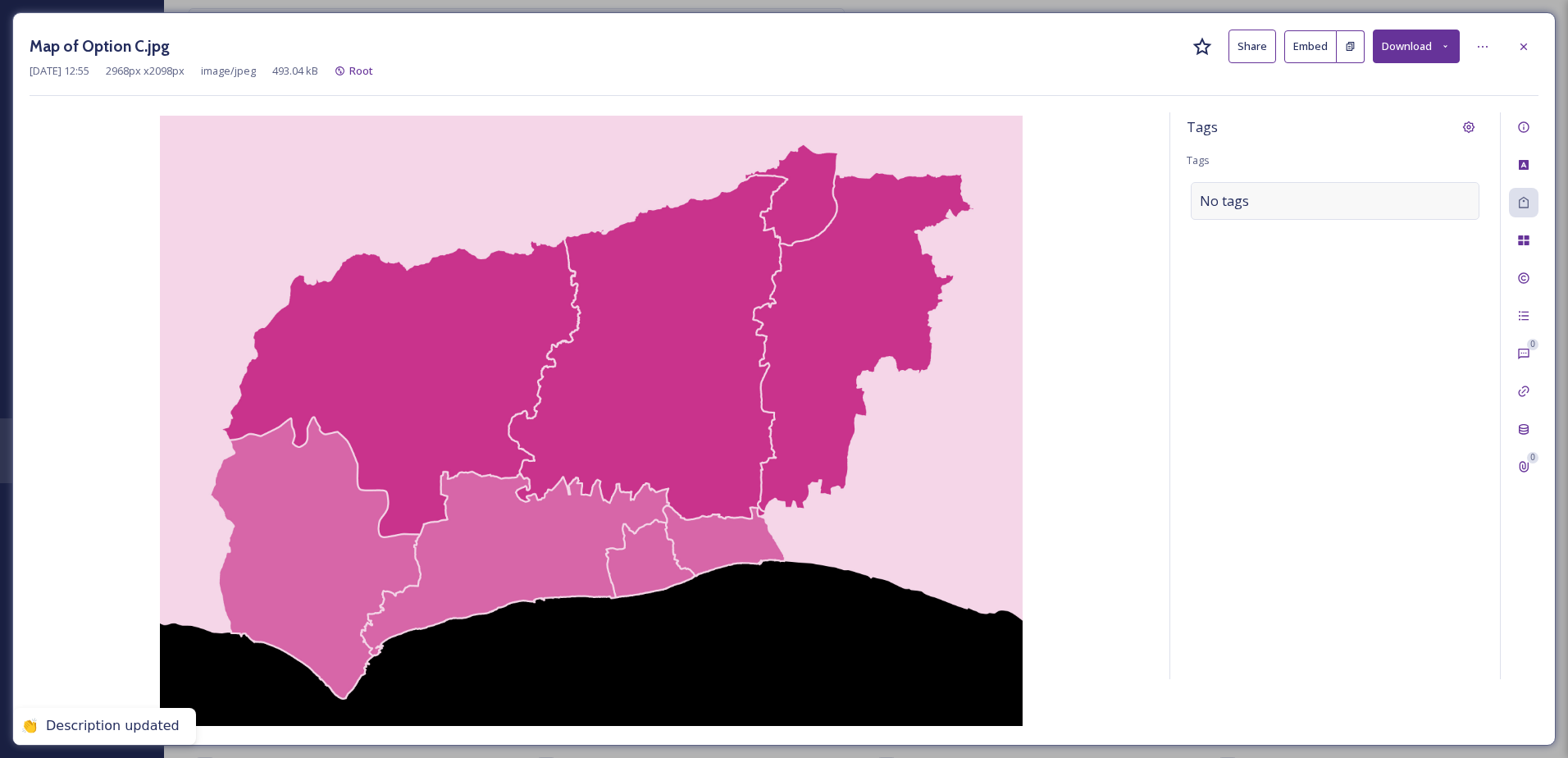
click at [1354, 213] on div "No tags" at bounding box center [1335, 201] width 289 height 38
click at [1289, 207] on input at bounding box center [1281, 201] width 164 height 19
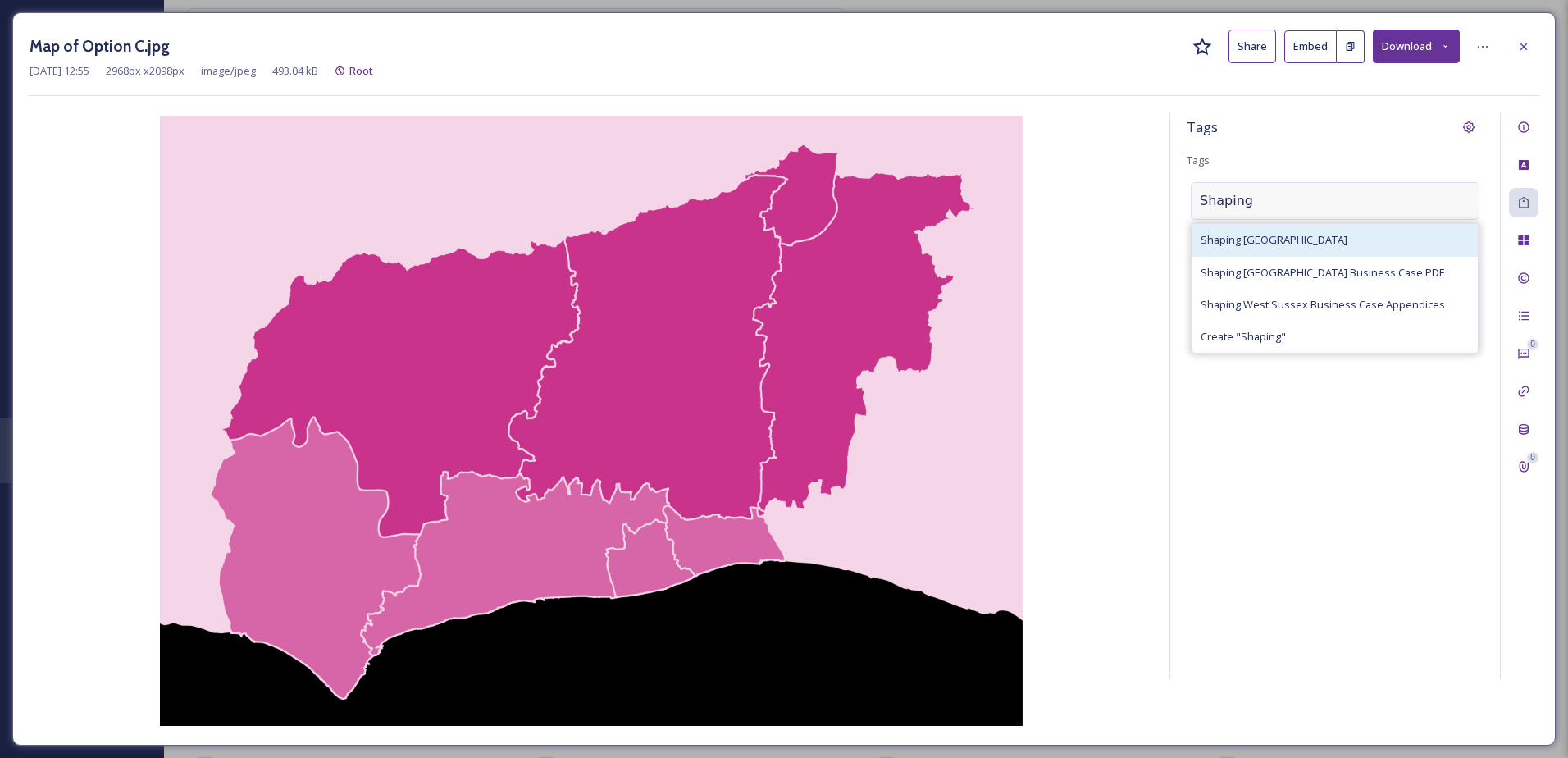
type input "Shaping"
click at [1295, 229] on div "Shaping [GEOGRAPHIC_DATA]" at bounding box center [1334, 239] width 285 height 32
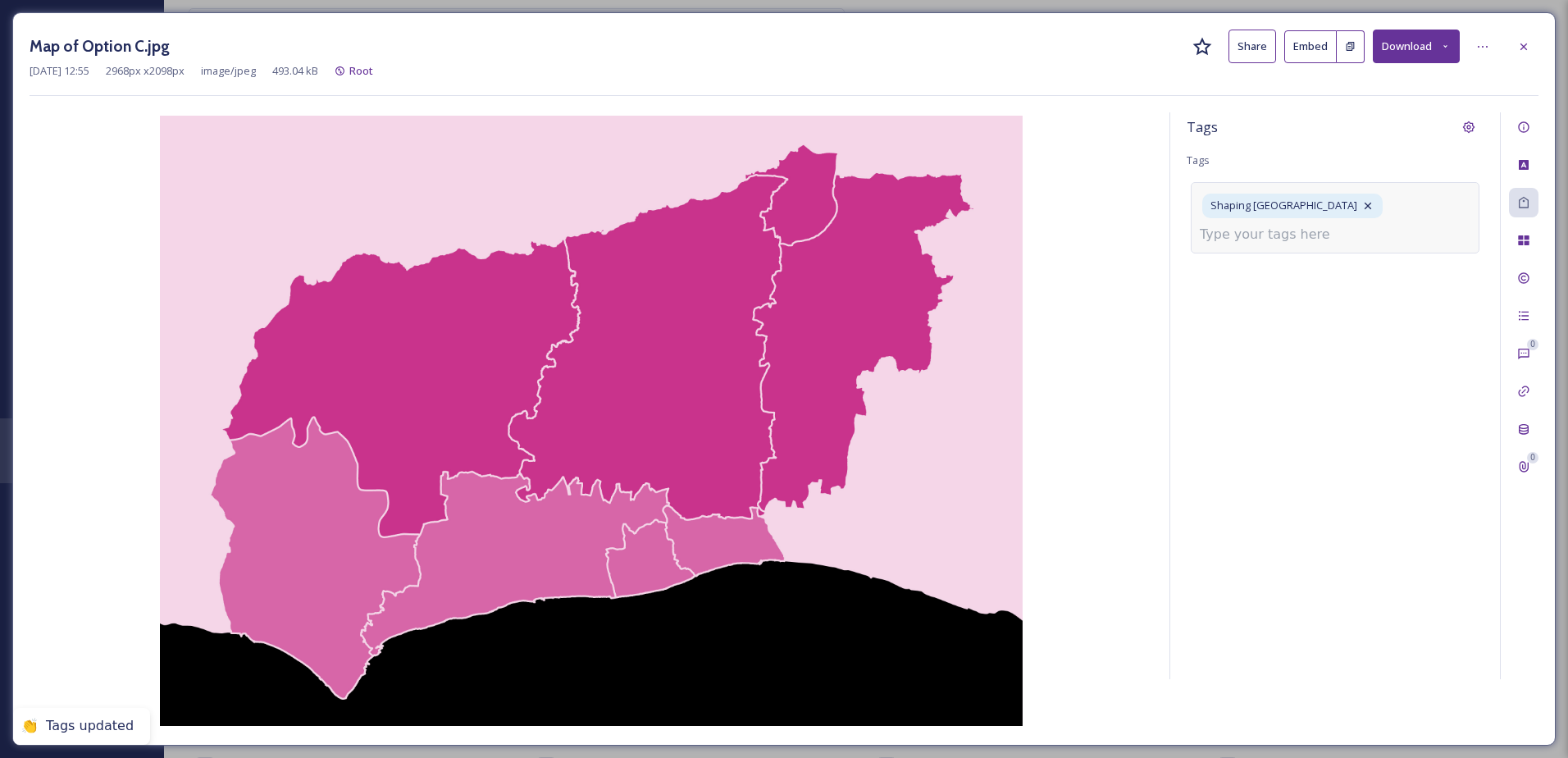
click at [1266, 238] on input at bounding box center [1281, 234] width 164 height 19
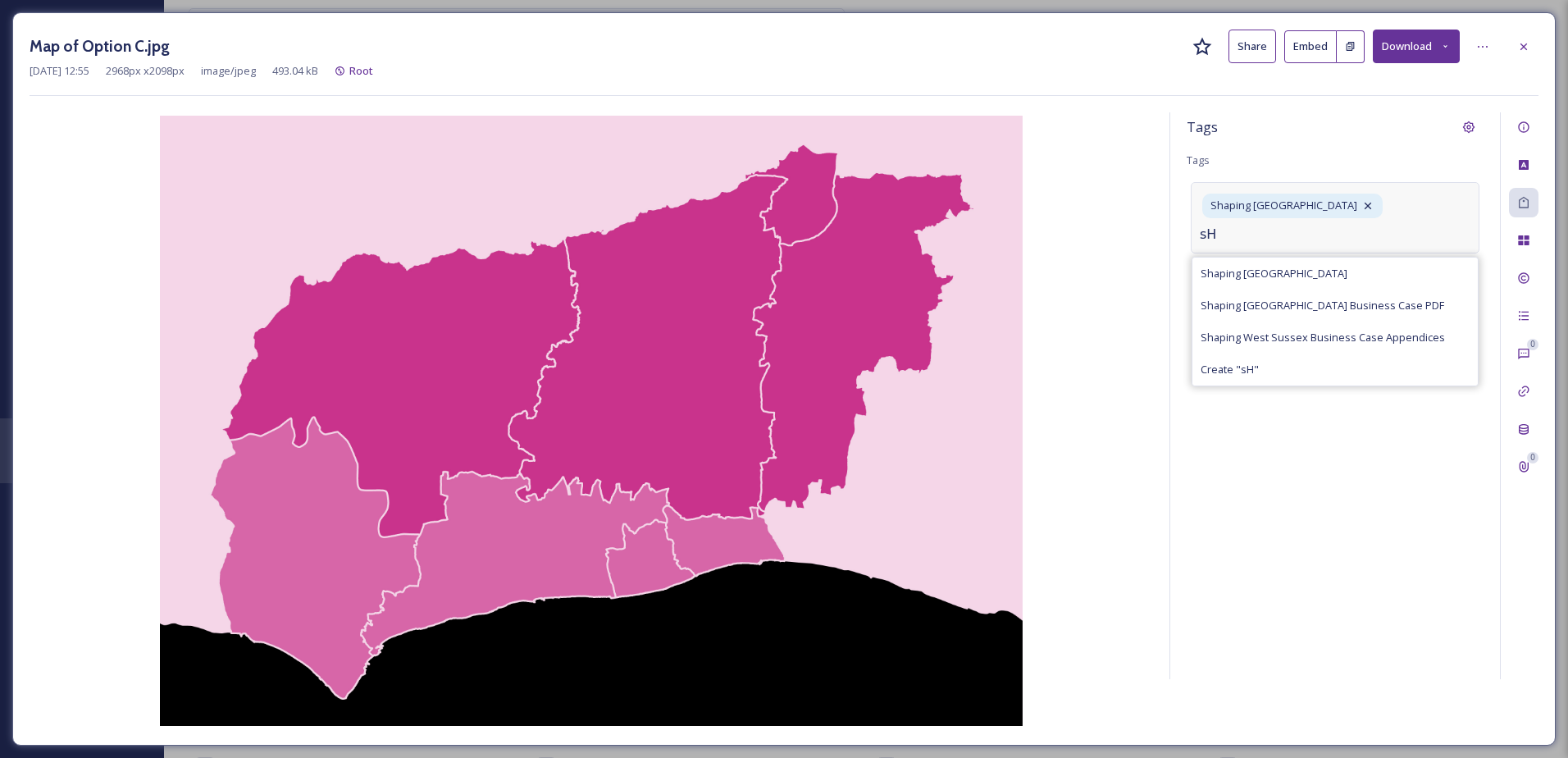
type input "s"
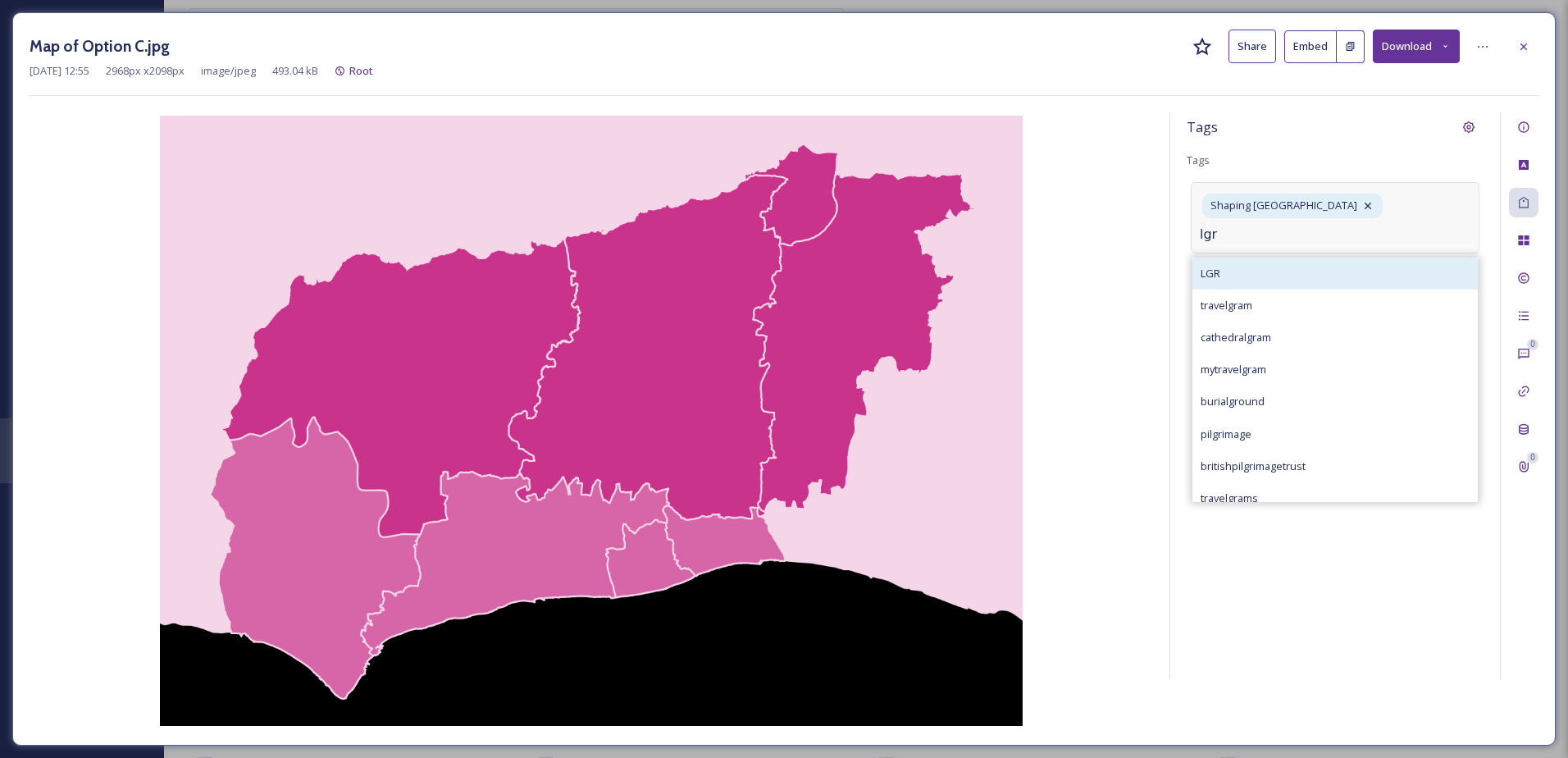
type input "lgr"
click at [1254, 268] on div "LGR" at bounding box center [1334, 273] width 285 height 32
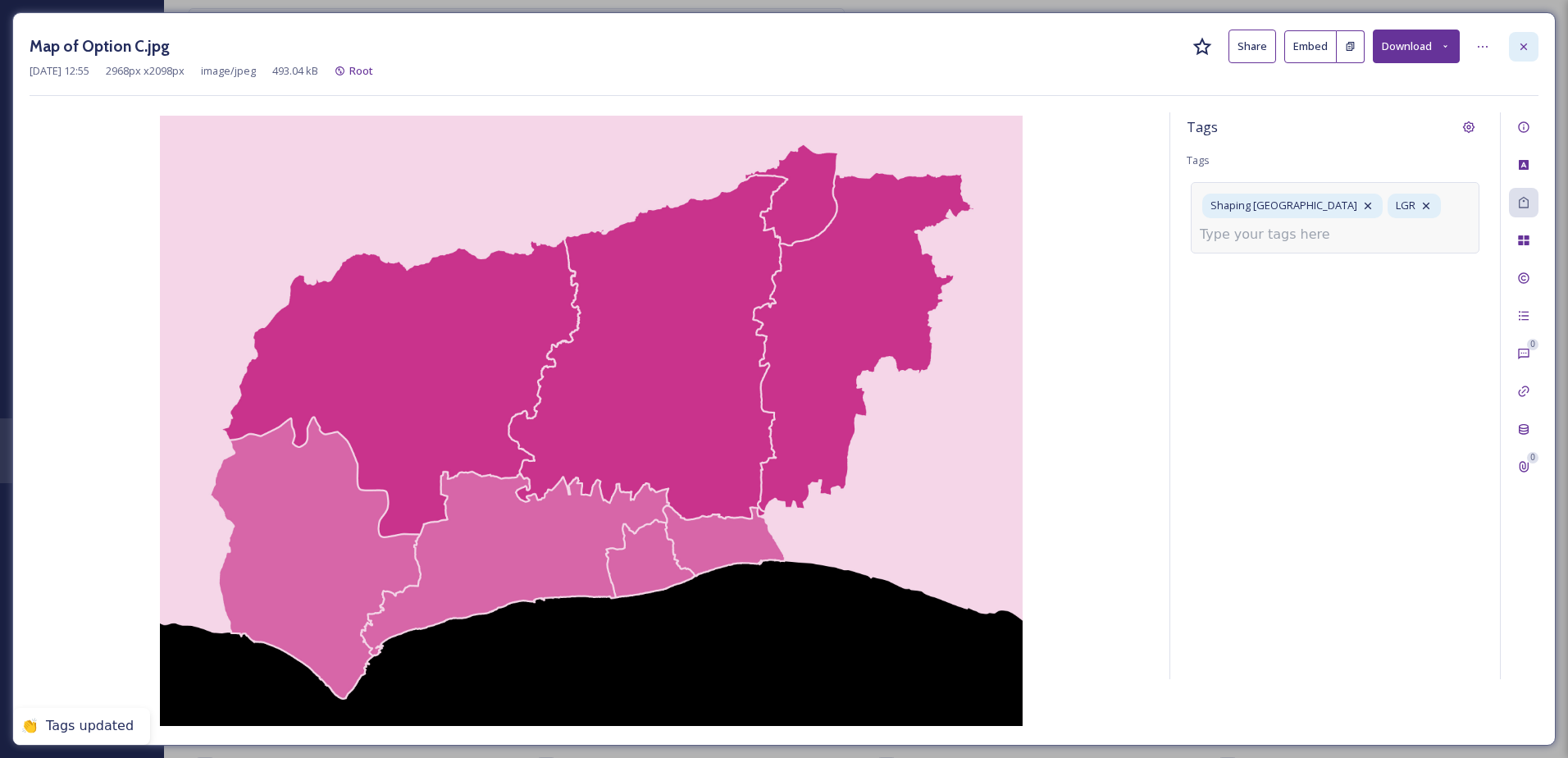
click at [1520, 43] on icon at bounding box center [1524, 47] width 13 height 13
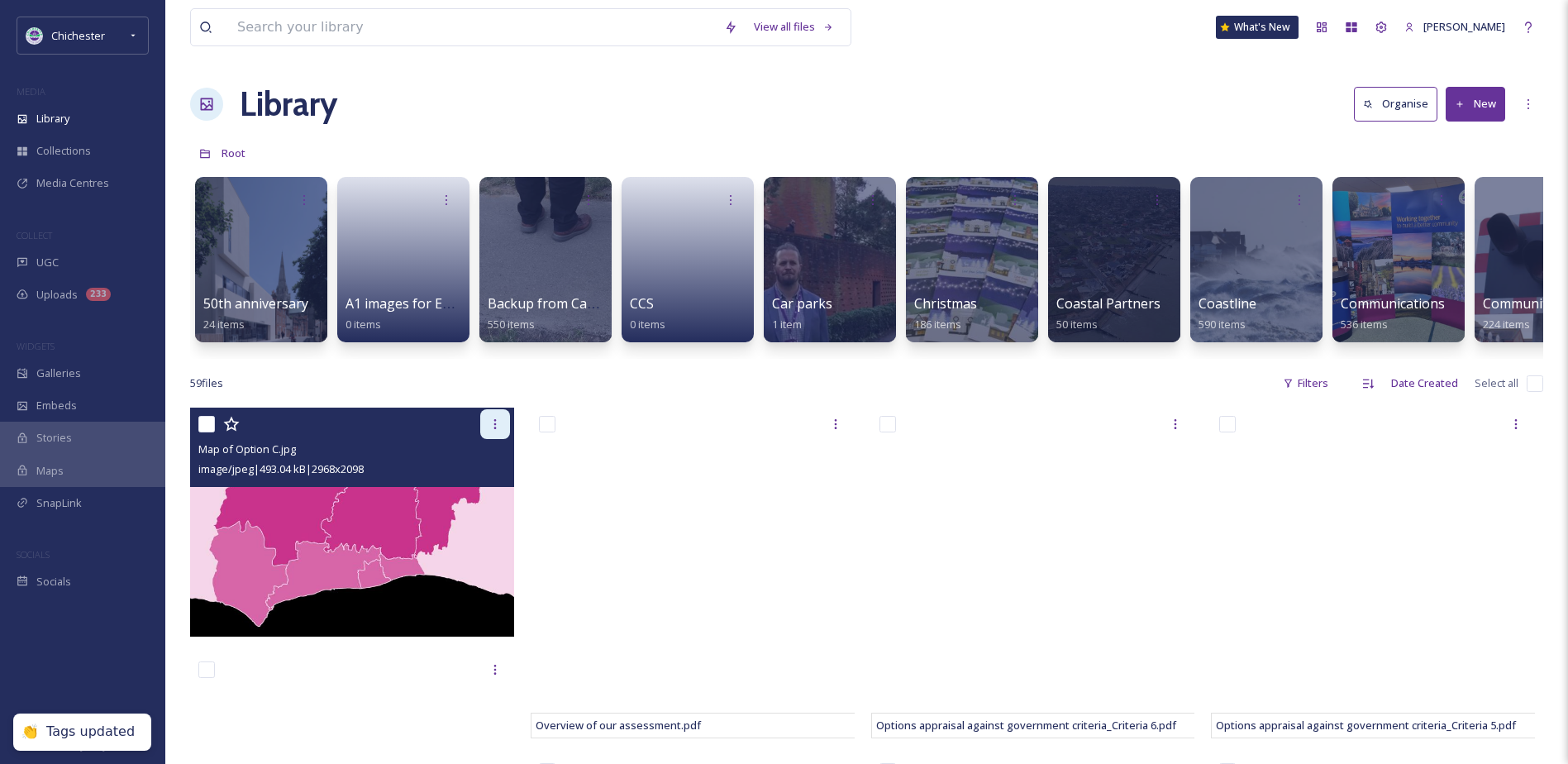
click at [503, 439] on div at bounding box center [495, 424] width 30 height 30
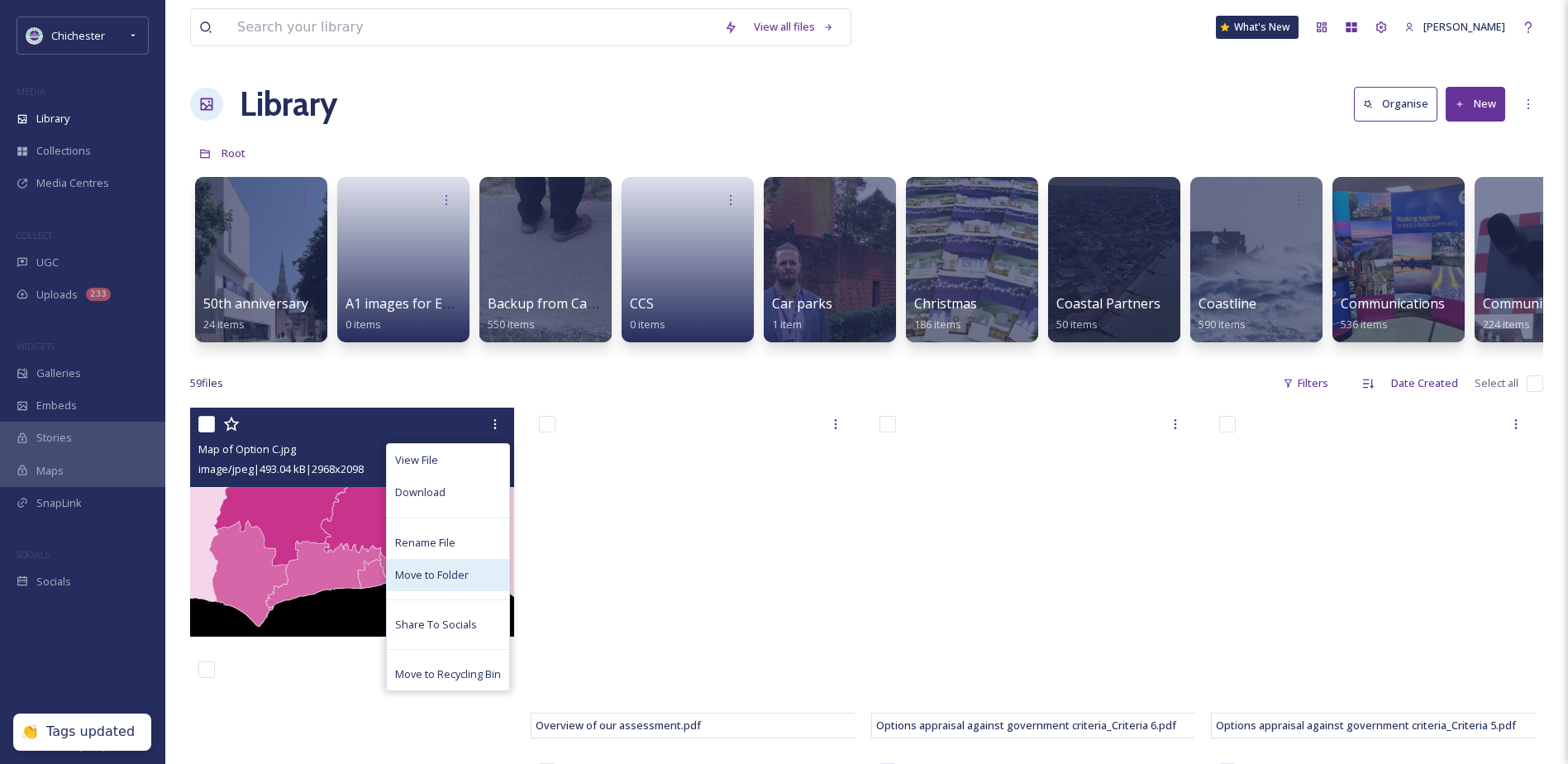
click at [440, 583] on span "Move to Folder" at bounding box center [432, 575] width 74 height 16
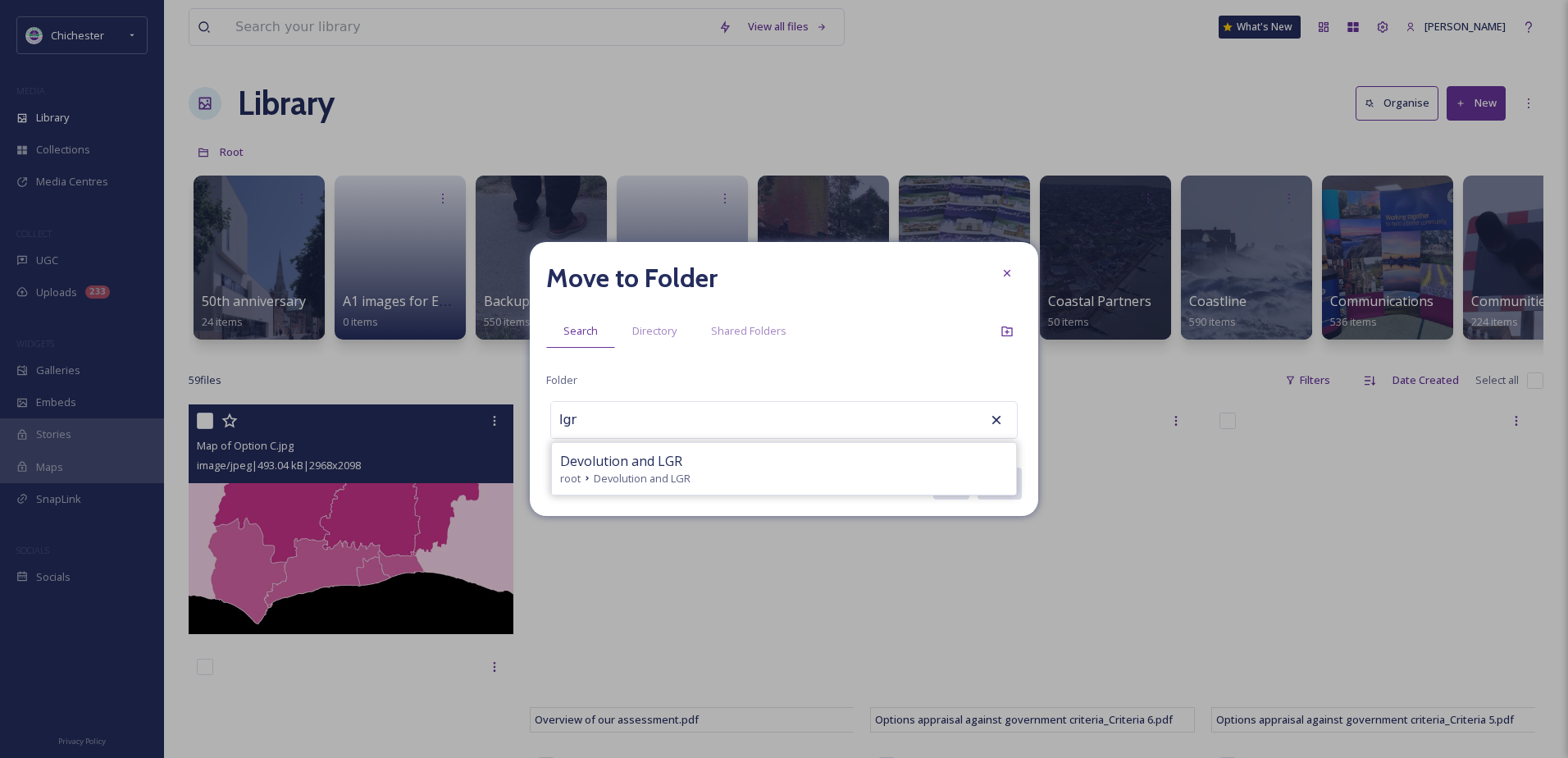
drag, startPoint x: 705, startPoint y: 486, endPoint x: 734, endPoint y: 477, distance: 30.4
click at [704, 485] on div "root Devolution and LGR" at bounding box center [784, 478] width 448 height 16
type input "Devolution and LGR"
click at [1019, 469] on button "Move" at bounding box center [999, 483] width 46 height 34
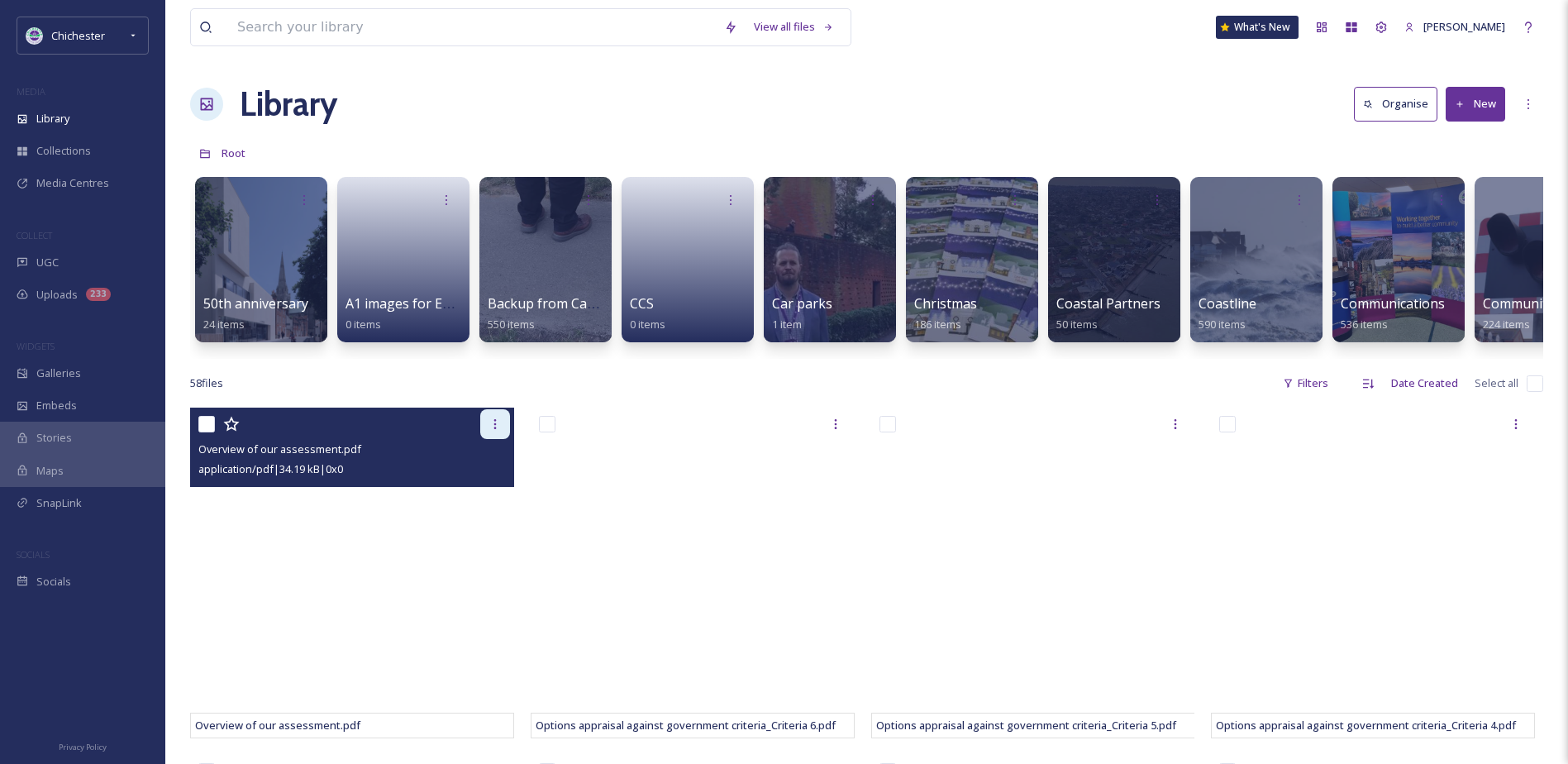
click at [501, 439] on div at bounding box center [495, 424] width 30 height 30
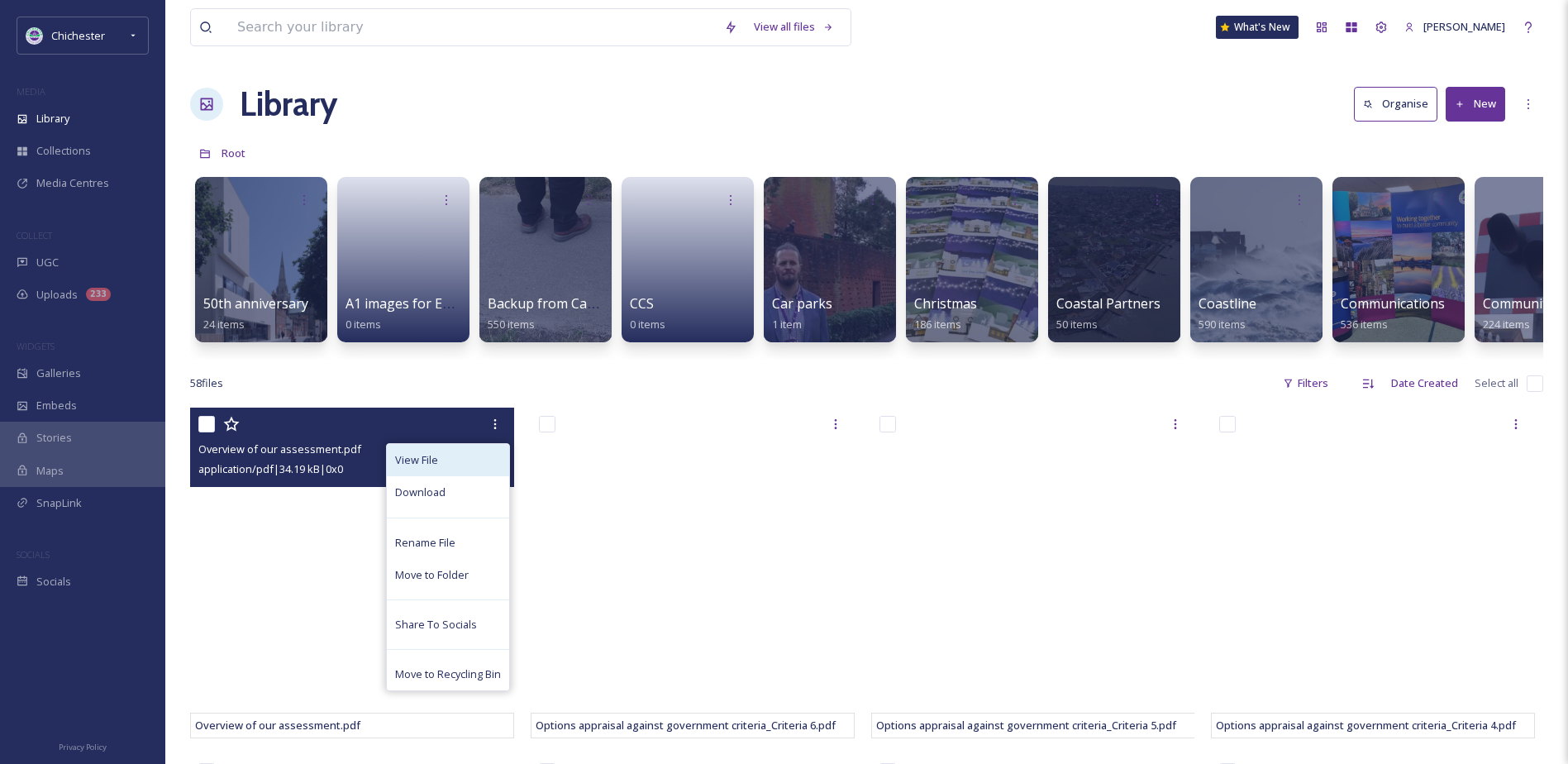
click at [438, 477] on div "View File" at bounding box center [448, 460] width 122 height 32
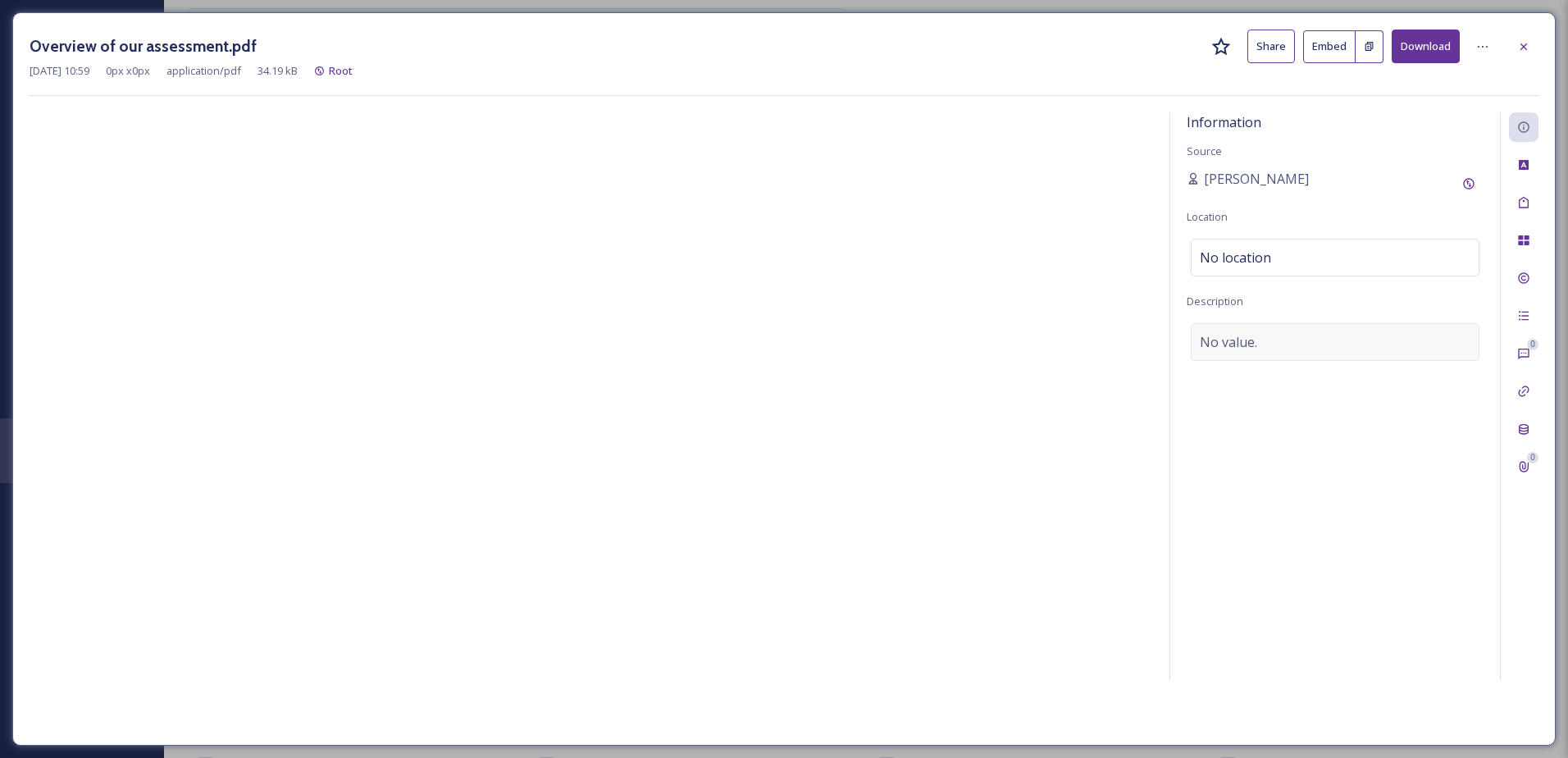
click at [1241, 346] on span "No value." at bounding box center [1228, 341] width 58 height 19
drag, startPoint x: 30, startPoint y: 42, endPoint x: 219, endPoint y: 55, distance: 189.4
click at [219, 55] on h3 "Overview of our assessment.pdf" at bounding box center [143, 47] width 227 height 24
copy h3 "Overview of our assessment"
click at [1277, 335] on div "No value." at bounding box center [1335, 342] width 289 height 38
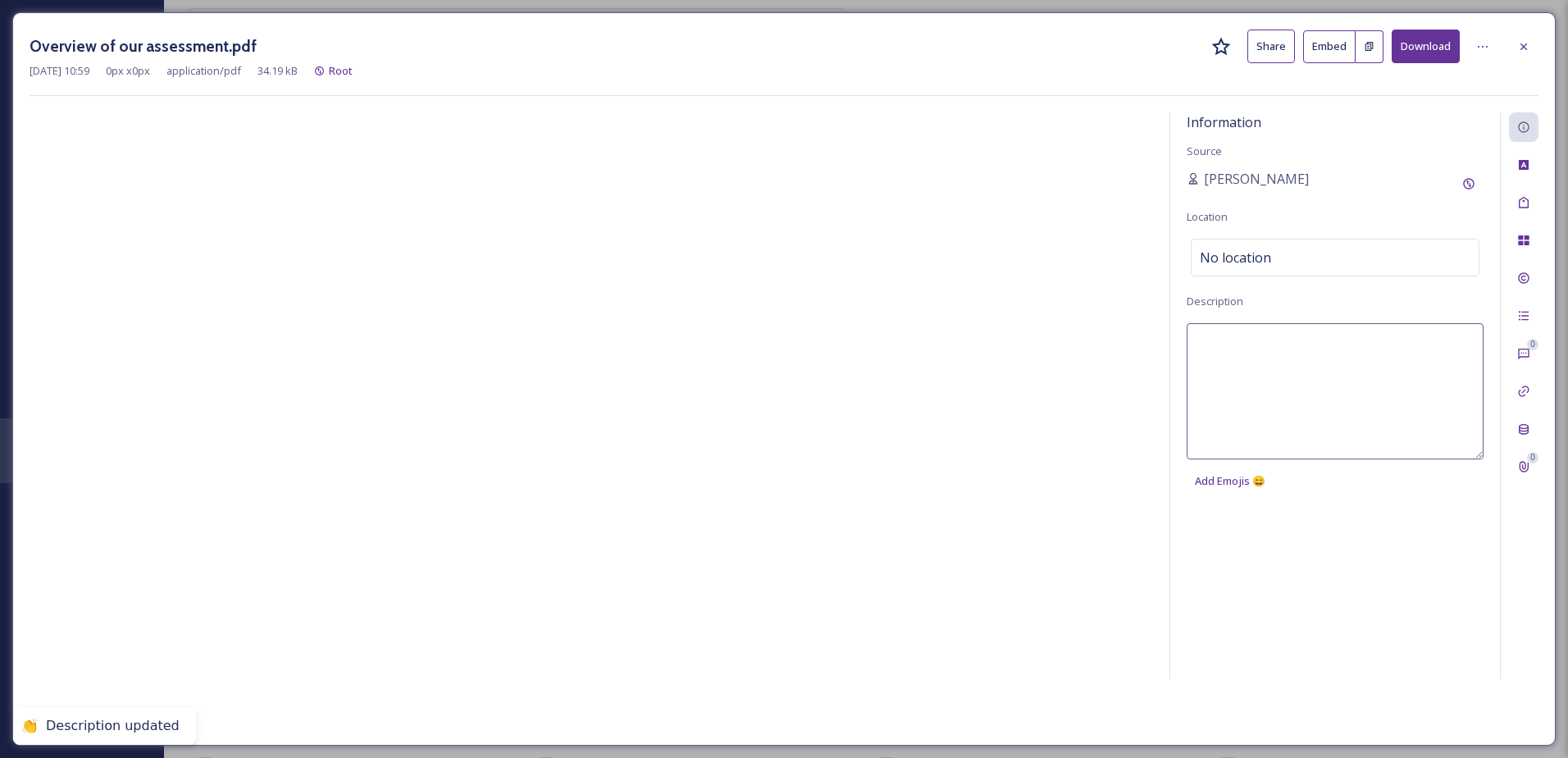
click at [1248, 344] on textarea at bounding box center [1335, 391] width 297 height 137
type textarea "A"
type textarea "Shaping [GEOGRAPHIC_DATA] Overview of our assessment"
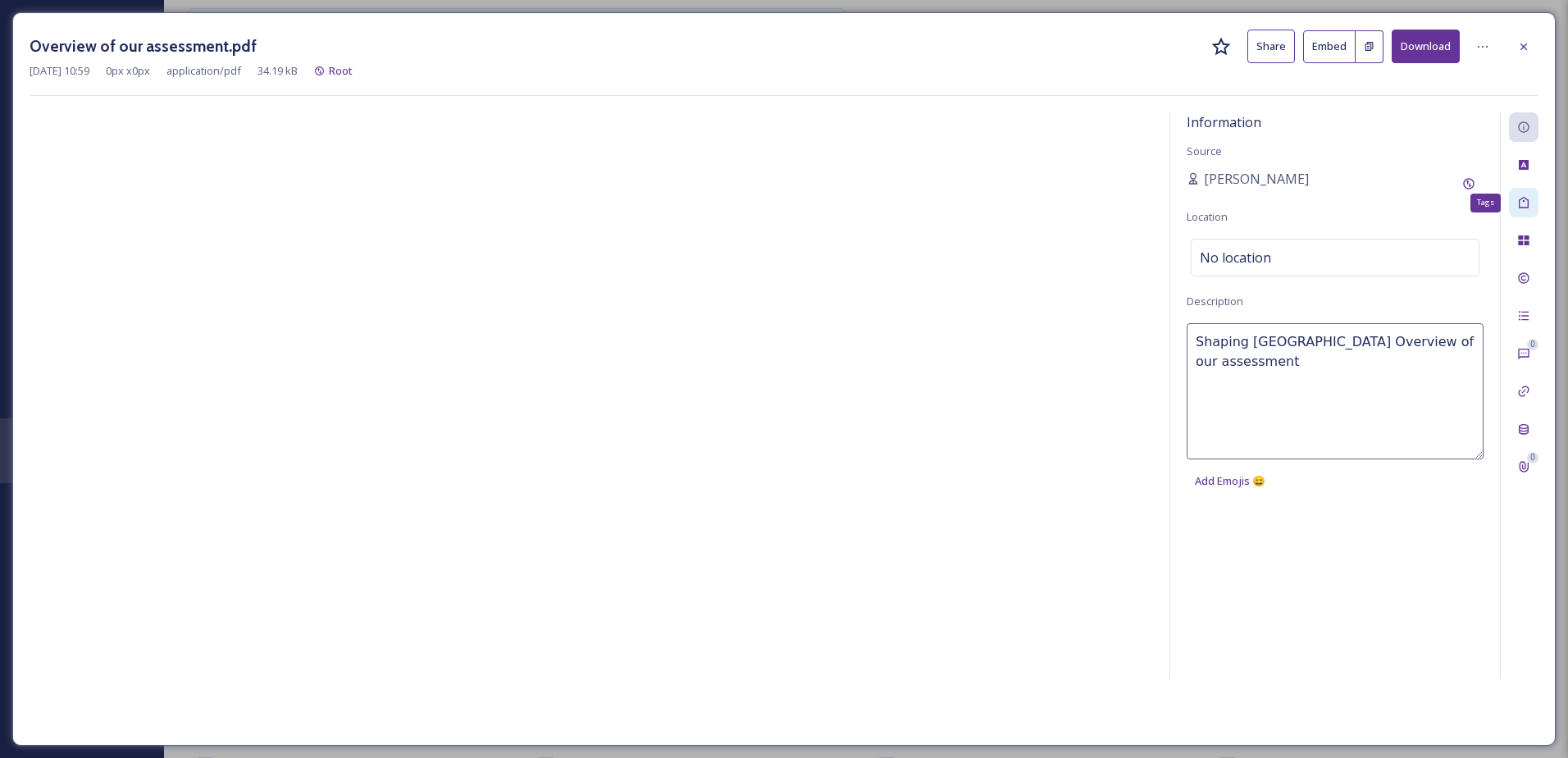
click at [1519, 207] on icon at bounding box center [1524, 203] width 13 height 13
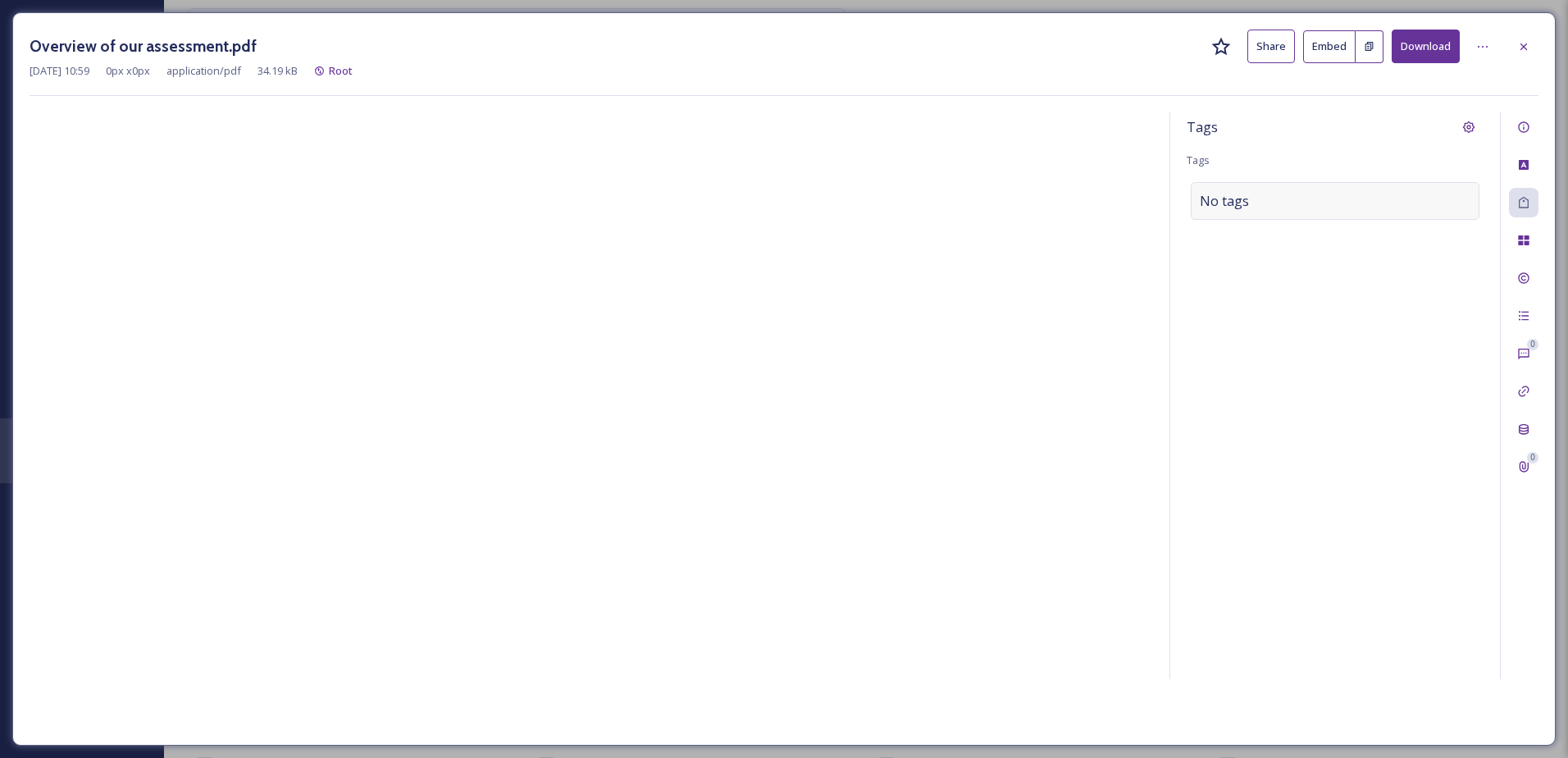
click at [1330, 192] on div "No tags" at bounding box center [1335, 201] width 289 height 38
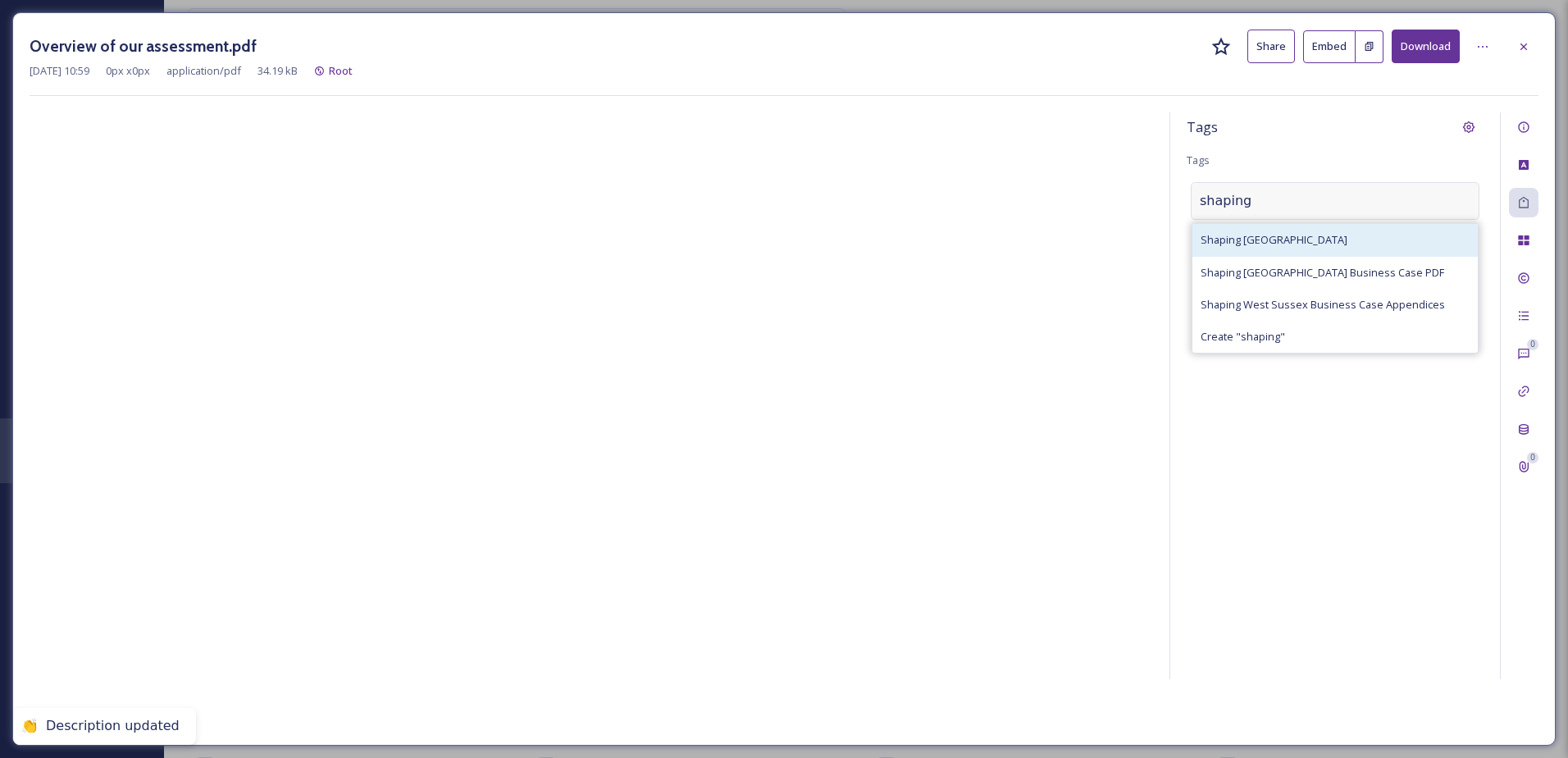
type input "shaping"
click at [1298, 242] on span "Shaping [GEOGRAPHIC_DATA]" at bounding box center [1274, 239] width 147 height 16
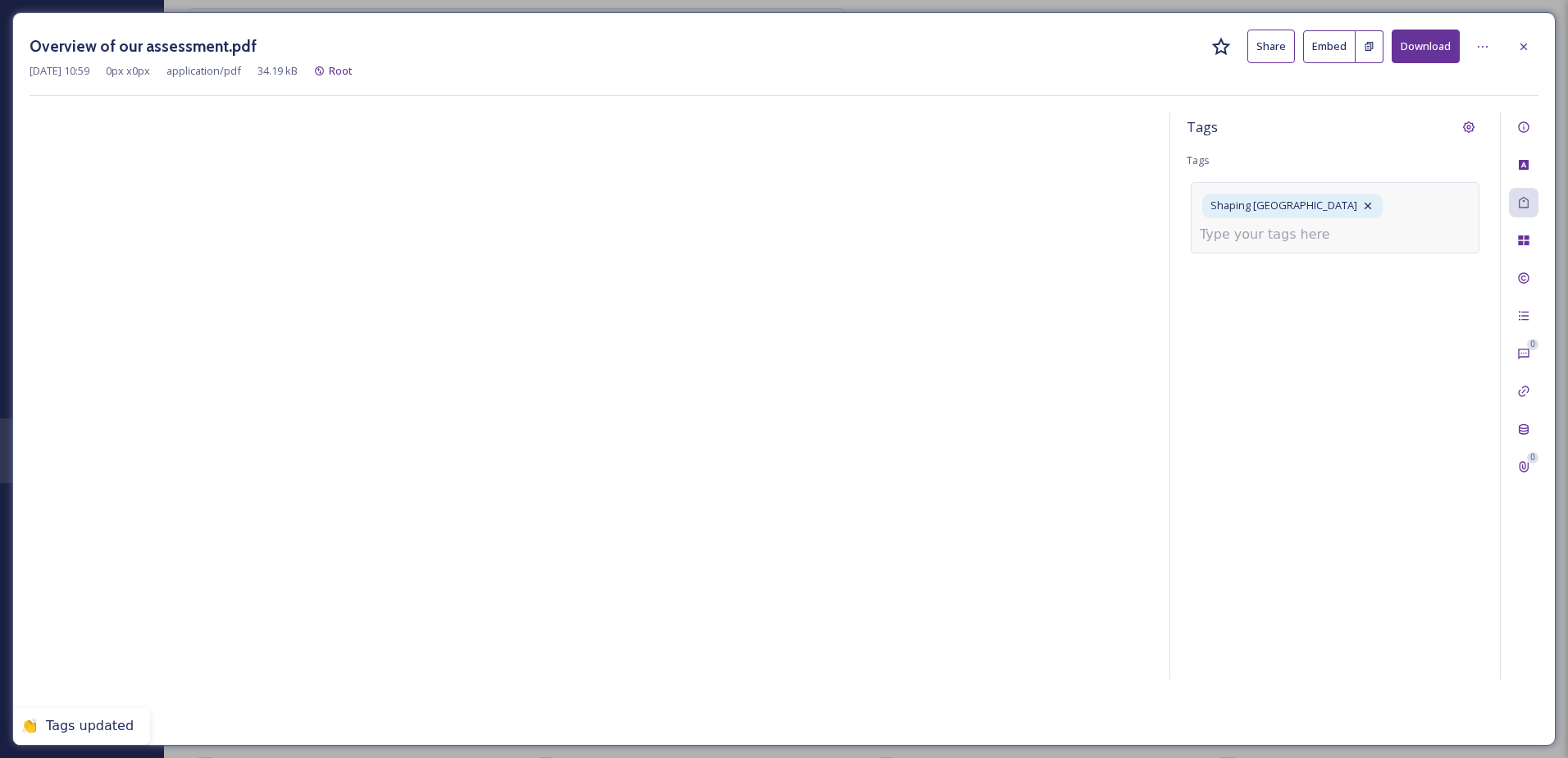
click at [1245, 245] on div "Shaping [GEOGRAPHIC_DATA]" at bounding box center [1335, 217] width 289 height 71
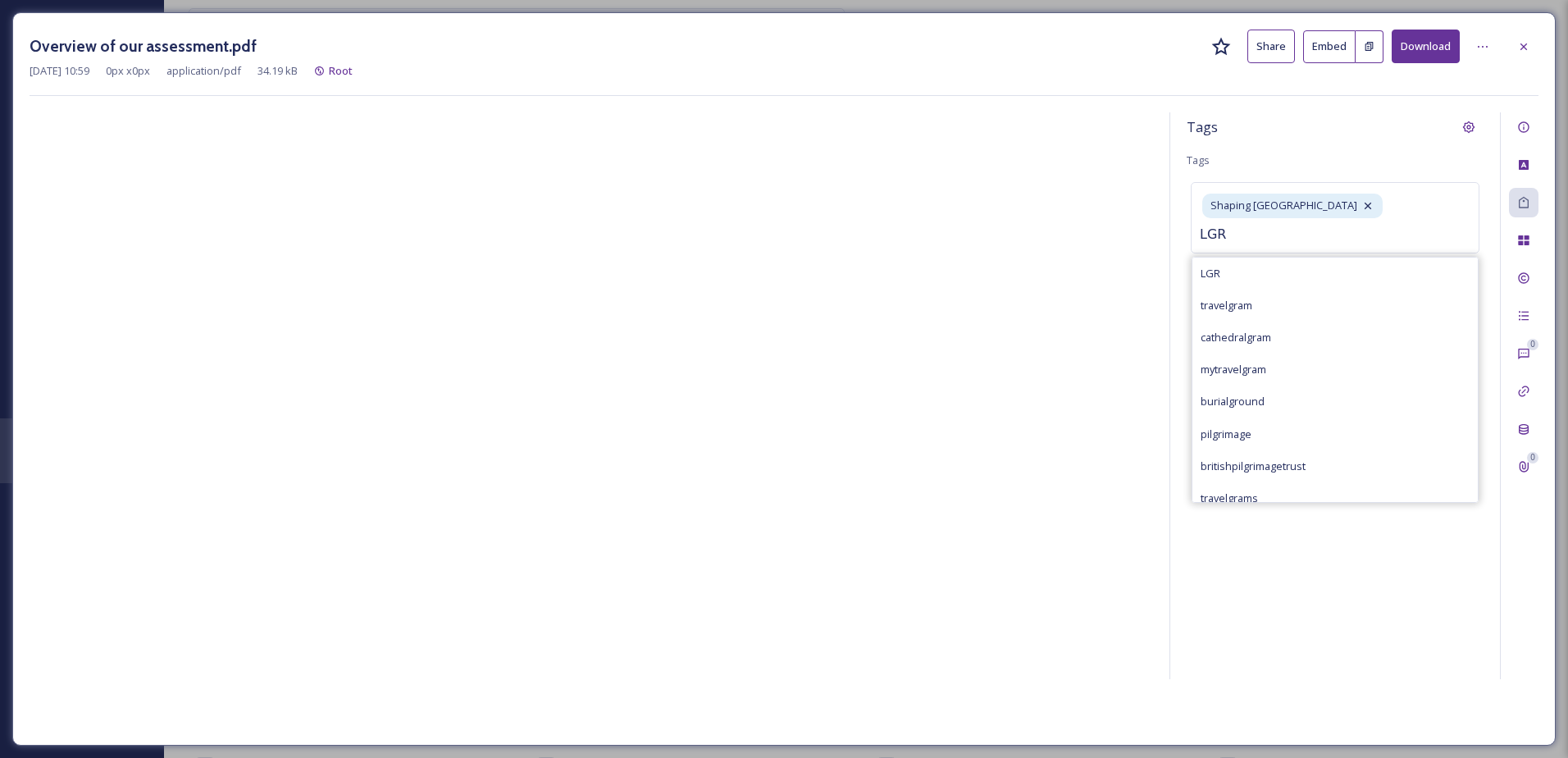
type input "LGR"
click at [1257, 275] on div "LGR" at bounding box center [1334, 273] width 285 height 32
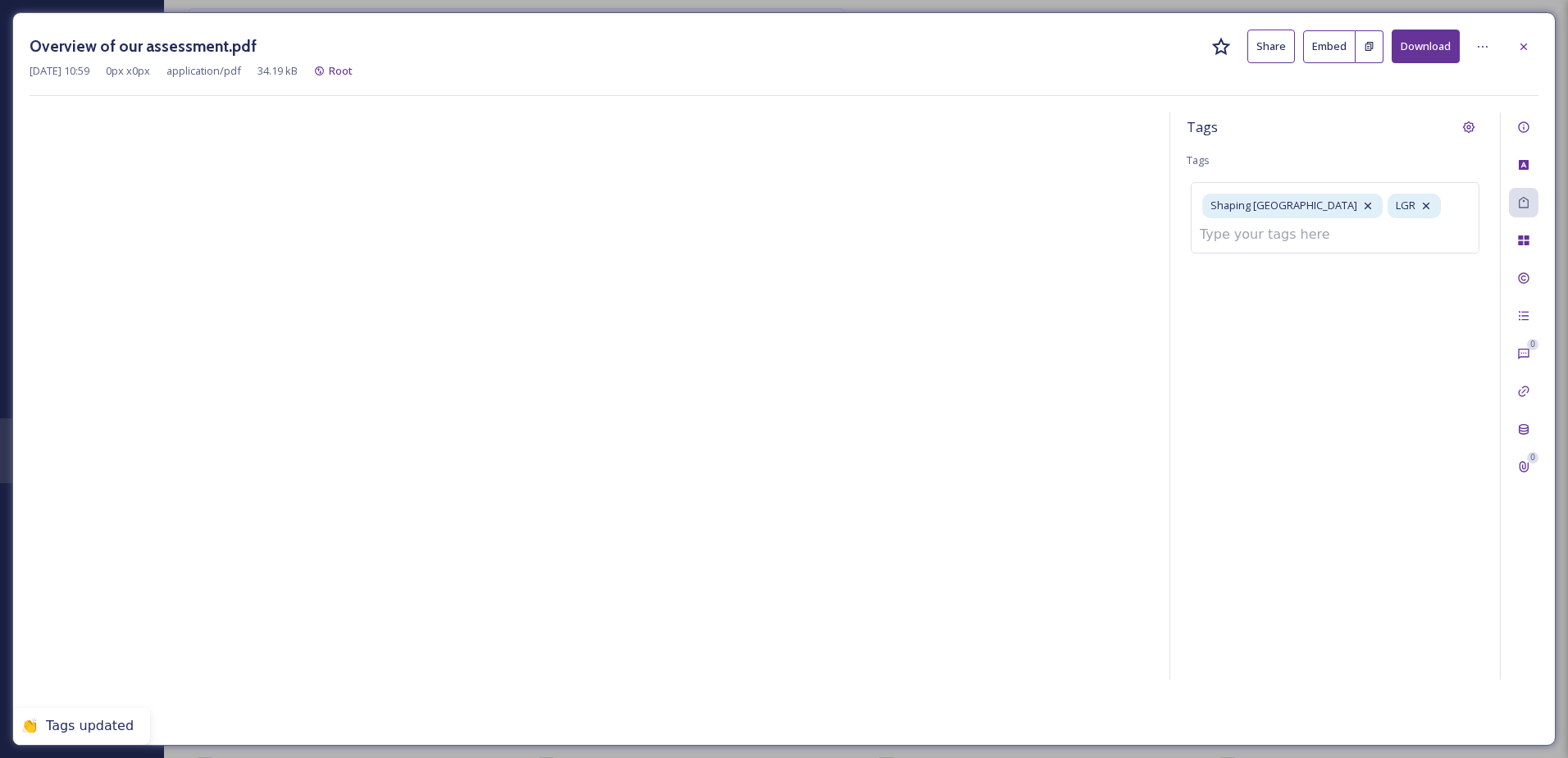
click at [1529, 40] on icon at bounding box center [1524, 47] width 13 height 13
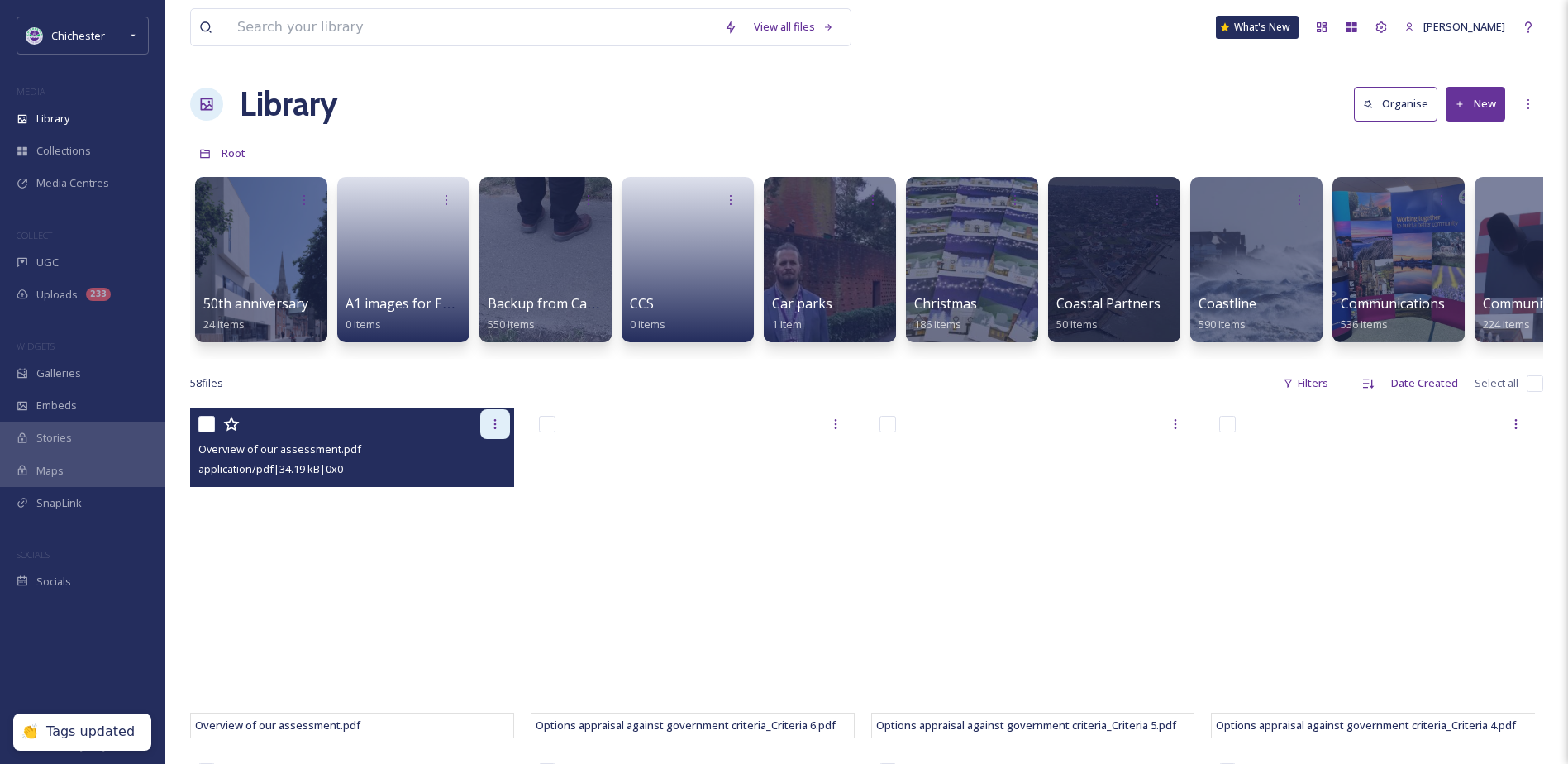
click at [492, 426] on div at bounding box center [495, 424] width 30 height 30
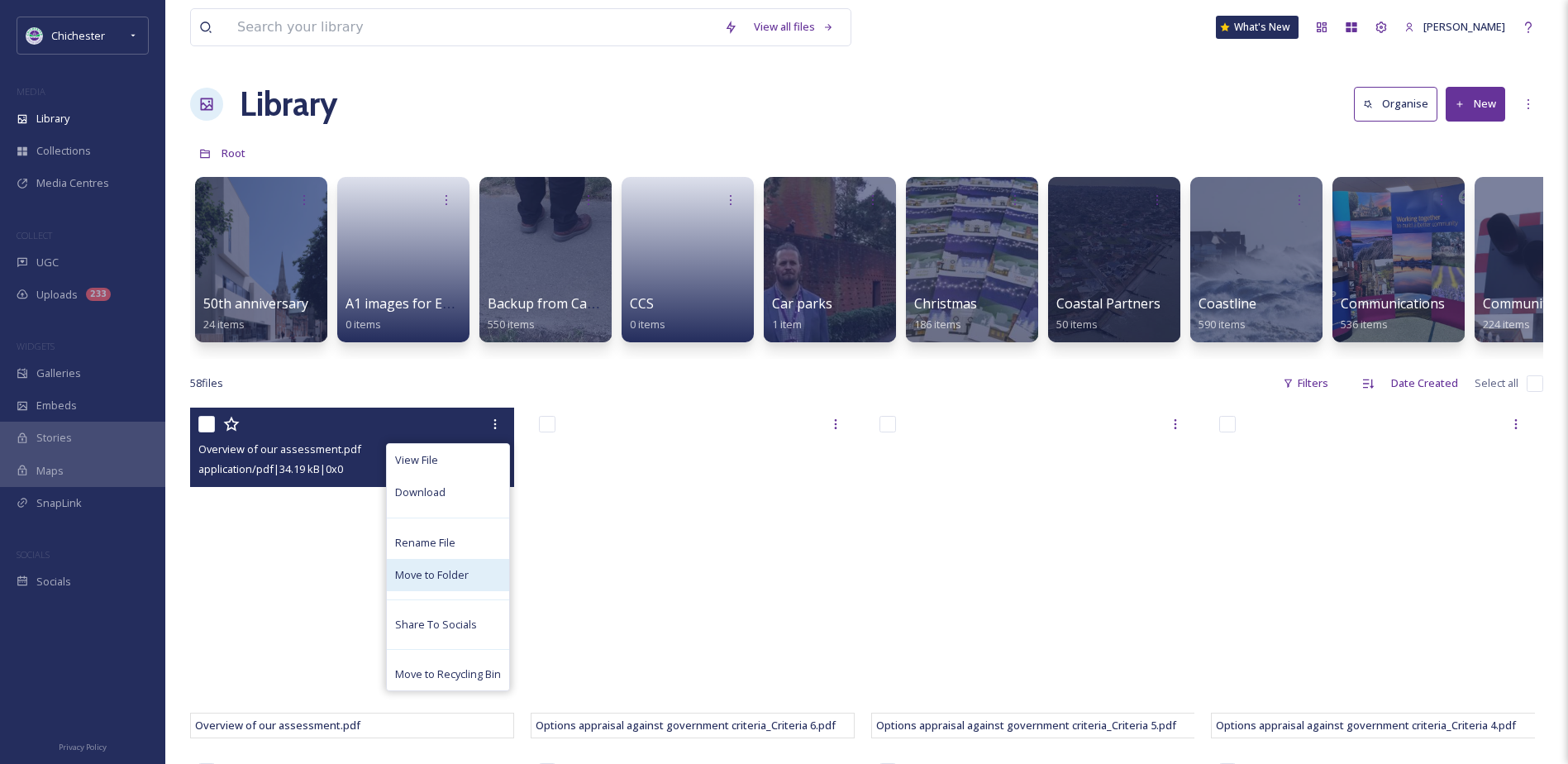
click at [431, 583] on span "Move to Folder" at bounding box center [432, 575] width 74 height 16
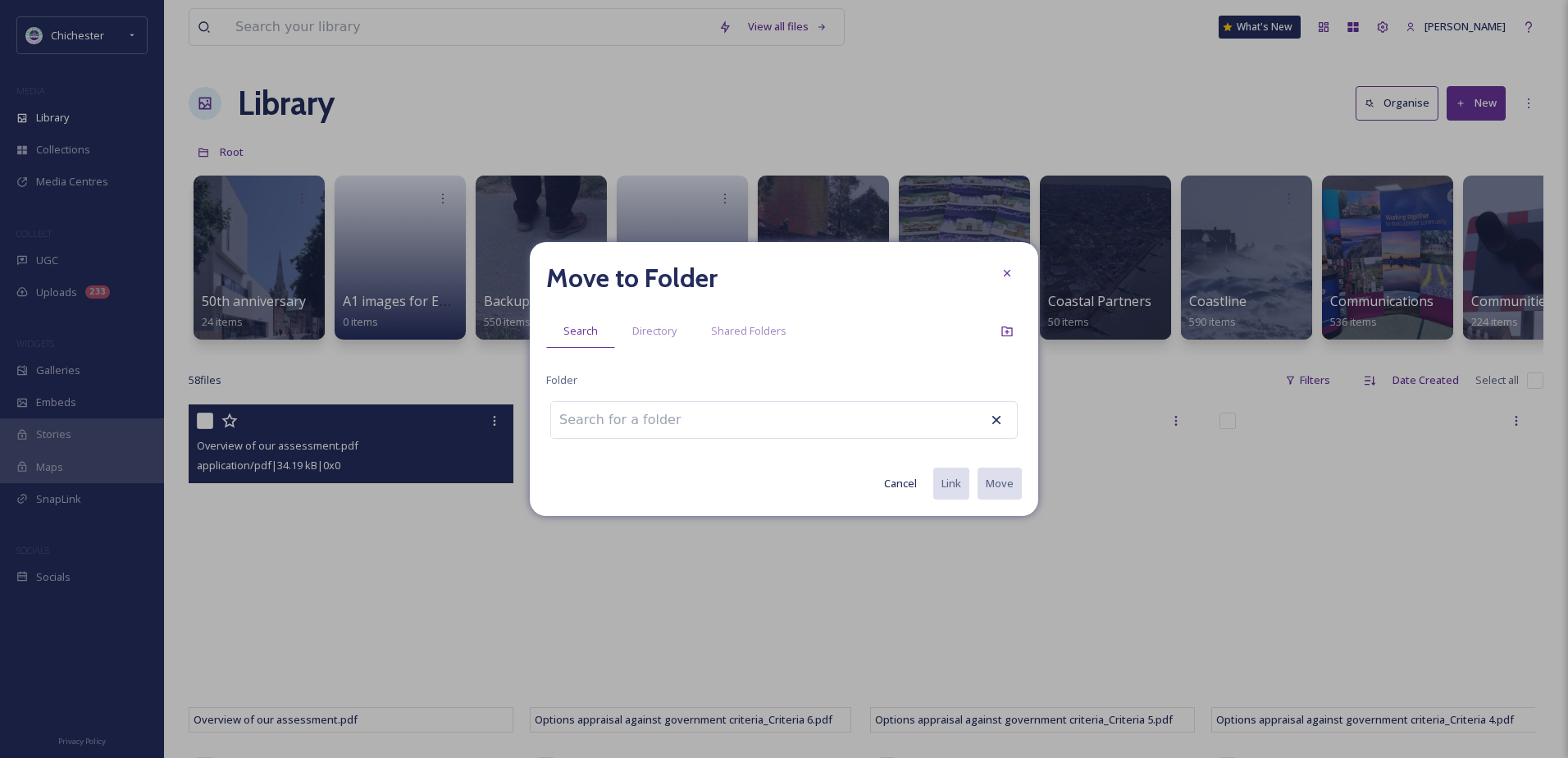
click at [576, 429] on input at bounding box center [641, 420] width 181 height 36
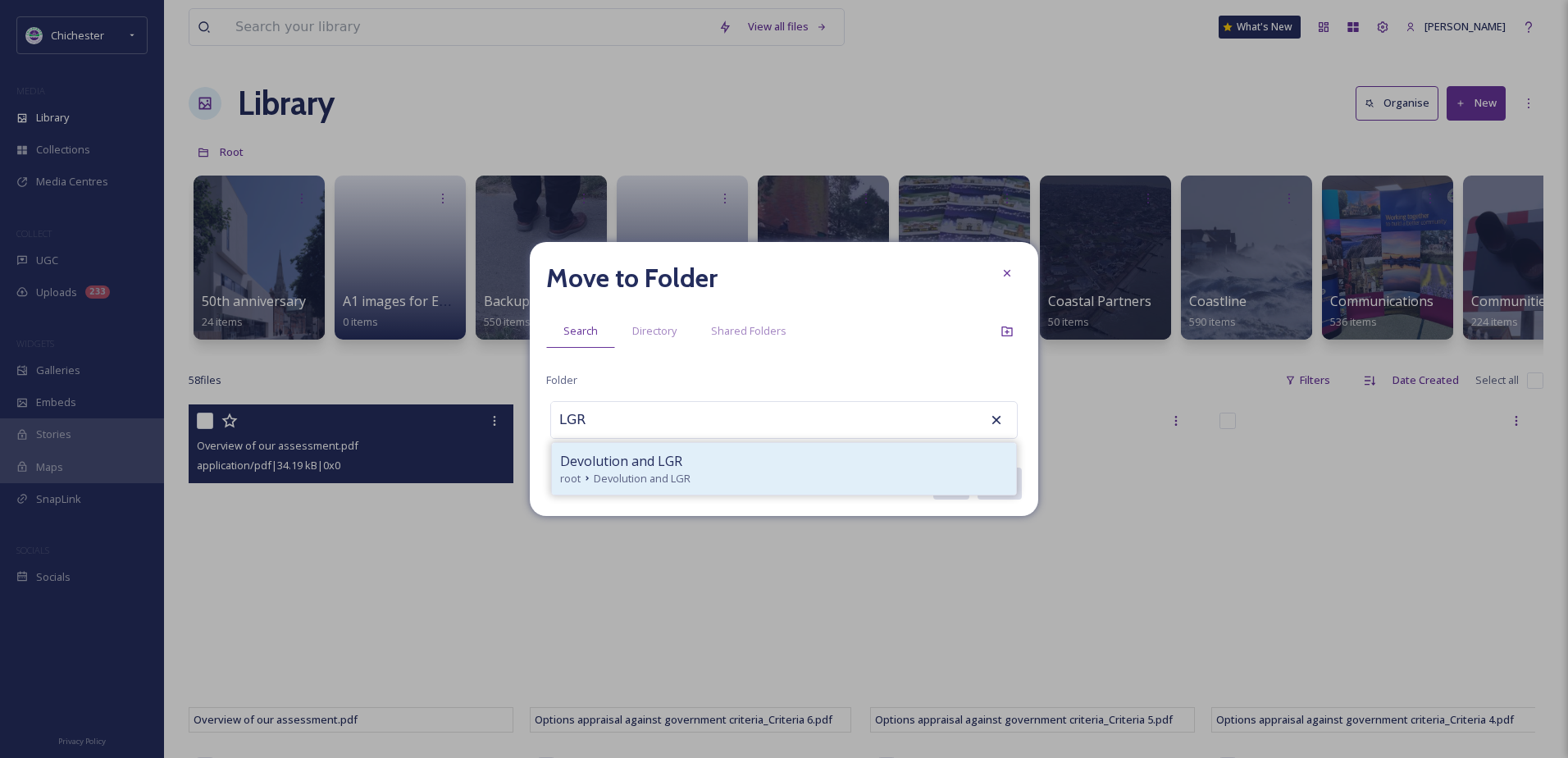
click at [662, 462] on span "Devolution and LGR" at bounding box center [620, 460] width 122 height 19
type input "Devolution and LGR"
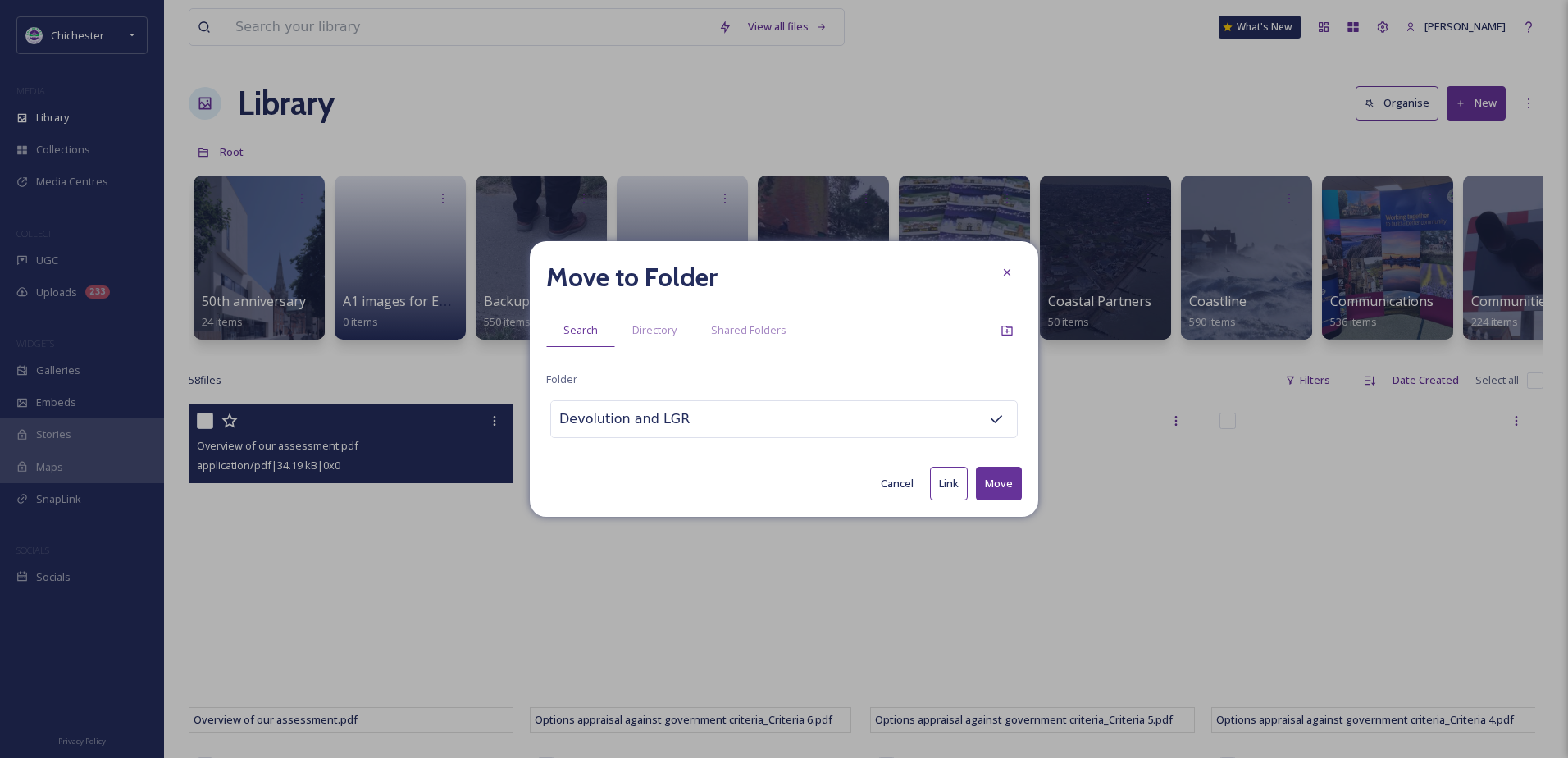
click at [1003, 477] on button "Move" at bounding box center [999, 483] width 46 height 34
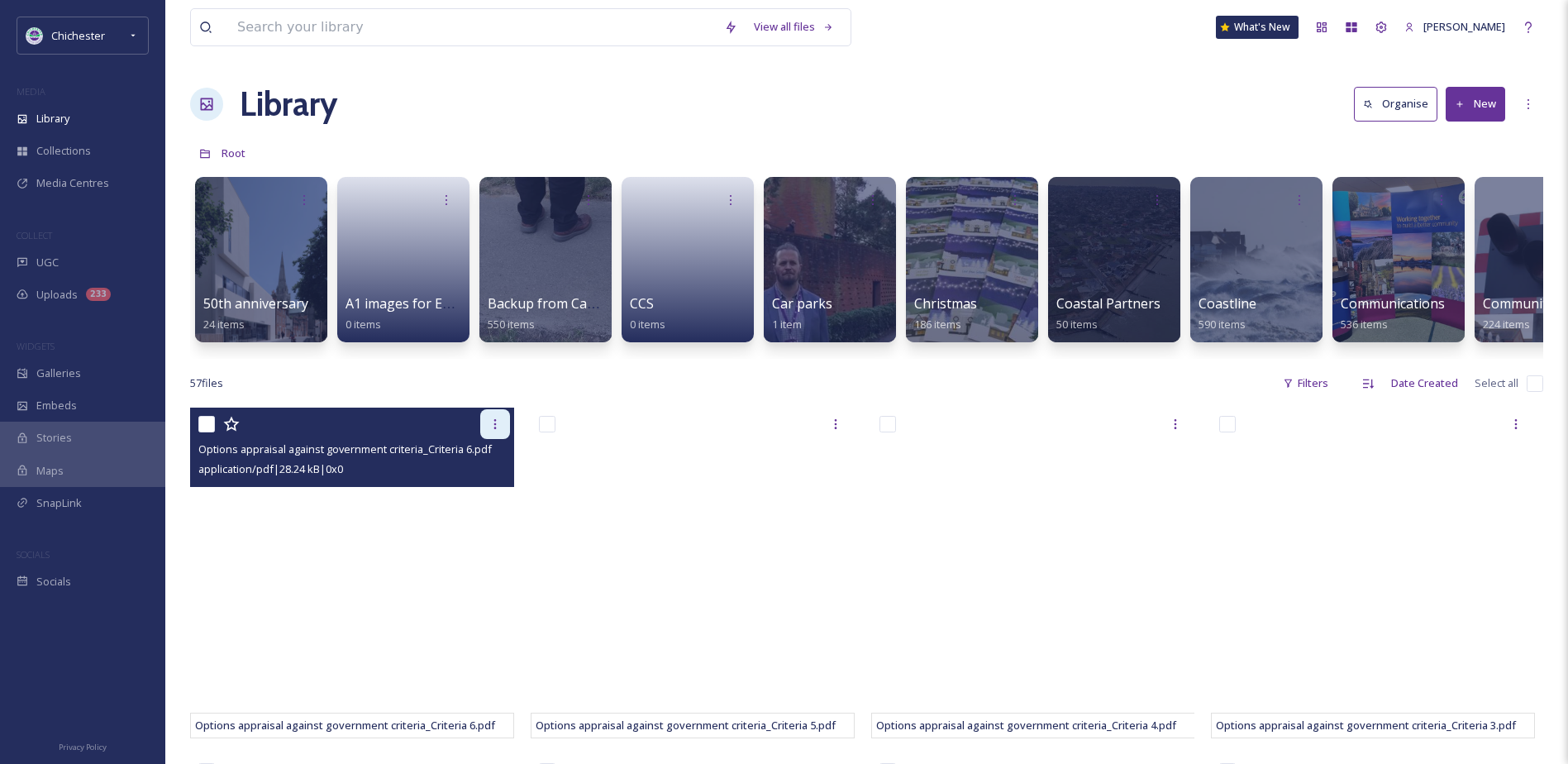
click at [492, 431] on icon at bounding box center [495, 424] width 13 height 13
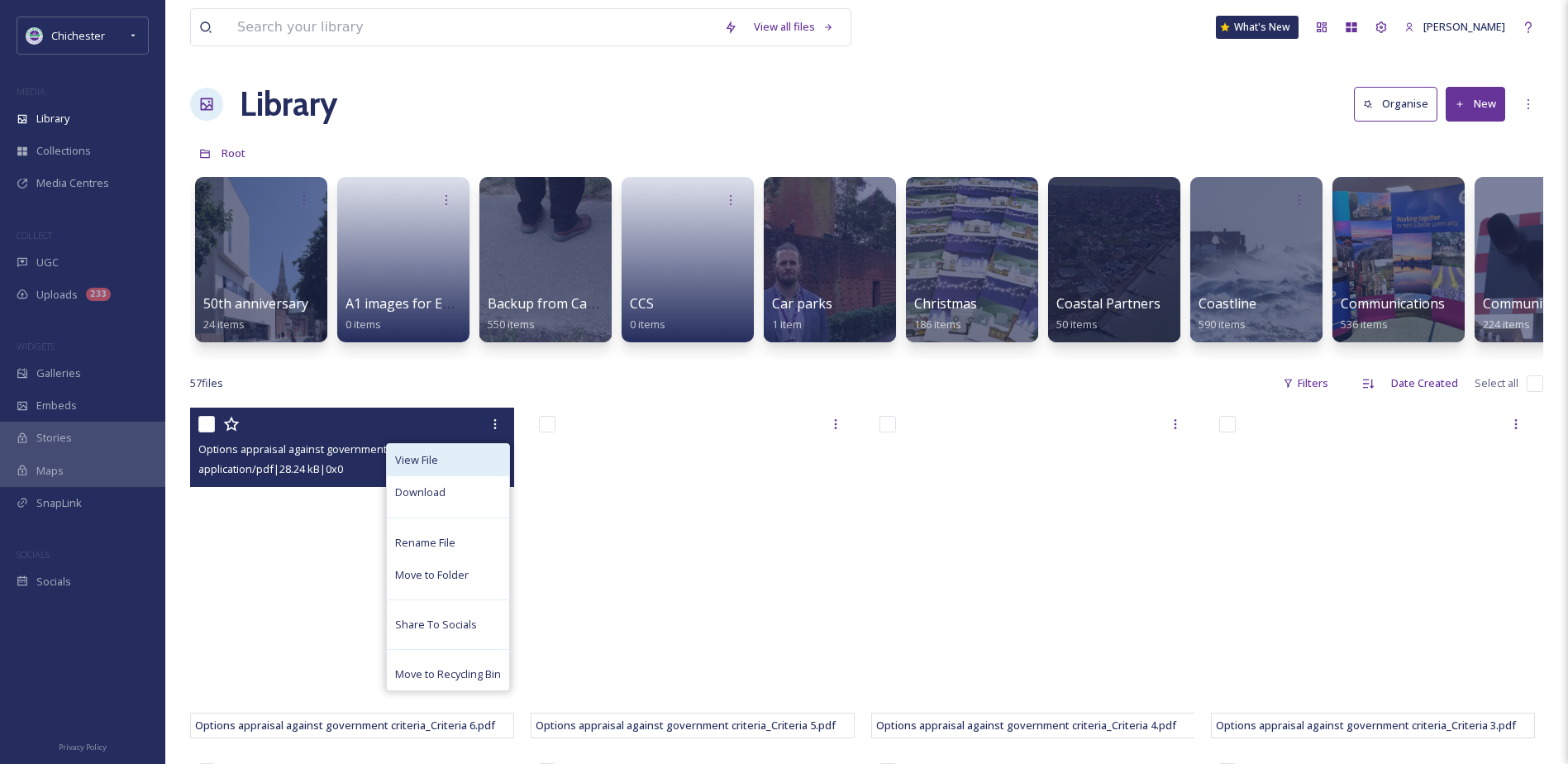
click at [432, 477] on div "View File" at bounding box center [448, 460] width 122 height 32
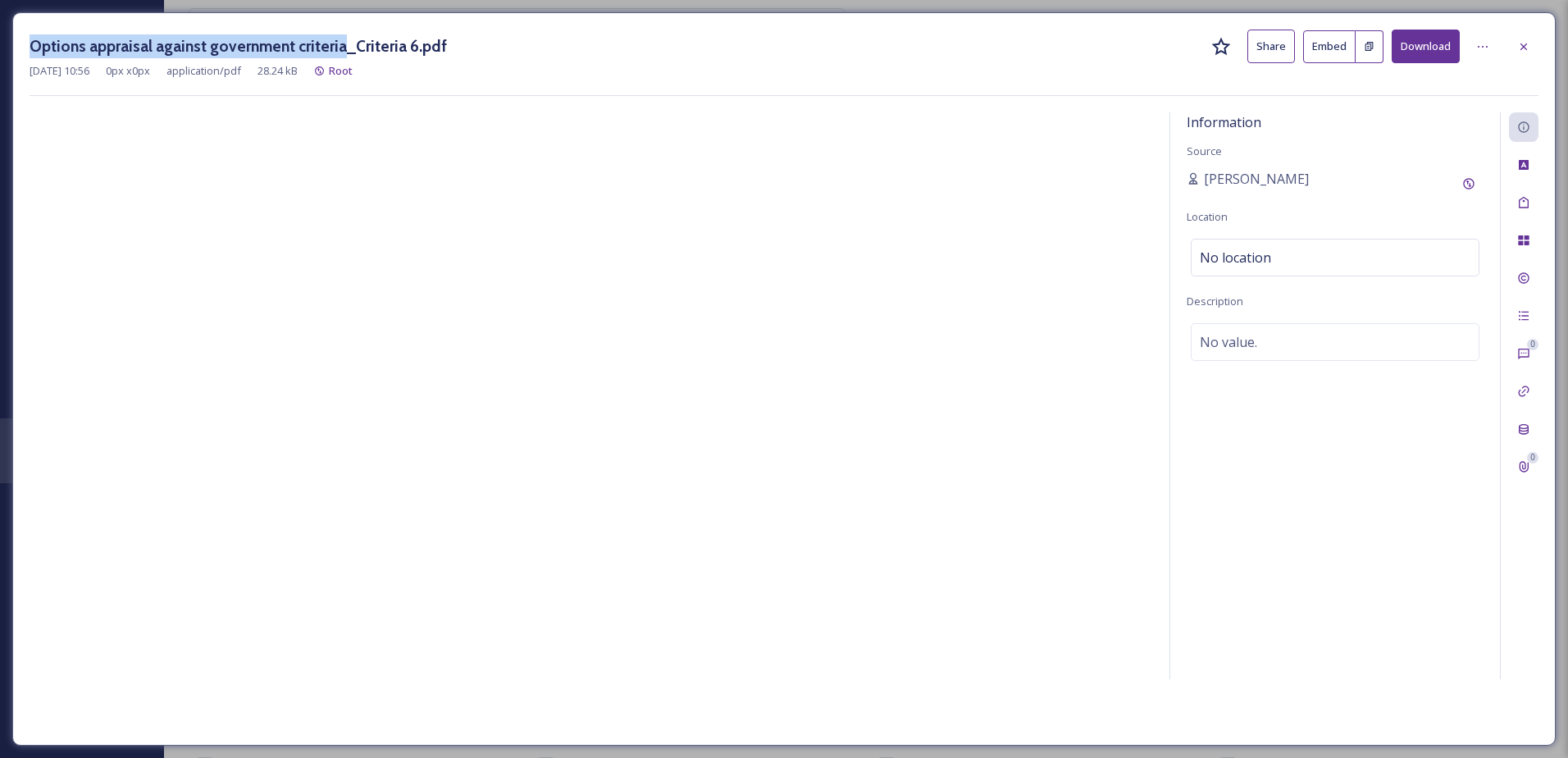
drag, startPoint x: 30, startPoint y: 44, endPoint x: 338, endPoint y: 40, distance: 308.0
click at [338, 40] on h3 "Options appraisal against government criteria_Criteria 6.pdf" at bounding box center [238, 47] width 418 height 24
click at [1261, 345] on div "No value." at bounding box center [1335, 342] width 289 height 38
click at [1241, 385] on textarea at bounding box center [1335, 391] width 297 height 137
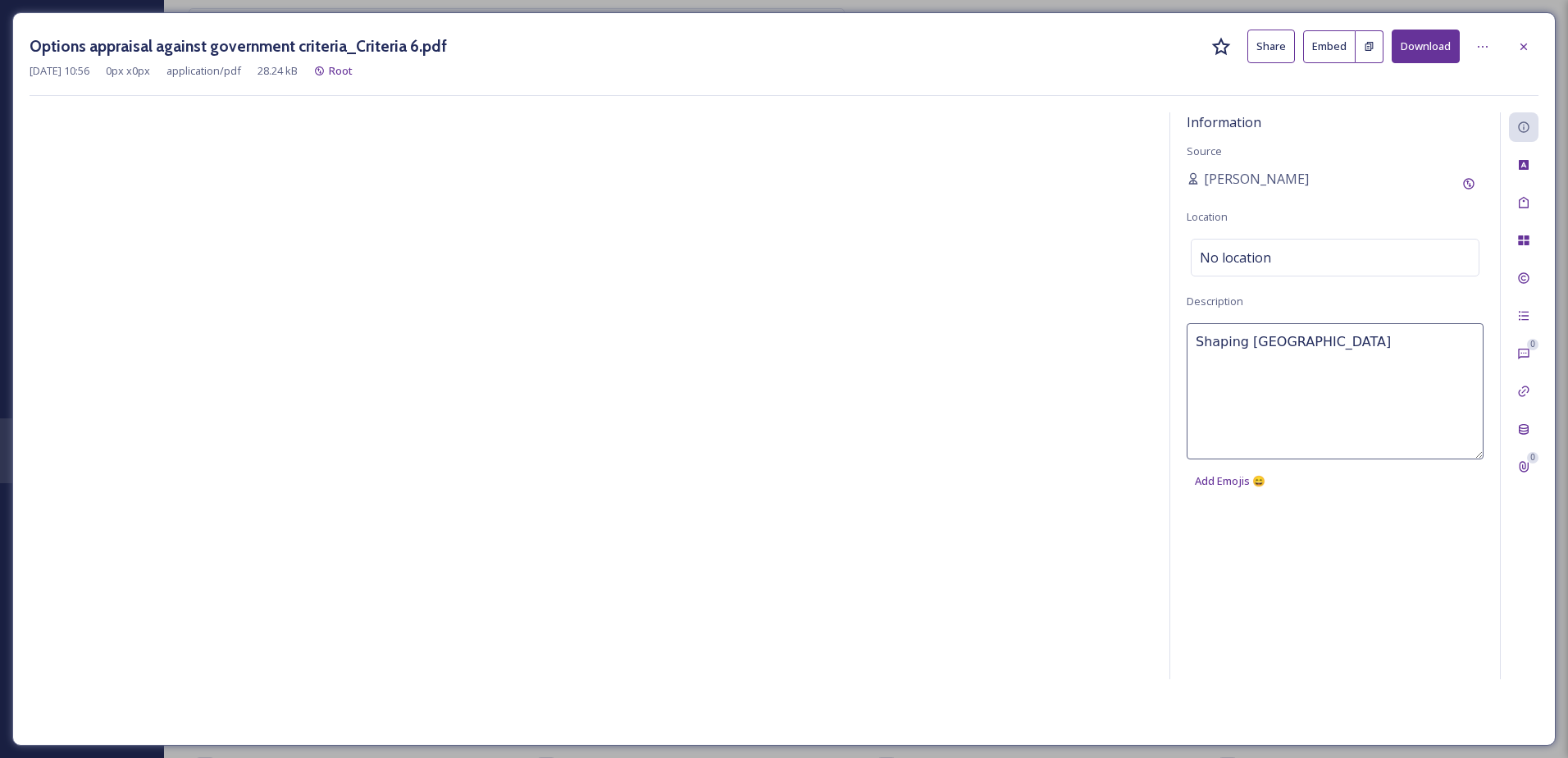
paste textarea "Options appraisal against government criteria"
click at [1321, 340] on textarea "Shaping [GEOGRAPHIC_DATA] Options appraisal against government criteria" at bounding box center [1335, 391] width 297 height 137
type textarea "Shaping [GEOGRAPHIC_DATA] - Options appraisal against government criteria"
click at [1523, 192] on div "Tags" at bounding box center [1524, 203] width 29 height 29
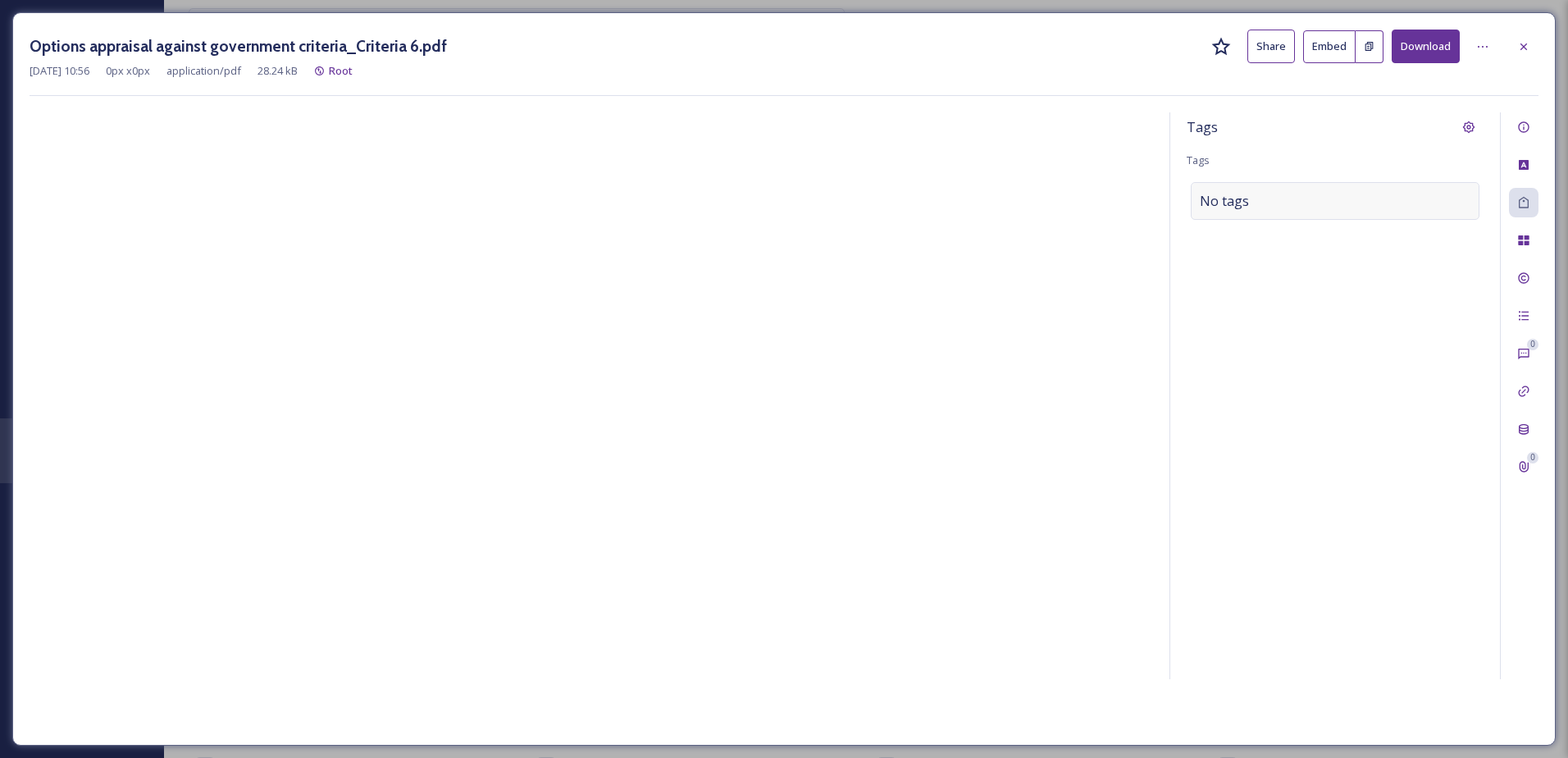
click at [1300, 213] on div "No tags" at bounding box center [1335, 201] width 289 height 38
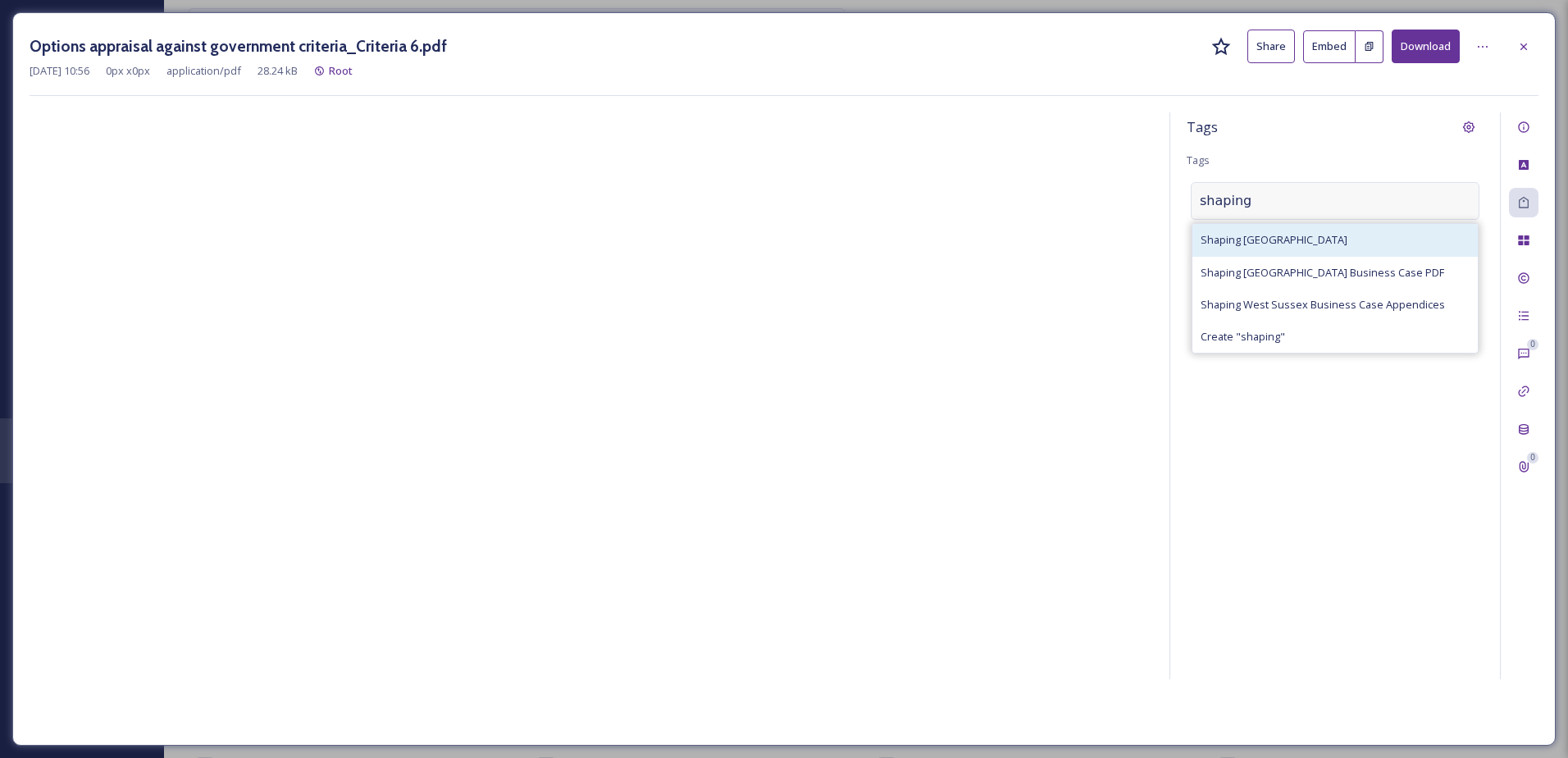
type input "shaping"
click at [1296, 229] on div "Shaping [GEOGRAPHIC_DATA]" at bounding box center [1334, 239] width 285 height 32
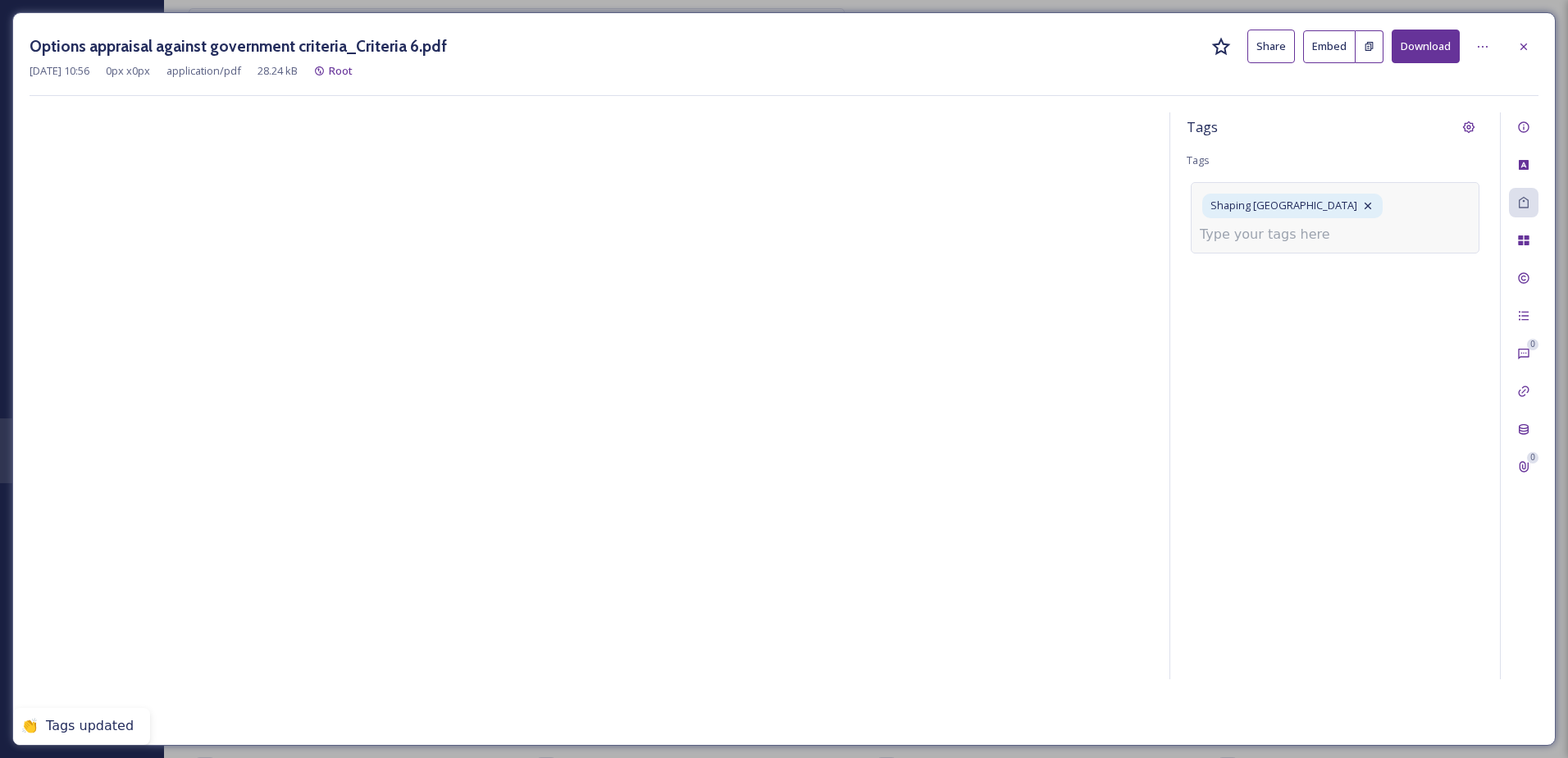
click at [1280, 238] on input at bounding box center [1281, 234] width 164 height 19
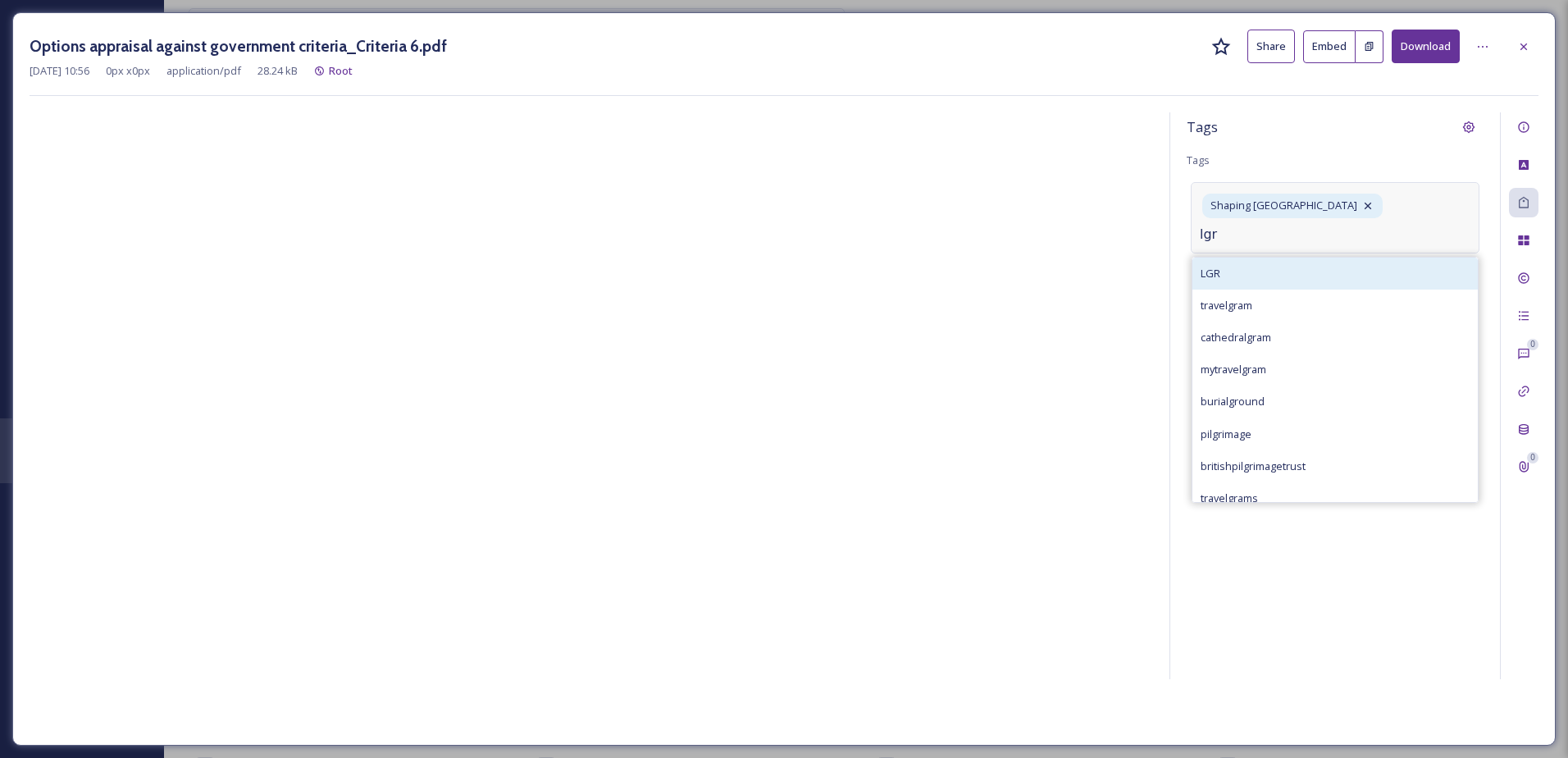
type input "lgr"
click at [1296, 278] on div "LGR" at bounding box center [1334, 273] width 285 height 32
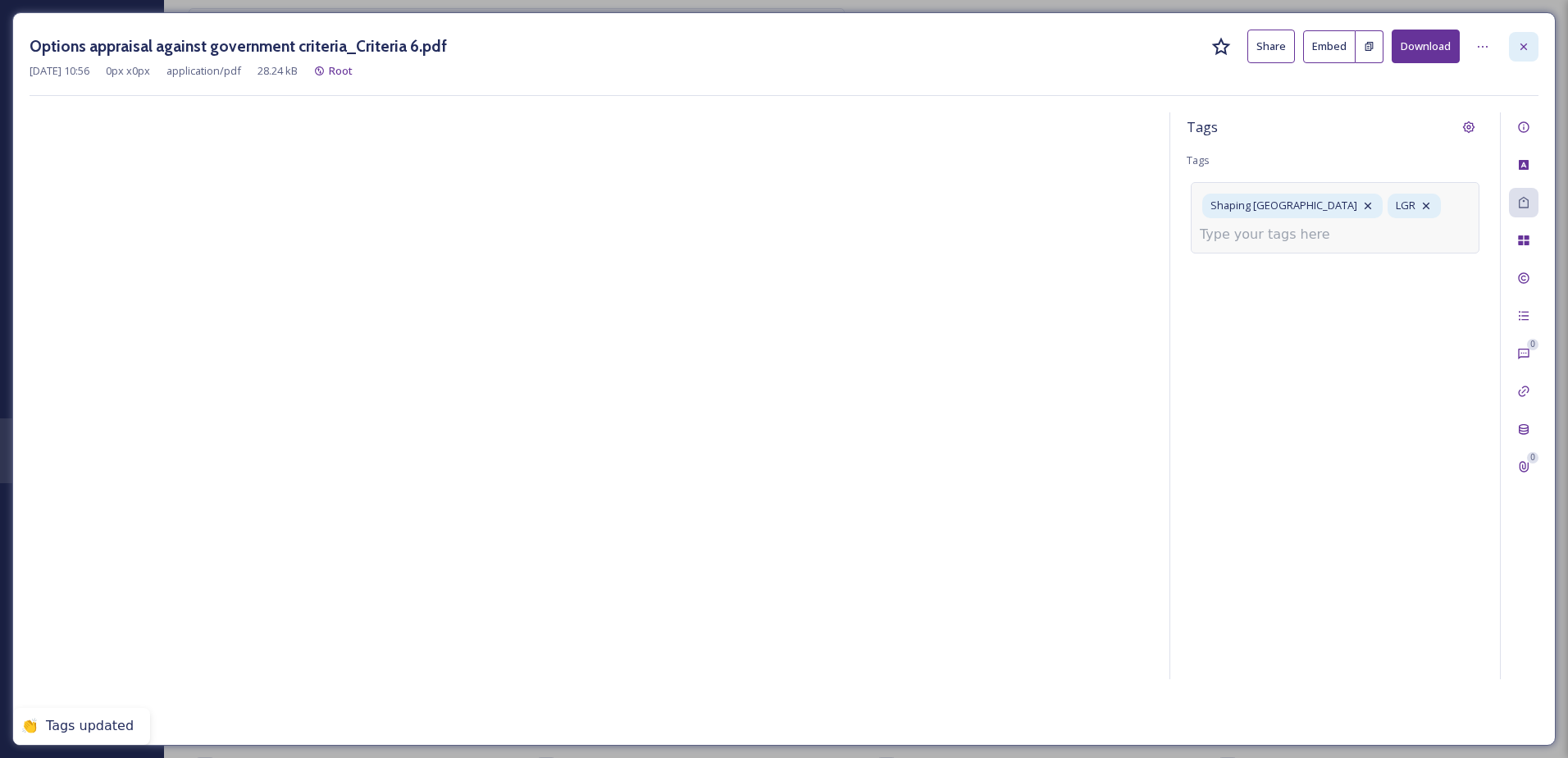
click at [1528, 53] on div at bounding box center [1524, 47] width 29 height 29
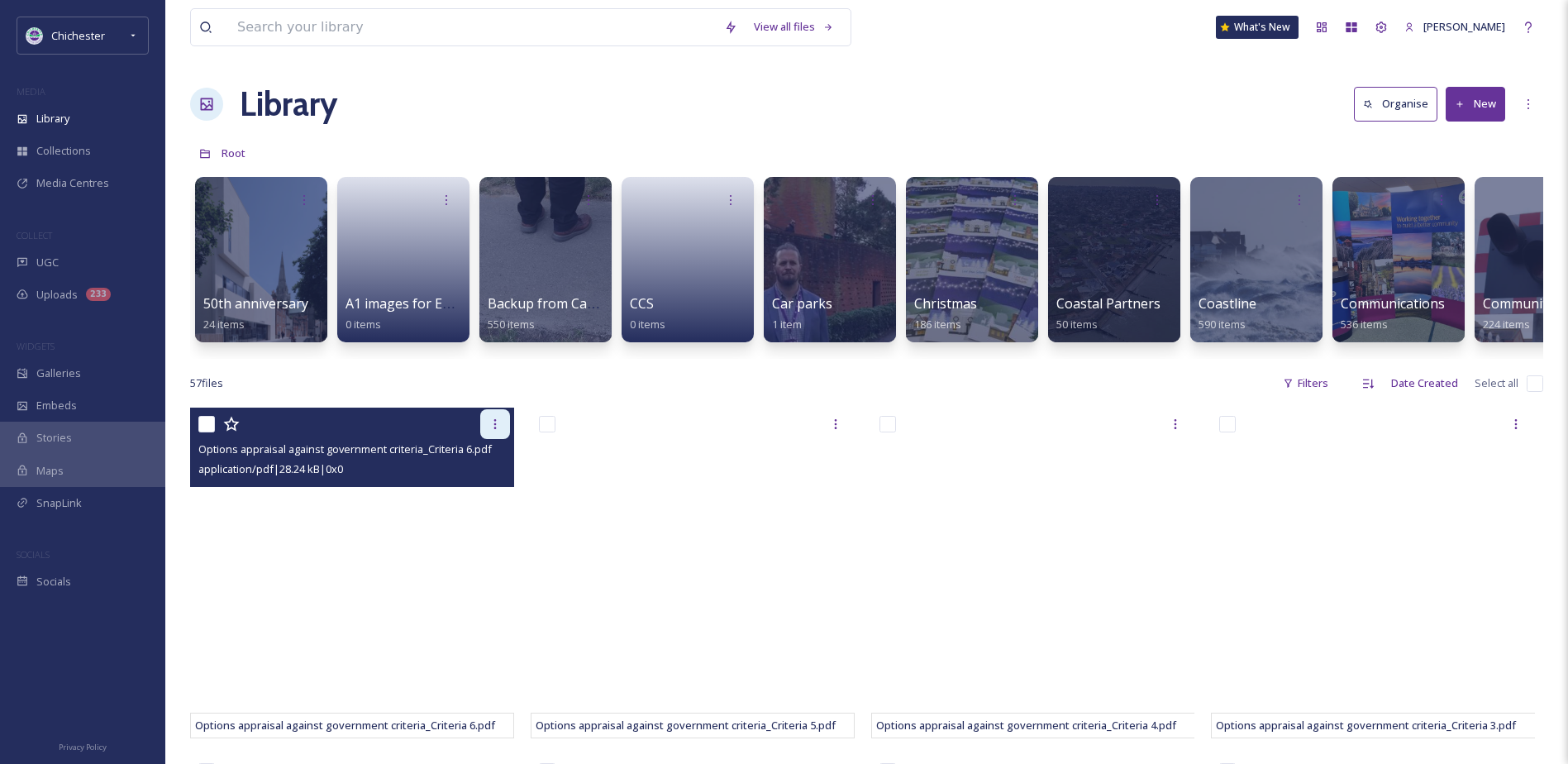
click at [495, 431] on icon at bounding box center [495, 424] width 13 height 13
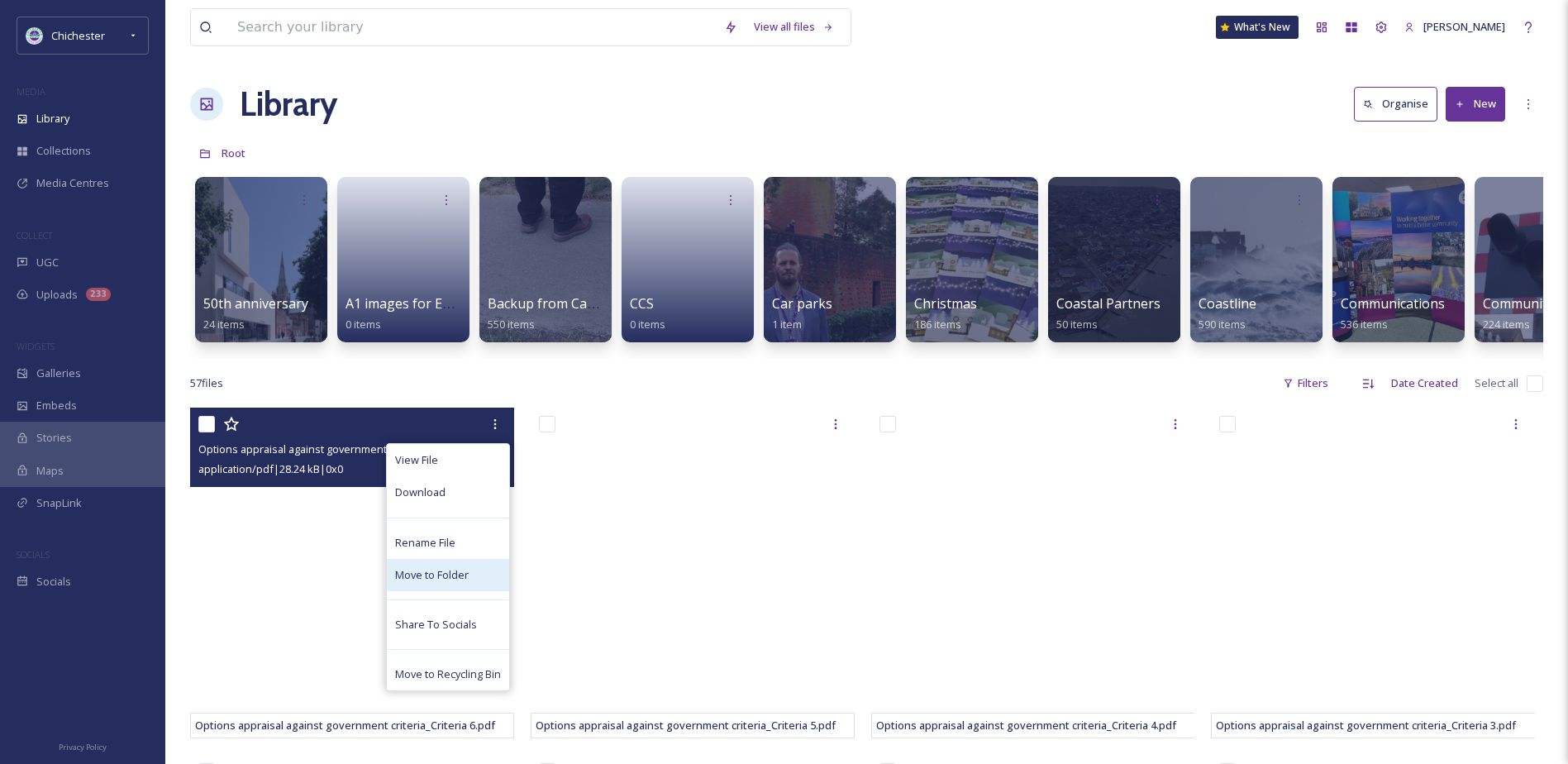
click at [431, 583] on span "Move to Folder" at bounding box center [432, 575] width 74 height 16
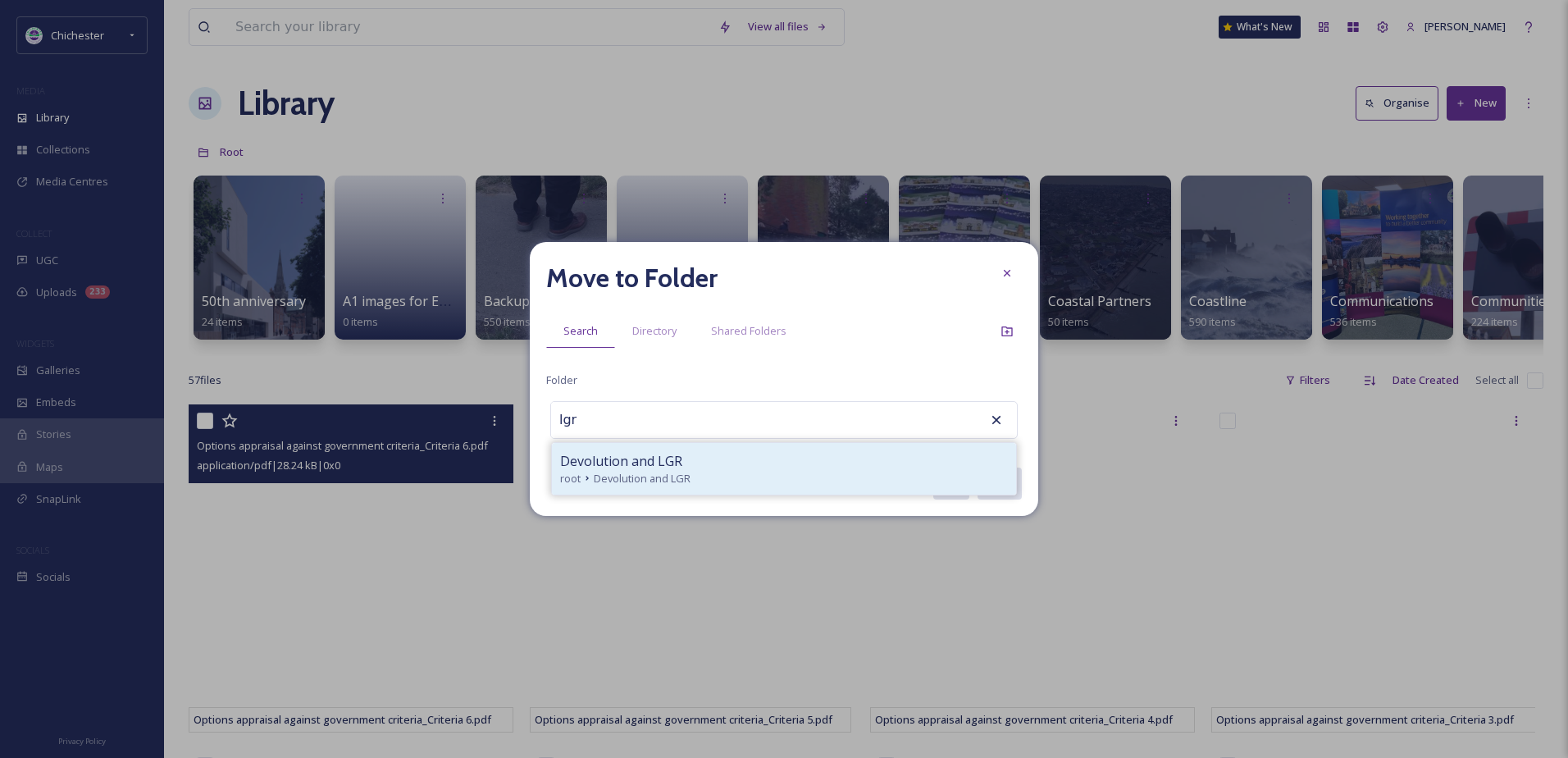
click at [641, 489] on div "Devolution and LGR root Devolution and LGR" at bounding box center [784, 468] width 465 height 51
type input "Devolution and LGR"
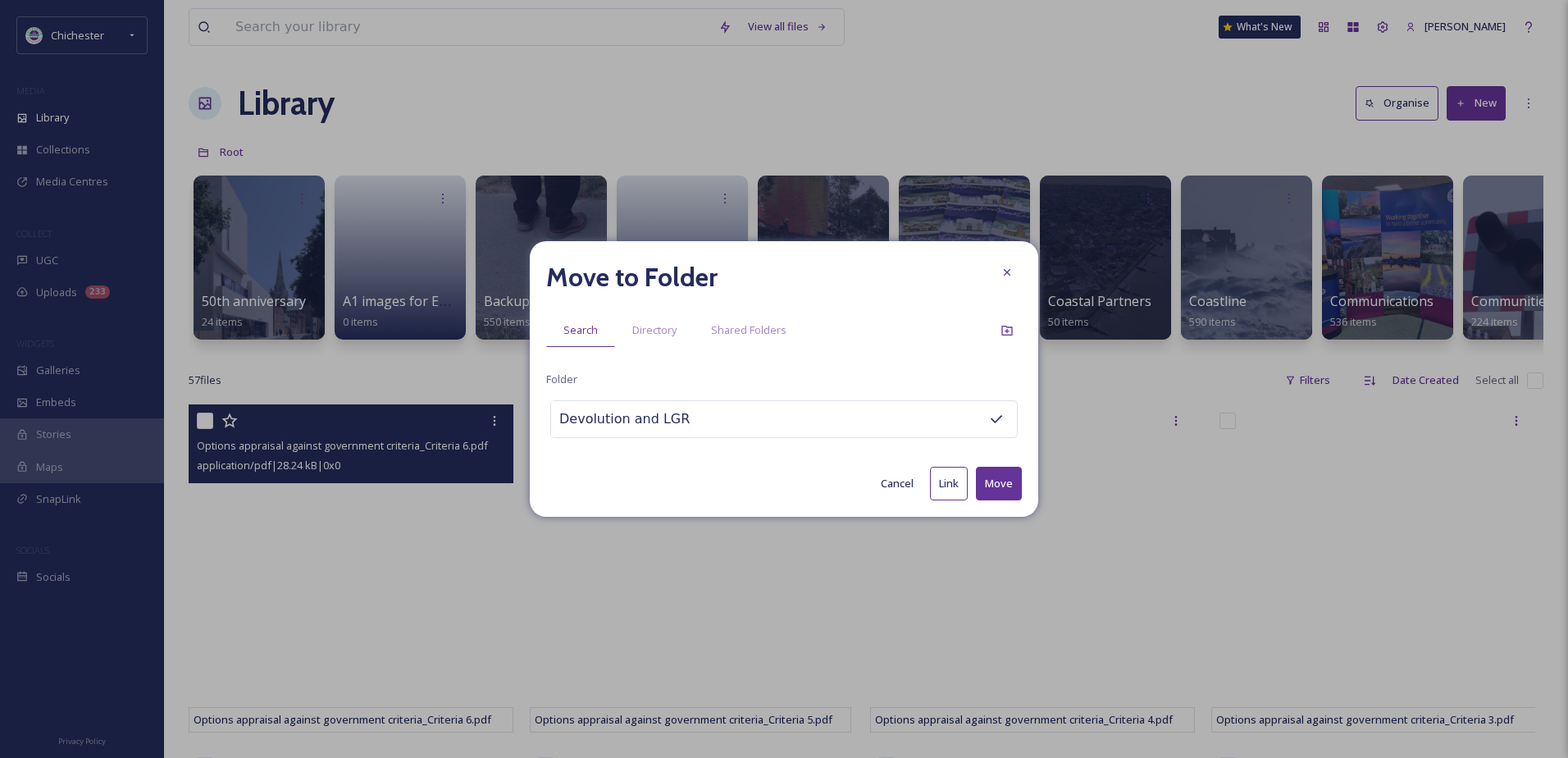
click at [1015, 483] on button "Move" at bounding box center [999, 483] width 46 height 34
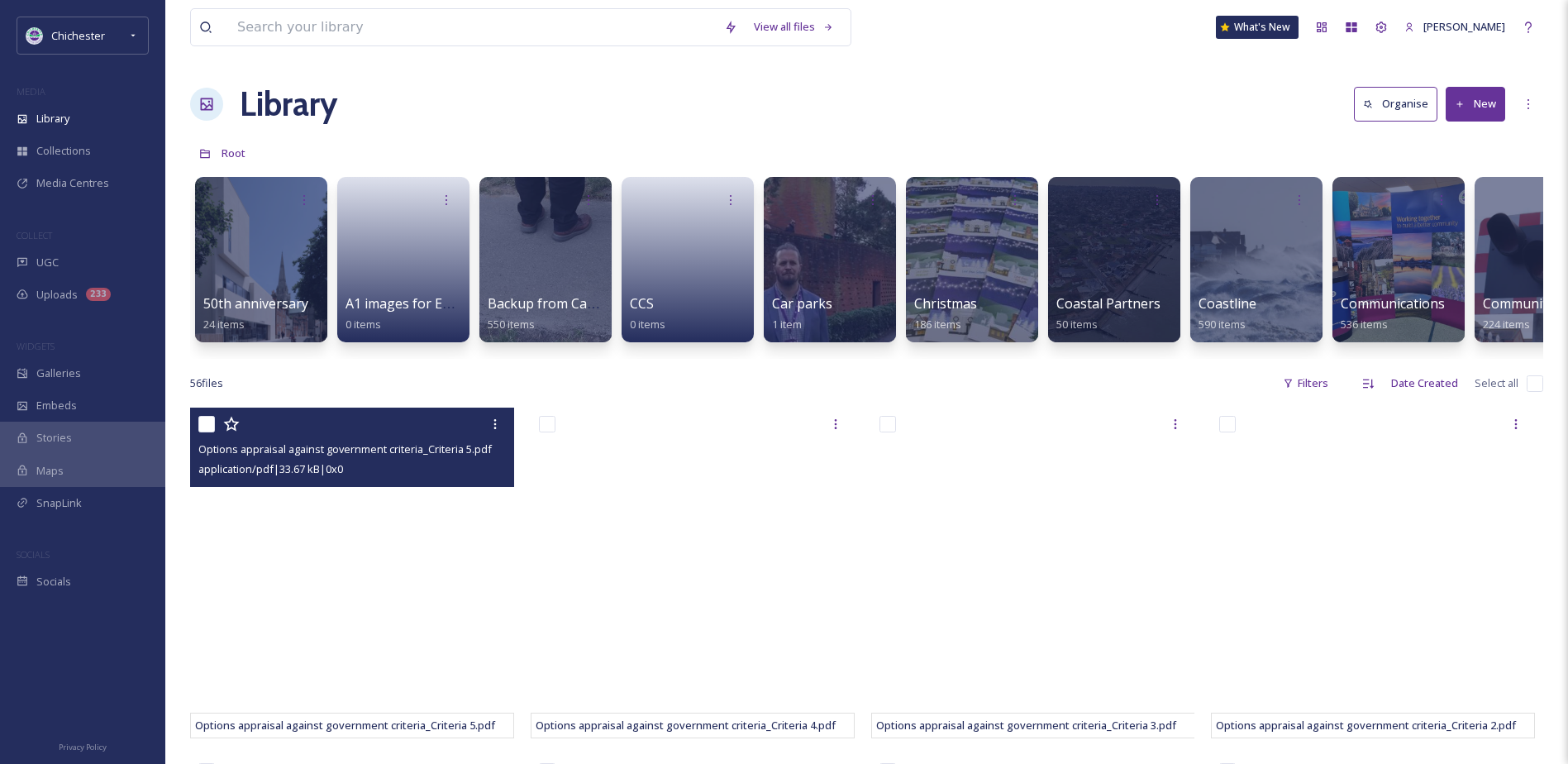
click at [419, 423] on div at bounding box center [354, 424] width 311 height 30
click at [500, 430] on icon at bounding box center [495, 424] width 13 height 13
click at [447, 477] on div "View File" at bounding box center [448, 460] width 122 height 32
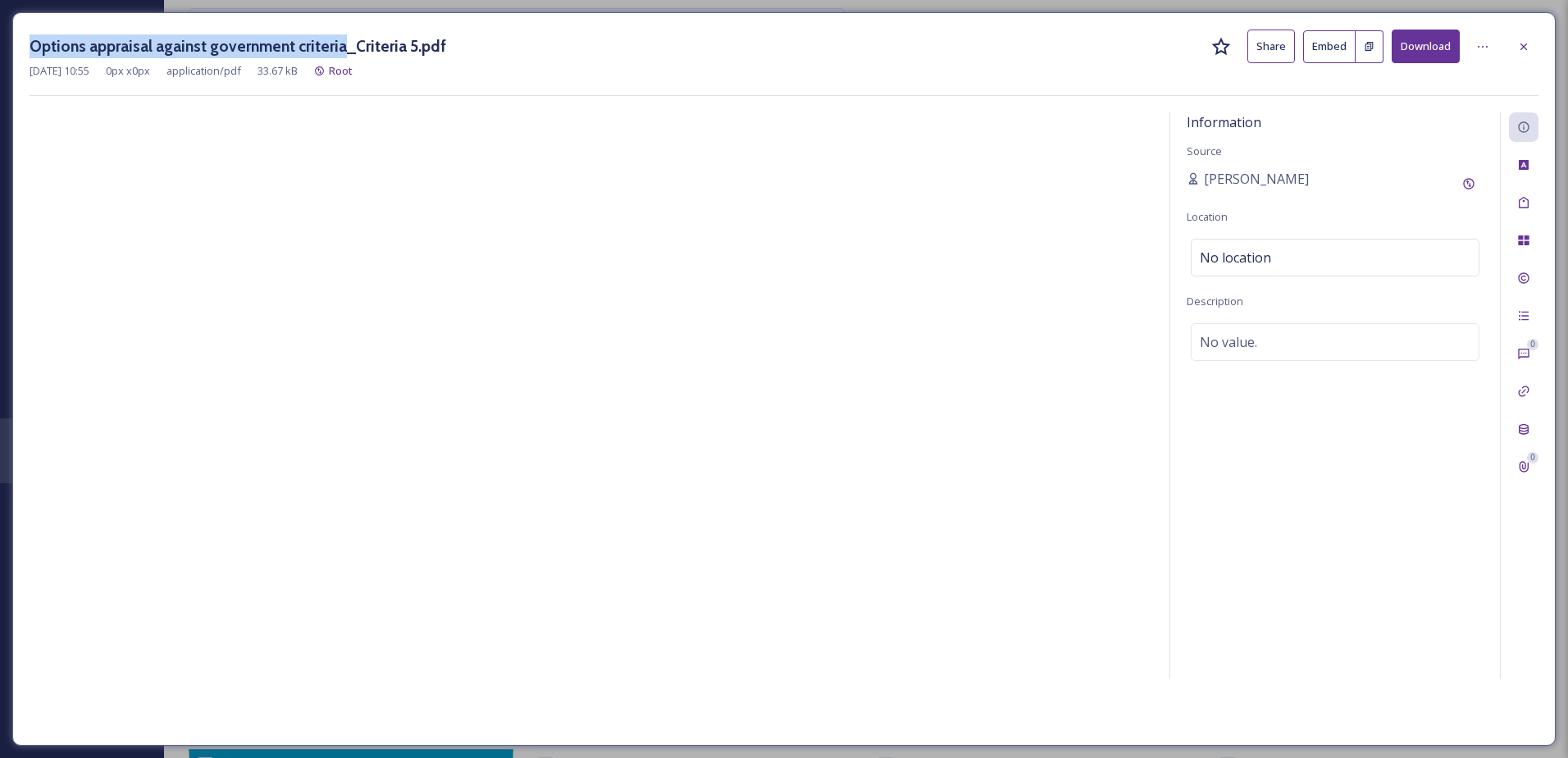
drag, startPoint x: 34, startPoint y: 46, endPoint x: 334, endPoint y: 49, distance: 300.0
click at [334, 49] on h3 "Options appraisal against government criteria_Criteria 5.pdf" at bounding box center [237, 47] width 417 height 24
drag, startPoint x: 334, startPoint y: 49, endPoint x: 316, endPoint y: 38, distance: 21.1
copy h3 "Options appraisal against government criteria"
click at [1229, 342] on span "No value." at bounding box center [1228, 341] width 58 height 19
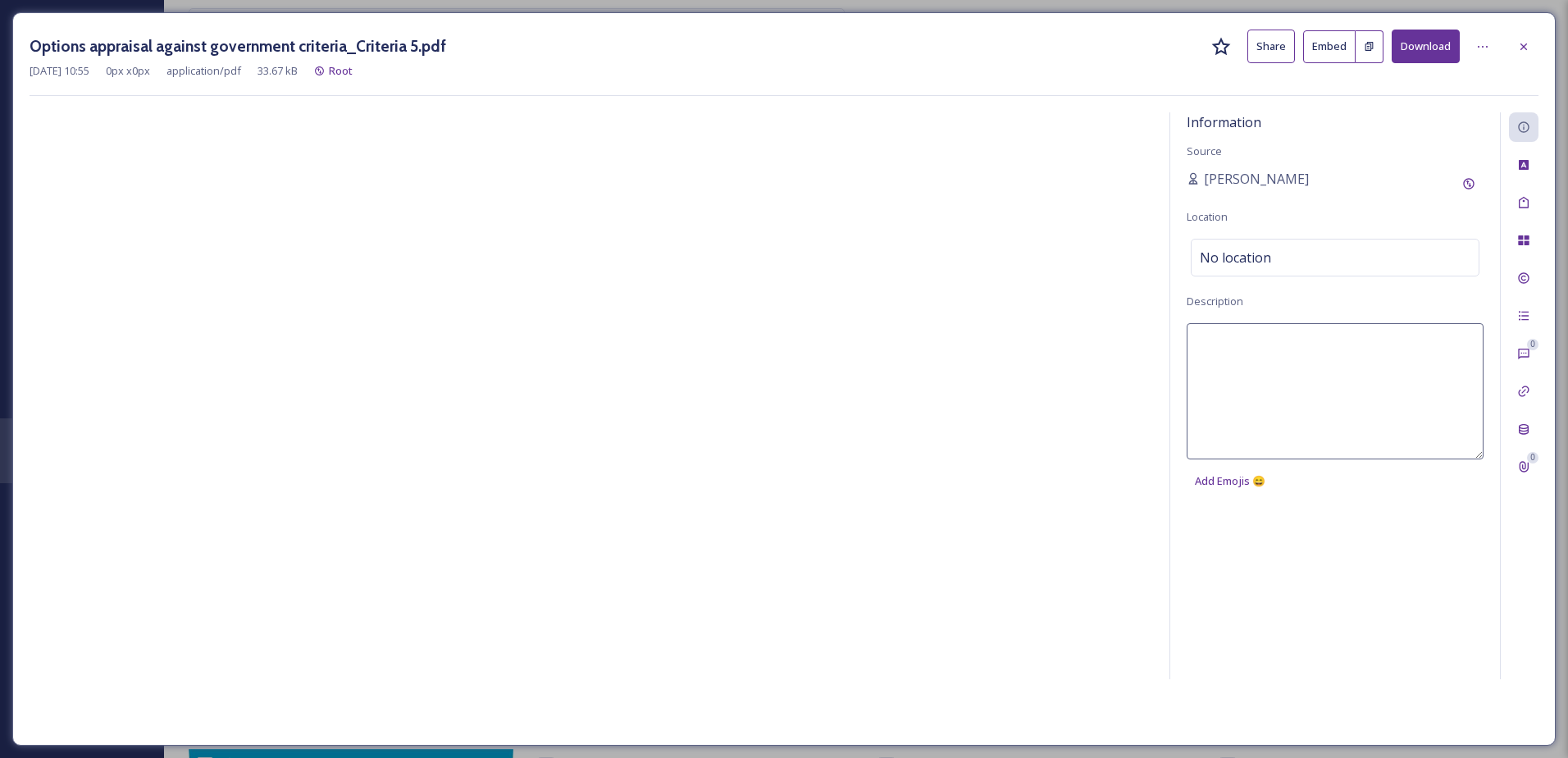
click at [1228, 342] on textarea at bounding box center [1335, 391] width 297 height 137
type textarea "Shaping [GEOGRAPHIC_DATA] - Options appraisal against government criteria"
click at [1519, 192] on div "Tags" at bounding box center [1524, 203] width 29 height 29
click at [1266, 197] on div "No tags" at bounding box center [1335, 201] width 289 height 38
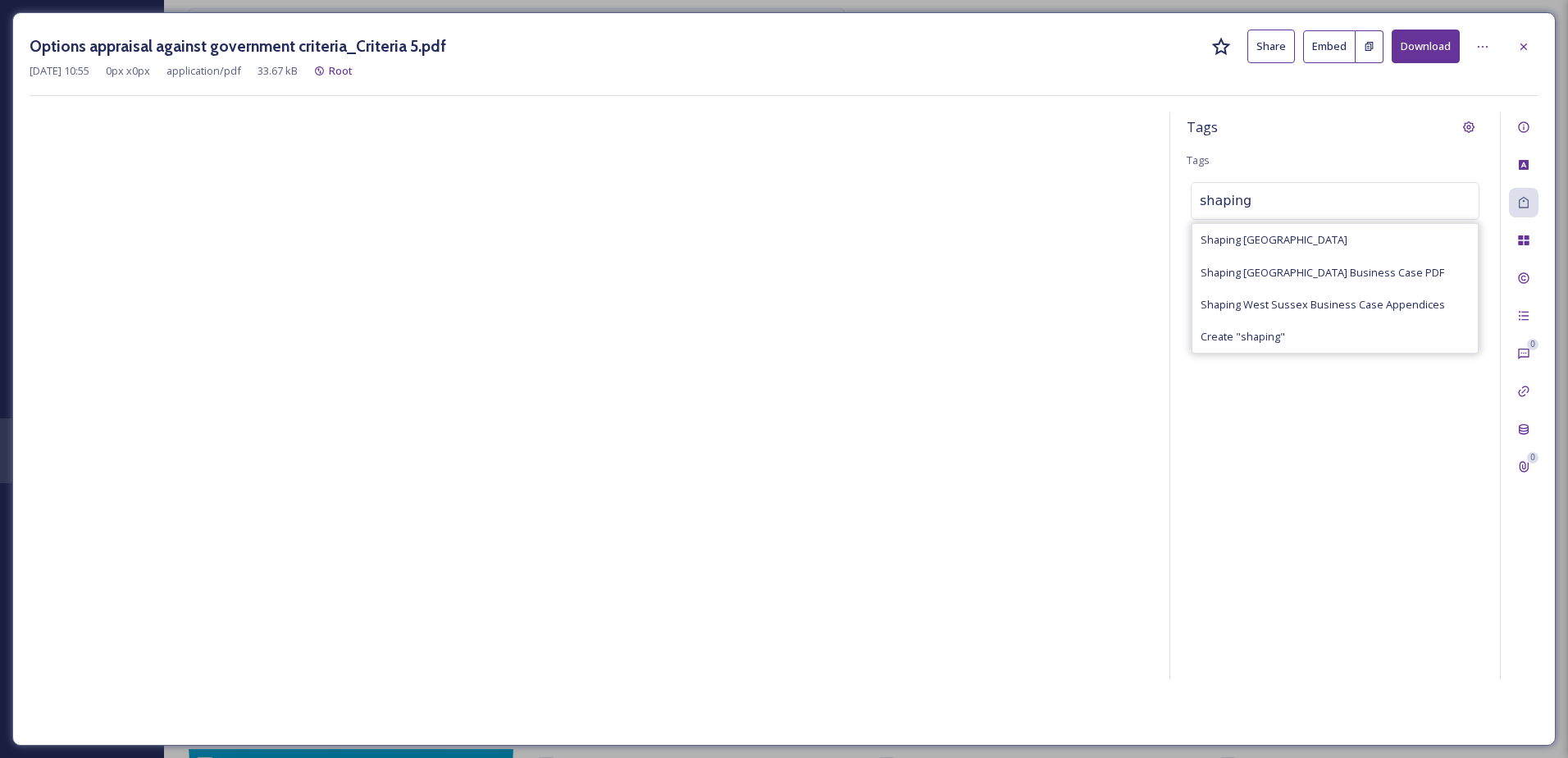
type input "shaping"
click at [1255, 240] on span "Shaping [GEOGRAPHIC_DATA]" at bounding box center [1274, 239] width 147 height 16
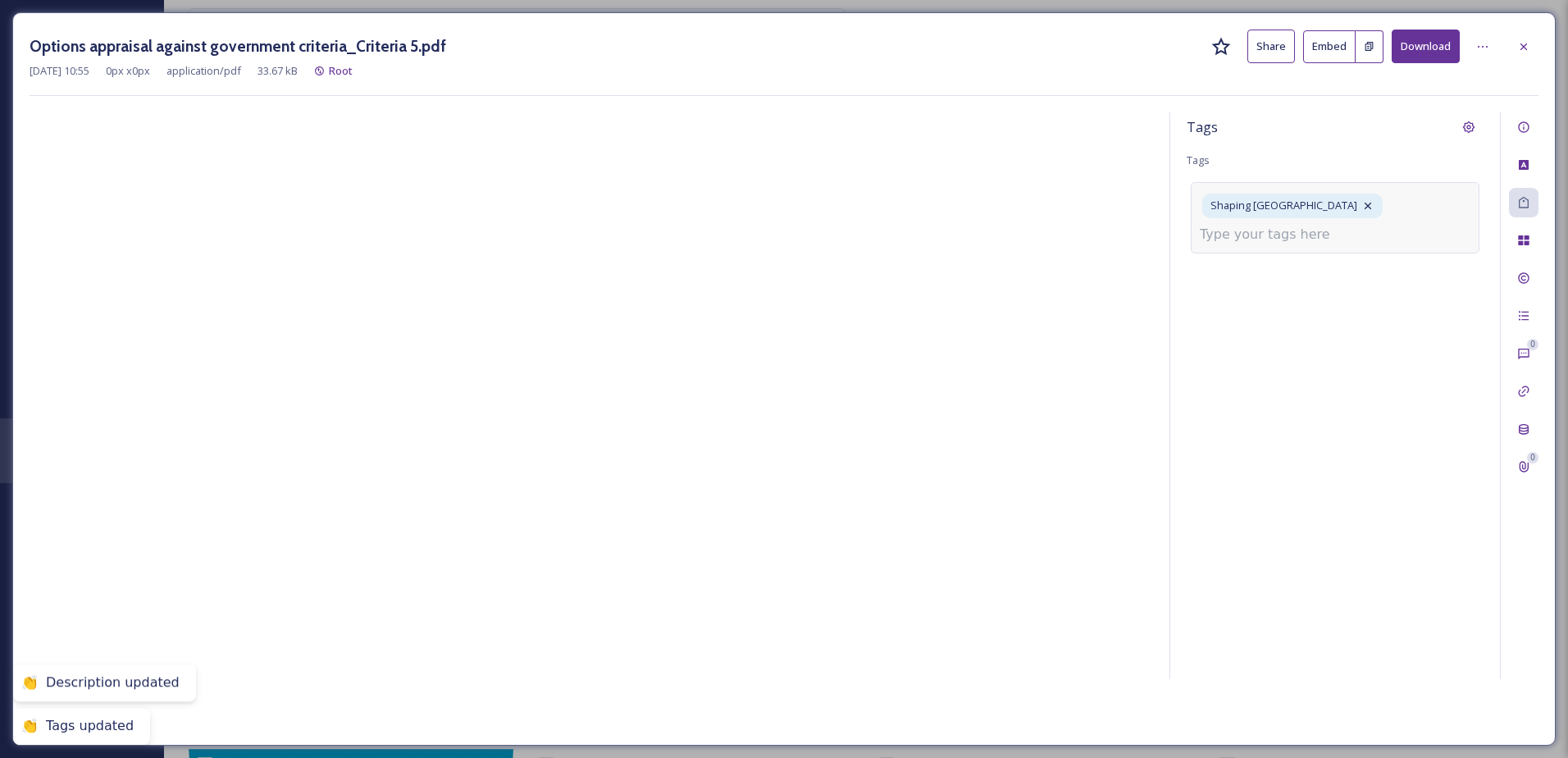
click at [1269, 241] on input at bounding box center [1281, 234] width 164 height 19
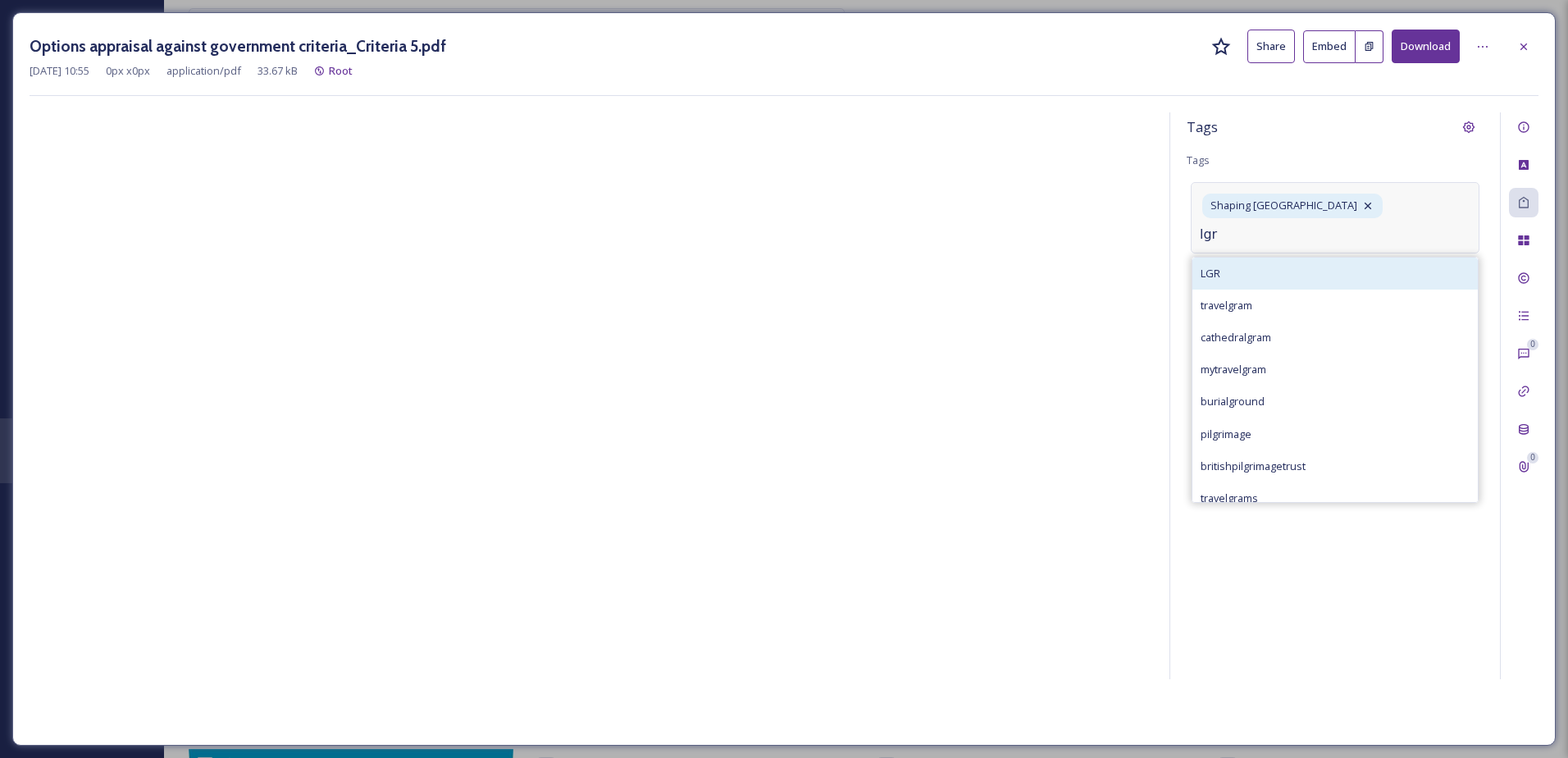
type input "lgr"
click at [1267, 269] on div "LGR" at bounding box center [1334, 273] width 285 height 32
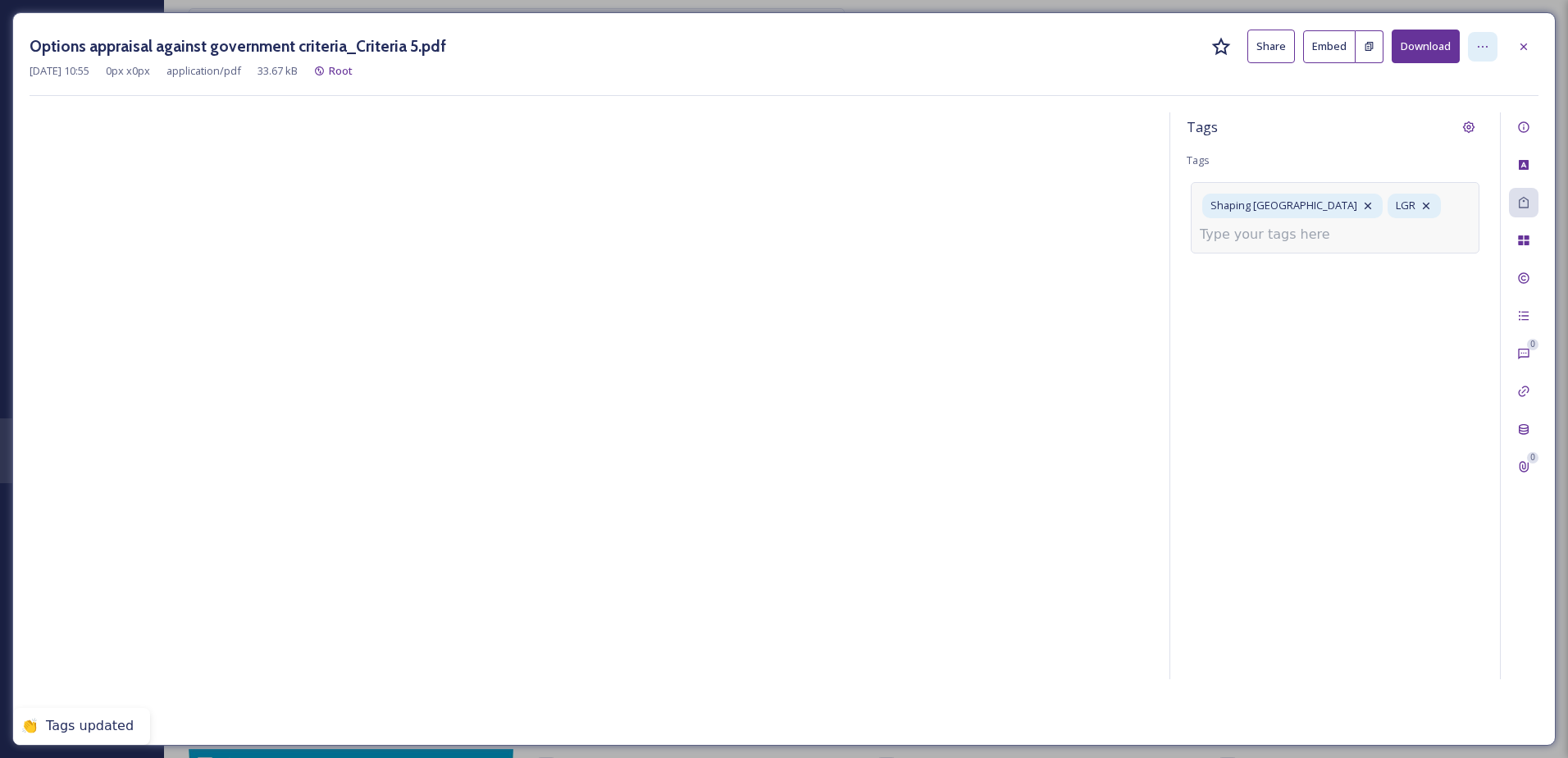
click at [1475, 46] on div at bounding box center [1483, 47] width 29 height 29
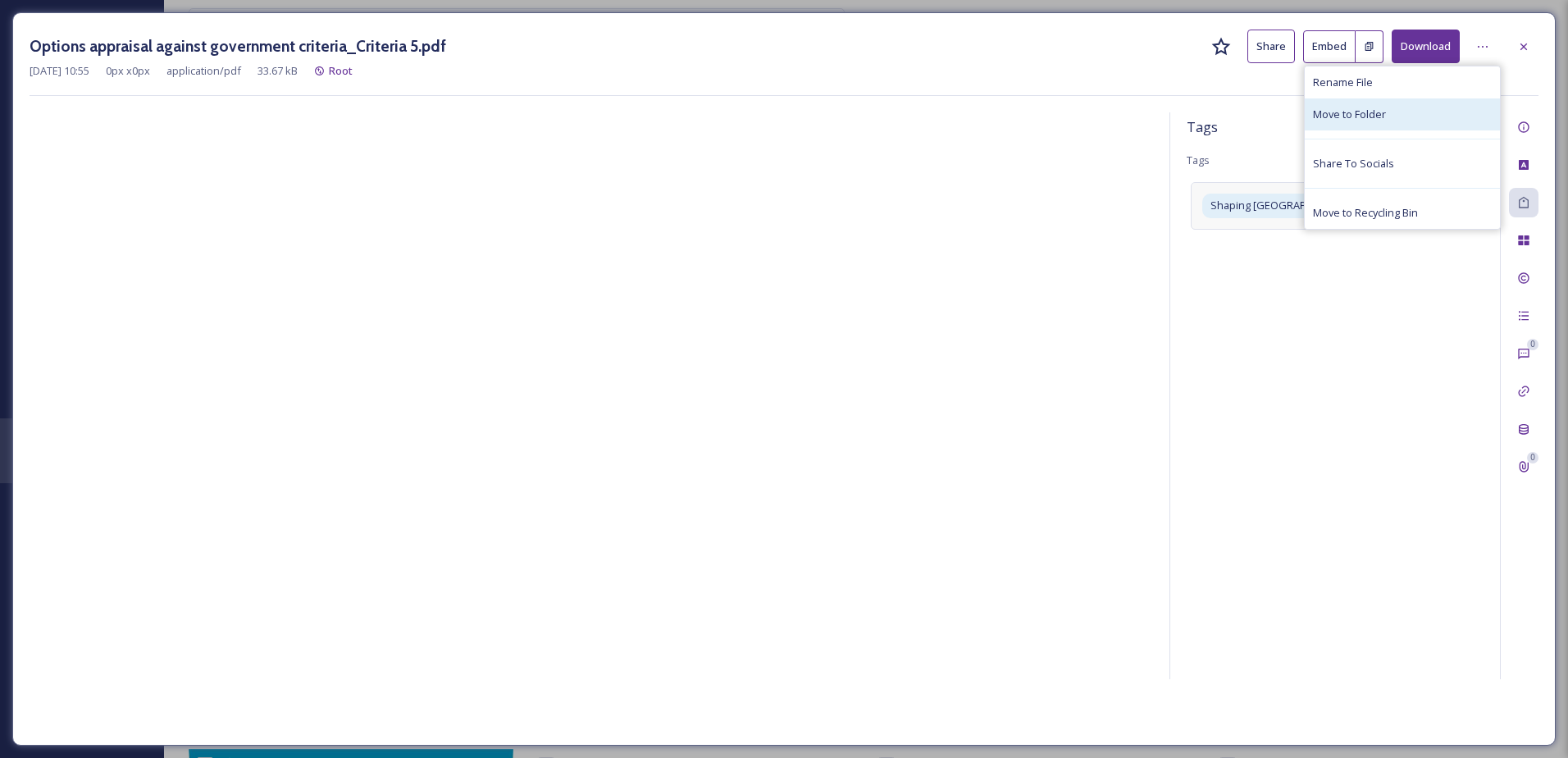
click at [1365, 120] on span "Move to Folder" at bounding box center [1350, 114] width 73 height 16
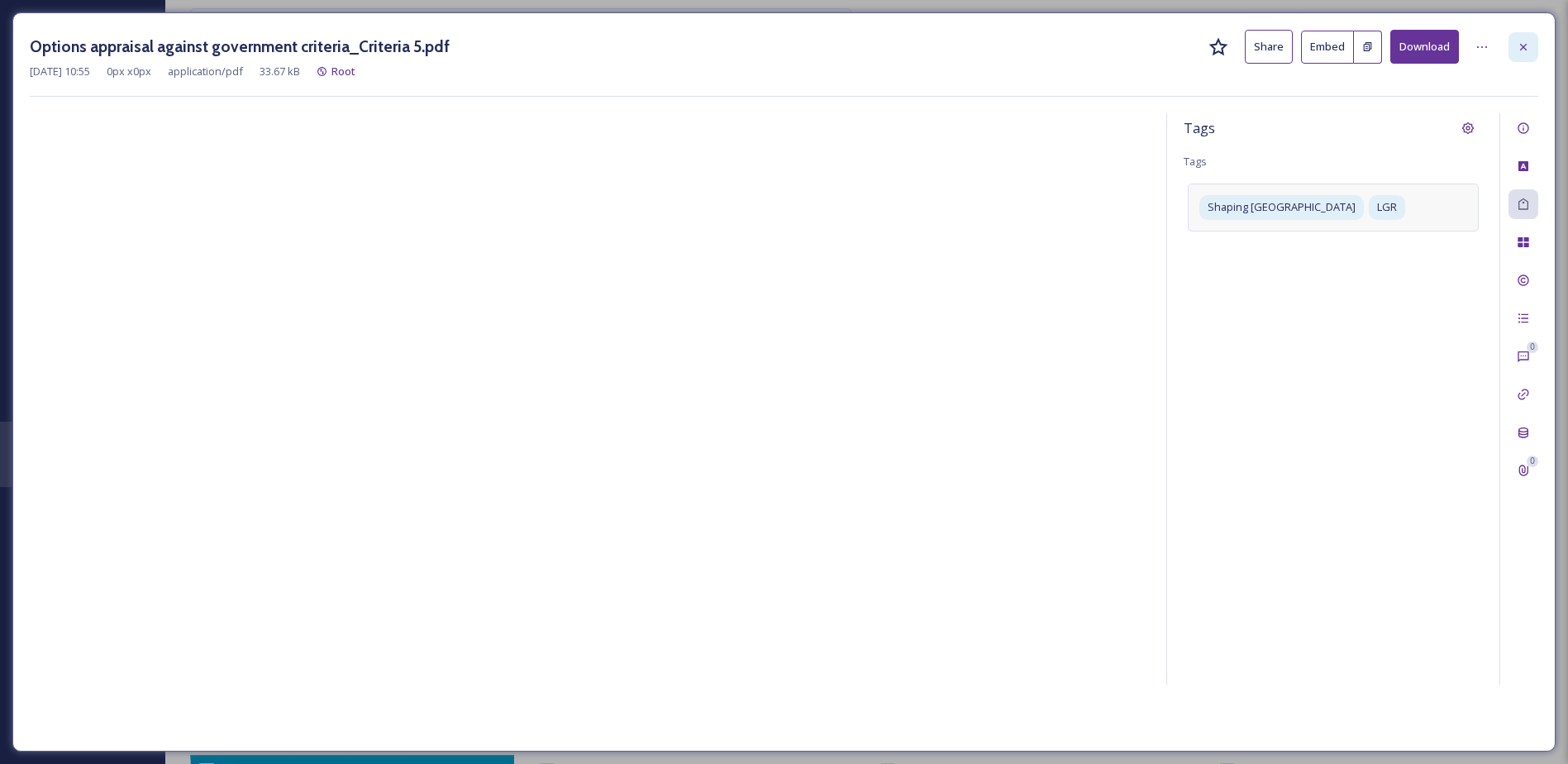
click at [1509, 42] on div at bounding box center [1523, 47] width 30 height 30
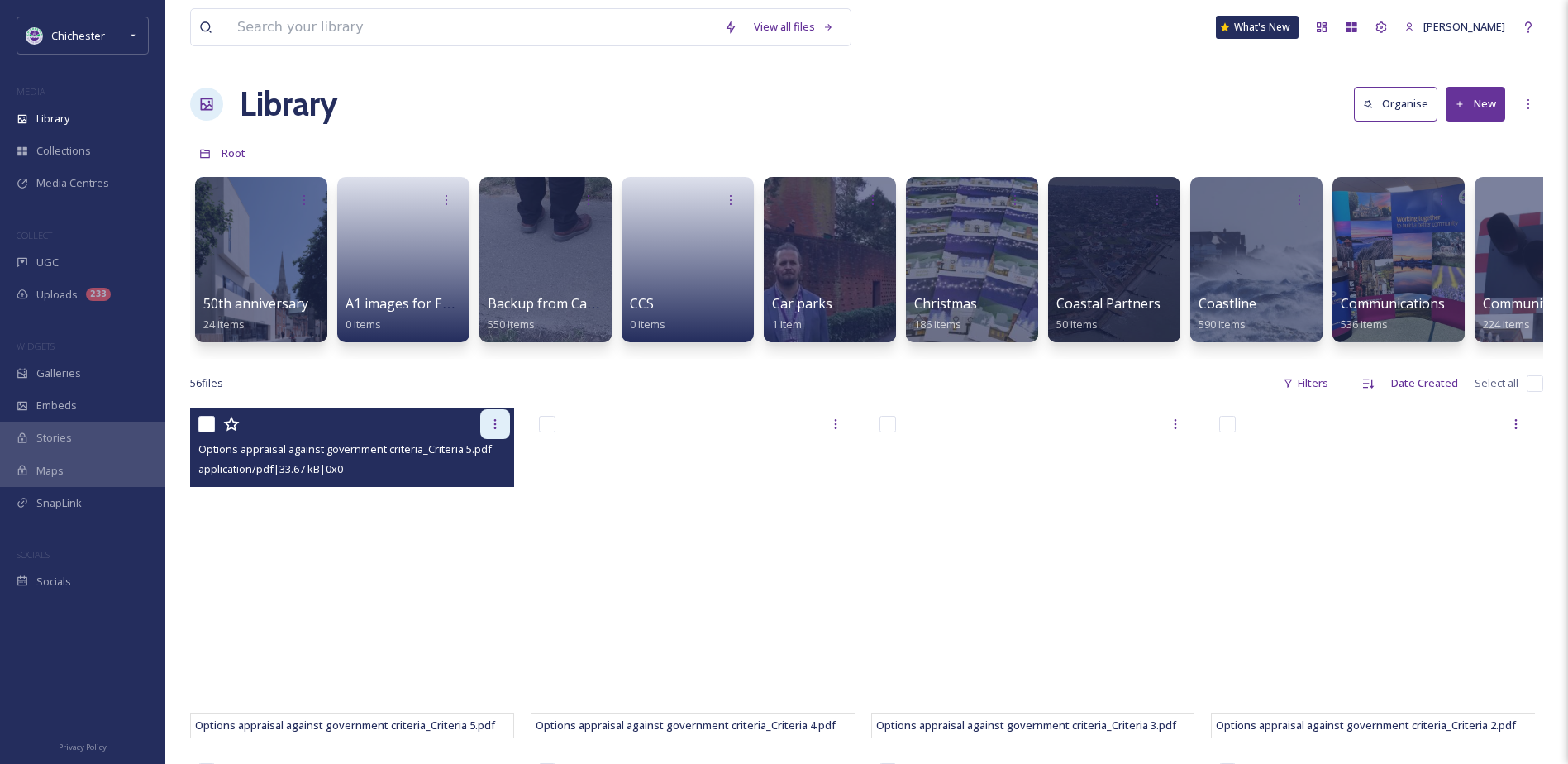
click at [501, 439] on div at bounding box center [495, 424] width 30 height 30
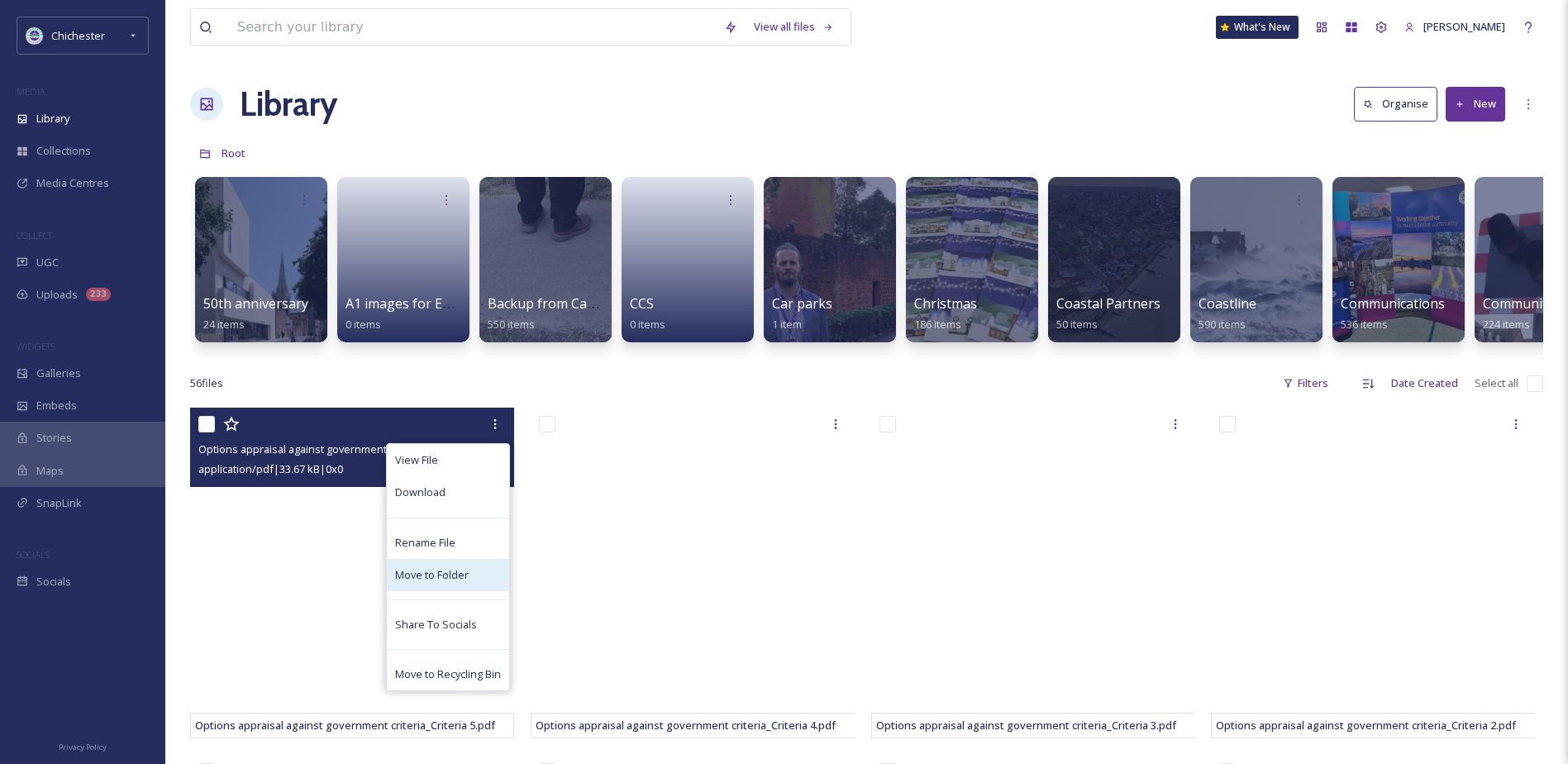
click at [415, 576] on div "Move to Folder" at bounding box center [448, 575] width 122 height 32
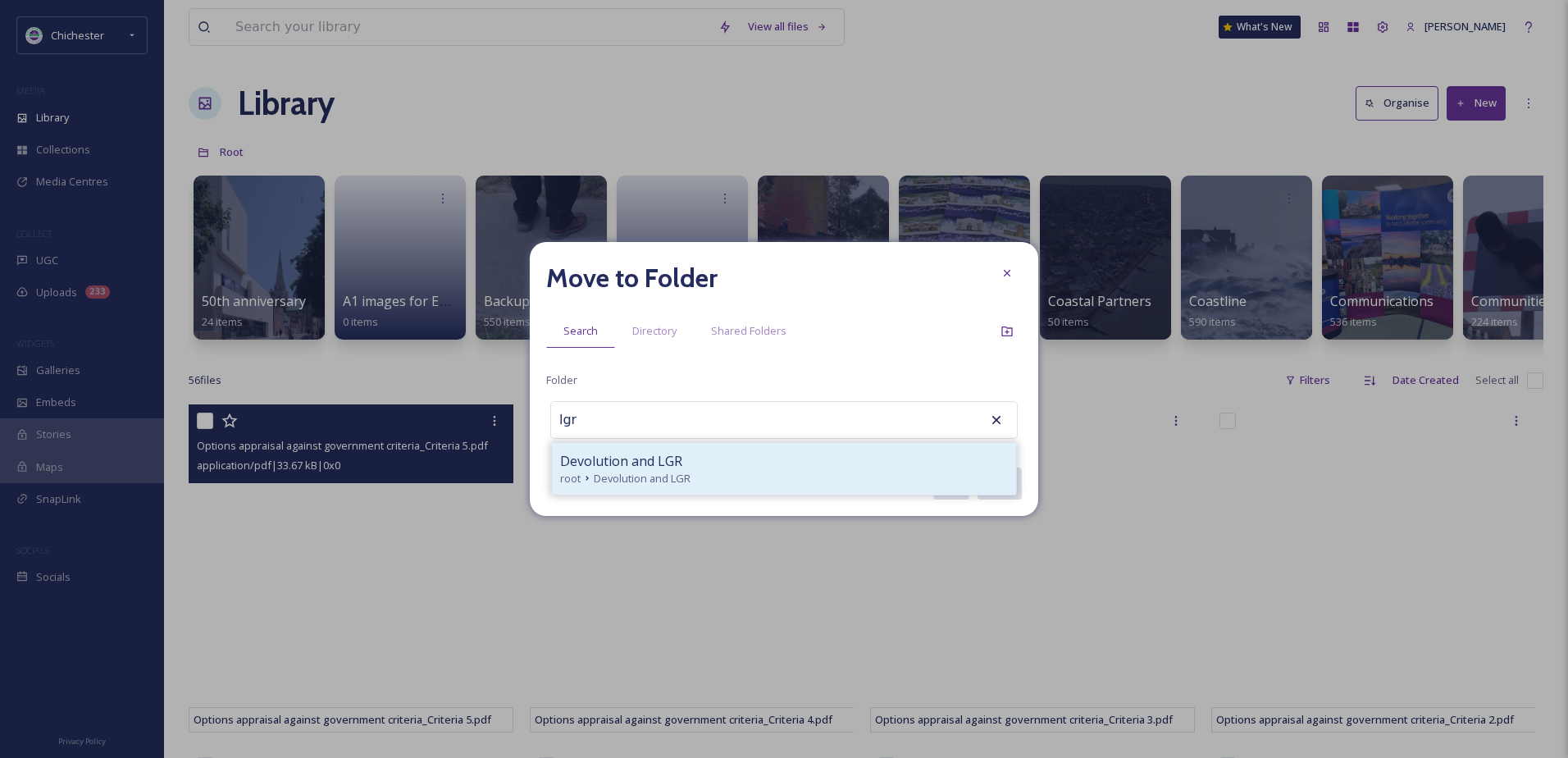
click at [683, 468] on div "Devolution and LGR" at bounding box center [784, 460] width 448 height 19
type input "Devolution and LGR"
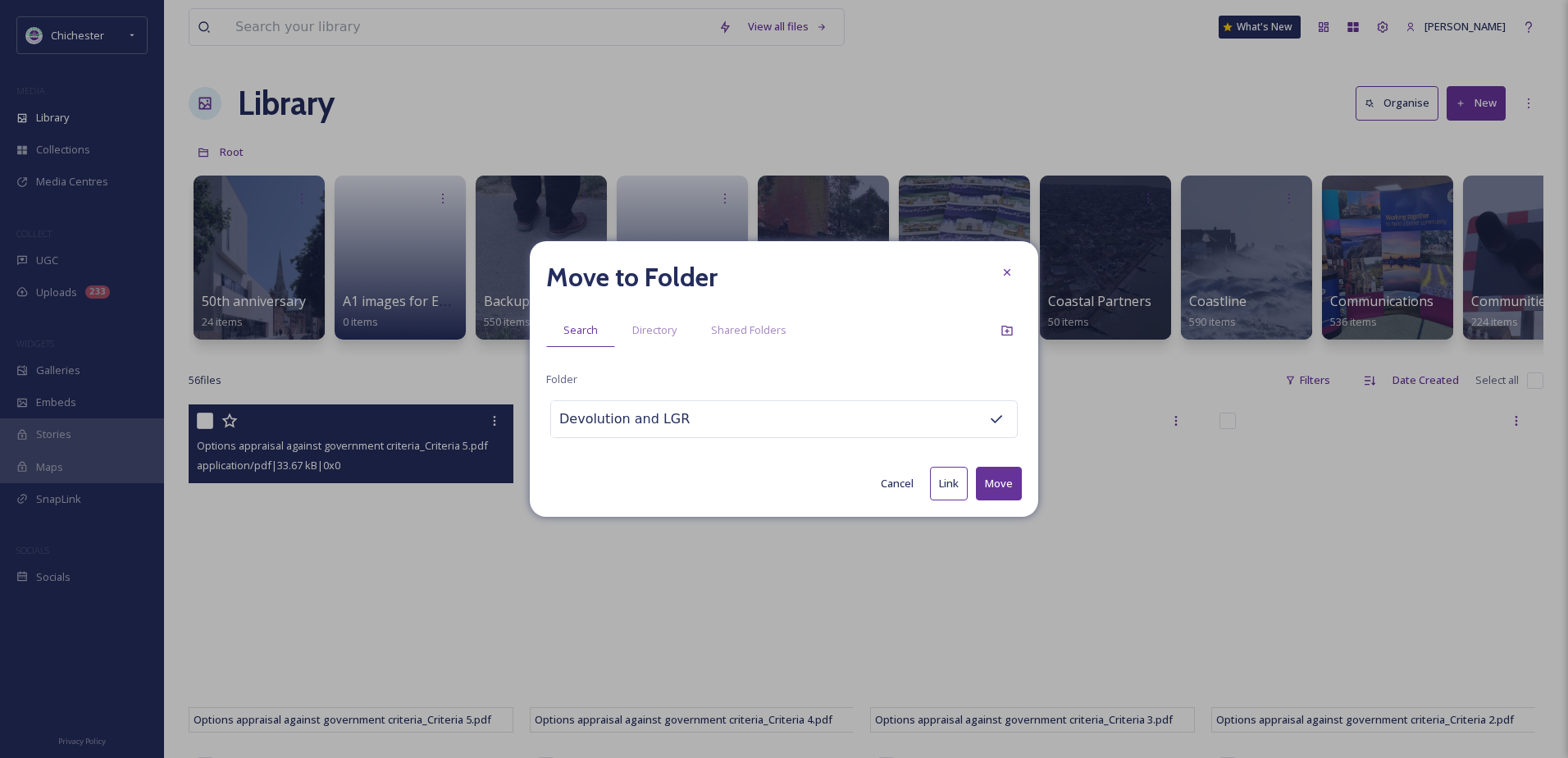
click at [1026, 480] on div "Move to Folder Search Directory Shared Folders Folder Devolution and LGR Cancel…" at bounding box center [784, 379] width 509 height 276
click at [1009, 489] on button "Move" at bounding box center [999, 483] width 46 height 34
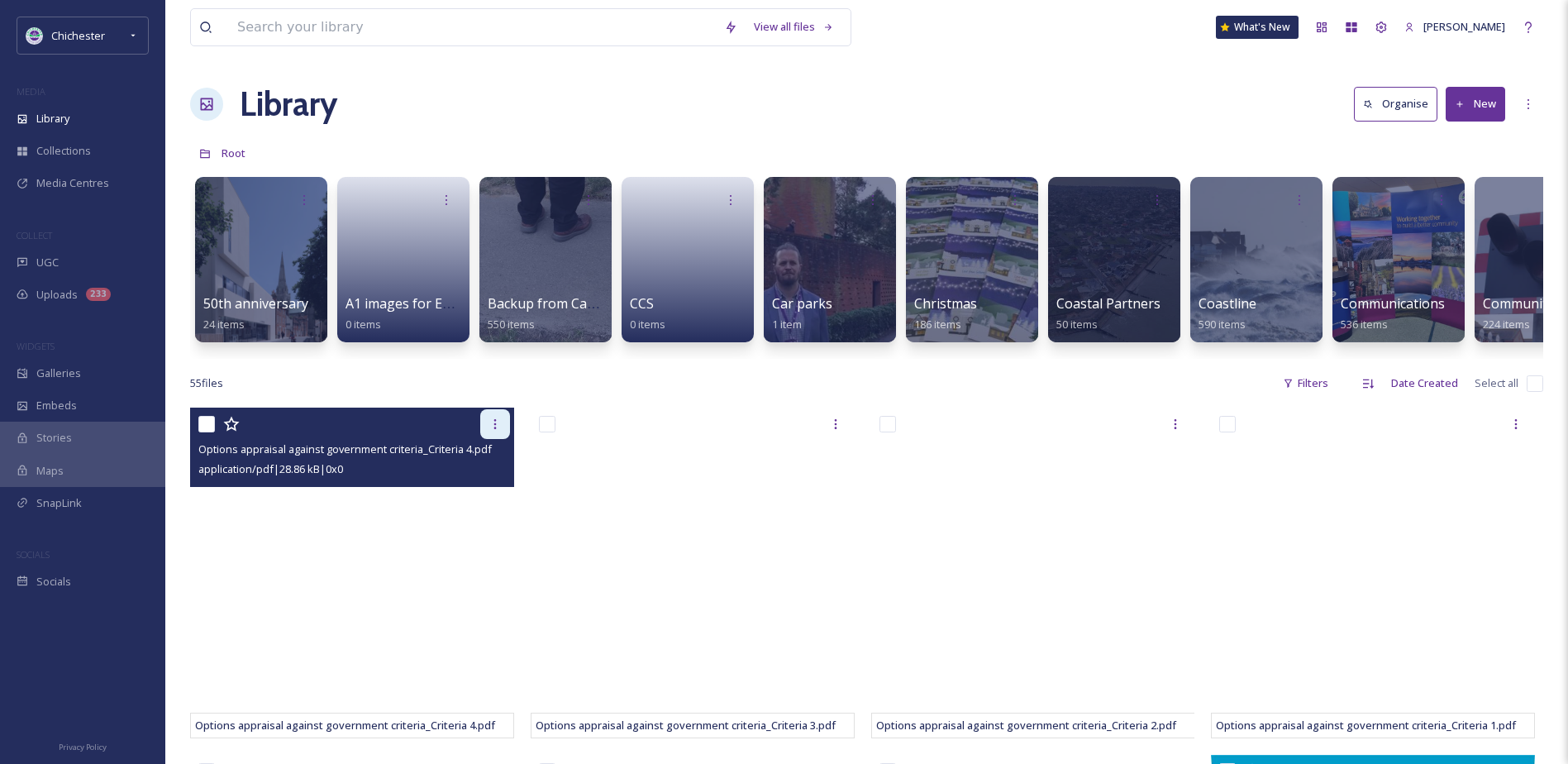
click at [495, 430] on icon at bounding box center [494, 424] width 3 height 10
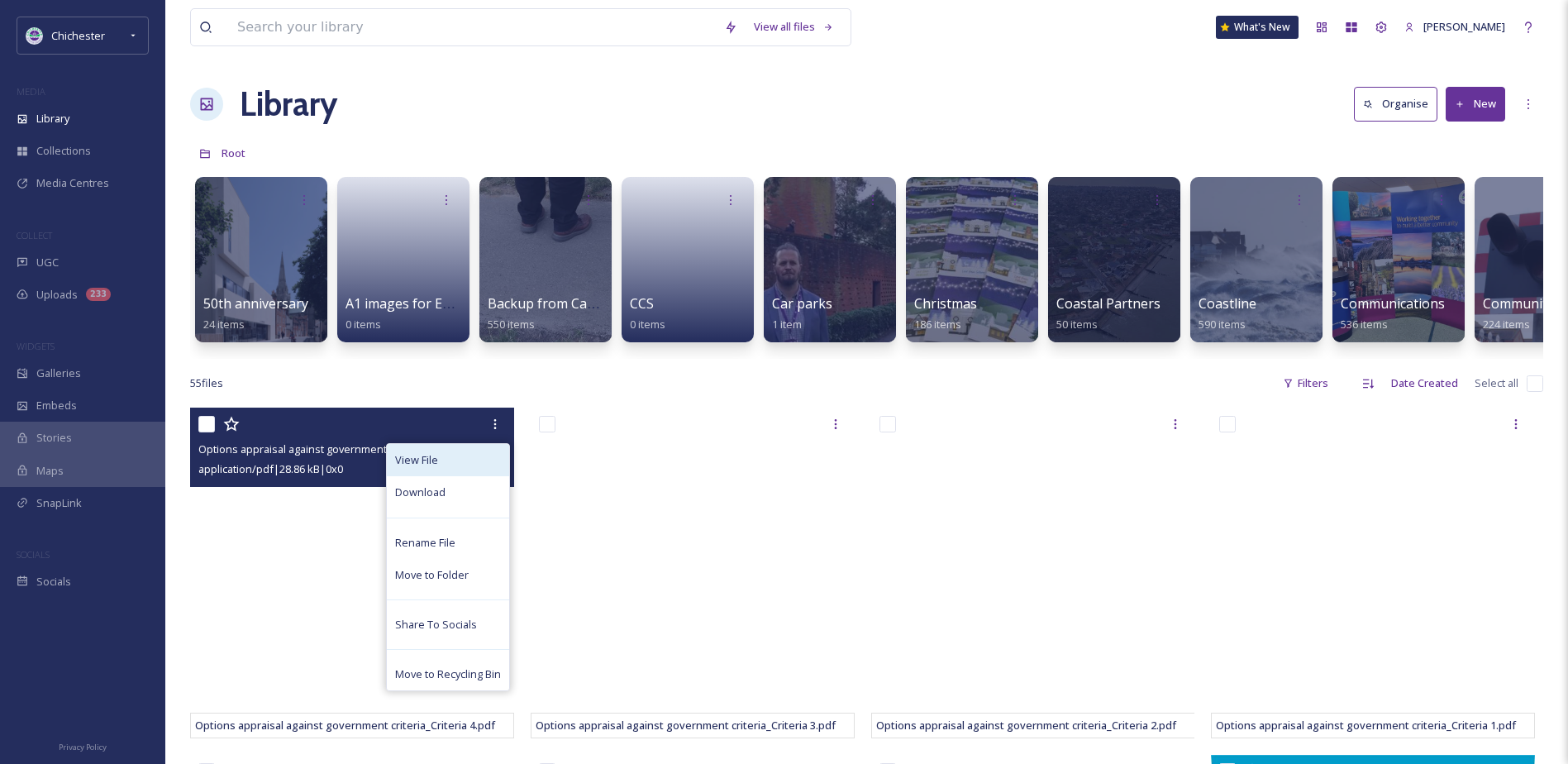
click at [440, 477] on div "View File" at bounding box center [448, 460] width 122 height 32
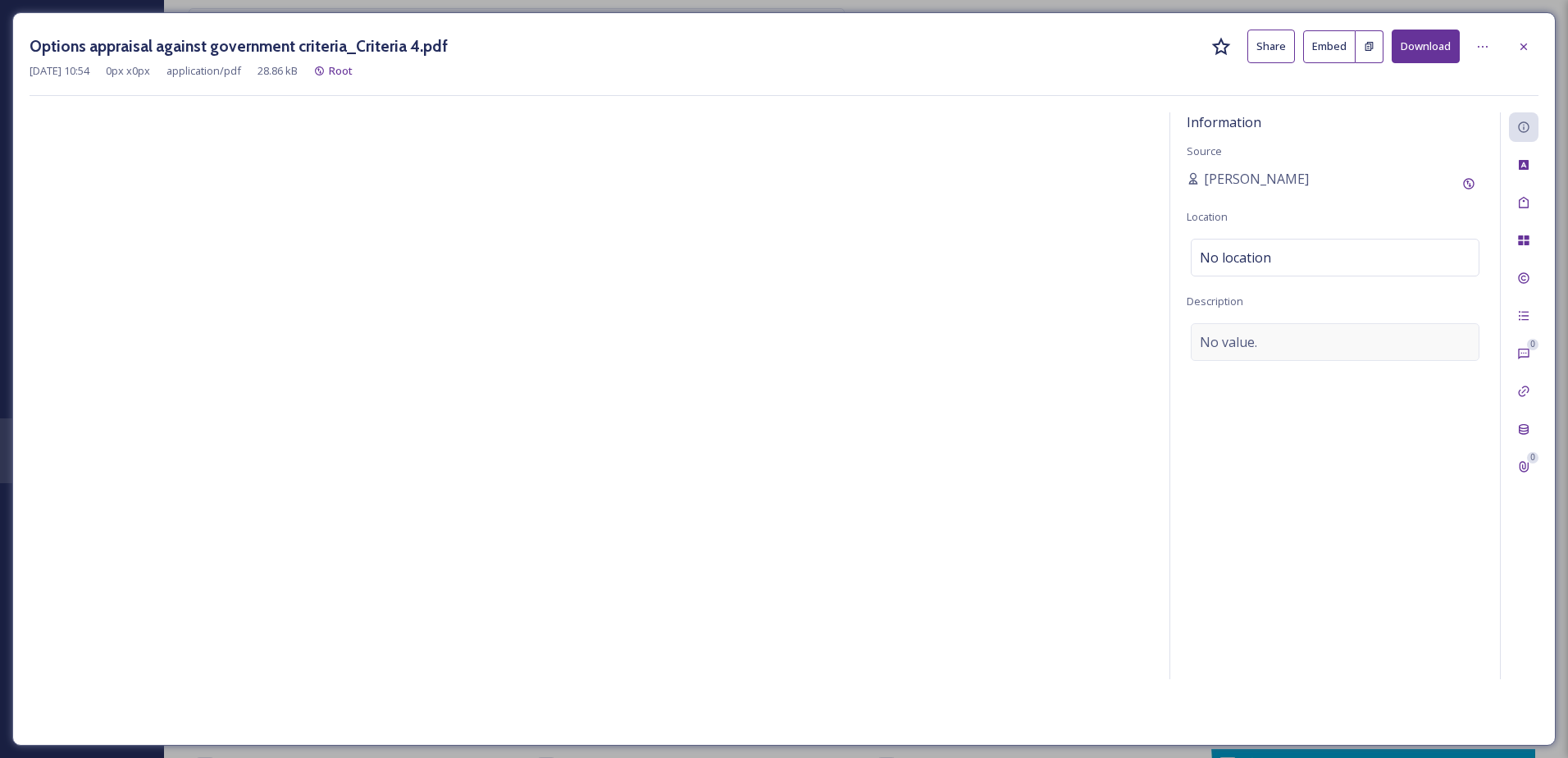
click at [1242, 348] on span "No value." at bounding box center [1228, 341] width 58 height 19
click at [1242, 348] on textarea at bounding box center [1335, 391] width 297 height 137
paste textarea "Options appraisal against government criteria"
type textarea "Shaping [GEOGRAPHIC_DATA] - Options appraisal against government criteria"
click at [1528, 199] on icon at bounding box center [1524, 203] width 13 height 13
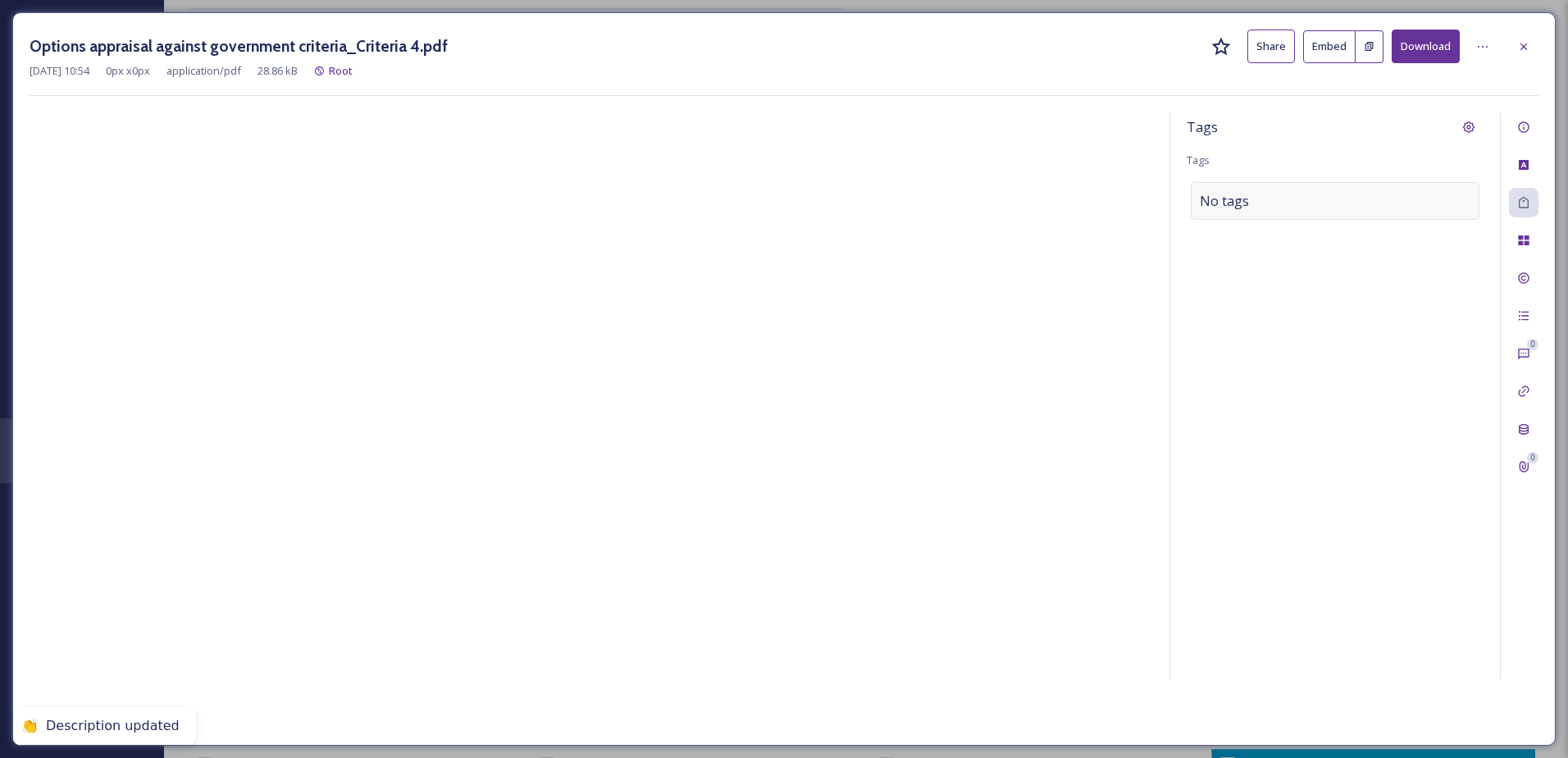
drag, startPoint x: 1334, startPoint y: 214, endPoint x: 1278, endPoint y: 212, distance: 56.0
click at [1327, 214] on div "No tags" at bounding box center [1335, 201] width 289 height 38
click at [1274, 210] on input at bounding box center [1281, 201] width 164 height 19
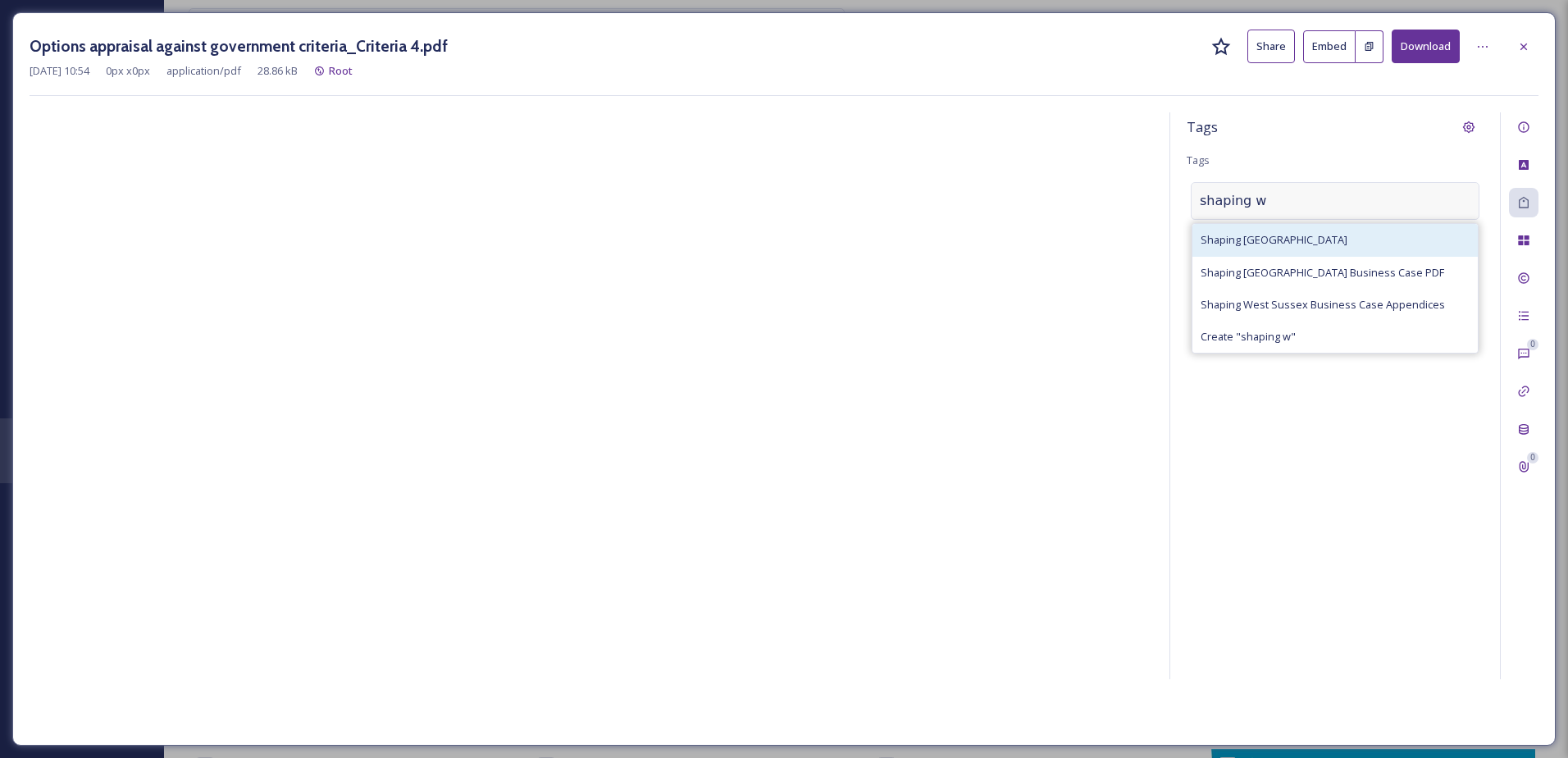
type input "shaping w"
click at [1251, 245] on span "Shaping [GEOGRAPHIC_DATA]" at bounding box center [1274, 239] width 147 height 16
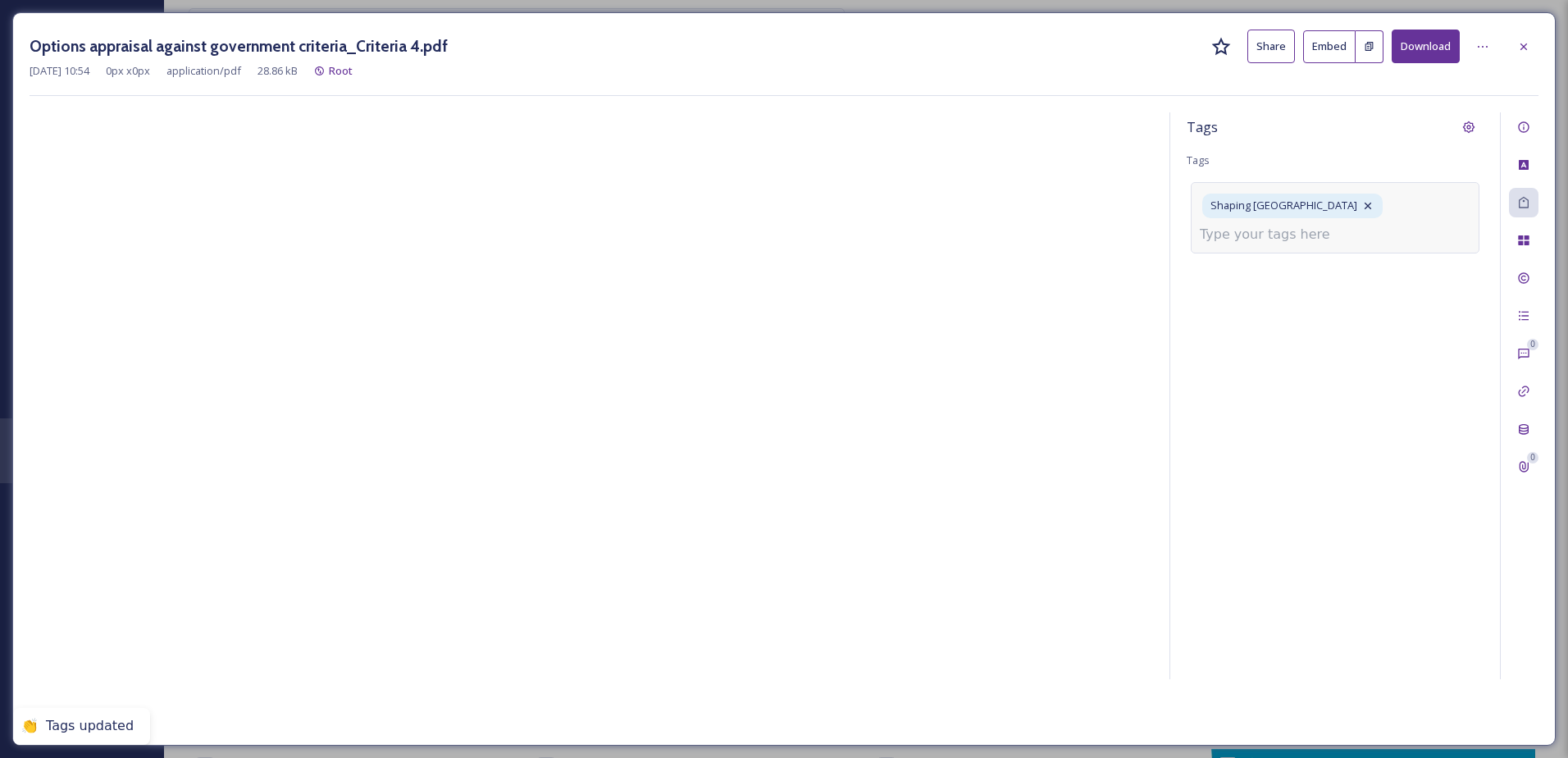
click at [1235, 242] on input at bounding box center [1281, 234] width 164 height 19
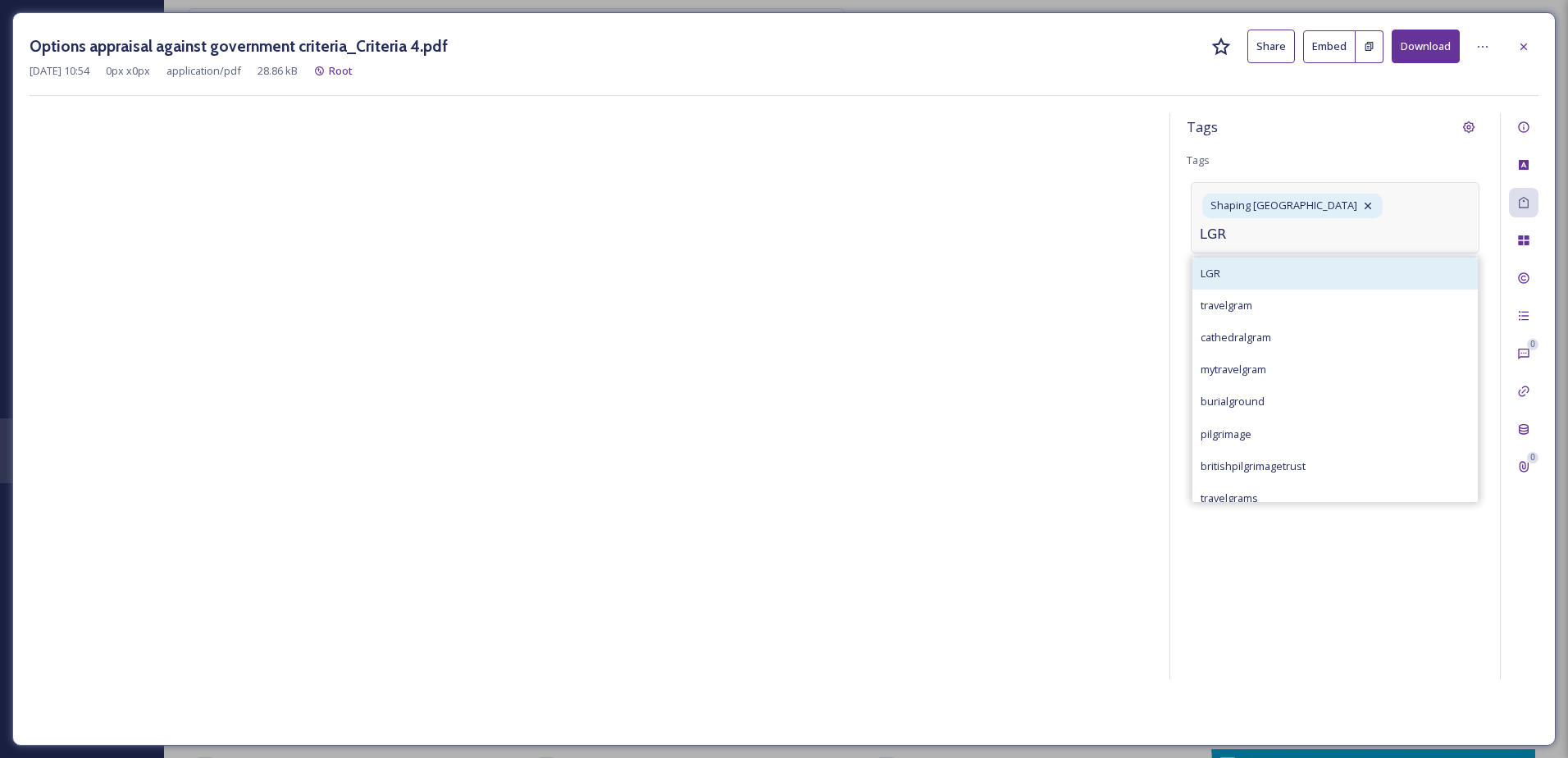
type input "LGR"
click at [1321, 270] on div "LGR" at bounding box center [1334, 273] width 285 height 32
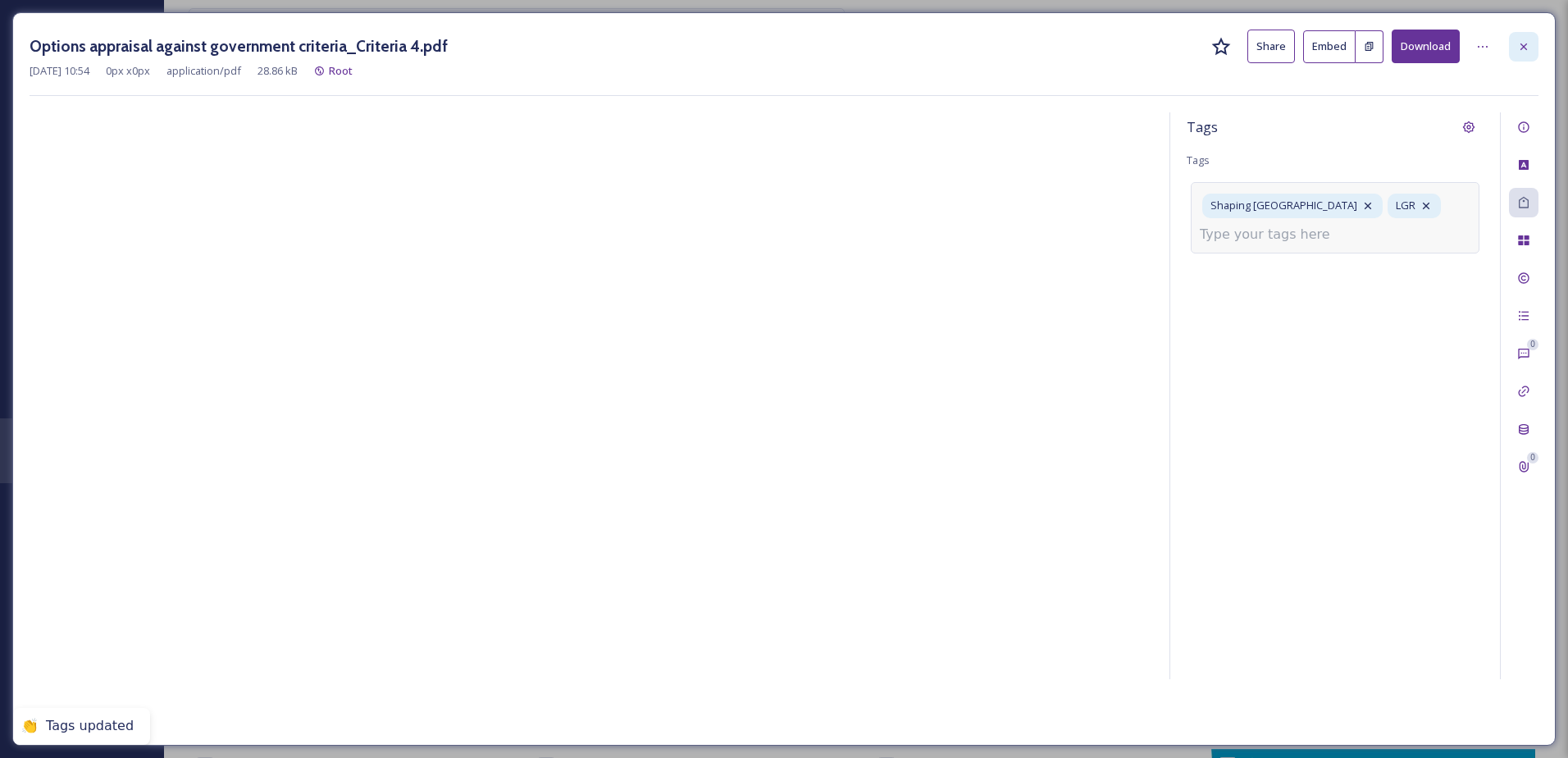
click at [1525, 45] on icon at bounding box center [1523, 46] width 6 height 6
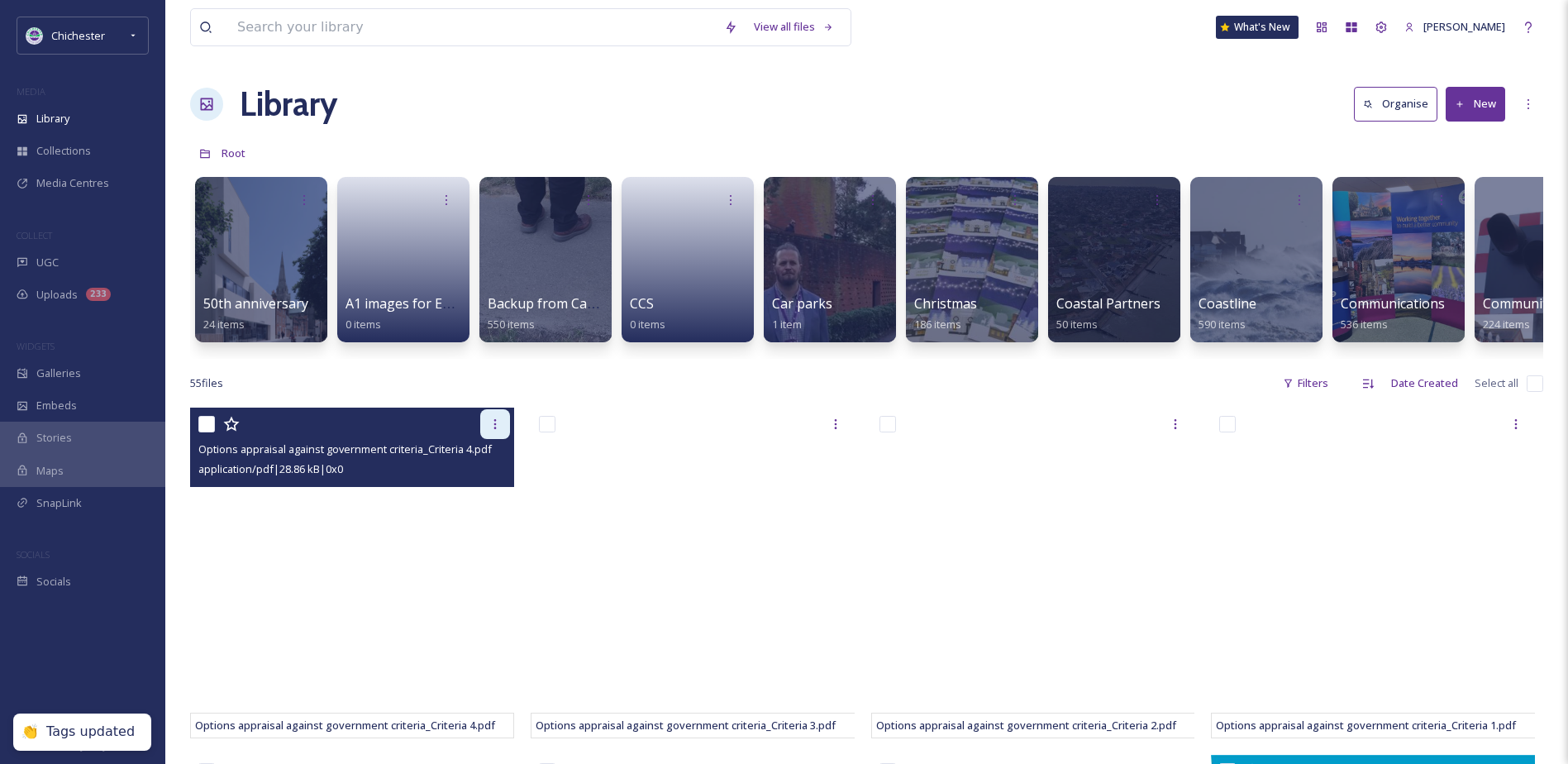
click at [499, 431] on icon at bounding box center [495, 424] width 13 height 13
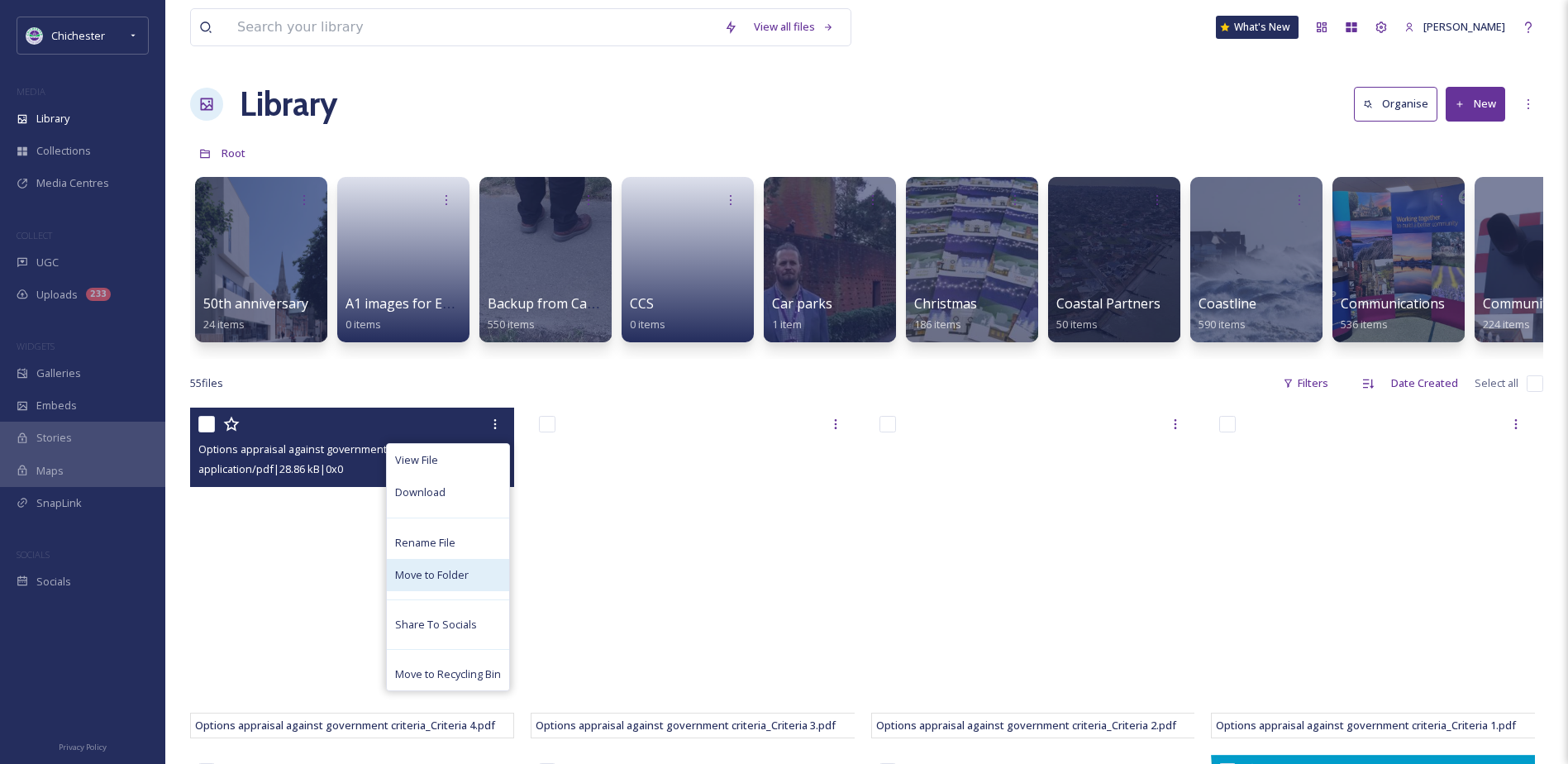
click at [415, 583] on span "Move to Folder" at bounding box center [432, 575] width 74 height 16
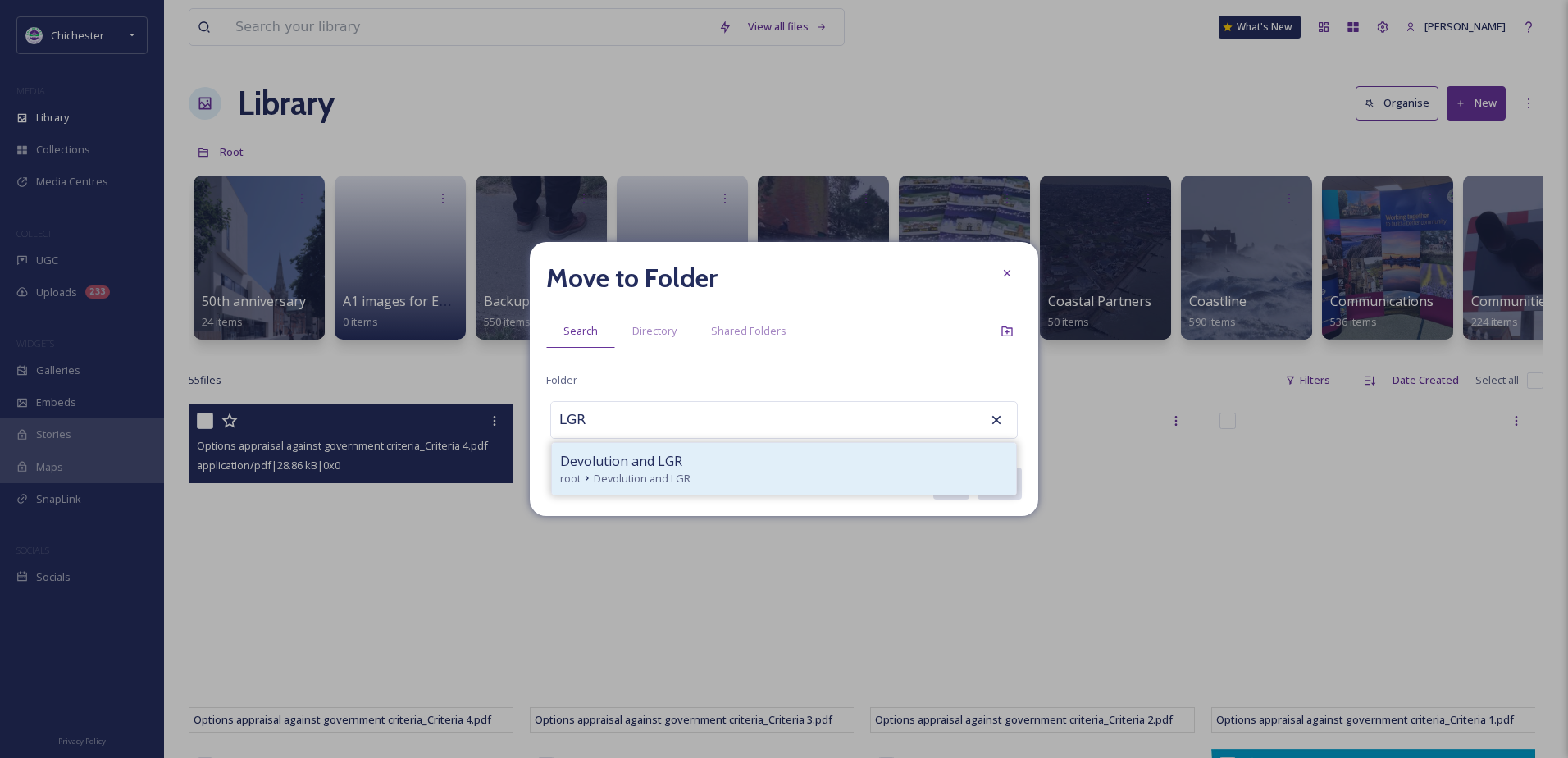
click at [652, 457] on span "Devolution and LGR" at bounding box center [620, 460] width 122 height 19
type input "Devolution and LGR"
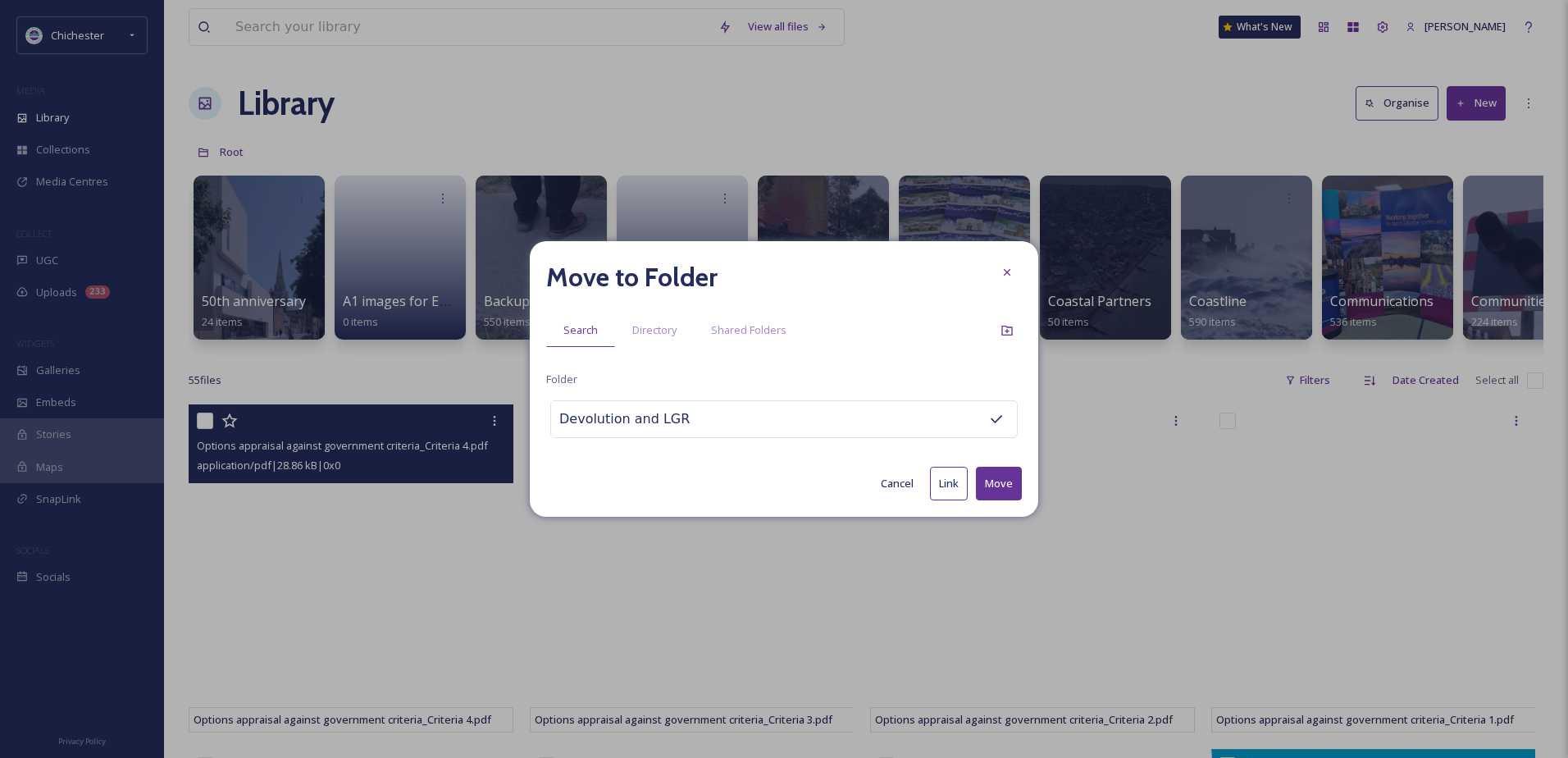
click at [1005, 477] on button "Move" at bounding box center [999, 483] width 46 height 34
